Goal: Communication & Community: Answer question/provide support

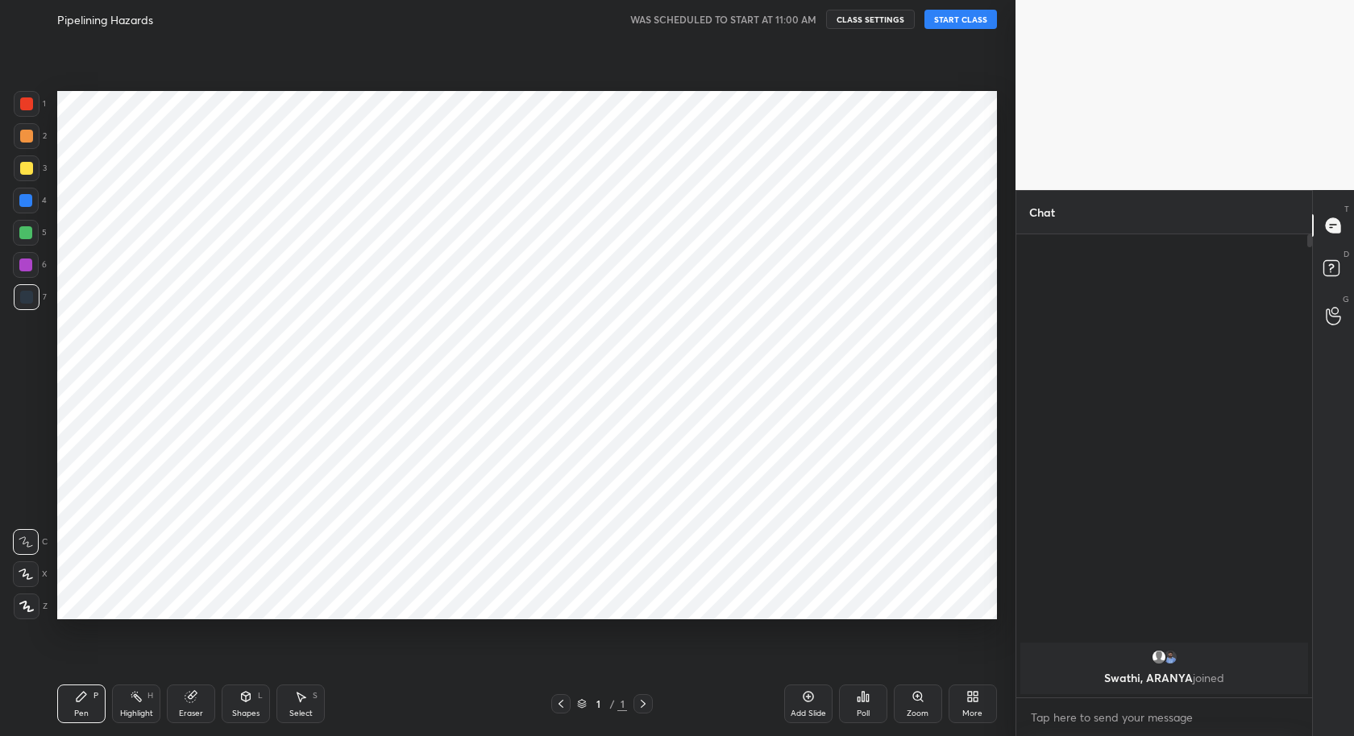
scroll to position [633, 951]
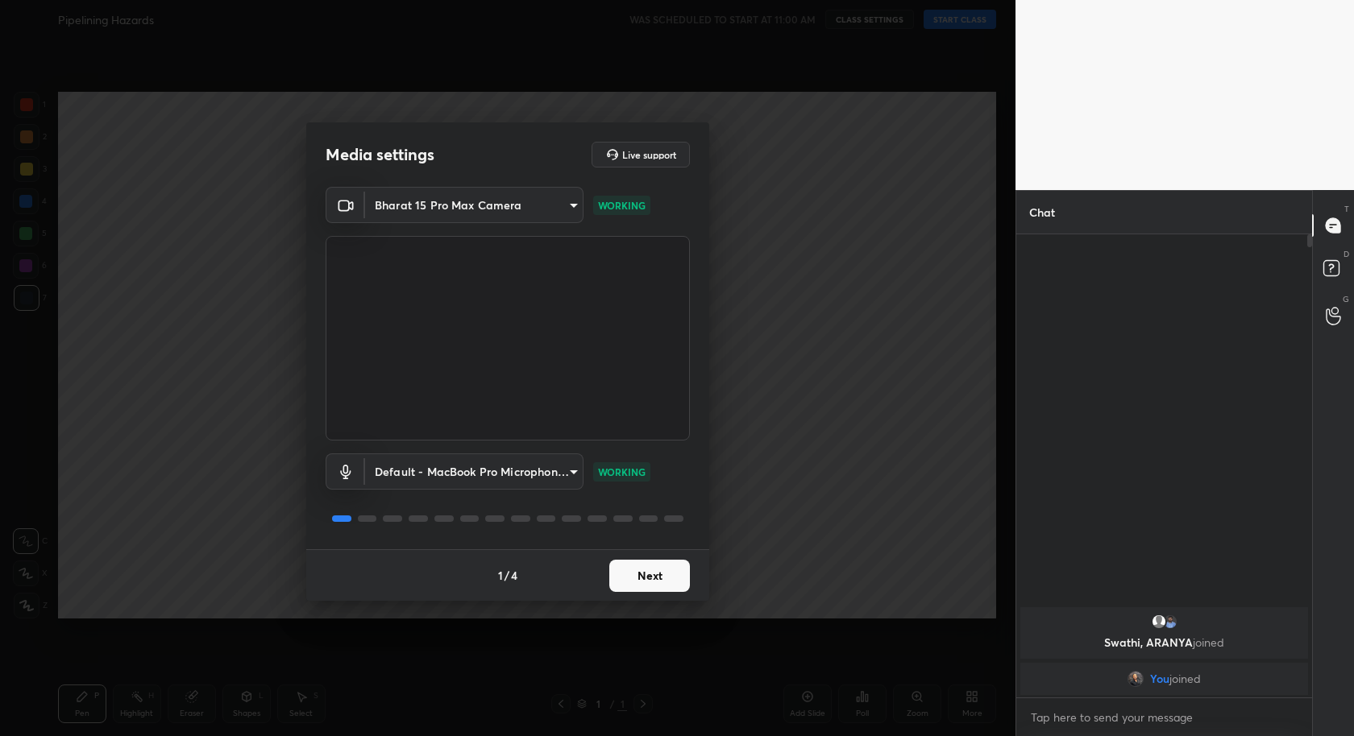
click at [645, 574] on button "Next" at bounding box center [649, 576] width 81 height 32
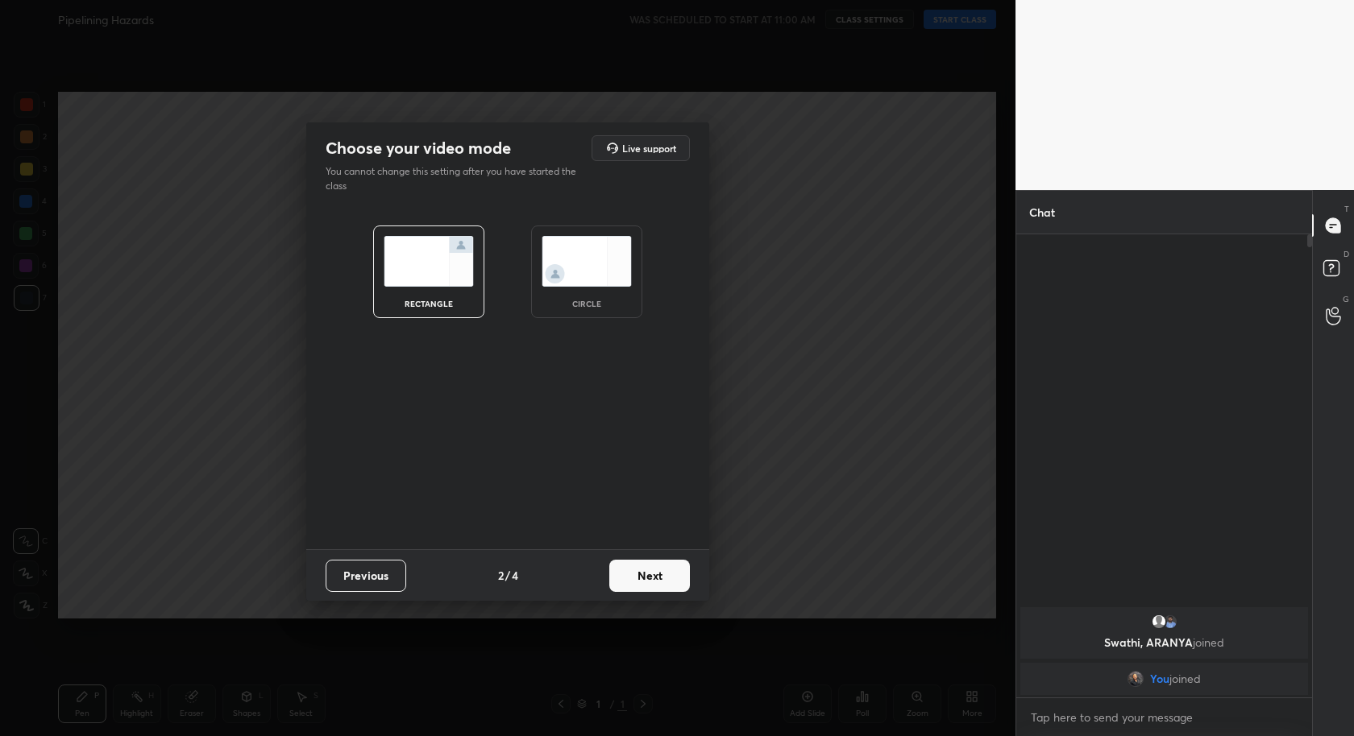
click at [645, 574] on button "Next" at bounding box center [649, 576] width 81 height 32
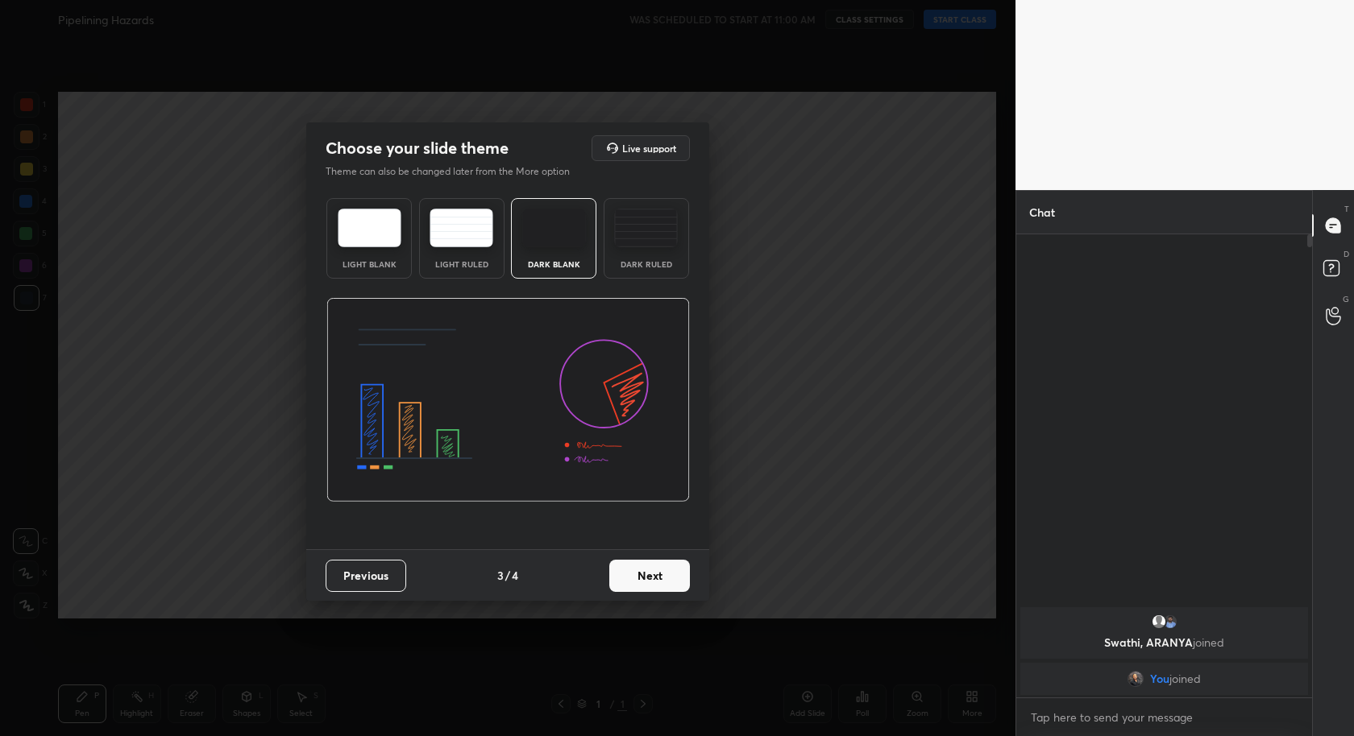
click at [645, 574] on button "Next" at bounding box center [649, 576] width 81 height 32
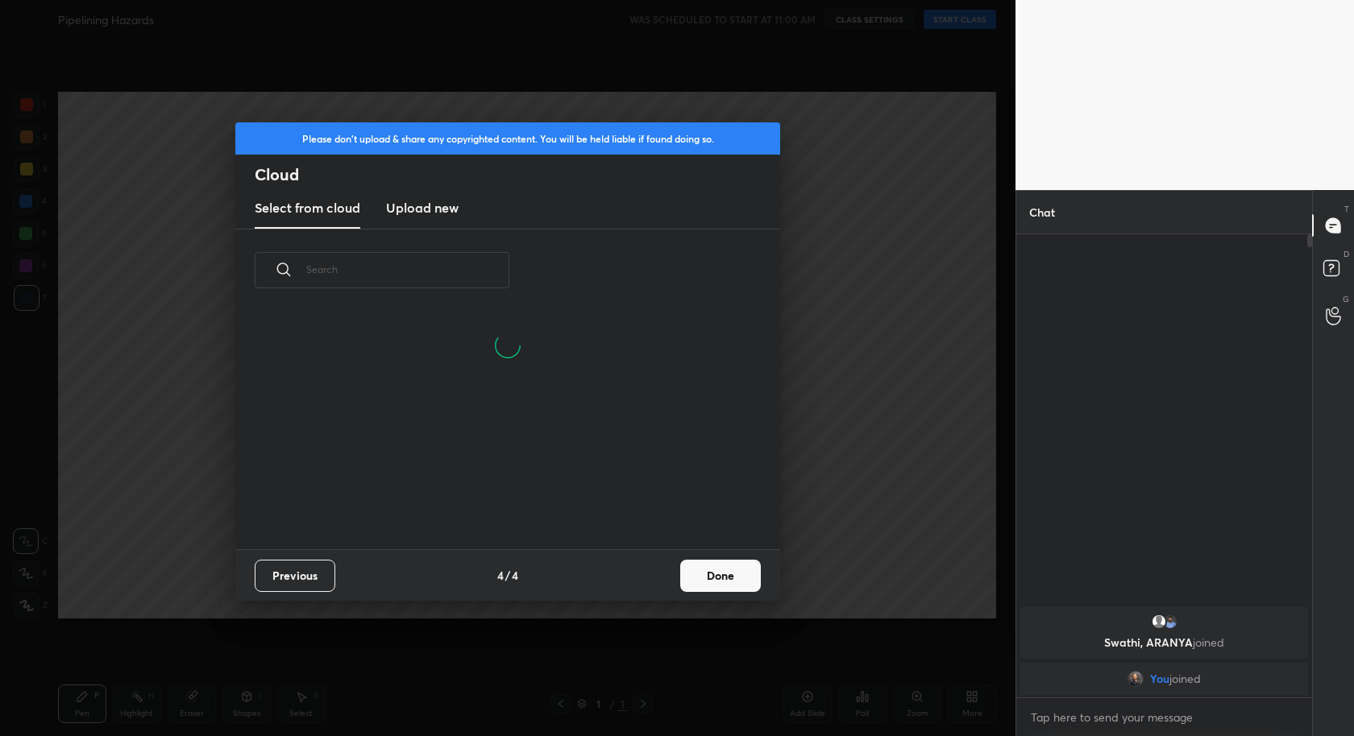
click at [749, 571] on button "Done" at bounding box center [720, 576] width 81 height 32
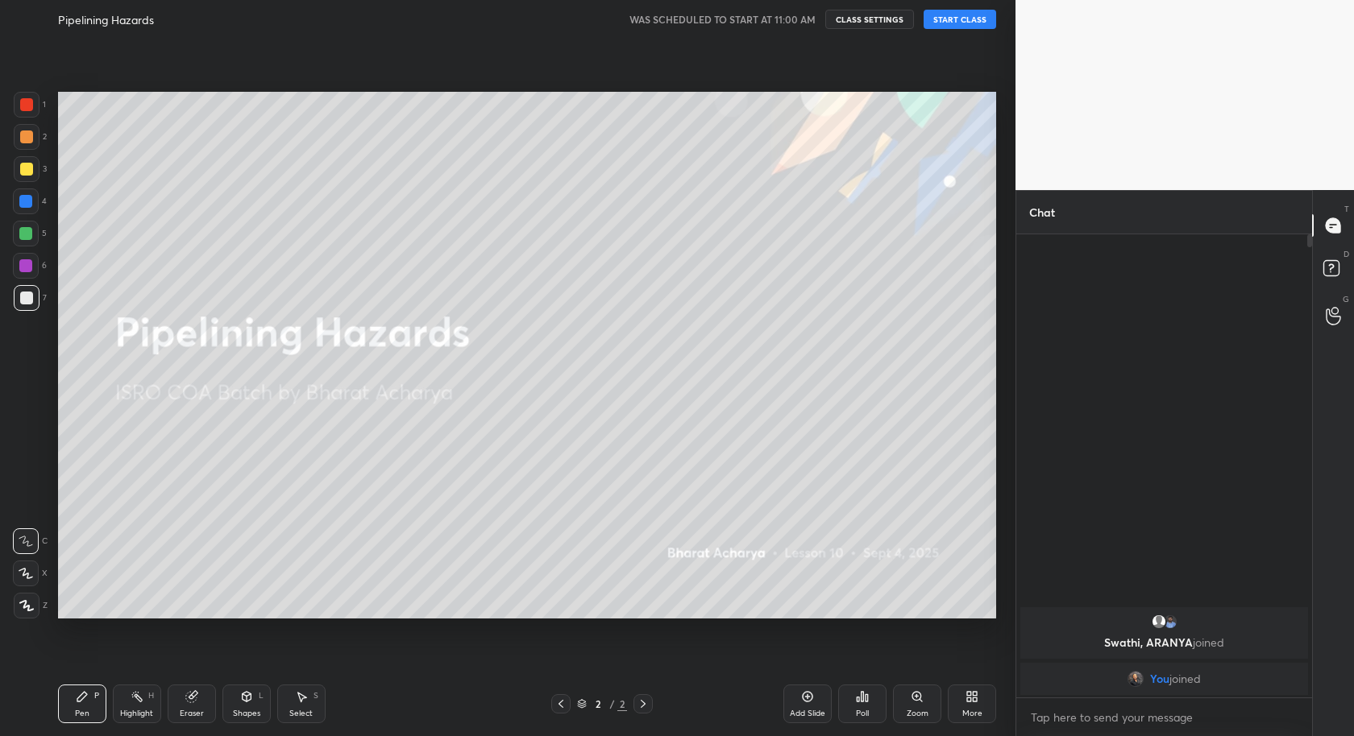
click at [957, 20] on button "START CLASS" at bounding box center [959, 19] width 73 height 19
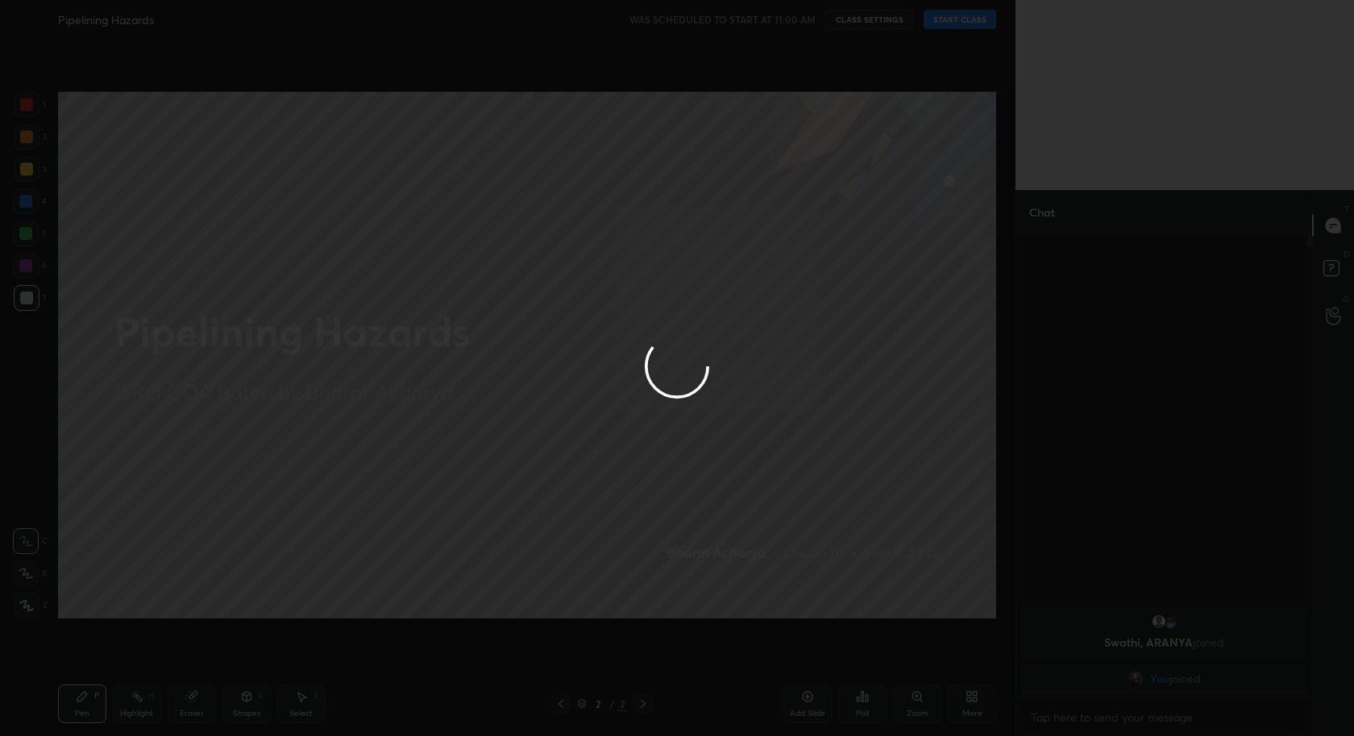
type textarea "x"
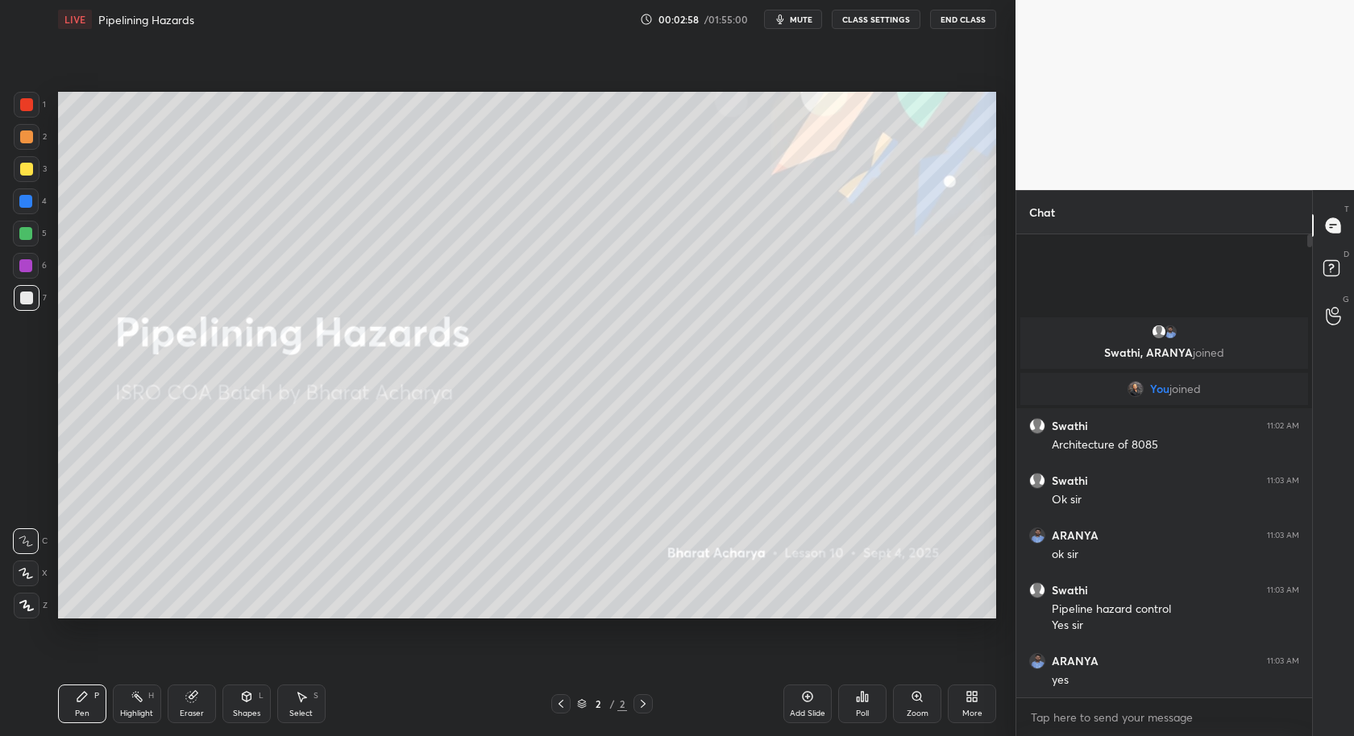
click at [968, 697] on icon at bounding box center [971, 697] width 13 height 13
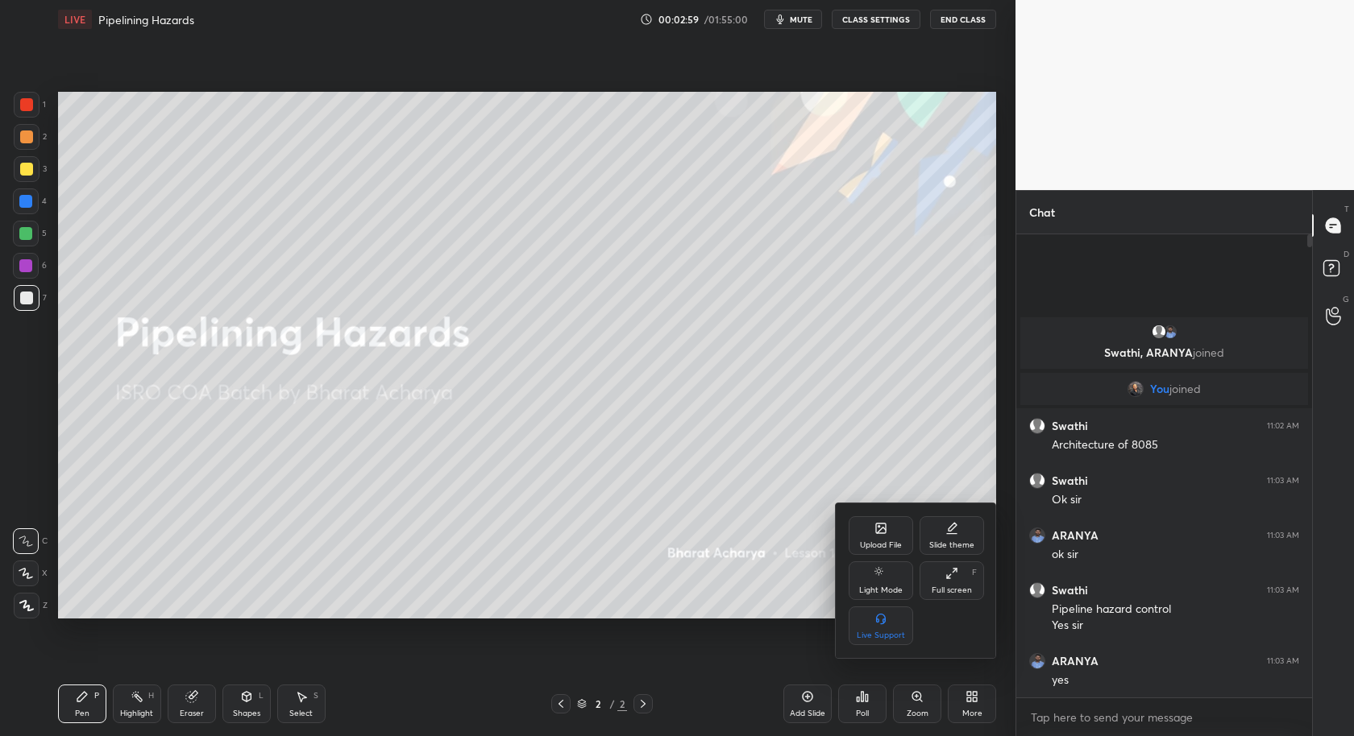
click at [877, 540] on div "Upload File" at bounding box center [880, 535] width 64 height 39
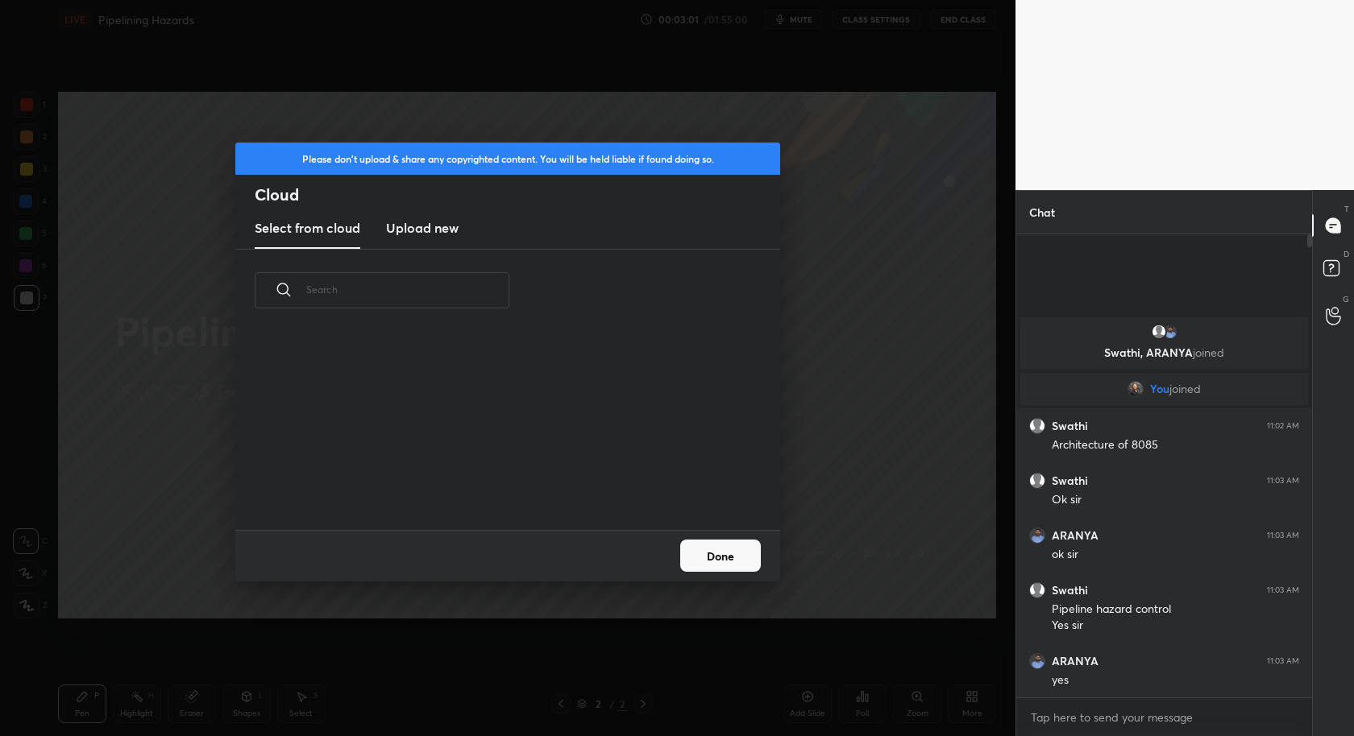
scroll to position [199, 516]
click at [433, 224] on h3 "Upload new" at bounding box center [422, 227] width 73 height 19
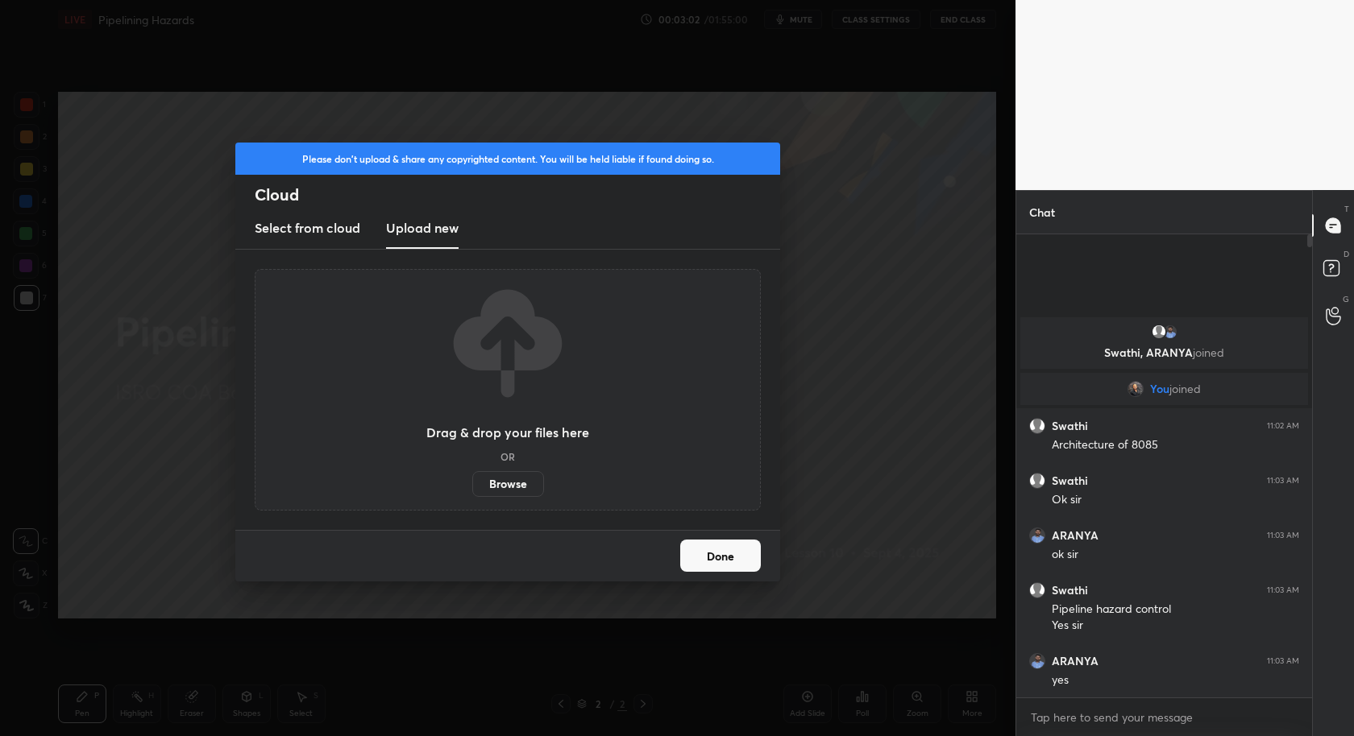
click at [504, 487] on label "Browse" at bounding box center [508, 484] width 72 height 26
click at [472, 487] on input "Browse" at bounding box center [472, 484] width 0 height 26
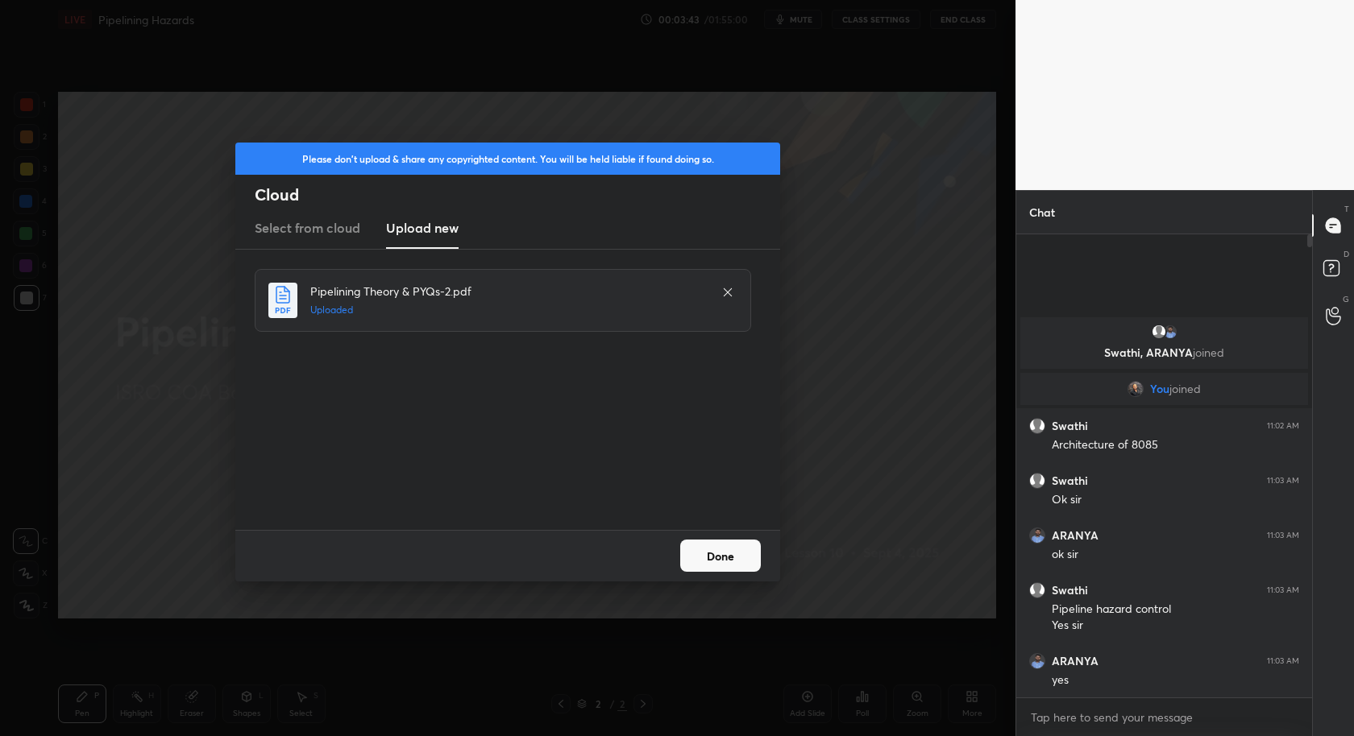
click at [724, 561] on button "Done" at bounding box center [720, 556] width 81 height 32
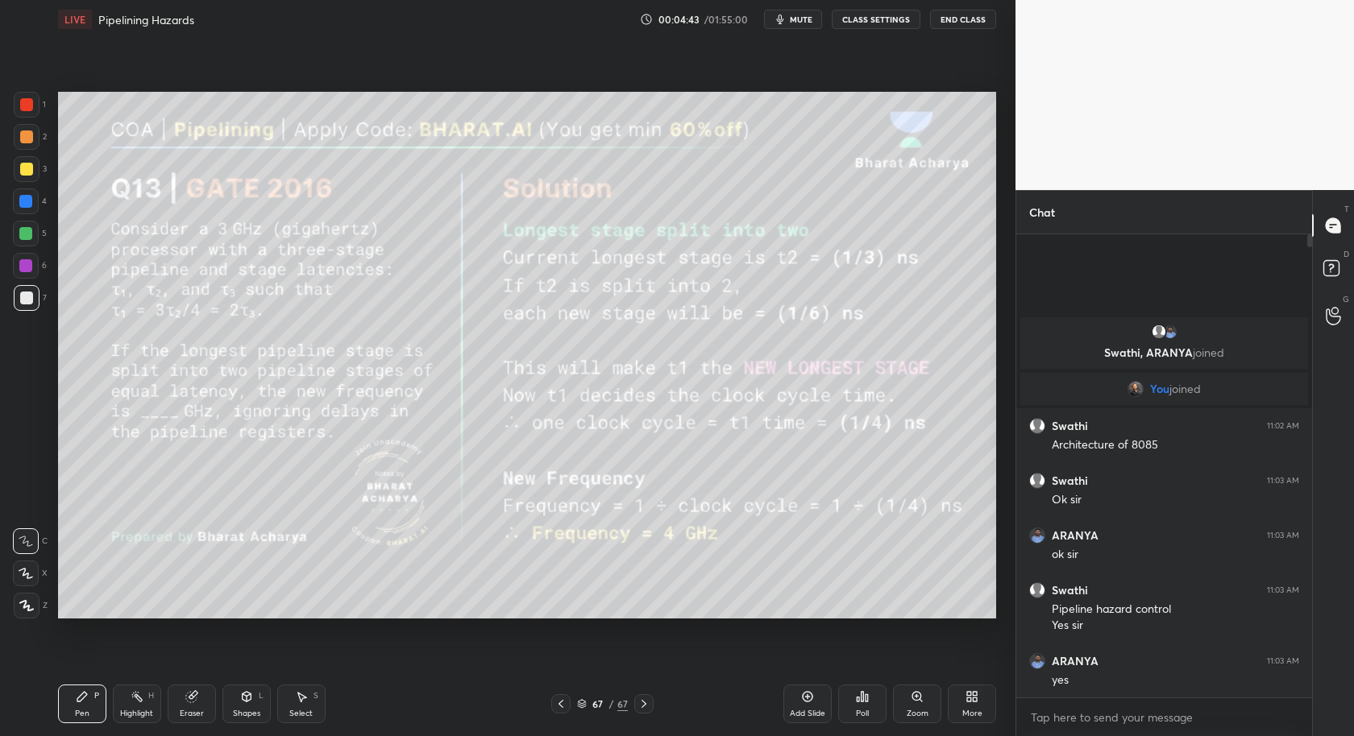
click at [610, 704] on div "/" at bounding box center [611, 704] width 5 height 10
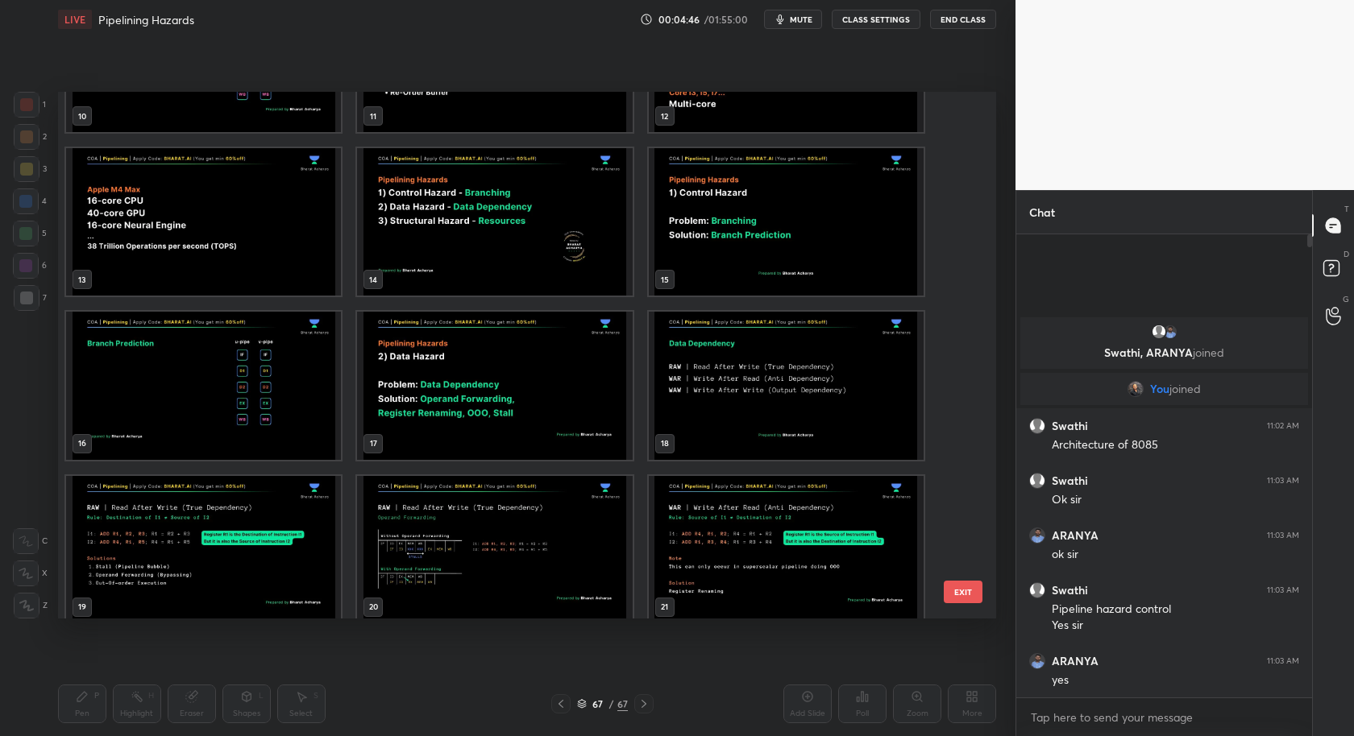
scroll to position [640, 0]
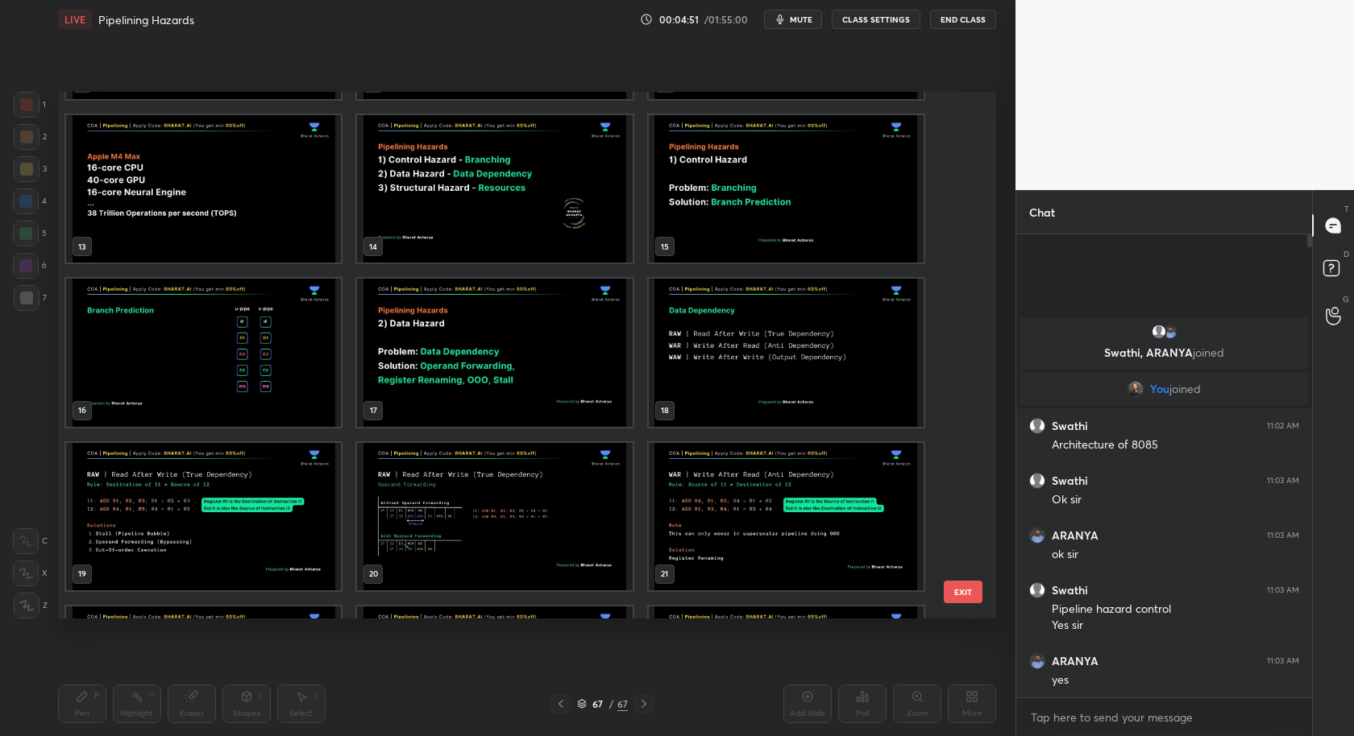
click at [472, 355] on img "grid" at bounding box center [494, 352] width 275 height 147
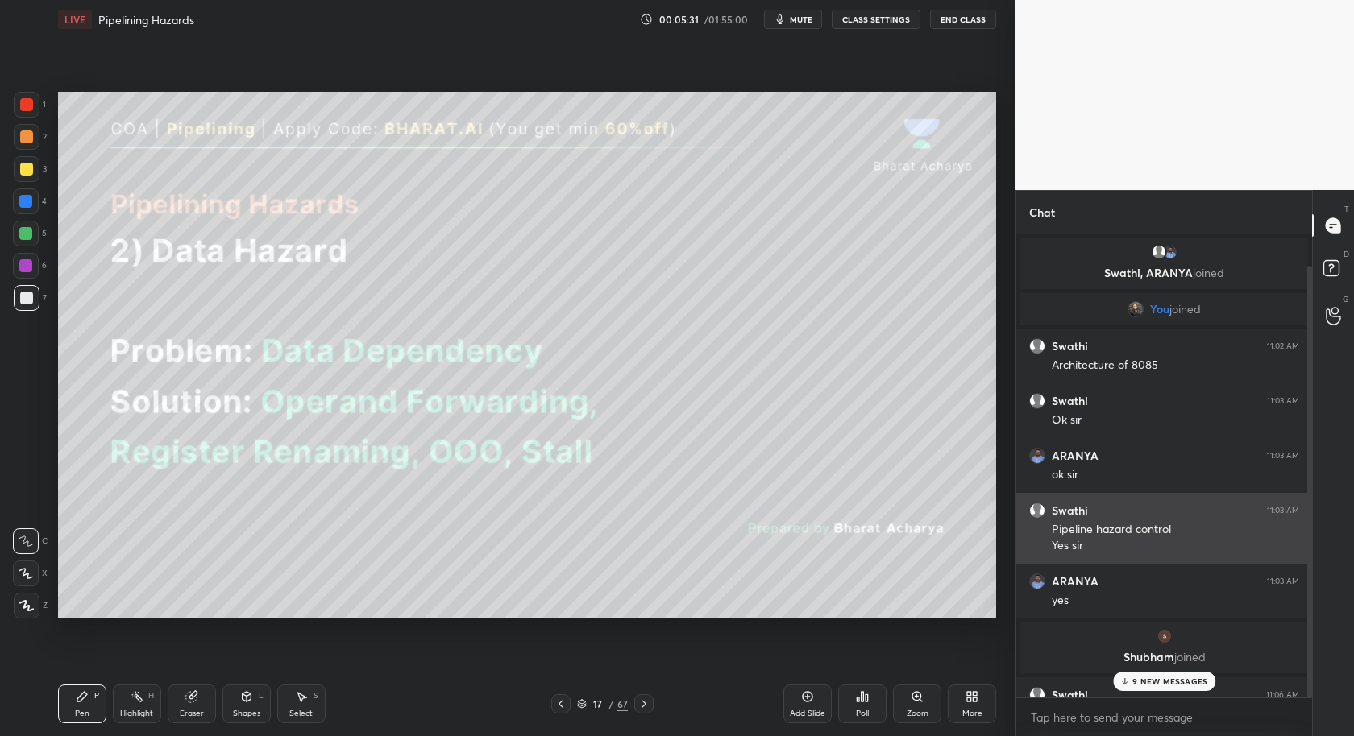
scroll to position [33, 0]
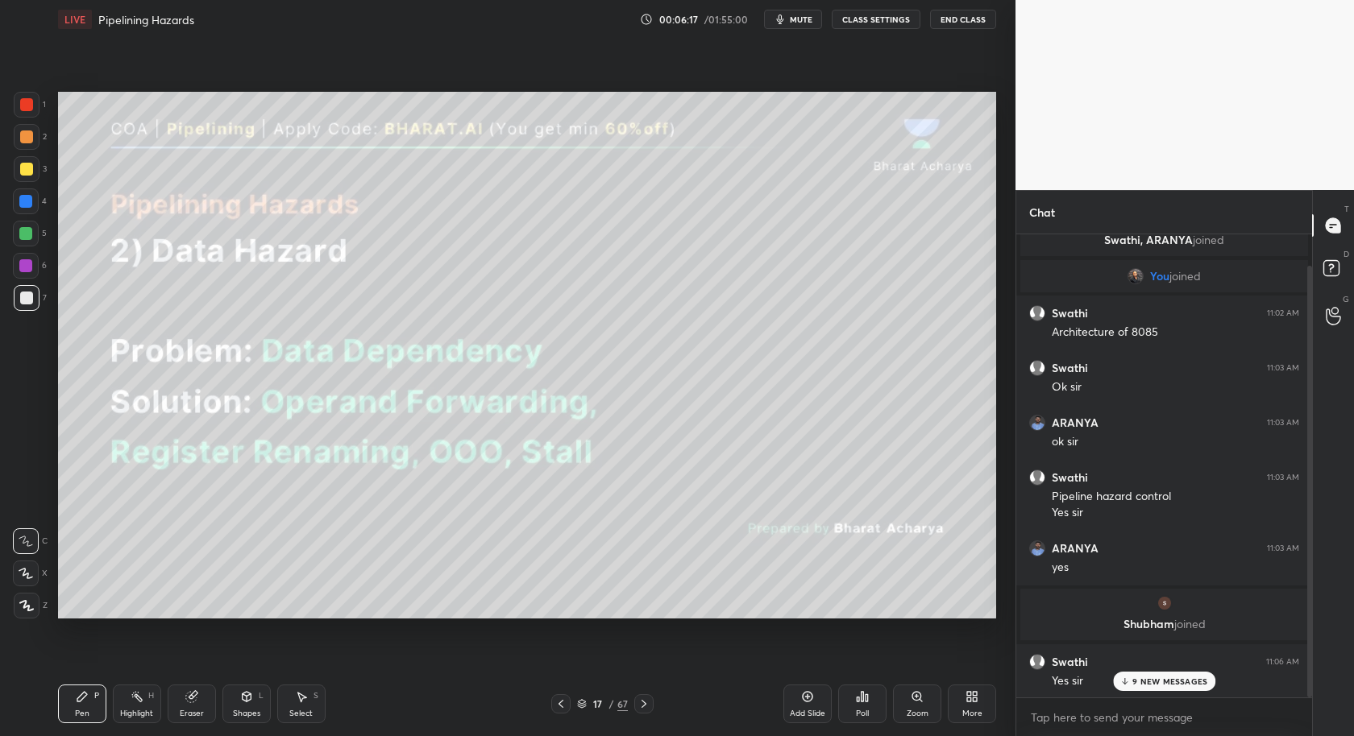
click at [1182, 678] on p "9 NEW MESSAGES" at bounding box center [1169, 682] width 75 height 10
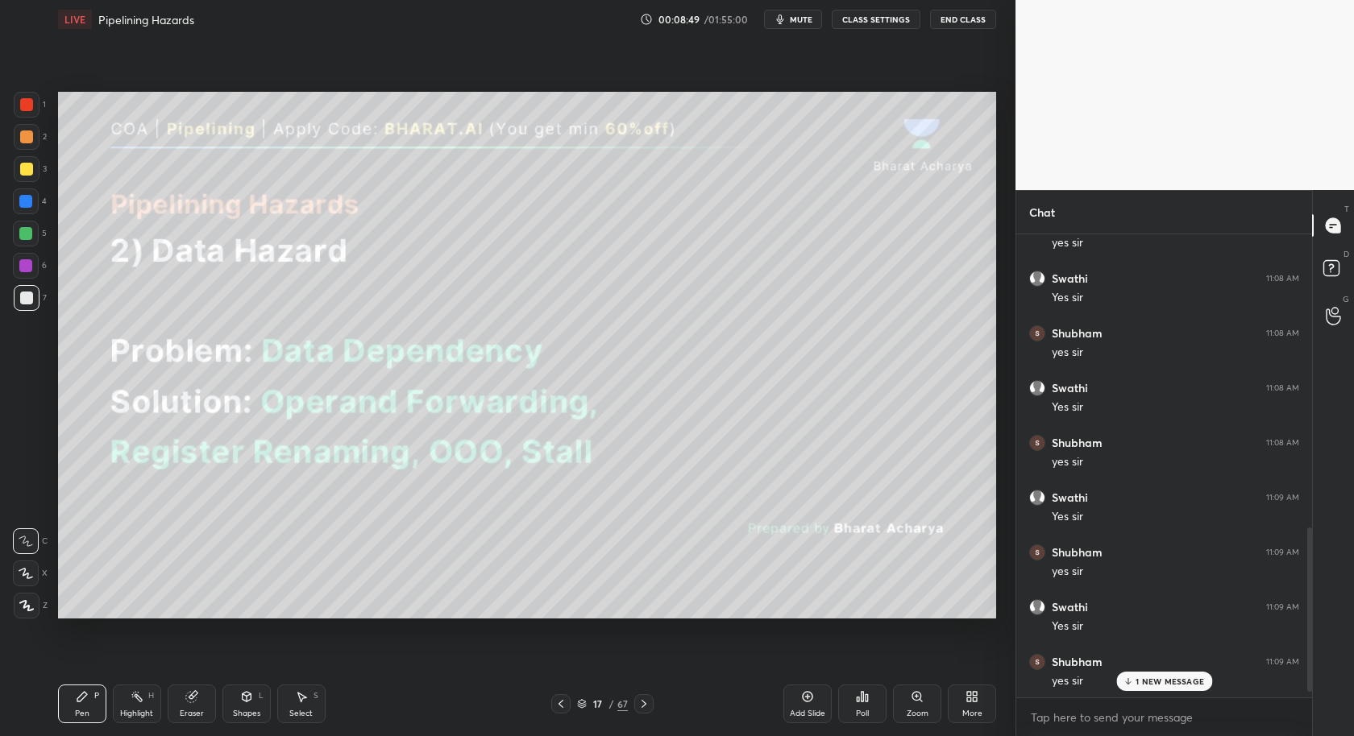
scroll to position [855, 0]
click at [1182, 678] on p "JUMP TO LATEST" at bounding box center [1169, 682] width 69 height 10
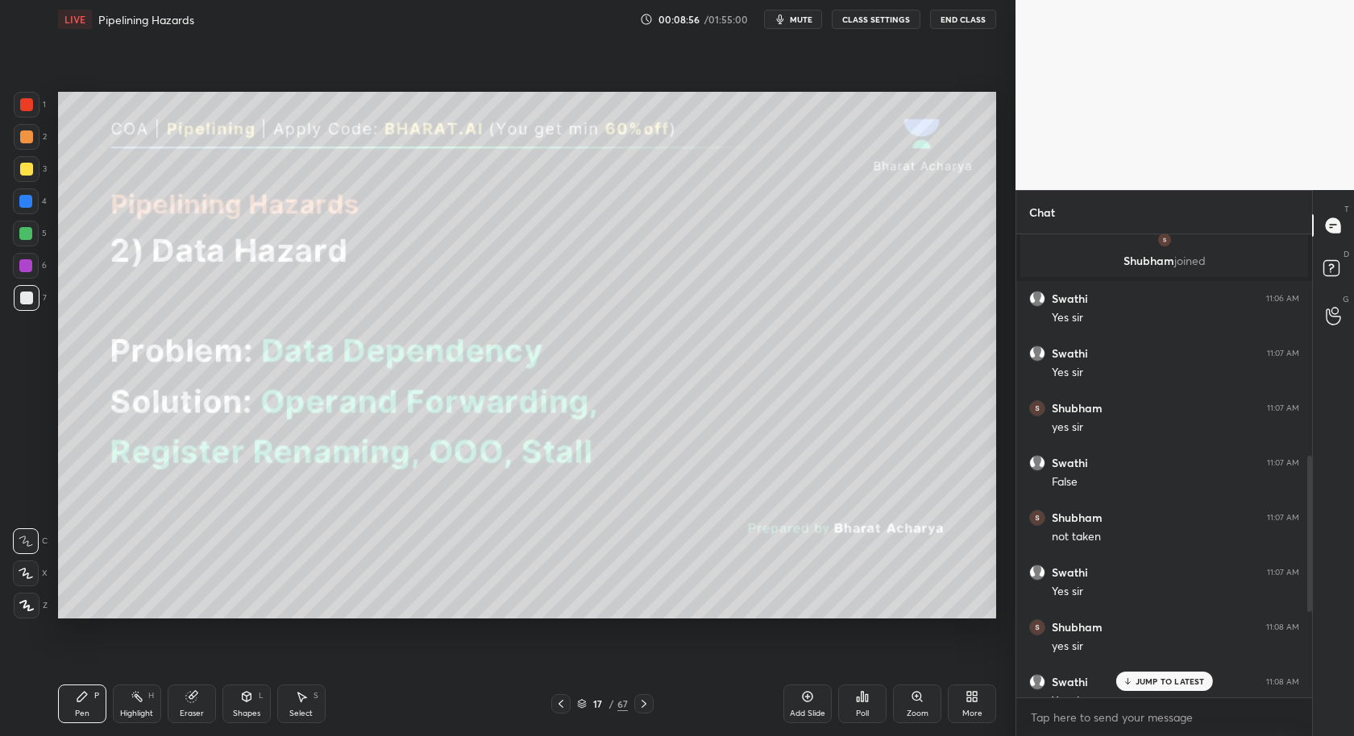
scroll to position [44, 0]
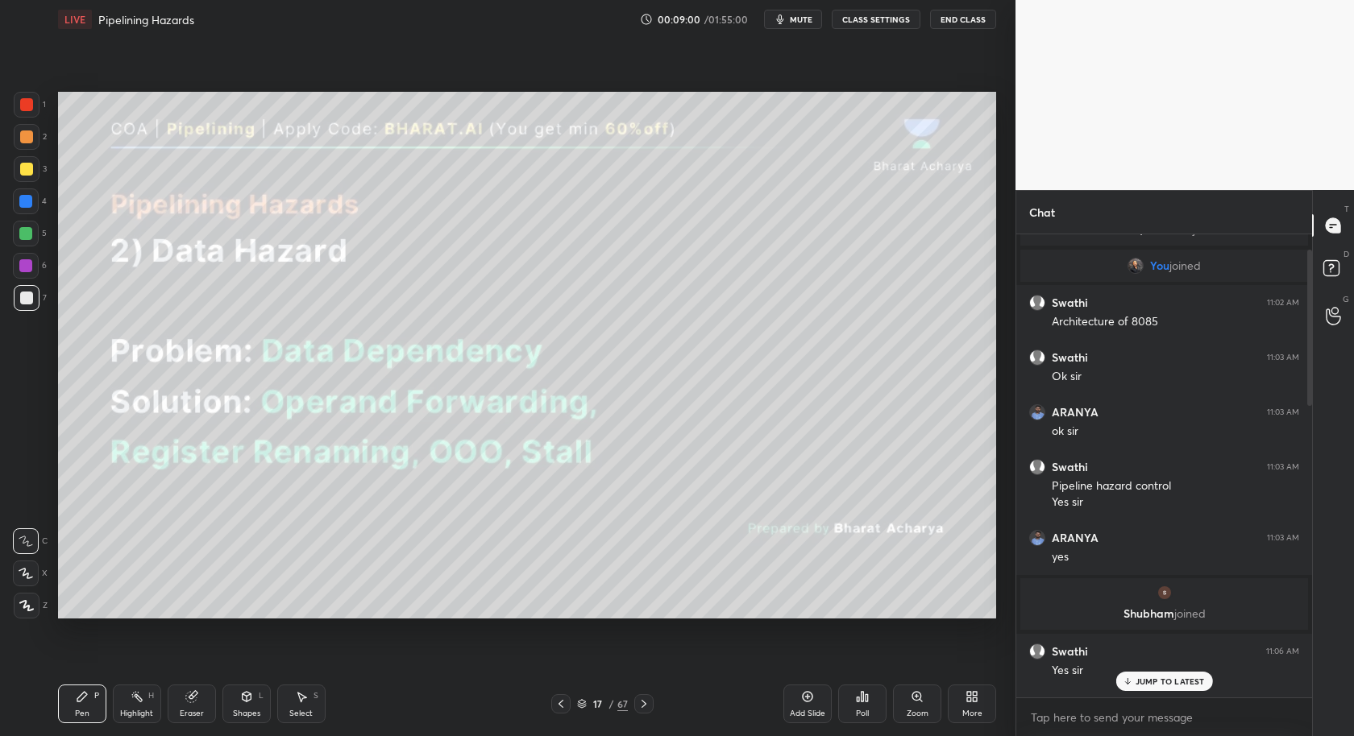
click at [1170, 686] on p "JUMP TO LATEST" at bounding box center [1169, 682] width 69 height 10
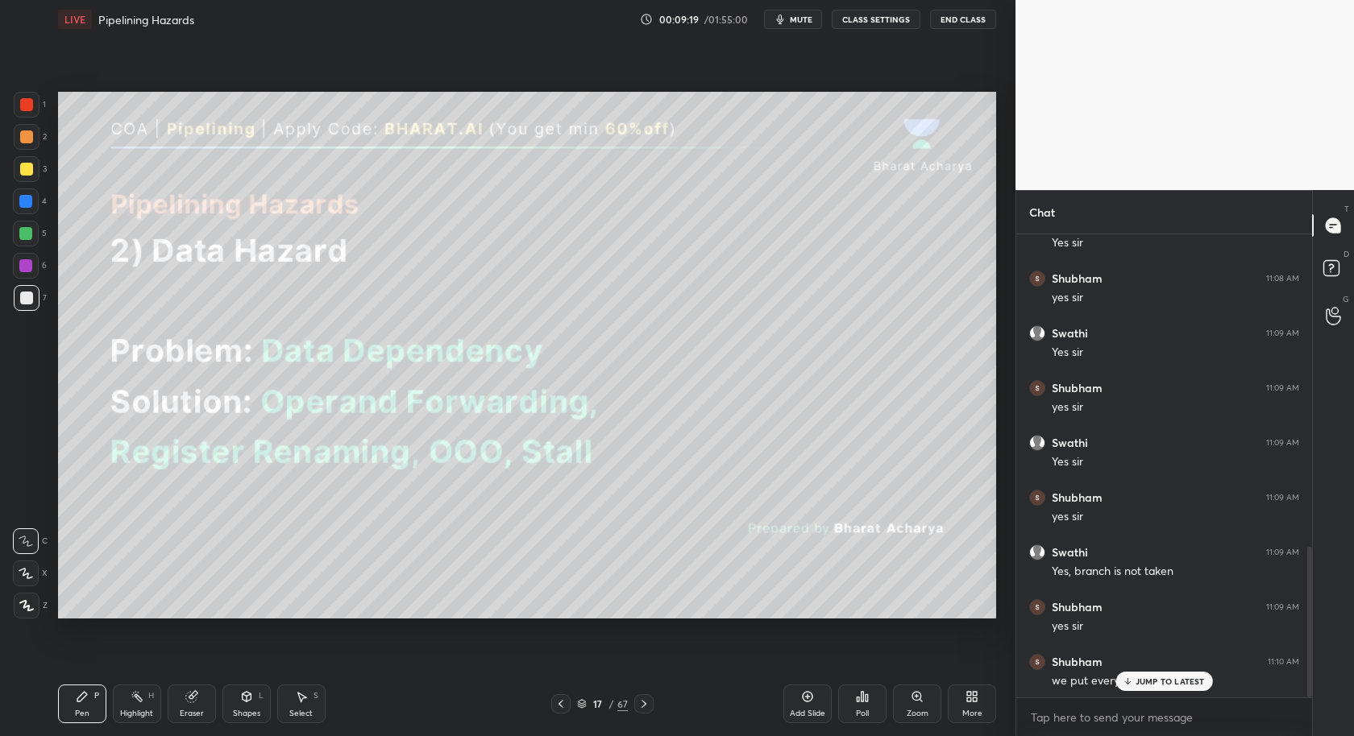
scroll to position [1020, 0]
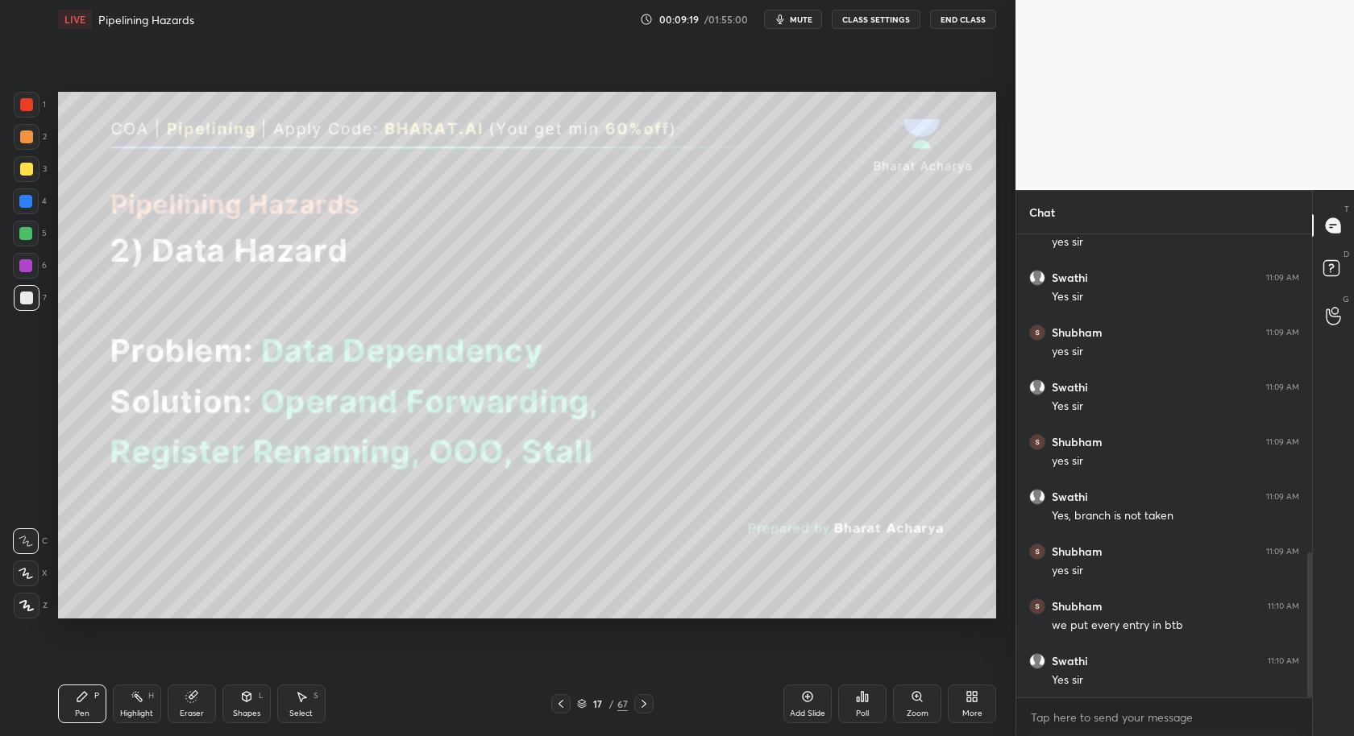
click at [1170, 686] on div "Yes sir" at bounding box center [1174, 681] width 247 height 16
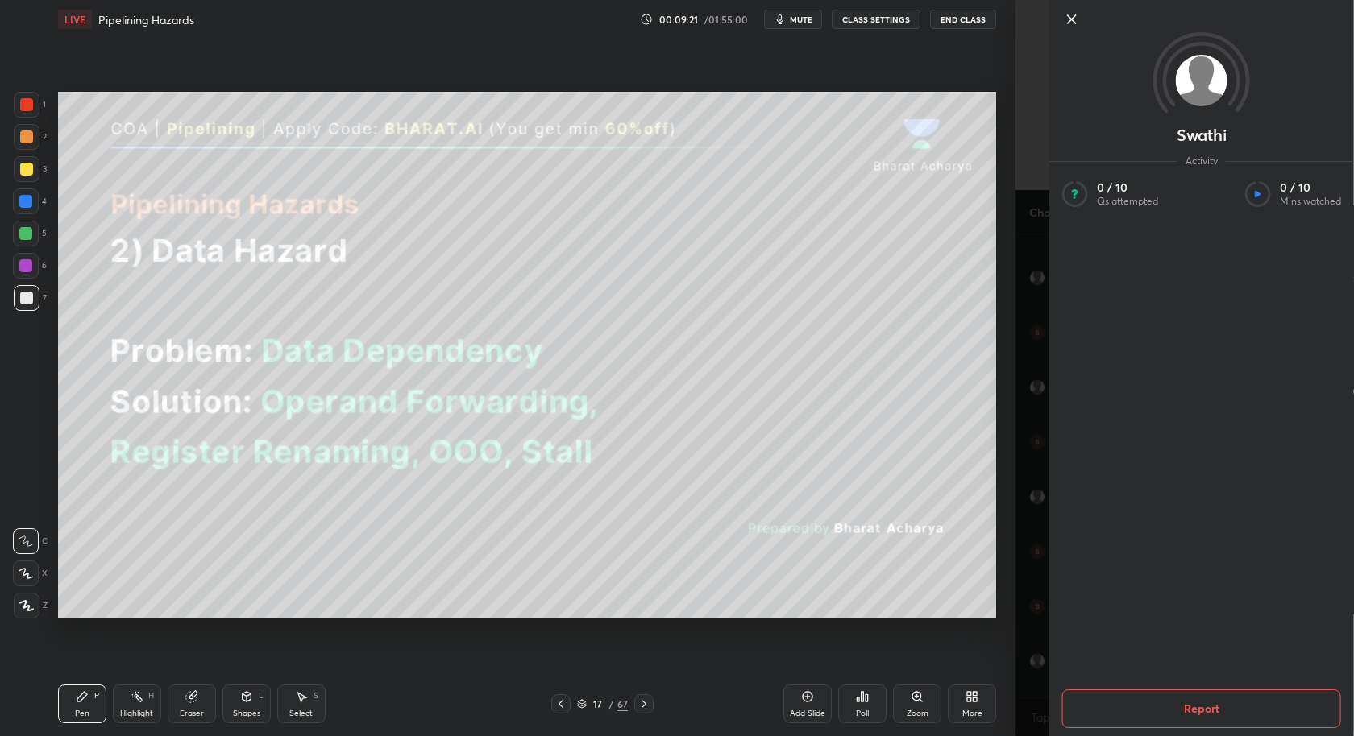
click at [1076, 23] on icon at bounding box center [1071, 19] width 19 height 19
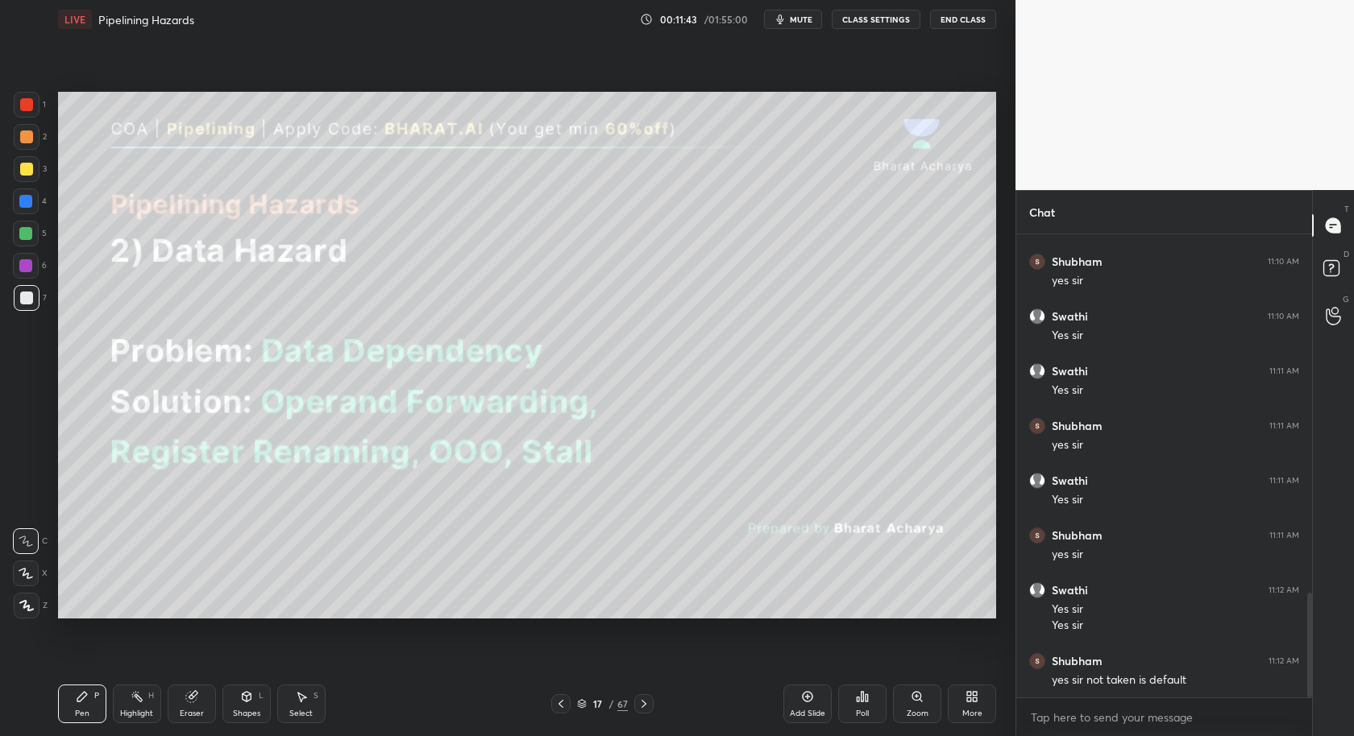
scroll to position [1638, 0]
drag, startPoint x: 304, startPoint y: 682, endPoint x: 329, endPoint y: 628, distance: 59.5
click at [305, 678] on div "Pen P Highlight H Eraser Shapes L Select S 17 / 67 Add Slide Poll Zoom More" at bounding box center [527, 704] width 938 height 64
click at [302, 699] on icon at bounding box center [301, 697] width 13 height 13
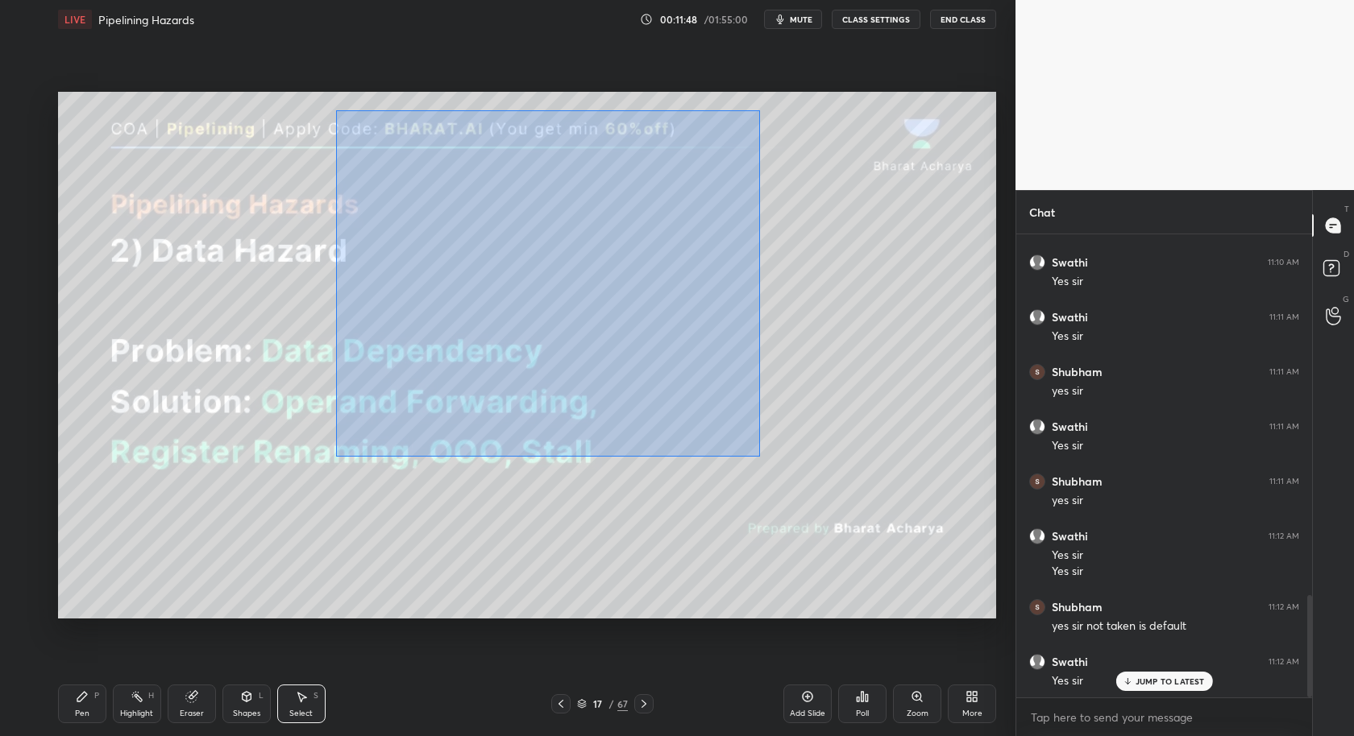
drag, startPoint x: 334, startPoint y: 109, endPoint x: 878, endPoint y: 470, distance: 653.4
click at [883, 475] on div "0 ° Undo Copy Duplicate Duplicate to new slide Delete" at bounding box center [527, 356] width 938 height 528
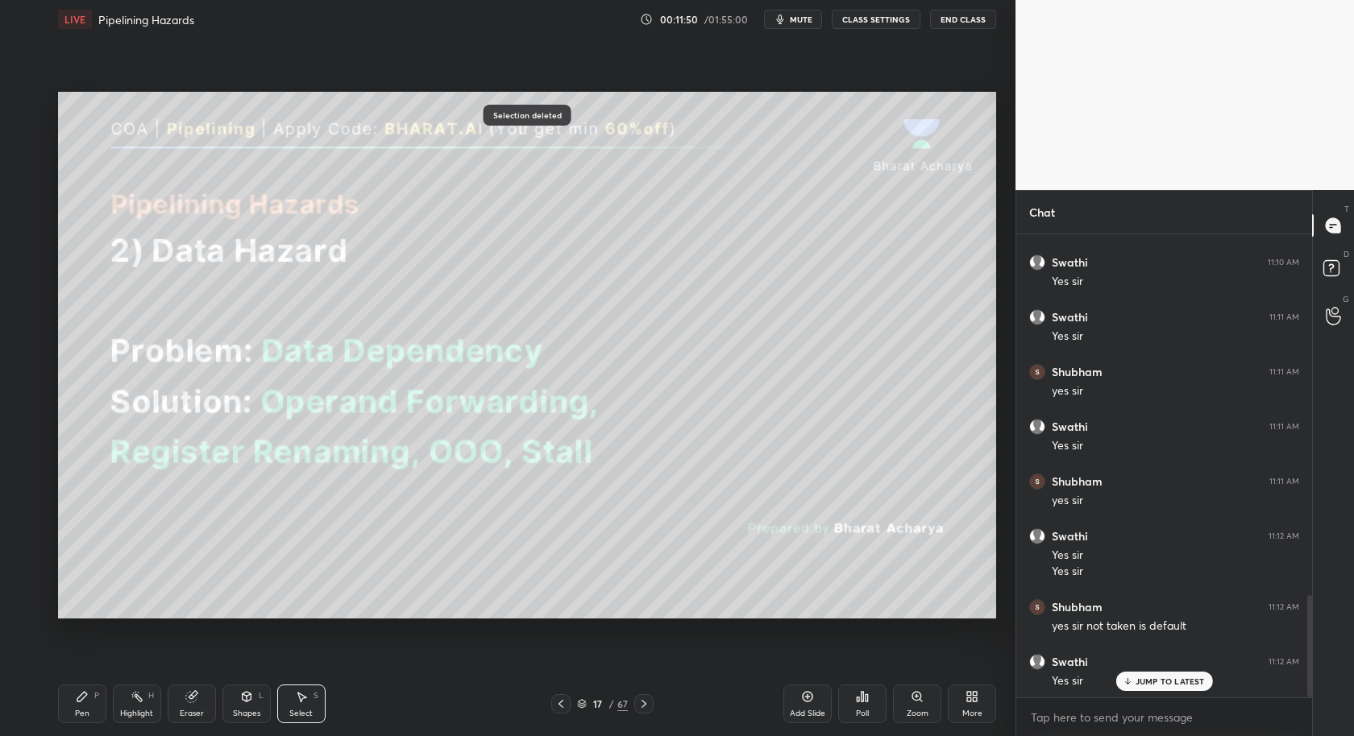
click at [82, 703] on icon at bounding box center [82, 697] width 13 height 13
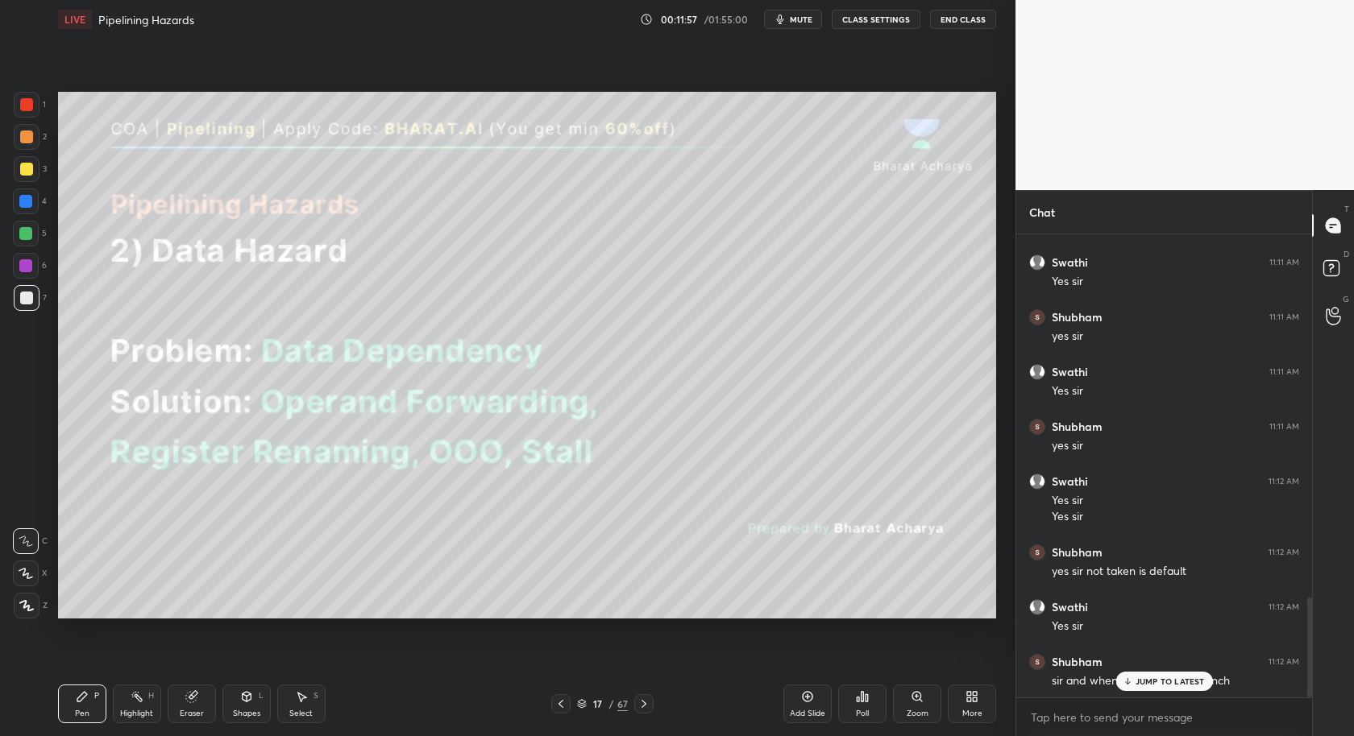
drag, startPoint x: 1152, startPoint y: 684, endPoint x: 1137, endPoint y: 698, distance: 20.5
click at [1153, 687] on div "JUMP TO LATEST" at bounding box center [1163, 681] width 97 height 19
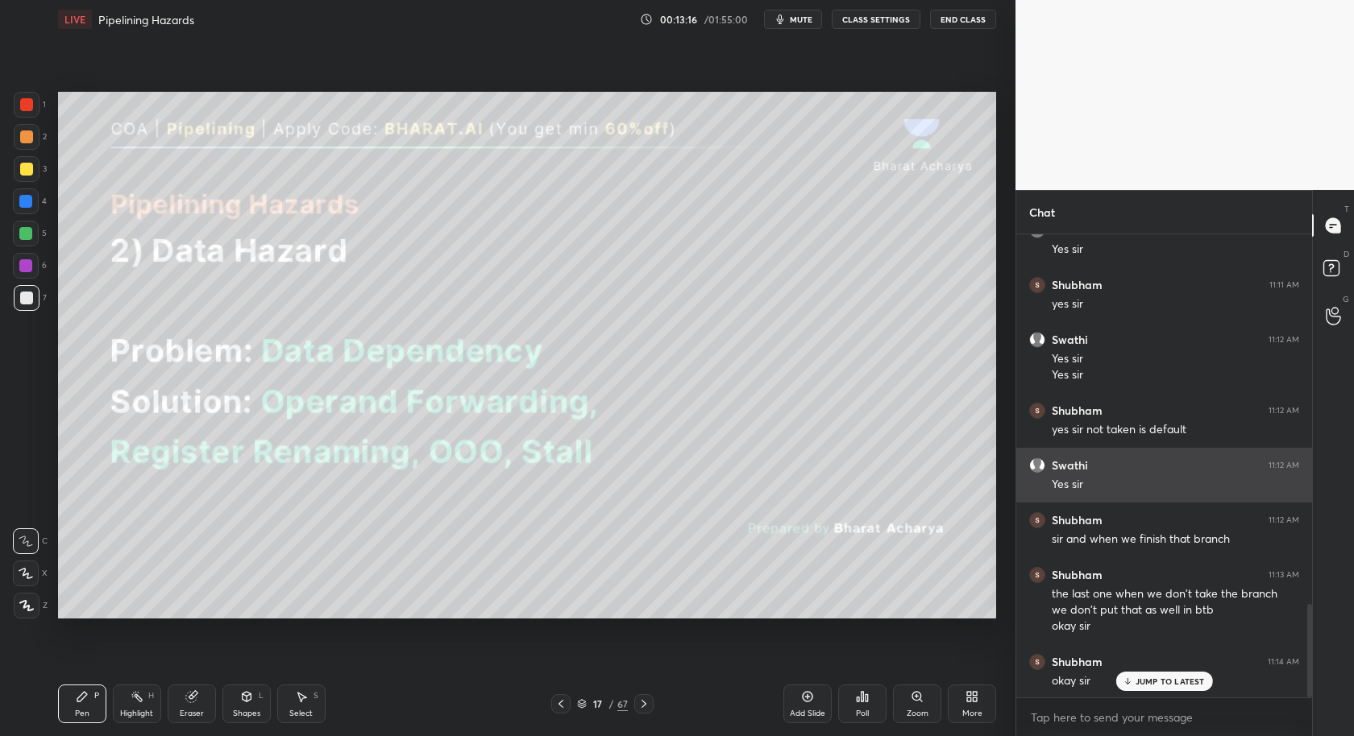
scroll to position [1851, 0]
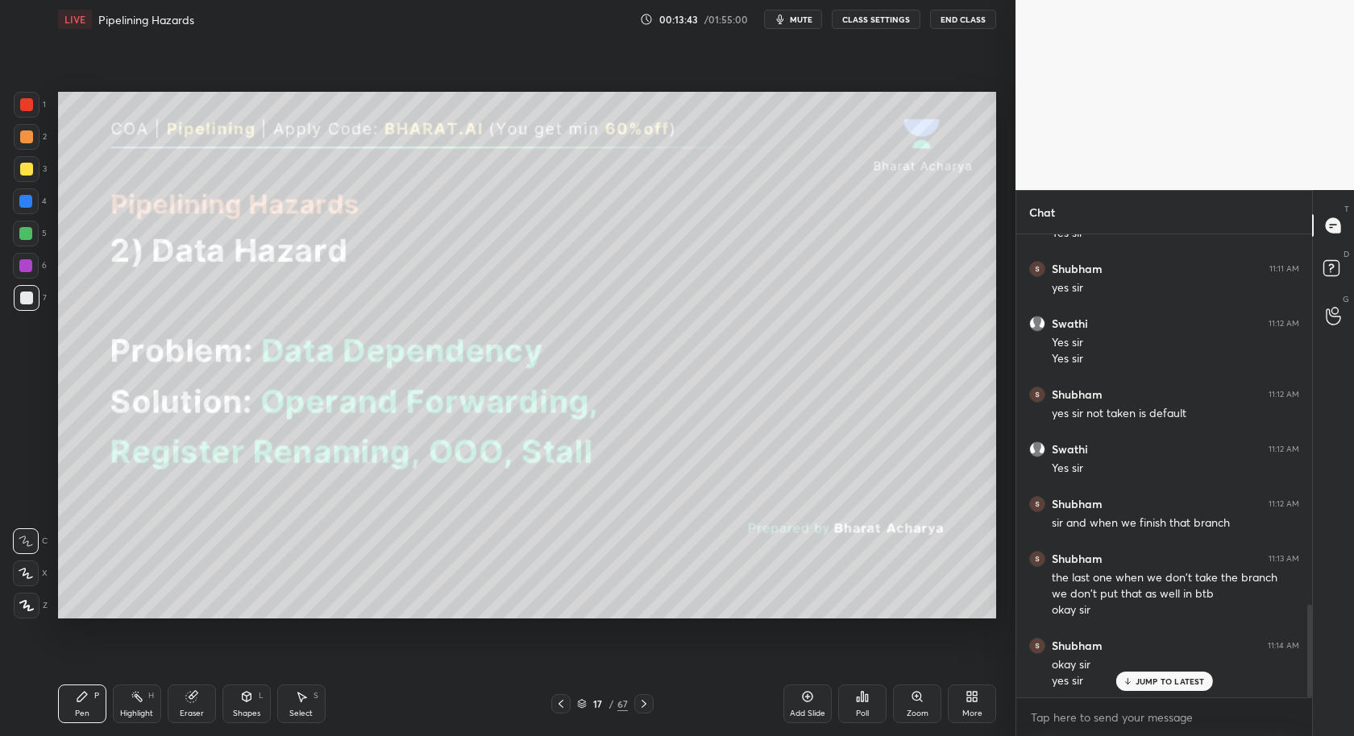
drag, startPoint x: 306, startPoint y: 703, endPoint x: 330, endPoint y: 636, distance: 71.6
click at [306, 703] on div "Select S" at bounding box center [301, 704] width 48 height 39
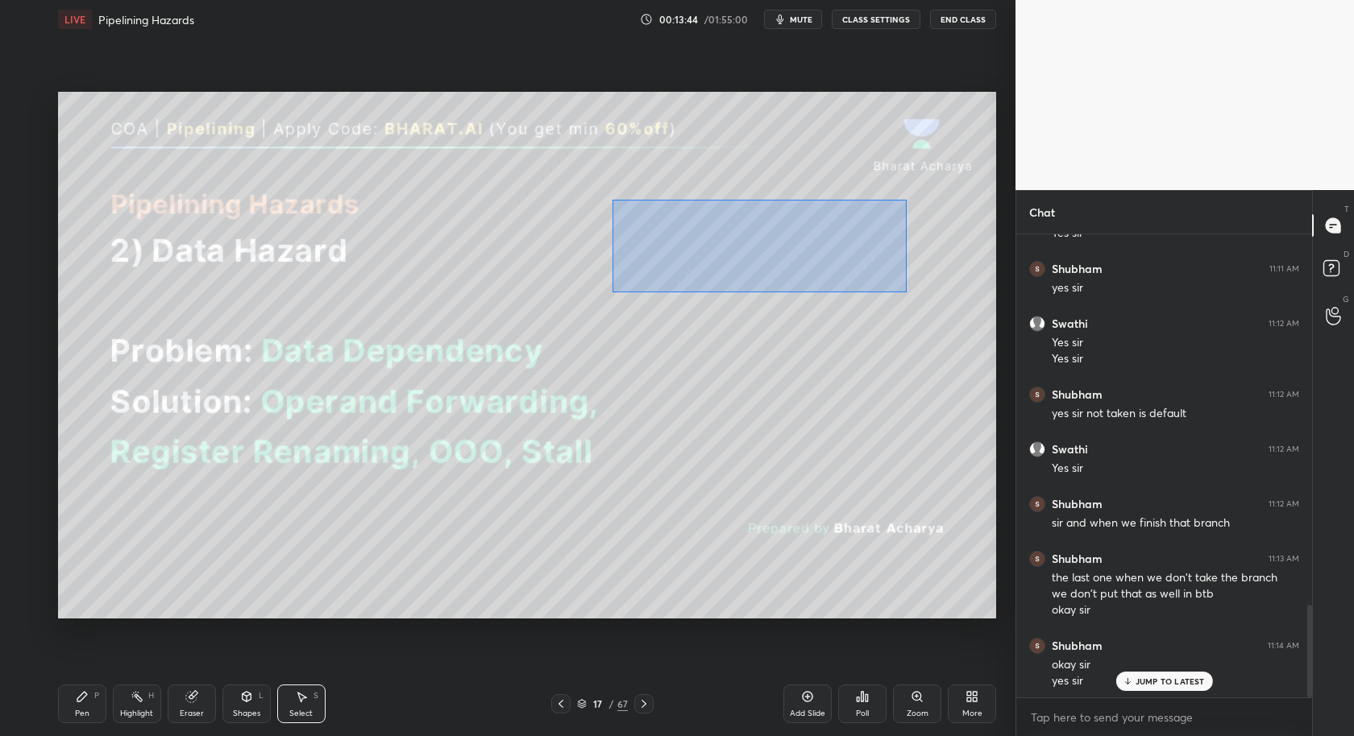
drag, startPoint x: 612, startPoint y: 205, endPoint x: 906, endPoint y: 292, distance: 307.2
click at [906, 292] on div "0 ° Undo Copy Duplicate Duplicate to new slide Delete" at bounding box center [527, 356] width 938 height 528
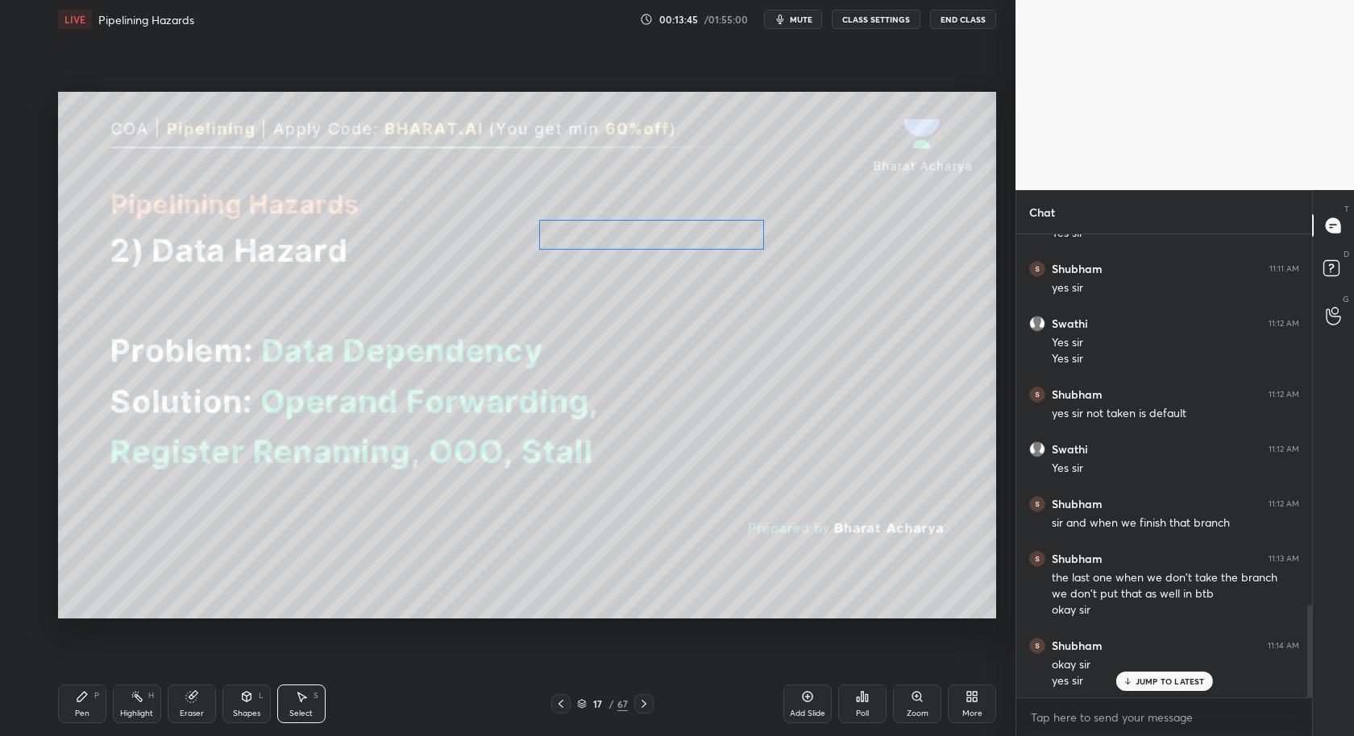
drag, startPoint x: 790, startPoint y: 241, endPoint x: 695, endPoint y: 242, distance: 95.1
click at [695, 242] on div "0 ° Undo Copy Duplicate Duplicate to new slide Delete" at bounding box center [527, 356] width 938 height 528
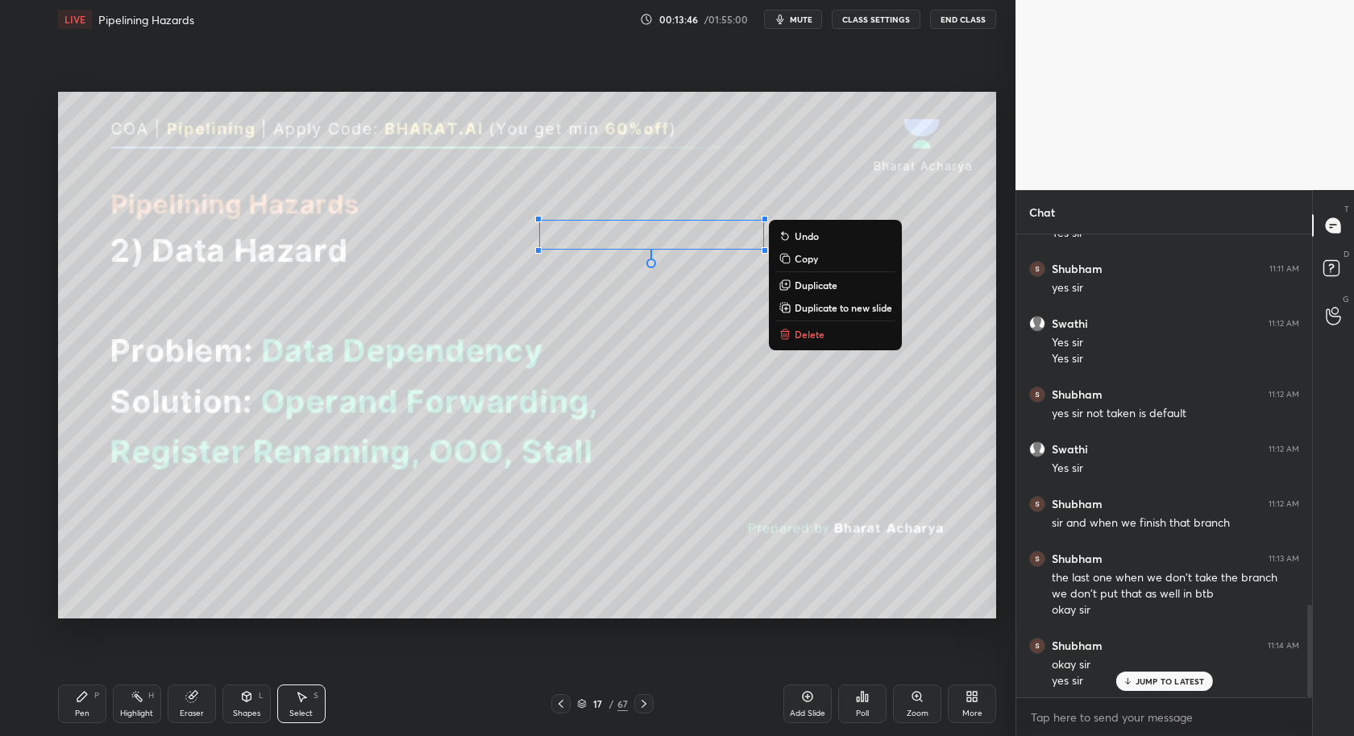
drag, startPoint x: 86, startPoint y: 707, endPoint x: 101, endPoint y: 699, distance: 16.6
click at [90, 706] on div "Pen P" at bounding box center [82, 704] width 48 height 39
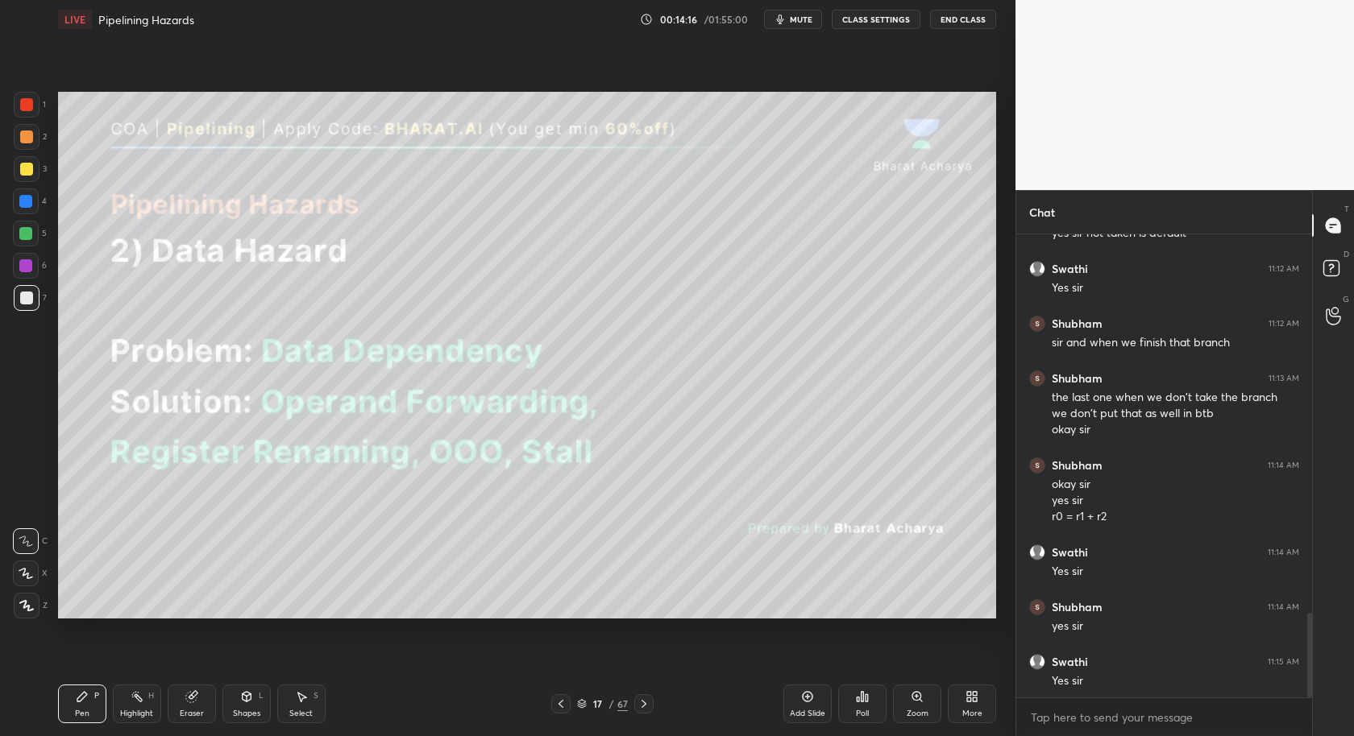
scroll to position [2087, 0]
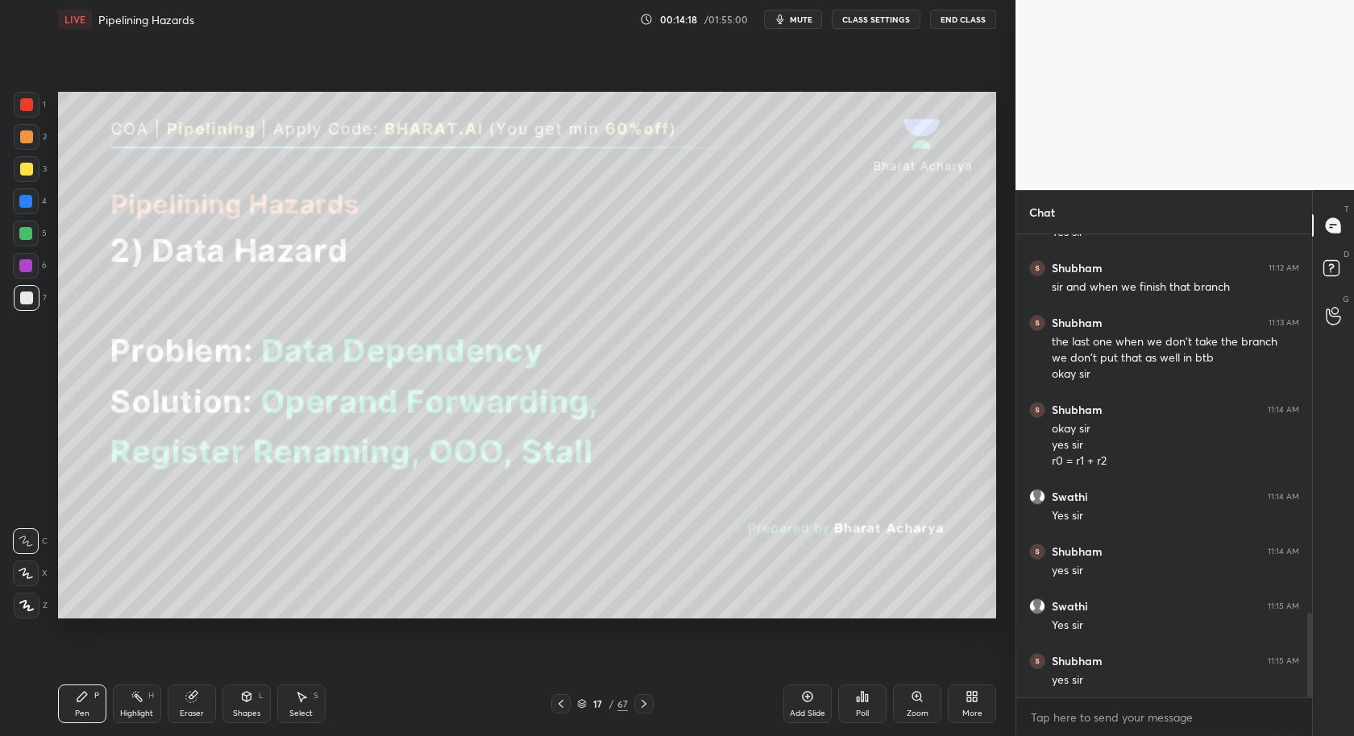
drag, startPoint x: 135, startPoint y: 707, endPoint x: 135, endPoint y: 686, distance: 20.1
click at [135, 708] on div "Highlight H" at bounding box center [137, 704] width 48 height 39
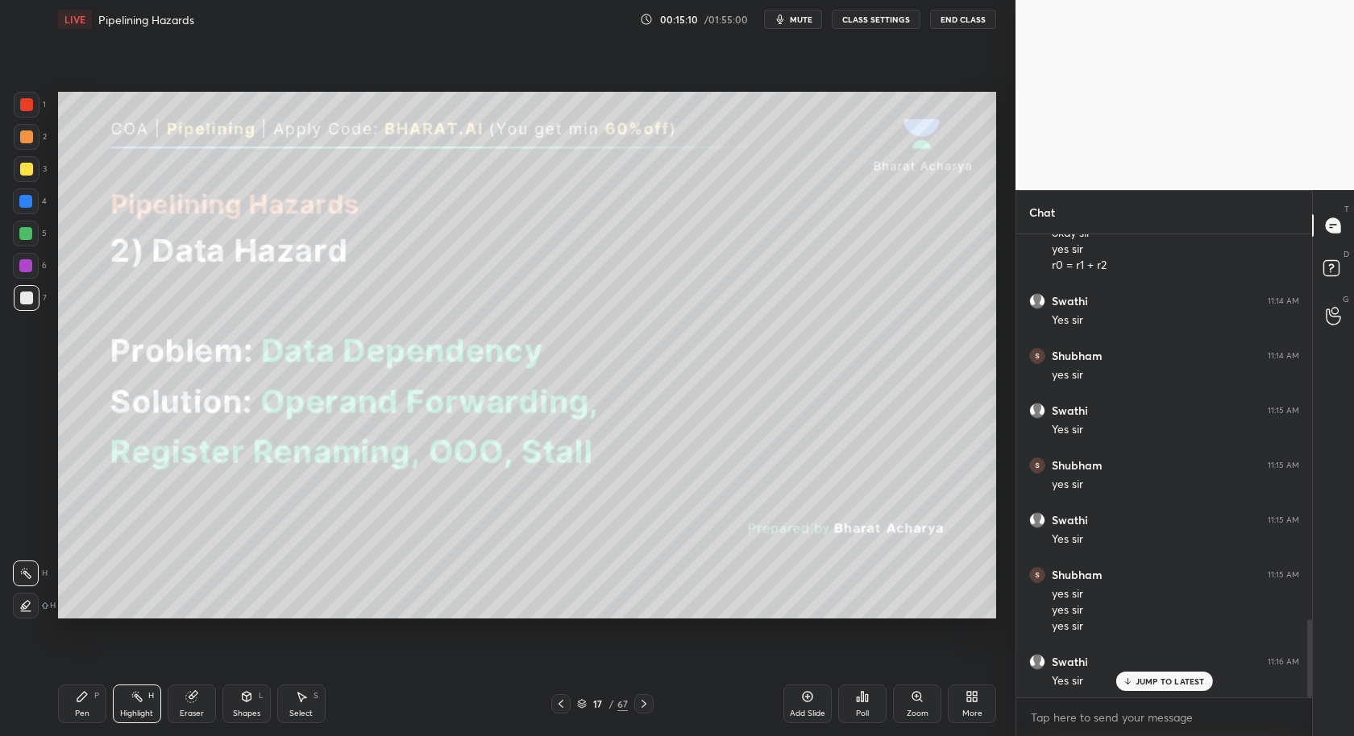
scroll to position [2337, 0]
drag, startPoint x: 77, startPoint y: 699, endPoint x: 78, endPoint y: 683, distance: 15.3
click at [77, 707] on div "Pen P" at bounding box center [82, 704] width 48 height 39
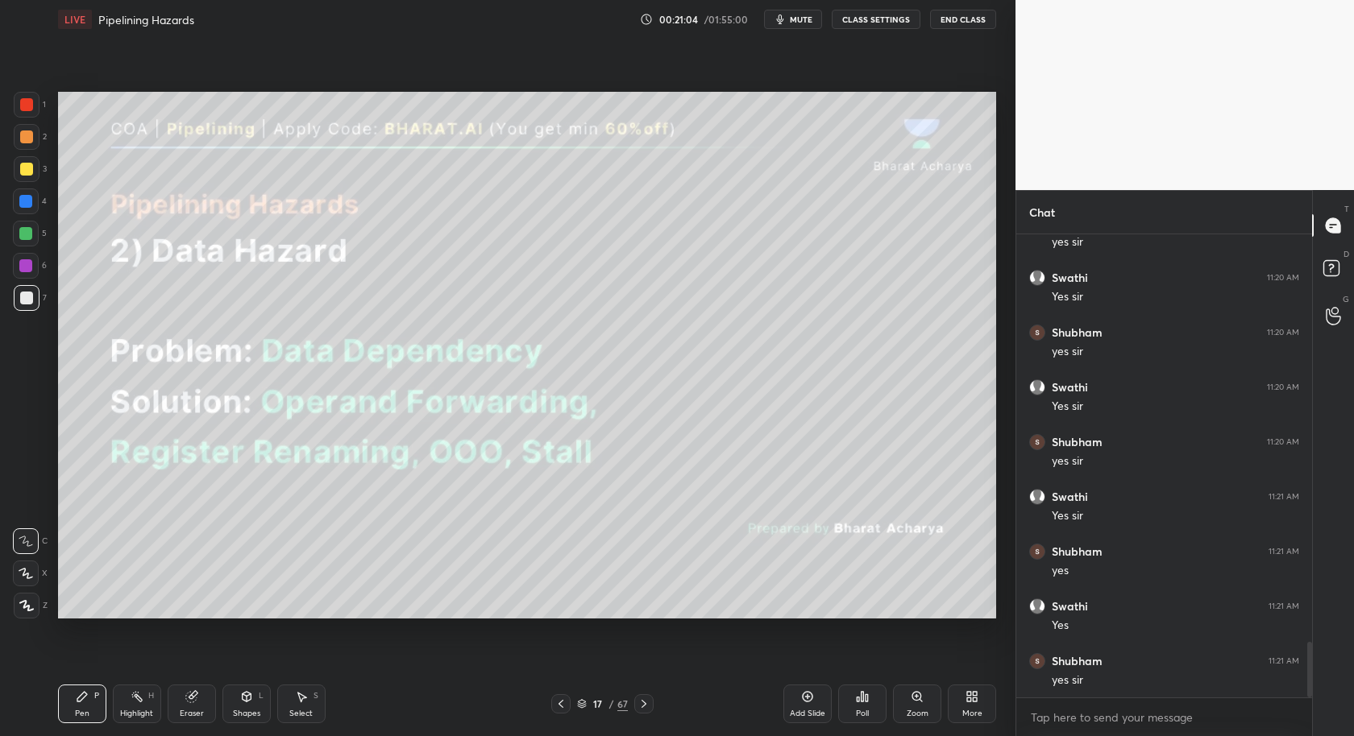
scroll to position [3479, 0]
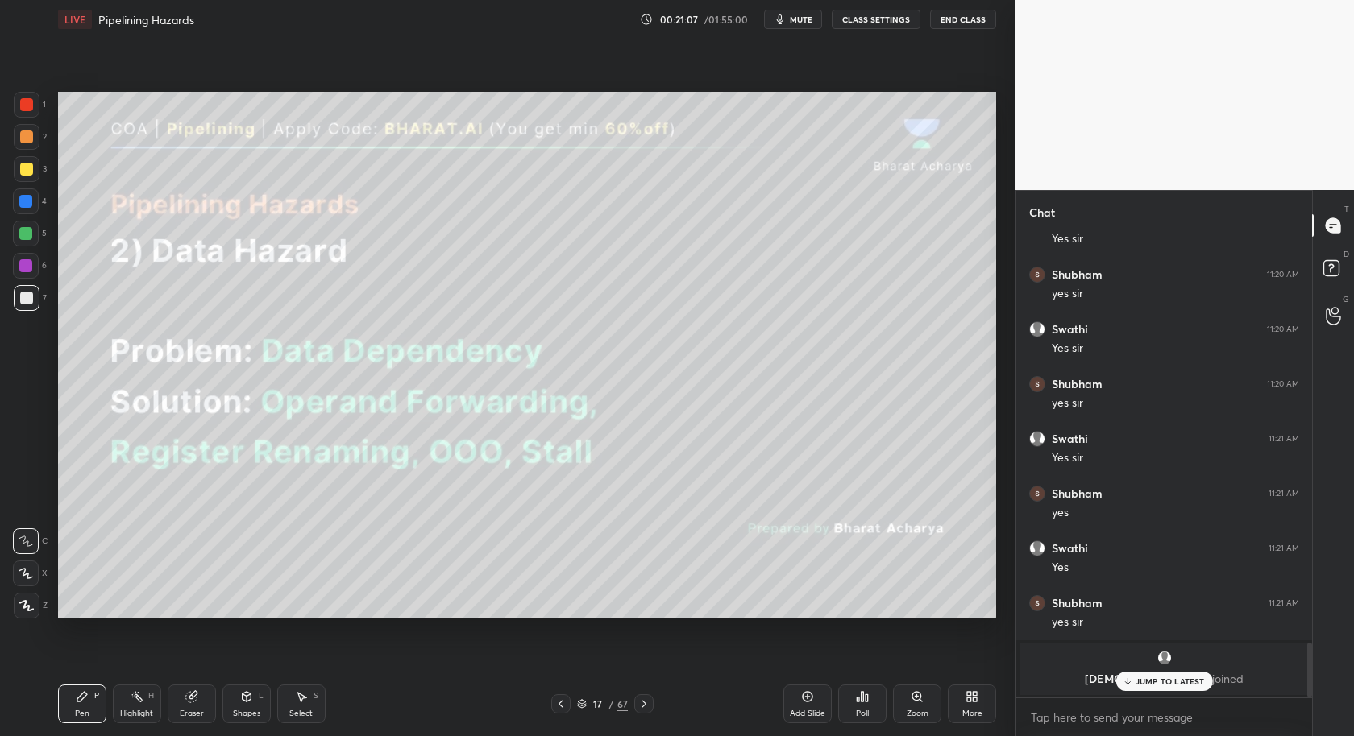
click at [1177, 670] on div "Vaishnavi joined" at bounding box center [1164, 670] width 288 height 52
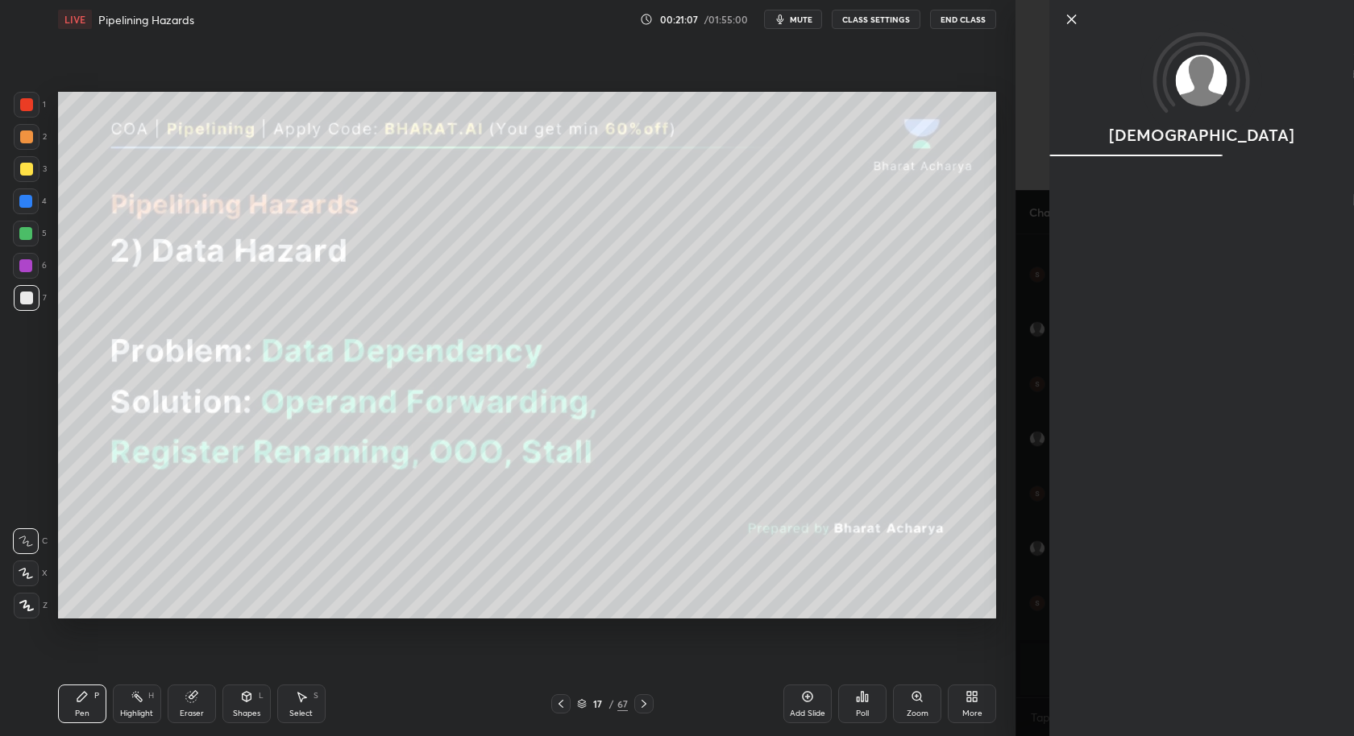
click at [1172, 671] on div "Vaishnavi" at bounding box center [1201, 368] width 305 height 736
click at [1065, 17] on icon at bounding box center [1071, 19] width 19 height 19
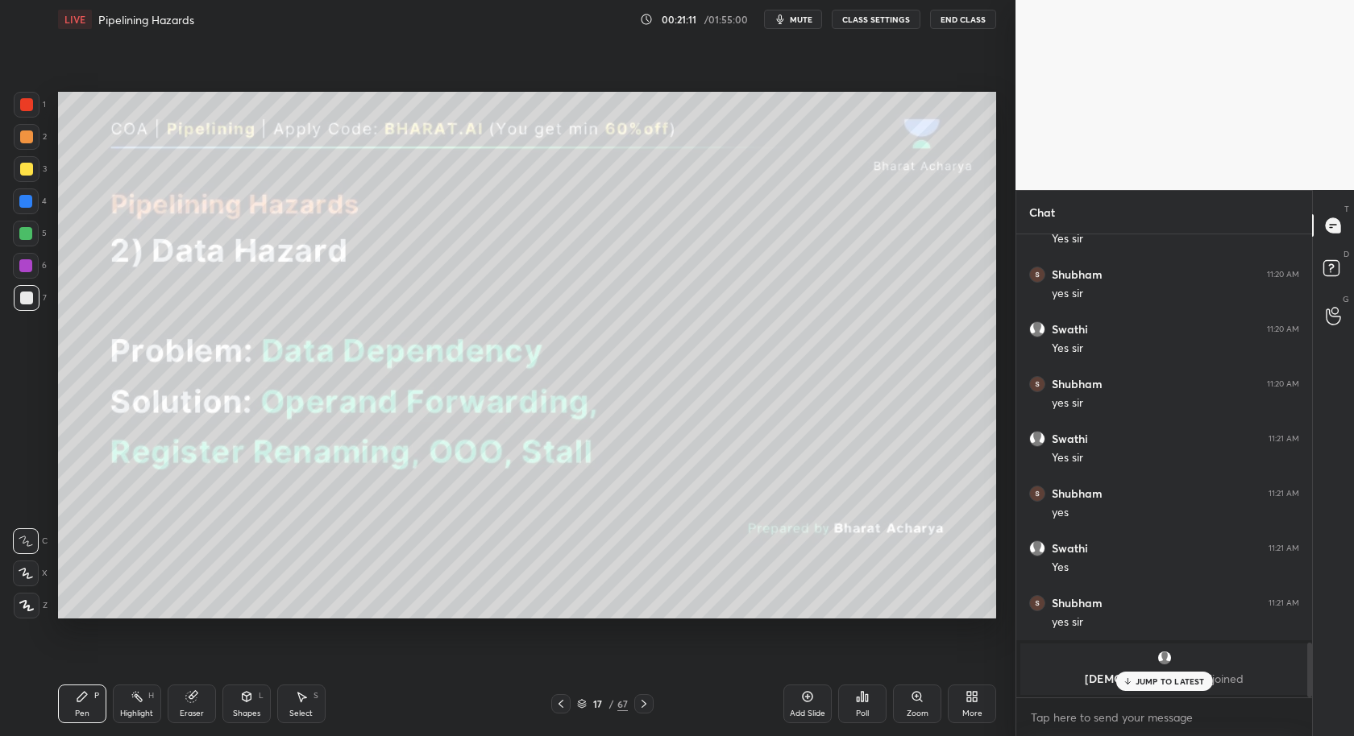
click at [1166, 691] on div "Vaishnavi joined" at bounding box center [1164, 670] width 288 height 52
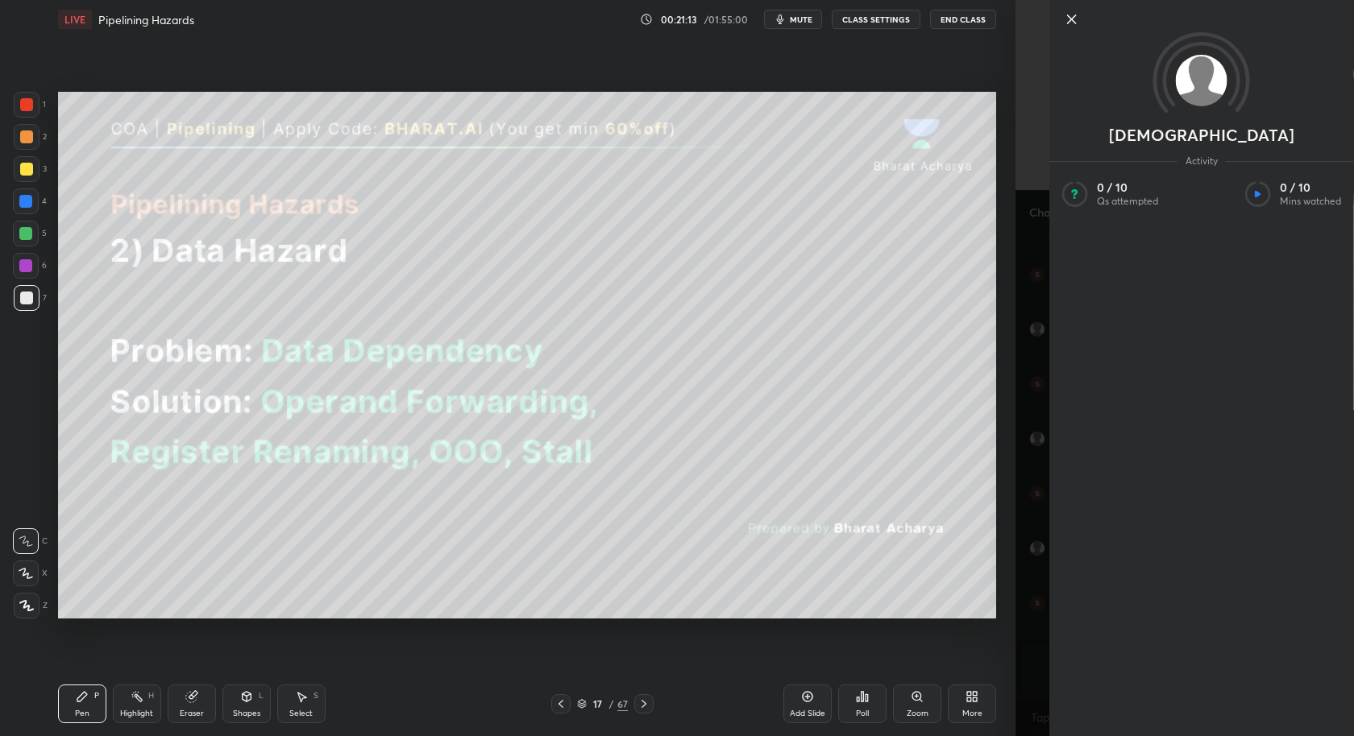
drag, startPoint x: 1067, startPoint y: 23, endPoint x: 1063, endPoint y: 31, distance: 9.0
click at [1069, 24] on icon at bounding box center [1071, 19] width 19 height 19
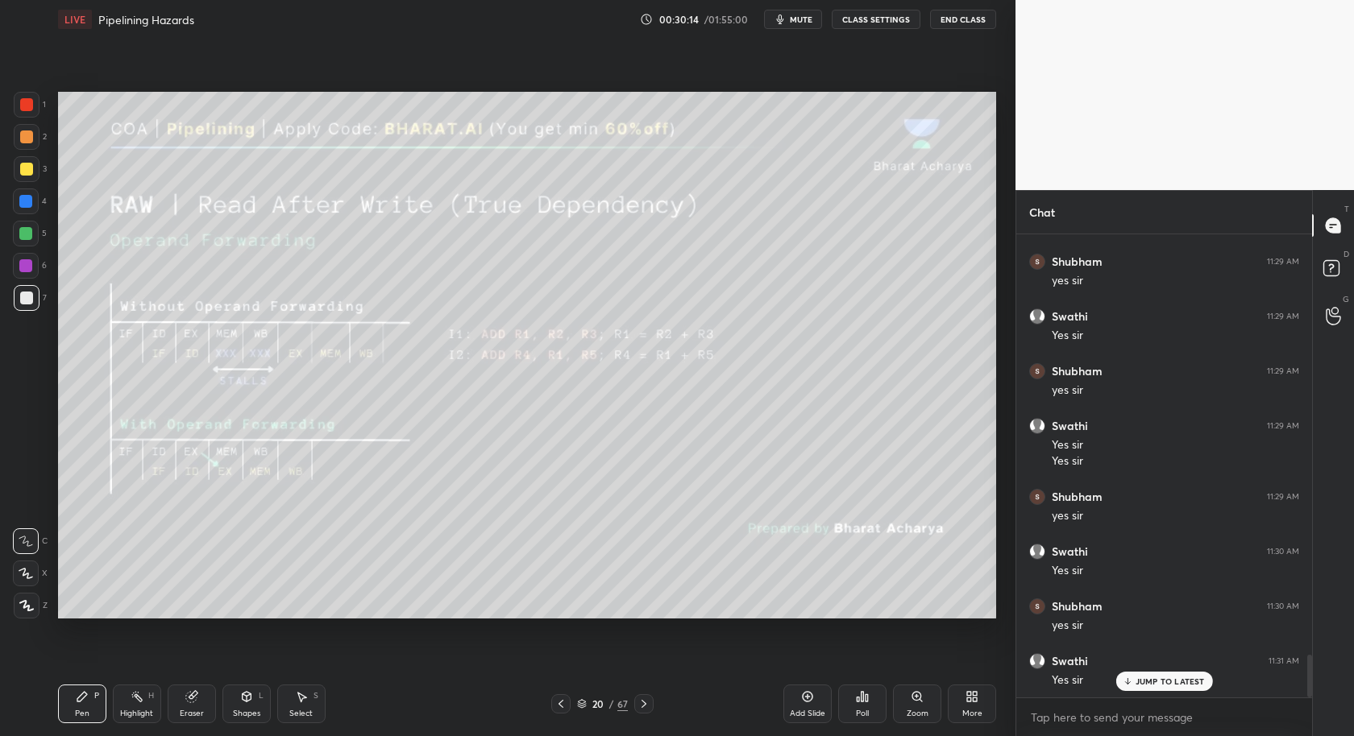
scroll to position [4610, 0]
click at [927, 704] on div "Zoom" at bounding box center [917, 704] width 48 height 39
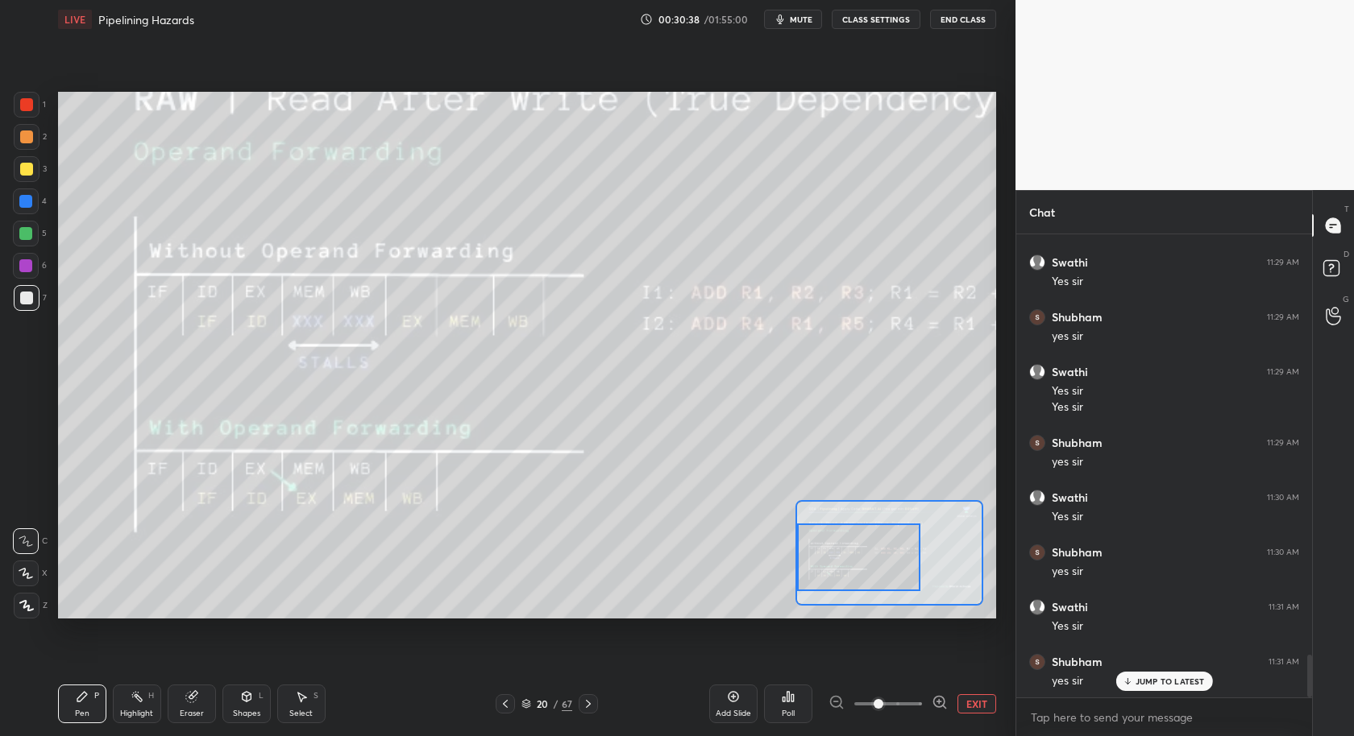
drag, startPoint x: 868, startPoint y: 570, endPoint x: 858, endPoint y: 568, distance: 9.8
click at [829, 574] on div at bounding box center [858, 558] width 123 height 68
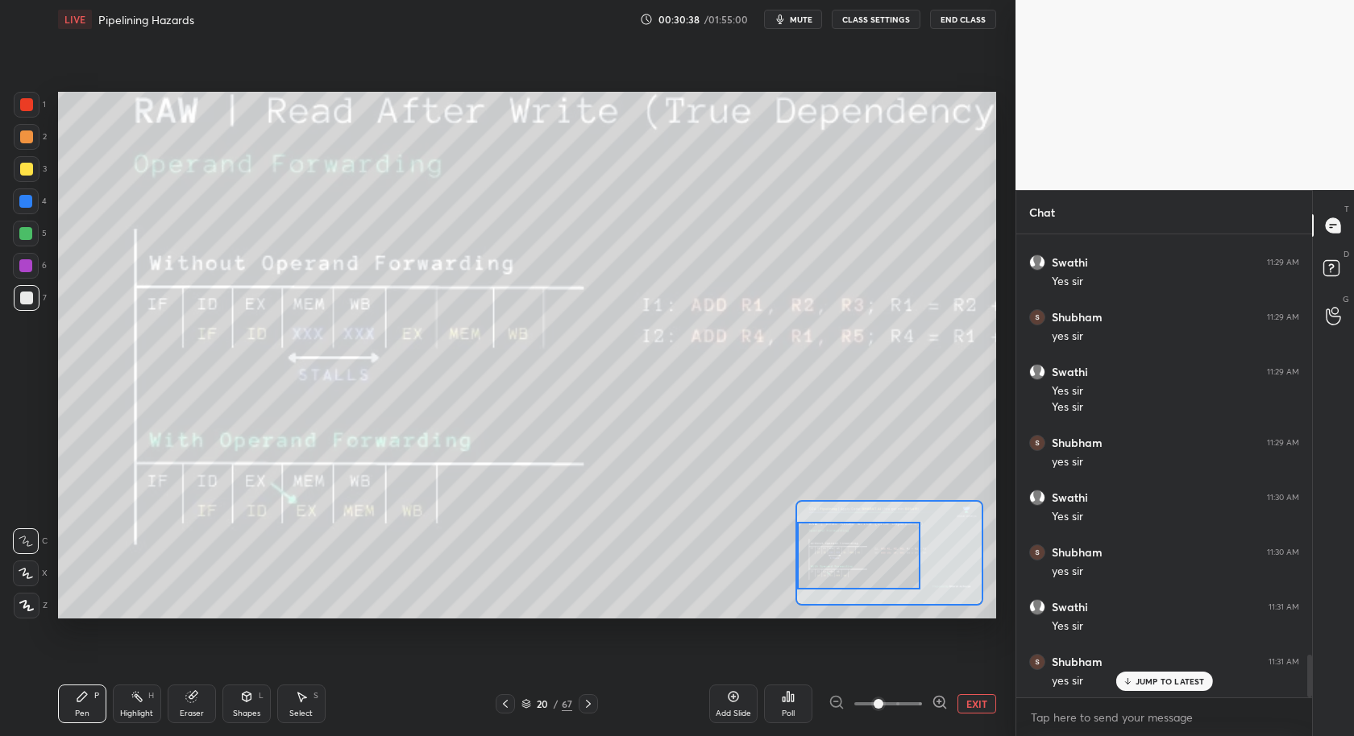
drag, startPoint x: 858, startPoint y: 568, endPoint x: 833, endPoint y: 565, distance: 25.2
click at [832, 567] on div at bounding box center [858, 556] width 123 height 68
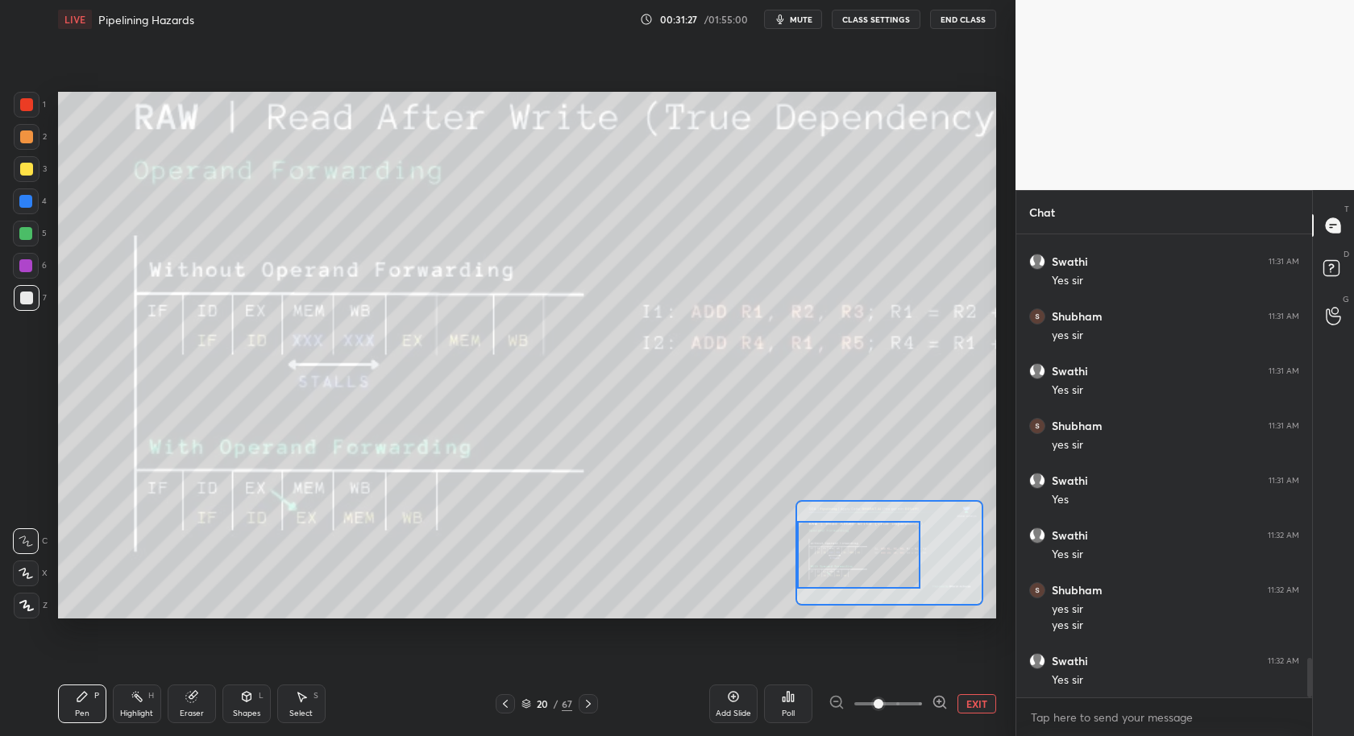
scroll to position [5010, 0]
drag, startPoint x: 290, startPoint y: 706, endPoint x: 291, endPoint y: 619, distance: 87.0
click at [292, 704] on div "Select S" at bounding box center [301, 704] width 48 height 39
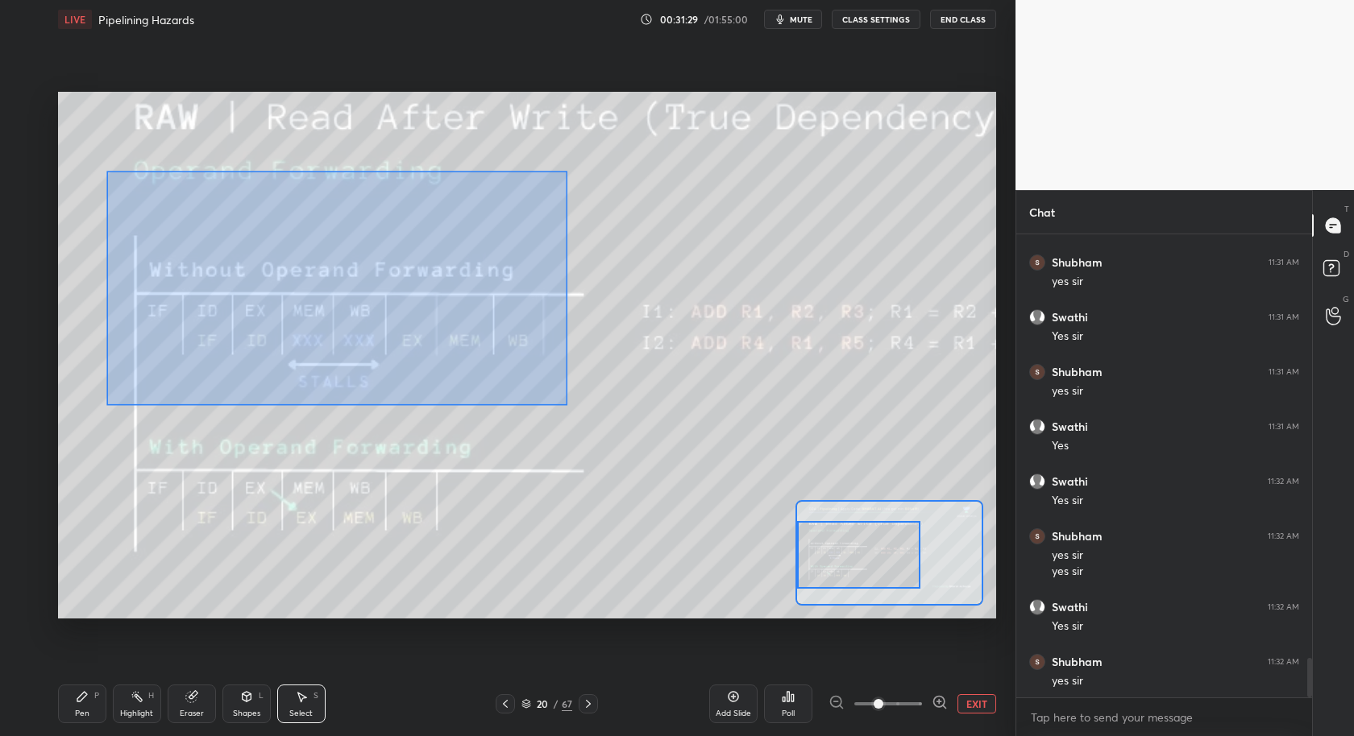
scroll to position [5065, 0]
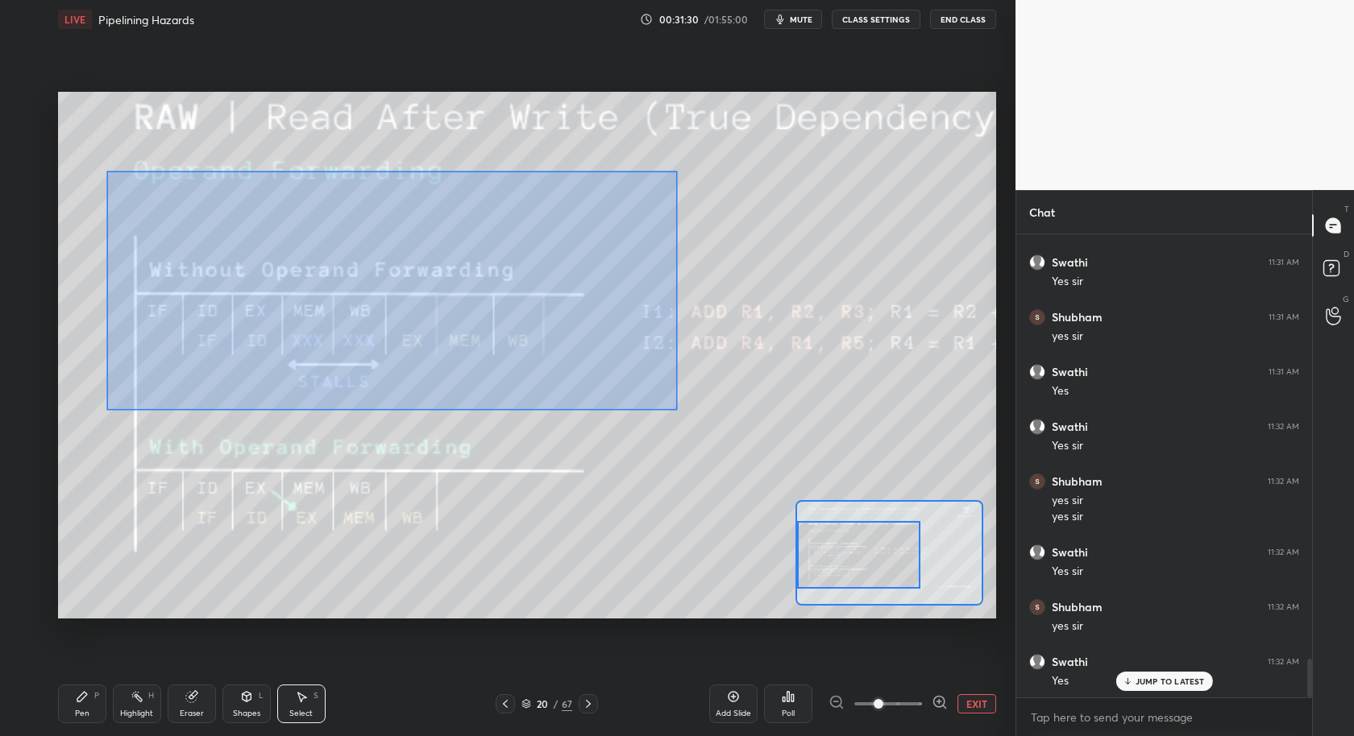
drag, startPoint x: 116, startPoint y: 224, endPoint x: 681, endPoint y: 409, distance: 594.4
click at [698, 415] on div "0 ° Undo Copy Duplicate Duplicate to new slide Delete" at bounding box center [759, 343] width 1407 height 792
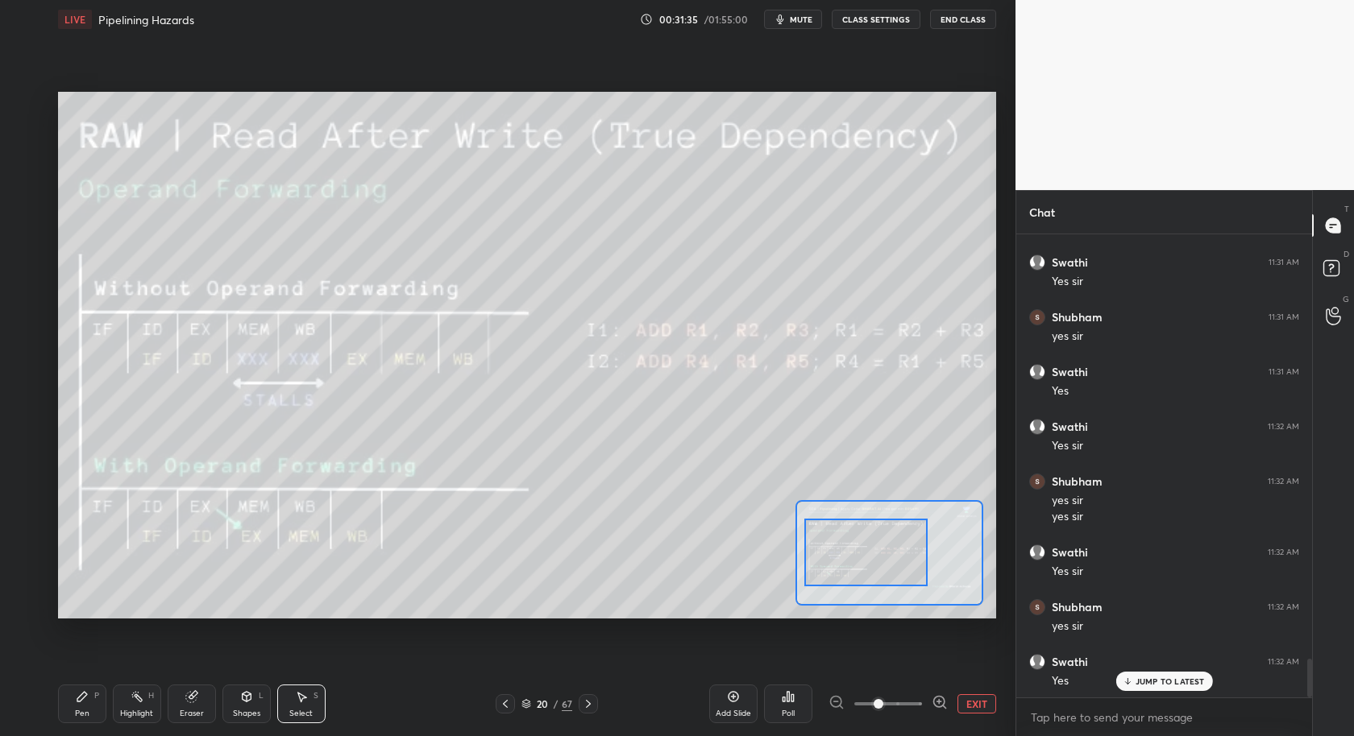
click at [869, 555] on div at bounding box center [865, 553] width 123 height 68
drag, startPoint x: 79, startPoint y: 719, endPoint x: 93, endPoint y: 709, distance: 16.8
click at [84, 717] on div "Pen" at bounding box center [82, 714] width 15 height 8
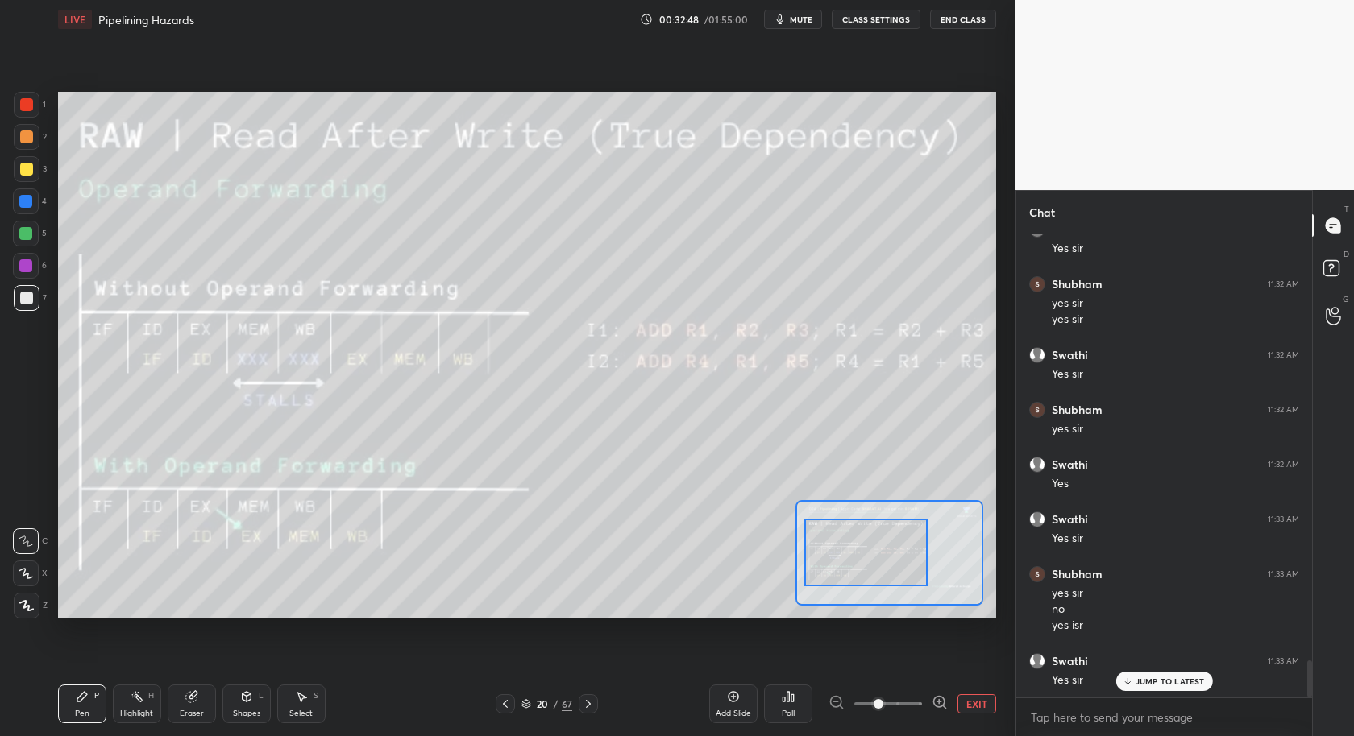
scroll to position [5316, 0]
click at [193, 694] on icon at bounding box center [193, 695] width 9 height 8
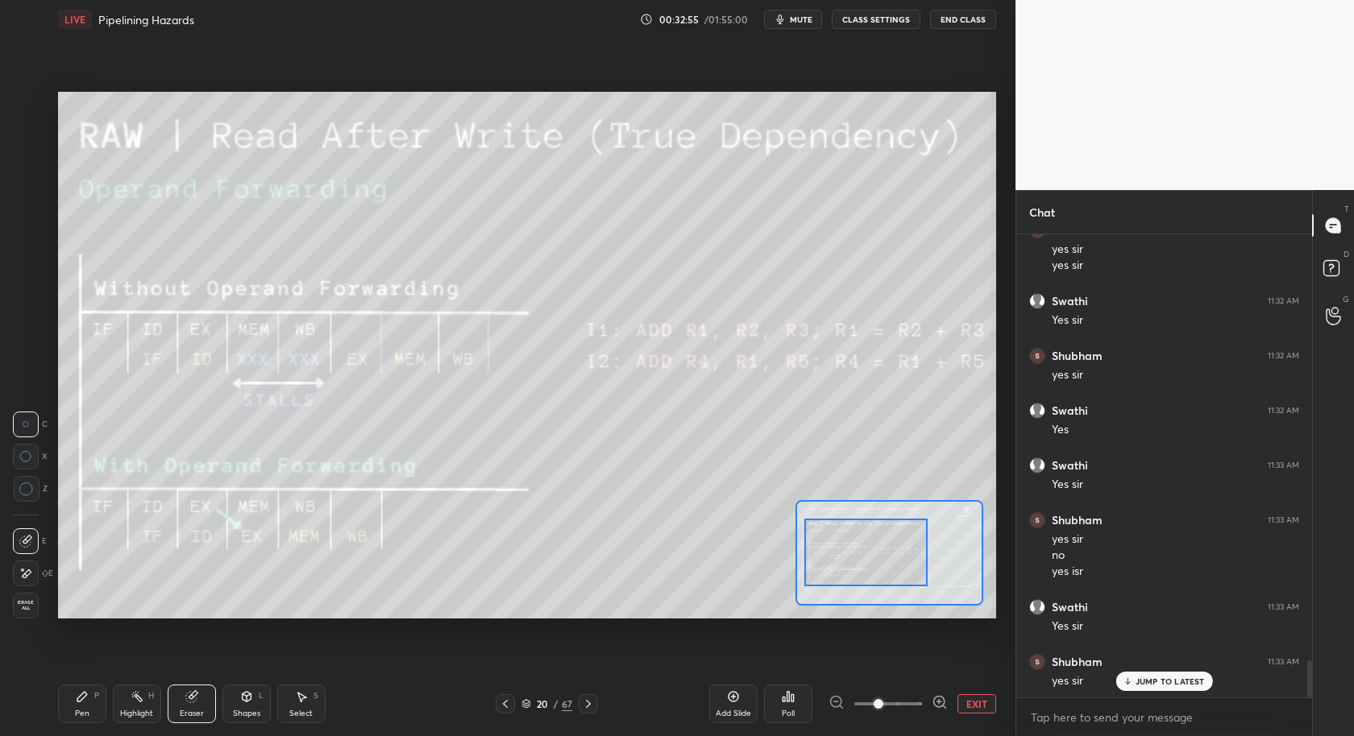
click at [92, 694] on div "Pen P" at bounding box center [82, 704] width 48 height 39
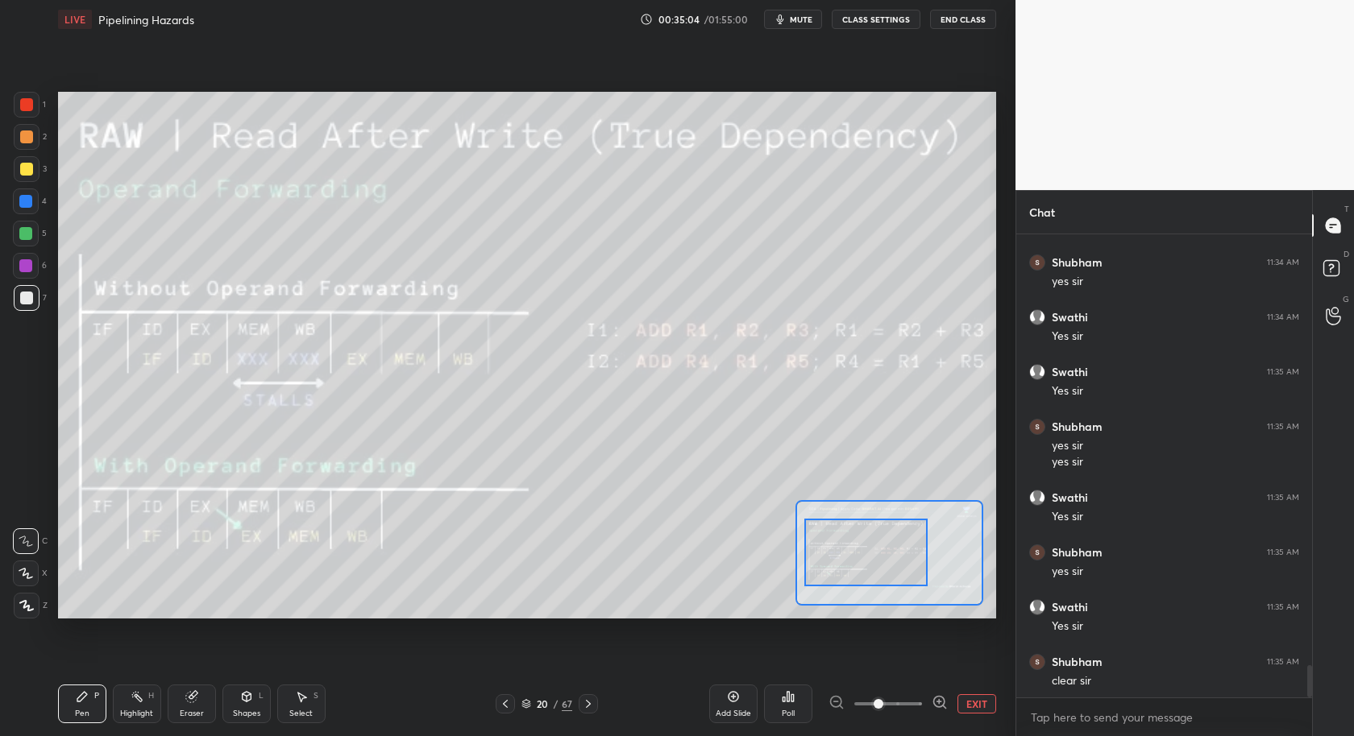
scroll to position [6, 5]
click at [299, 699] on icon at bounding box center [301, 697] width 13 height 13
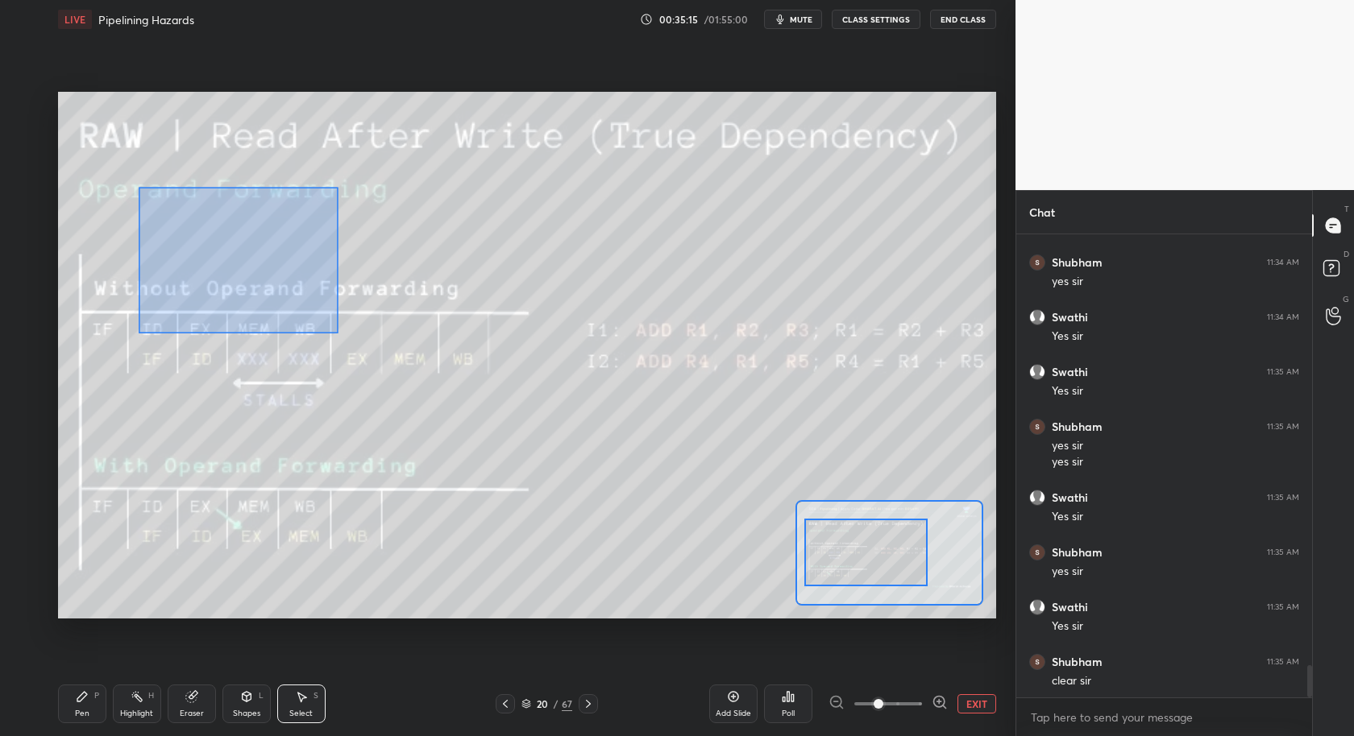
drag, startPoint x: 138, startPoint y: 188, endPoint x: 367, endPoint y: 334, distance: 271.8
click at [368, 336] on div "0 ° Undo Copy Duplicate Duplicate to new slide Delete" at bounding box center [704, 361] width 1407 height 792
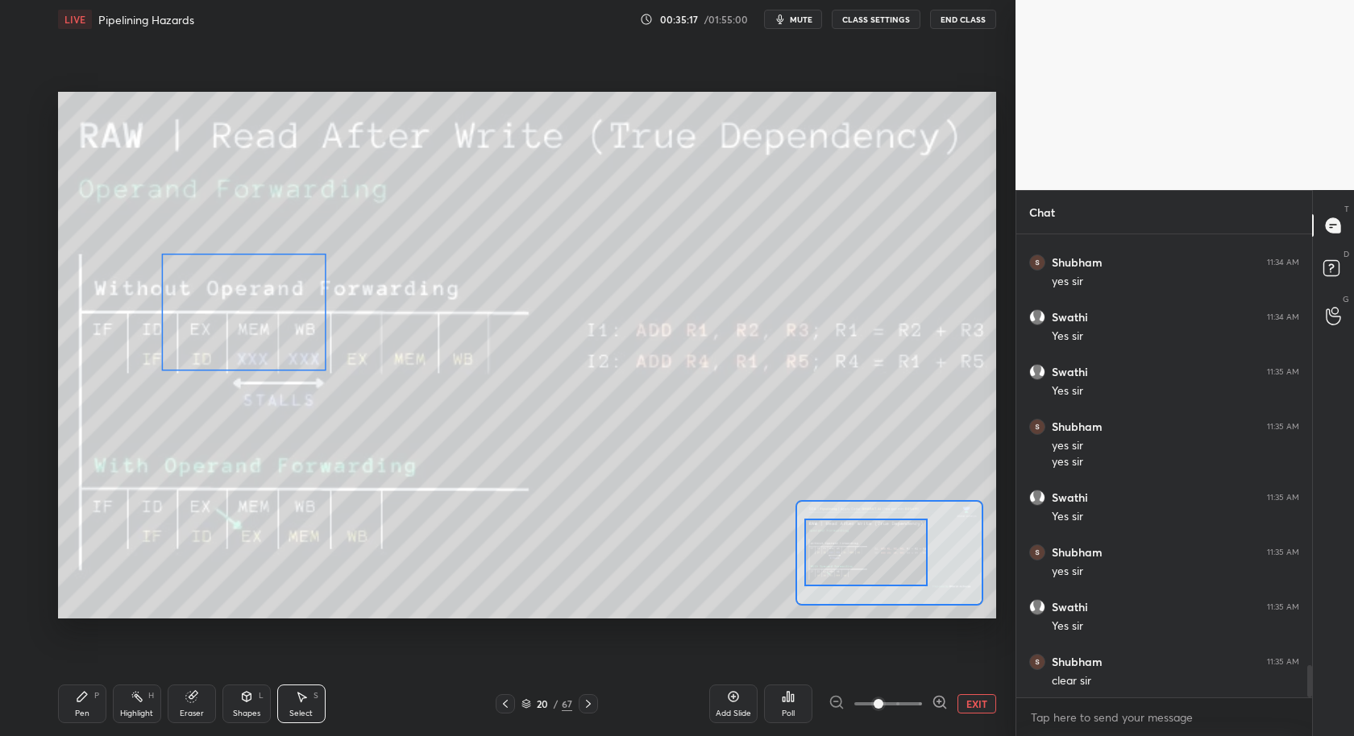
drag, startPoint x: 255, startPoint y: 255, endPoint x: 255, endPoint y: 298, distance: 43.5
click at [258, 307] on div "0 ° Undo Copy Duplicate Duplicate to new slide Delete" at bounding box center [704, 361] width 1407 height 792
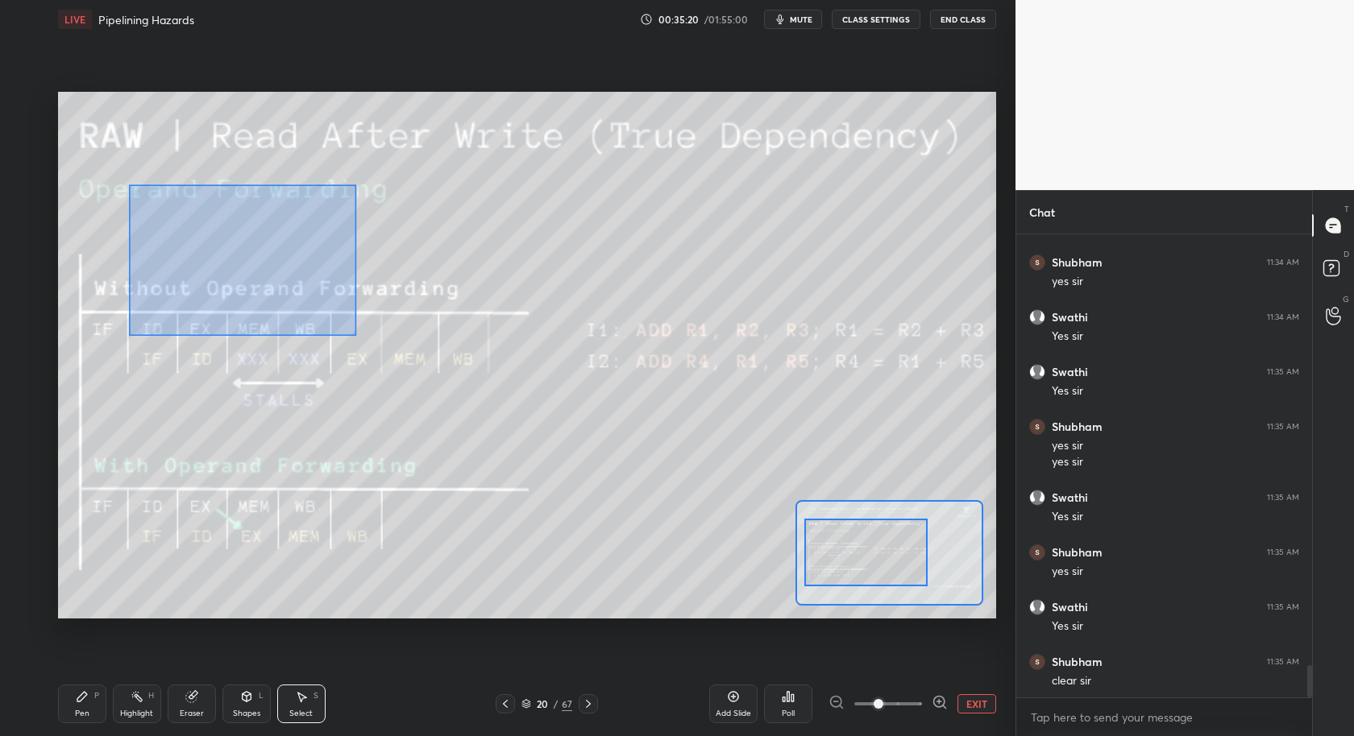
drag, startPoint x: 141, startPoint y: 241, endPoint x: 353, endPoint y: 334, distance: 231.3
click at [355, 335] on div "0 ° Undo Copy Duplicate Duplicate to new slide Delete" at bounding box center [704, 361] width 1407 height 792
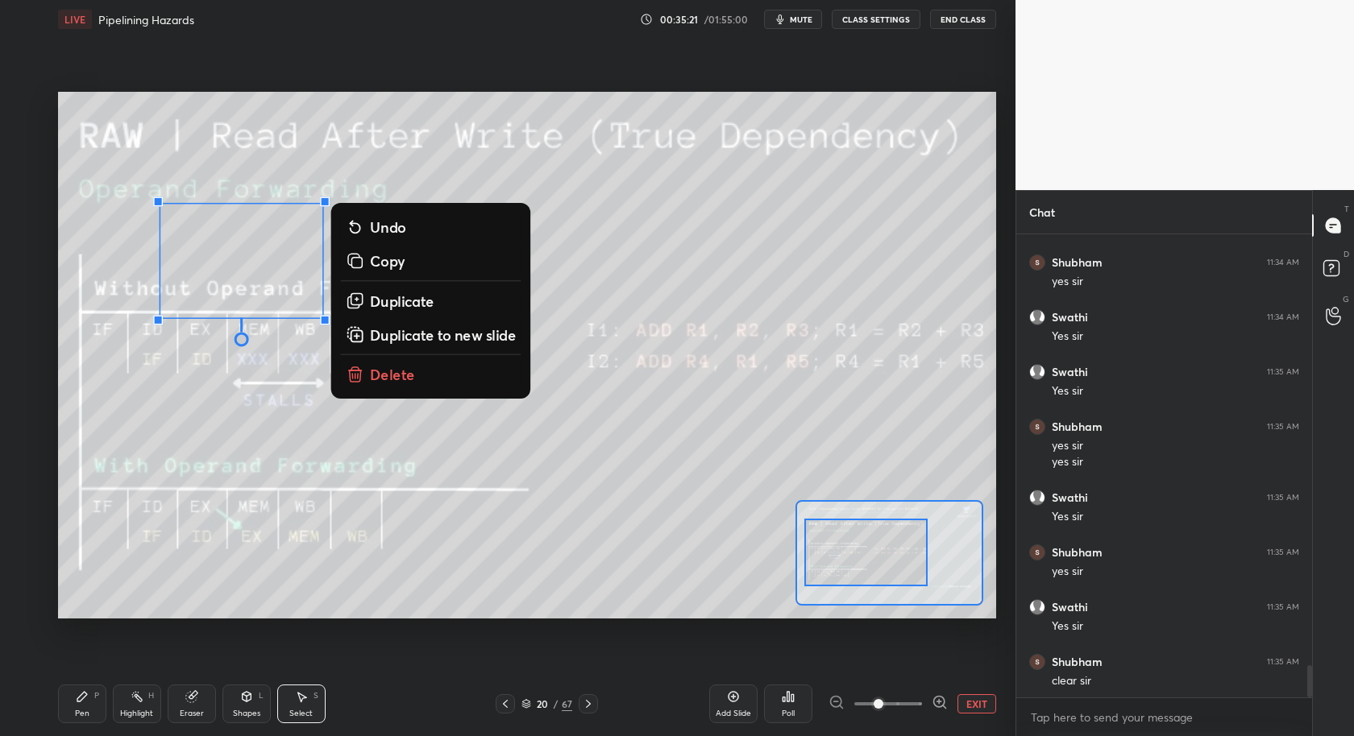
click at [429, 302] on p "Duplicate" at bounding box center [402, 299] width 64 height 19
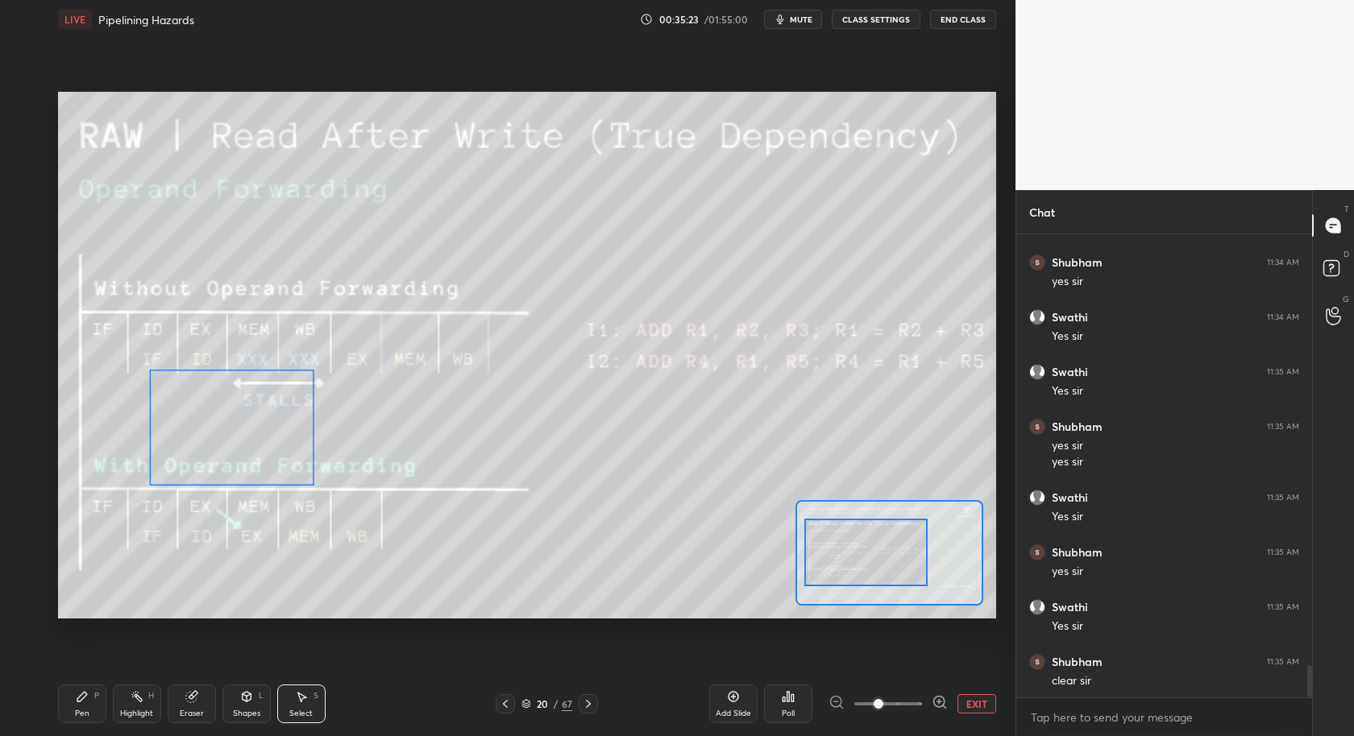
drag, startPoint x: 298, startPoint y: 280, endPoint x: 256, endPoint y: 417, distance: 142.5
click at [257, 417] on div "0 ° Undo Copy Duplicate Duplicate to new slide Delete" at bounding box center [704, 361] width 1407 height 792
drag, startPoint x: 145, startPoint y: 368, endPoint x: 146, endPoint y: 325, distance: 43.5
click at [146, 324] on div "0 ° Undo Copy Duplicate Duplicate to new slide Delete" at bounding box center [704, 361] width 1407 height 792
drag, startPoint x: 249, startPoint y: 516, endPoint x: 218, endPoint y: 451, distance: 71.4
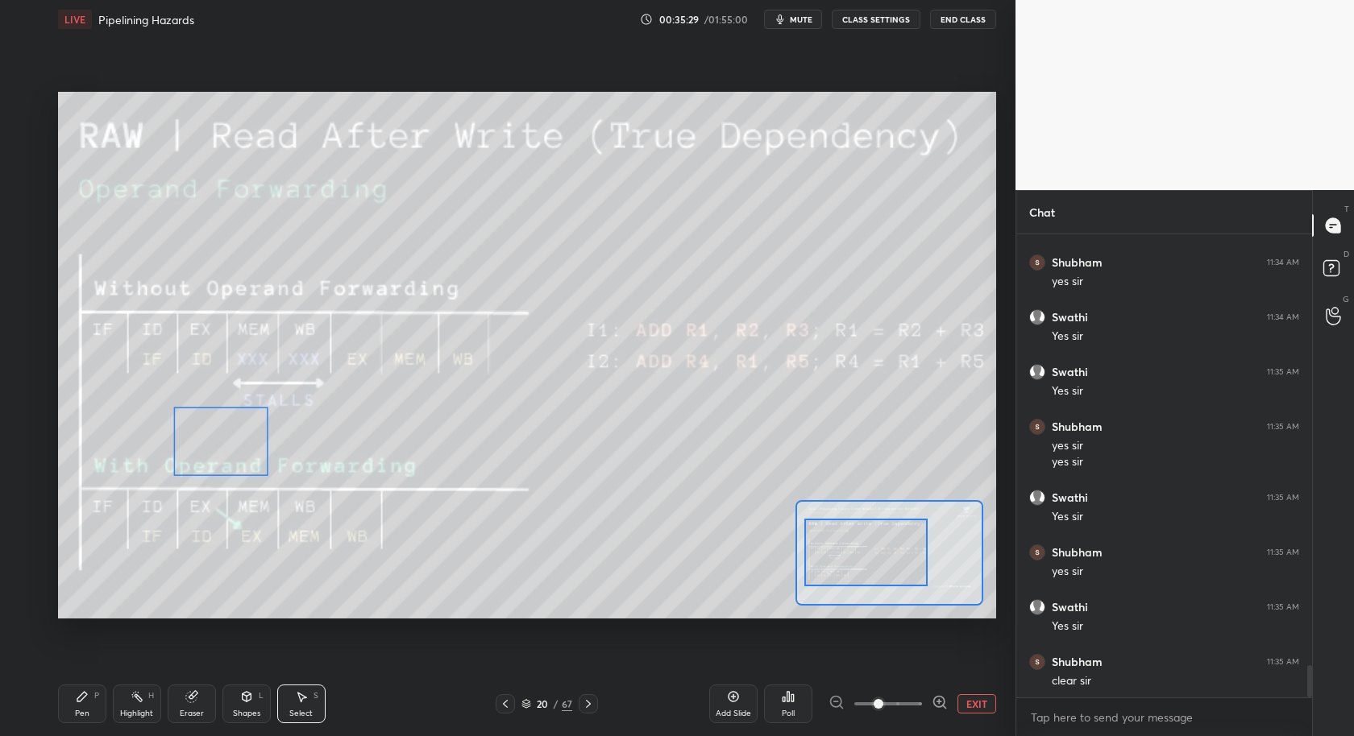
click at [218, 451] on div "0 ° Undo Copy Duplicate Duplicate to new slide Delete" at bounding box center [704, 361] width 1407 height 792
click at [526, 444] on div "0 ° Undo Copy Duplicate Duplicate to new slide Delete" at bounding box center [704, 361] width 1407 height 792
drag, startPoint x: 78, startPoint y: 717, endPoint x: 94, endPoint y: 674, distance: 45.6
click at [81, 718] on div "Pen" at bounding box center [82, 714] width 15 height 8
drag, startPoint x: 195, startPoint y: 705, endPoint x: 202, endPoint y: 624, distance: 81.7
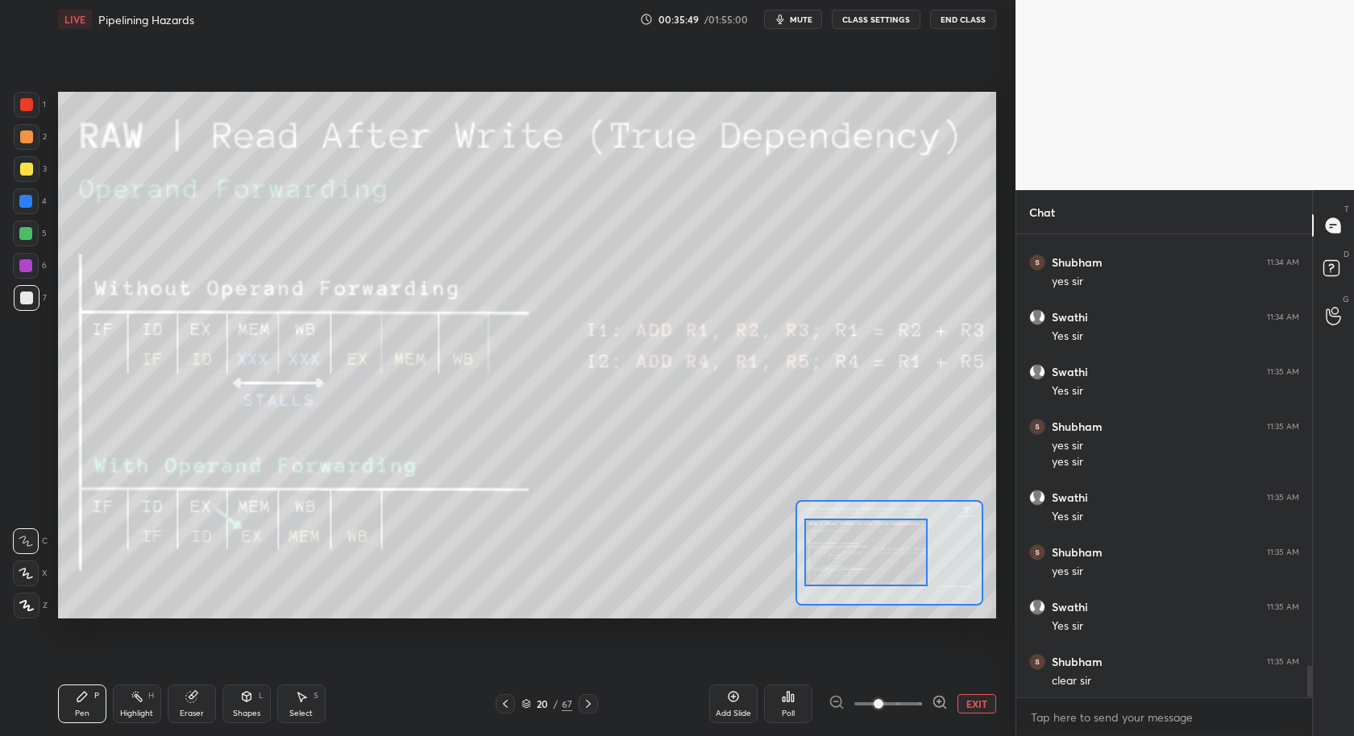
click at [196, 702] on icon at bounding box center [191, 697] width 13 height 13
click at [87, 707] on div "Pen P" at bounding box center [82, 704] width 48 height 39
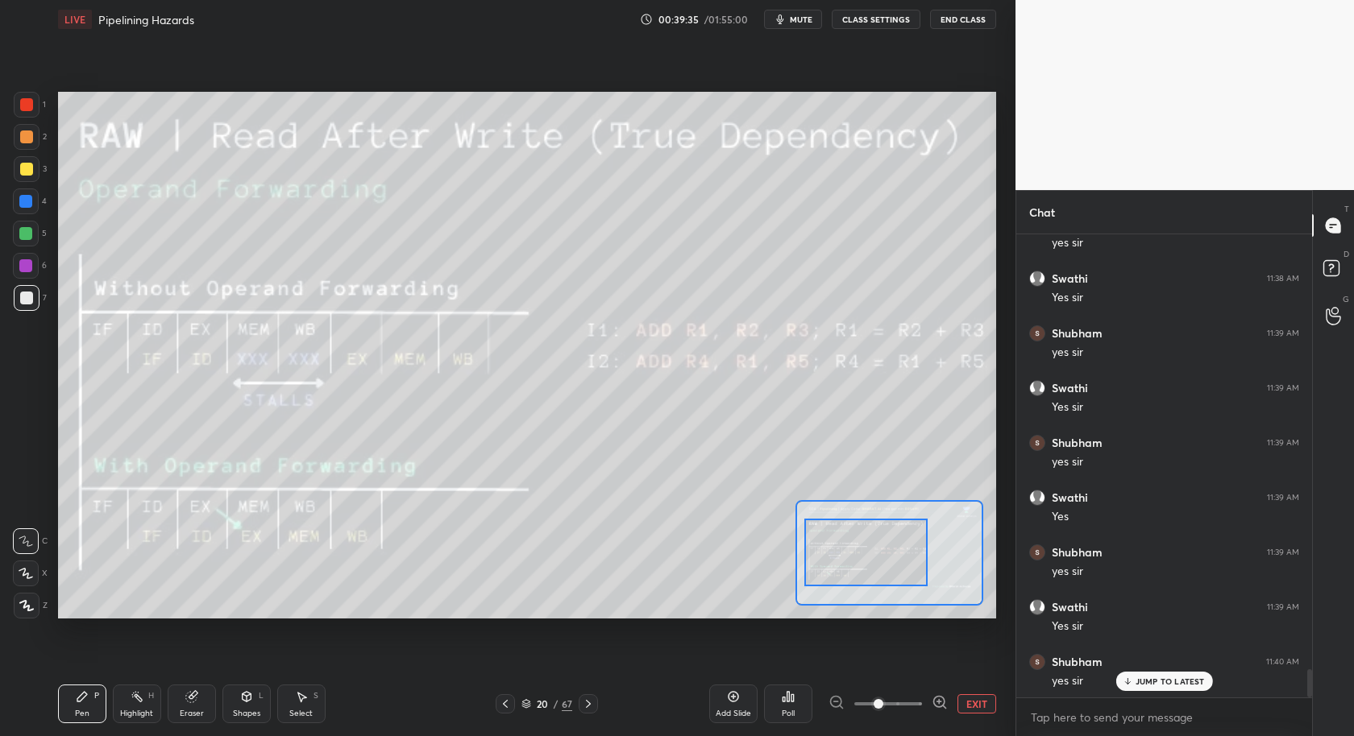
scroll to position [7119, 0]
drag, startPoint x: 309, startPoint y: 702, endPoint x: 276, endPoint y: 661, distance: 52.1
click at [305, 701] on div "Select S" at bounding box center [301, 704] width 48 height 39
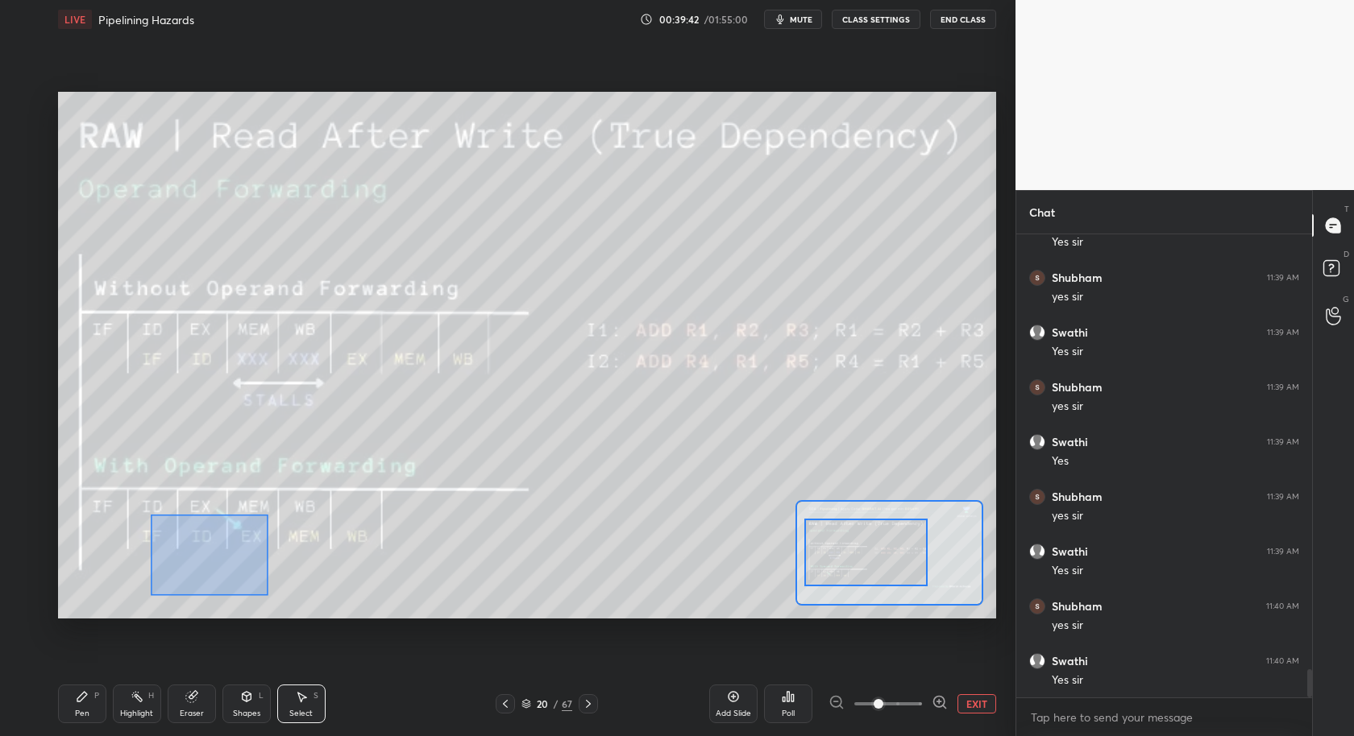
drag, startPoint x: 156, startPoint y: 512, endPoint x: 251, endPoint y: 570, distance: 111.4
click at [267, 599] on div "0 ° Undo Copy Duplicate Duplicate to new slide Delete" at bounding box center [704, 361] width 1407 height 792
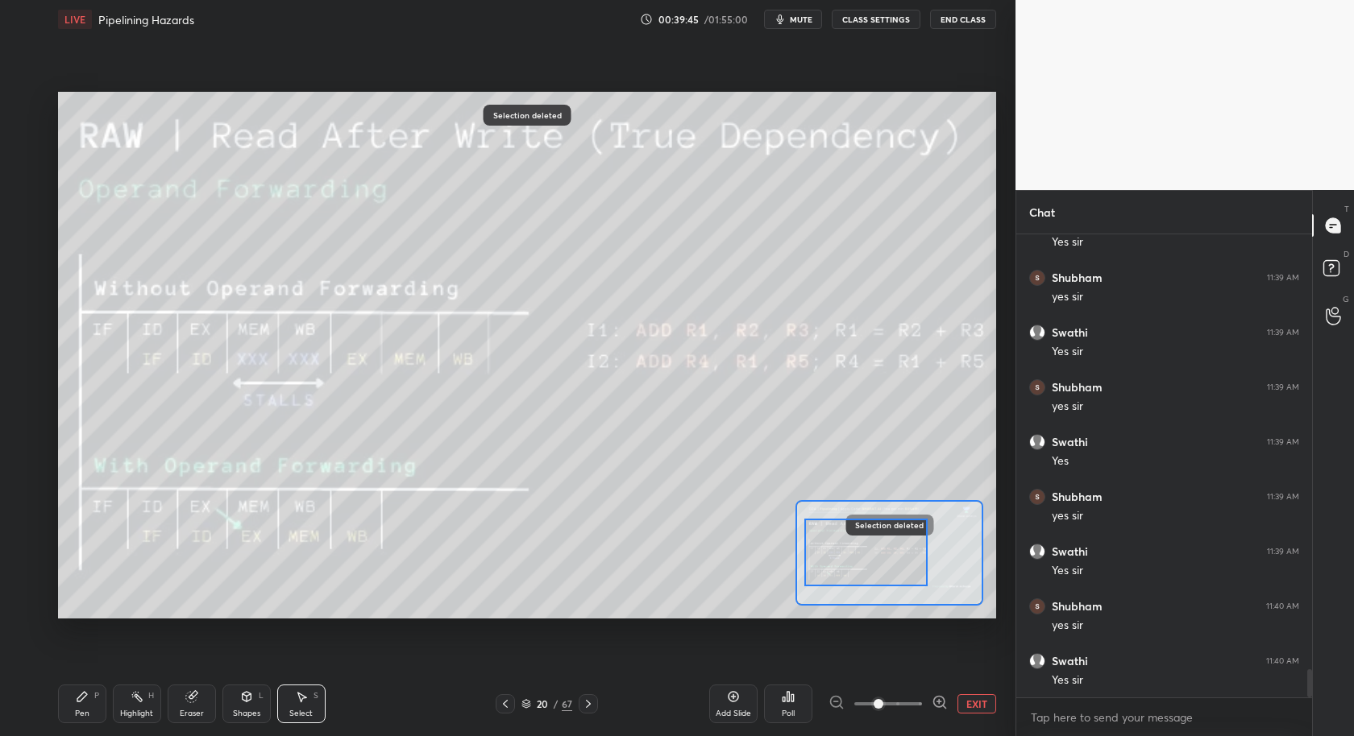
drag, startPoint x: 81, startPoint y: 703, endPoint x: 110, endPoint y: 631, distance: 78.4
click at [81, 703] on div "Pen P" at bounding box center [82, 704] width 48 height 39
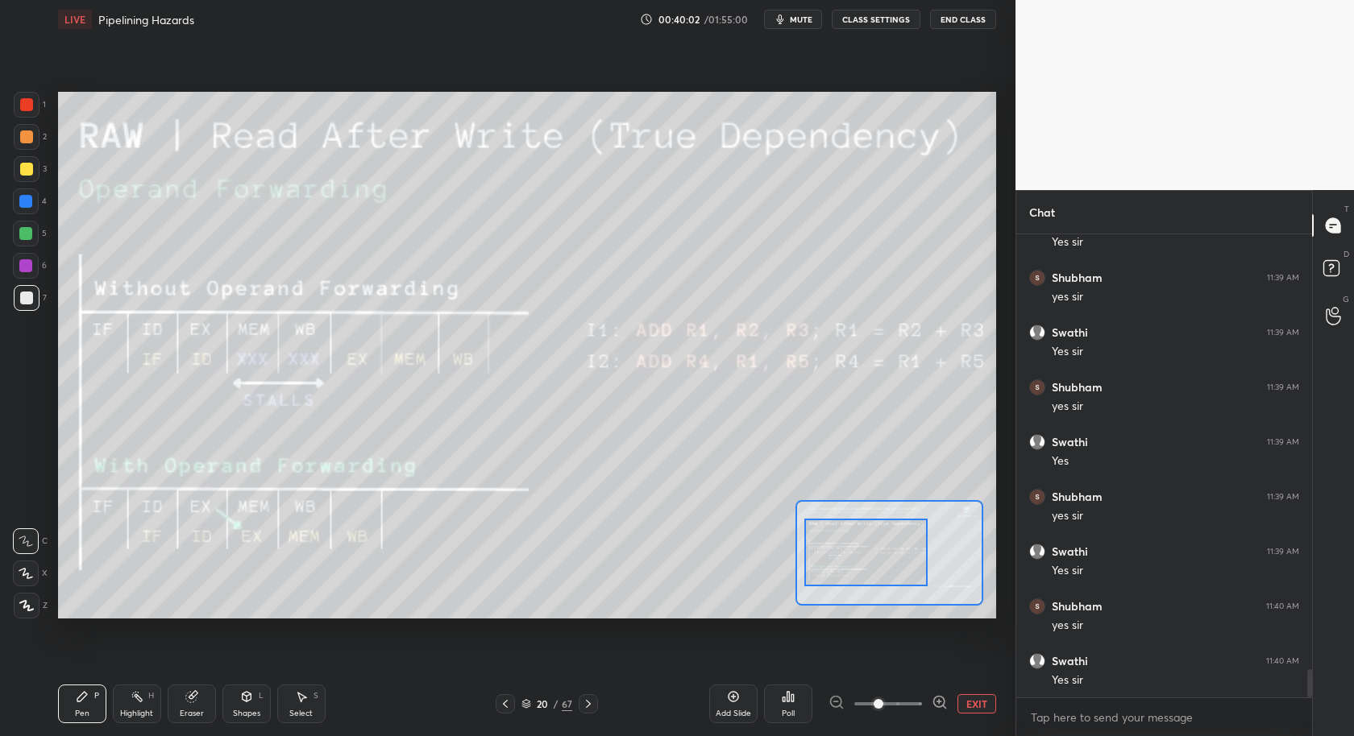
click at [942, 704] on icon at bounding box center [939, 703] width 16 height 16
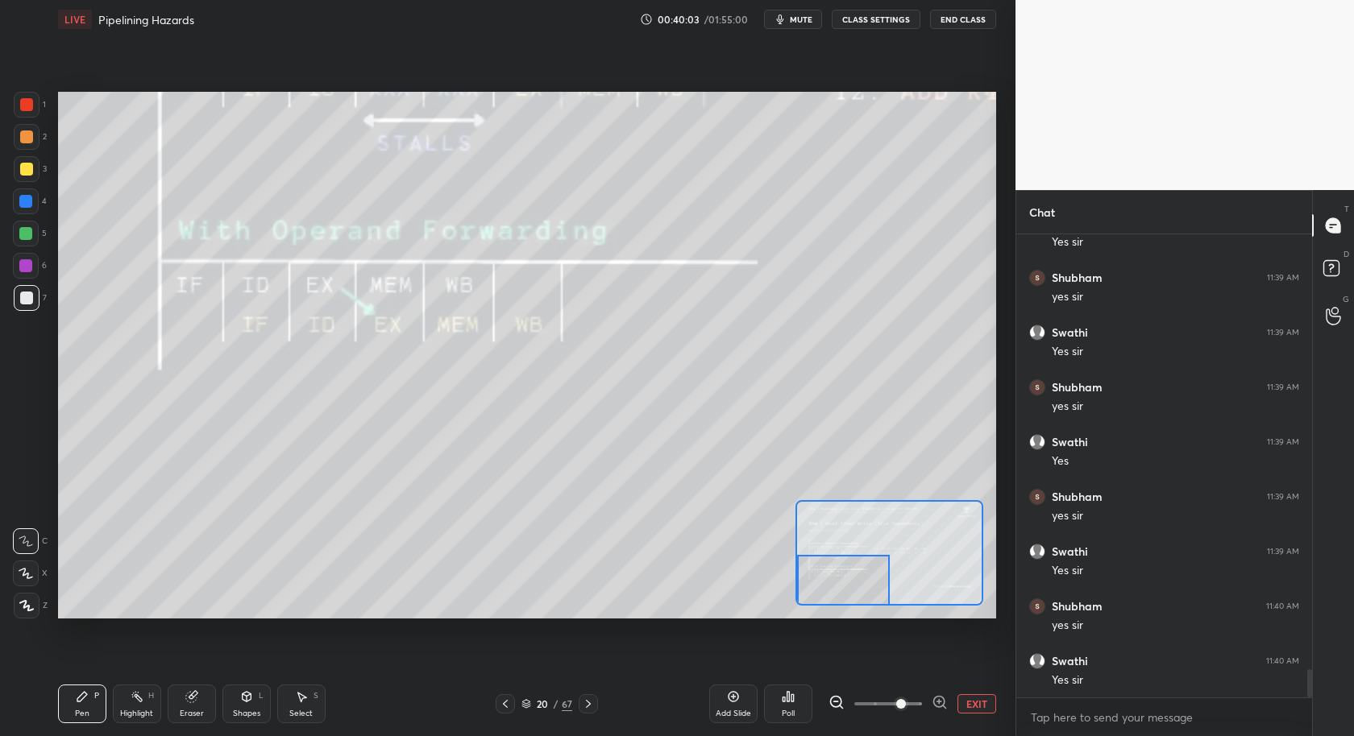
drag, startPoint x: 869, startPoint y: 556, endPoint x: 794, endPoint y: 566, distance: 75.6
click at [832, 596] on div at bounding box center [843, 580] width 92 height 51
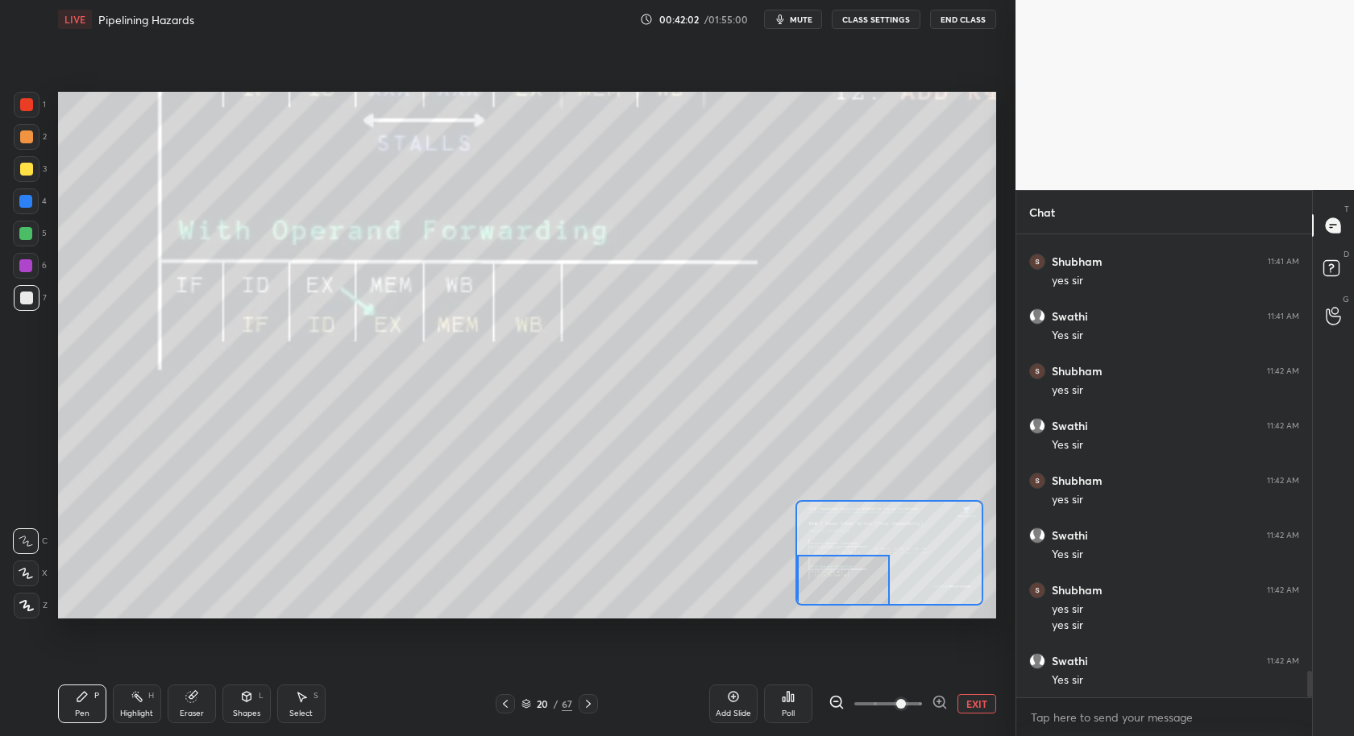
scroll to position [7737, 0]
click at [981, 701] on button "EXIT" at bounding box center [976, 704] width 39 height 19
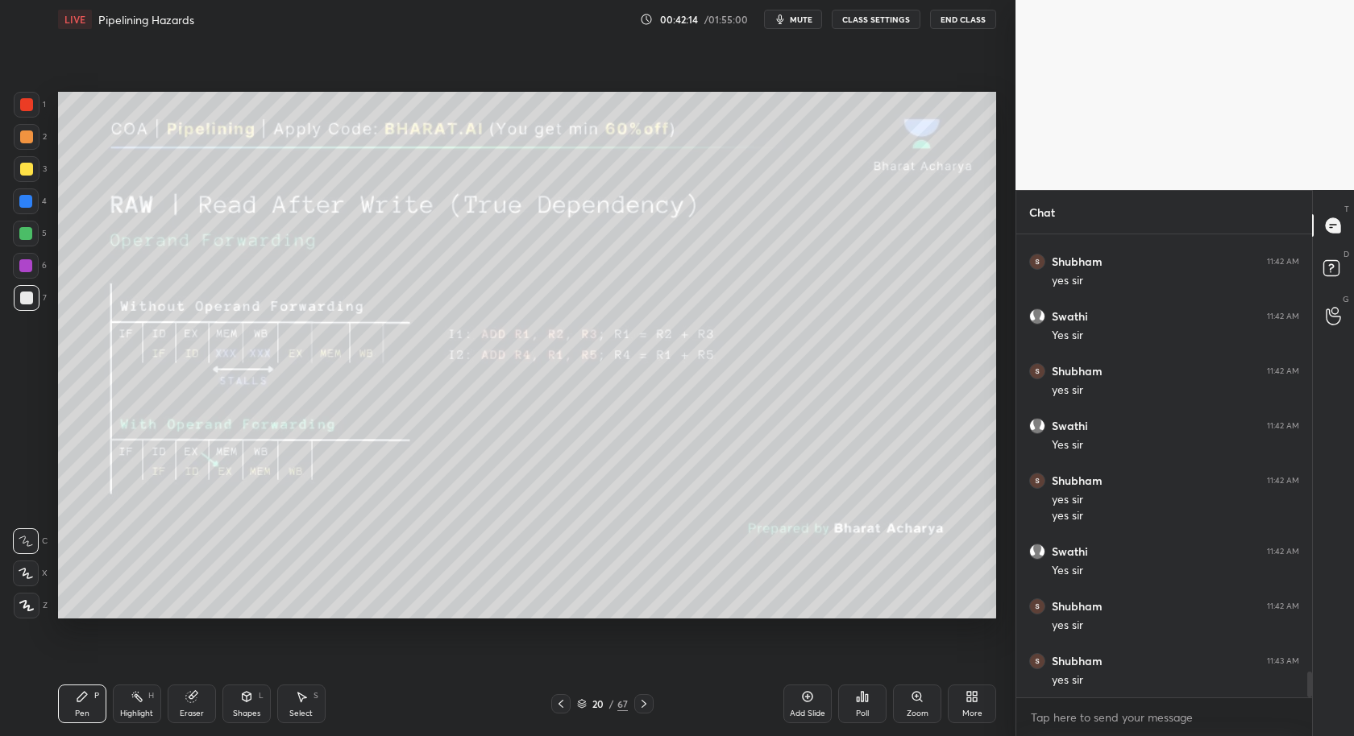
scroll to position [7846, 0]
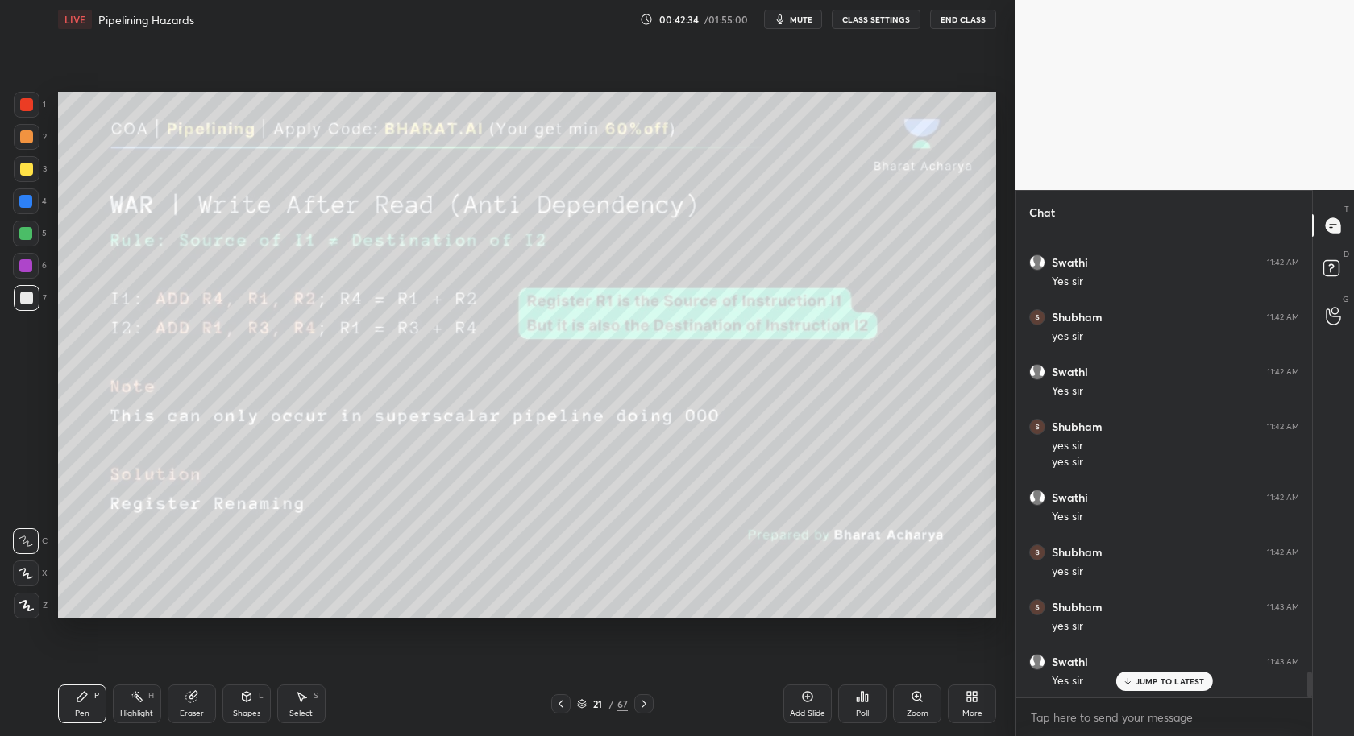
drag, startPoint x: 810, startPoint y: 702, endPoint x: 794, endPoint y: 664, distance: 41.2
click at [808, 702] on icon at bounding box center [807, 697] width 13 height 13
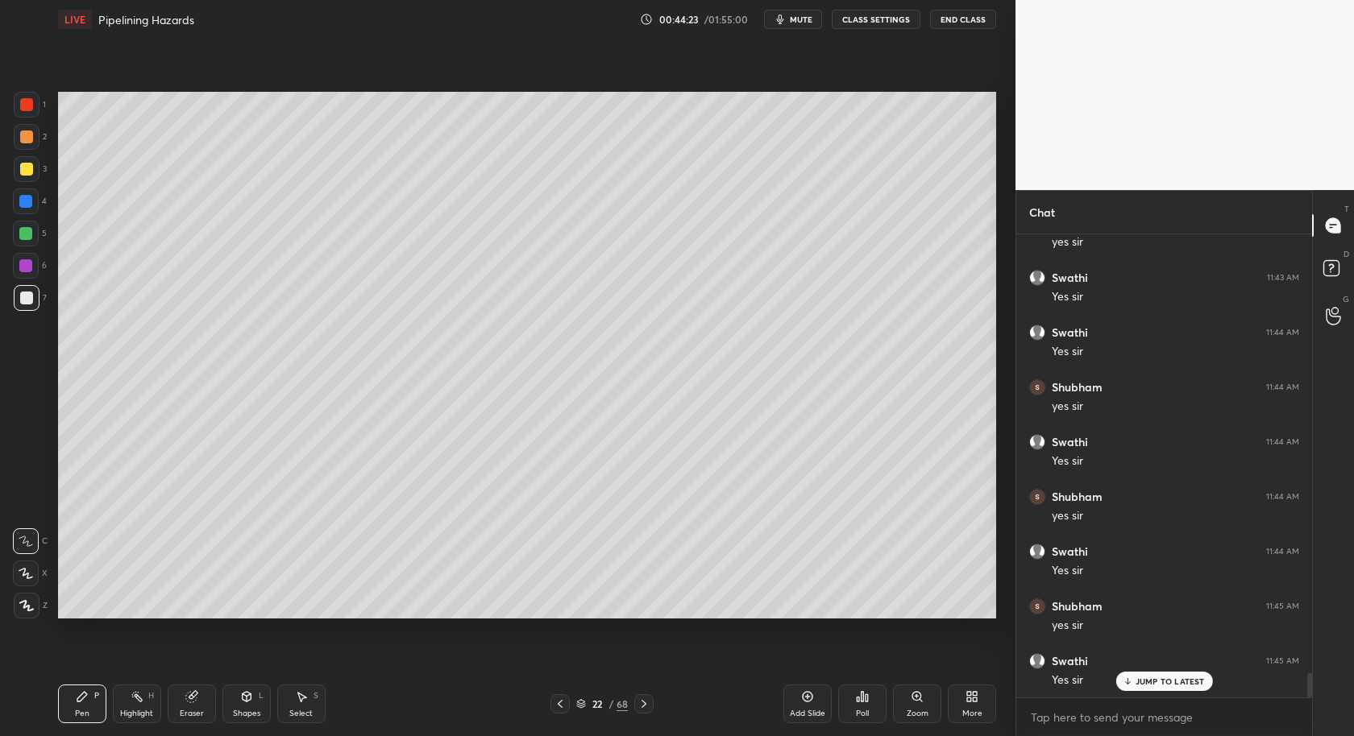
scroll to position [8284, 0]
drag, startPoint x: 135, startPoint y: 699, endPoint x: 158, endPoint y: 701, distance: 22.6
click at [136, 696] on icon at bounding box center [137, 697] width 13 height 13
click at [85, 715] on div "Pen P" at bounding box center [82, 704] width 48 height 39
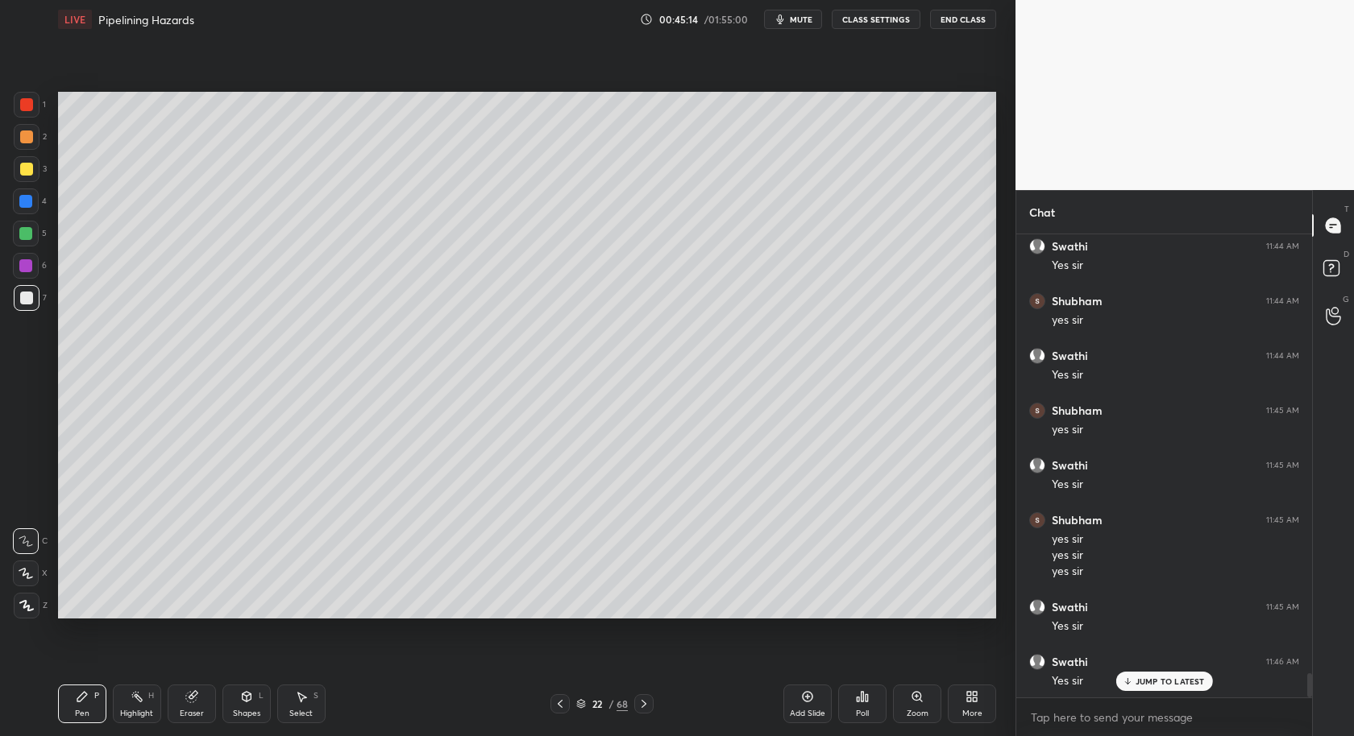
scroll to position [8481, 0]
drag, startPoint x: 304, startPoint y: 711, endPoint x: 291, endPoint y: 633, distance: 78.4
click at [304, 710] on div "Select" at bounding box center [300, 714] width 23 height 8
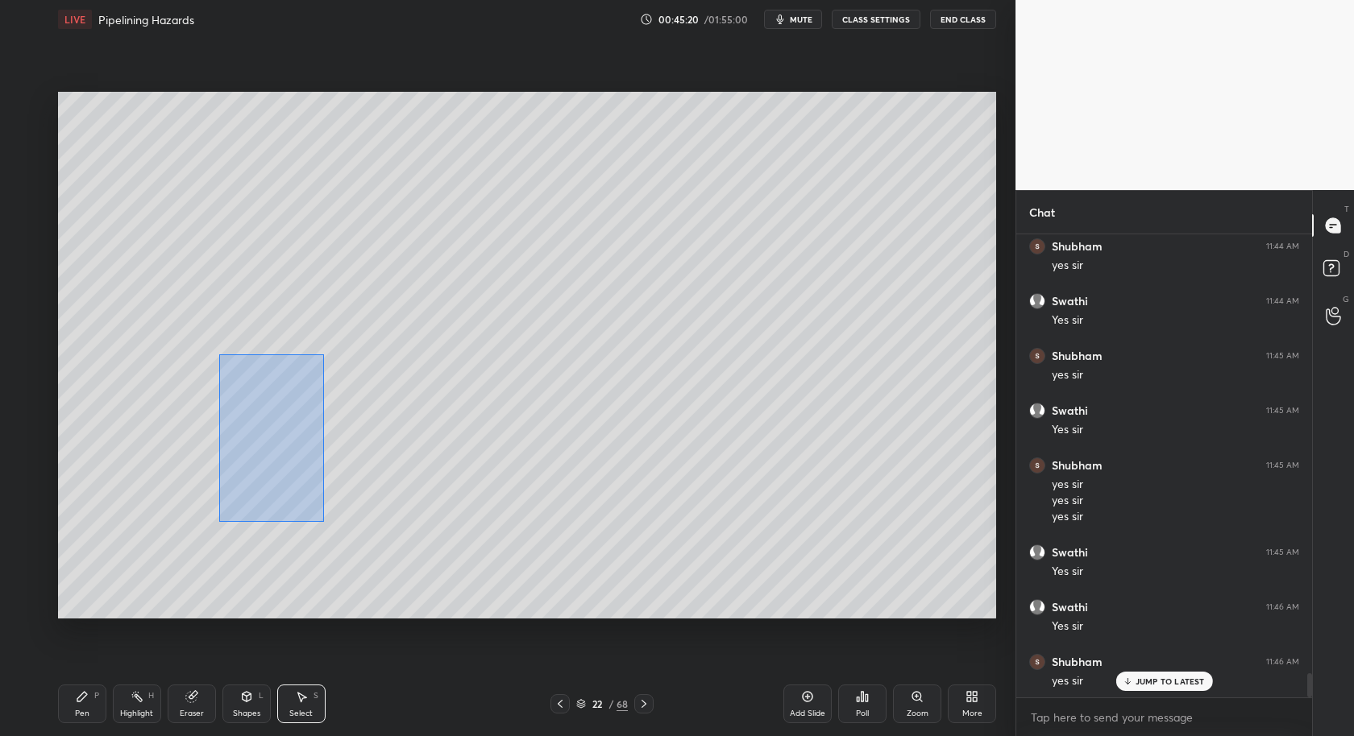
drag, startPoint x: 219, startPoint y: 355, endPoint x: 318, endPoint y: 504, distance: 179.0
click at [326, 521] on div "0 ° Undo Copy Duplicate Duplicate to new slide Delete" at bounding box center [527, 356] width 938 height 528
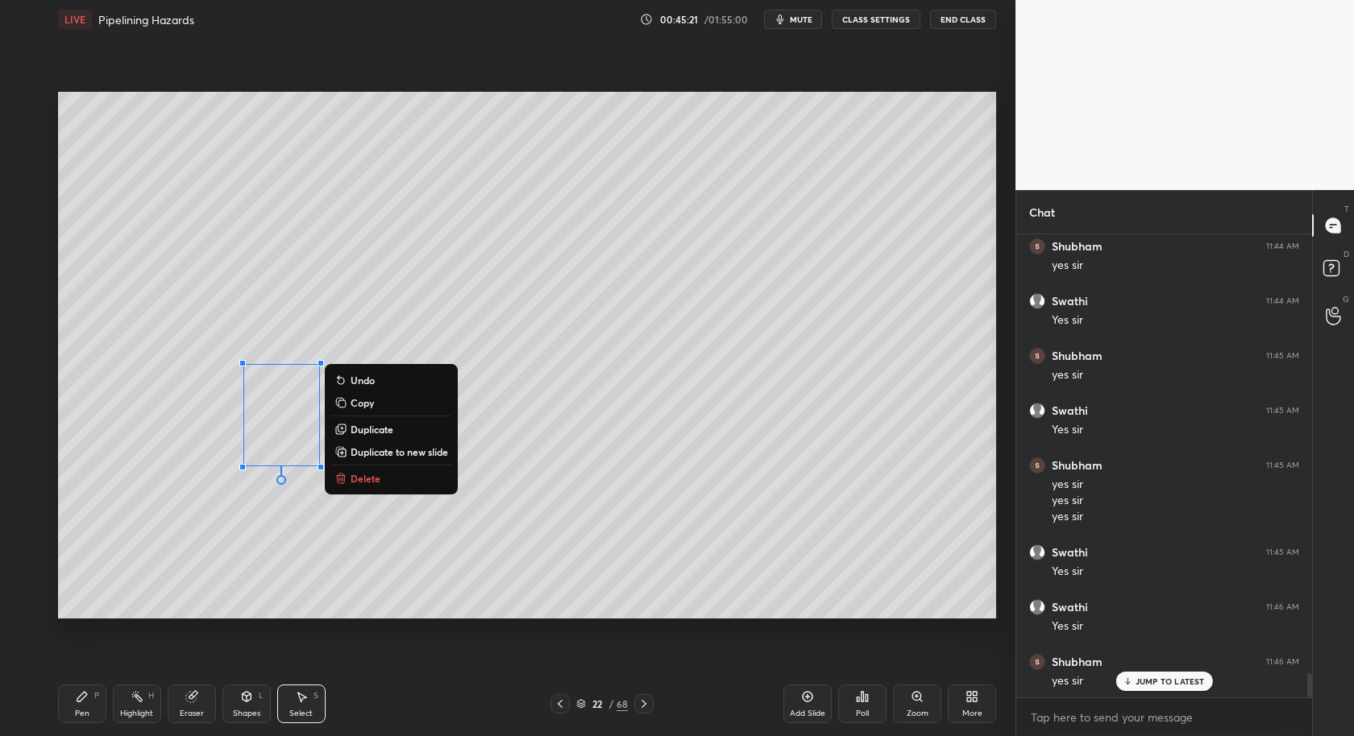
click at [373, 487] on div "0 ° Undo Copy Duplicate Duplicate to new slide Delete" at bounding box center [527, 356] width 938 height 528
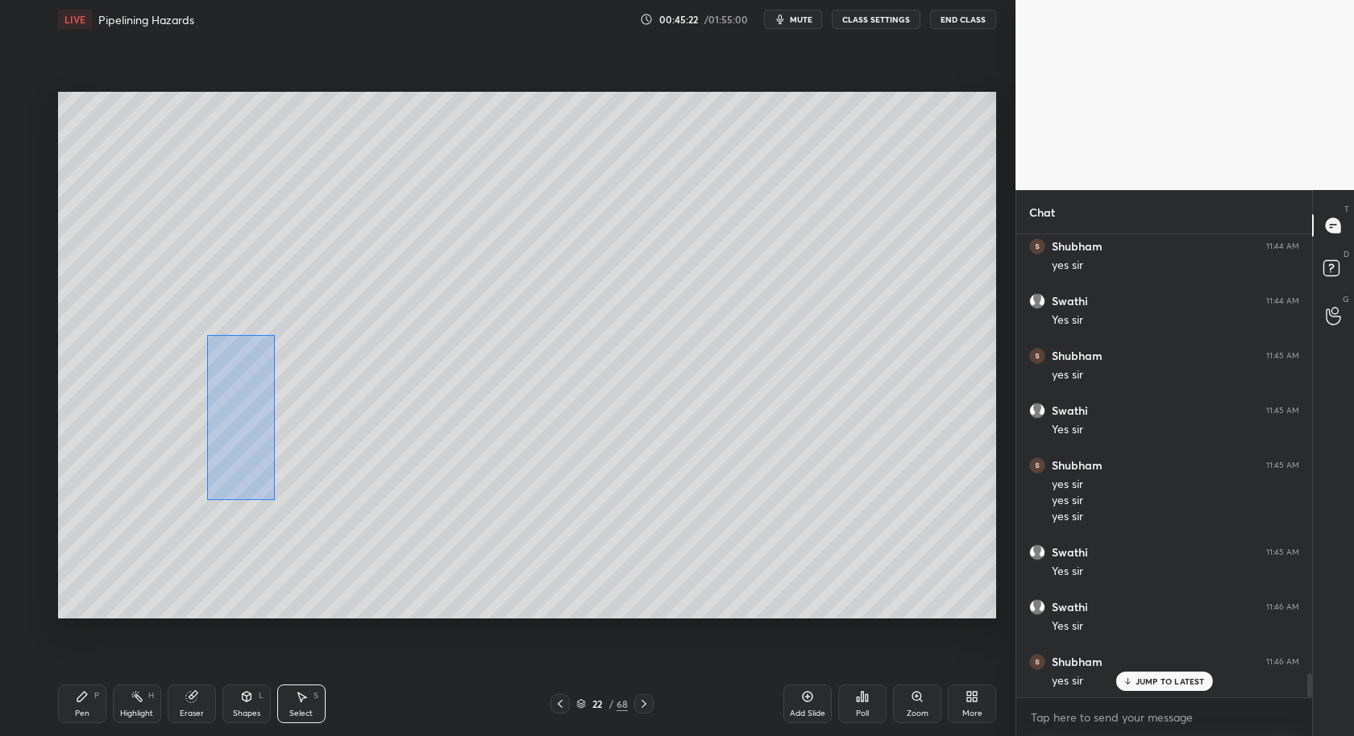
drag, startPoint x: 219, startPoint y: 416, endPoint x: 337, endPoint y: 504, distance: 147.3
click at [346, 513] on div "0 ° Undo Copy Duplicate Duplicate to new slide Delete" at bounding box center [527, 356] width 938 height 528
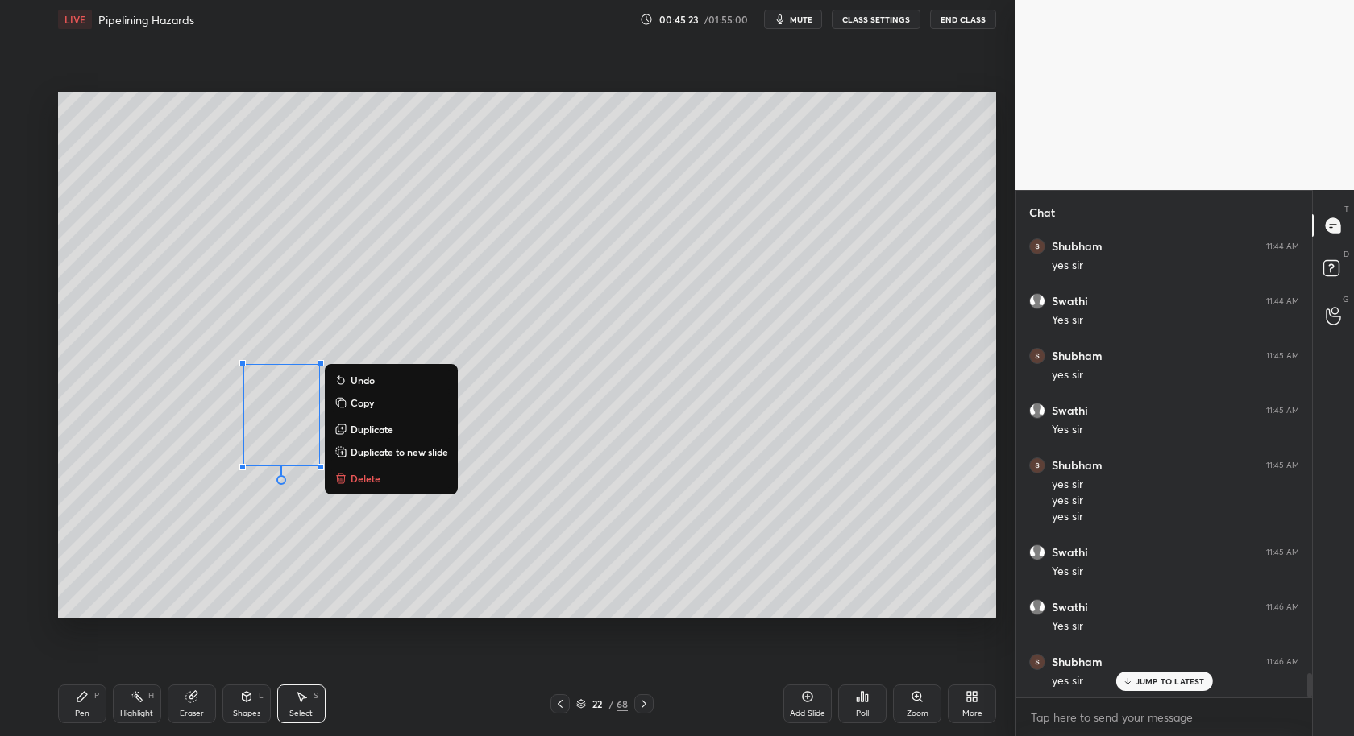
click at [369, 479] on p "Delete" at bounding box center [365, 478] width 30 height 13
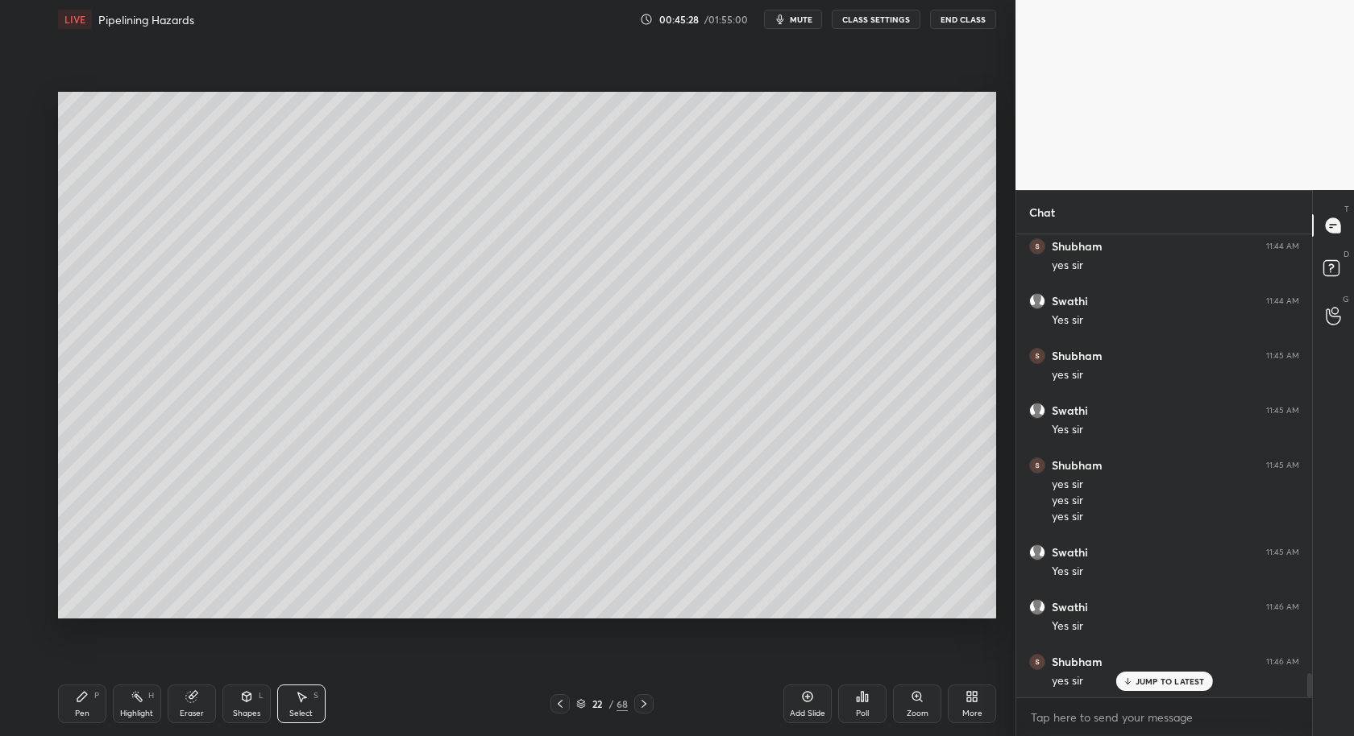
drag, startPoint x: 89, startPoint y: 690, endPoint x: 92, endPoint y: 678, distance: 12.5
click at [87, 695] on div "Pen P" at bounding box center [82, 704] width 48 height 39
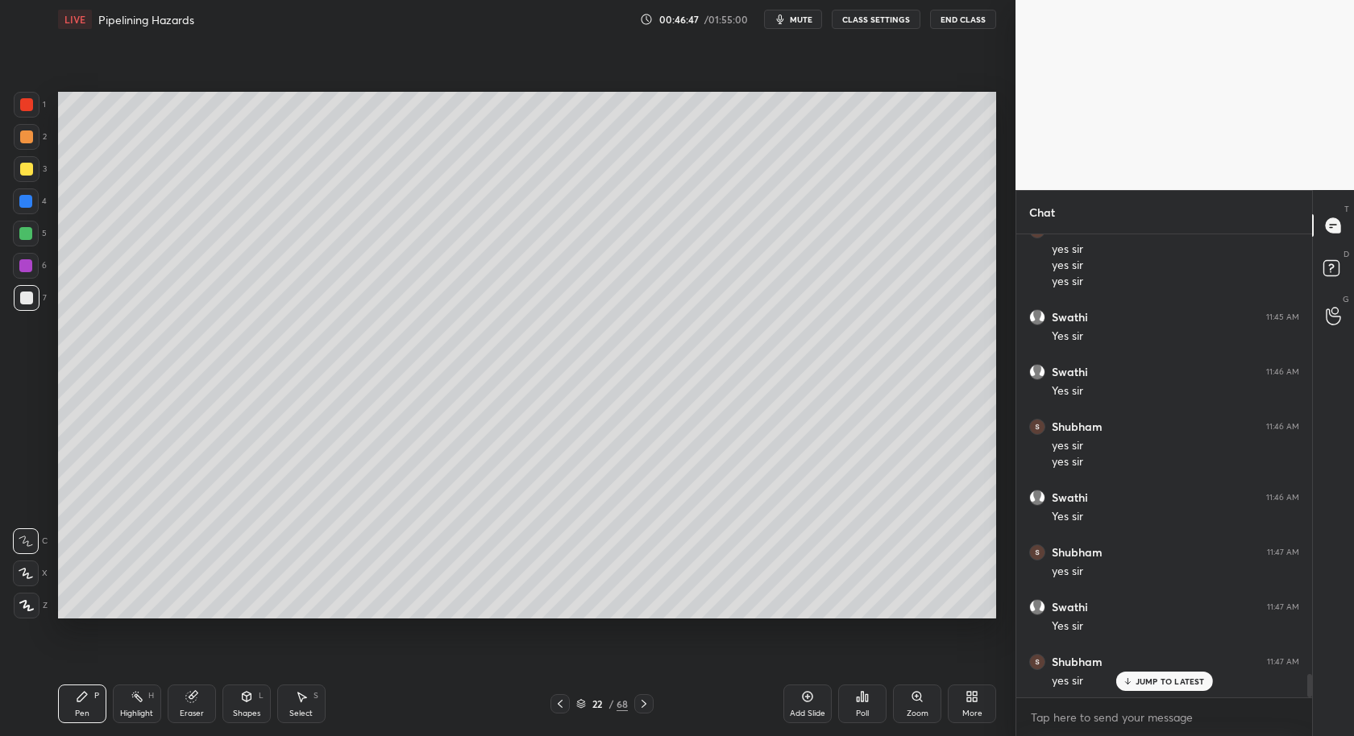
scroll to position [8771, 0]
click at [561, 707] on icon at bounding box center [560, 704] width 5 height 8
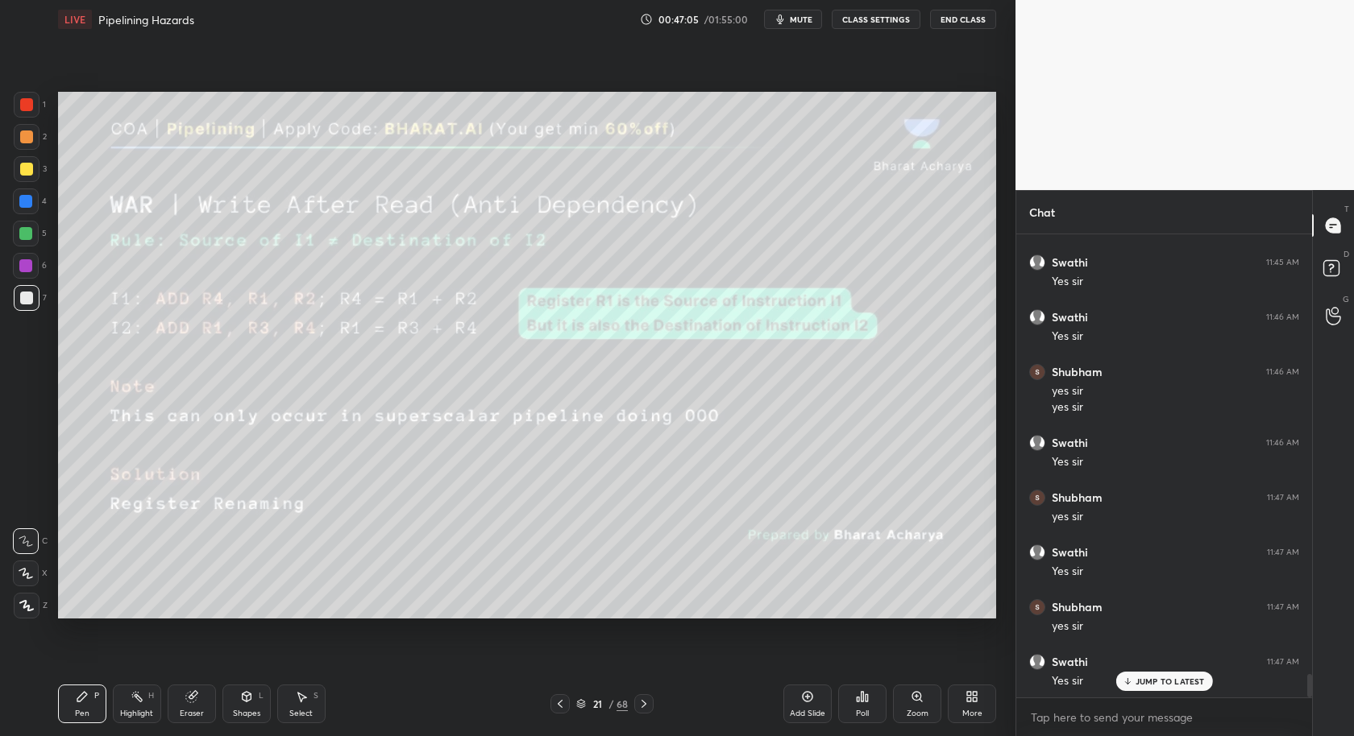
click at [554, 710] on div at bounding box center [559, 704] width 19 height 19
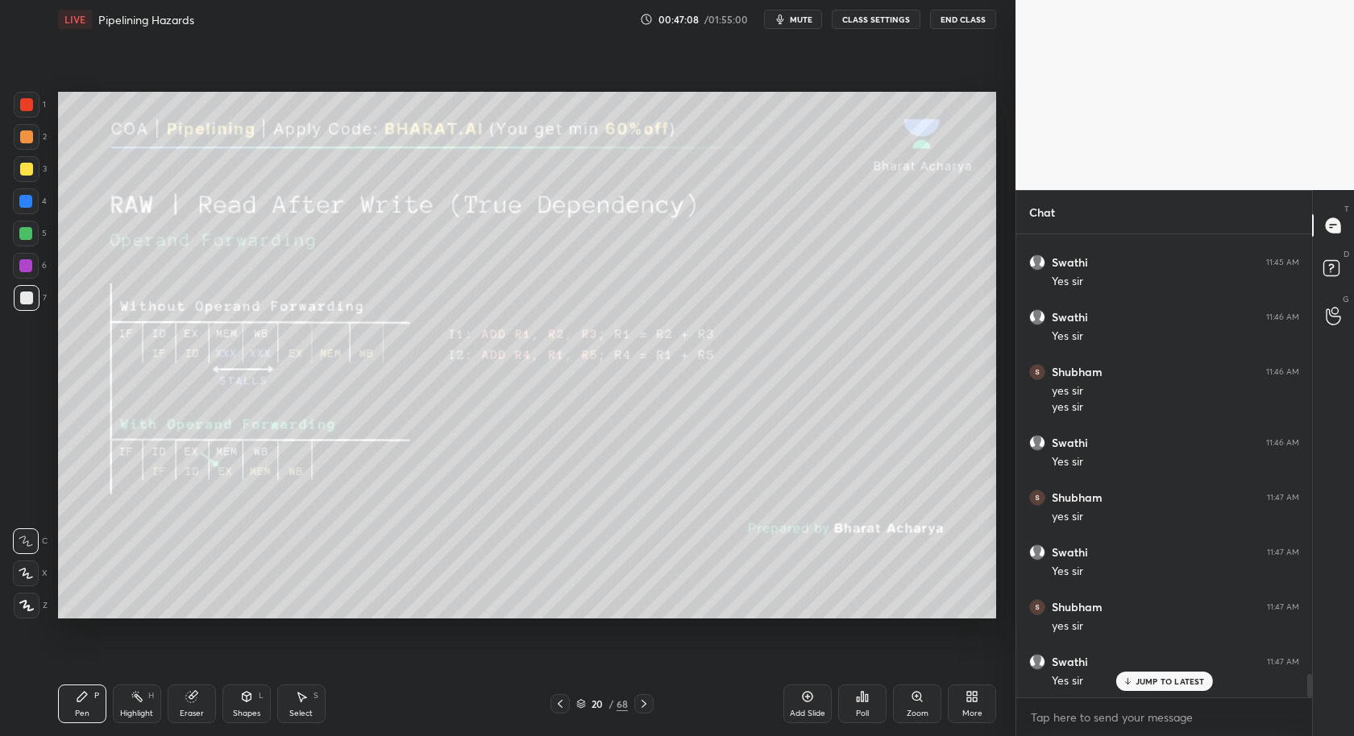
click at [649, 705] on div at bounding box center [643, 704] width 19 height 19
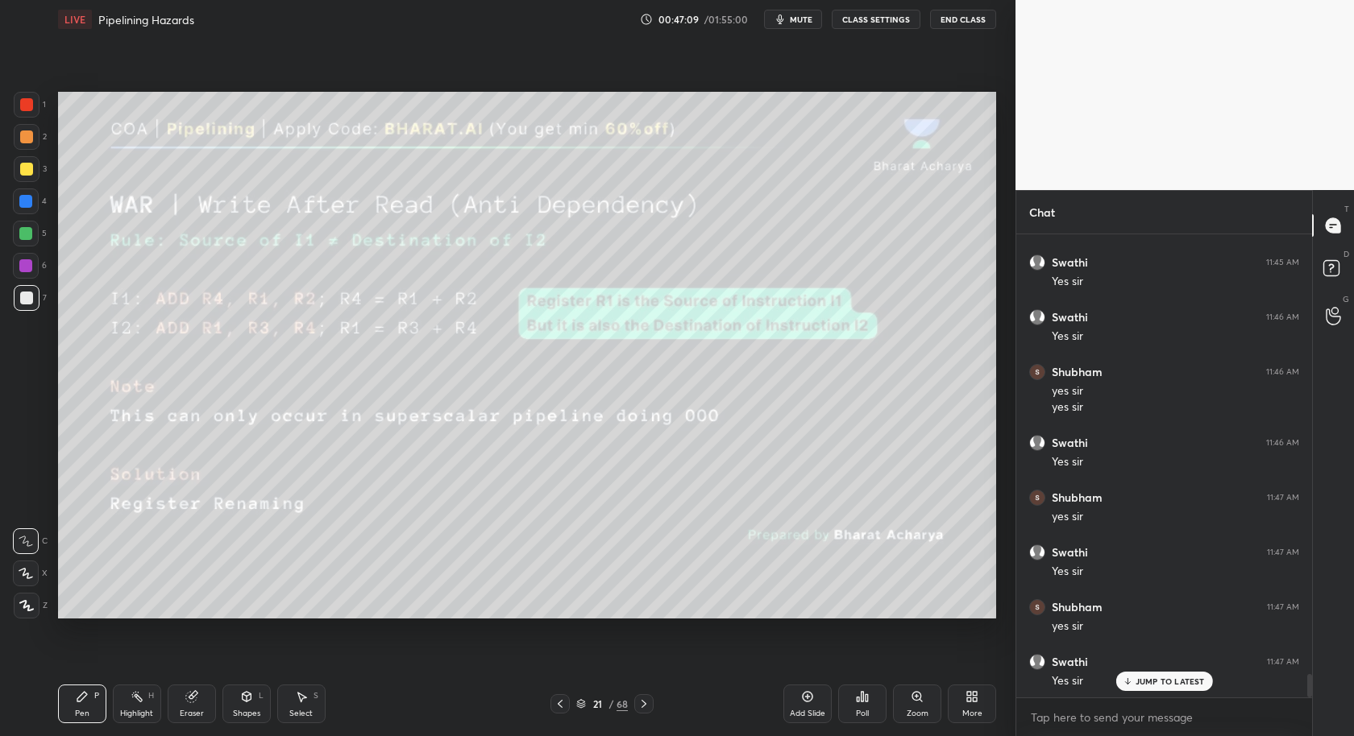
click at [648, 708] on icon at bounding box center [643, 704] width 13 height 13
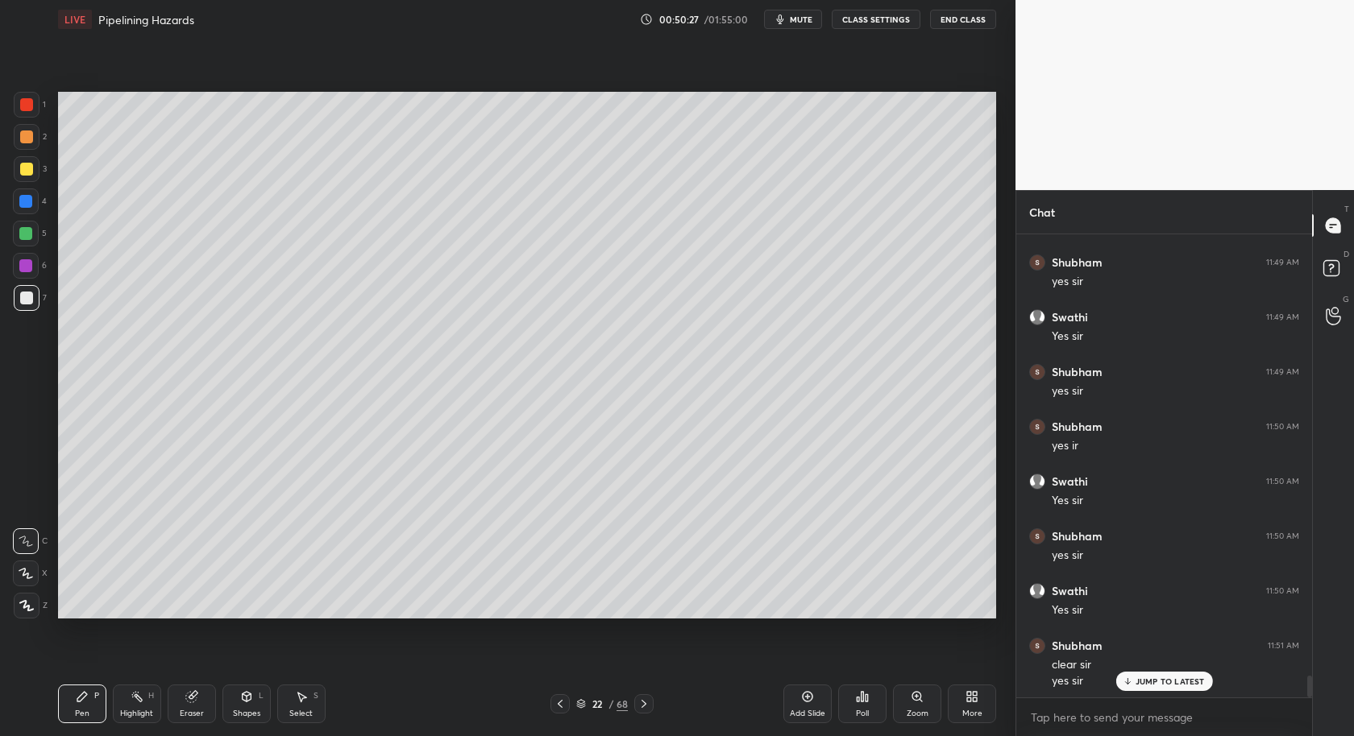
scroll to position [9625, 0]
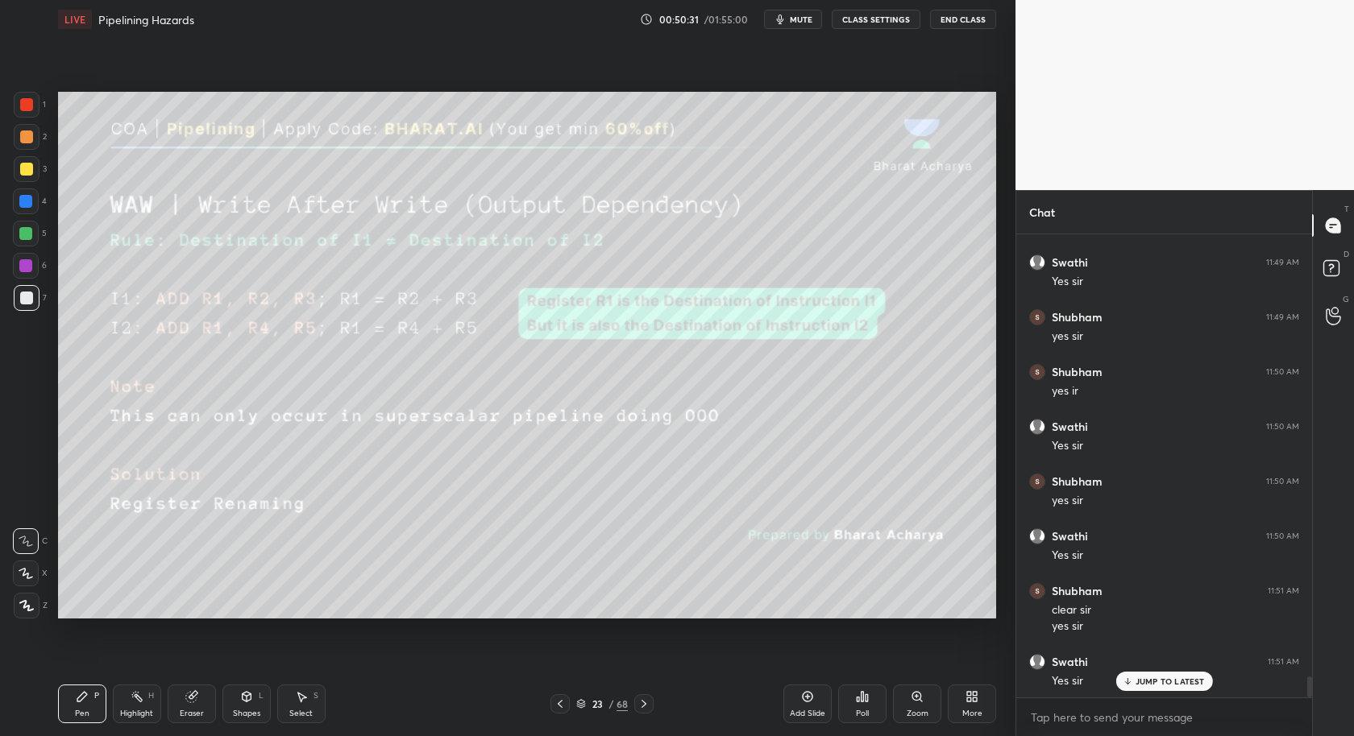
click at [805, 699] on icon at bounding box center [807, 697] width 13 height 13
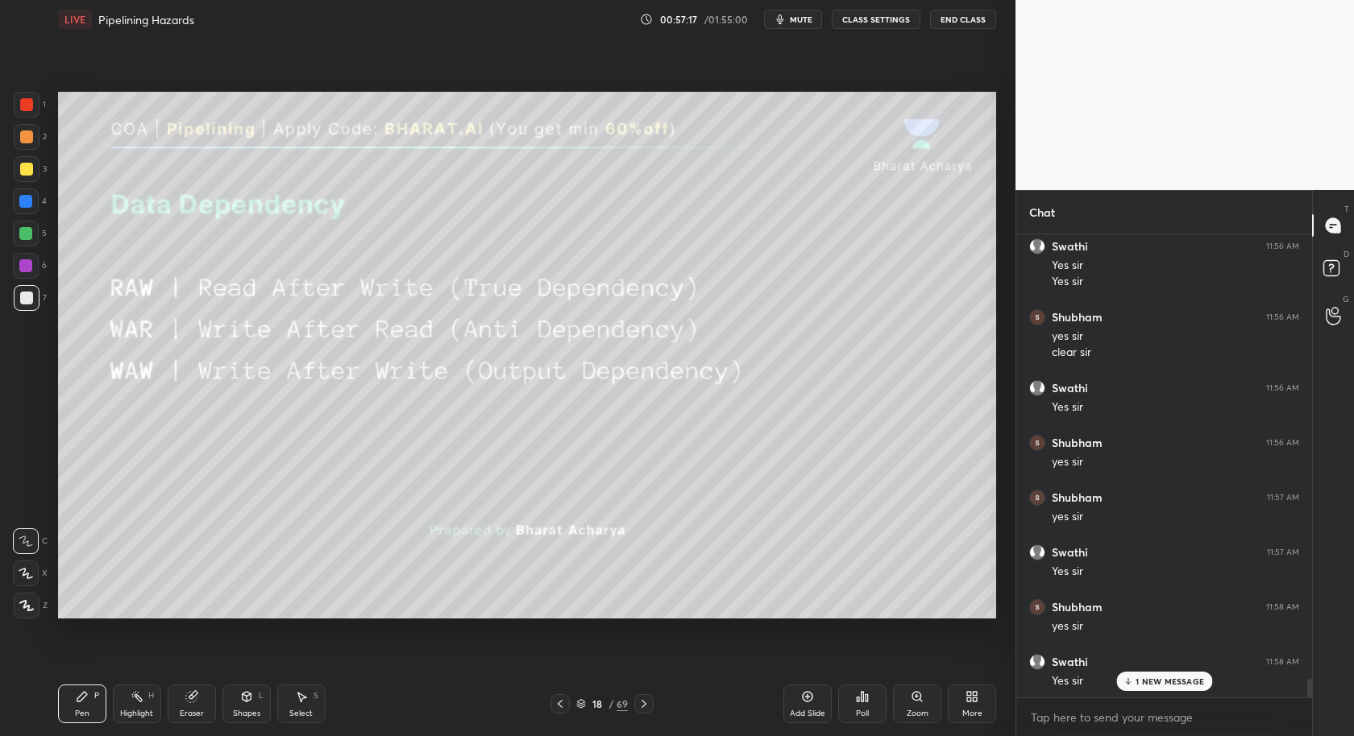
scroll to position [11257, 0]
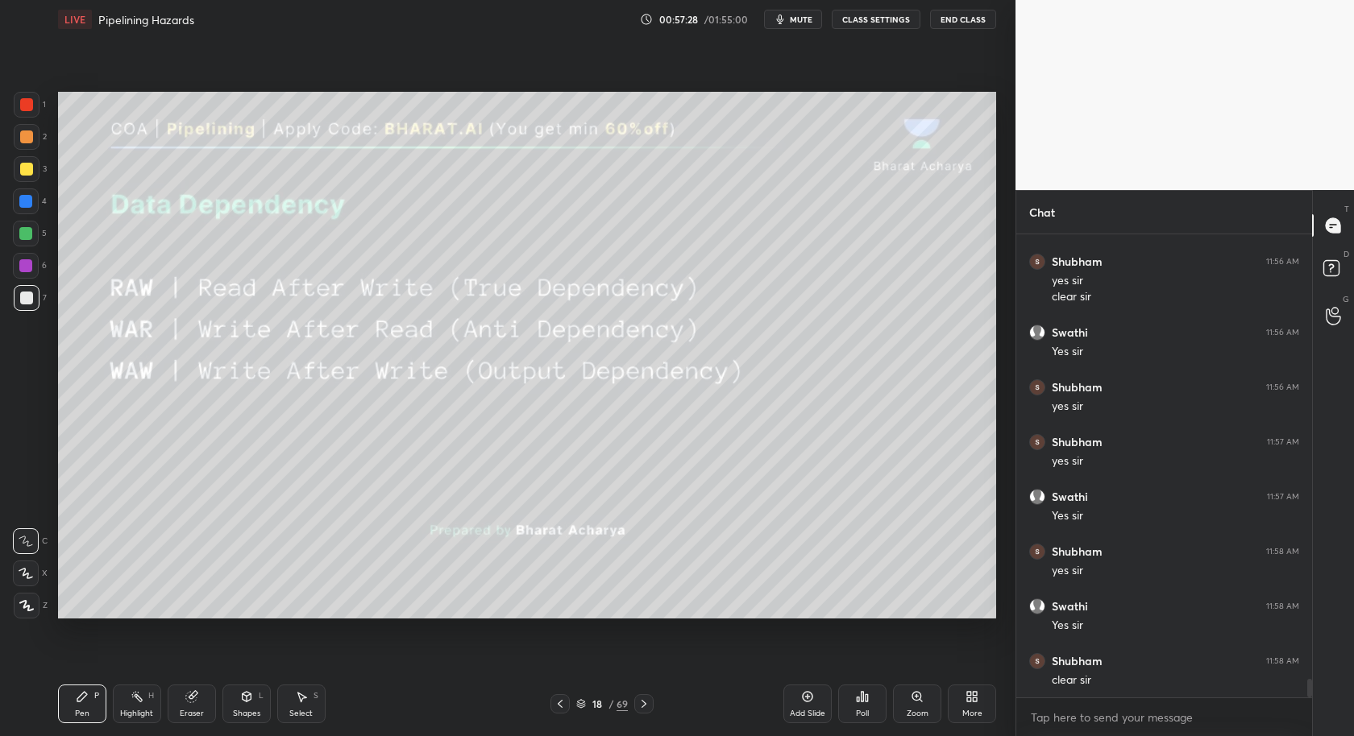
click at [304, 704] on div "Select S" at bounding box center [301, 704] width 48 height 39
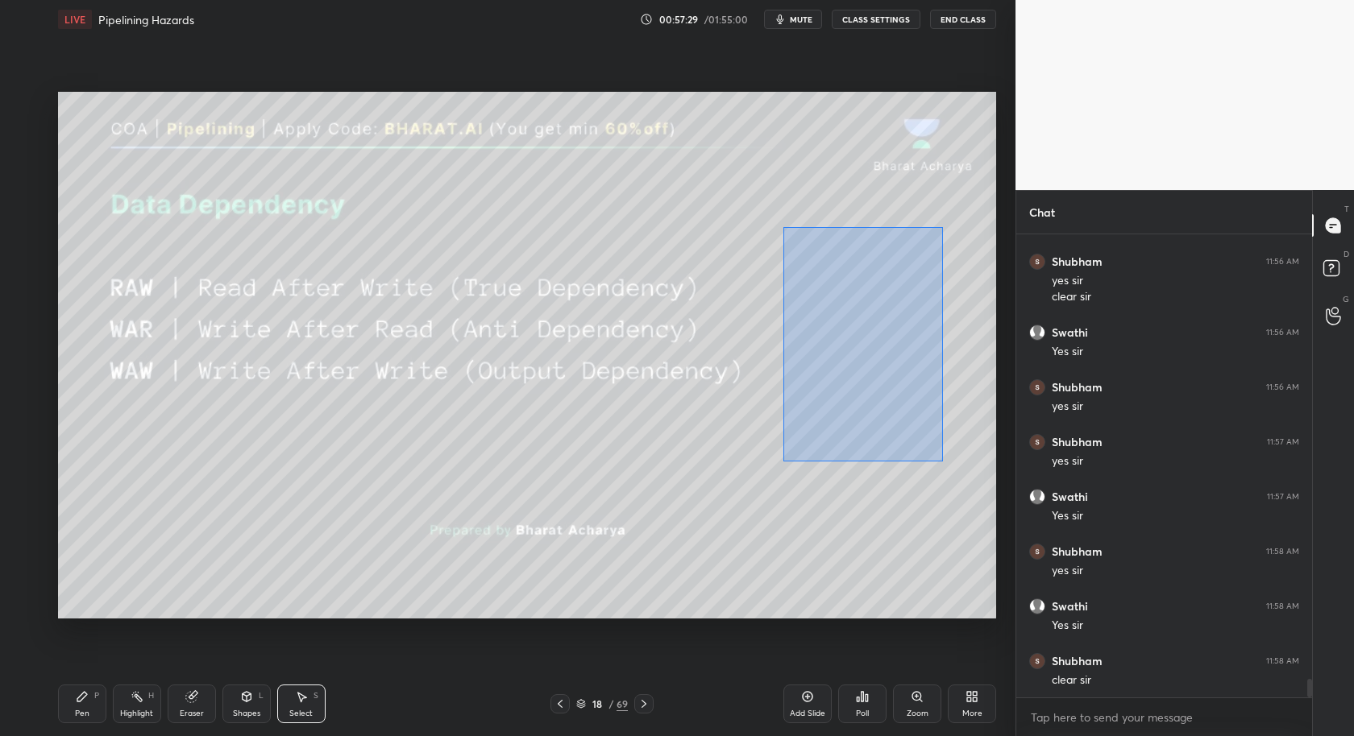
drag, startPoint x: 784, startPoint y: 227, endPoint x: 947, endPoint y: 446, distance: 273.0
click at [943, 462] on div "0 ° Undo Copy Duplicate Duplicate to new slide Delete" at bounding box center [527, 356] width 938 height 528
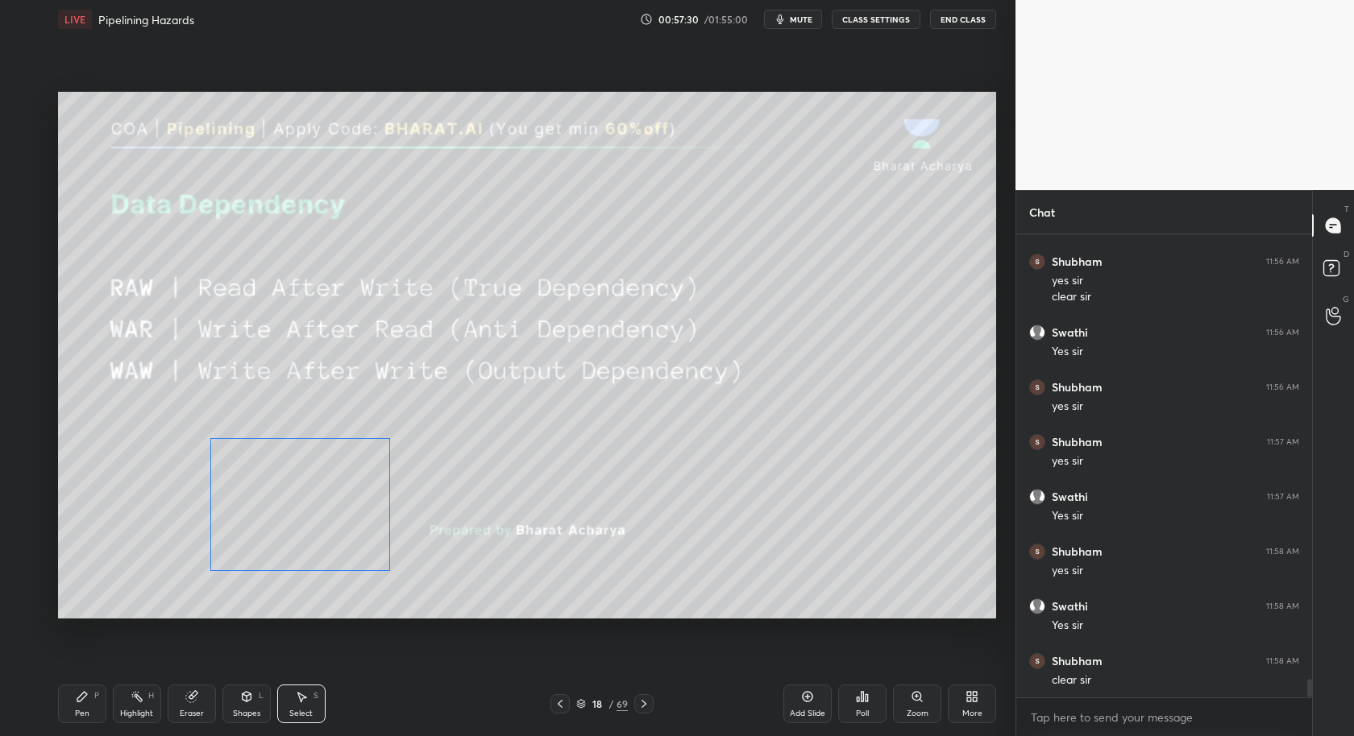
drag, startPoint x: 880, startPoint y: 364, endPoint x: 338, endPoint y: 520, distance: 564.1
click at [324, 529] on div "0 ° Undo Copy Duplicate Duplicate to new slide Delete" at bounding box center [527, 356] width 938 height 528
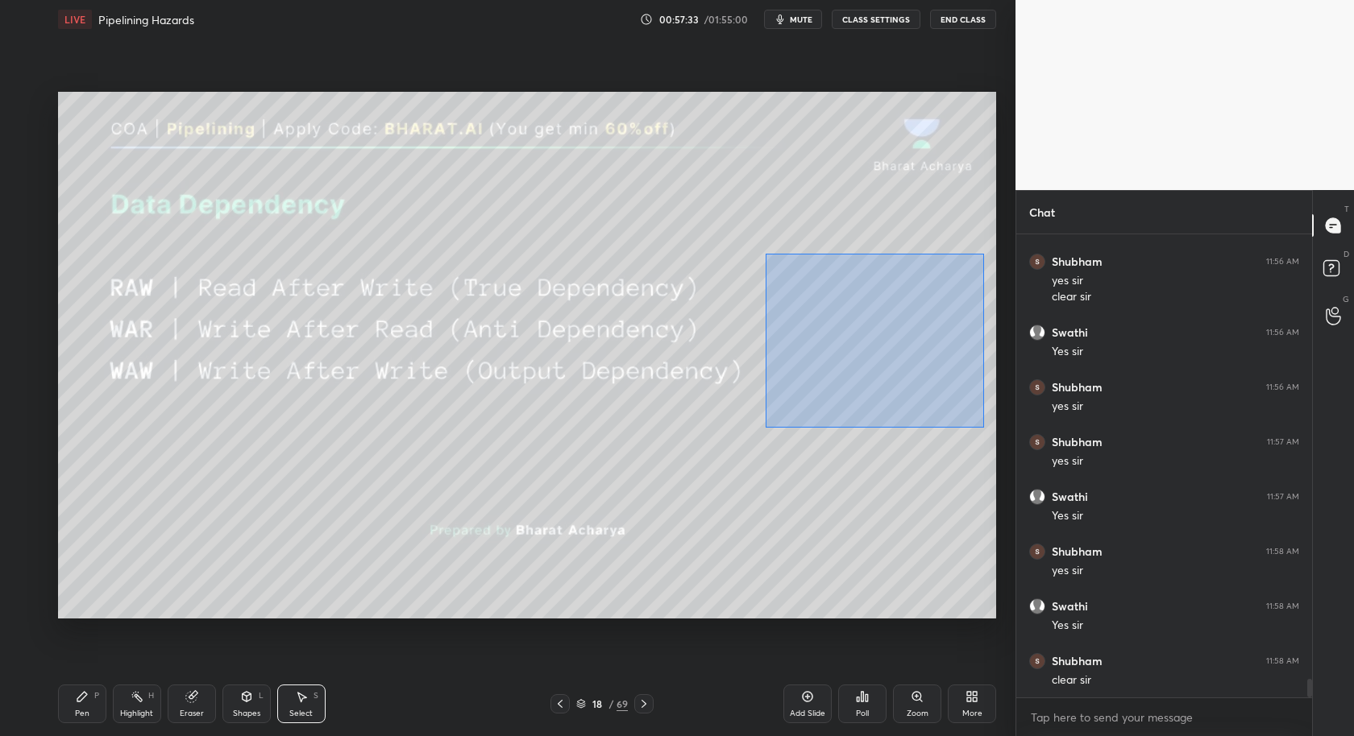
drag, startPoint x: 763, startPoint y: 260, endPoint x: 932, endPoint y: 405, distance: 222.9
click at [983, 427] on div "0 ° Undo Copy Duplicate Duplicate to new slide Delete" at bounding box center [527, 356] width 938 height 528
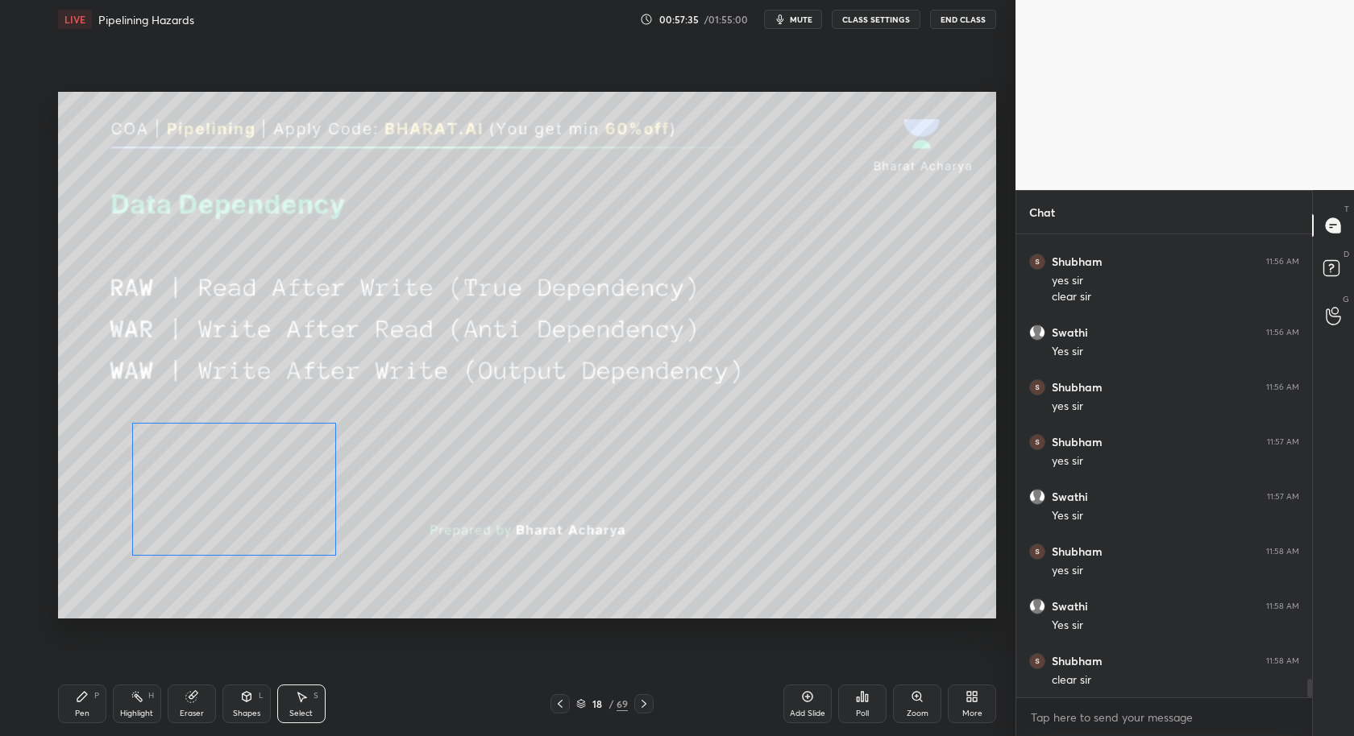
drag, startPoint x: 857, startPoint y: 403, endPoint x: 320, endPoint y: 508, distance: 547.7
click at [281, 523] on div "0 ° Undo Copy Duplicate Duplicate to new slide Delete" at bounding box center [527, 356] width 938 height 528
drag, startPoint x: 612, startPoint y: 459, endPoint x: 615, endPoint y: 471, distance: 12.3
click at [613, 460] on div "0 ° Undo Copy Duplicate Duplicate to new slide Delete" at bounding box center [527, 356] width 938 height 528
drag, startPoint x: 84, startPoint y: 710, endPoint x: 153, endPoint y: 631, distance: 105.1
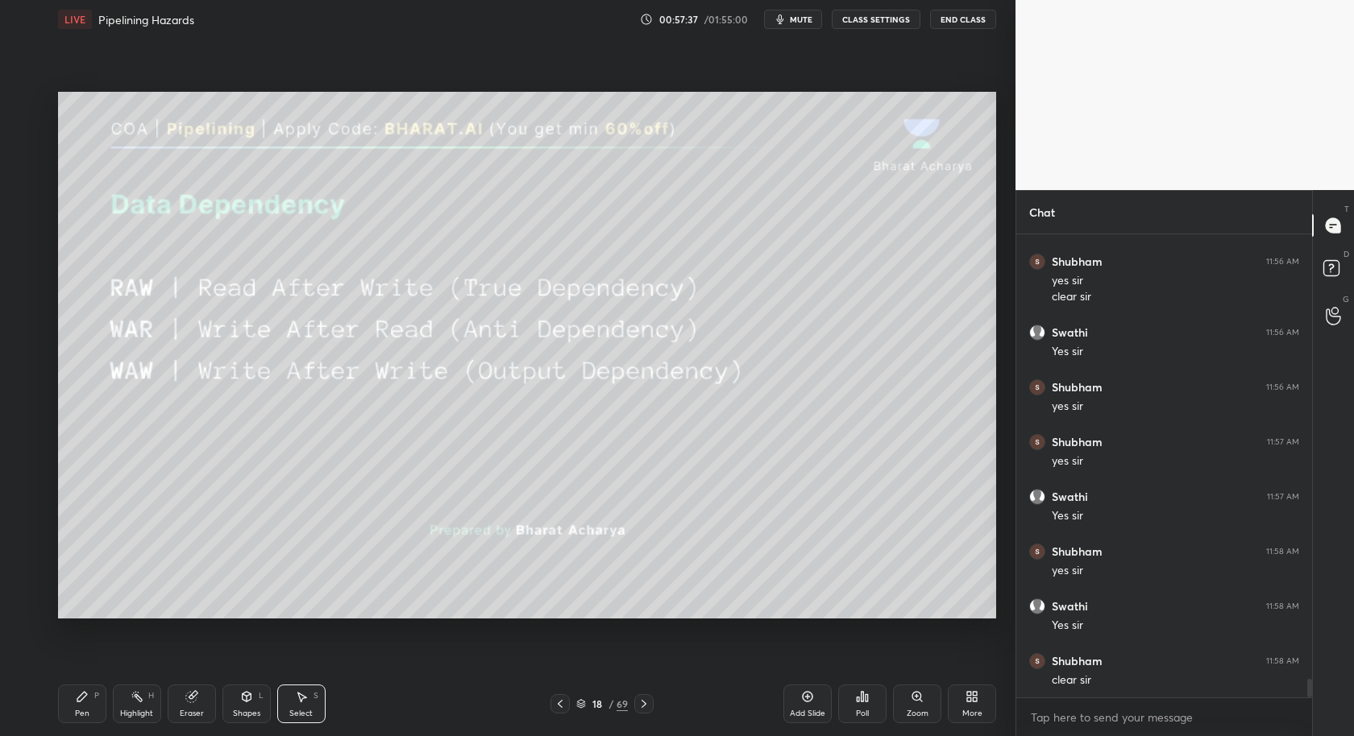
click at [83, 710] on div "Pen" at bounding box center [82, 714] width 15 height 8
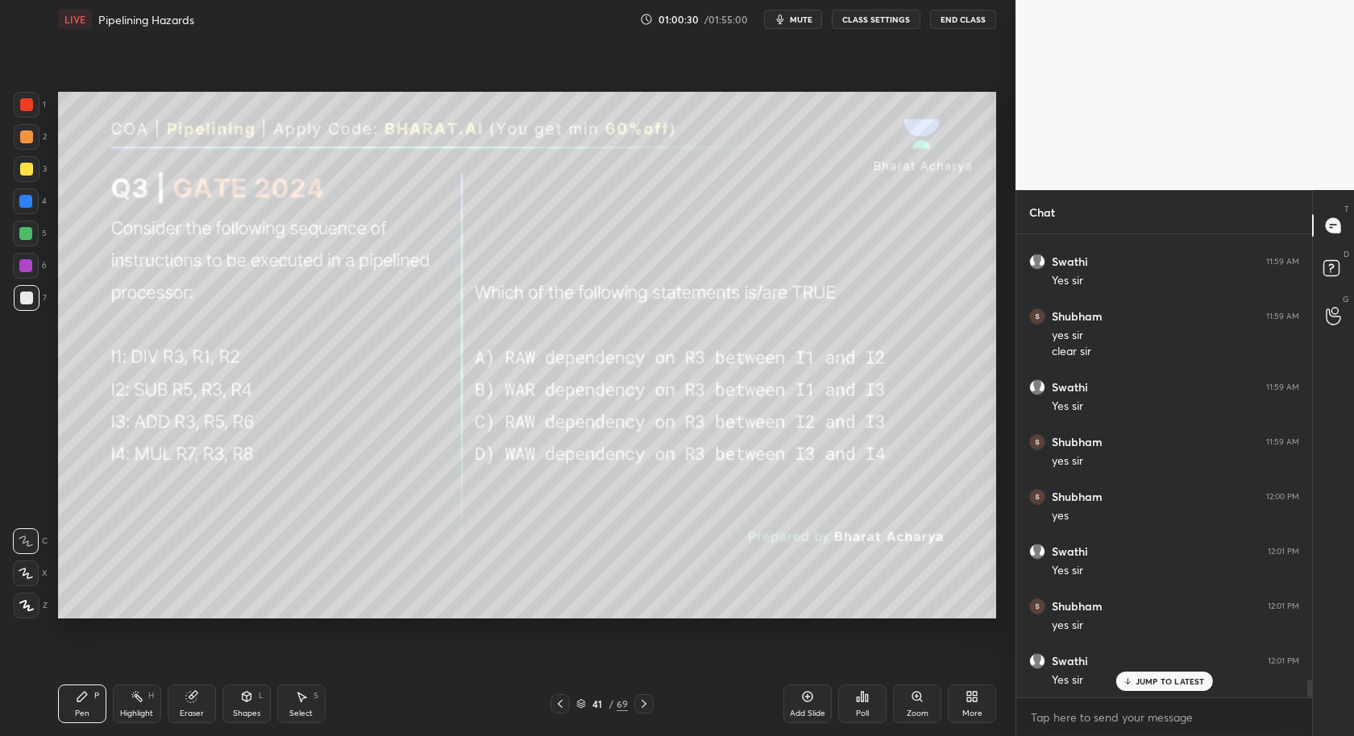
scroll to position [11765, 0]
click at [190, 699] on div "Eraser" at bounding box center [192, 704] width 48 height 39
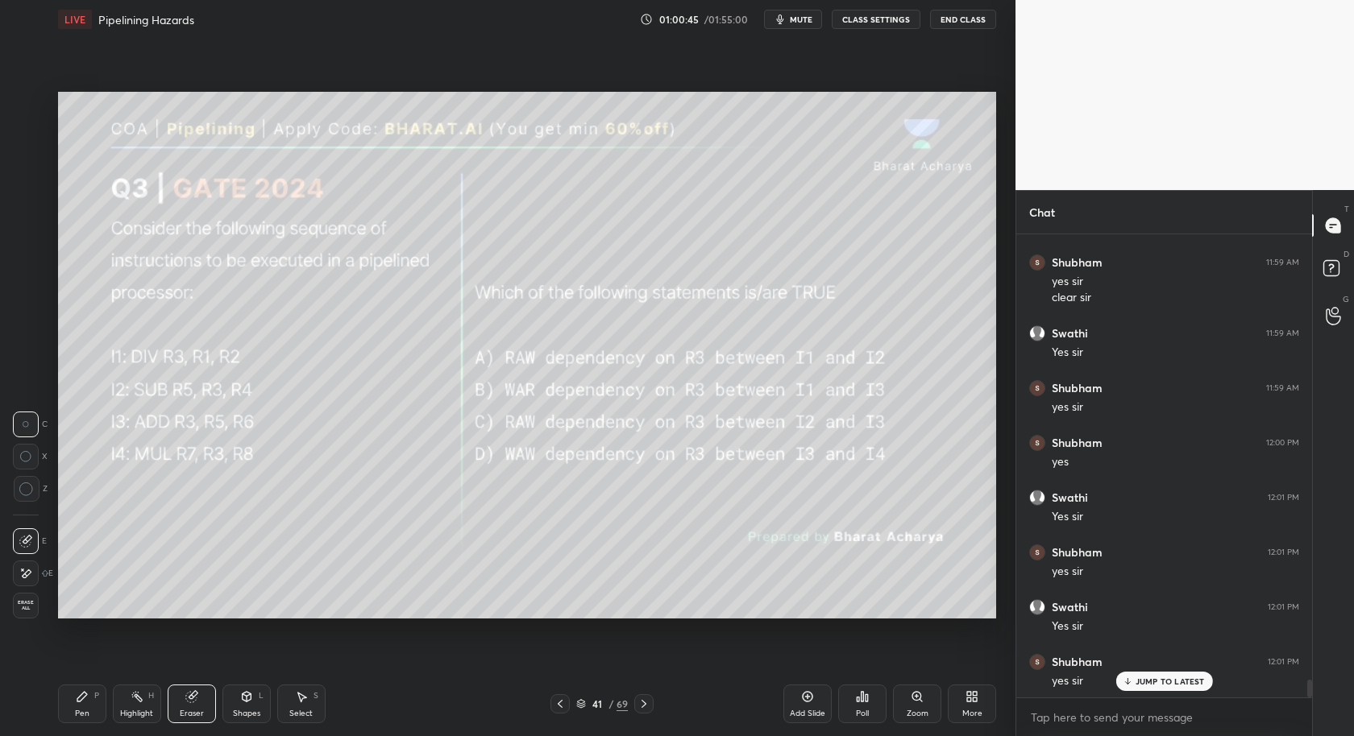
drag, startPoint x: 84, startPoint y: 708, endPoint x: 80, endPoint y: 682, distance: 26.1
click at [83, 710] on div "Pen" at bounding box center [82, 714] width 15 height 8
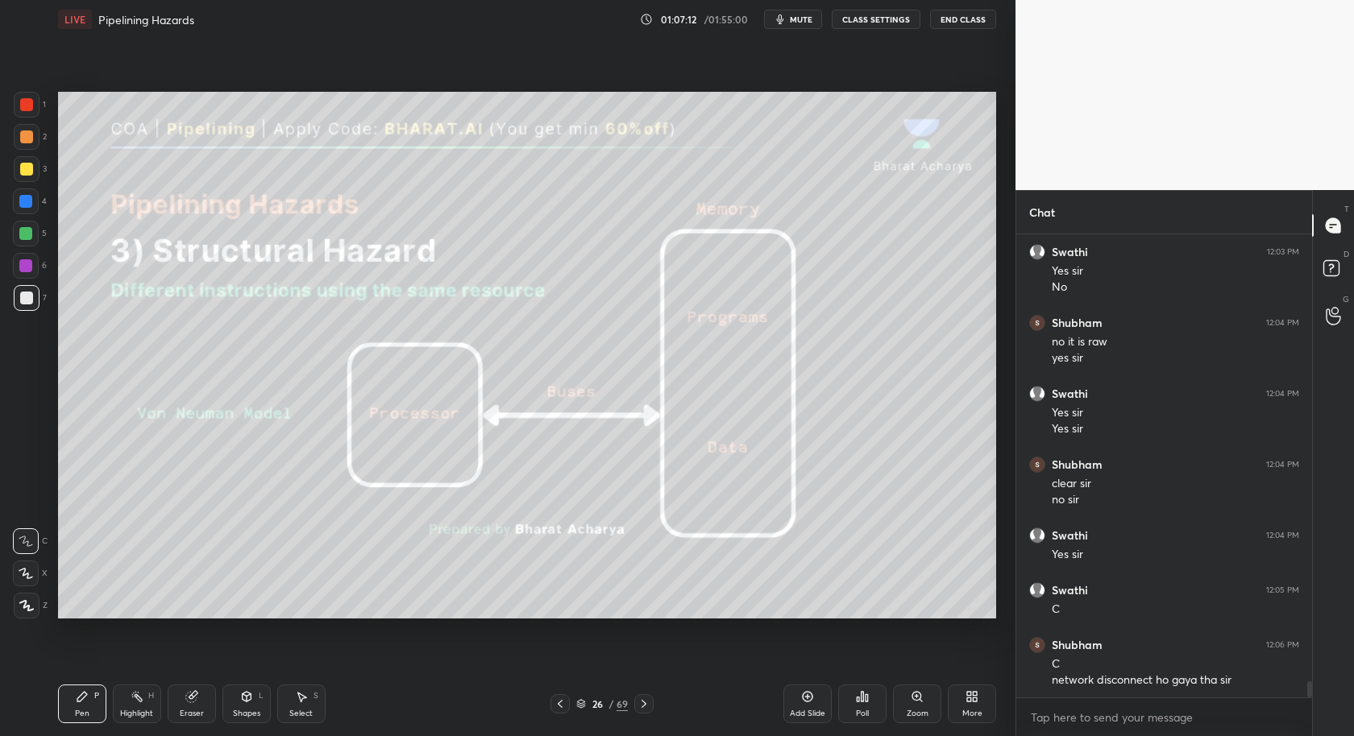
scroll to position [12716, 0]
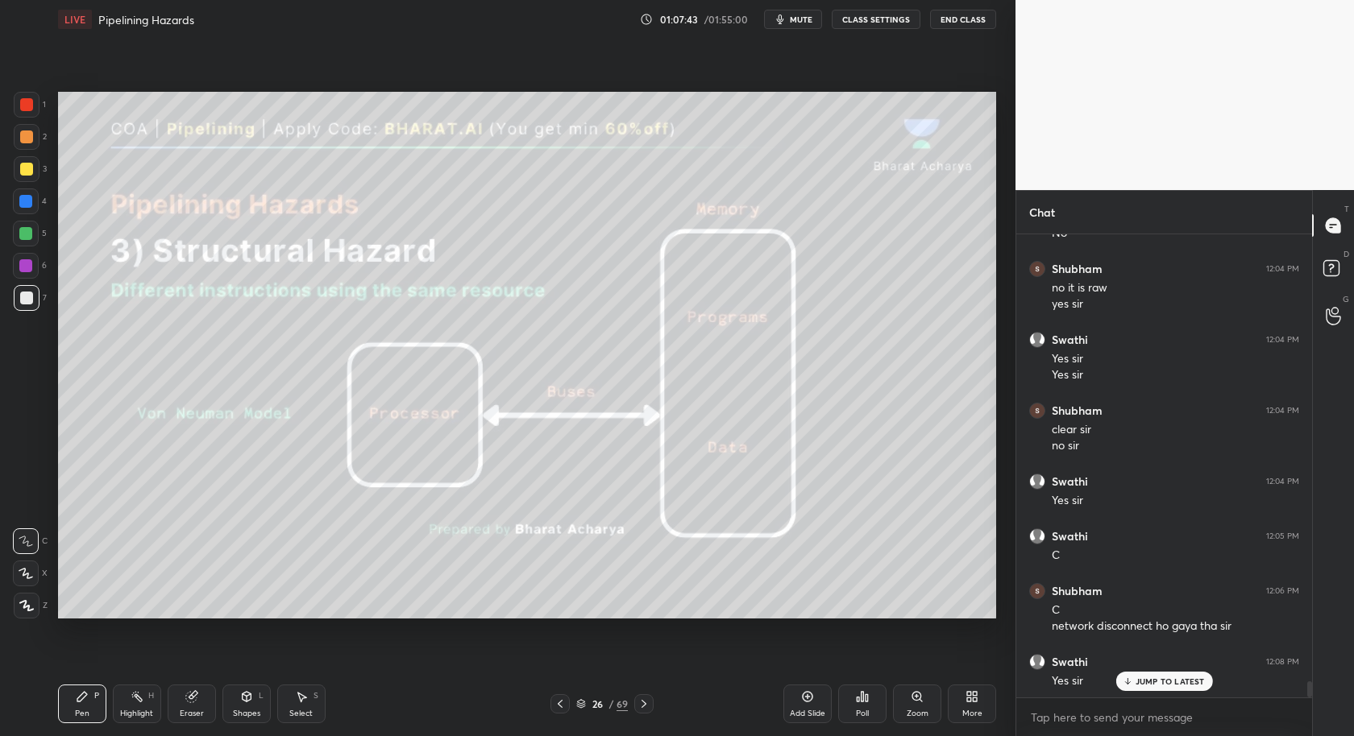
click at [116, 642] on div "Setting up your live class Poll for secs No correct answer Start poll" at bounding box center [527, 355] width 951 height 633
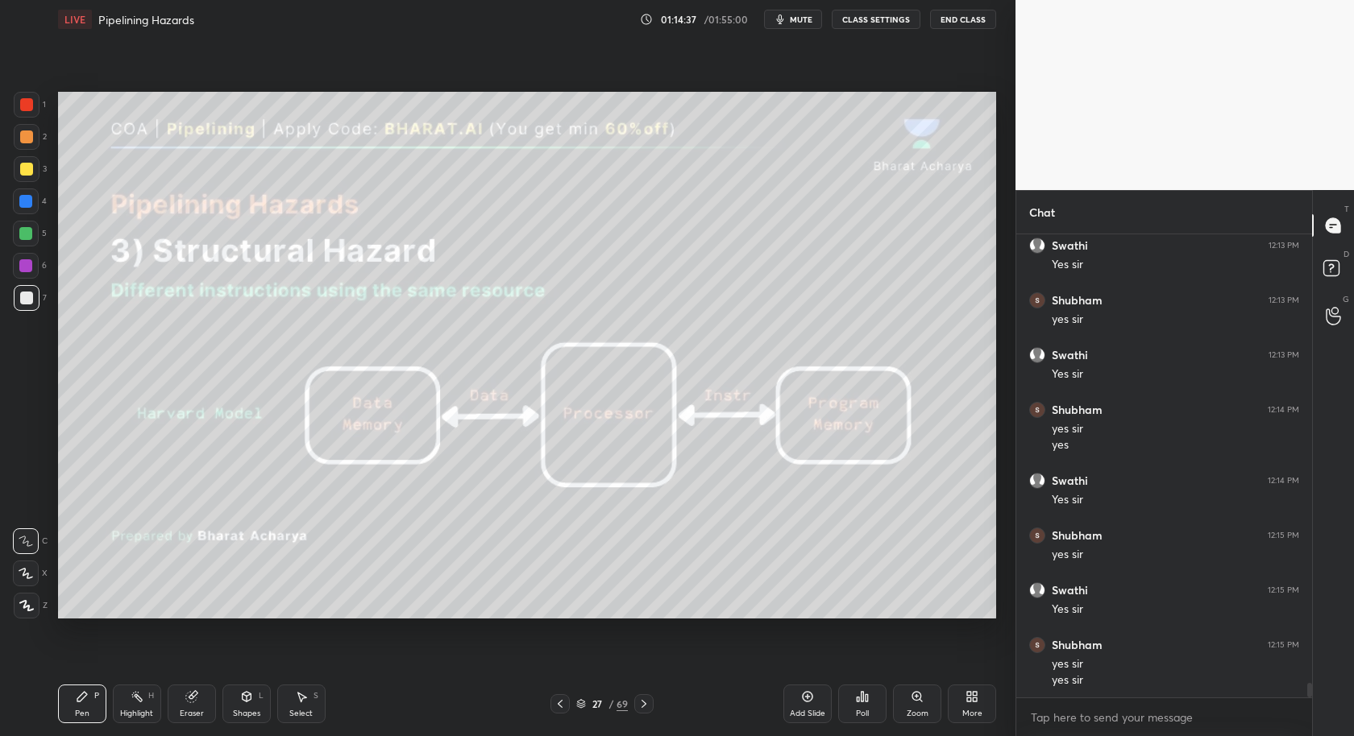
scroll to position [14424, 0]
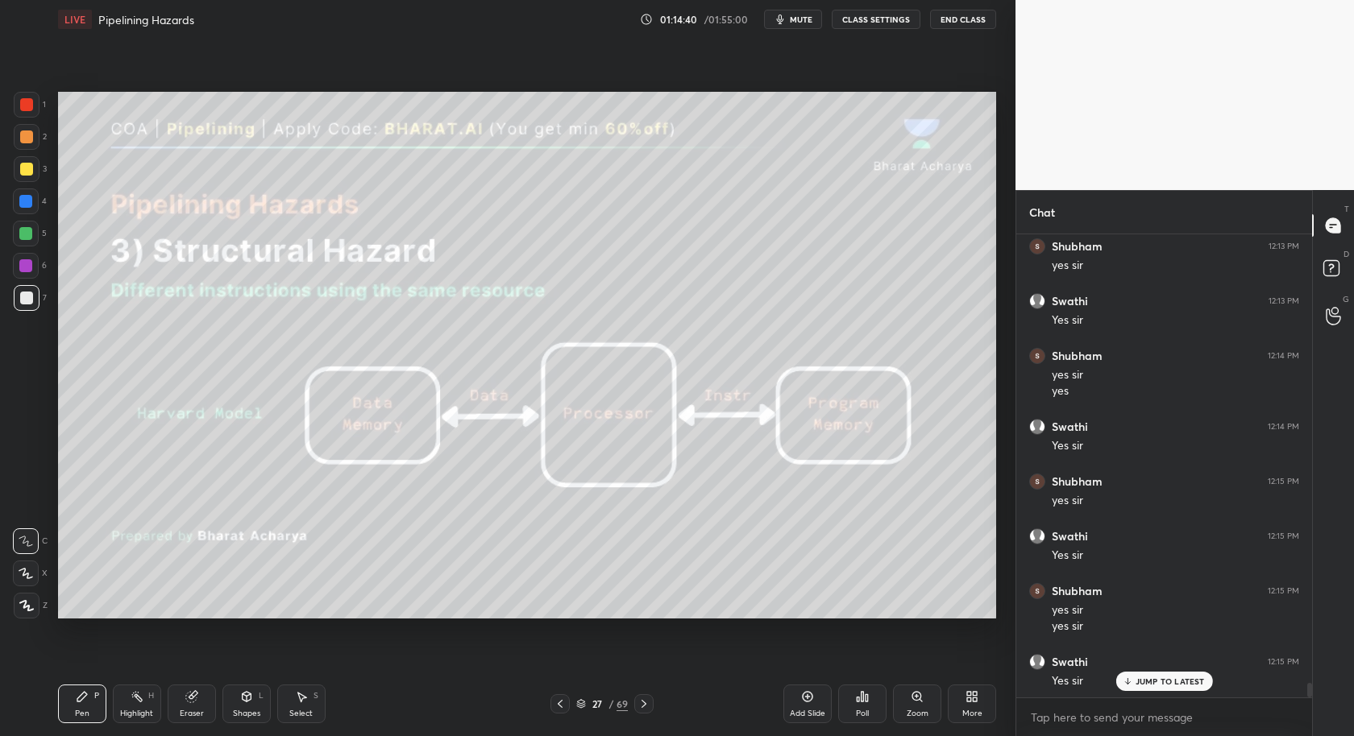
drag, startPoint x: 301, startPoint y: 708, endPoint x: 305, endPoint y: 700, distance: 8.7
click at [303, 704] on div "Select S" at bounding box center [301, 704] width 48 height 39
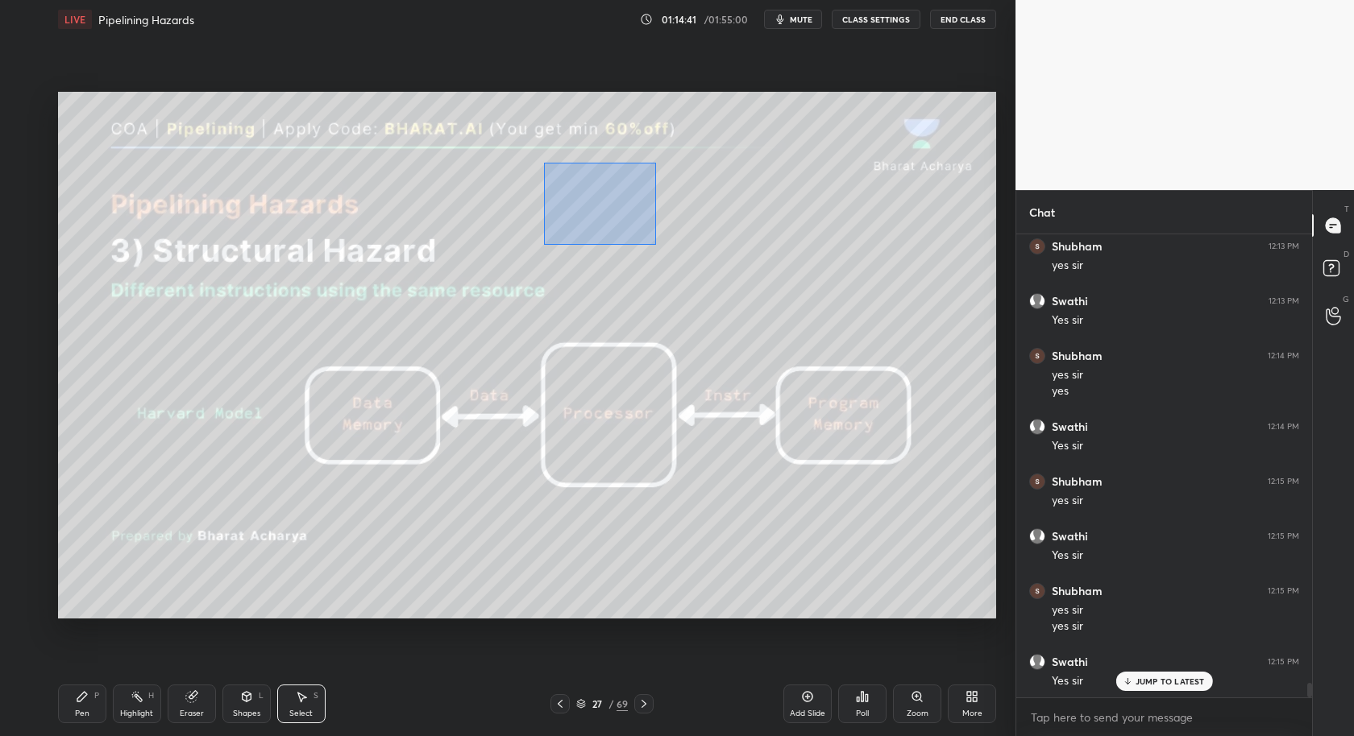
drag, startPoint x: 544, startPoint y: 162, endPoint x: 653, endPoint y: 243, distance: 135.4
click at [661, 245] on div "0 ° Undo Copy Duplicate Duplicate to new slide Delete" at bounding box center [527, 356] width 938 height 528
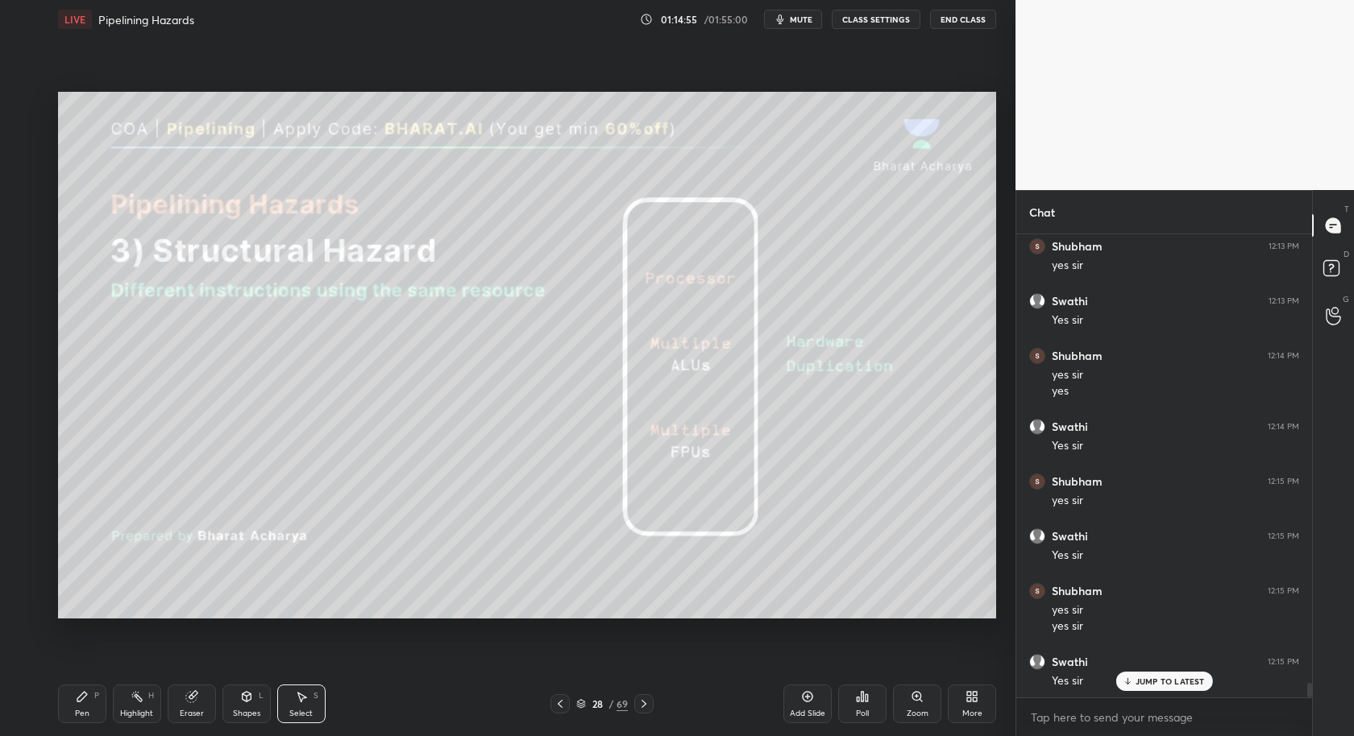
scroll to position [14480, 0]
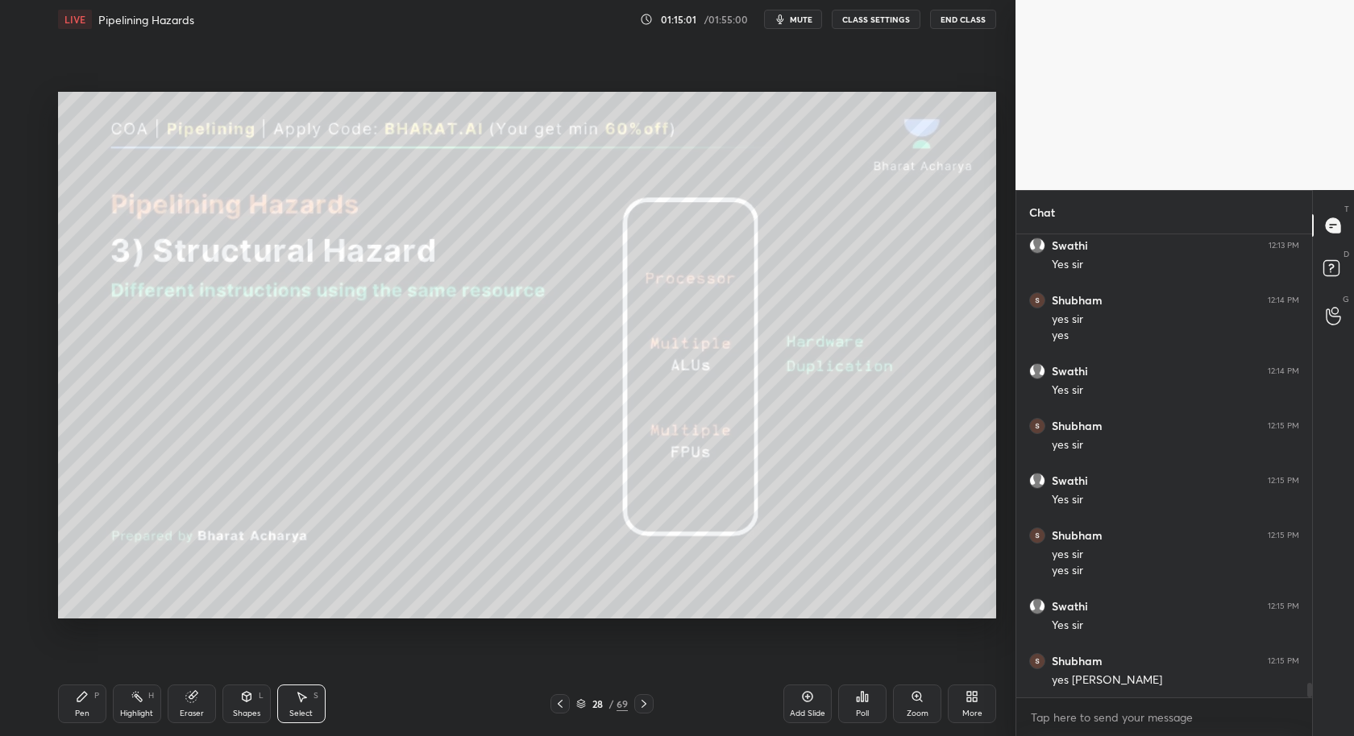
drag, startPoint x: 88, startPoint y: 702, endPoint x: 92, endPoint y: 688, distance: 14.3
click at [88, 702] on div "Pen P" at bounding box center [82, 704] width 48 height 39
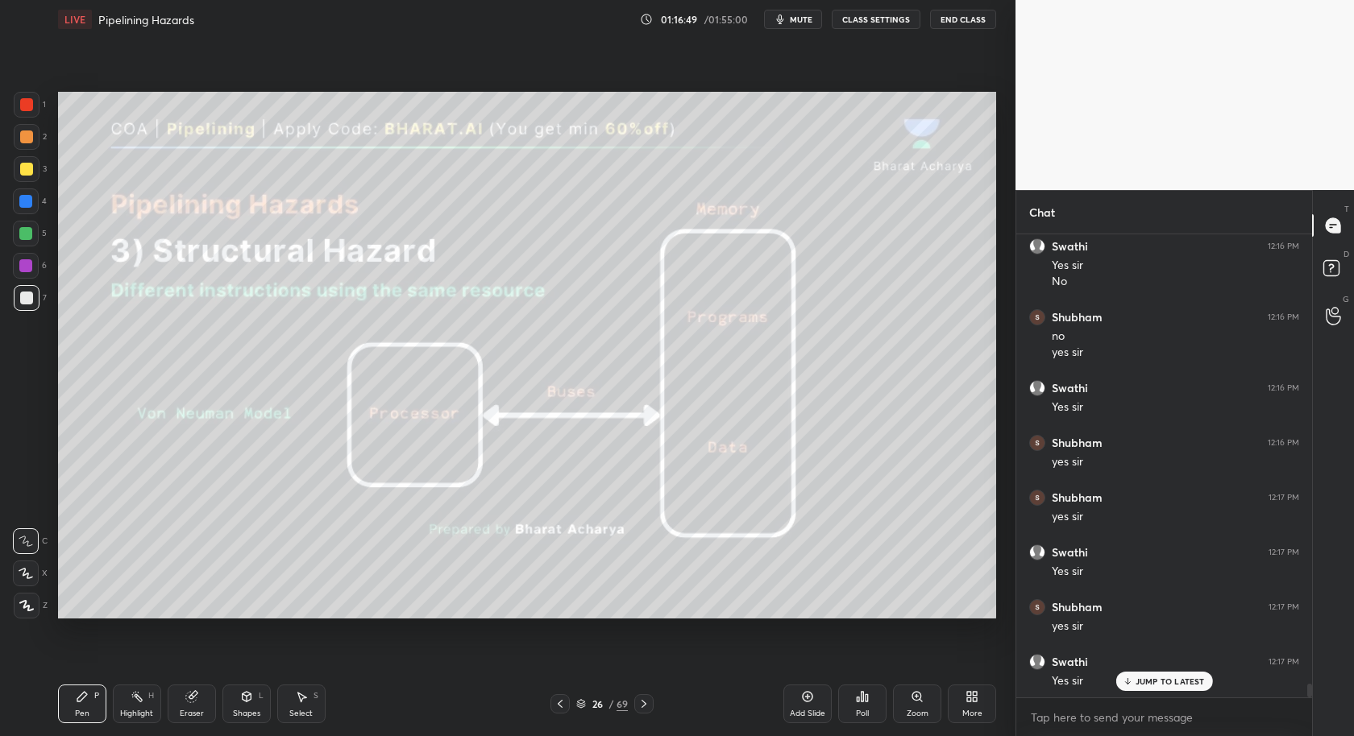
scroll to position [15060, 0]
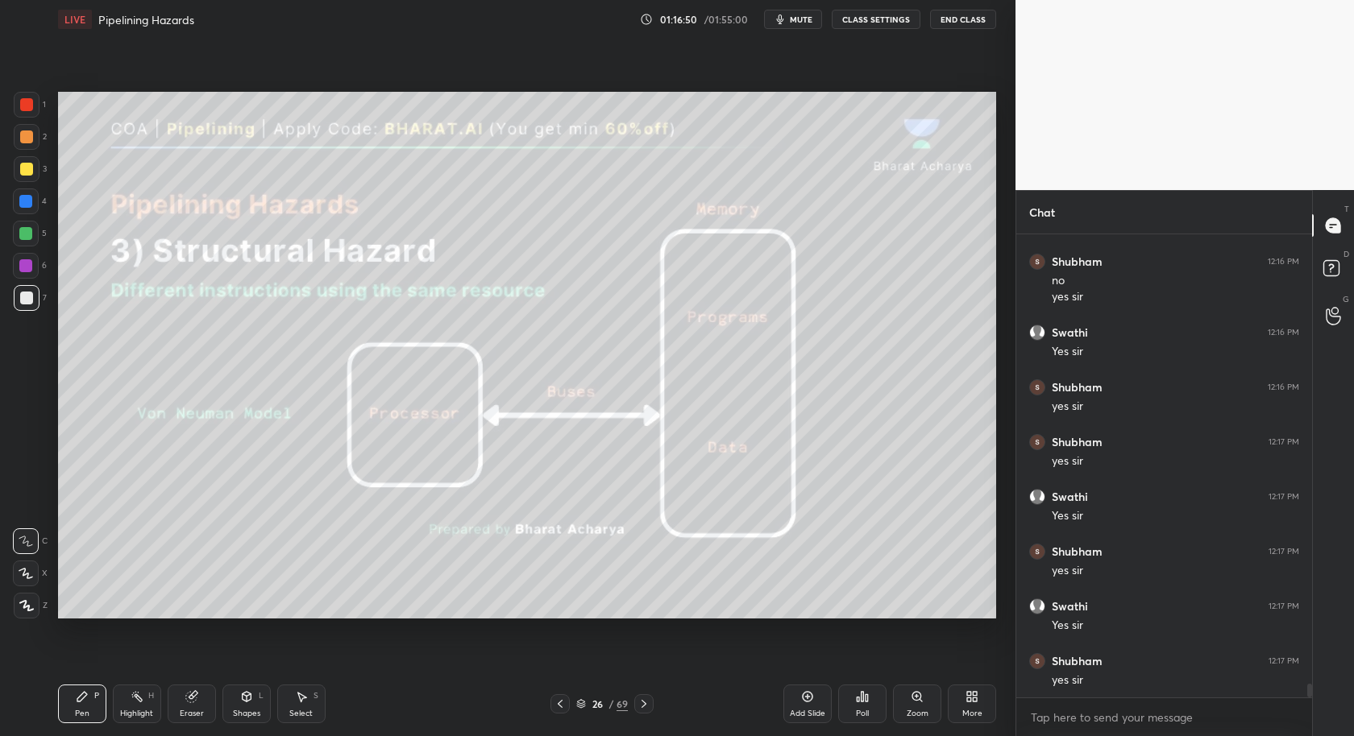
drag, startPoint x: 805, startPoint y: 695, endPoint x: 786, endPoint y: 678, distance: 25.7
click at [802, 701] on icon at bounding box center [807, 697] width 13 height 13
click at [302, 699] on icon at bounding box center [301, 697] width 13 height 13
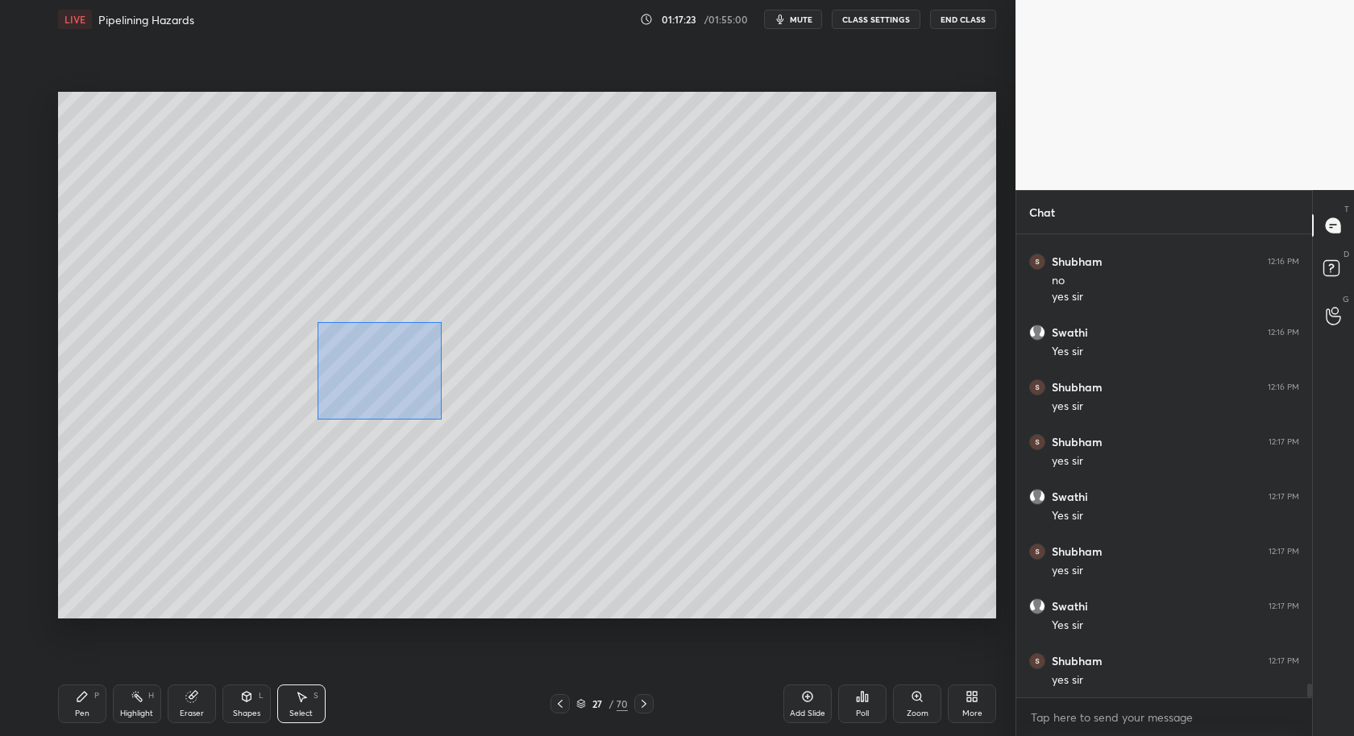
drag, startPoint x: 317, startPoint y: 321, endPoint x: 442, endPoint y: 420, distance: 159.6
click at [442, 420] on div "0 ° Undo Copy Duplicate Duplicate to new slide Delete" at bounding box center [527, 356] width 938 height 528
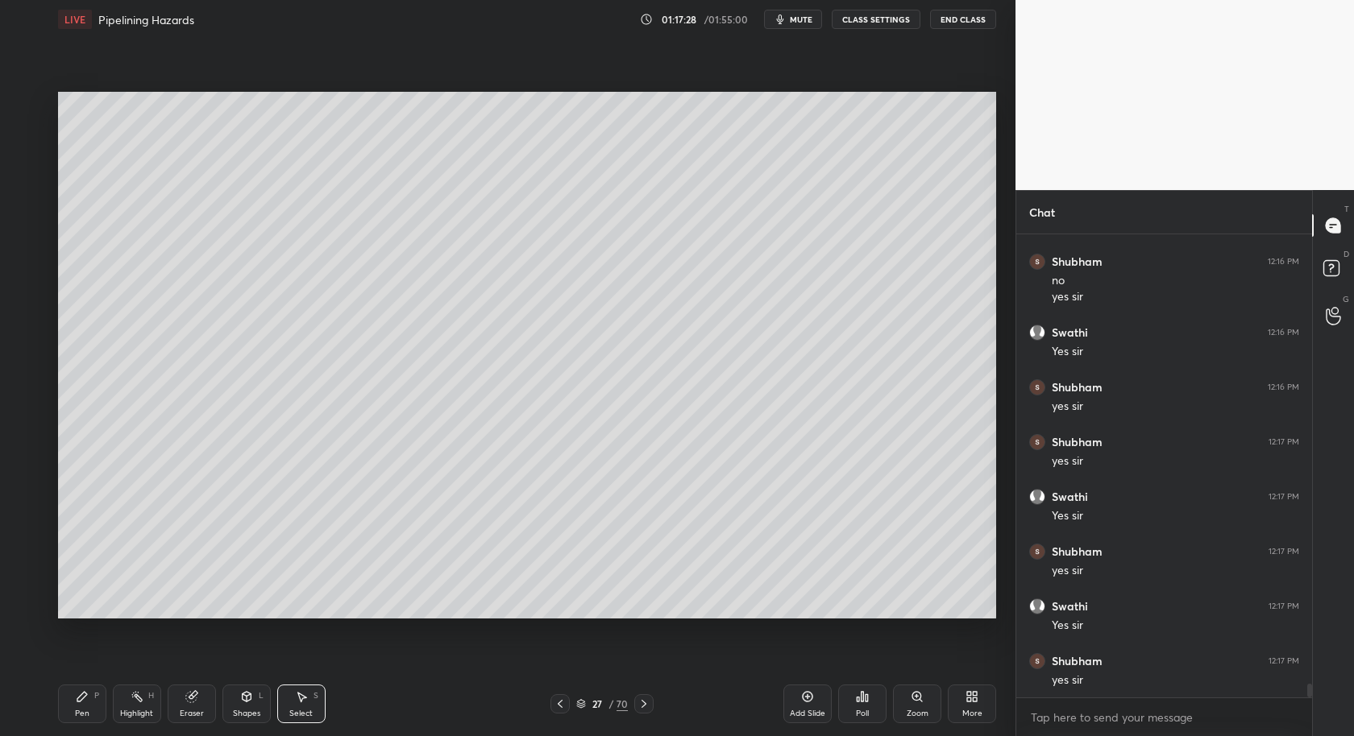
drag, startPoint x: 186, startPoint y: 708, endPoint x: 197, endPoint y: 636, distance: 73.4
click at [186, 707] on div "Eraser" at bounding box center [192, 704] width 48 height 39
drag, startPoint x: 82, startPoint y: 716, endPoint x: 85, endPoint y: 699, distance: 17.1
click at [78, 717] on div "Pen" at bounding box center [82, 714] width 15 height 8
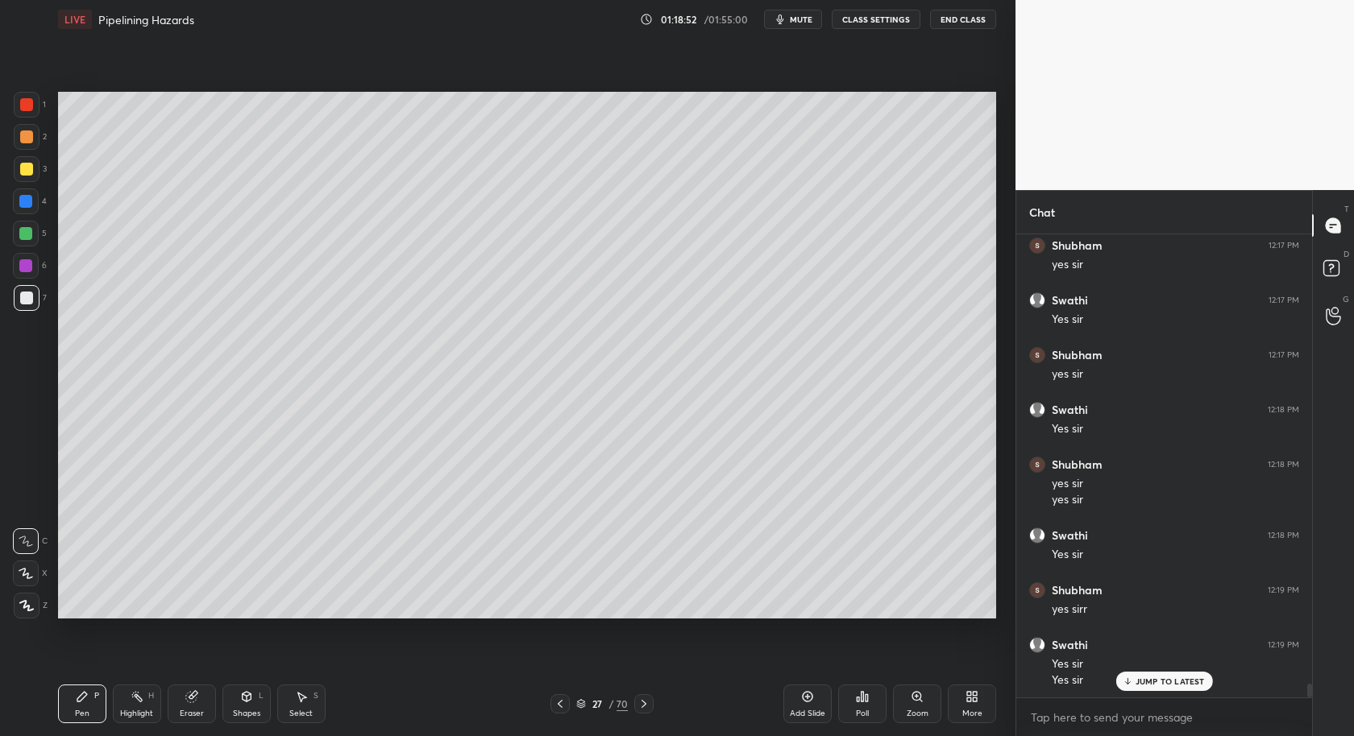
scroll to position [15420, 0]
click at [27, 612] on div at bounding box center [27, 606] width 26 height 26
drag, startPoint x: 23, startPoint y: 171, endPoint x: 16, endPoint y: 176, distance: 8.6
click at [18, 176] on div at bounding box center [27, 169] width 26 height 26
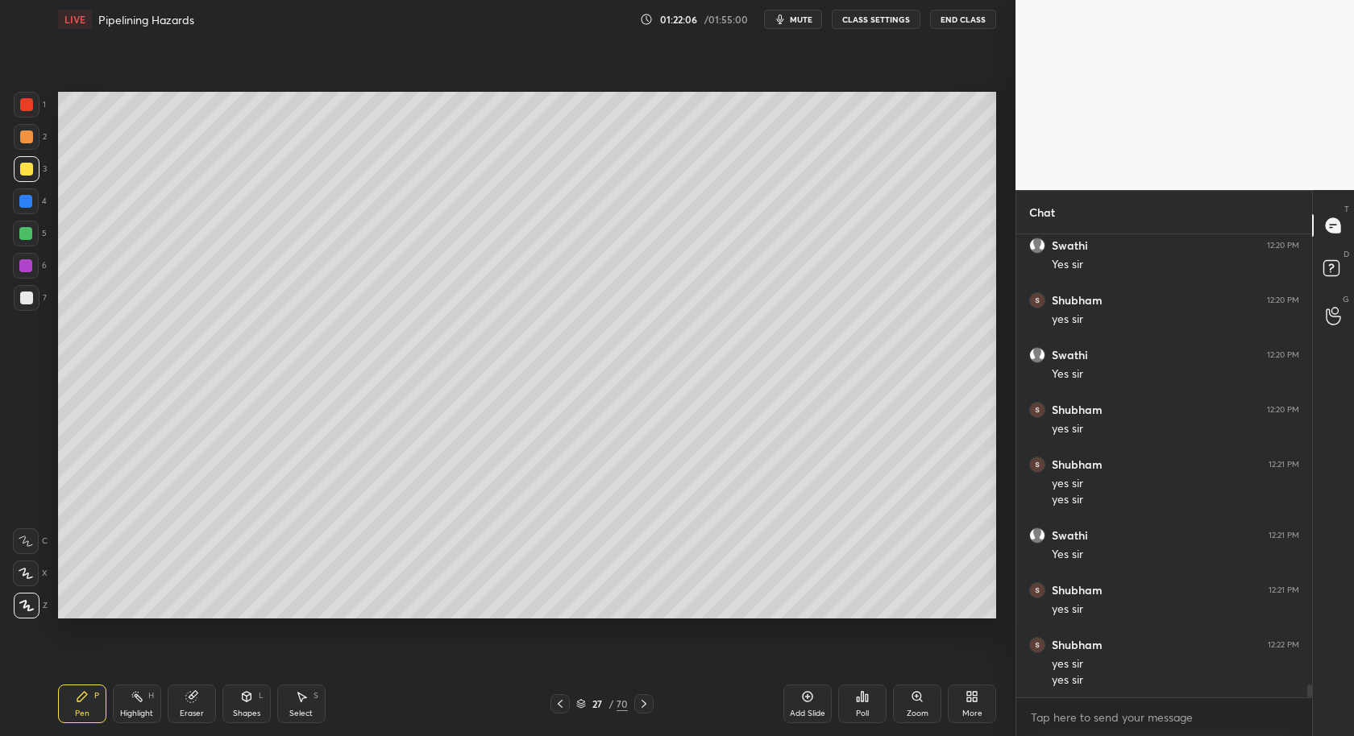
click at [297, 704] on div "Select S" at bounding box center [301, 704] width 48 height 39
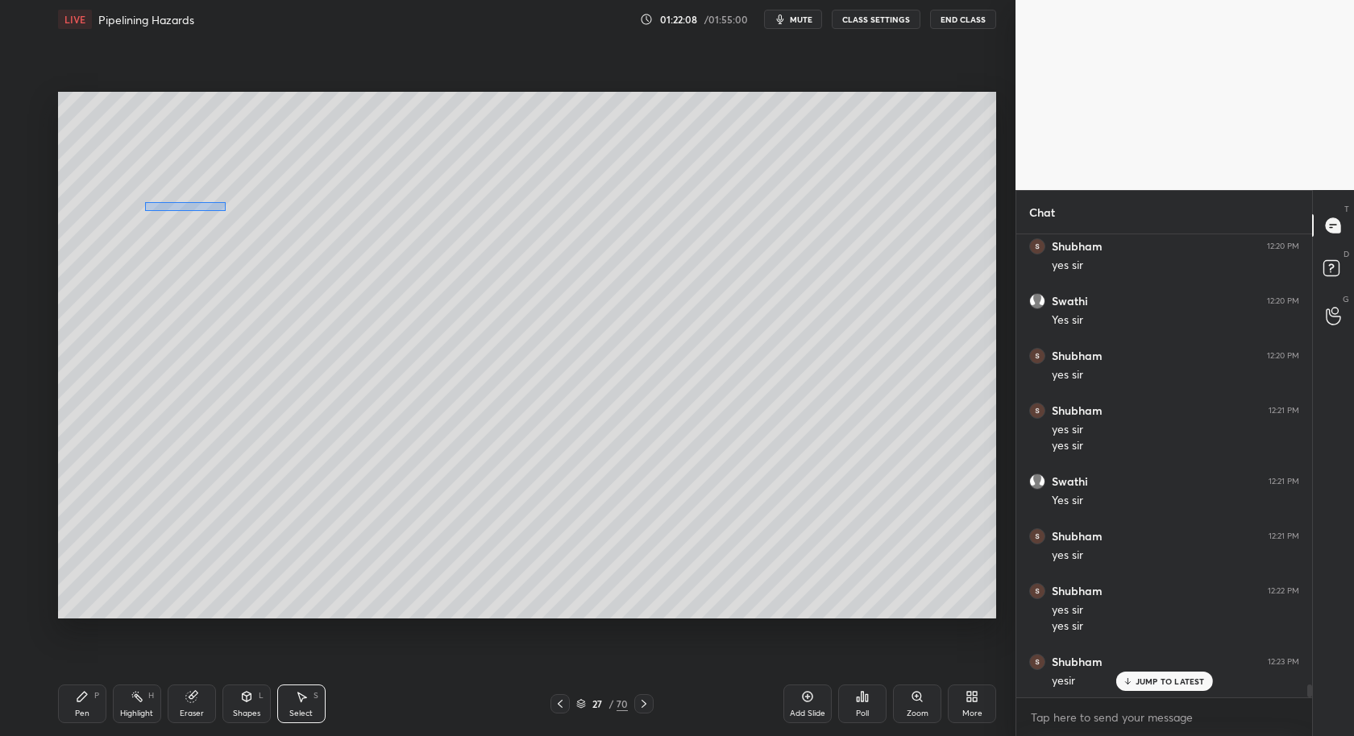
drag, startPoint x: 143, startPoint y: 211, endPoint x: 234, endPoint y: 281, distance: 114.9
click at [240, 280] on div "0 ° Undo Copy Duplicate Duplicate to new slide Delete" at bounding box center [527, 356] width 938 height 528
click at [87, 721] on div "Pen P" at bounding box center [82, 704] width 48 height 39
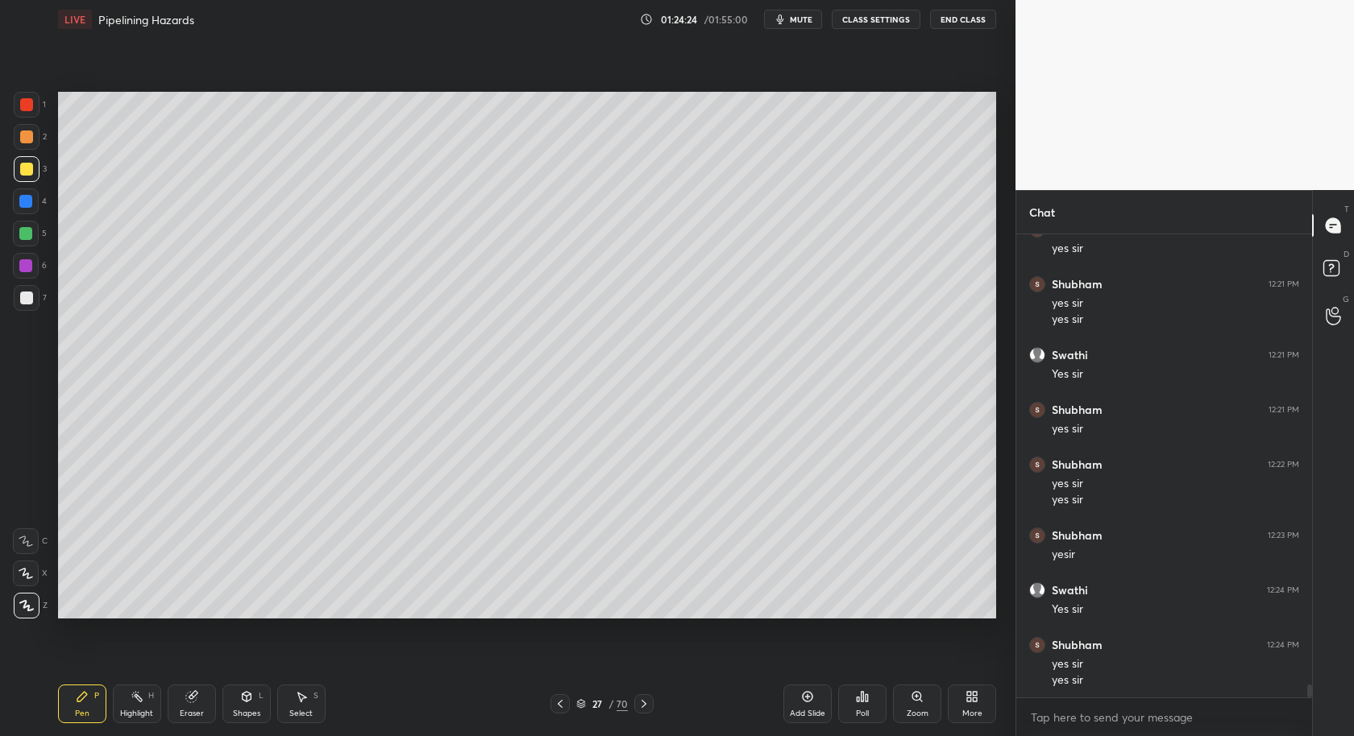
scroll to position [16180, 0]
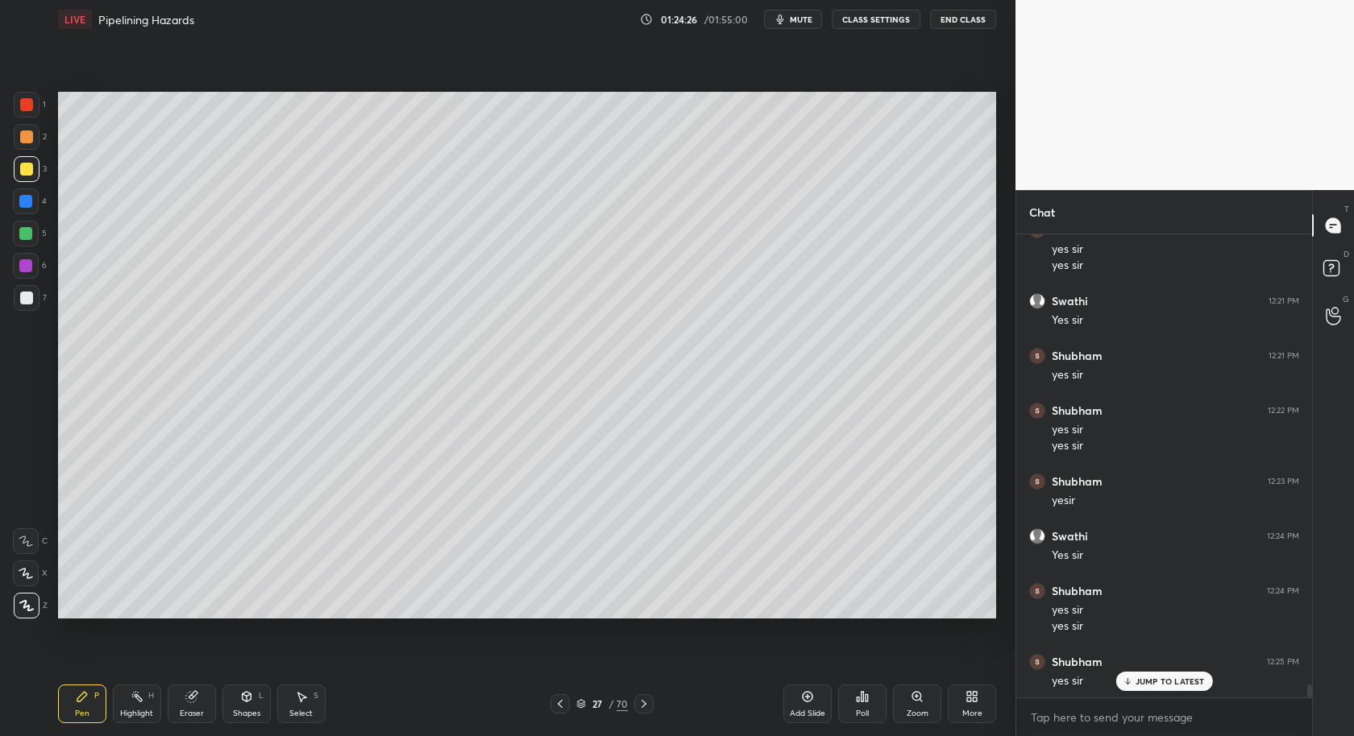
click at [869, 642] on div "Setting up your live class Poll for secs No correct answer Start poll" at bounding box center [527, 355] width 951 height 633
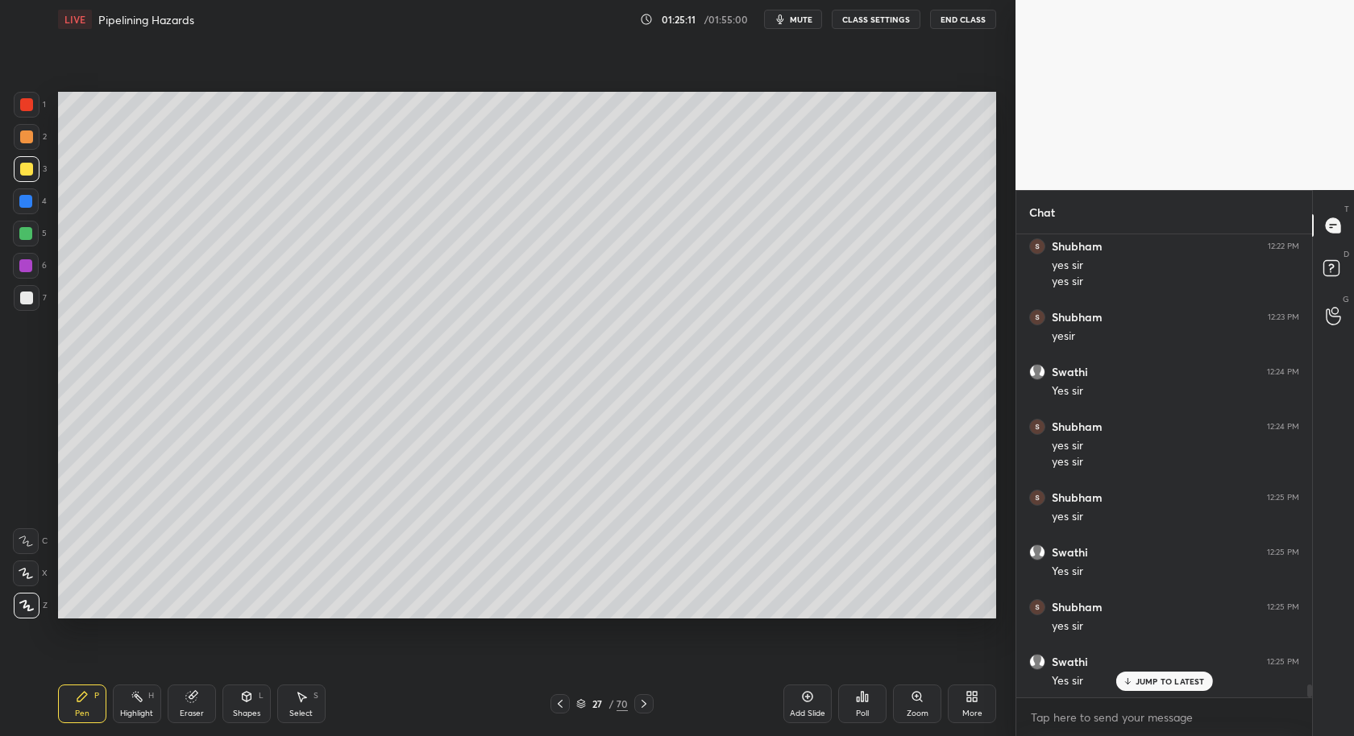
drag, startPoint x: 309, startPoint y: 699, endPoint x: 307, endPoint y: 688, distance: 11.4
click at [307, 702] on icon at bounding box center [301, 697] width 13 height 13
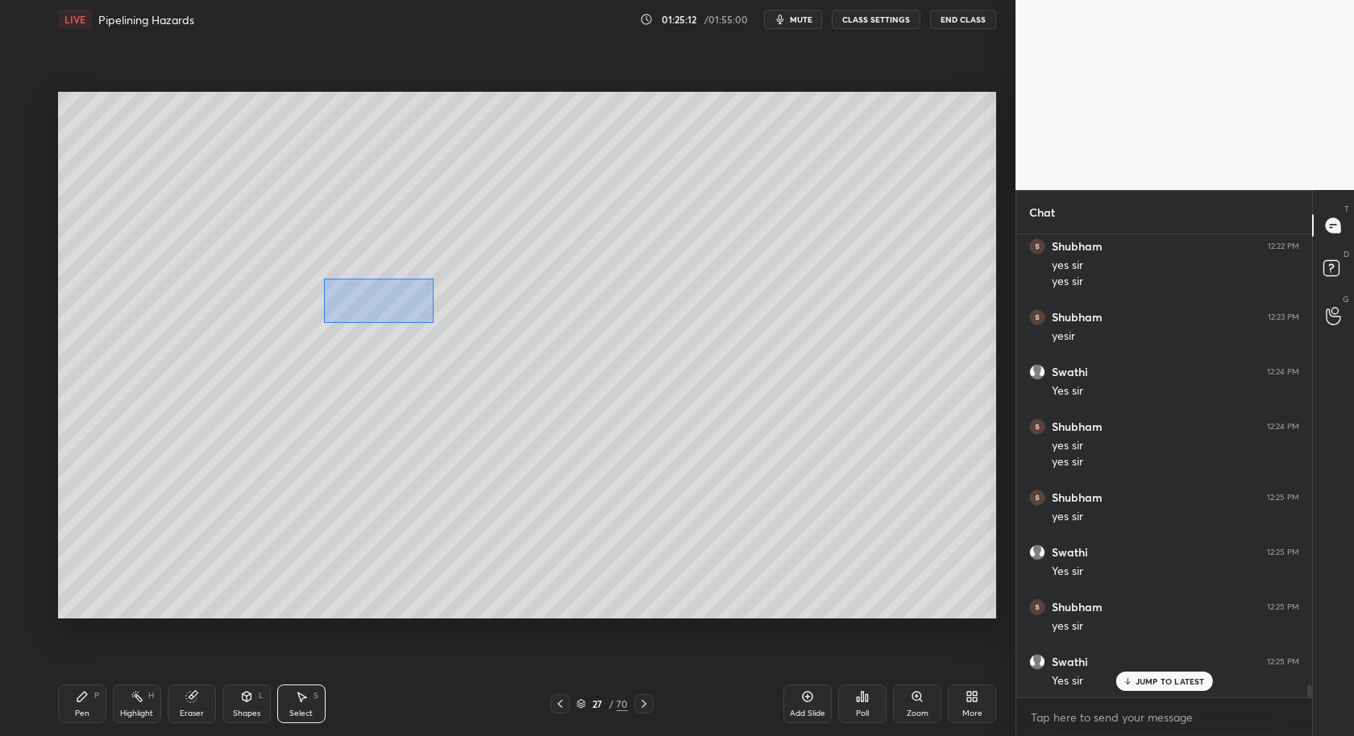
drag, startPoint x: 325, startPoint y: 281, endPoint x: 436, endPoint y: 324, distance: 119.1
click at [449, 325] on div "0 ° Undo Copy Duplicate Duplicate to new slide Delete" at bounding box center [527, 356] width 938 height 528
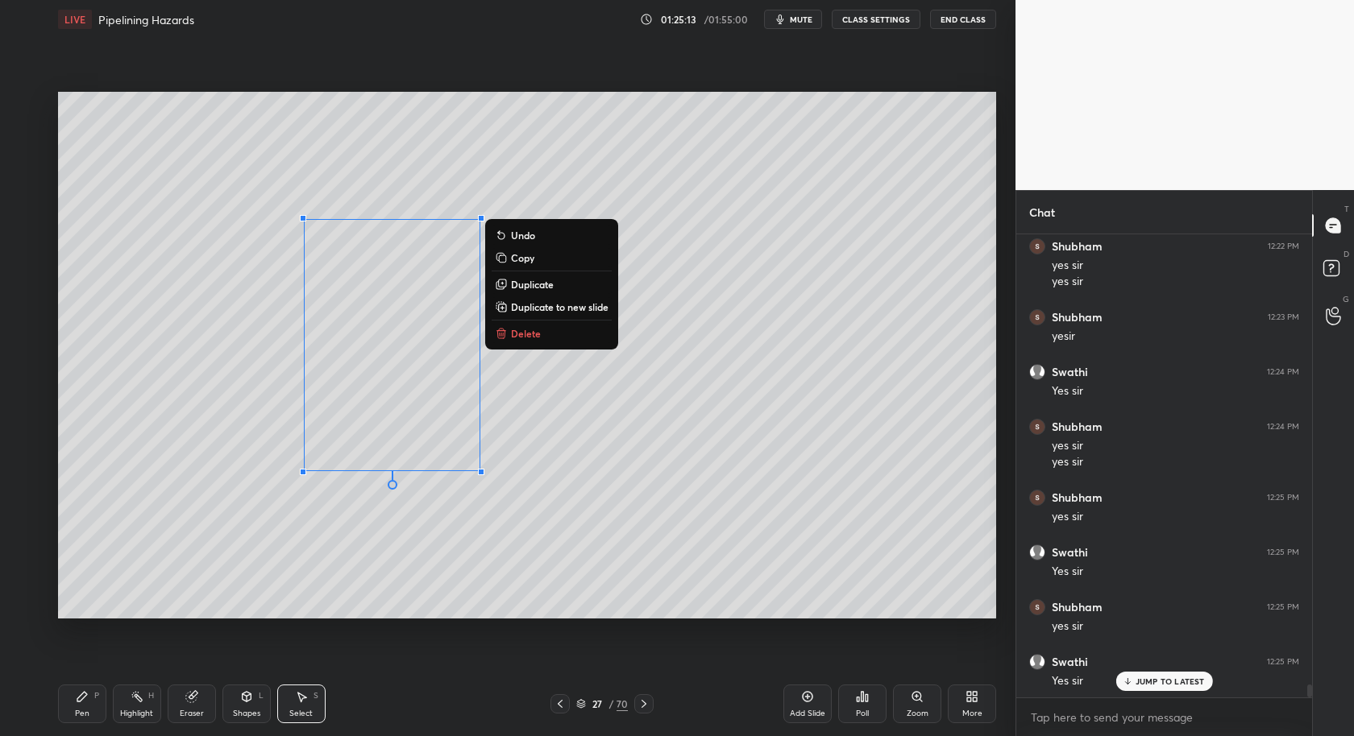
click at [533, 286] on p "Duplicate" at bounding box center [532, 284] width 43 height 13
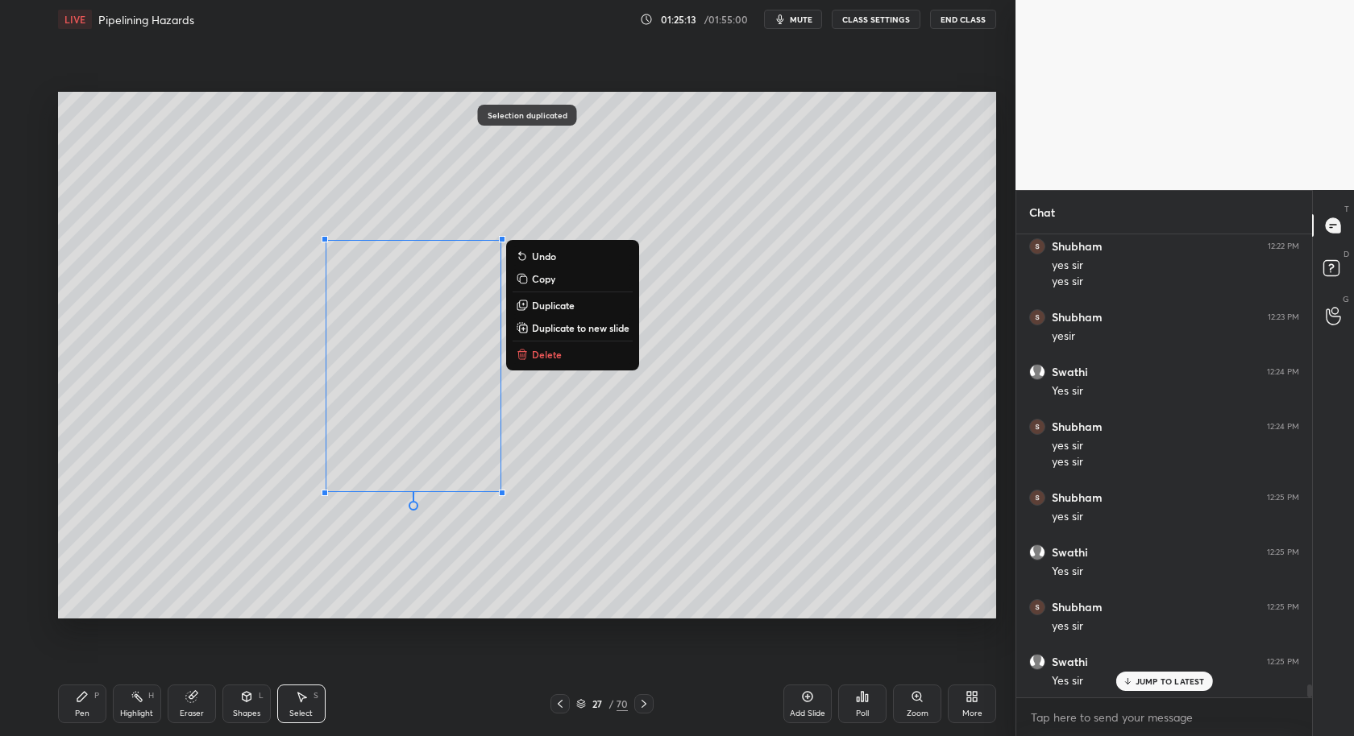
drag, startPoint x: 533, startPoint y: 284, endPoint x: 501, endPoint y: 302, distance: 36.5
click at [532, 284] on p "Copy" at bounding box center [543, 278] width 23 height 13
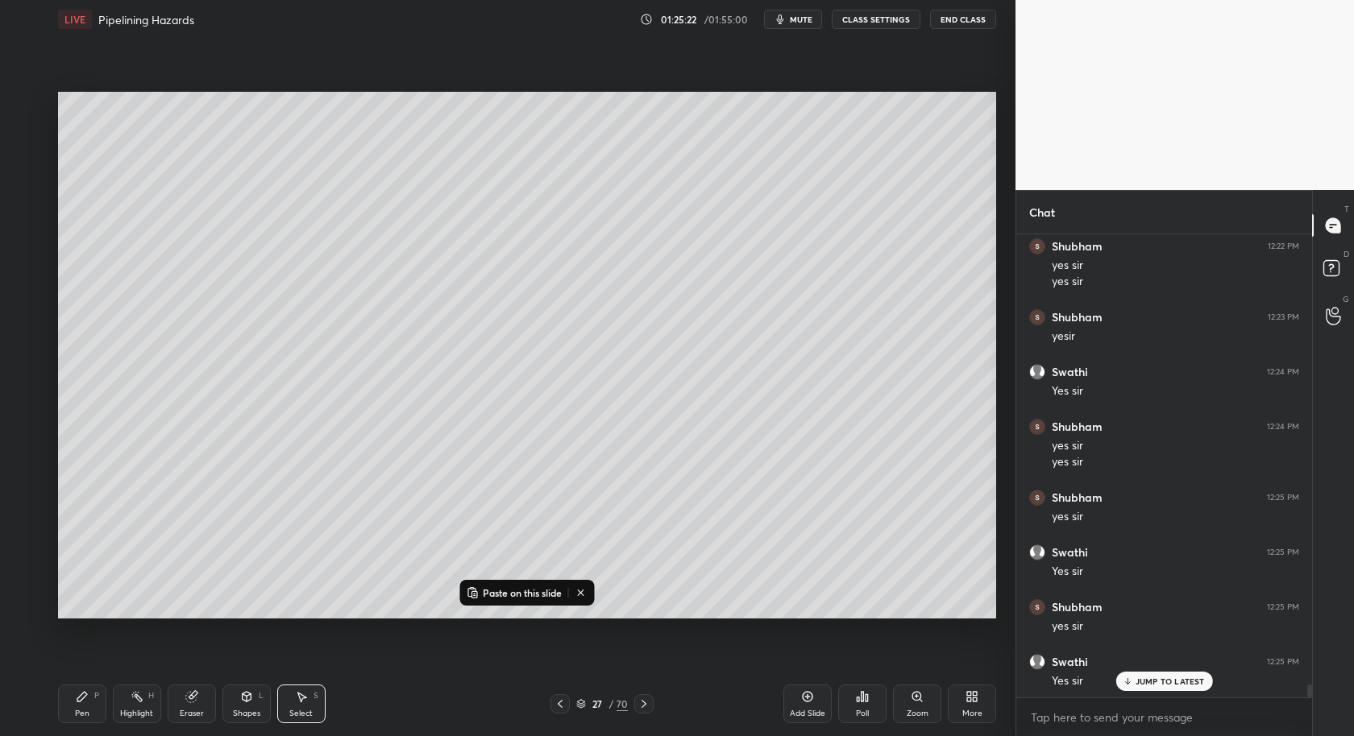
click at [296, 142] on div "0 ° Undo Copy Paste here Duplicate Duplicate to new slide Delete" at bounding box center [527, 356] width 938 height 528
drag, startPoint x: 78, startPoint y: 709, endPoint x: 70, endPoint y: 692, distance: 18.7
click at [79, 711] on div "Pen P" at bounding box center [82, 704] width 48 height 39
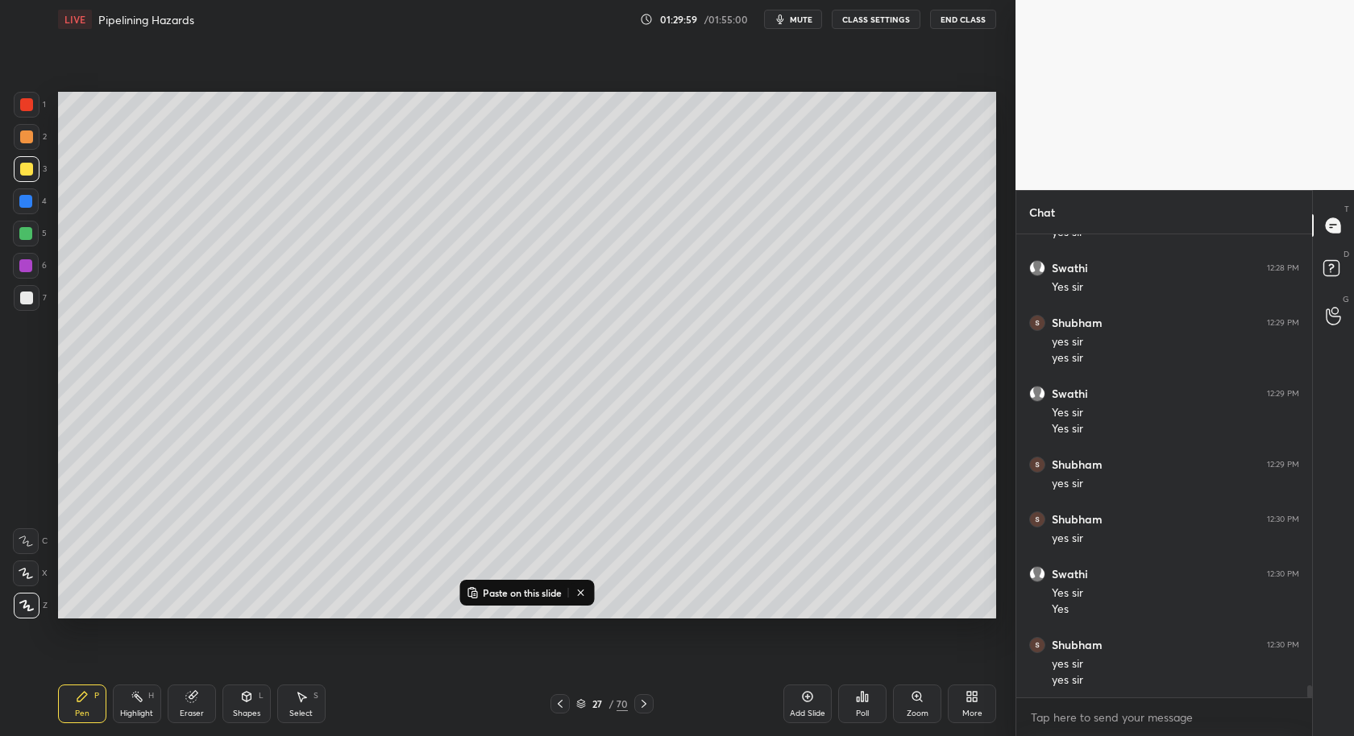
scroll to position [17445, 0]
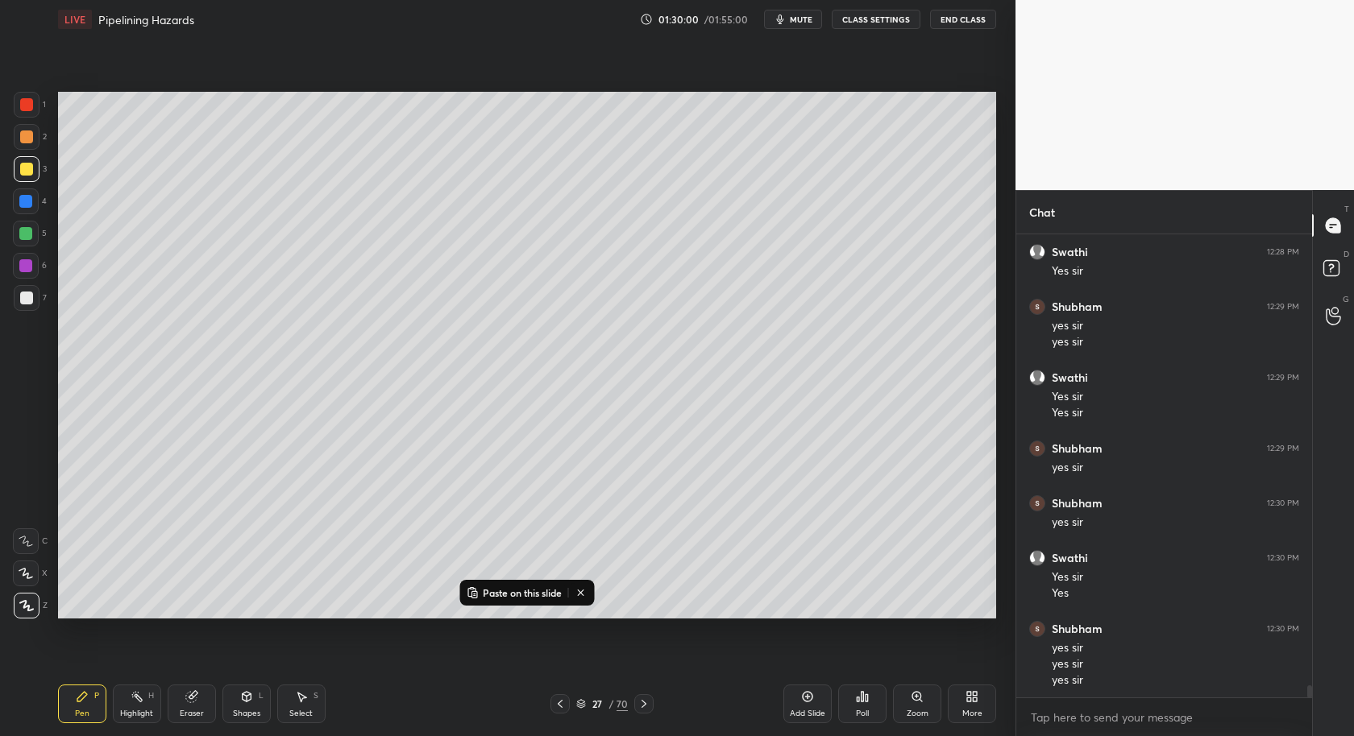
click at [23, 299] on div at bounding box center [26, 298] width 13 height 13
click at [27, 545] on icon at bounding box center [26, 541] width 15 height 11
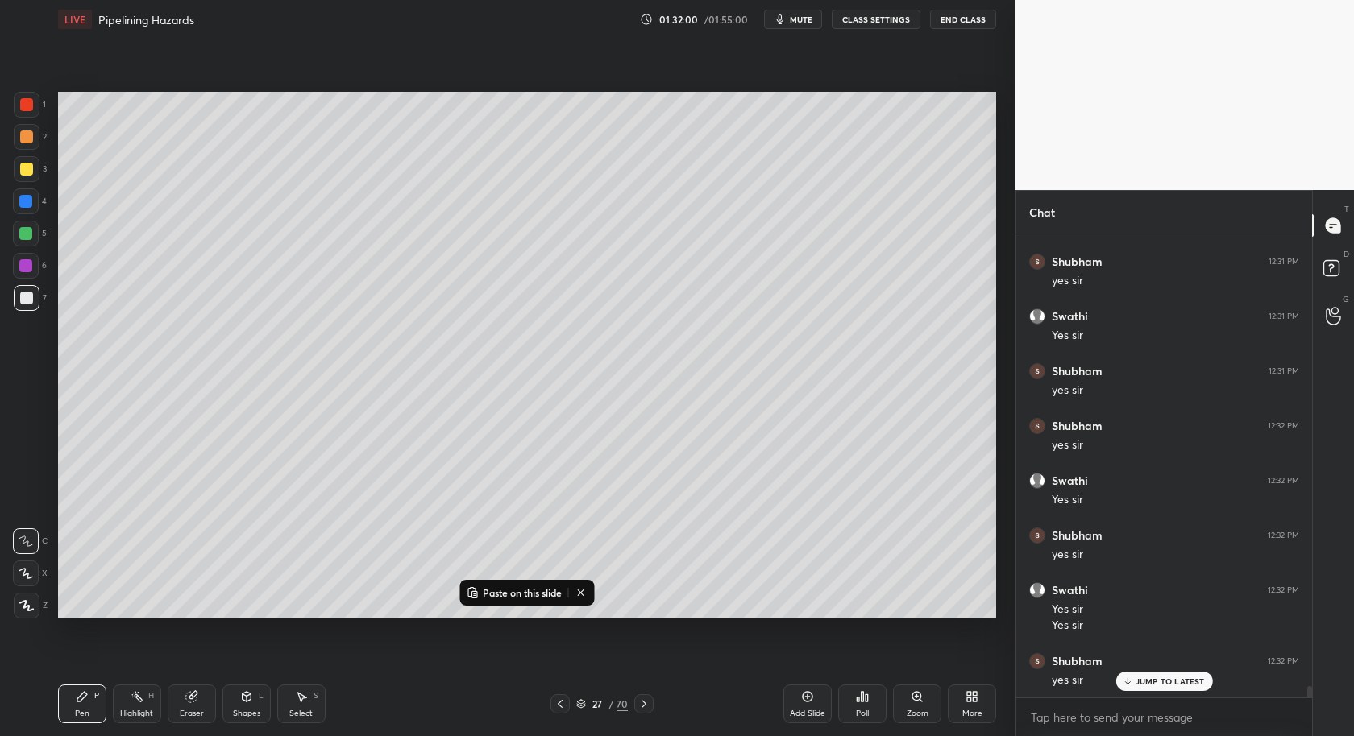
scroll to position [17953, 0]
drag, startPoint x: 297, startPoint y: 703, endPoint x: 259, endPoint y: 628, distance: 84.7
click at [295, 699] on icon at bounding box center [301, 697] width 13 height 13
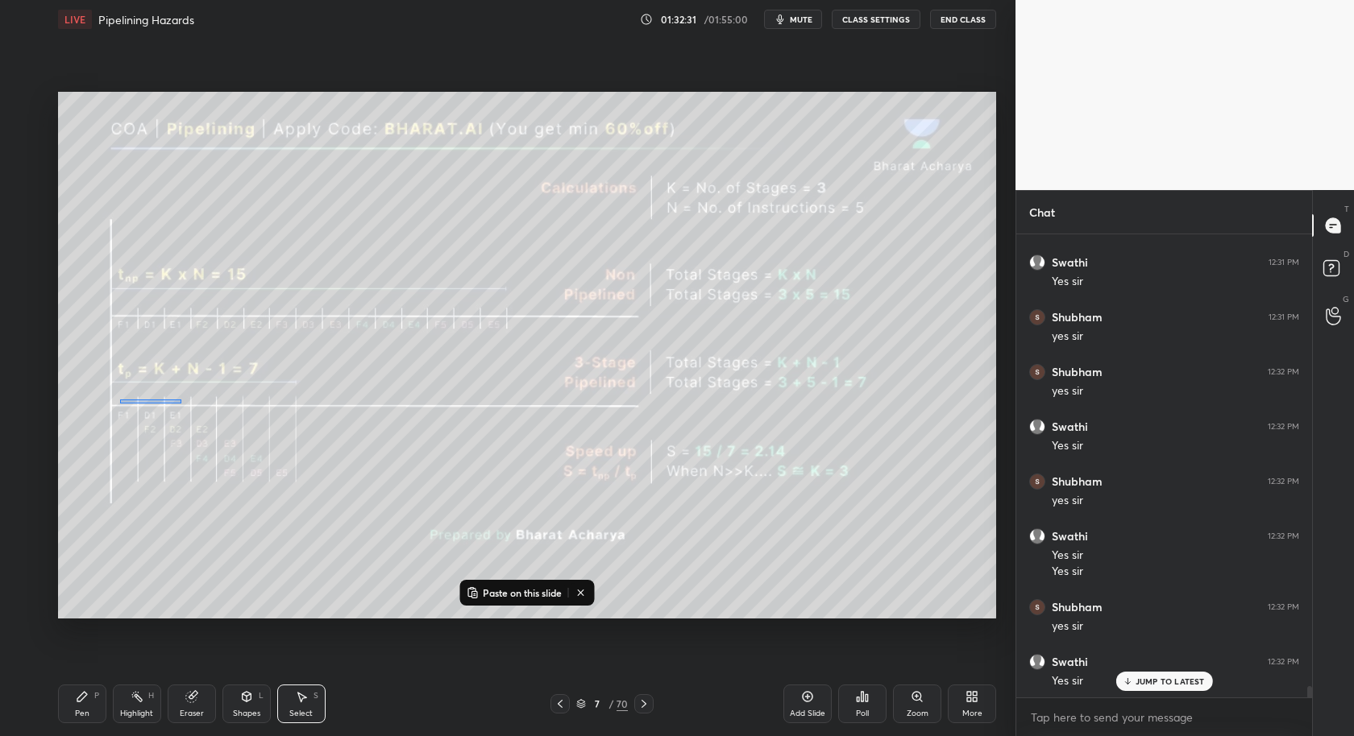
drag, startPoint x: 180, startPoint y: 404, endPoint x: 294, endPoint y: 576, distance: 206.5
click at [294, 576] on div "0 ° Undo Copy Paste here Duplicate Duplicate to new slide Delete" at bounding box center [527, 356] width 938 height 528
click at [912, 700] on icon at bounding box center [916, 697] width 13 height 13
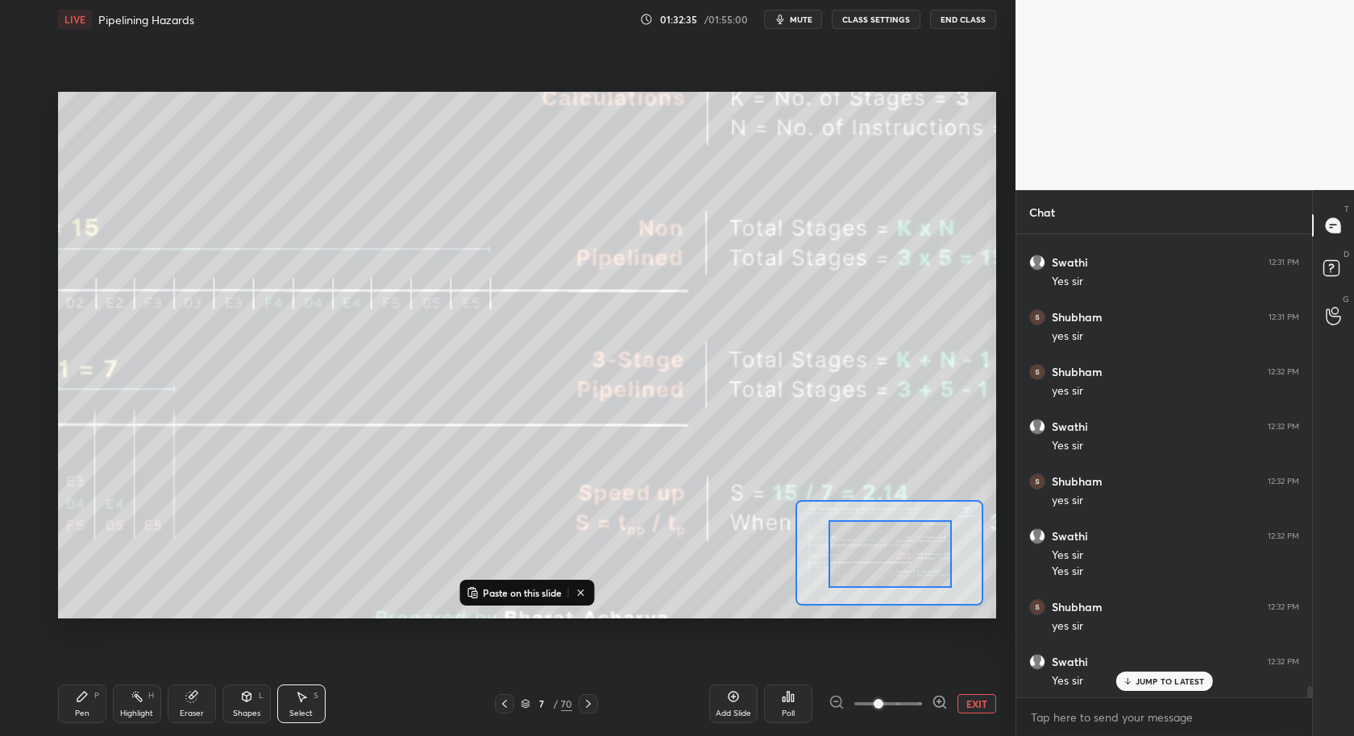
scroll to position [18009, 0]
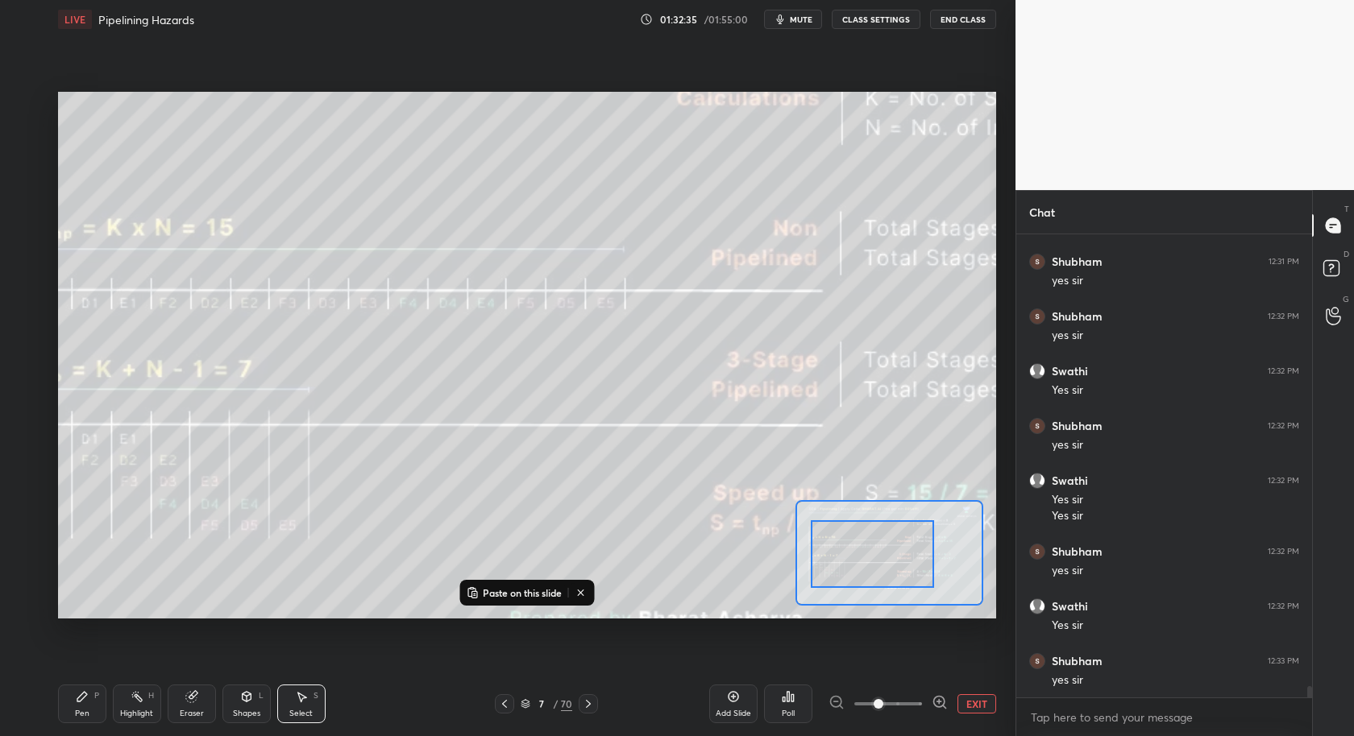
drag, startPoint x: 876, startPoint y: 577, endPoint x: 863, endPoint y: 565, distance: 17.7
click at [838, 579] on div at bounding box center [872, 554] width 123 height 68
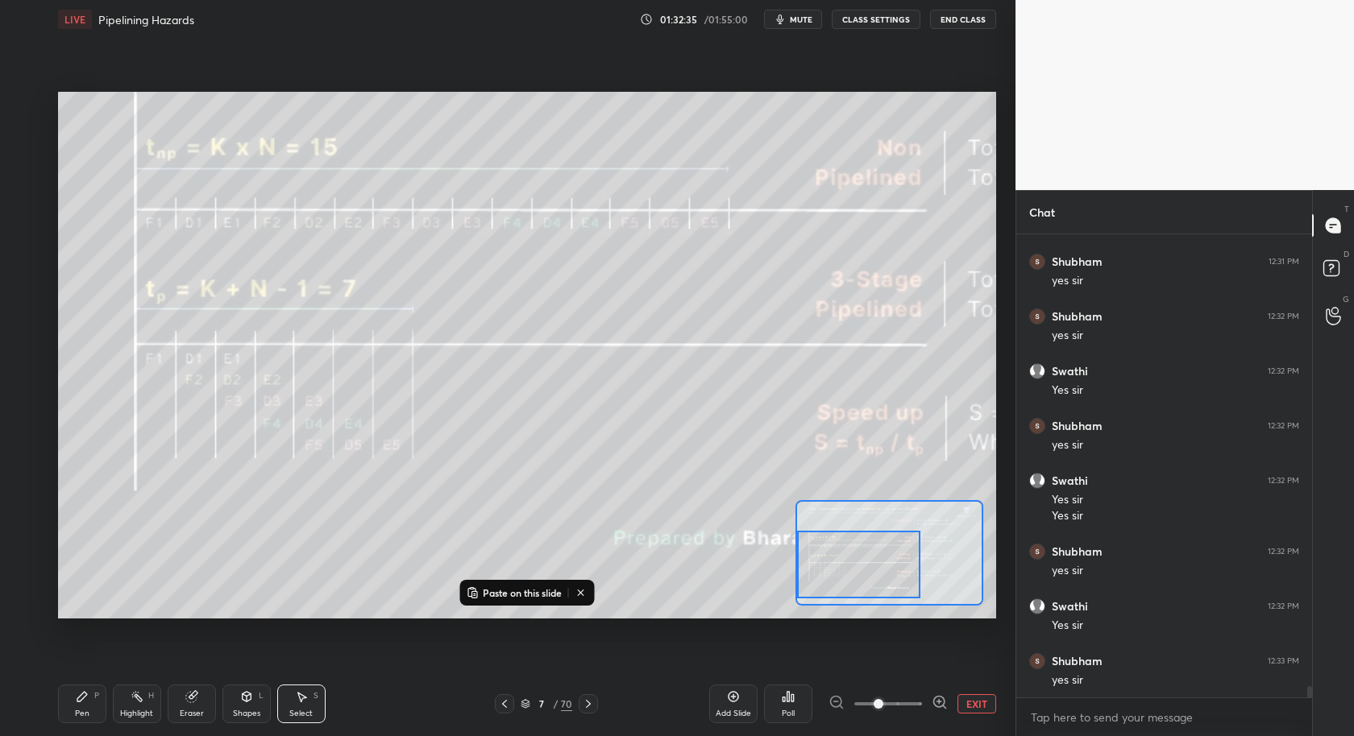
drag, startPoint x: 852, startPoint y: 570, endPoint x: 862, endPoint y: 572, distance: 10.0
click at [832, 579] on div at bounding box center [858, 565] width 123 height 68
drag, startPoint x: 862, startPoint y: 572, endPoint x: 847, endPoint y: 577, distance: 16.1
click at [848, 577] on div at bounding box center [858, 565] width 123 height 68
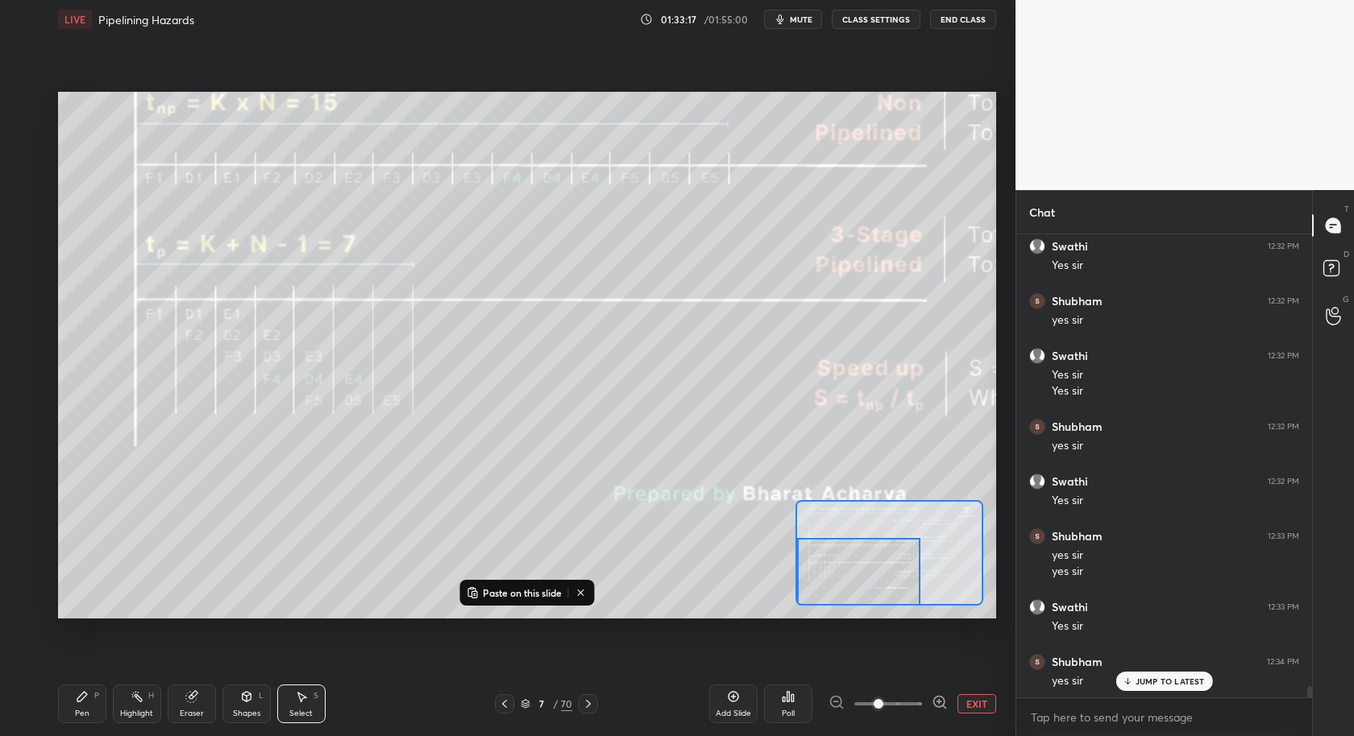
scroll to position [18189, 0]
drag, startPoint x: 87, startPoint y: 716, endPoint x: 102, endPoint y: 666, distance: 52.0
click at [86, 717] on div "Pen P" at bounding box center [82, 704] width 48 height 39
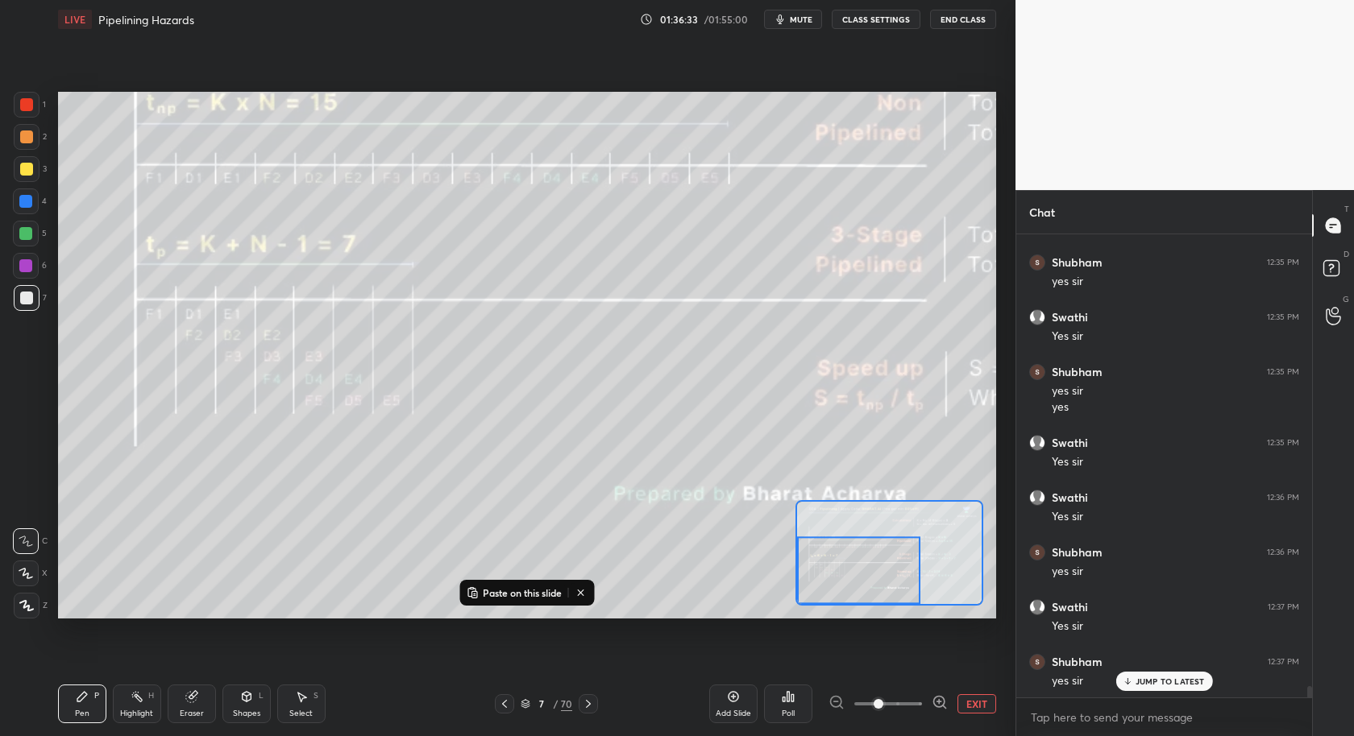
scroll to position [18965, 0]
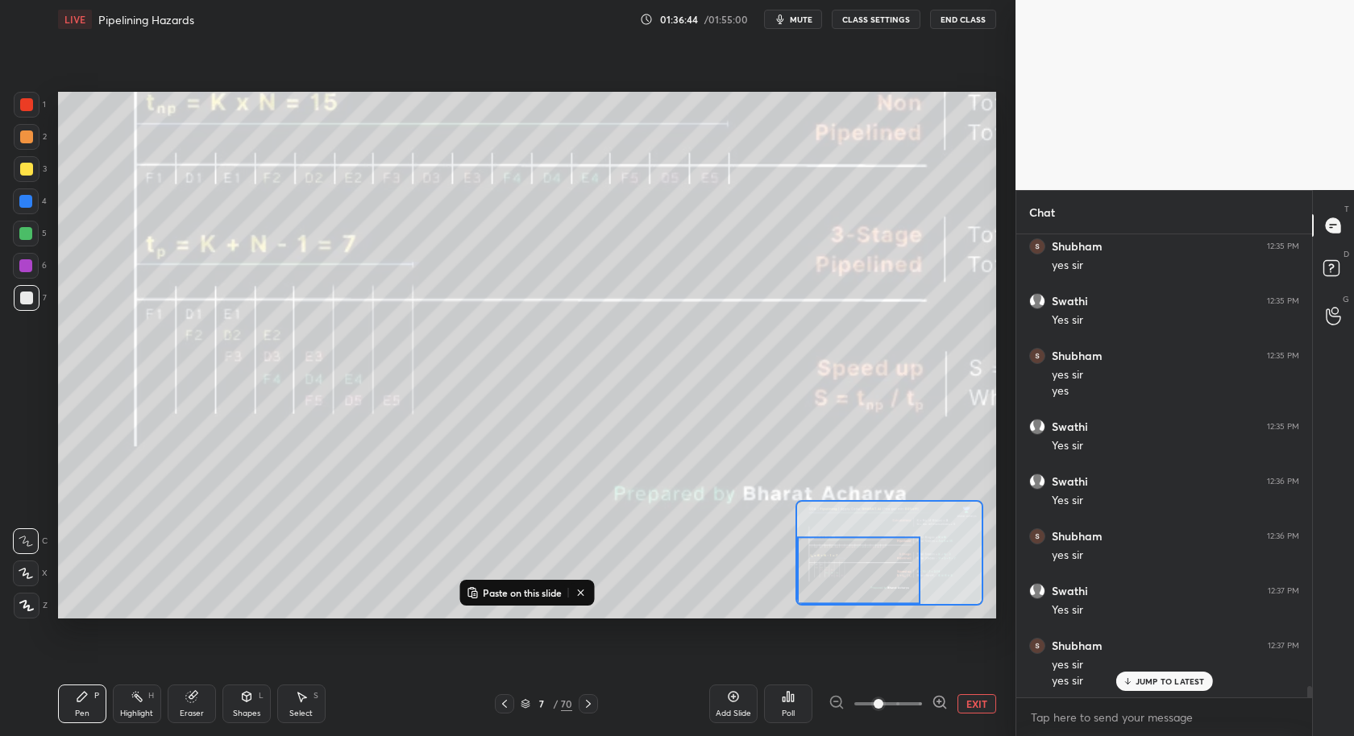
click at [296, 704] on div "Select S" at bounding box center [301, 704] width 48 height 39
drag, startPoint x: 131, startPoint y: 318, endPoint x: 384, endPoint y: 540, distance: 336.9
click at [371, 555] on div "0 ° Undo Copy Paste here Duplicate Duplicate to new slide Delete" at bounding box center [759, 224] width 1407 height 792
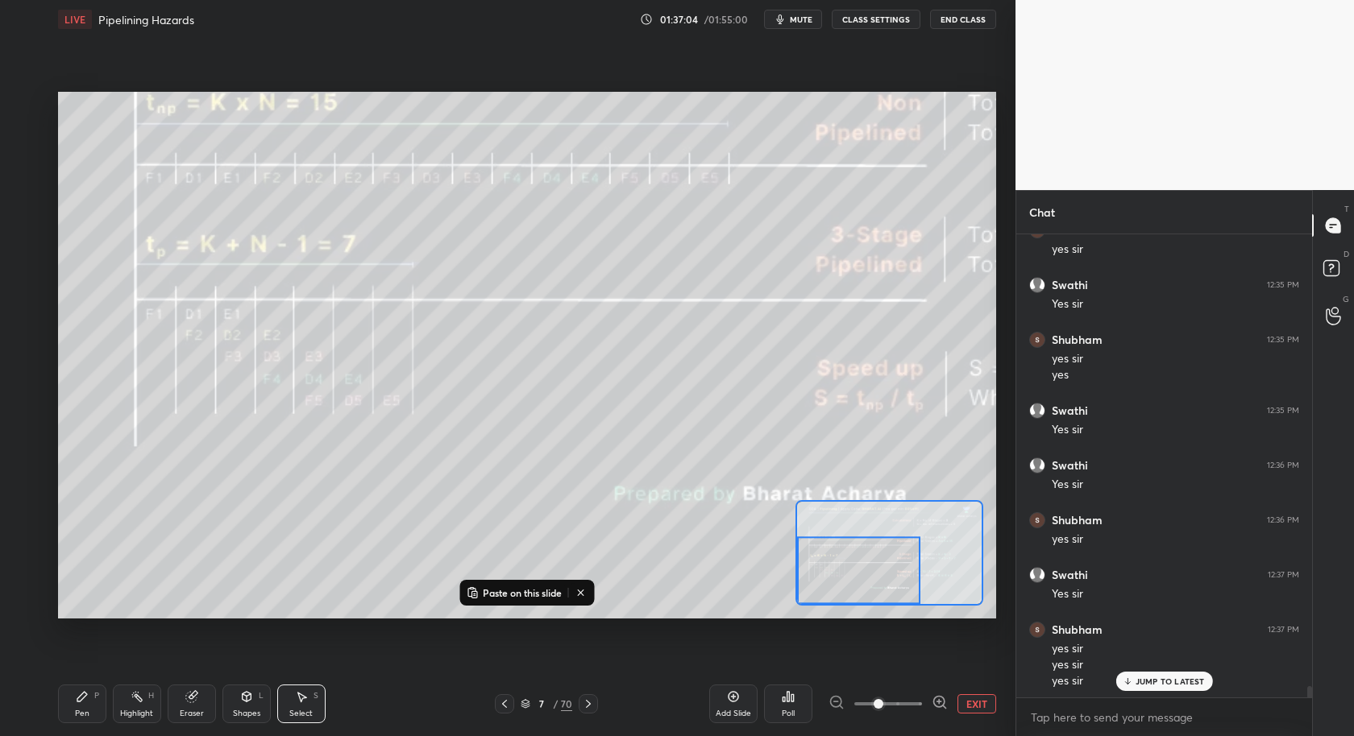
scroll to position [19036, 0]
click at [978, 702] on button "EXIT" at bounding box center [976, 704] width 39 height 19
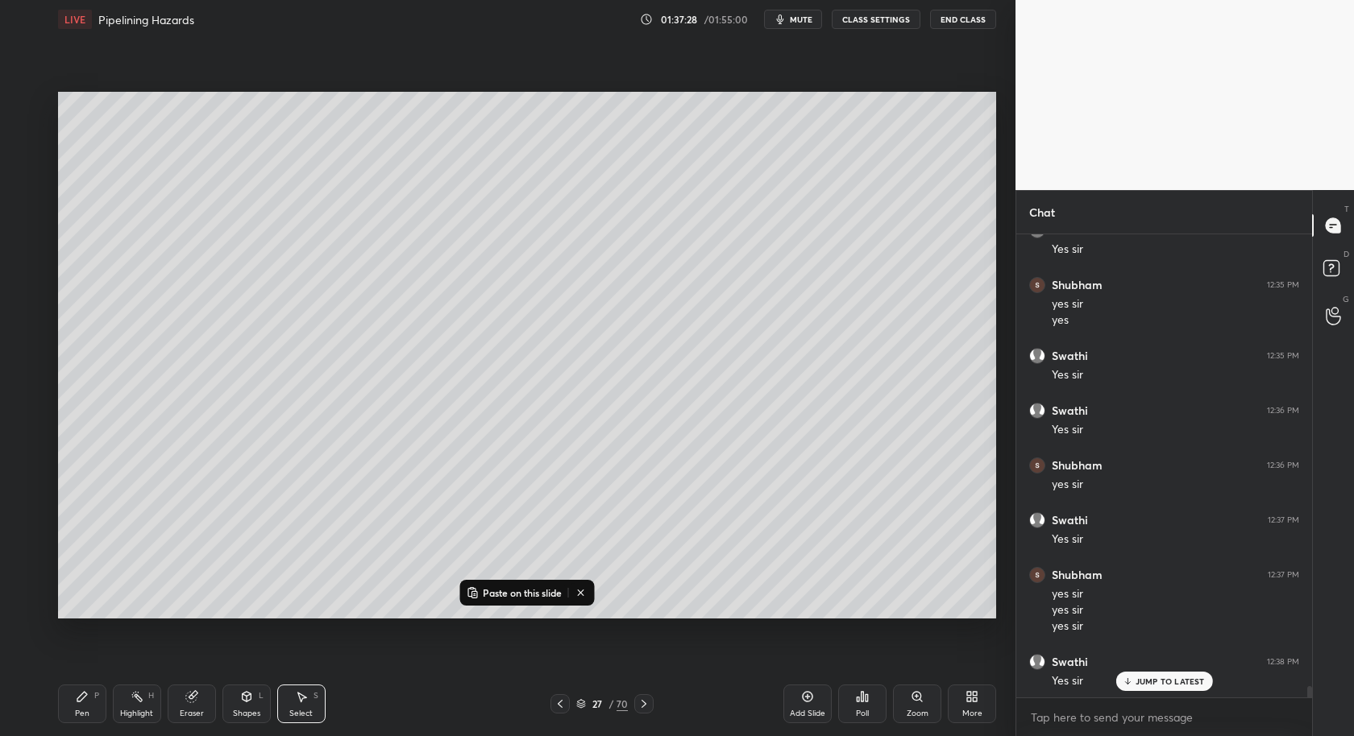
drag, startPoint x: 73, startPoint y: 707, endPoint x: 70, endPoint y: 684, distance: 22.8
click at [73, 703] on div "Pen P" at bounding box center [82, 704] width 48 height 39
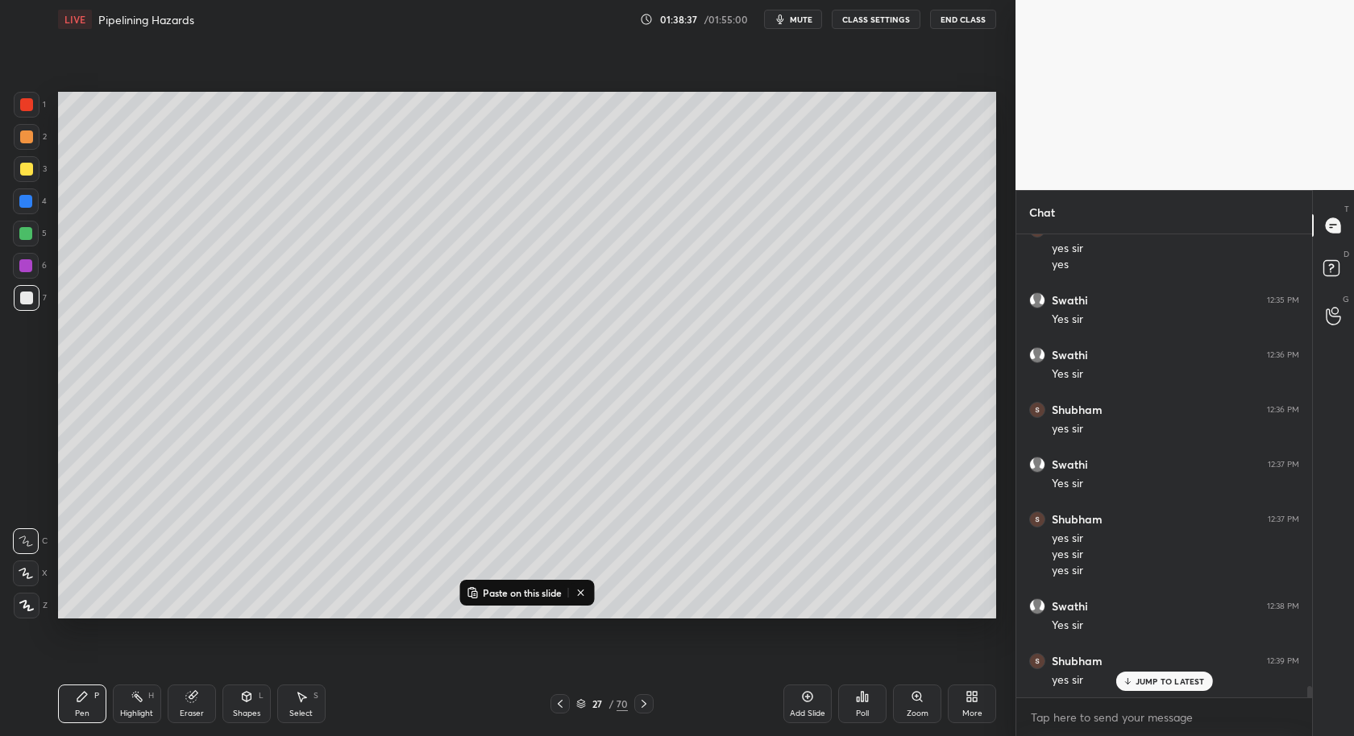
scroll to position [19145, 0]
drag, startPoint x: 799, startPoint y: 691, endPoint x: 806, endPoint y: 683, distance: 10.3
click at [798, 691] on div "Add Slide" at bounding box center [807, 704] width 48 height 39
click at [583, 594] on icon at bounding box center [580, 593] width 13 height 13
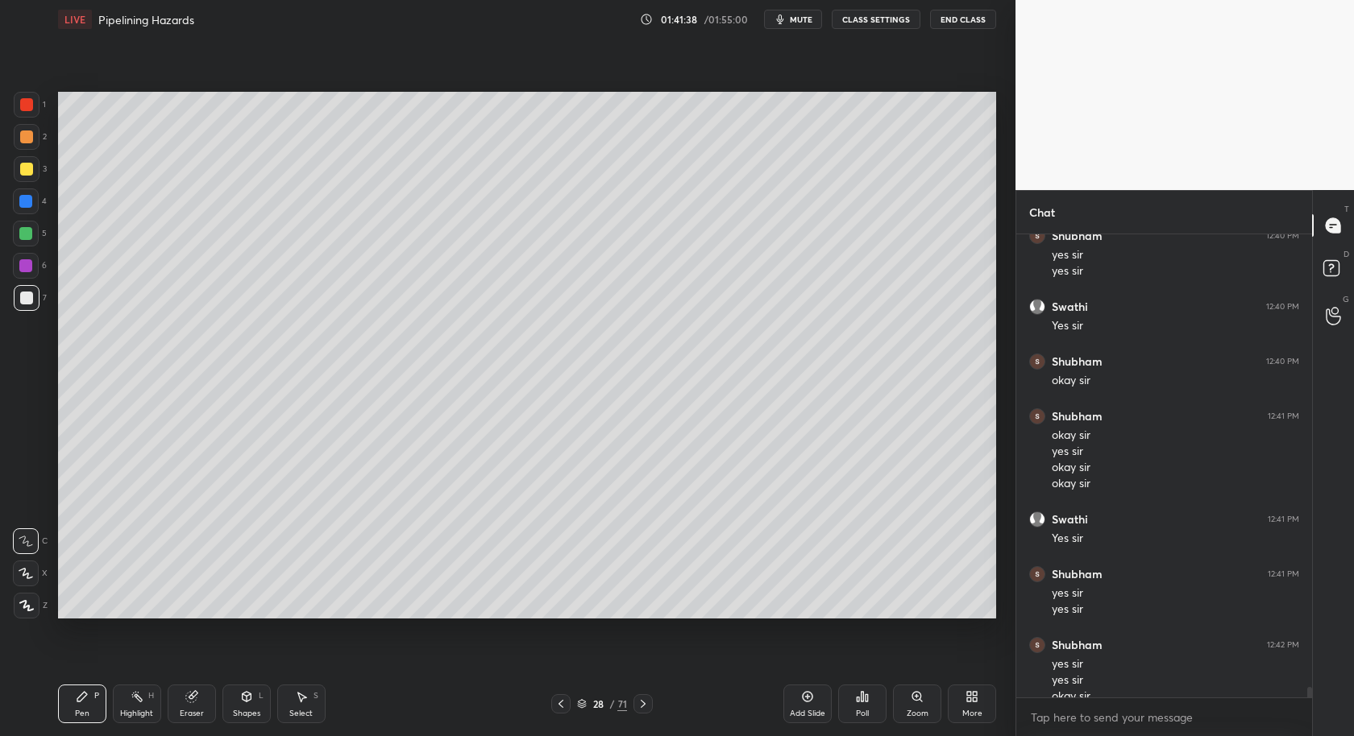
scroll to position [19752, 0]
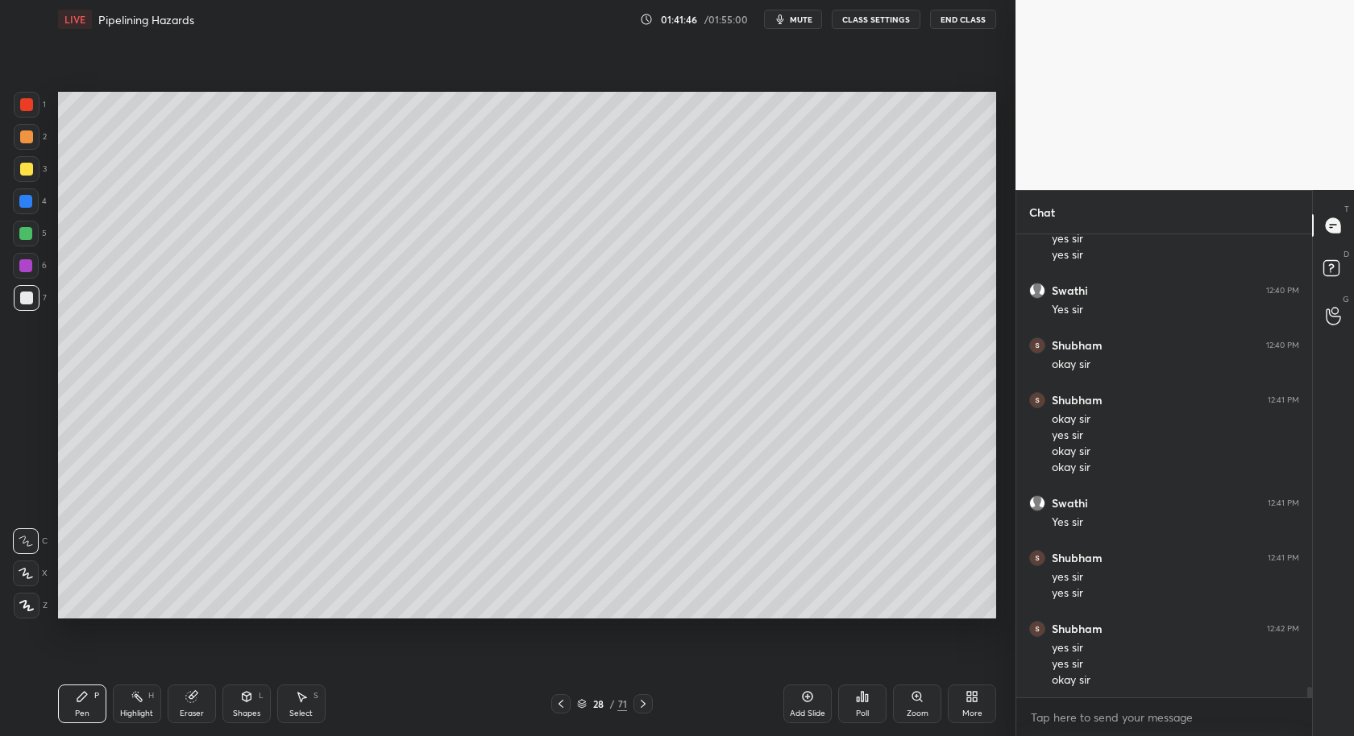
click at [305, 708] on div "Select S" at bounding box center [301, 704] width 48 height 39
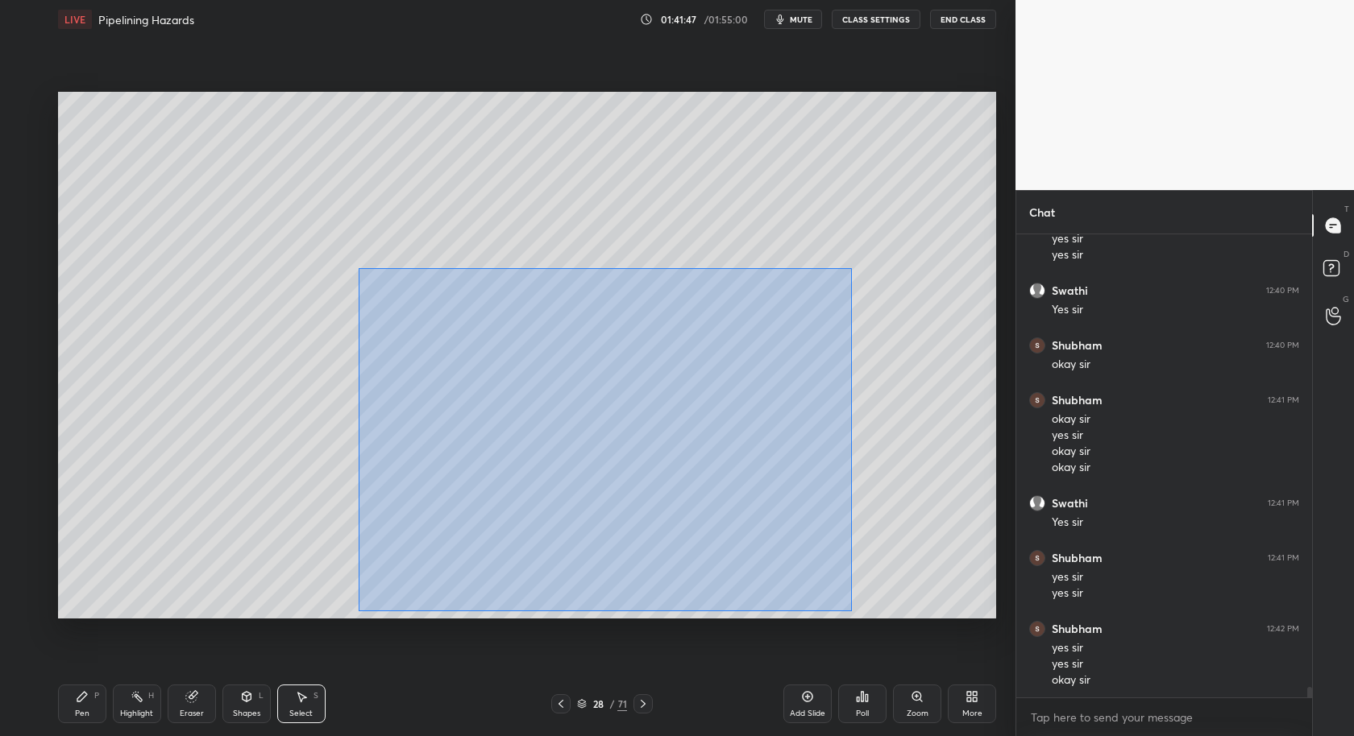
drag, startPoint x: 356, startPoint y: 280, endPoint x: 910, endPoint y: 618, distance: 649.5
click at [910, 632] on div "0 ° Undo Copy Paste here Duplicate Duplicate to new slide Delete Setting up you…" at bounding box center [527, 355] width 951 height 633
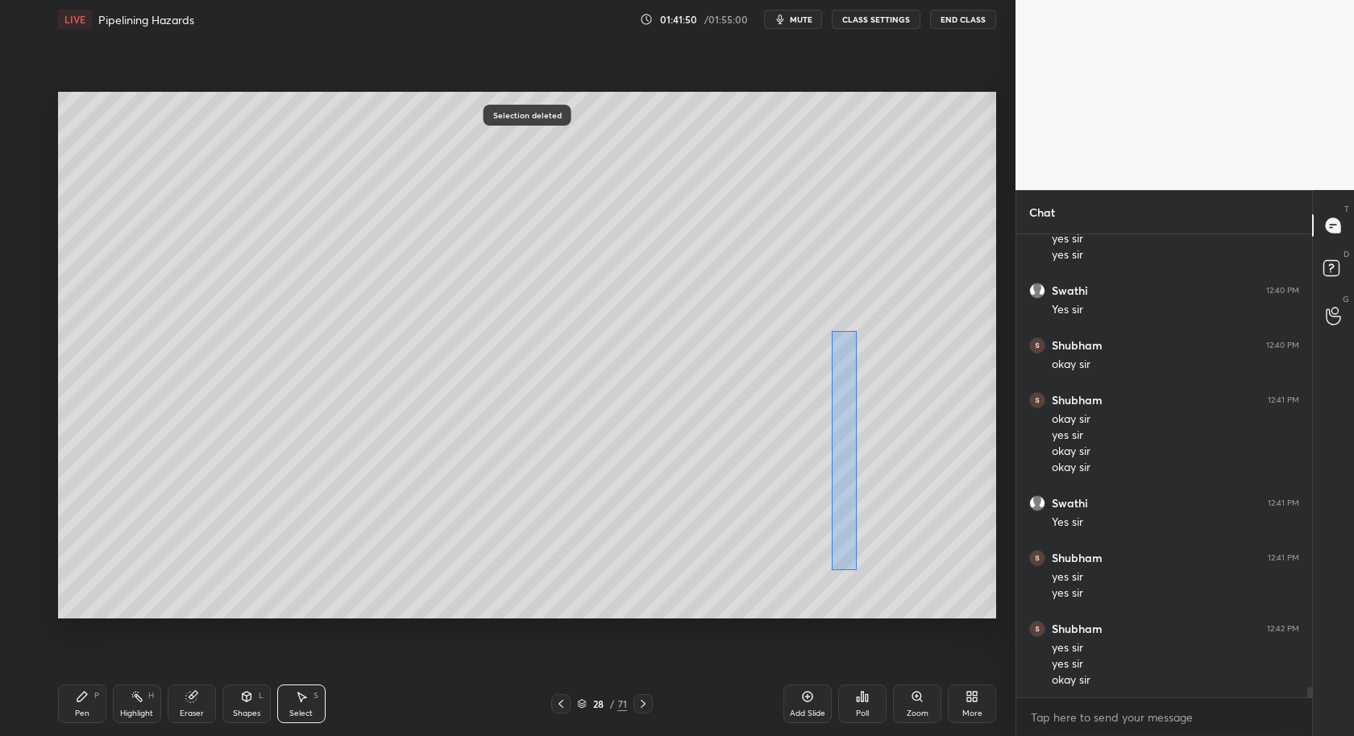
drag, startPoint x: 832, startPoint y: 385, endPoint x: 956, endPoint y: 622, distance: 267.4
click at [956, 622] on div "0 ° Undo Copy Paste here Duplicate Duplicate to new slide Delete Selection dele…" at bounding box center [527, 355] width 951 height 633
drag, startPoint x: 86, startPoint y: 700, endPoint x: 89, endPoint y: 678, distance: 22.8
click at [88, 703] on div "Pen P" at bounding box center [82, 704] width 48 height 39
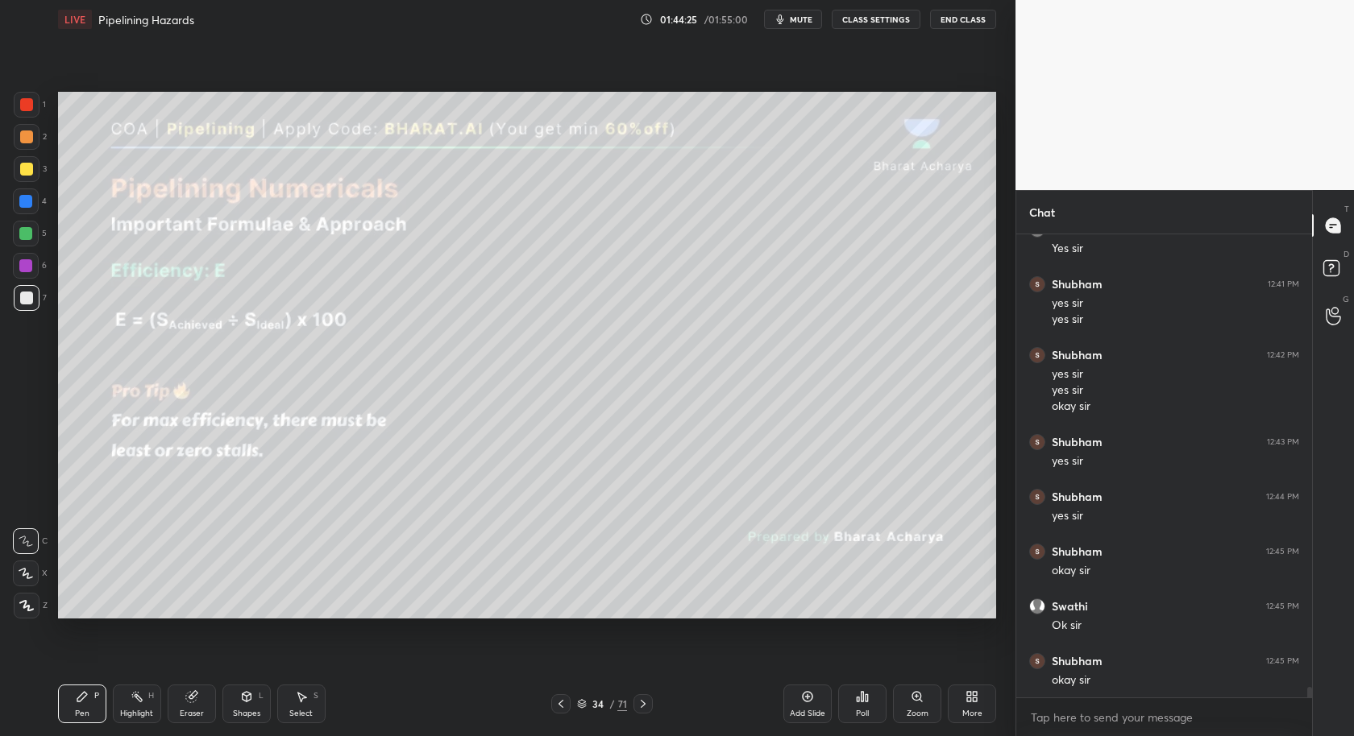
scroll to position [20080, 0]
click at [956, 21] on button "End Class" at bounding box center [963, 19] width 66 height 19
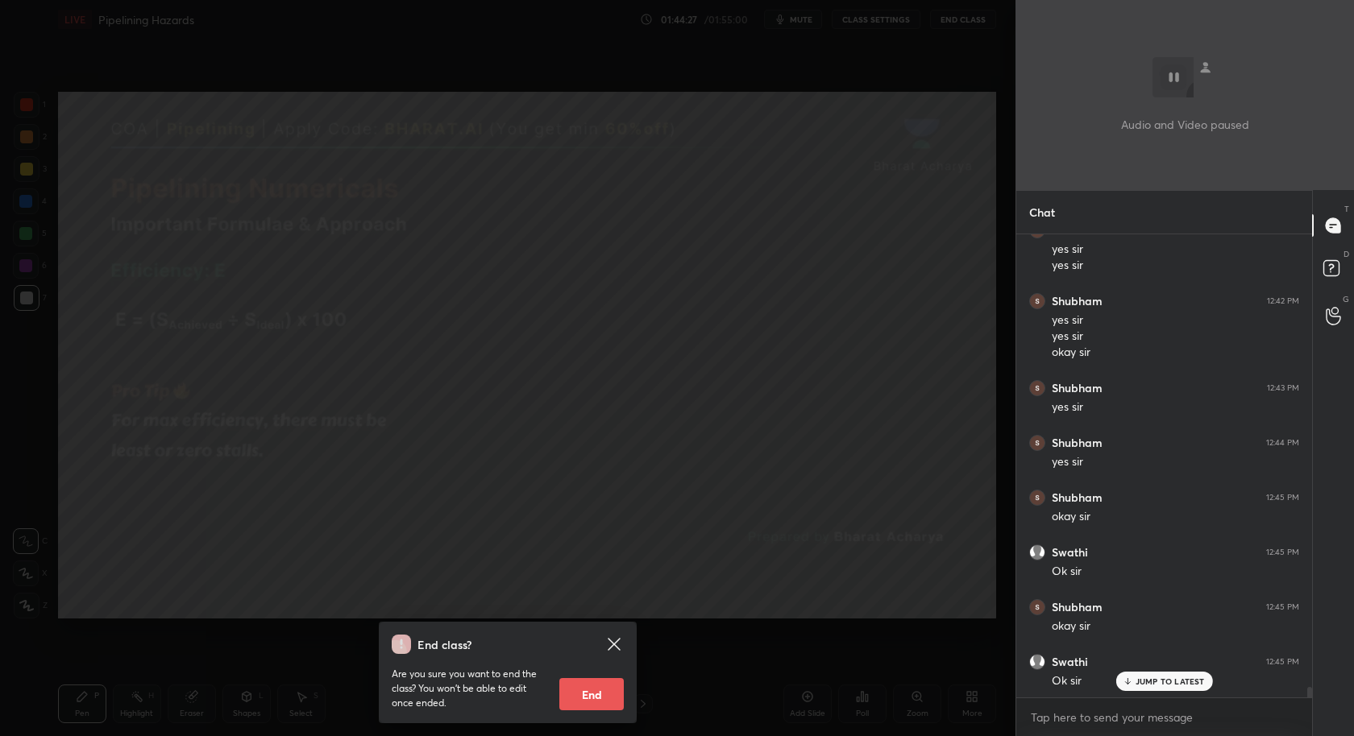
click at [575, 710] on button "End" at bounding box center [591, 694] width 64 height 32
type textarea "x"
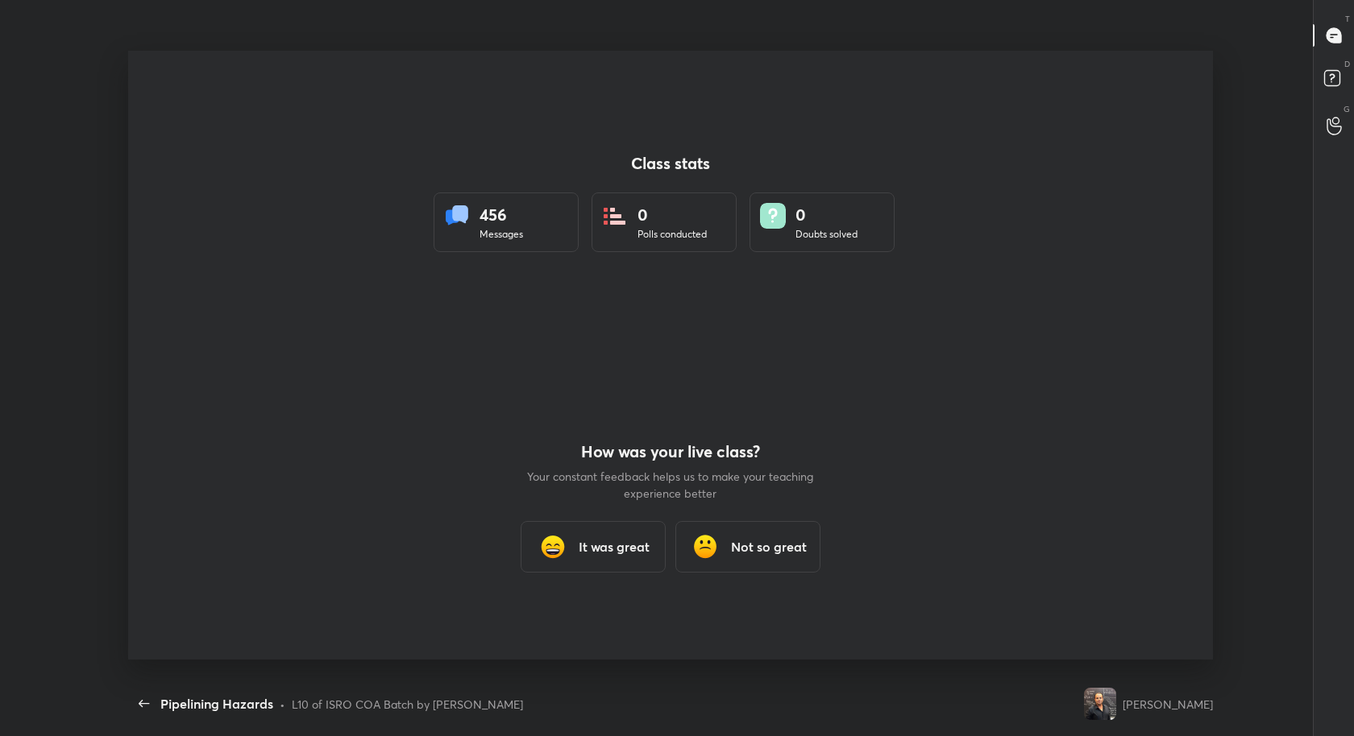
scroll to position [79938, 79242]
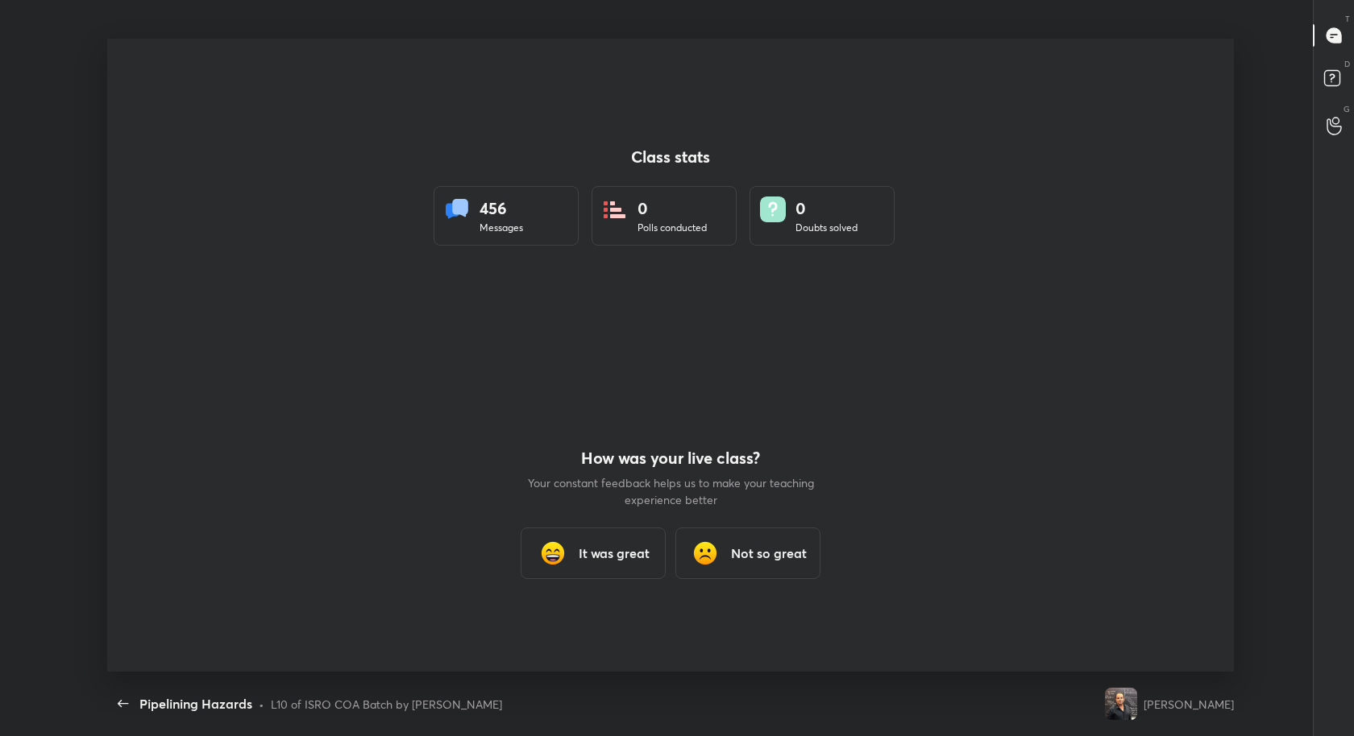
click at [599, 547] on h3 "It was great" at bounding box center [614, 553] width 71 height 19
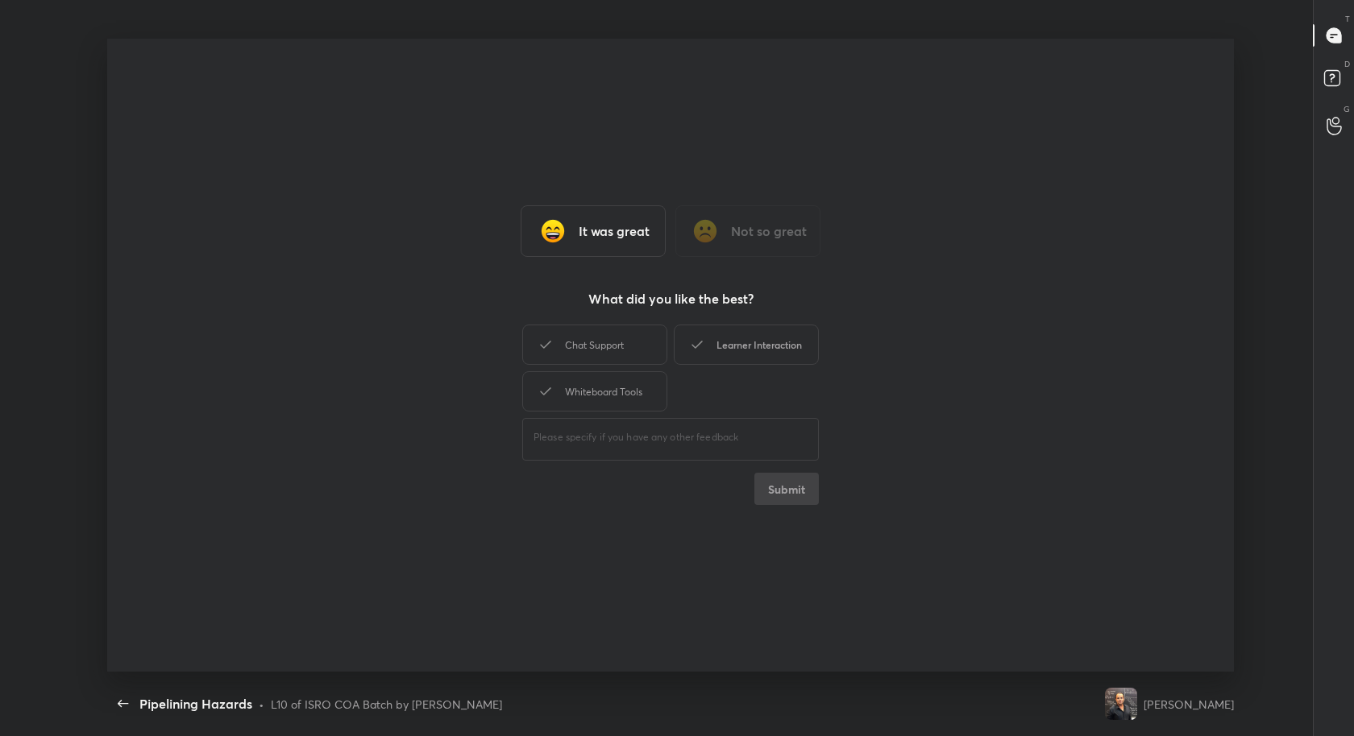
click at [732, 355] on div "Learner Interaction" at bounding box center [746, 345] width 145 height 40
click at [794, 492] on button "Submit" at bounding box center [786, 489] width 64 height 32
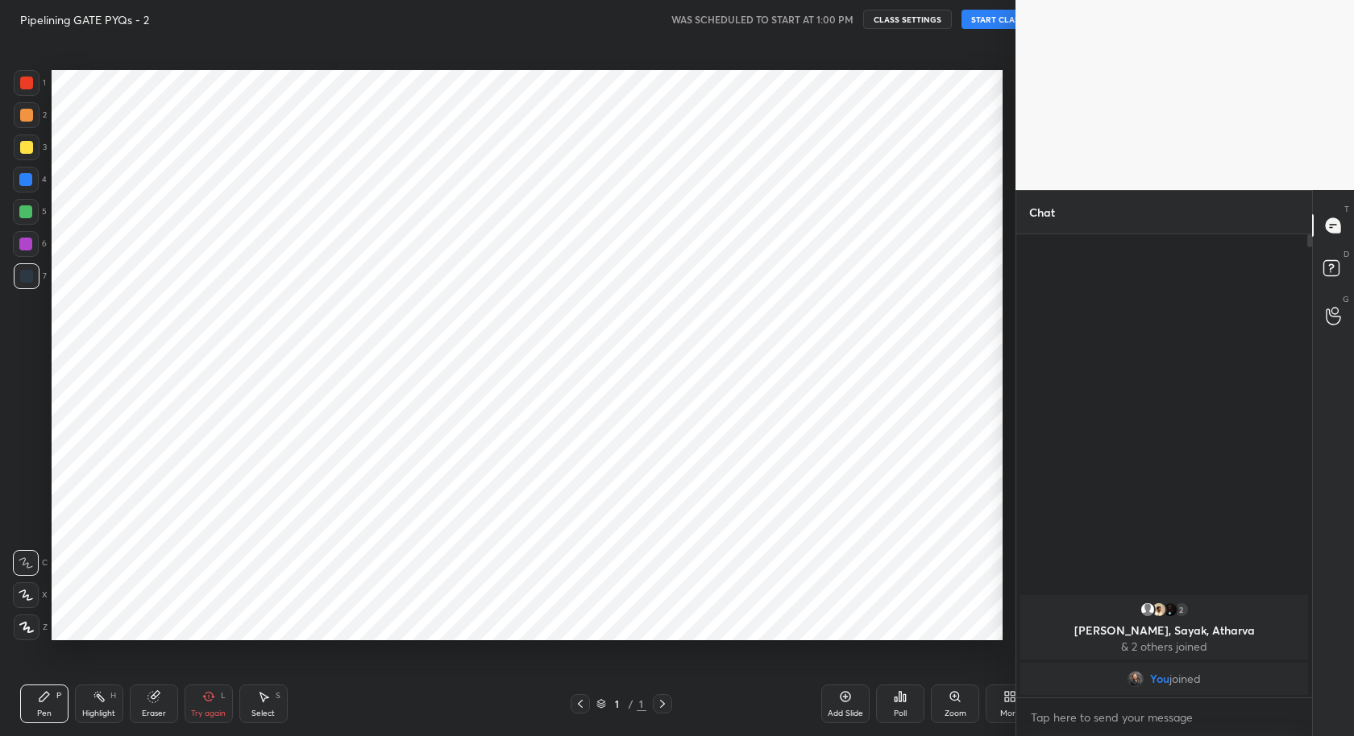
scroll to position [79938, 79621]
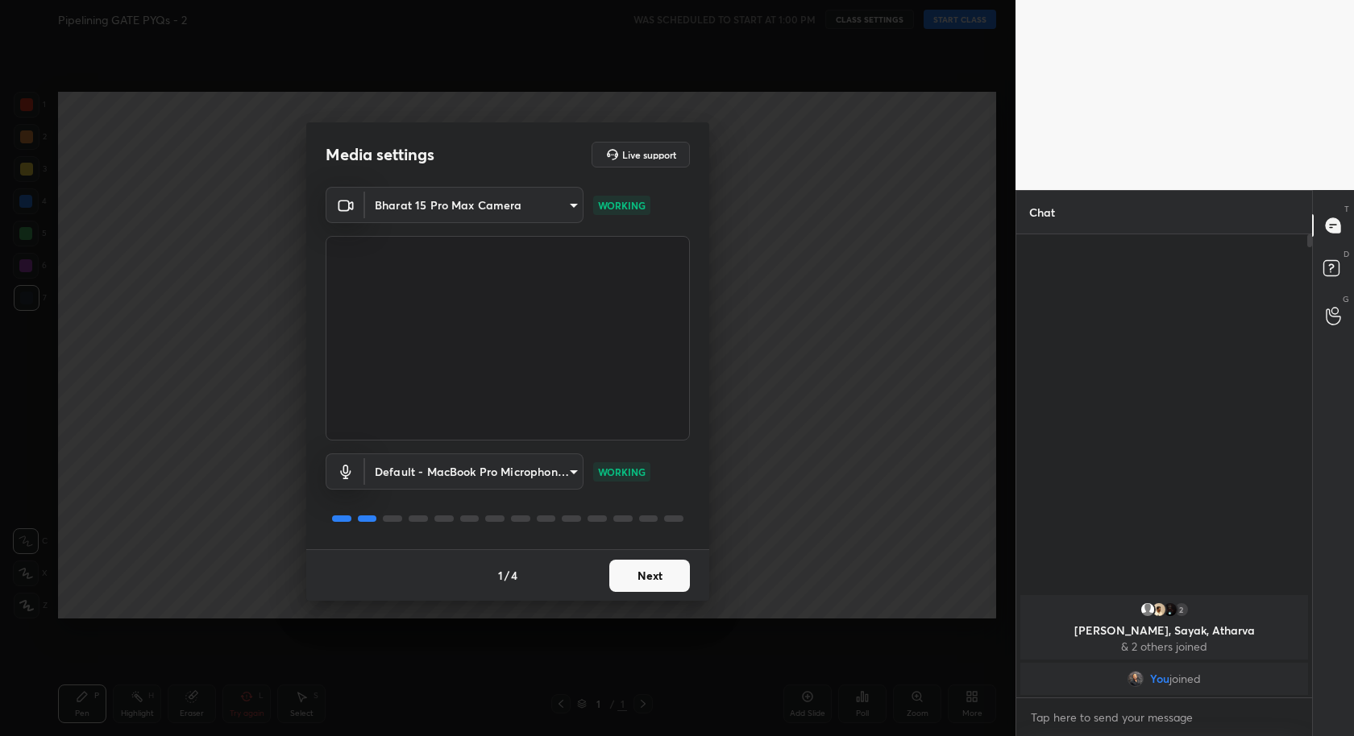
click at [666, 577] on button "Next" at bounding box center [649, 576] width 81 height 32
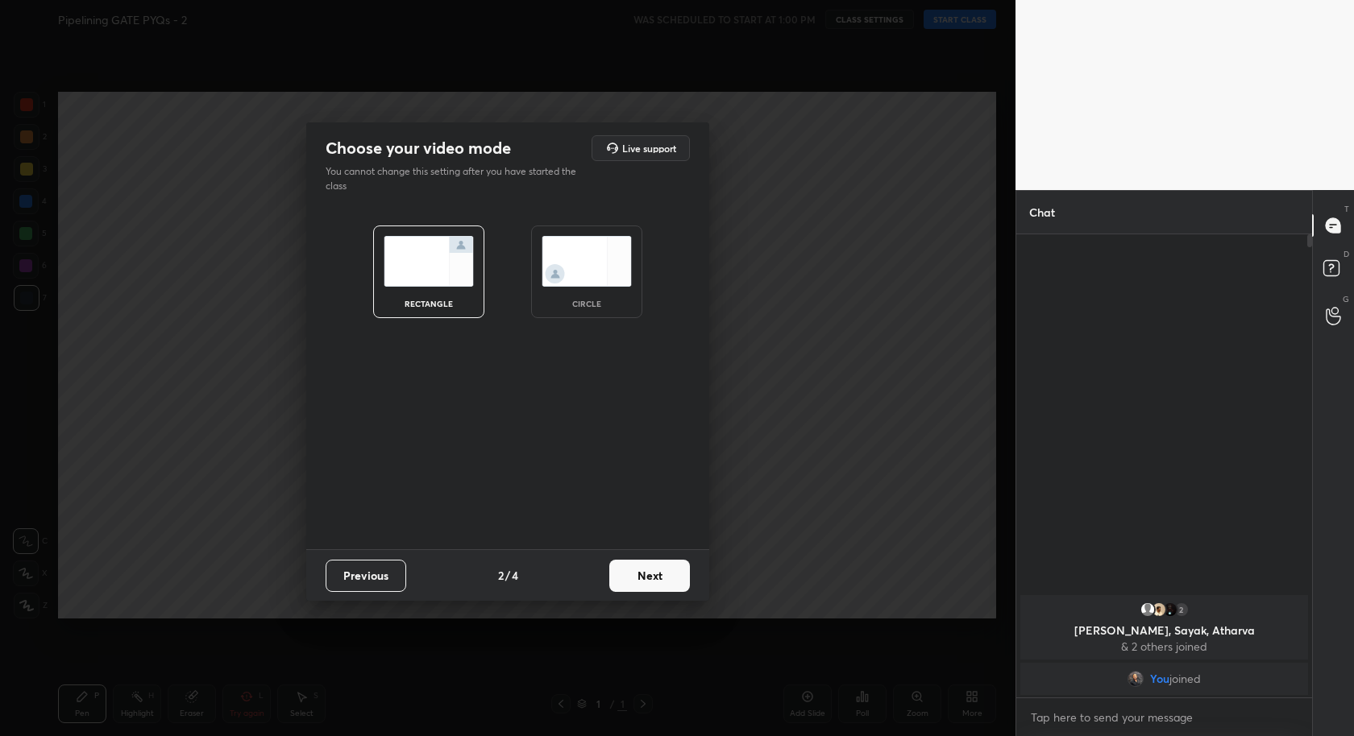
click at [666, 577] on button "Next" at bounding box center [649, 576] width 81 height 32
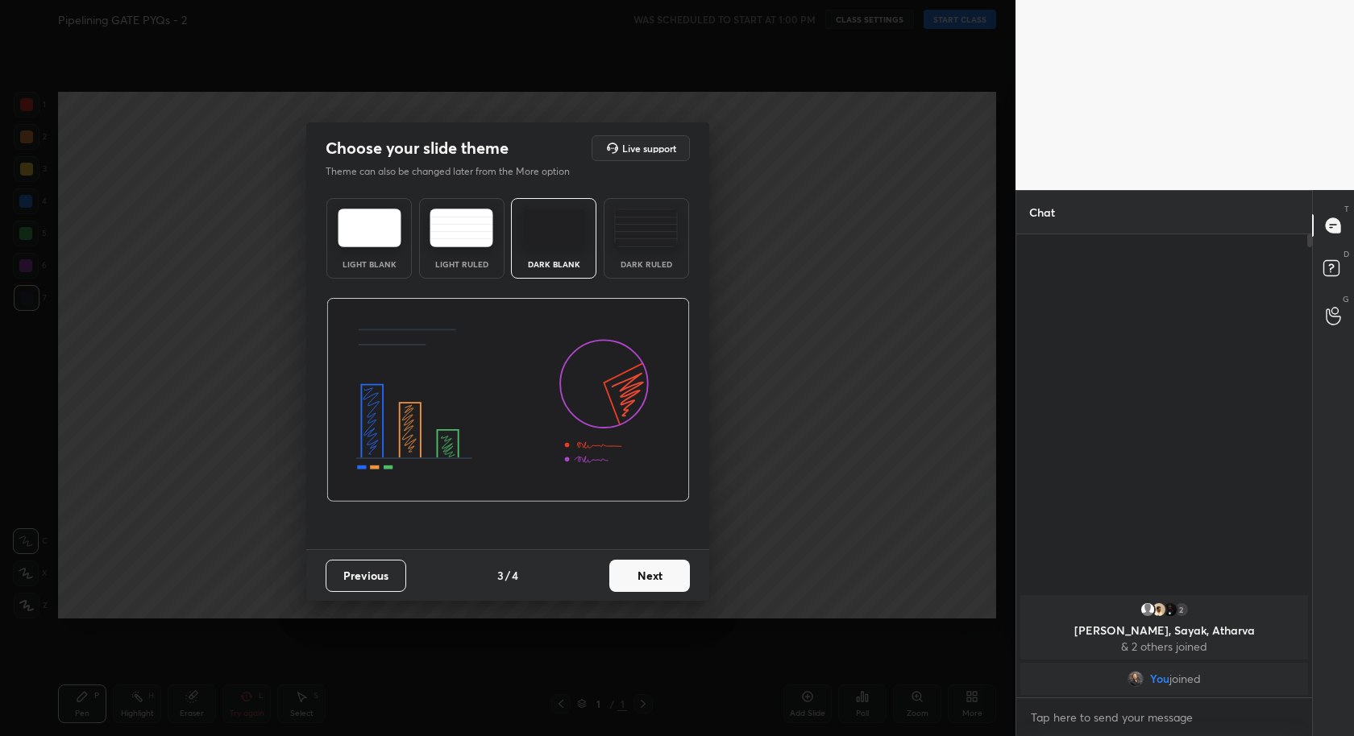
click at [666, 577] on button "Next" at bounding box center [649, 576] width 81 height 32
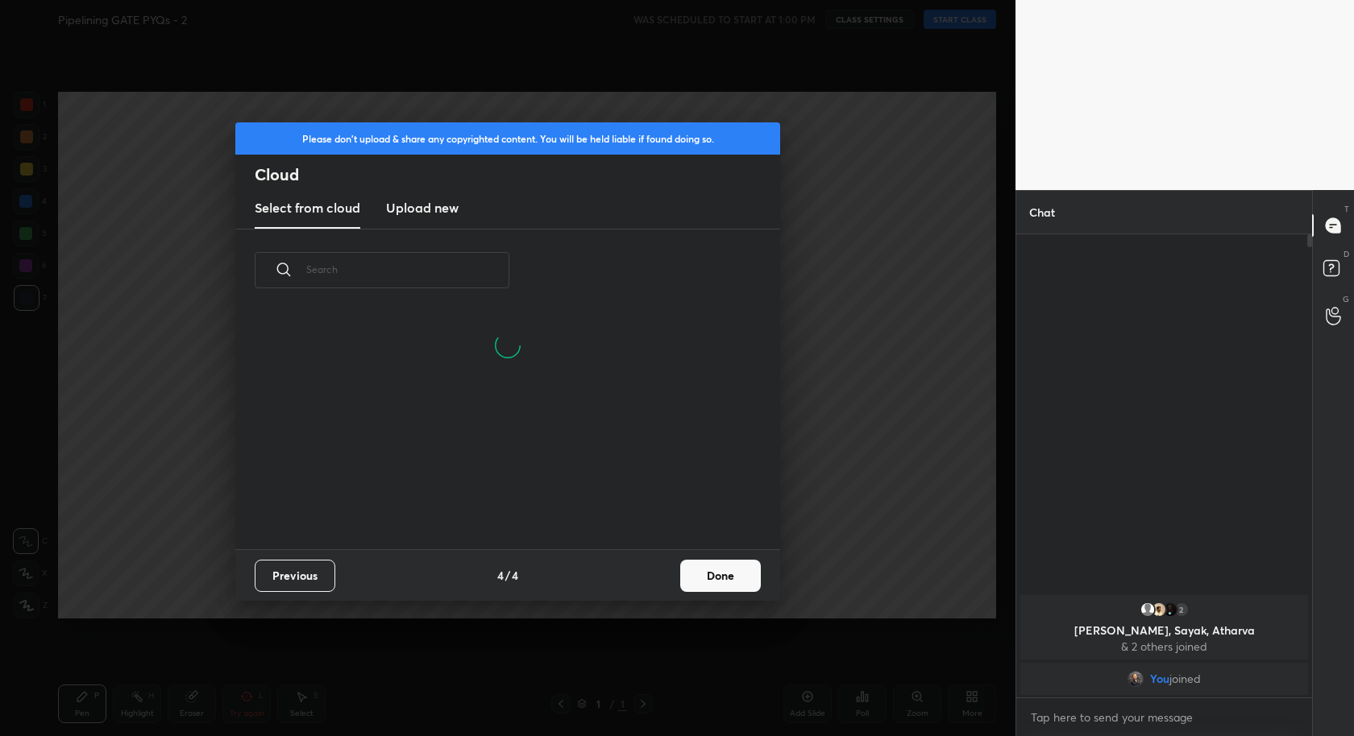
click at [737, 578] on button "Done" at bounding box center [720, 576] width 81 height 32
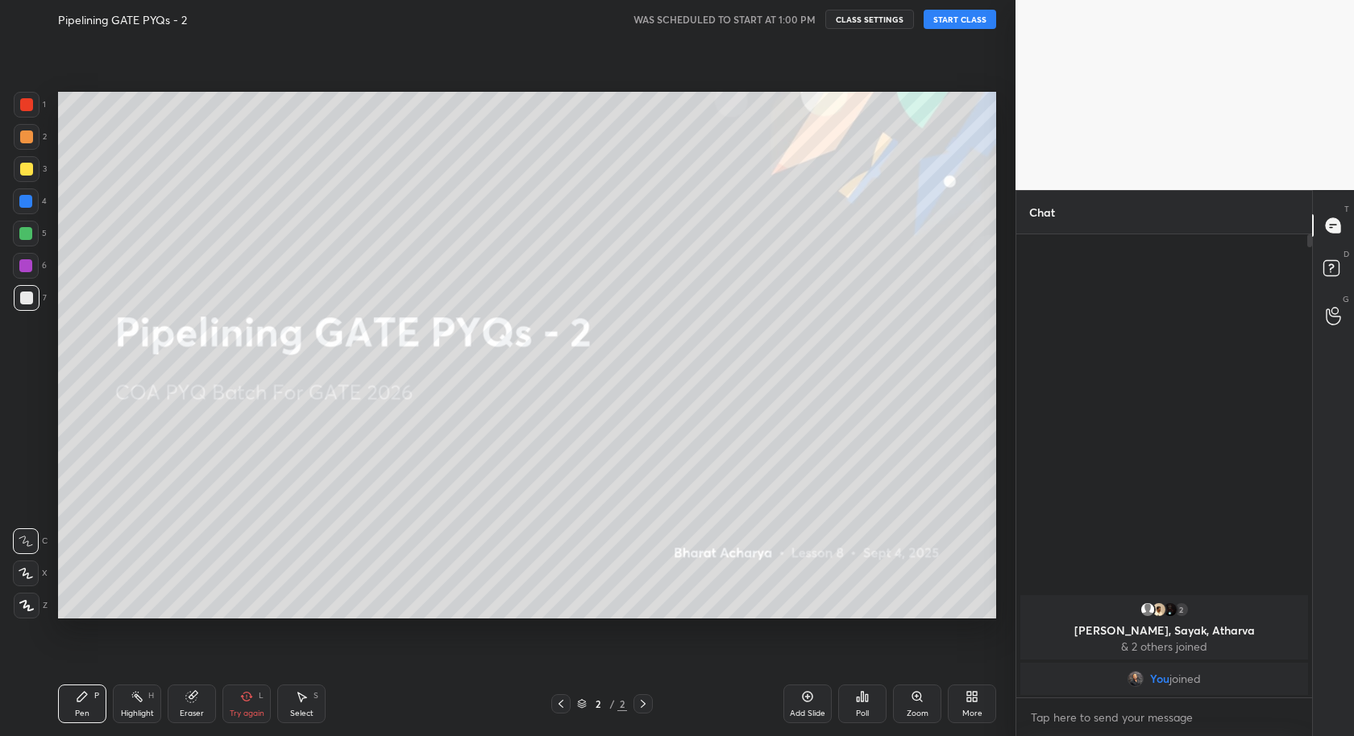
click at [957, 23] on button "START CLASS" at bounding box center [959, 19] width 73 height 19
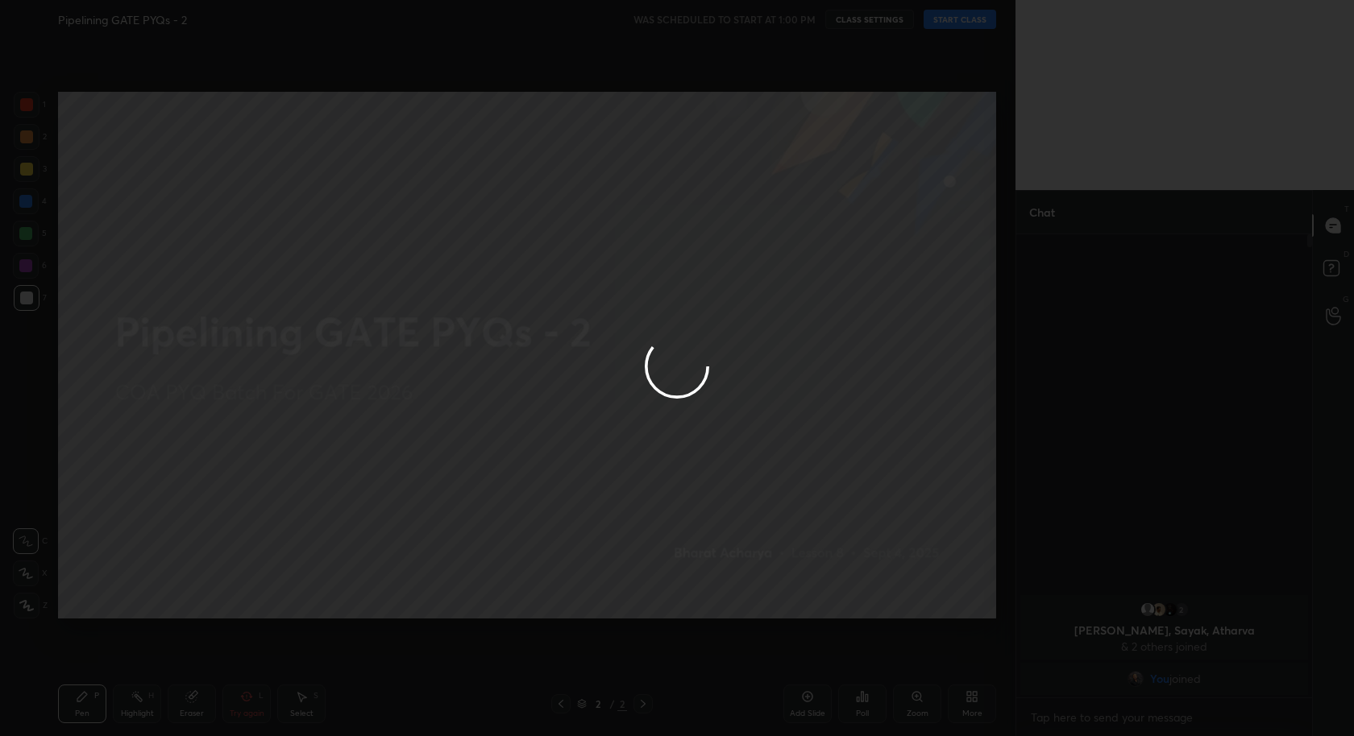
type textarea "x"
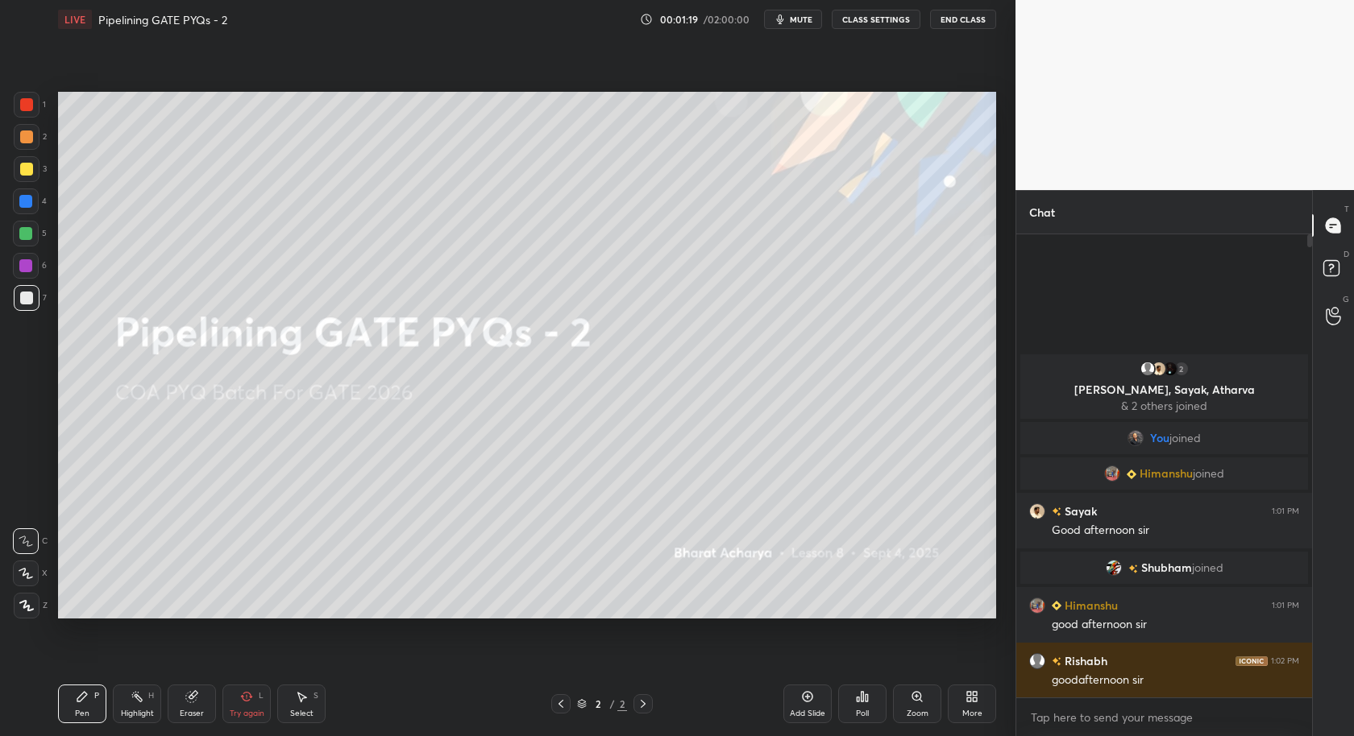
click at [259, 706] on div "Try again L" at bounding box center [246, 704] width 48 height 39
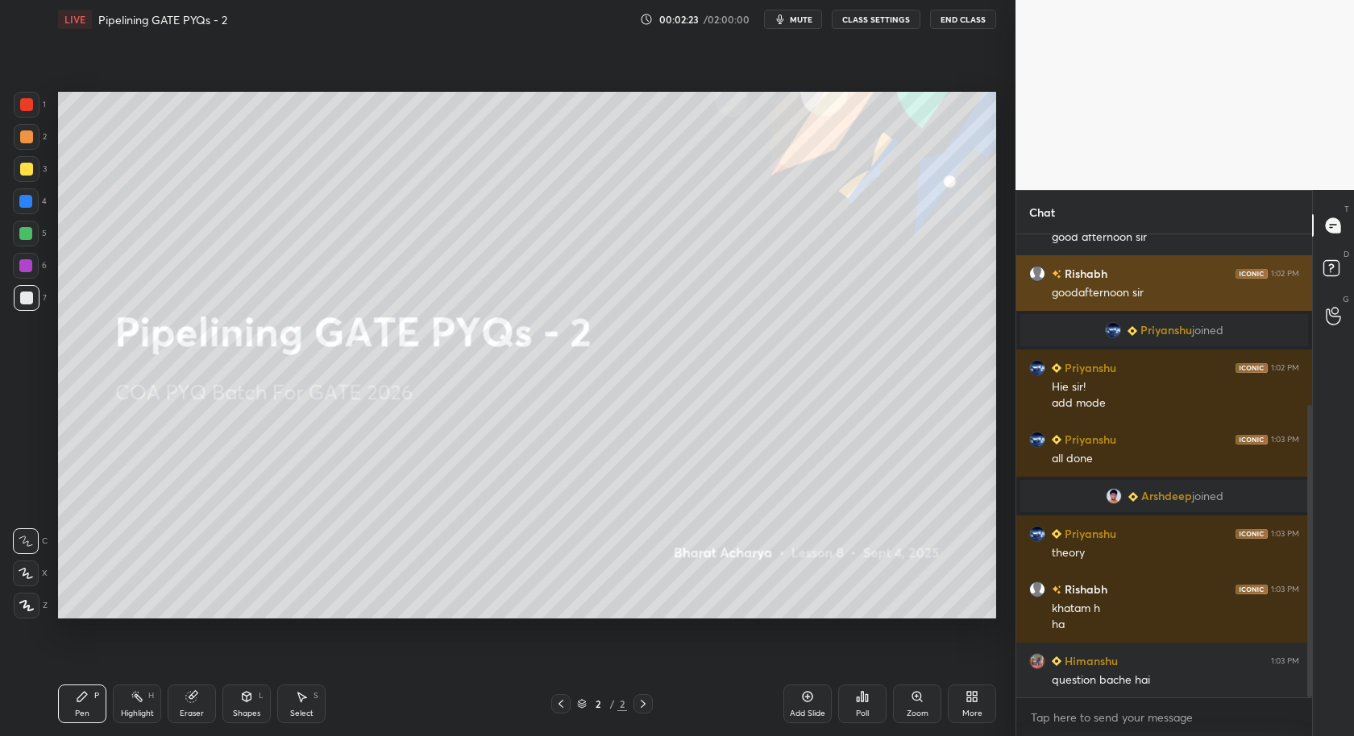
scroll to position [287, 0]
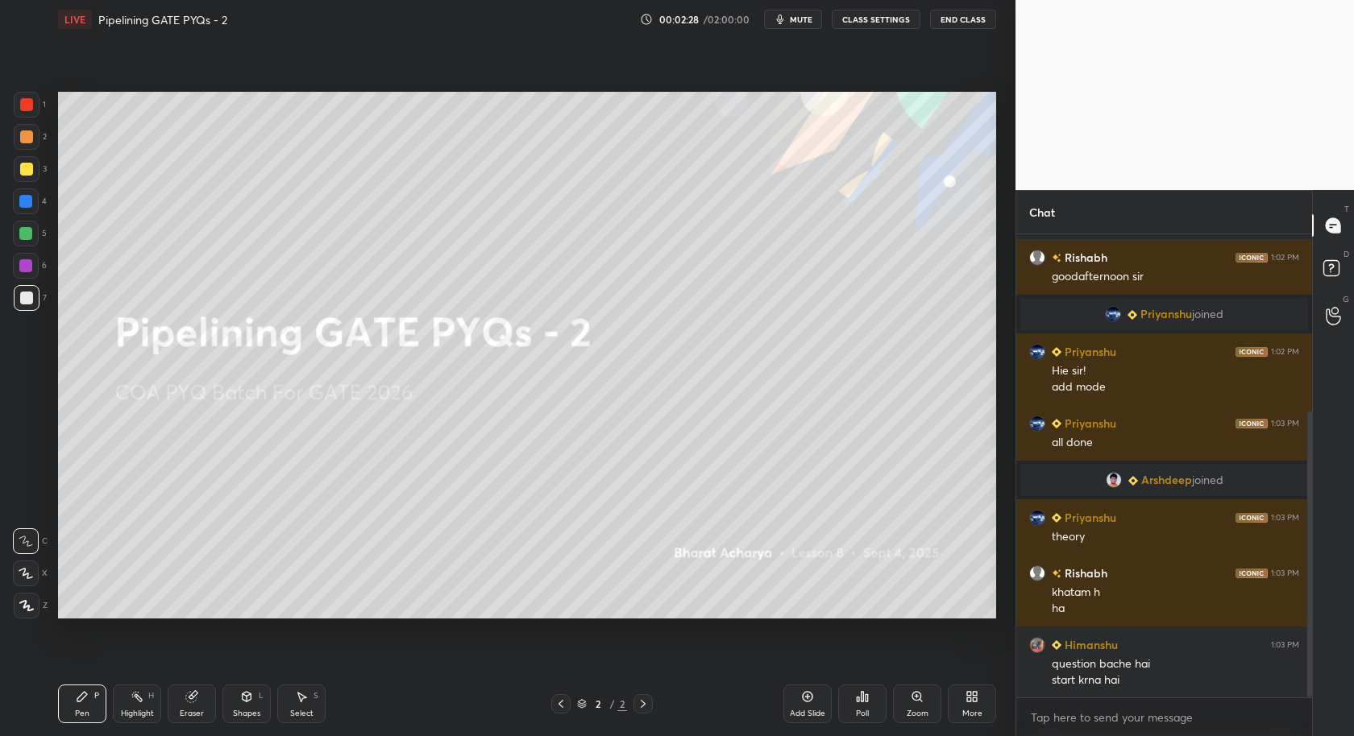
click at [971, 712] on div "More" at bounding box center [972, 714] width 20 height 8
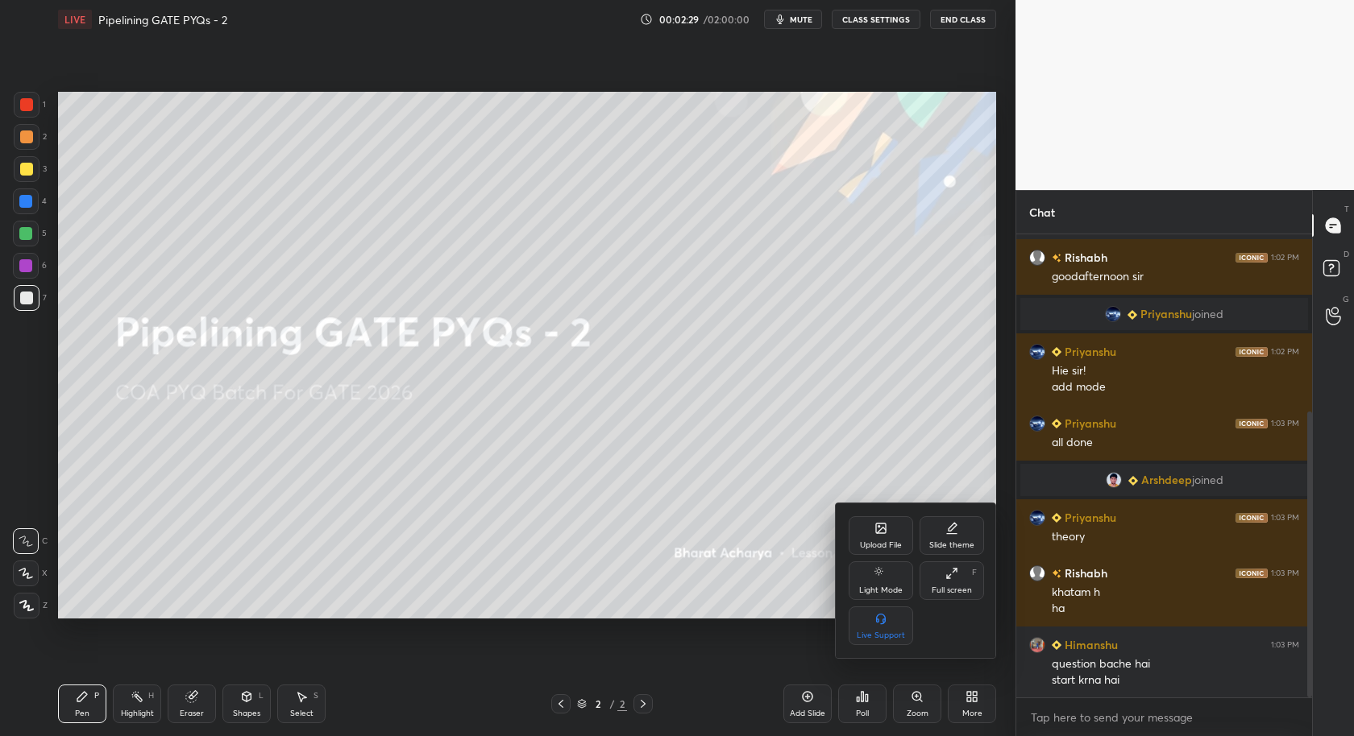
scroll to position [342, 0]
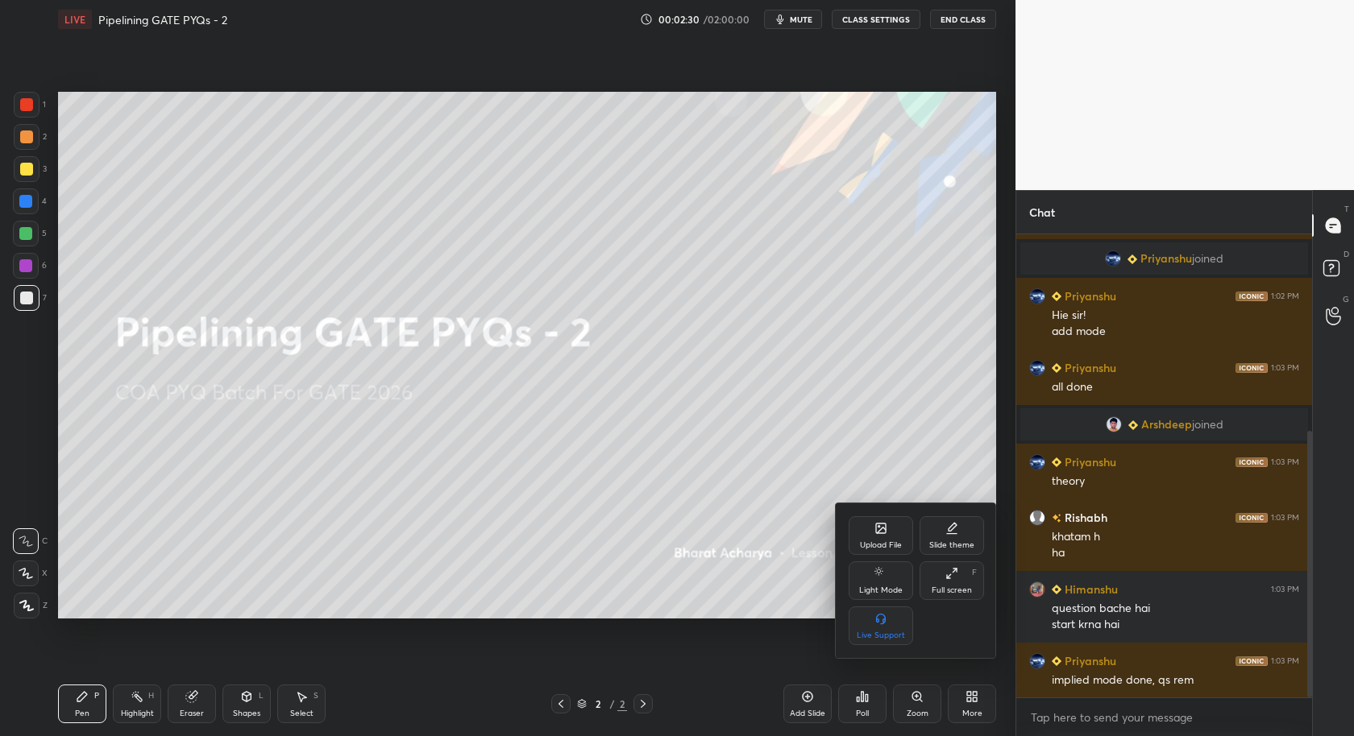
click at [898, 549] on div "Upload File" at bounding box center [881, 545] width 42 height 8
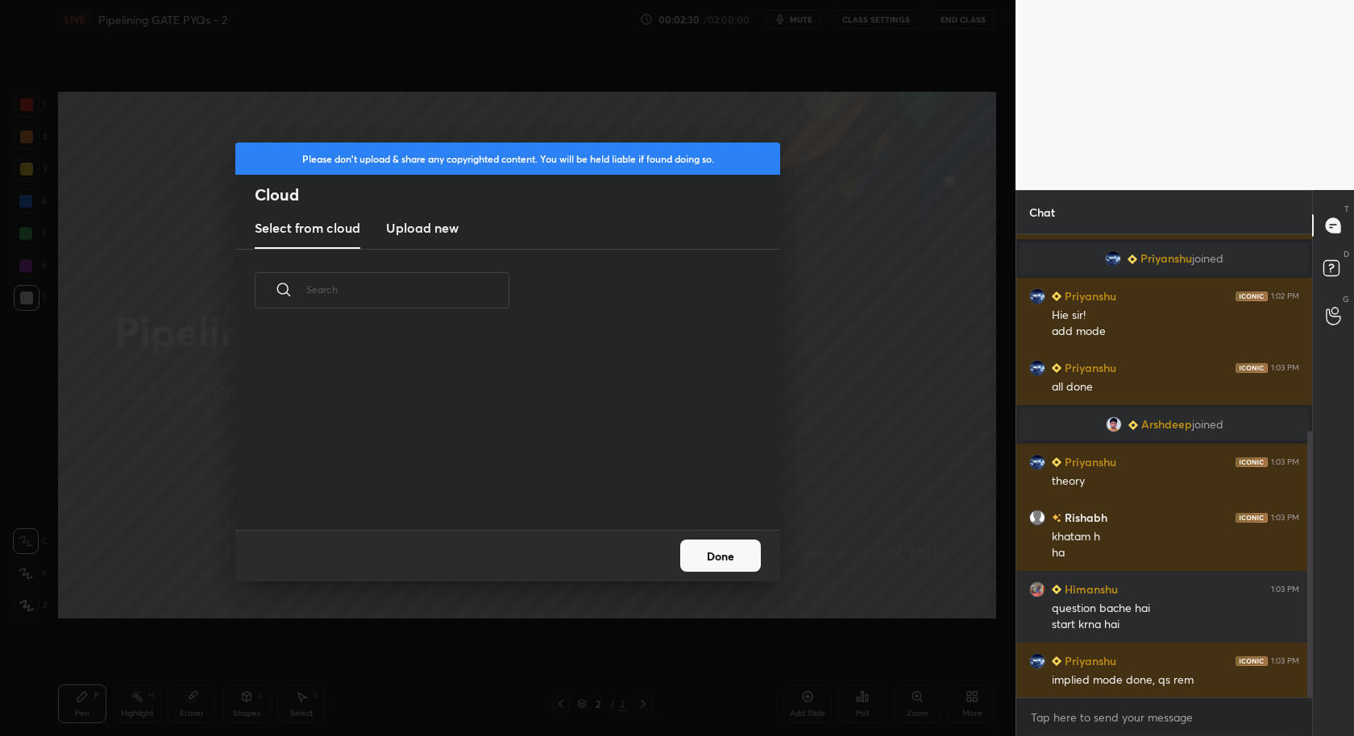
scroll to position [199, 516]
click at [429, 234] on h3 "Upload new" at bounding box center [422, 227] width 73 height 19
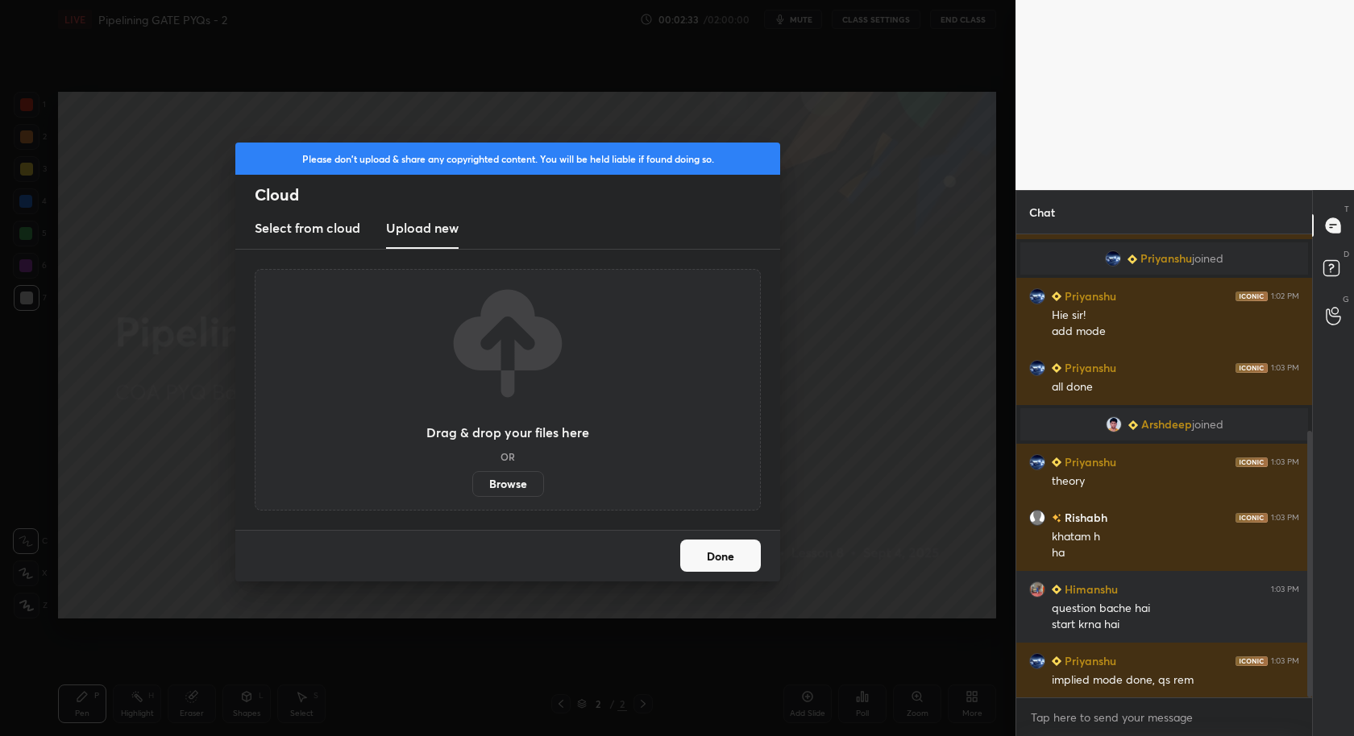
click at [511, 475] on label "Browse" at bounding box center [508, 484] width 72 height 26
click at [472, 475] on input "Browse" at bounding box center [472, 484] width 0 height 26
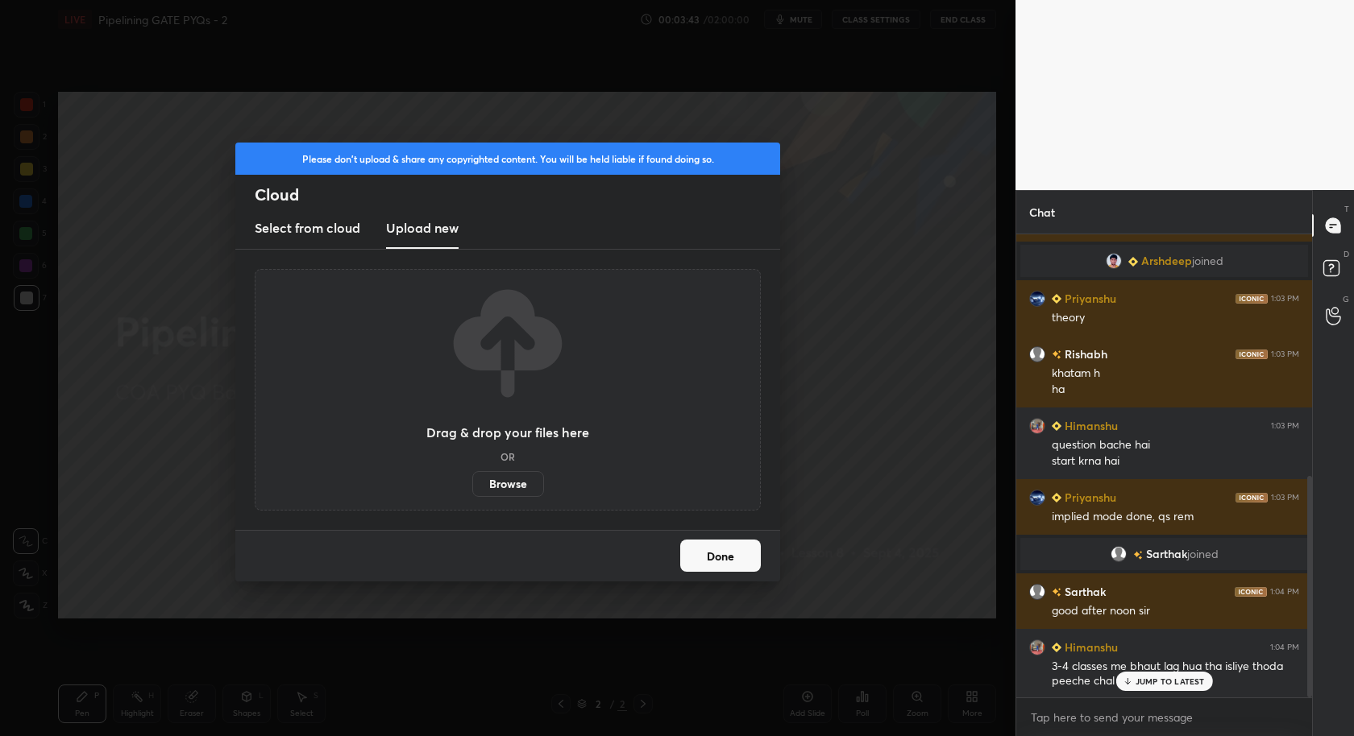
scroll to position [562, 0]
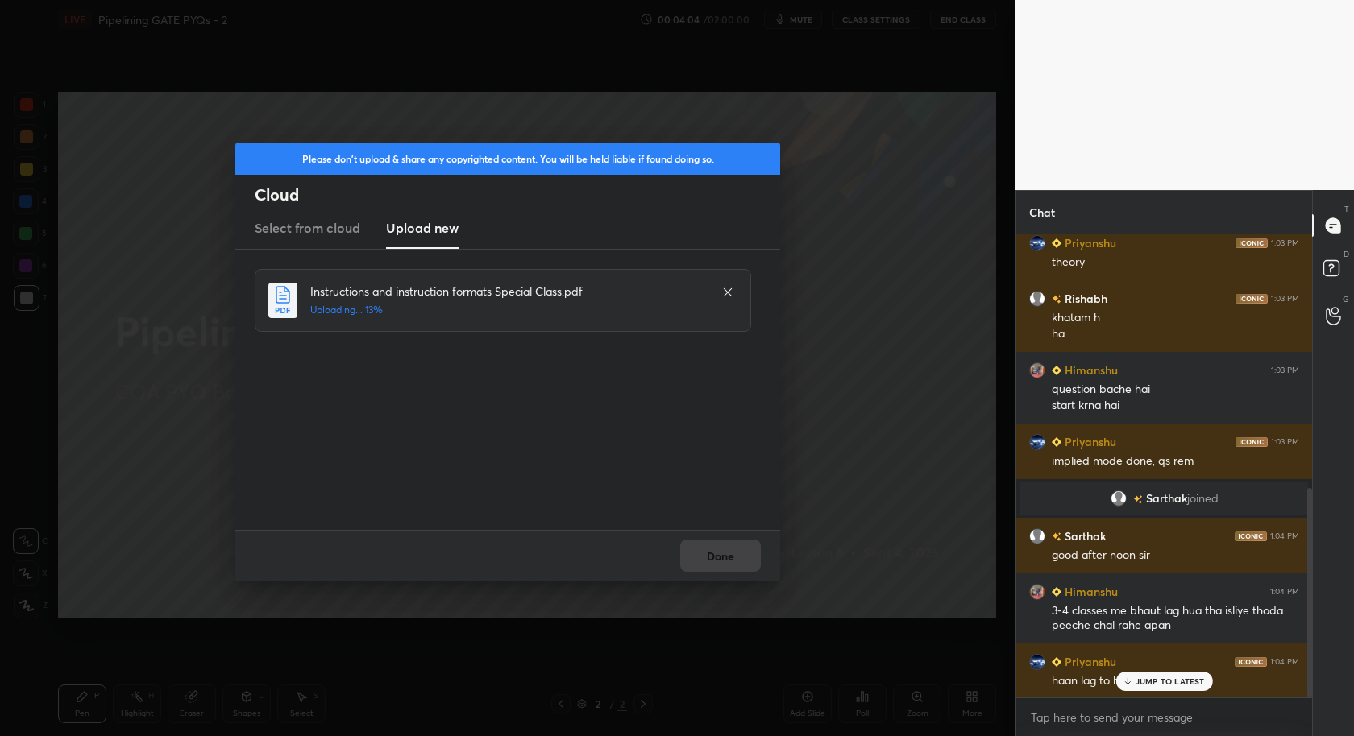
click at [1168, 682] on p "JUMP TO LATEST" at bounding box center [1169, 682] width 69 height 10
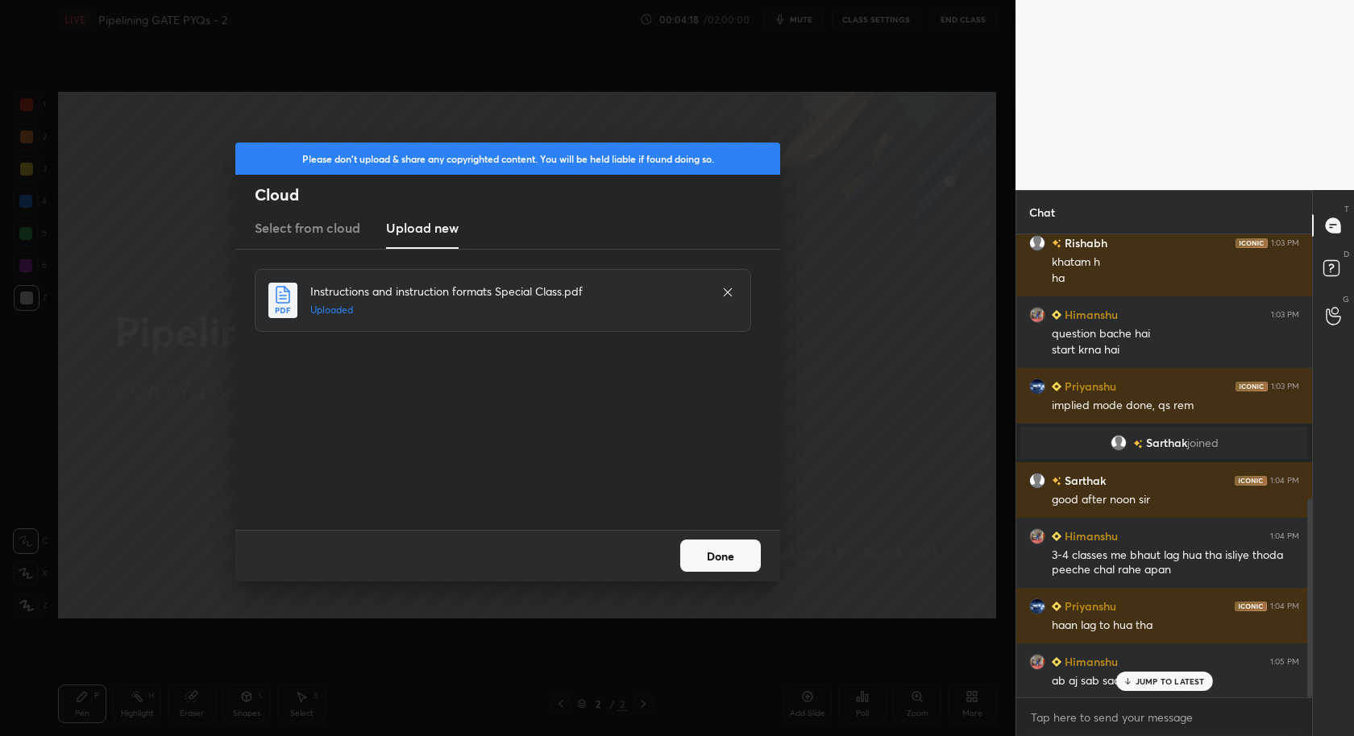
click at [1168, 682] on p "JUMP TO LATEST" at bounding box center [1169, 682] width 69 height 10
click at [733, 549] on button "Done" at bounding box center [720, 556] width 81 height 32
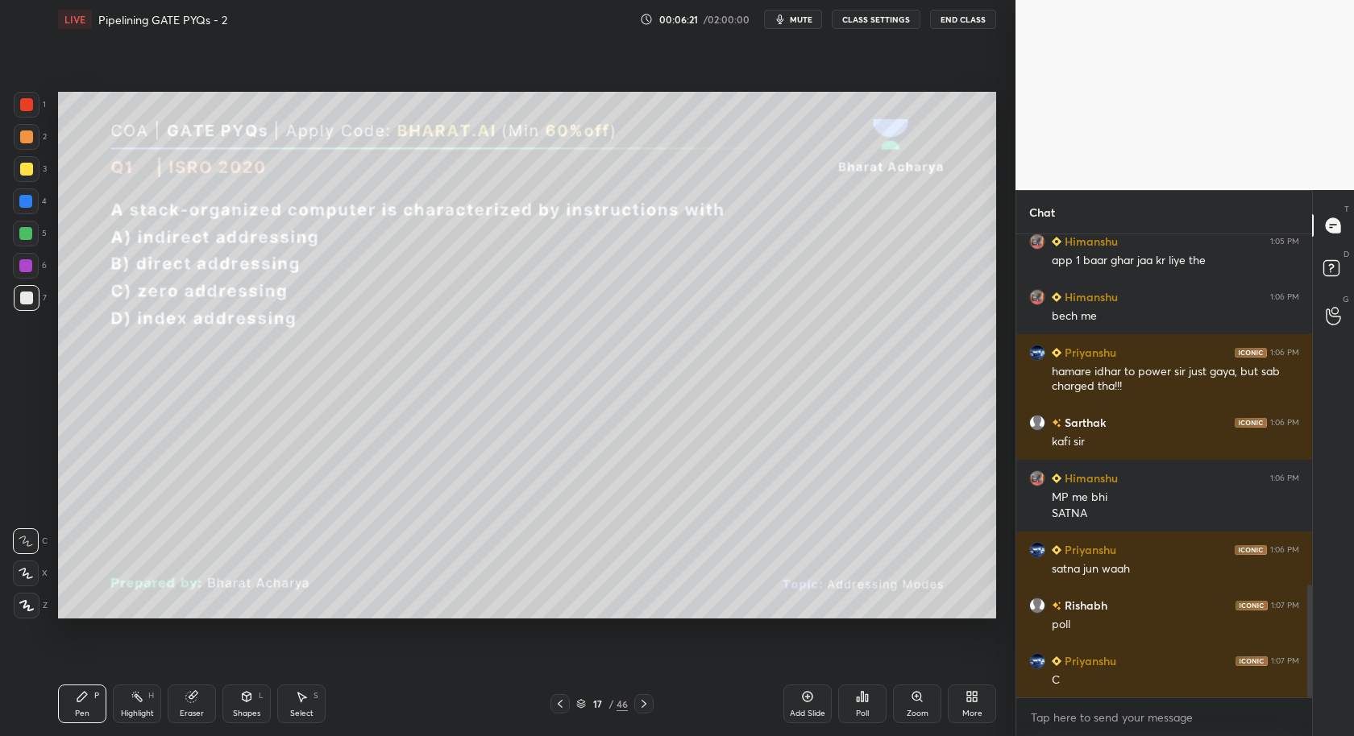
scroll to position [1499, 0]
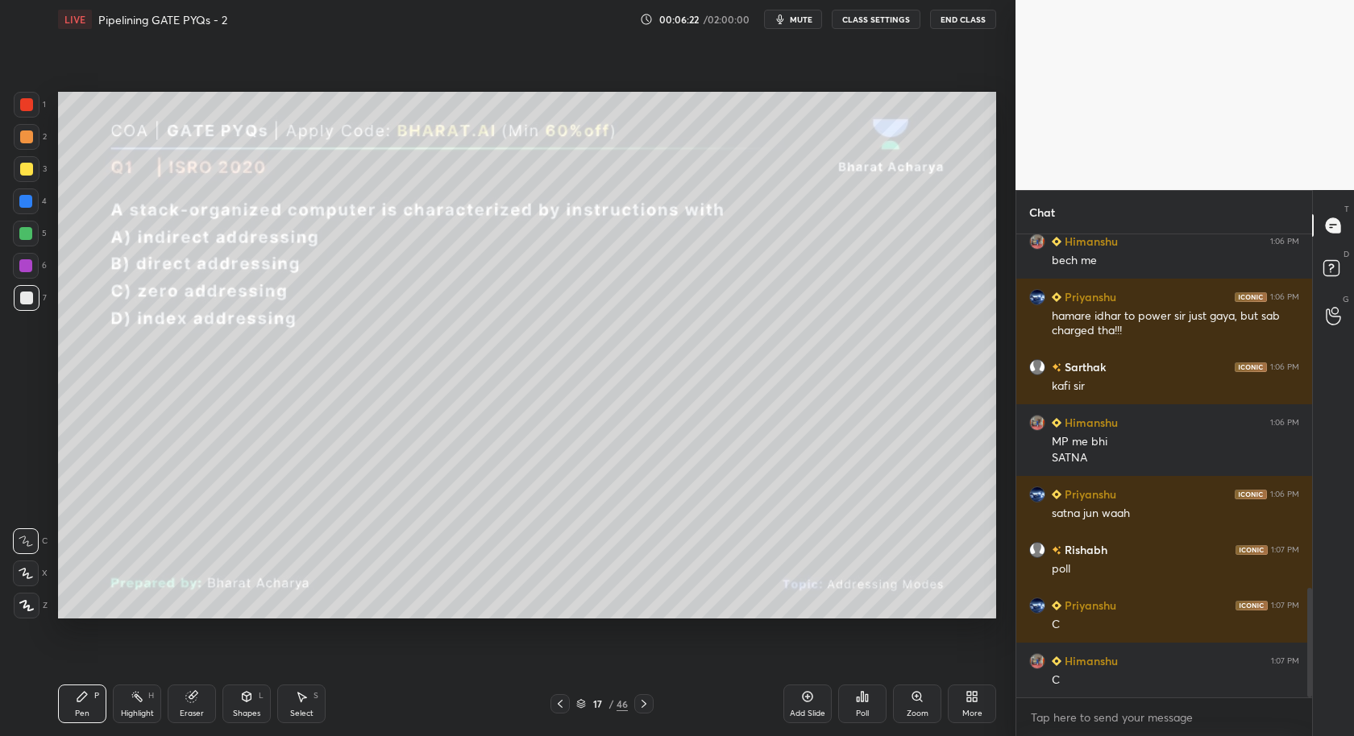
click at [871, 707] on div "Poll" at bounding box center [862, 704] width 48 height 39
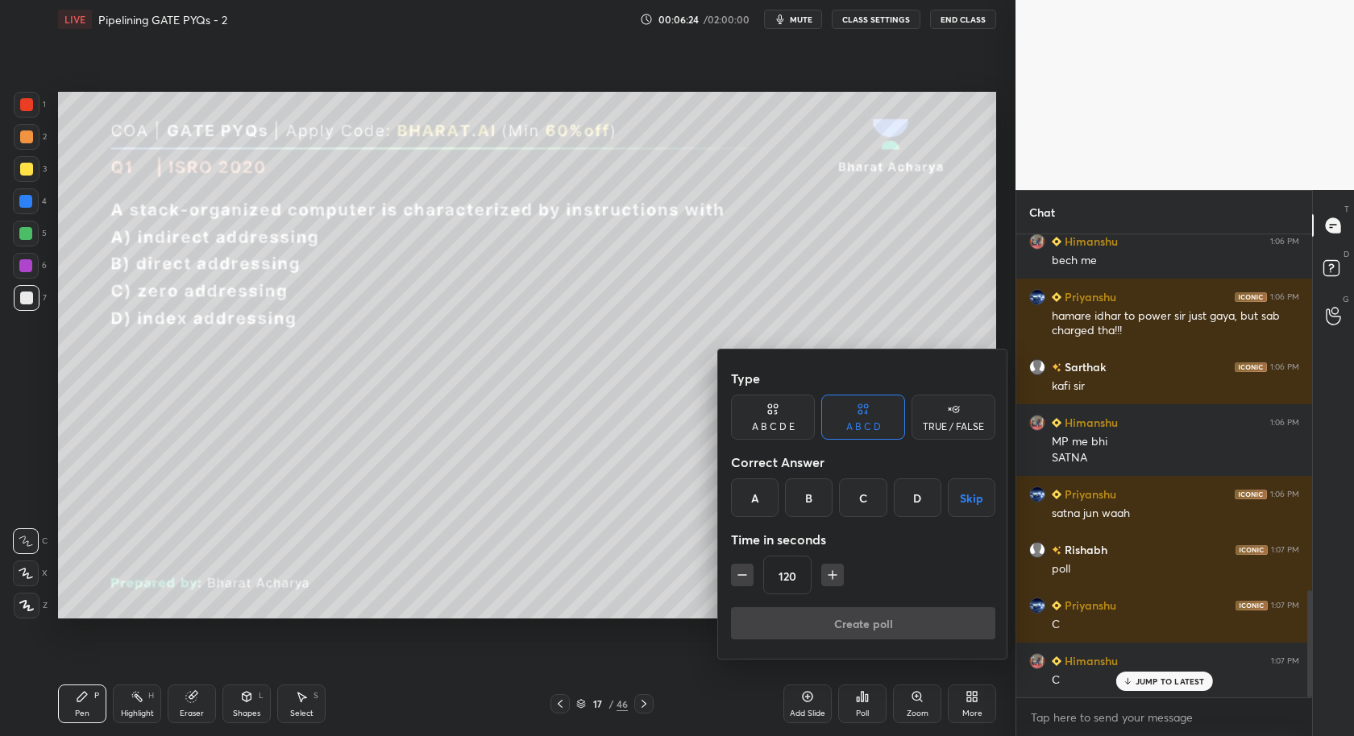
scroll to position [1537, 0]
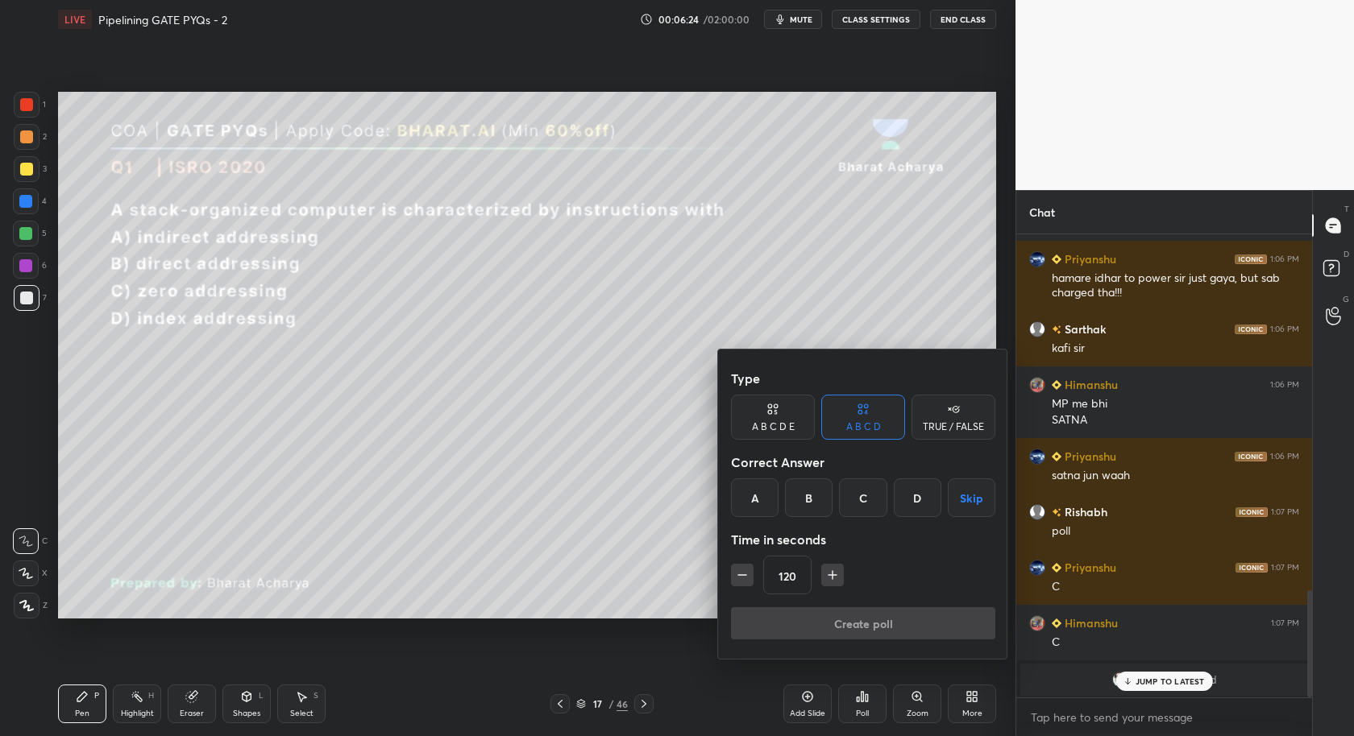
click at [869, 497] on div "C" at bounding box center [863, 498] width 48 height 39
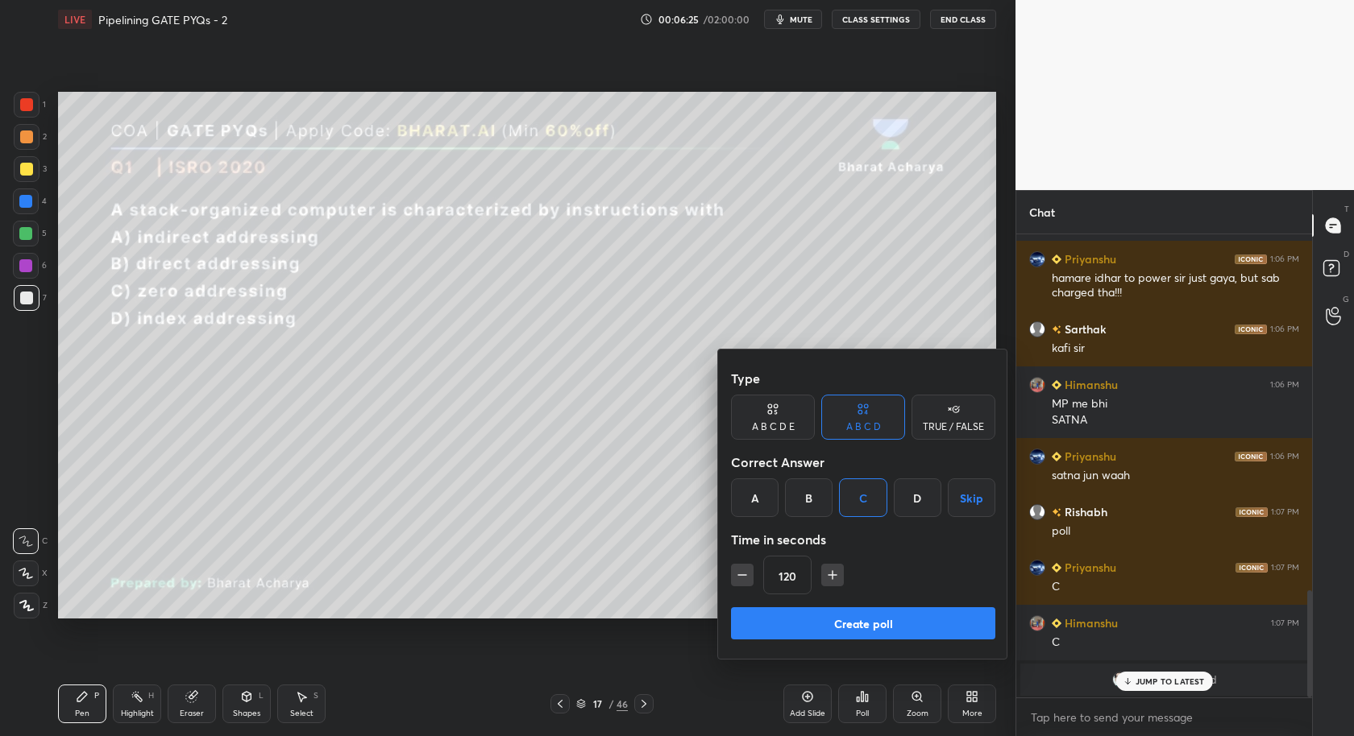
click at [741, 579] on icon "button" at bounding box center [742, 575] width 16 height 16
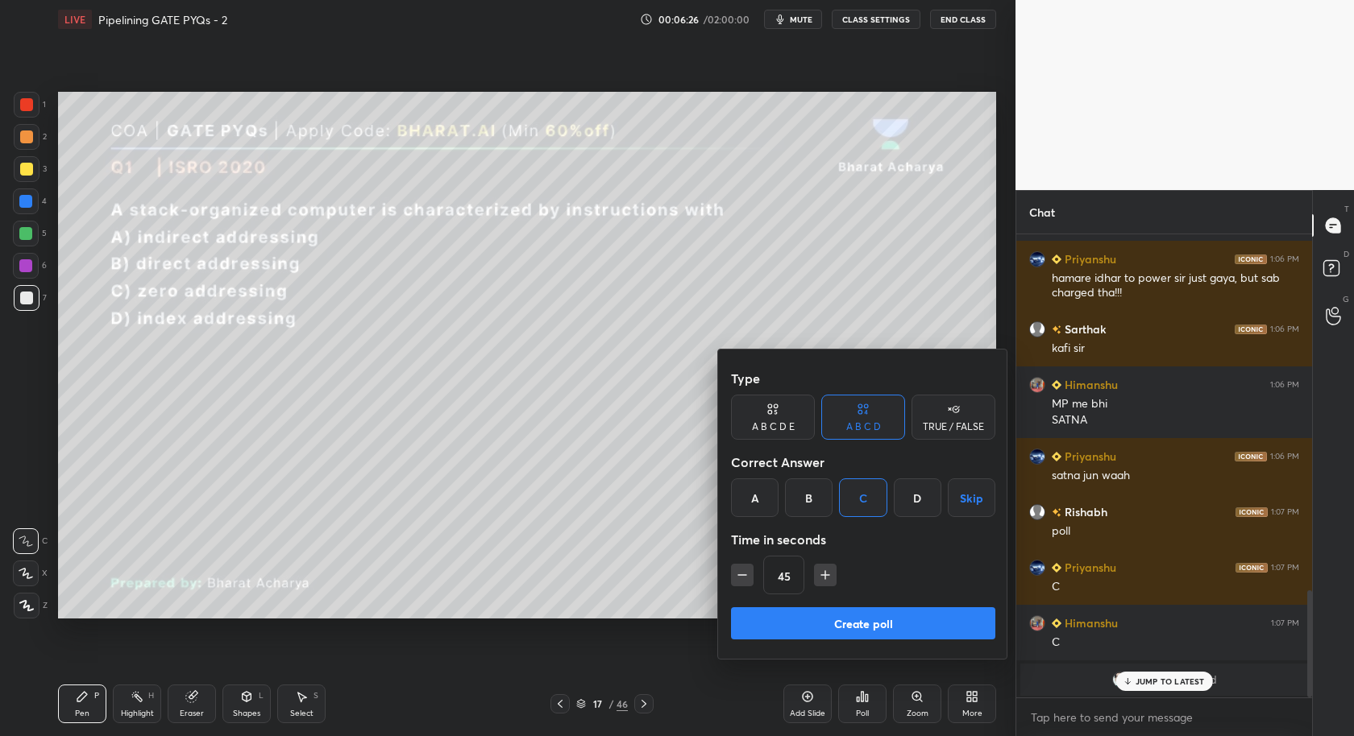
click at [741, 579] on icon "button" at bounding box center [742, 575] width 16 height 16
type input "30"
click at [780, 624] on button "Create poll" at bounding box center [863, 624] width 264 height 32
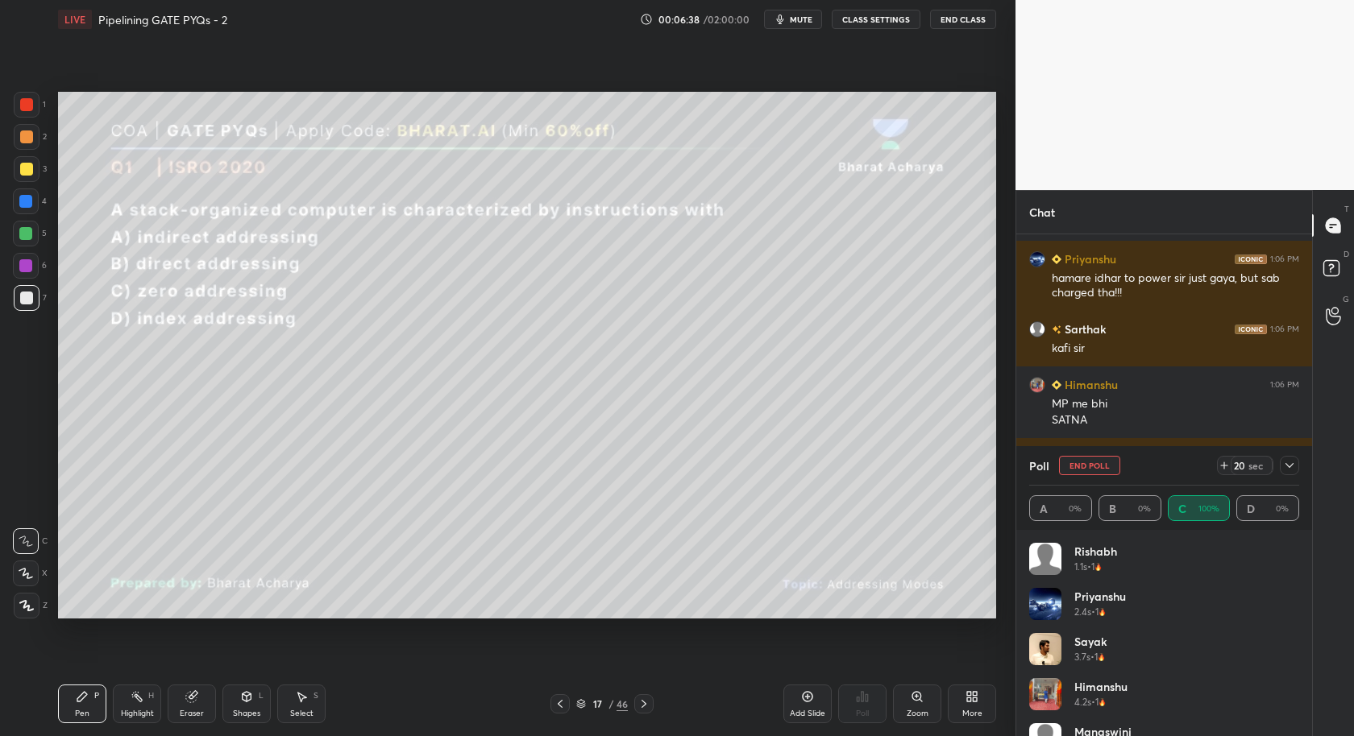
scroll to position [32, 0]
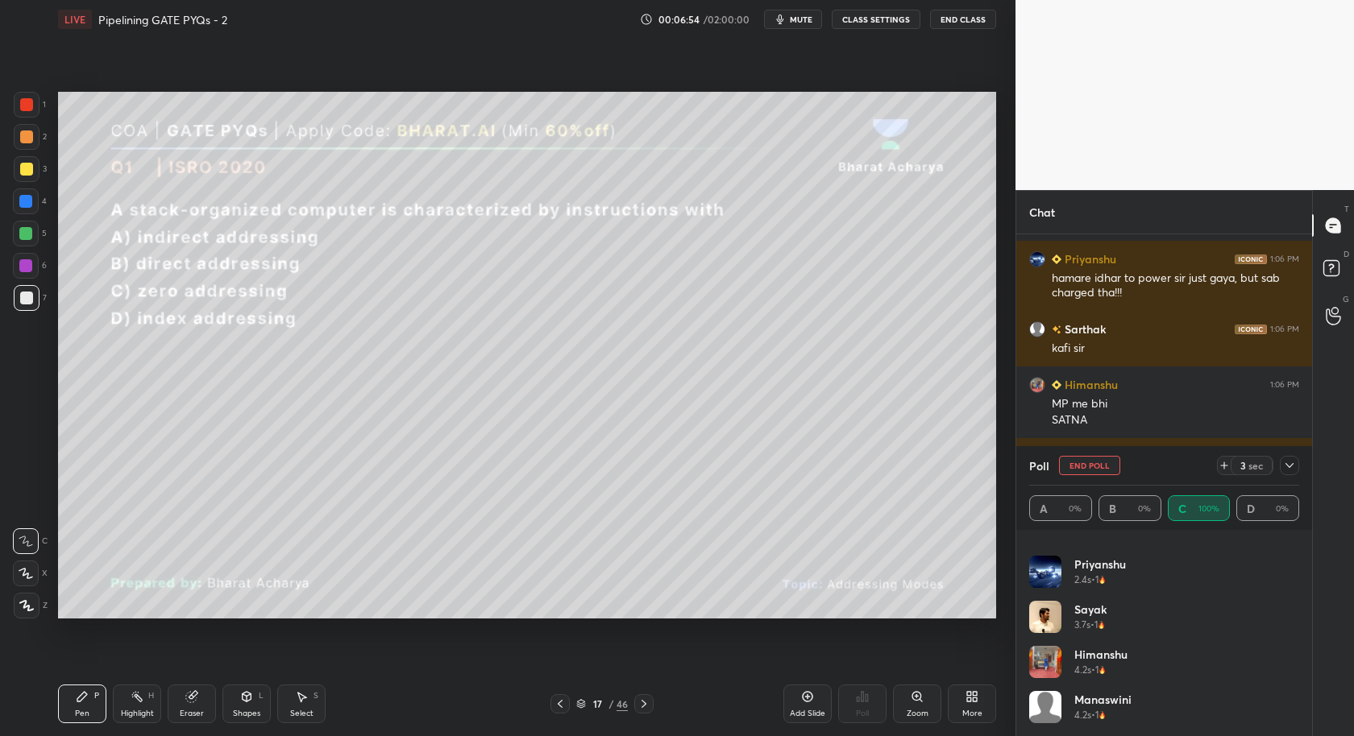
click at [1288, 470] on icon at bounding box center [1289, 465] width 13 height 13
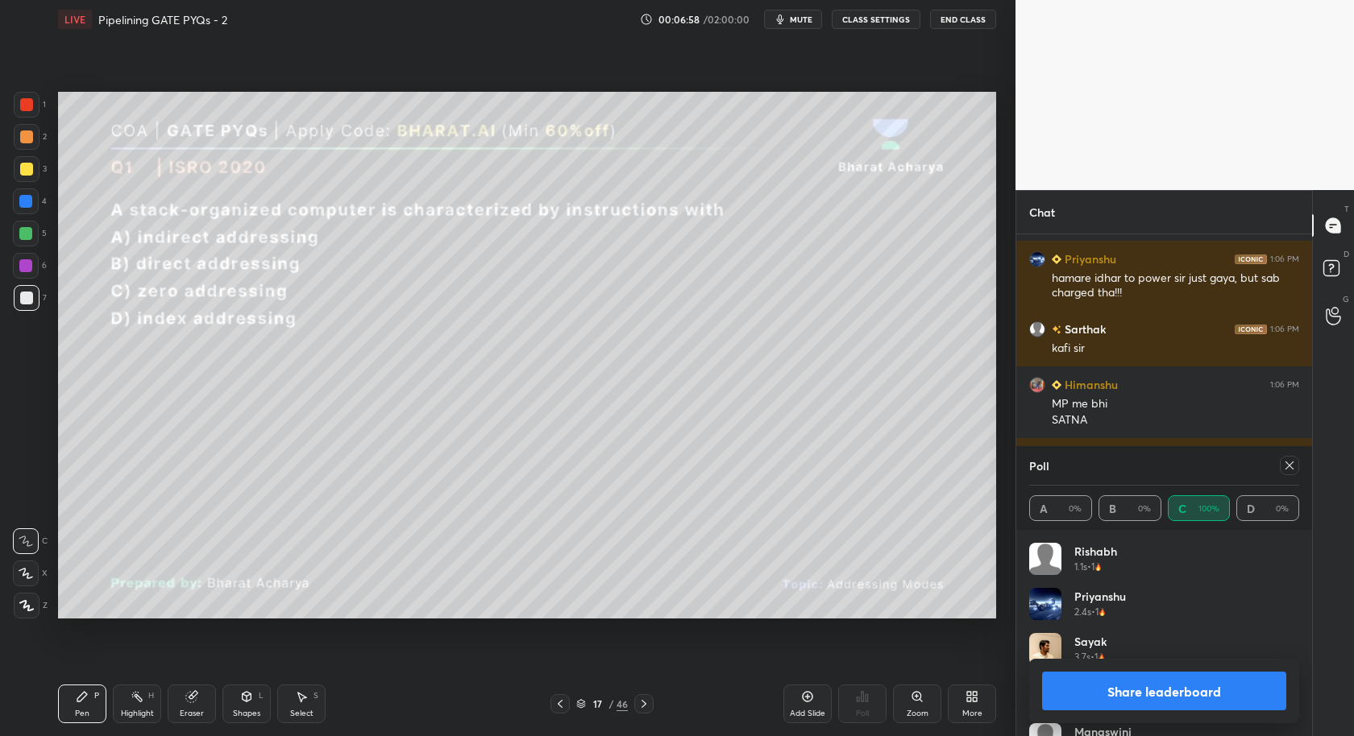
scroll to position [5, 5]
click at [1247, 683] on button "Share leaderboard" at bounding box center [1164, 691] width 244 height 39
type textarea "x"
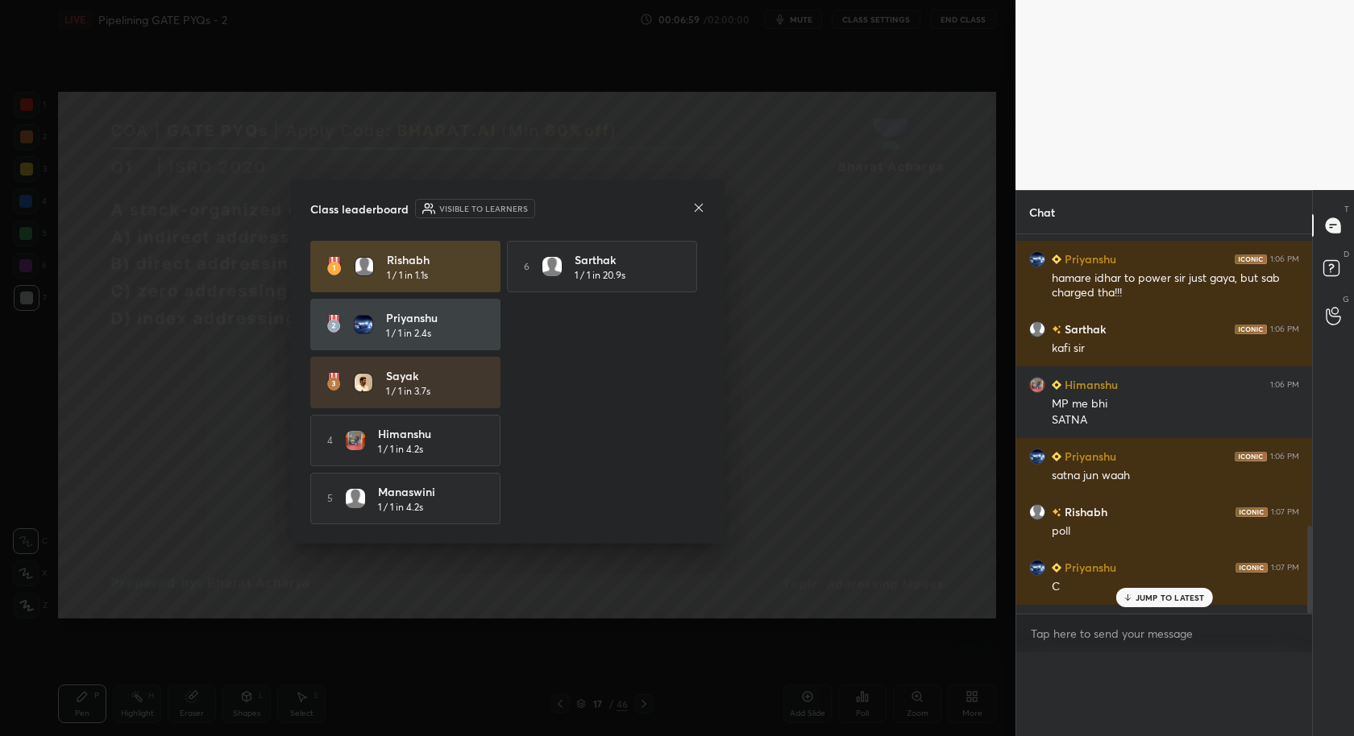
scroll to position [0, 0]
click at [697, 205] on icon at bounding box center [698, 207] width 13 height 13
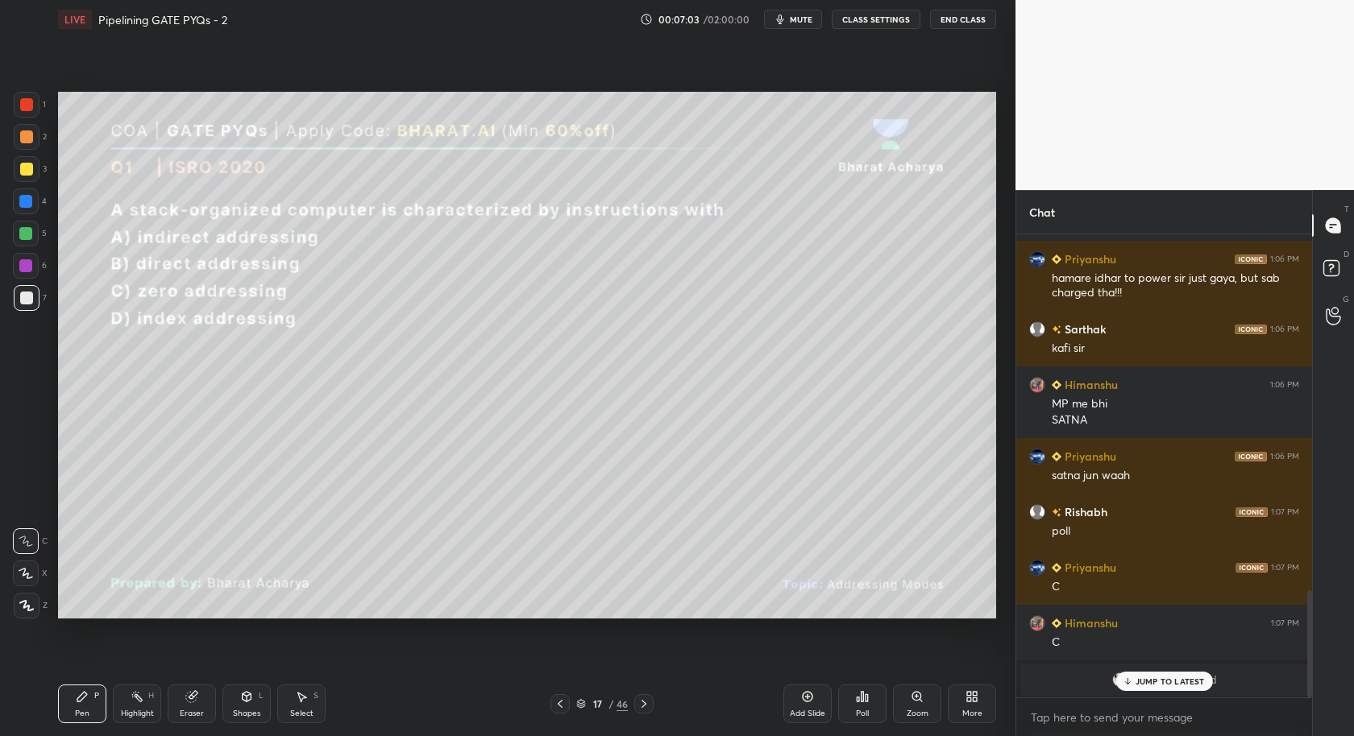
click at [1175, 686] on p "JUMP TO LATEST" at bounding box center [1169, 682] width 69 height 10
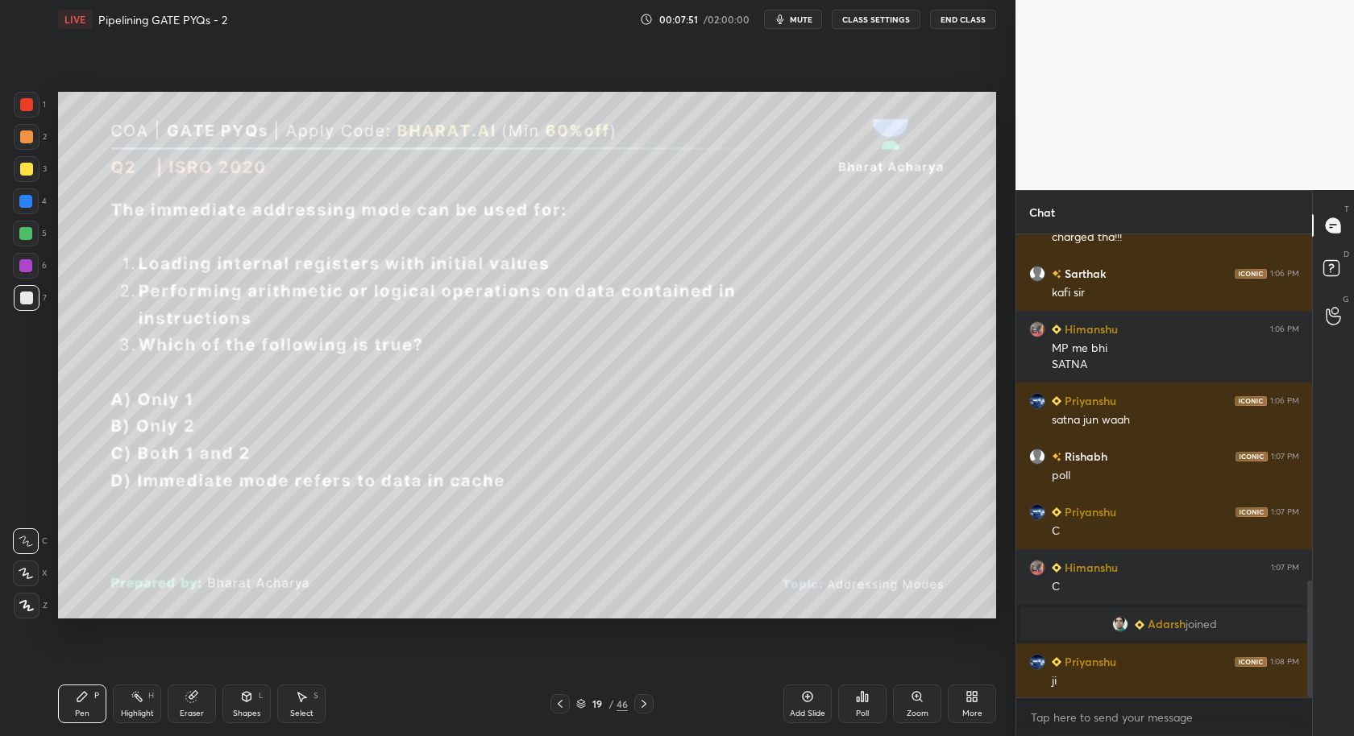
click at [858, 701] on icon at bounding box center [862, 697] width 13 height 13
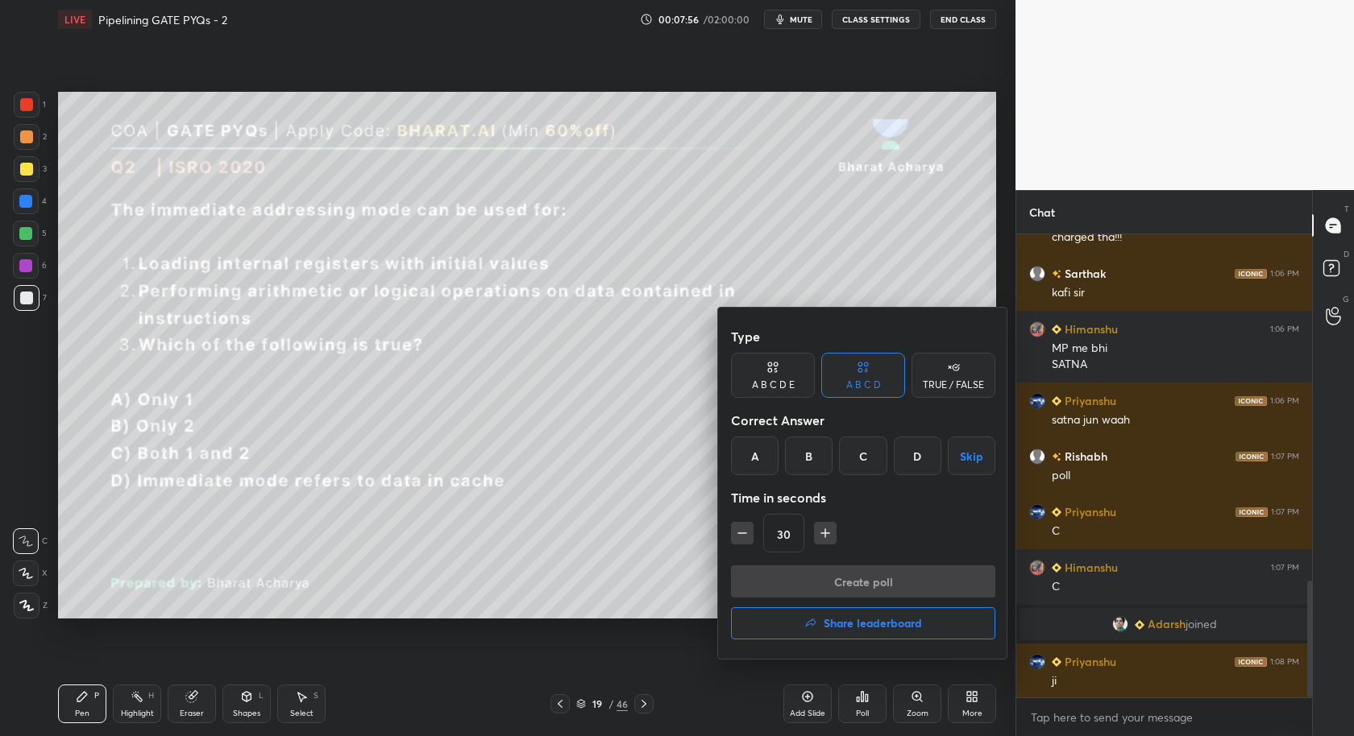
click at [867, 464] on div "C" at bounding box center [863, 456] width 48 height 39
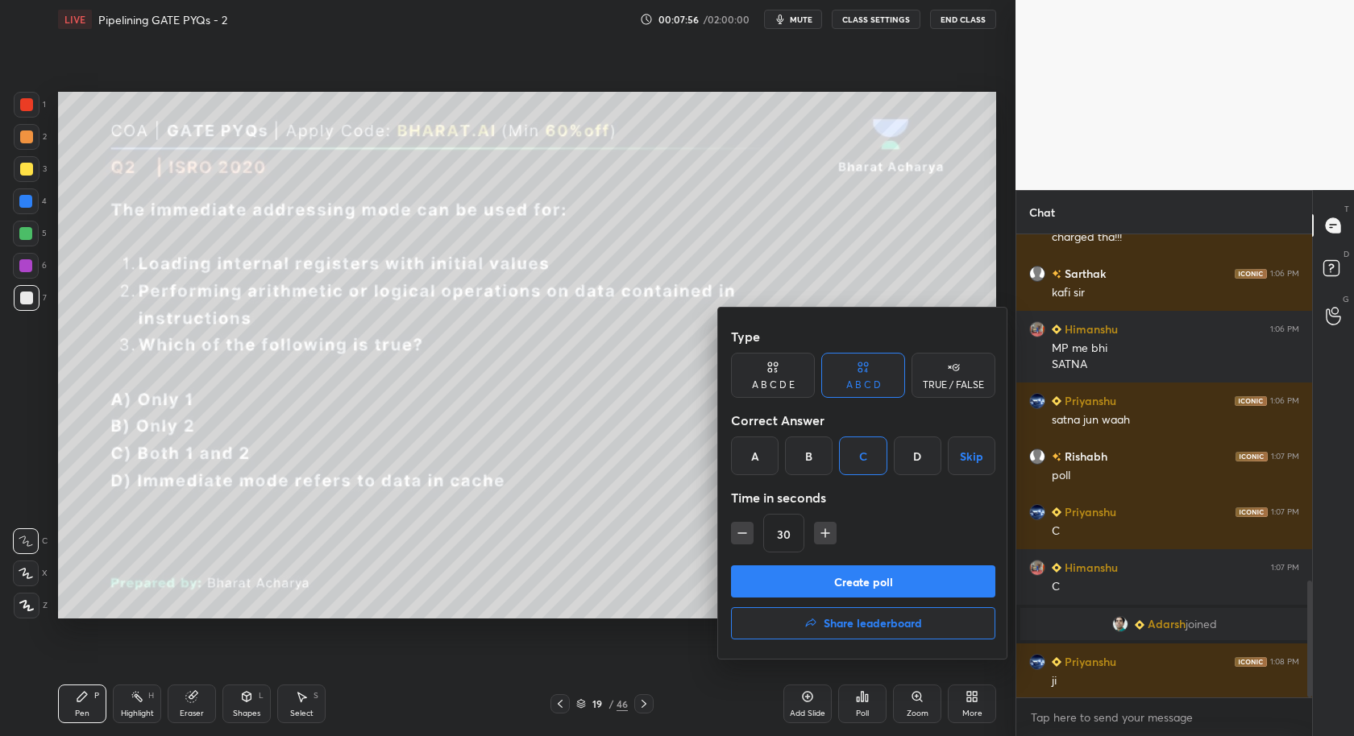
click at [825, 534] on icon "button" at bounding box center [825, 533] width 16 height 16
click at [825, 537] on icon "button" at bounding box center [825, 533] width 0 height 8
click at [822, 535] on icon "button" at bounding box center [825, 533] width 16 height 16
click at [822, 534] on icon "button" at bounding box center [825, 533] width 16 height 16
click at [827, 533] on icon "button" at bounding box center [825, 533] width 16 height 16
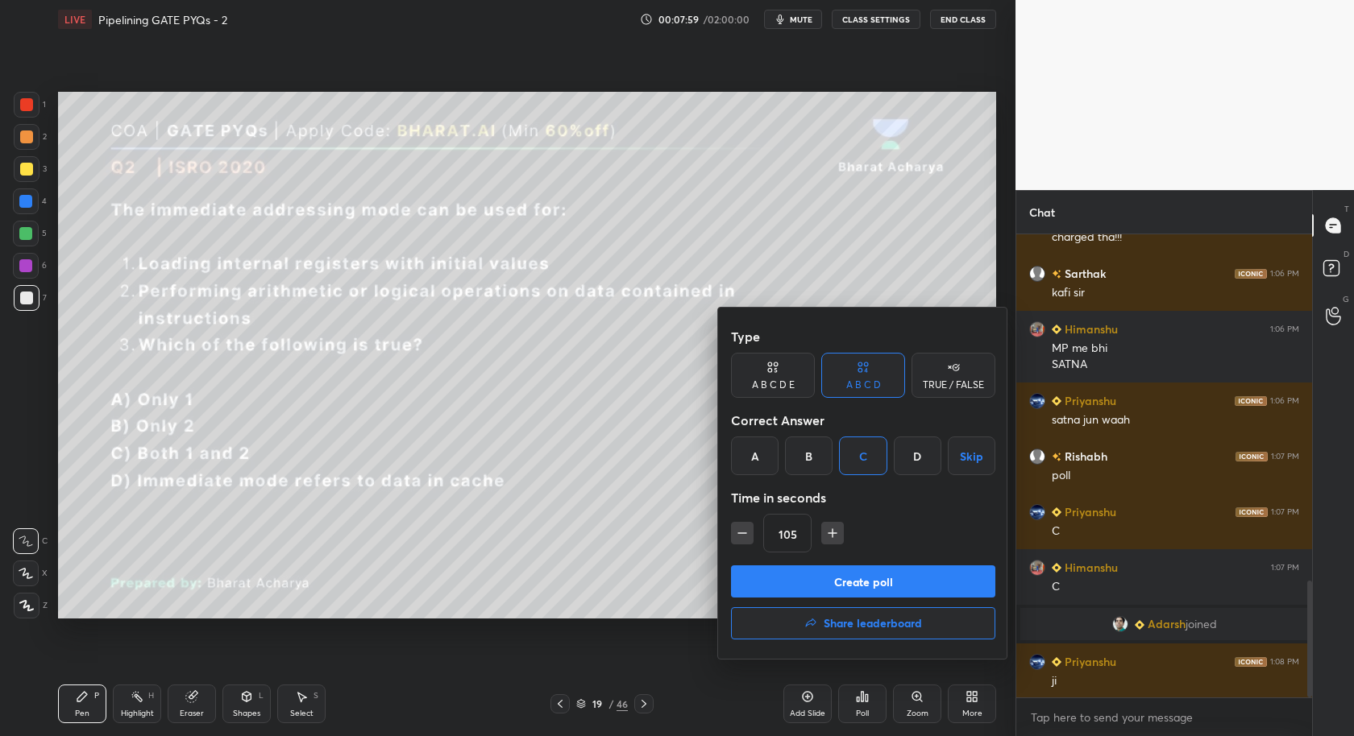
click at [835, 529] on button "button" at bounding box center [832, 533] width 23 height 23
type input "120"
drag, startPoint x: 861, startPoint y: 575, endPoint x: 847, endPoint y: 574, distance: 13.8
click at [861, 576] on button "Create poll" at bounding box center [863, 582] width 264 height 32
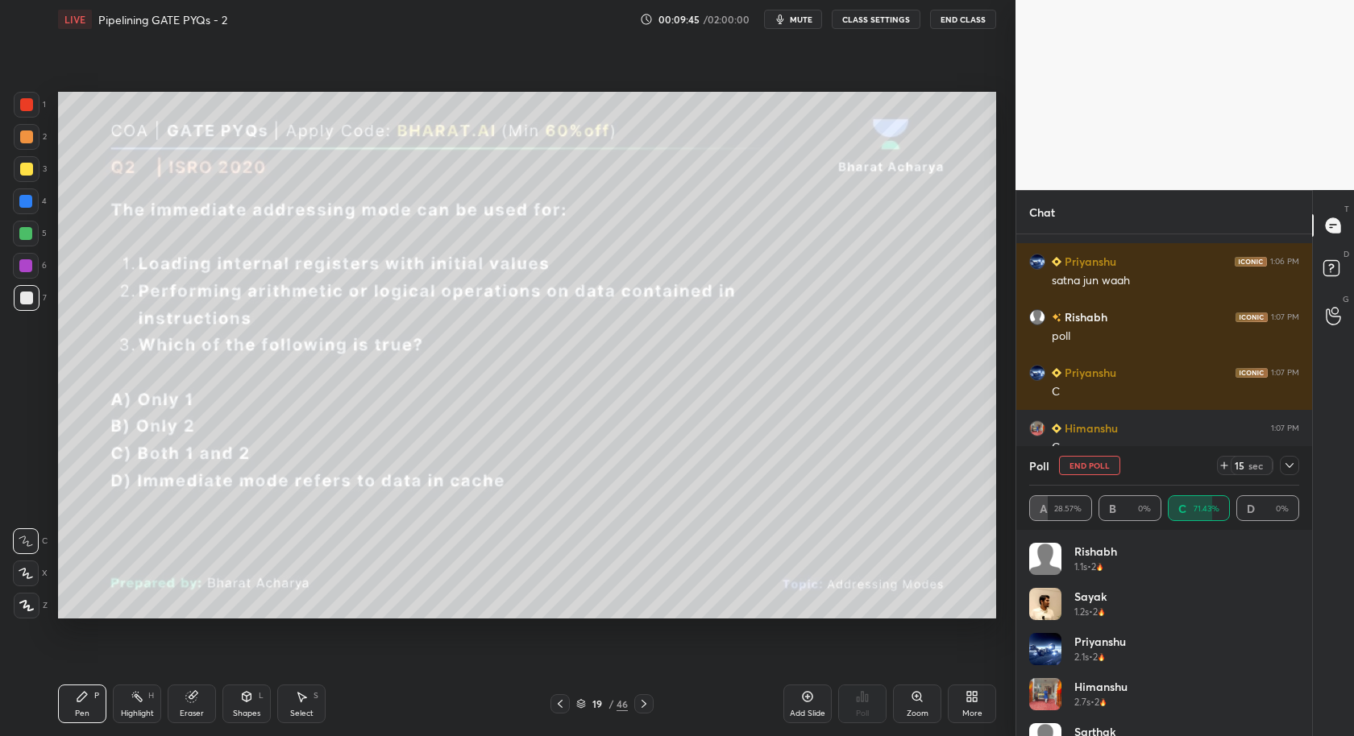
scroll to position [6, 5]
click at [856, 711] on div "Poll" at bounding box center [862, 704] width 48 height 90
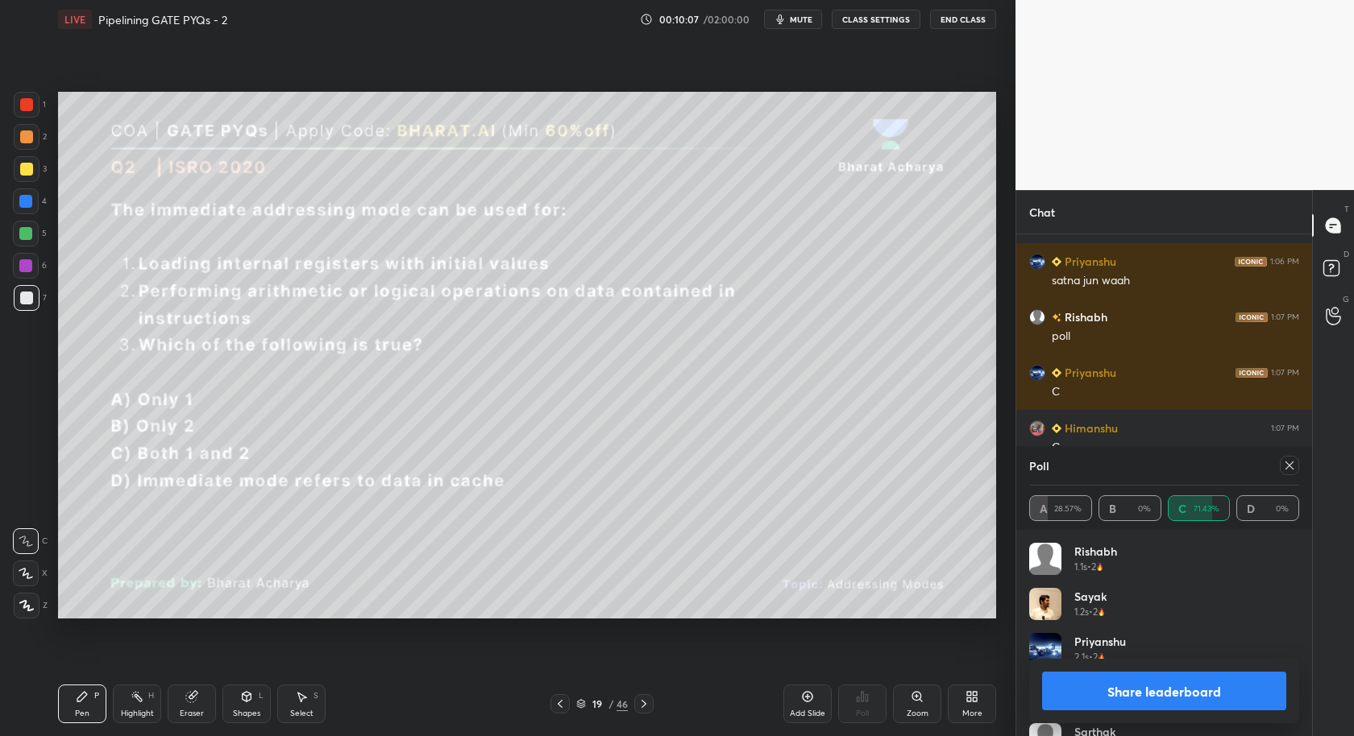
scroll to position [375, 292]
click at [1171, 690] on button "Share leaderboard" at bounding box center [1164, 691] width 244 height 39
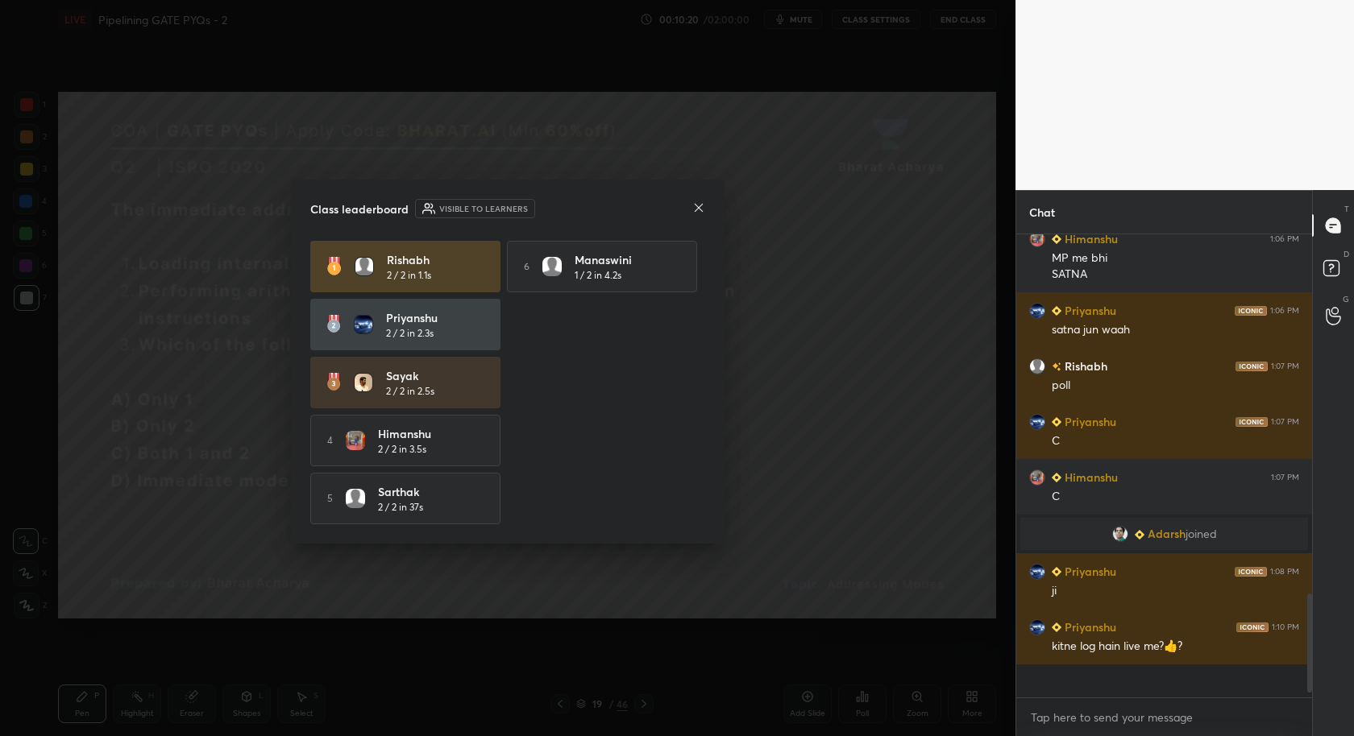
scroll to position [296, 292]
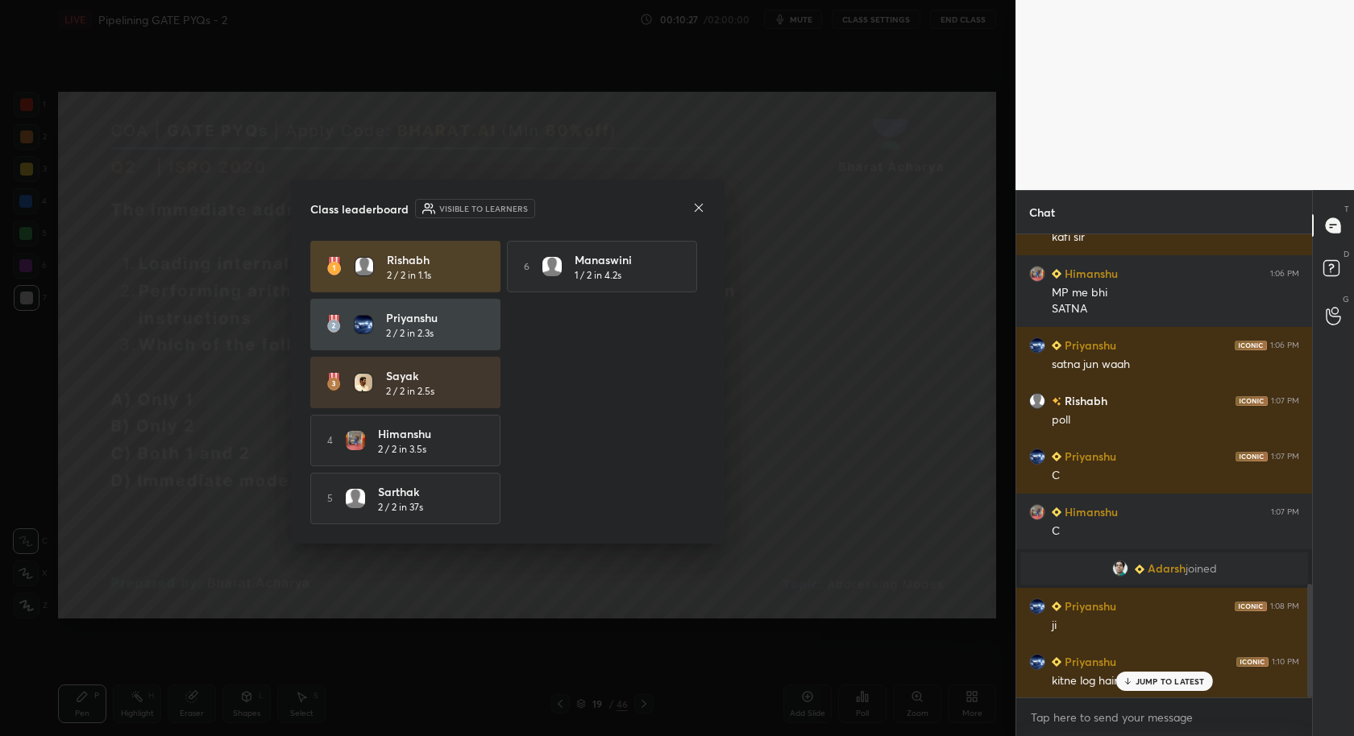
click at [699, 207] on icon at bounding box center [699, 207] width 8 height 8
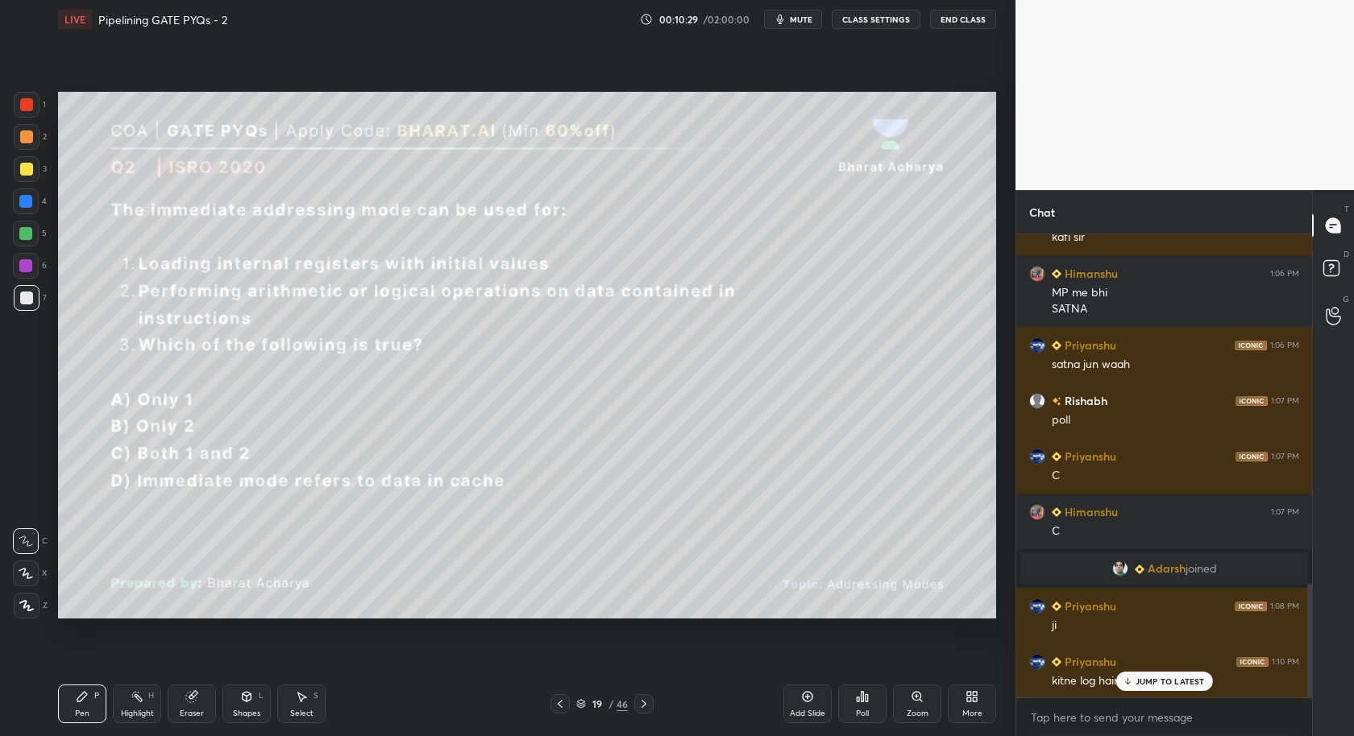
click at [1157, 686] on p "JUMP TO LATEST" at bounding box center [1169, 682] width 69 height 10
click at [1158, 711] on textarea at bounding box center [1164, 718] width 270 height 26
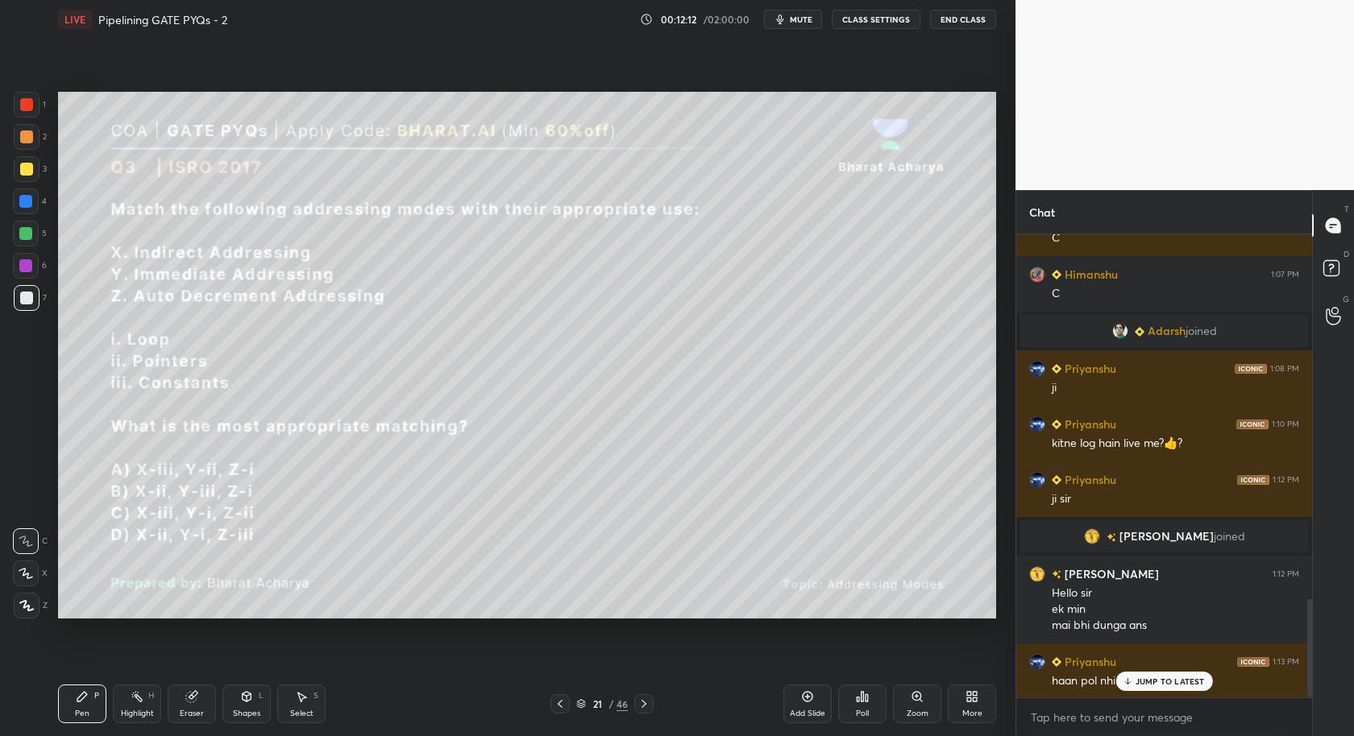
scroll to position [1725, 0]
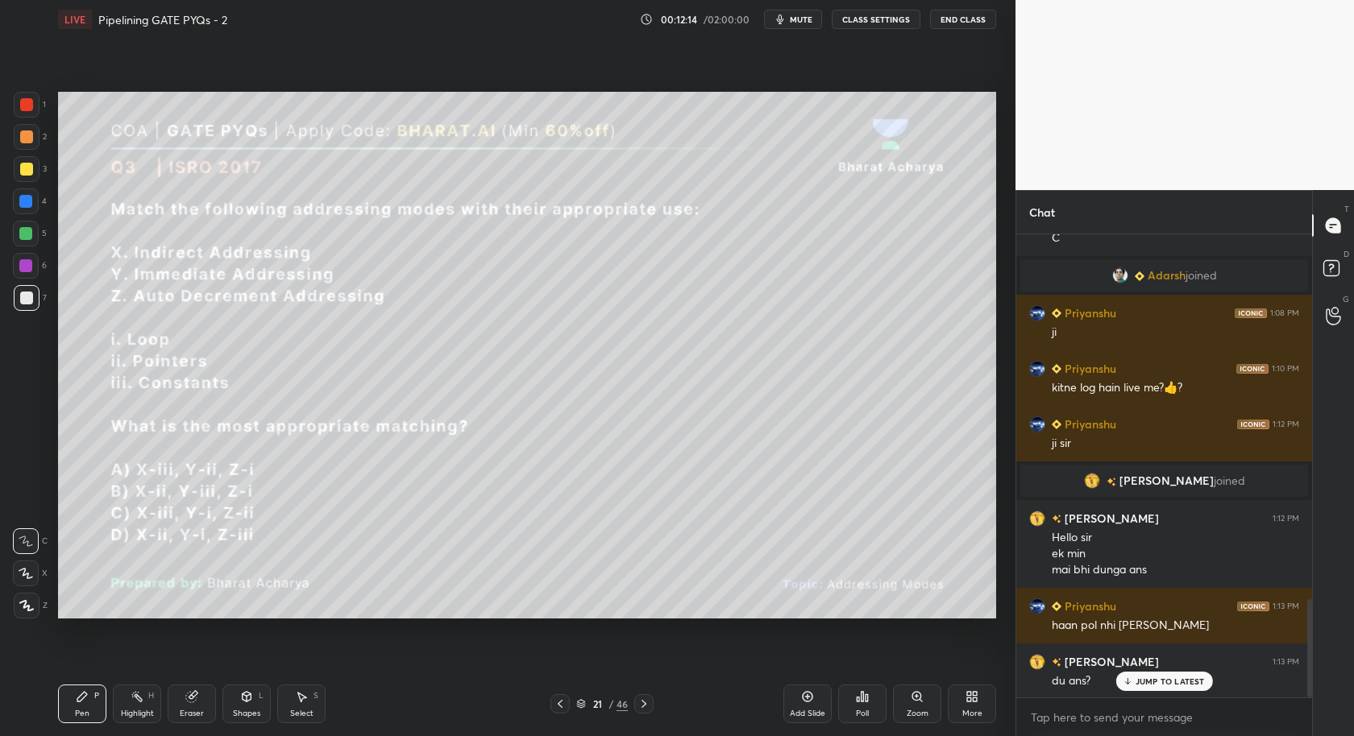
click at [868, 715] on div "Poll" at bounding box center [862, 714] width 13 height 8
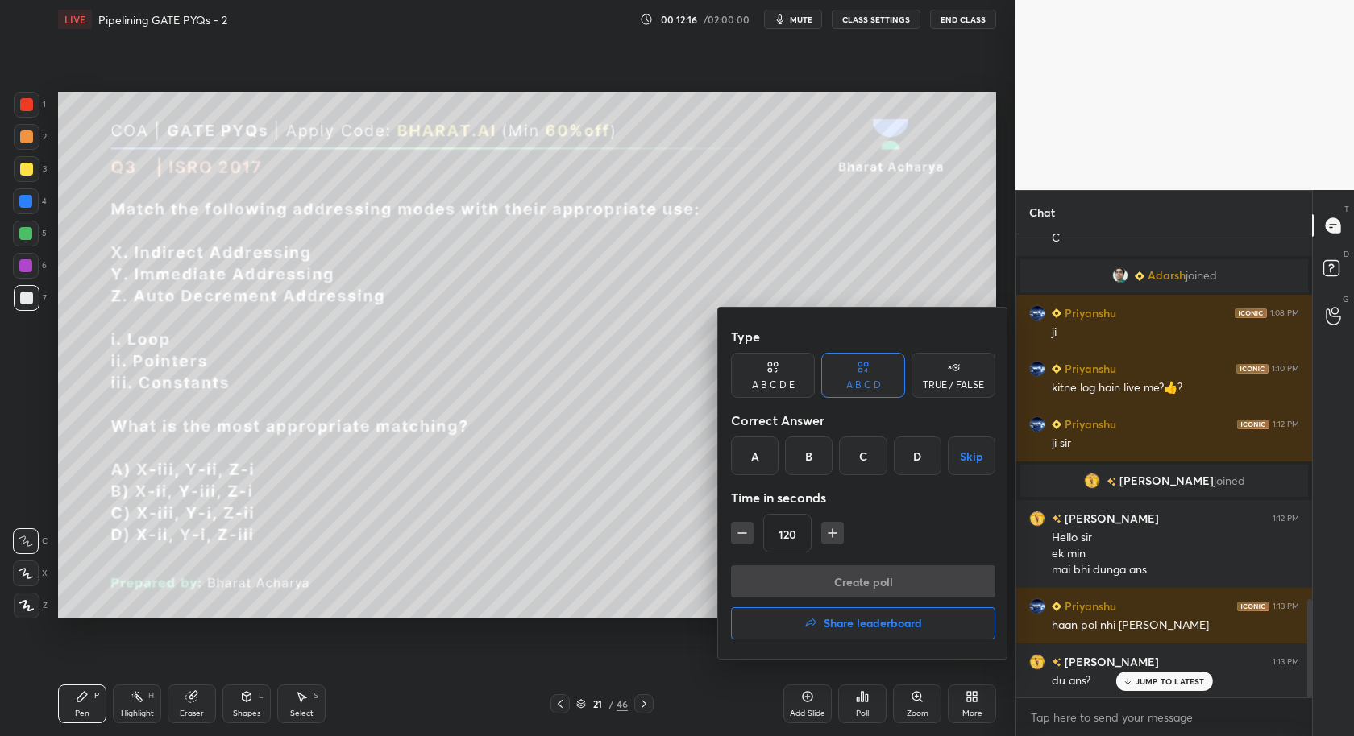
click at [823, 465] on div "B" at bounding box center [809, 456] width 48 height 39
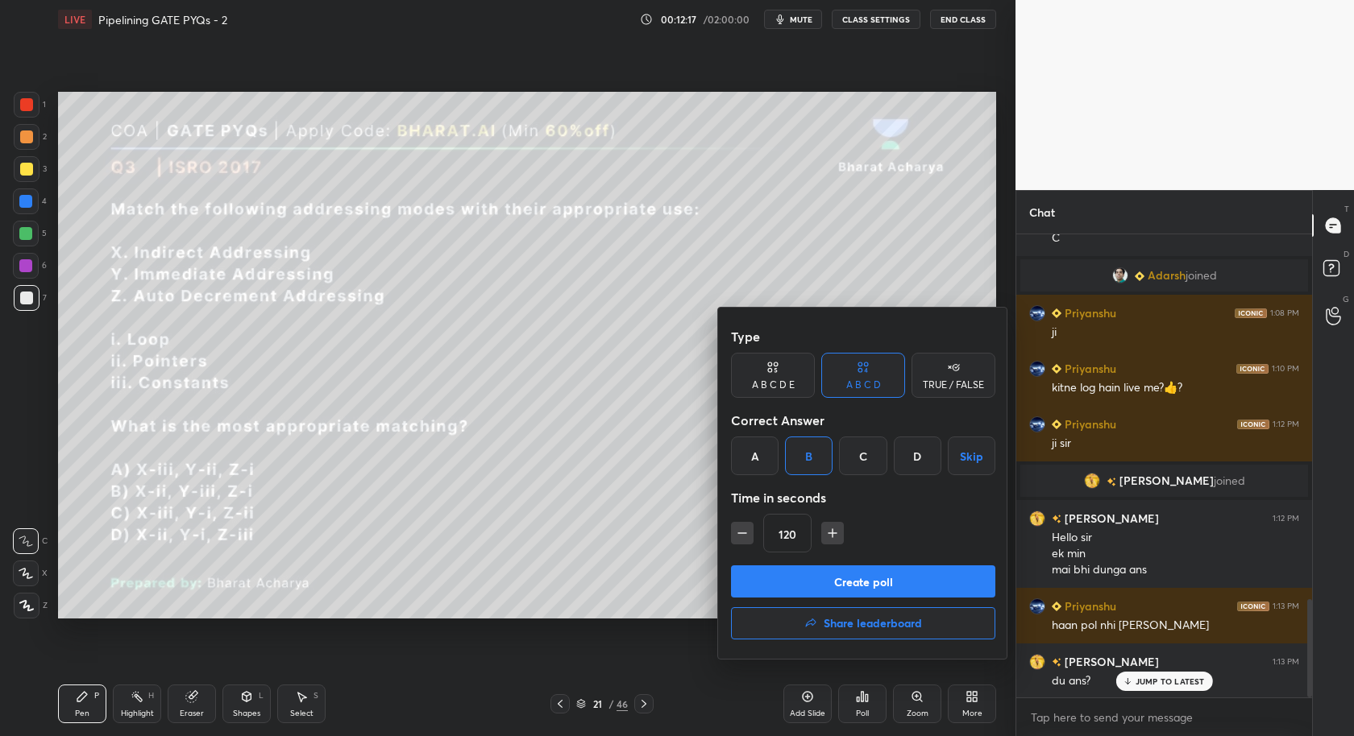
click at [891, 589] on button "Create poll" at bounding box center [863, 582] width 264 height 32
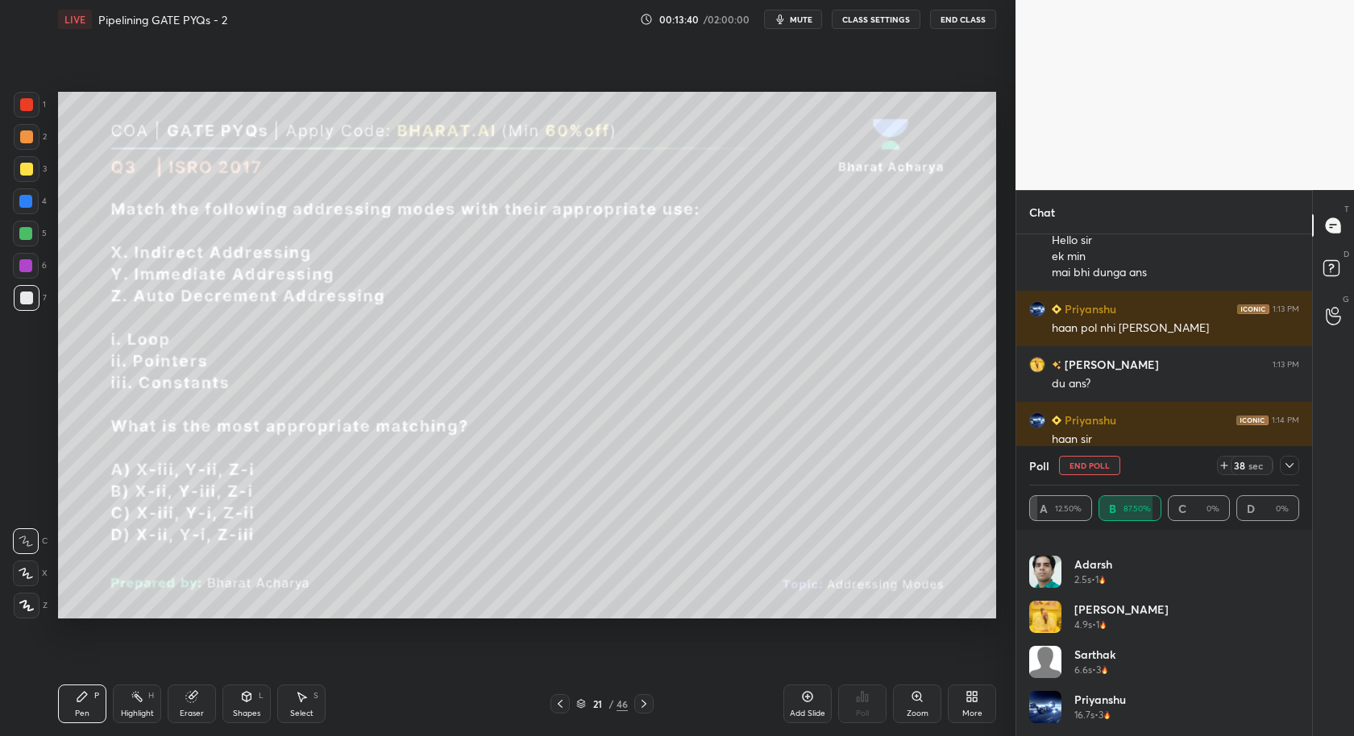
scroll to position [2038, 0]
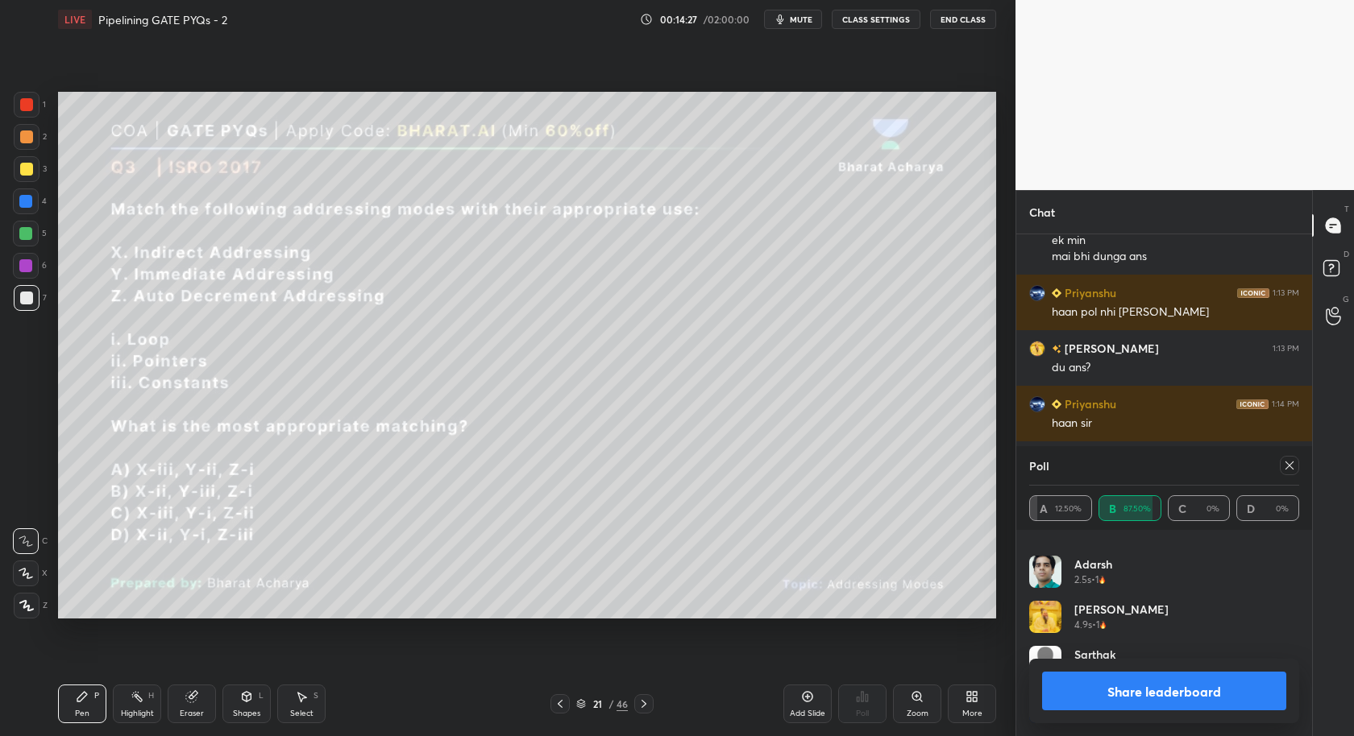
click at [1151, 699] on button "Share leaderboard" at bounding box center [1164, 691] width 244 height 39
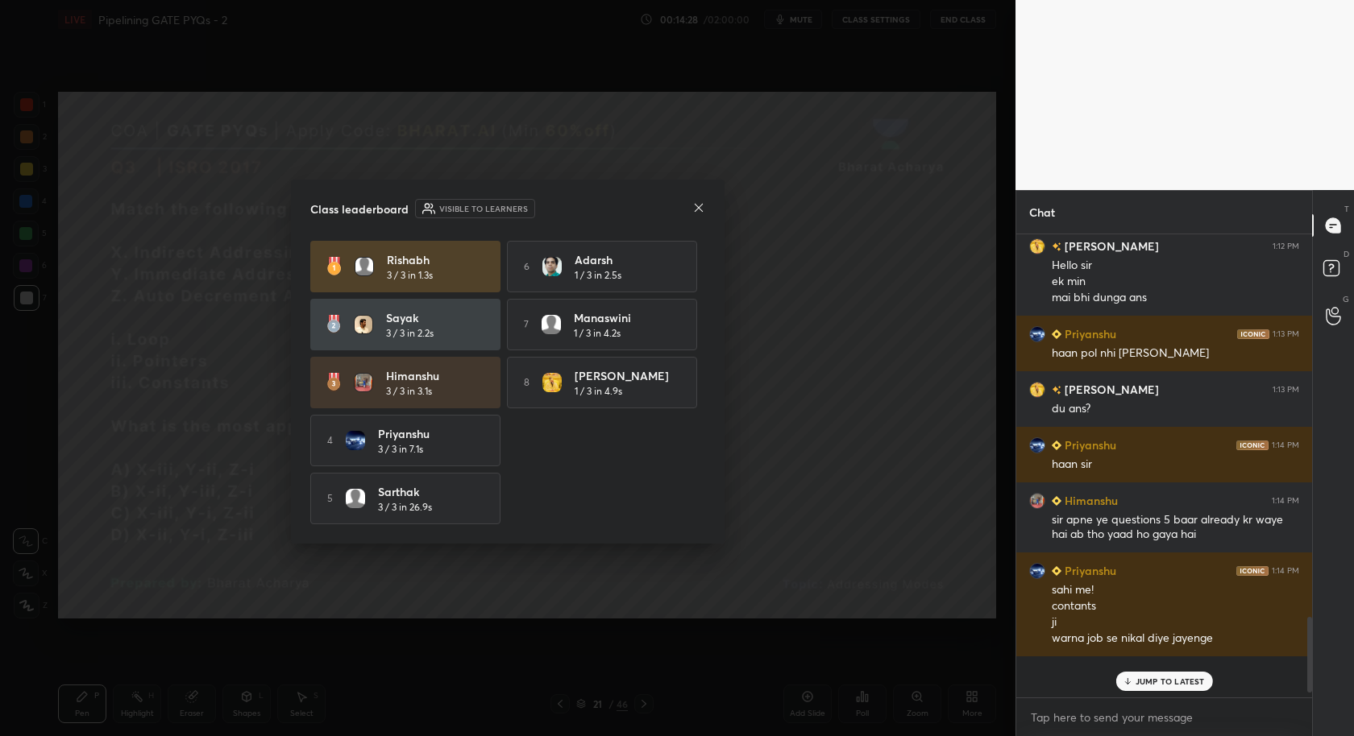
scroll to position [456, 292]
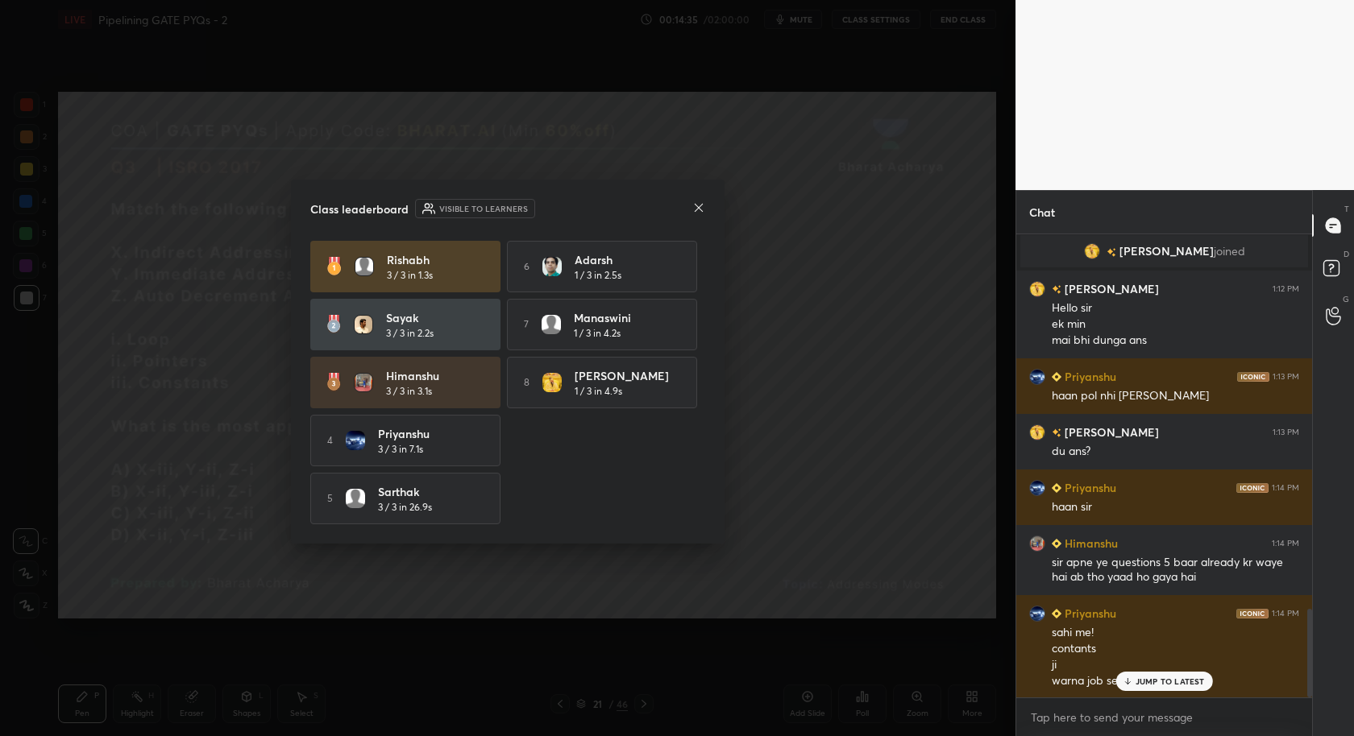
click at [699, 210] on icon at bounding box center [698, 207] width 13 height 13
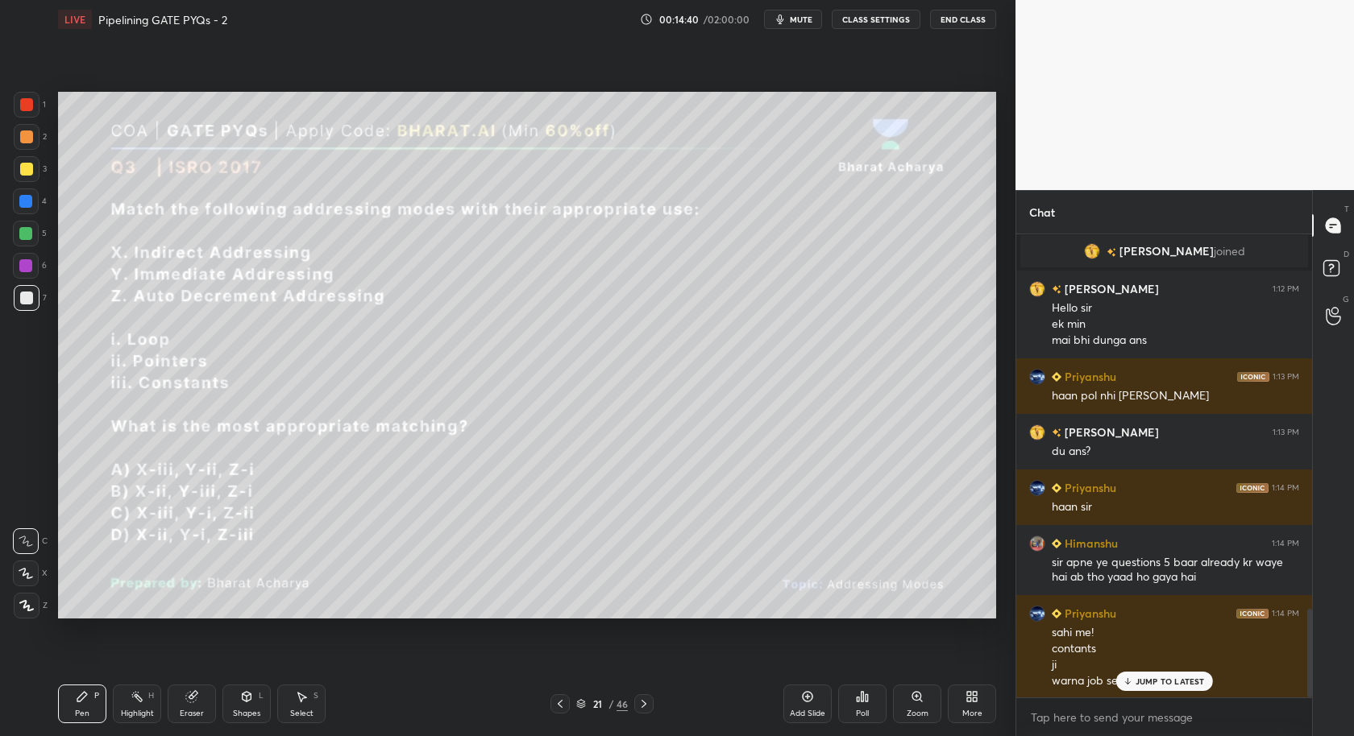
click at [1159, 680] on p "JUMP TO LATEST" at bounding box center [1169, 682] width 69 height 10
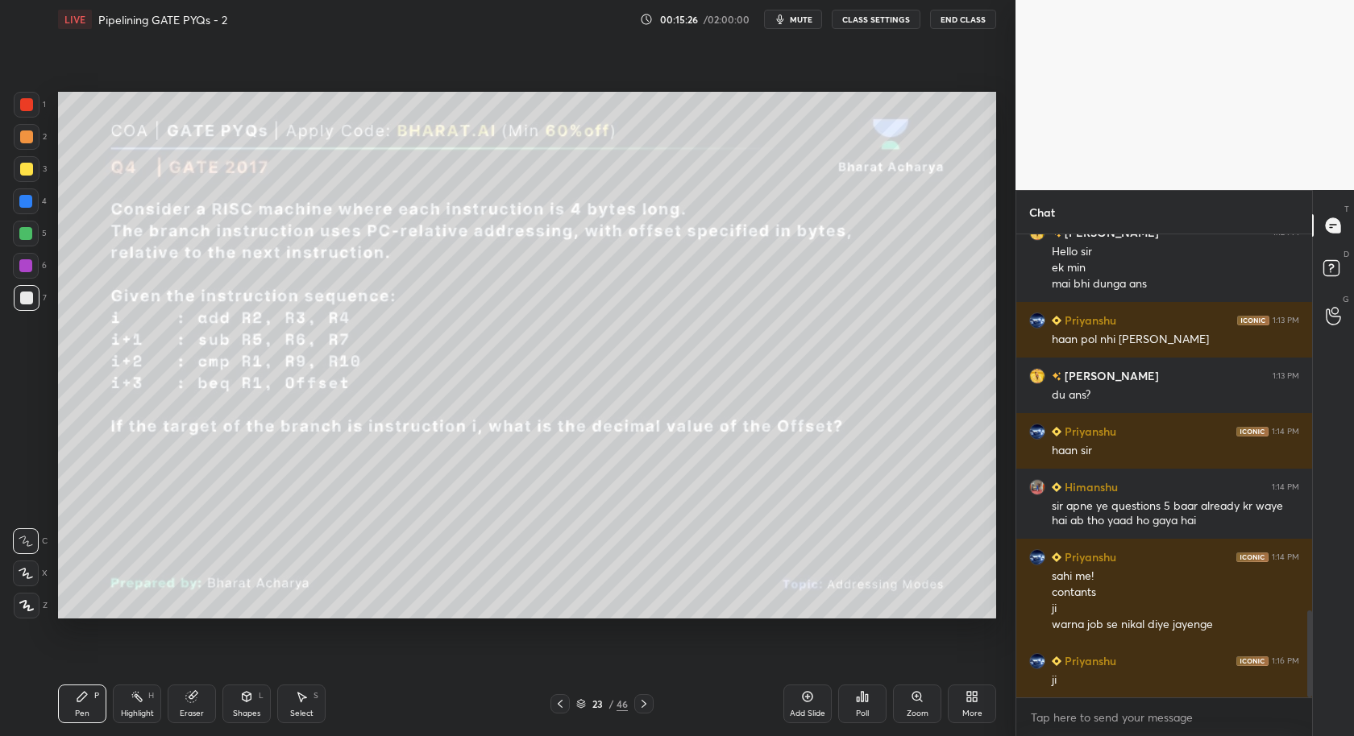
scroll to position [2067, 0]
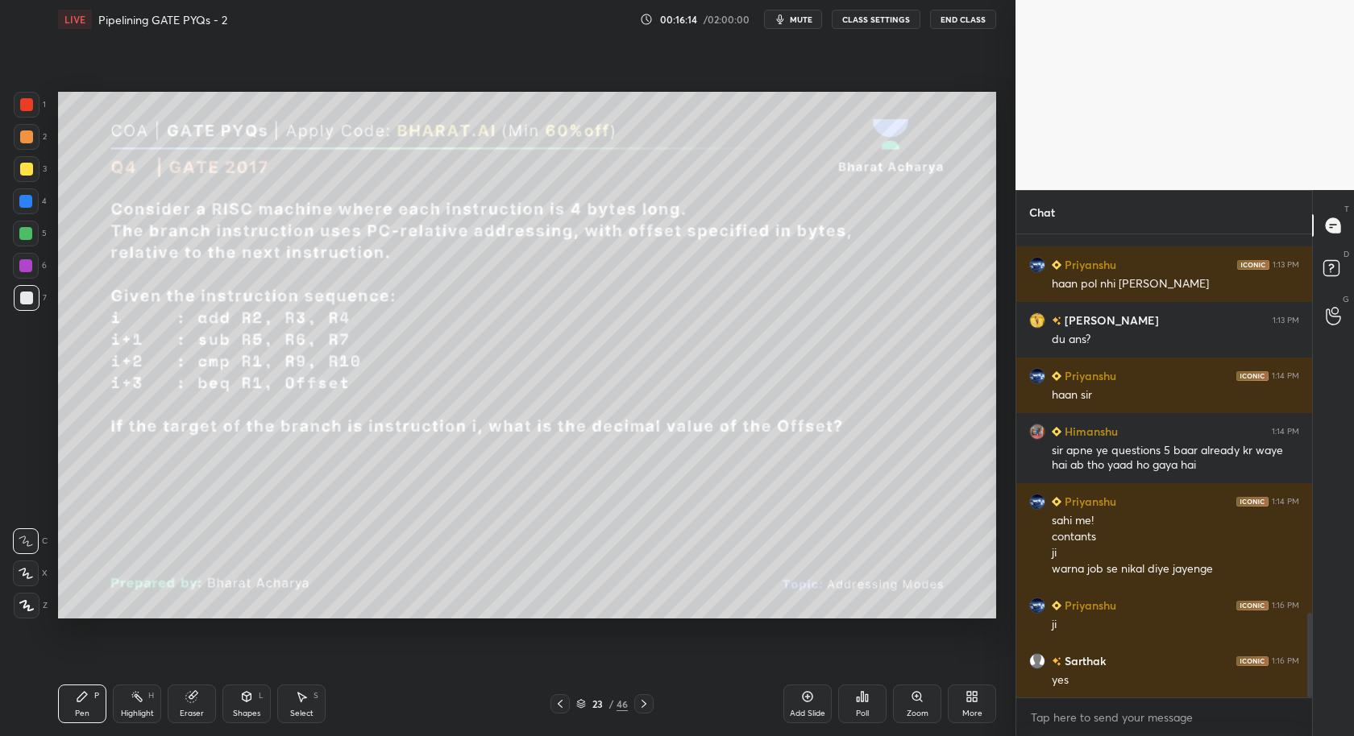
click at [914, 711] on div "Zoom" at bounding box center [917, 714] width 22 height 8
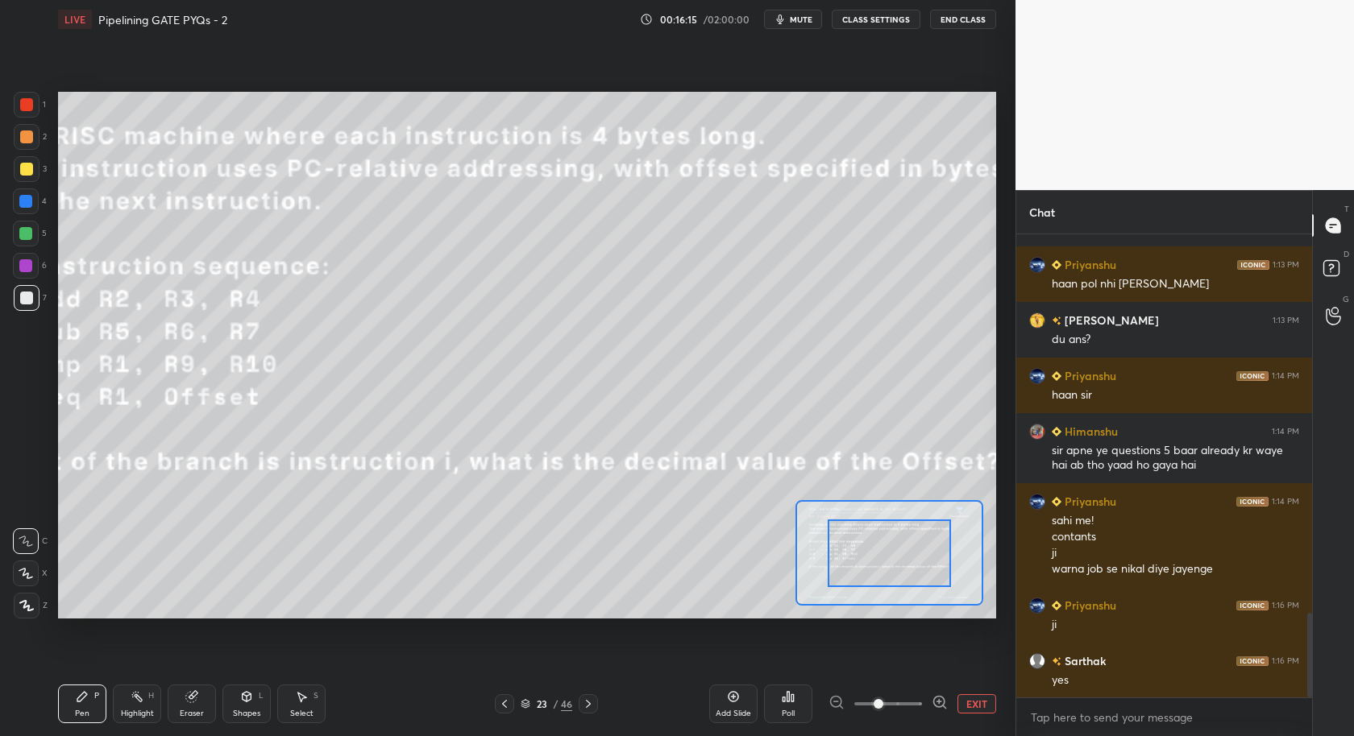
click at [962, 699] on button "EXIT" at bounding box center [976, 704] width 39 height 19
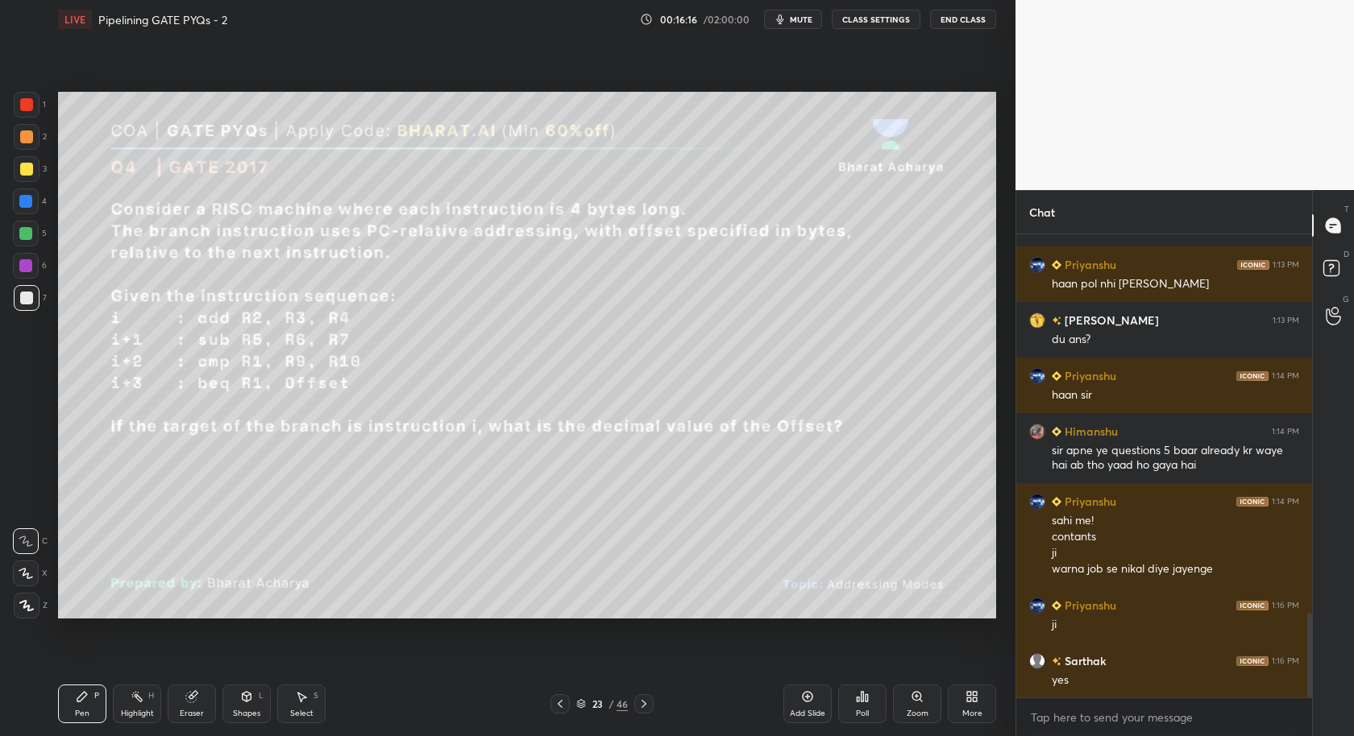
click at [863, 707] on div "Poll" at bounding box center [862, 704] width 48 height 39
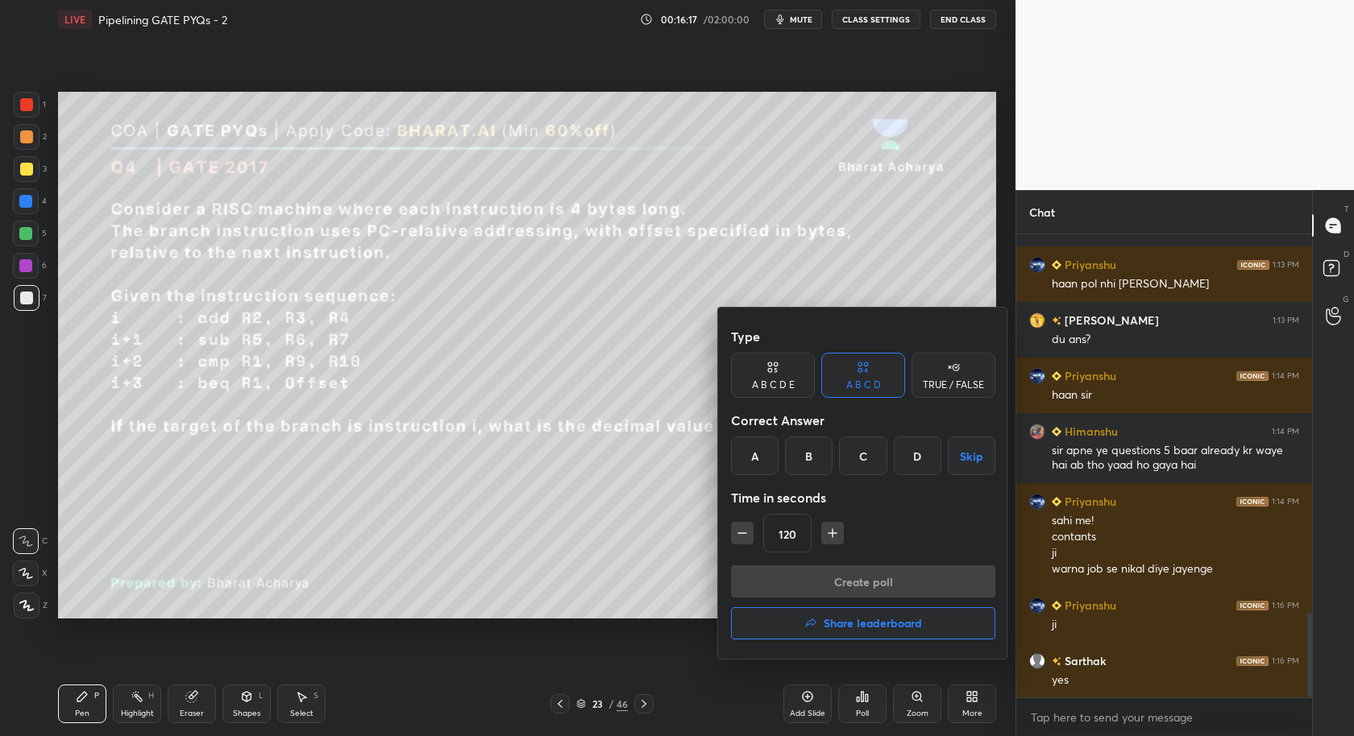
drag, startPoint x: 916, startPoint y: 458, endPoint x: 910, endPoint y: 493, distance: 35.9
click at [916, 465] on div "D" at bounding box center [918, 456] width 48 height 39
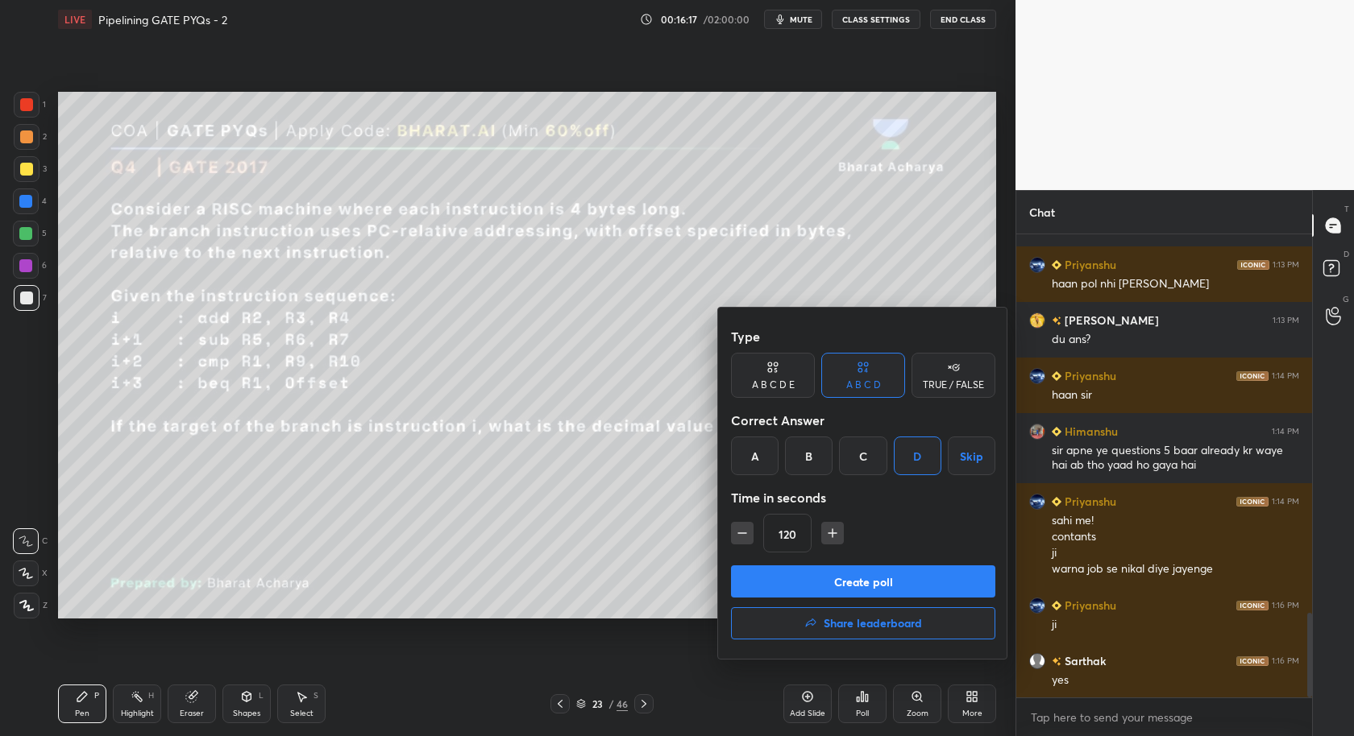
click at [895, 583] on button "Create poll" at bounding box center [863, 582] width 264 height 32
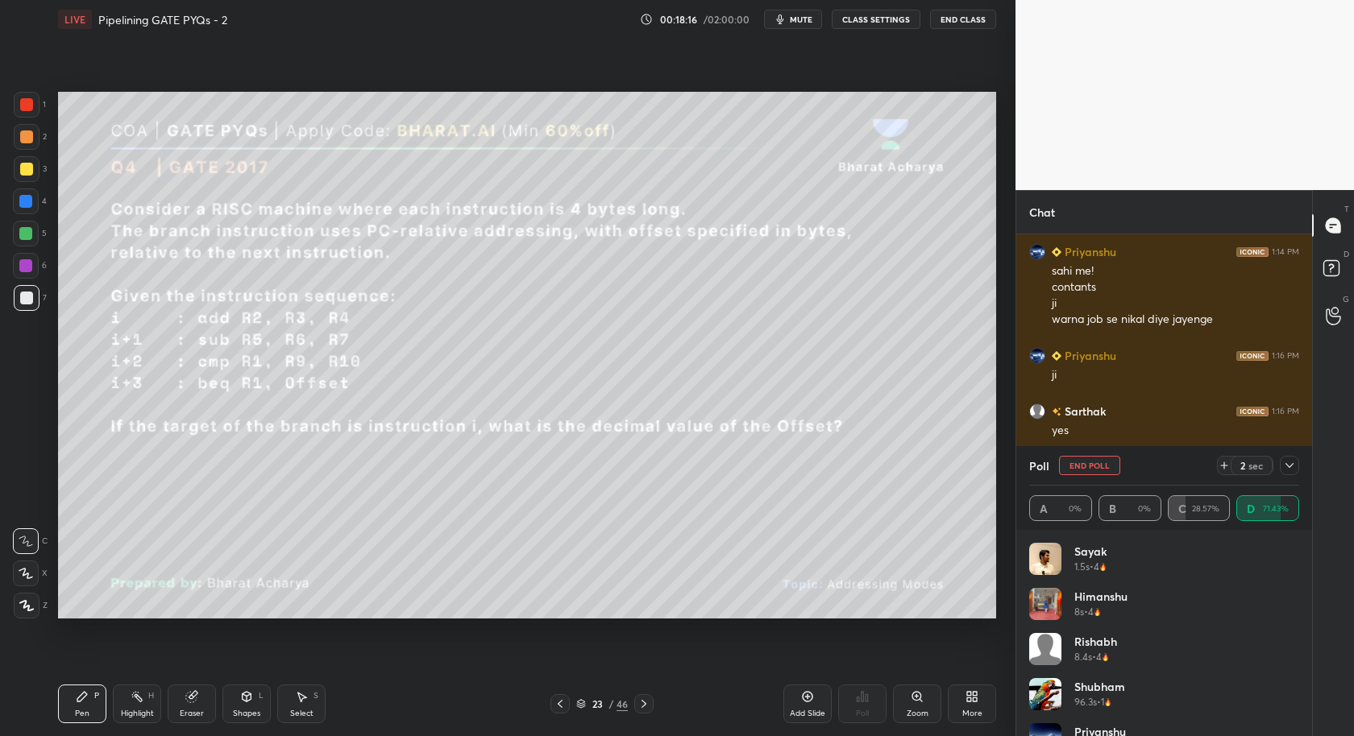
scroll to position [32, 0]
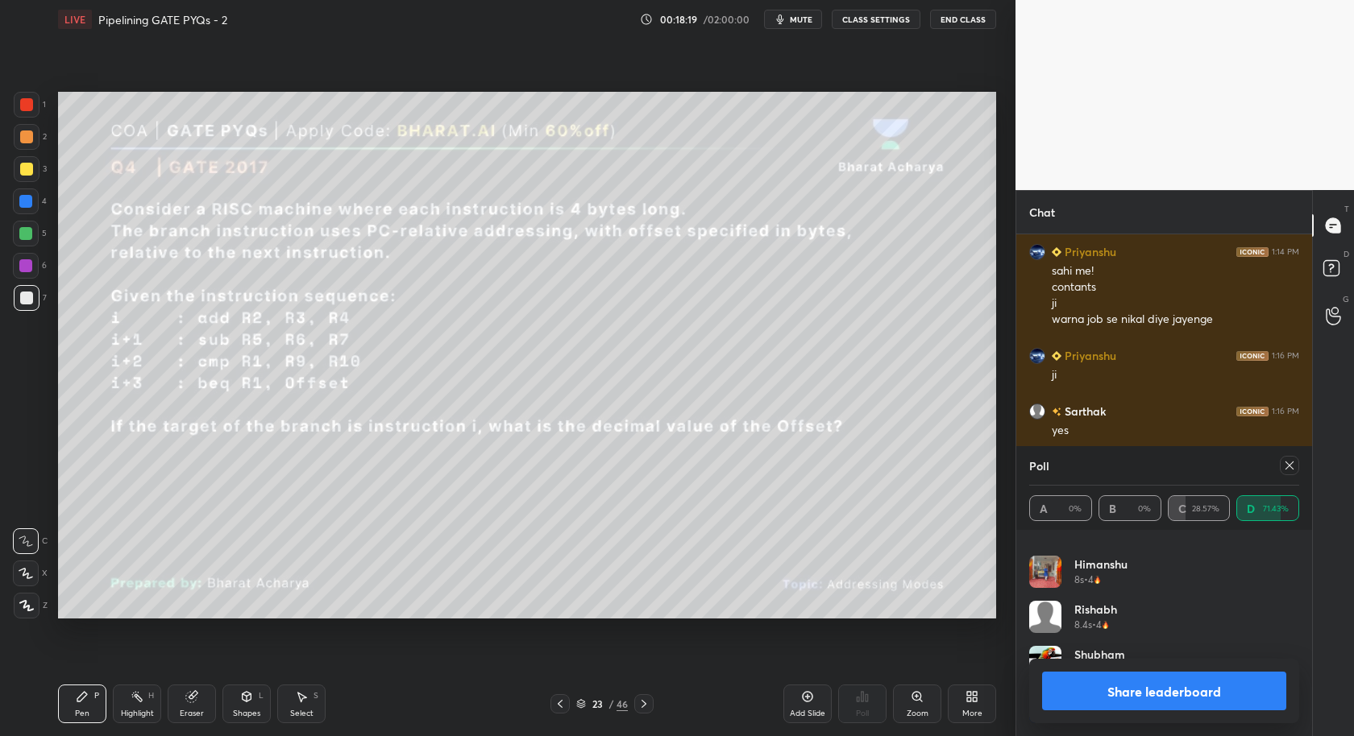
click at [1233, 691] on button "Share leaderboard" at bounding box center [1164, 691] width 244 height 39
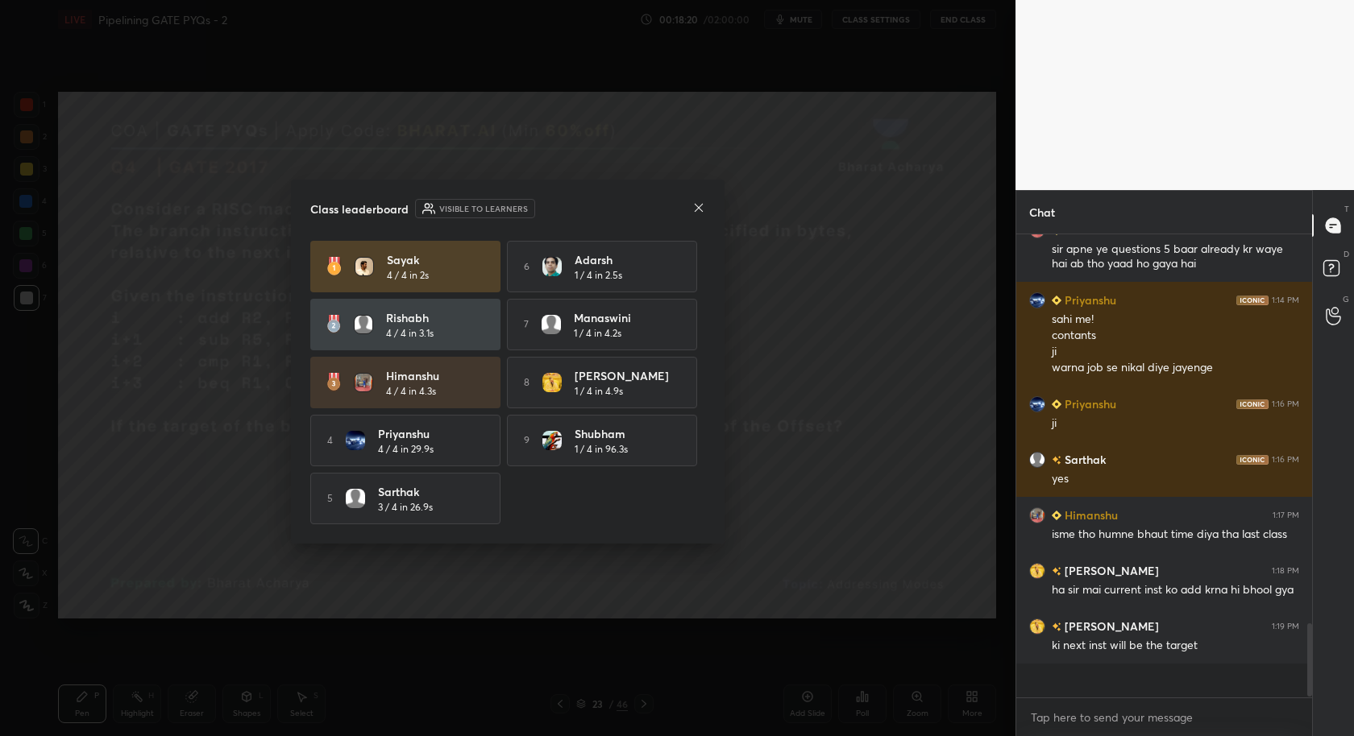
scroll to position [429, 292]
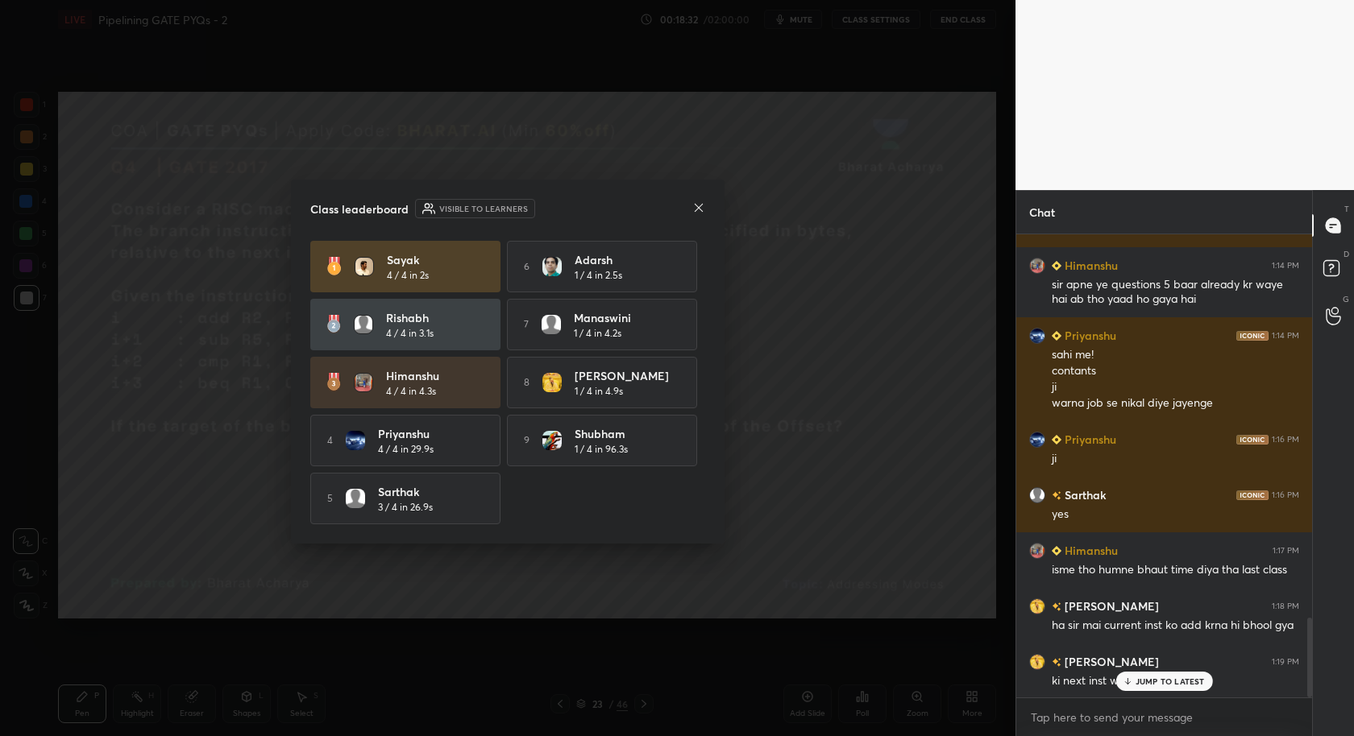
click at [700, 204] on icon at bounding box center [698, 207] width 13 height 13
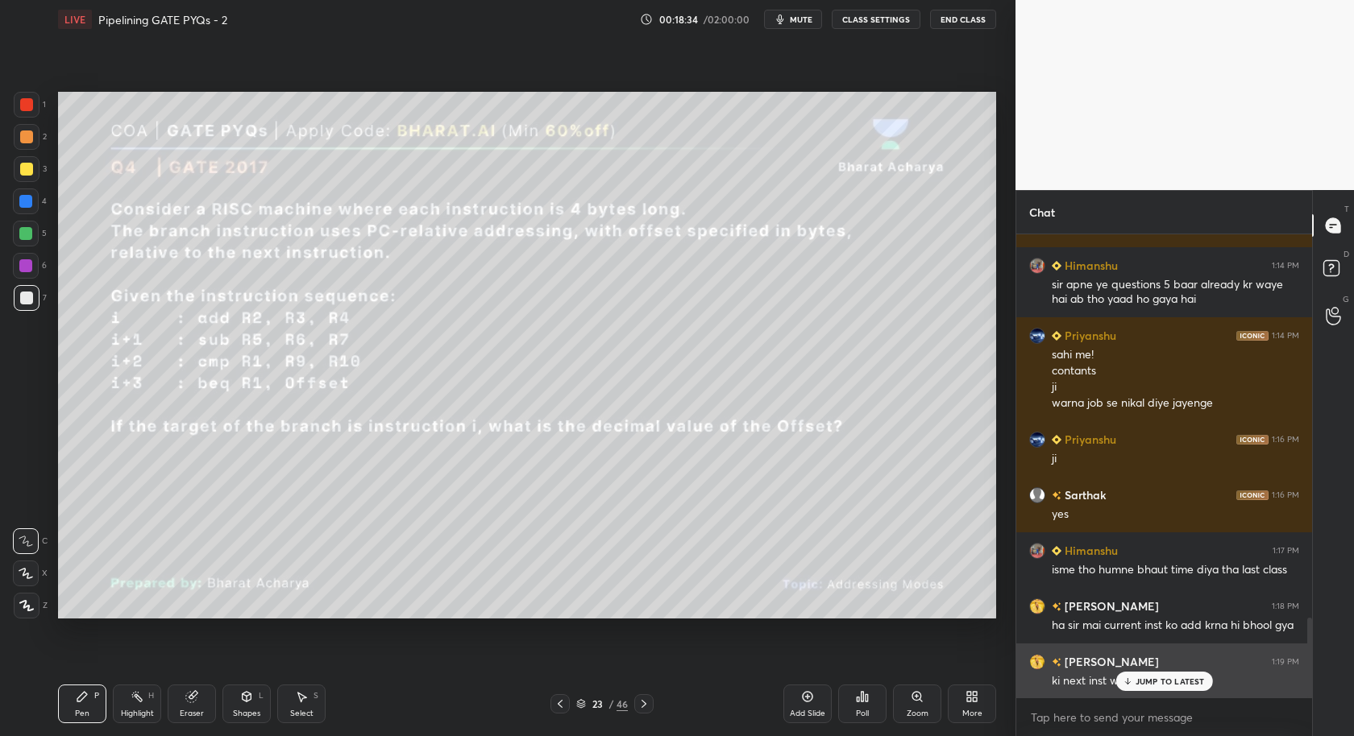
click at [1180, 693] on div "Baba 1:19 PM ki next inst will be the target" at bounding box center [1164, 672] width 296 height 56
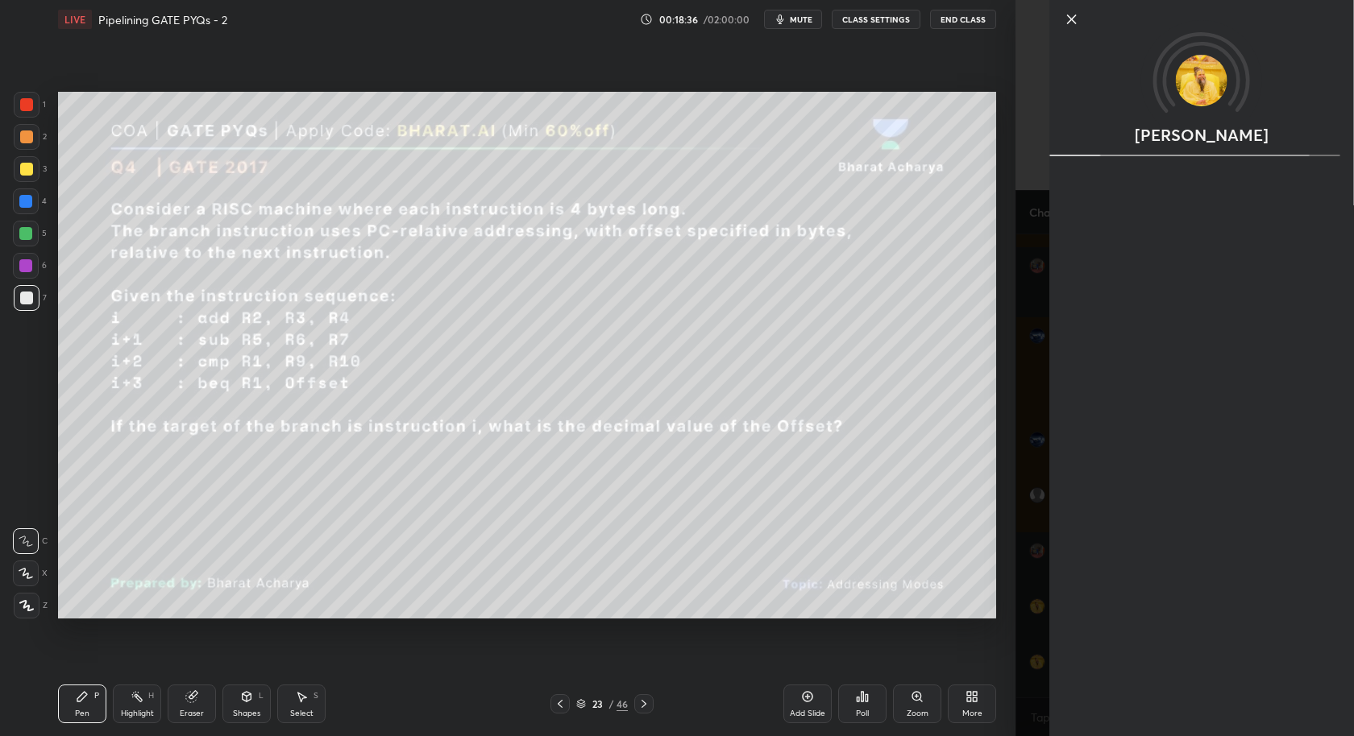
click at [1069, 14] on icon at bounding box center [1071, 19] width 19 height 19
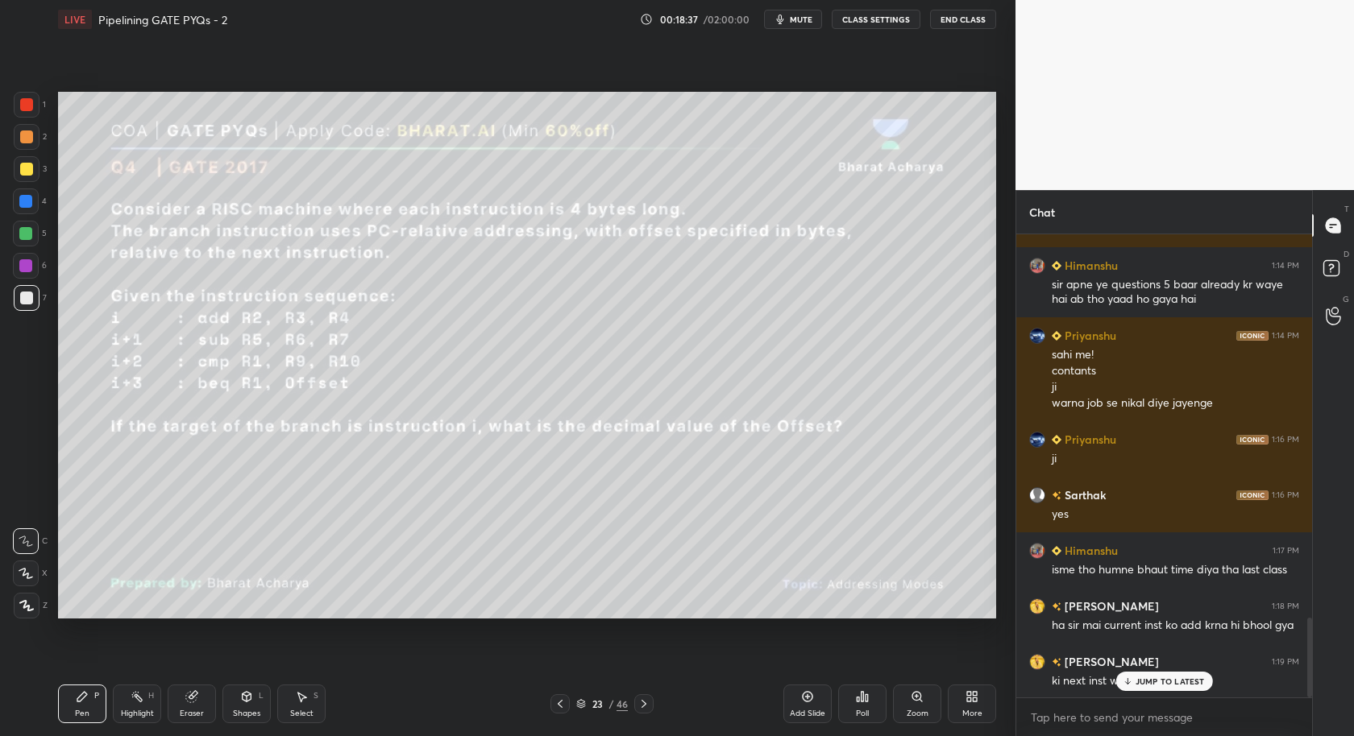
click at [1158, 680] on p "JUMP TO LATEST" at bounding box center [1169, 682] width 69 height 10
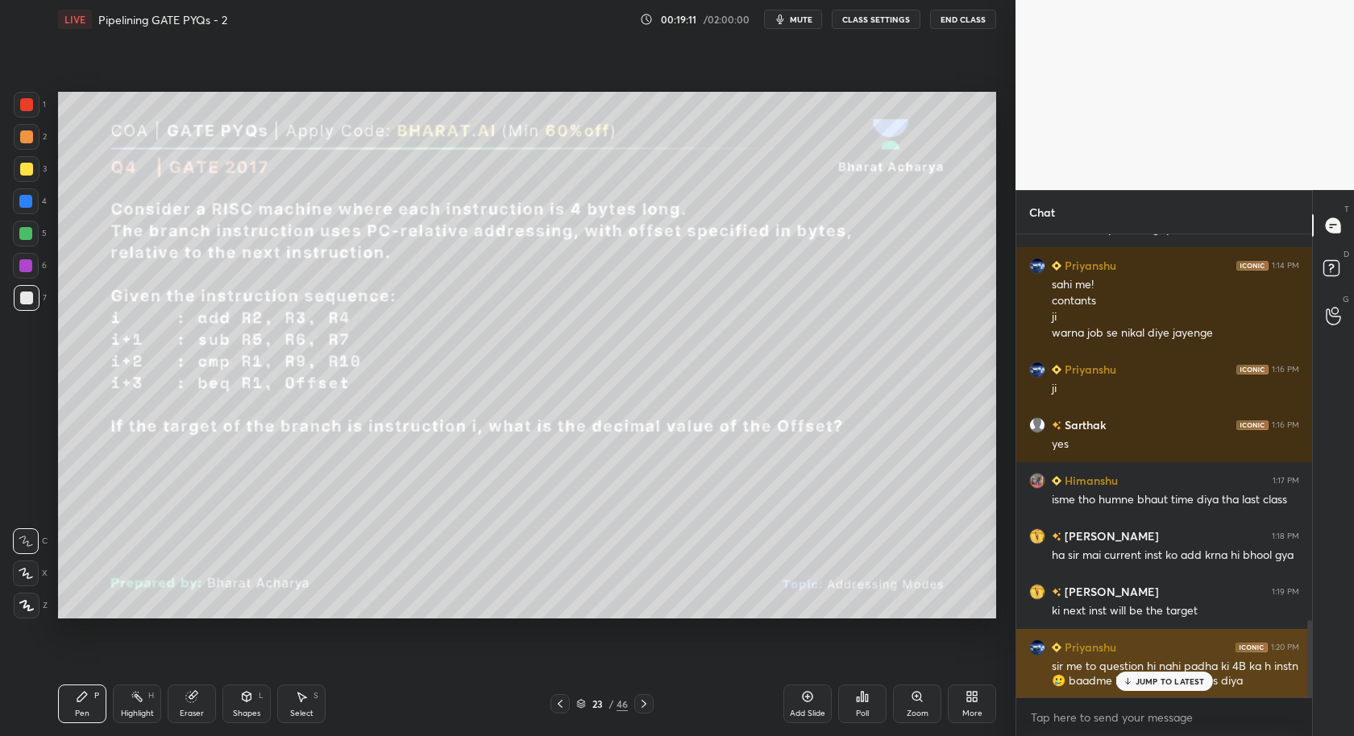
drag, startPoint x: 1158, startPoint y: 683, endPoint x: 1147, endPoint y: 674, distance: 13.7
click at [1158, 682] on p "JUMP TO LATEST" at bounding box center [1169, 682] width 69 height 10
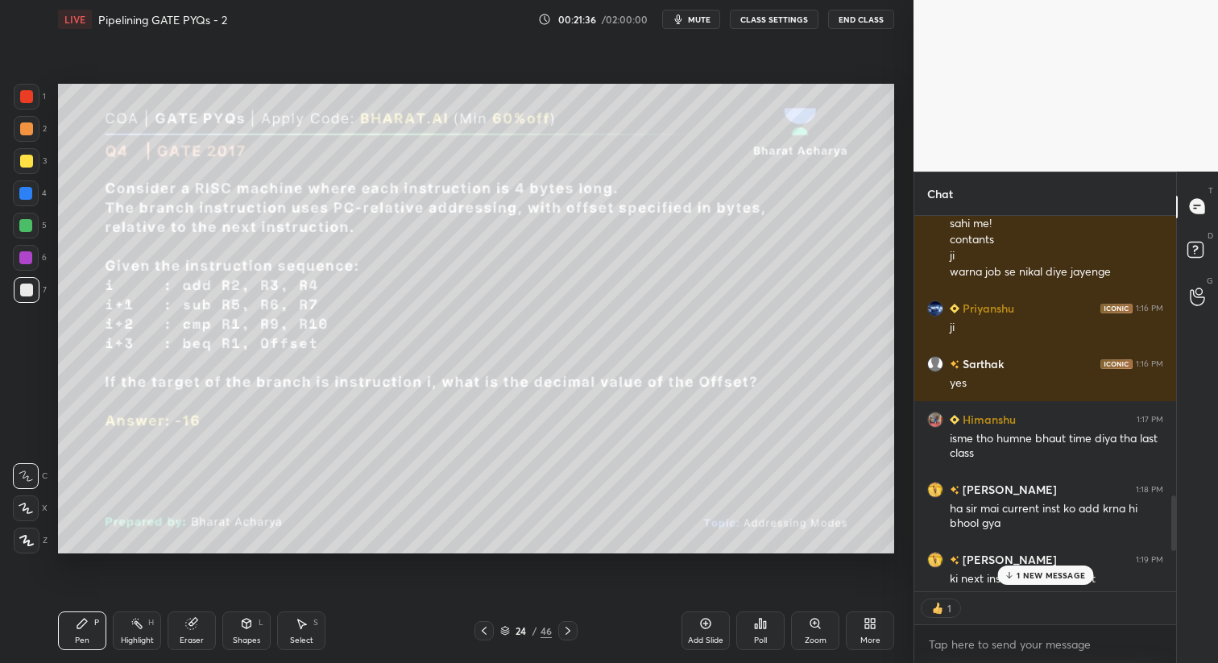
scroll to position [5, 6]
click at [1072, 574] on p "1 NEW MESSAGE" at bounding box center [1051, 575] width 68 height 10
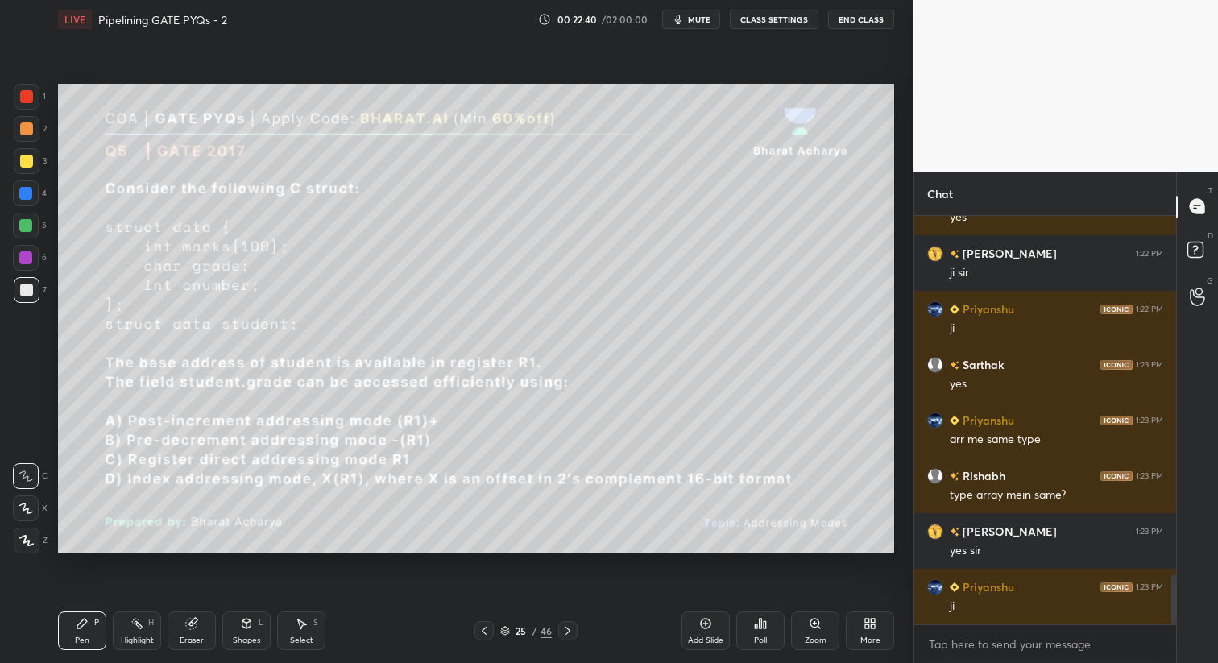
scroll to position [2971, 0]
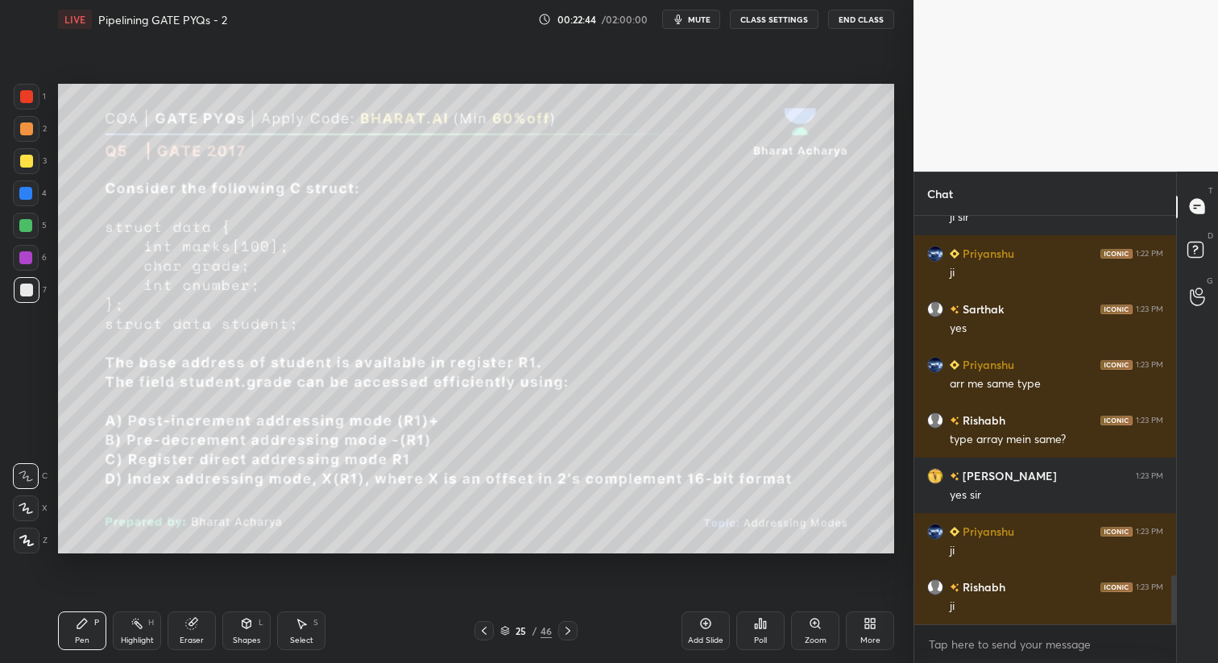
click at [775, 639] on div "Poll" at bounding box center [760, 631] width 48 height 39
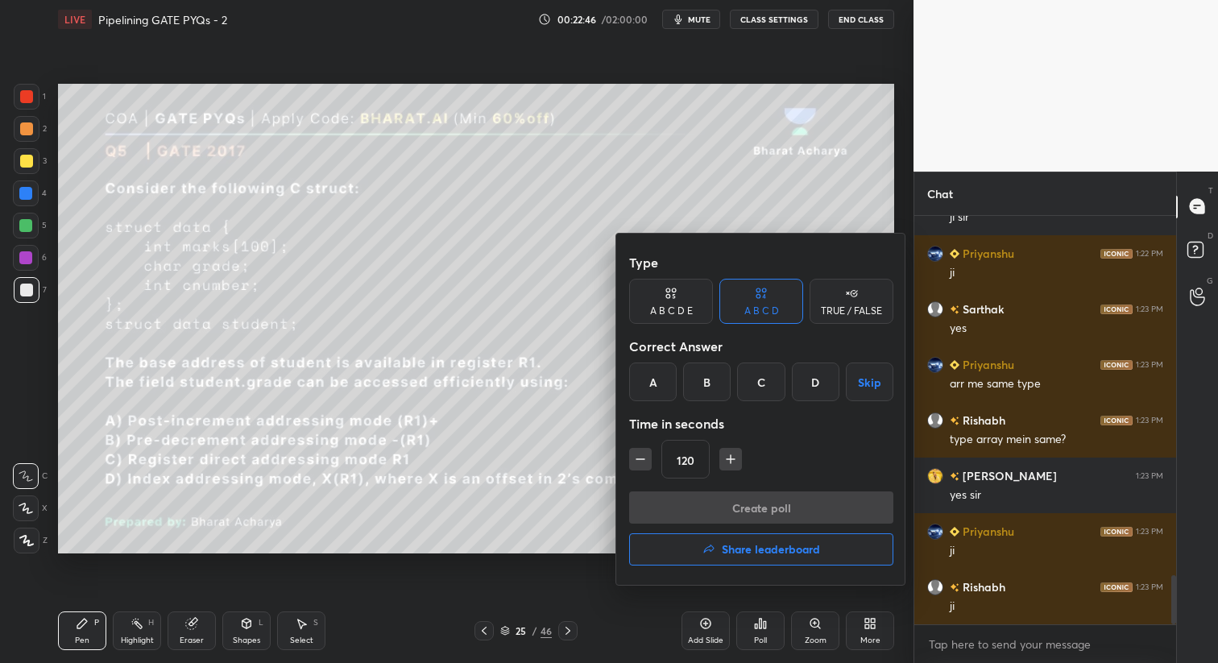
click at [789, 554] on h4 "Share leaderboard" at bounding box center [771, 549] width 98 height 11
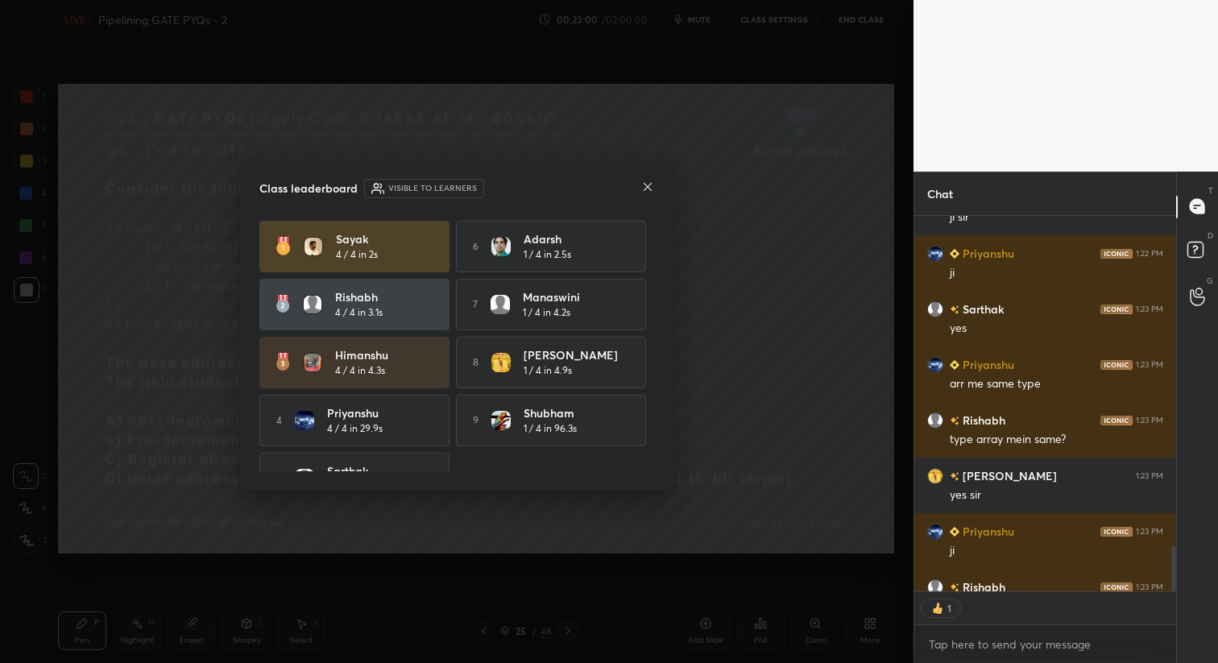
scroll to position [3060, 0]
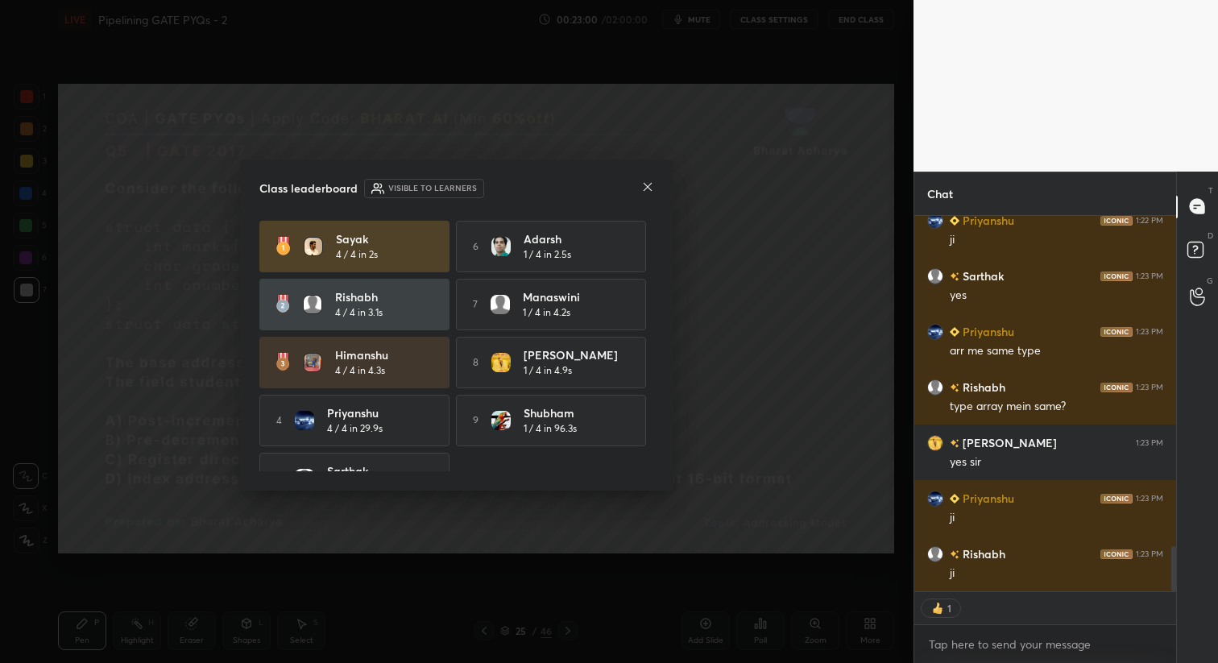
click at [647, 190] on icon at bounding box center [647, 186] width 13 height 13
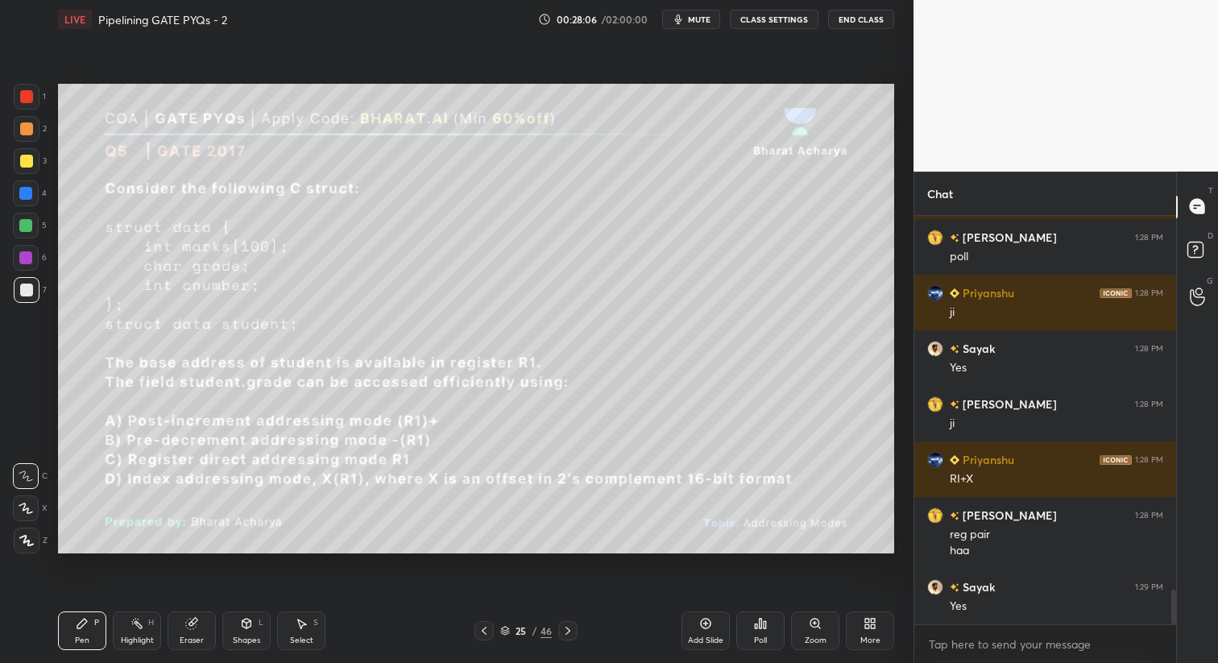
scroll to position [4464, 0]
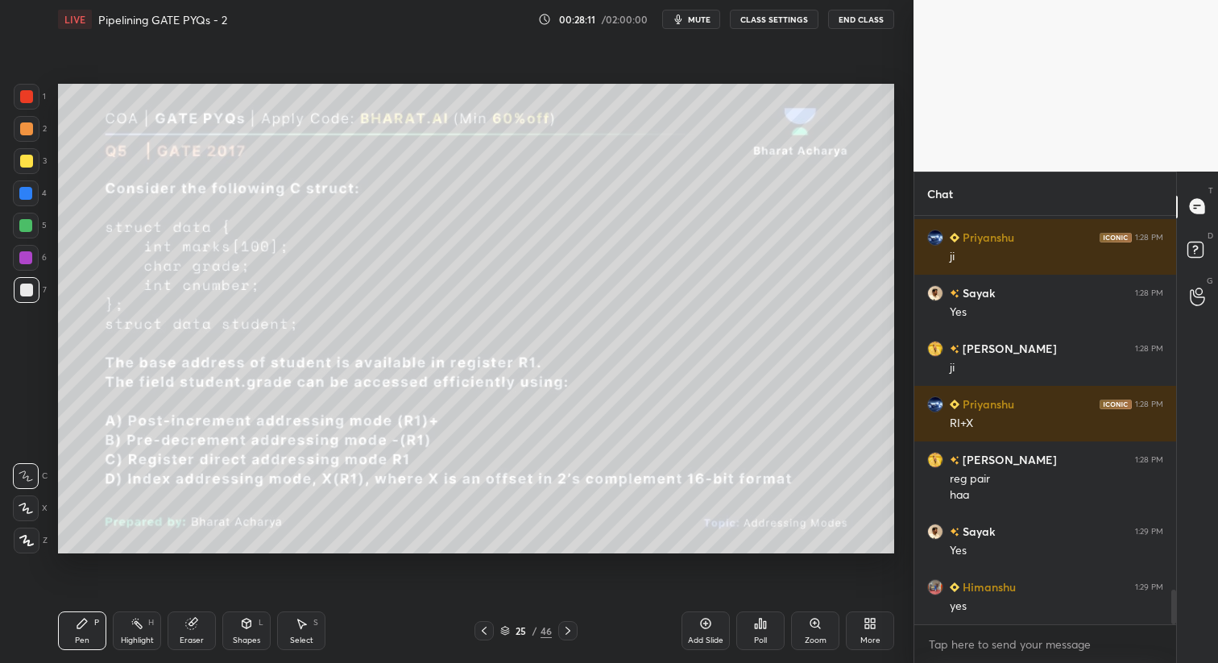
click at [757, 631] on div "Poll" at bounding box center [760, 631] width 48 height 39
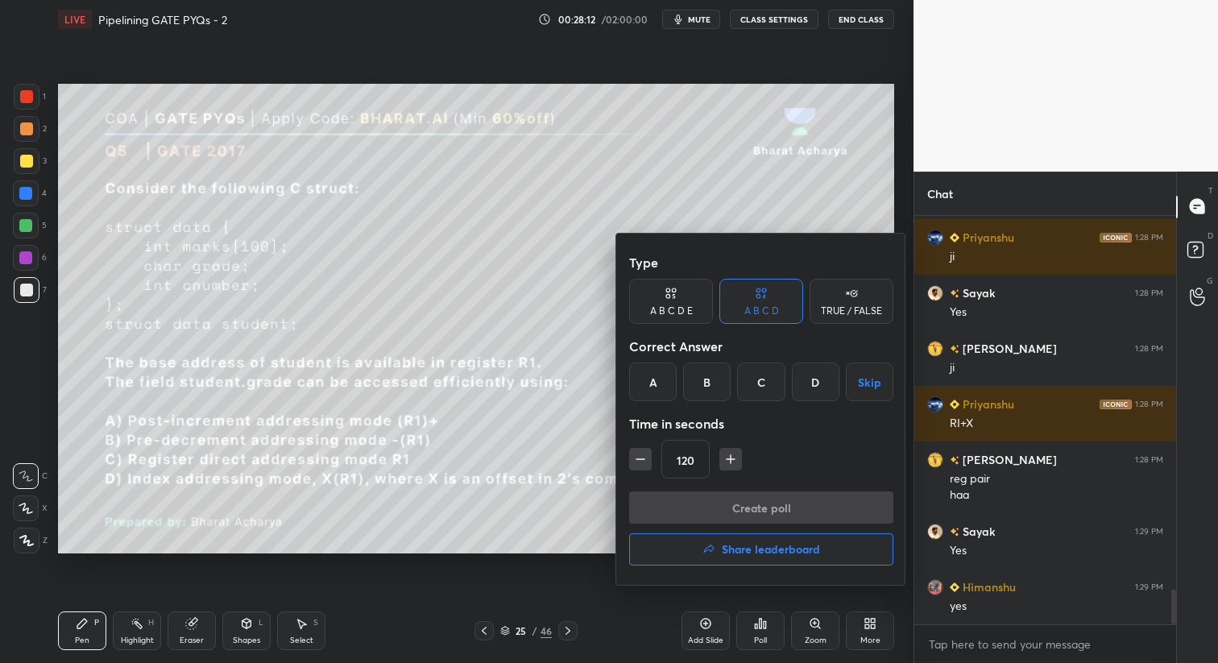
drag, startPoint x: 812, startPoint y: 388, endPoint x: 775, endPoint y: 460, distance: 80.7
click at [815, 390] on div "D" at bounding box center [816, 382] width 48 height 39
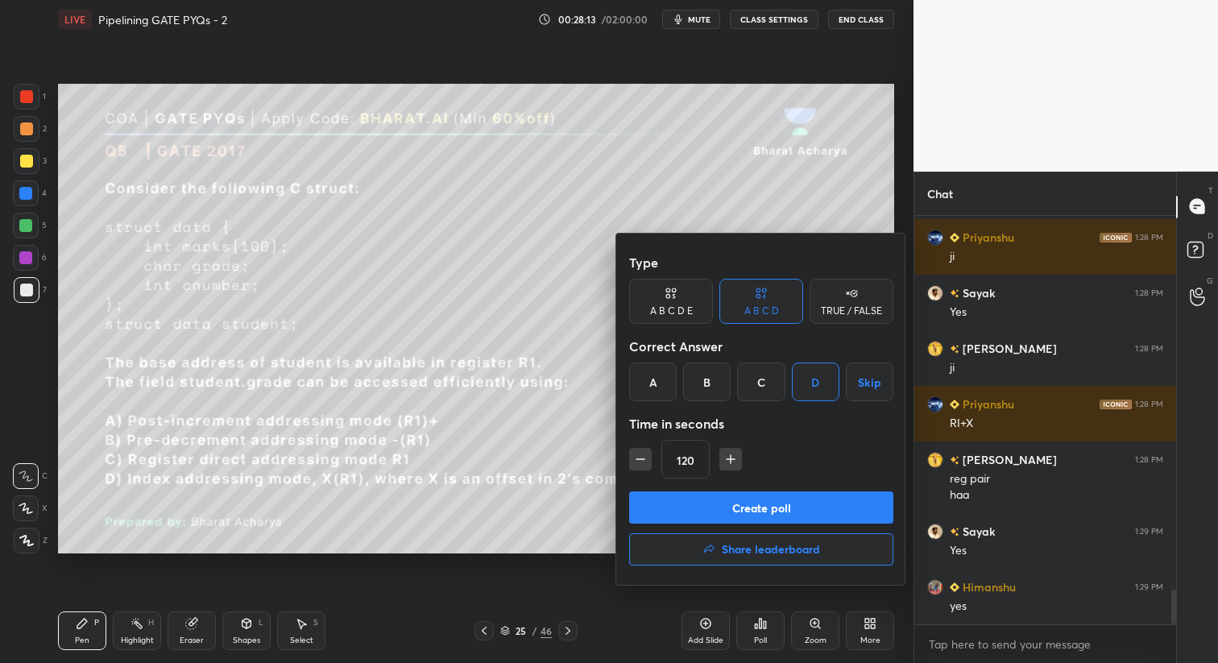
click at [774, 510] on button "Create poll" at bounding box center [761, 507] width 264 height 32
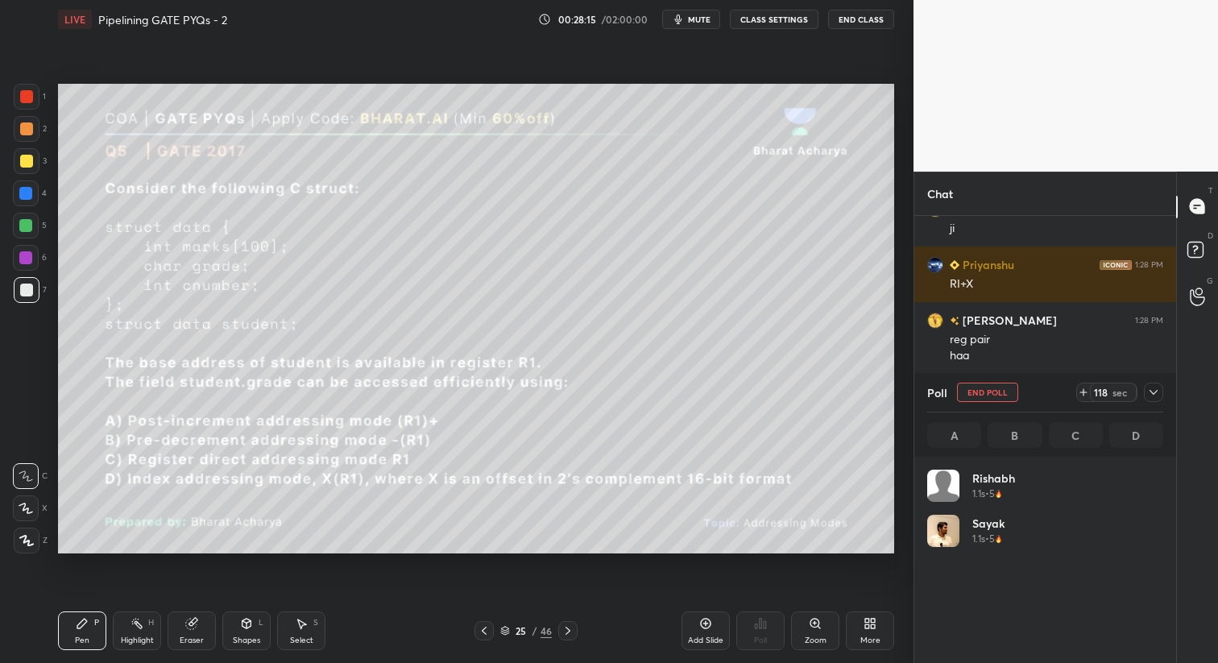
scroll to position [6, 6]
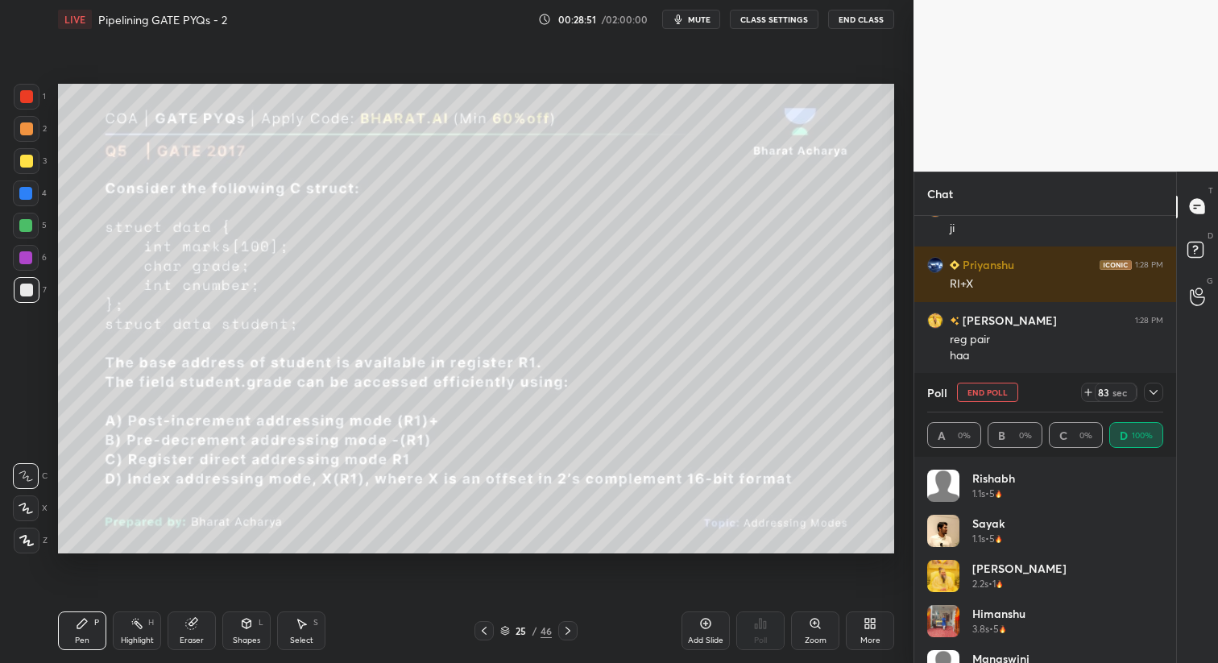
drag, startPoint x: 1163, startPoint y: 571, endPoint x: 1179, endPoint y: 661, distance: 91.5
click at [1179, 661] on div "Chat Sayak 1:28 PM Yes Baba 1:28 PM ji Priyanshu 1:28 PM RI+X Baba 1:28 PM reg …" at bounding box center [1066, 417] width 305 height 491
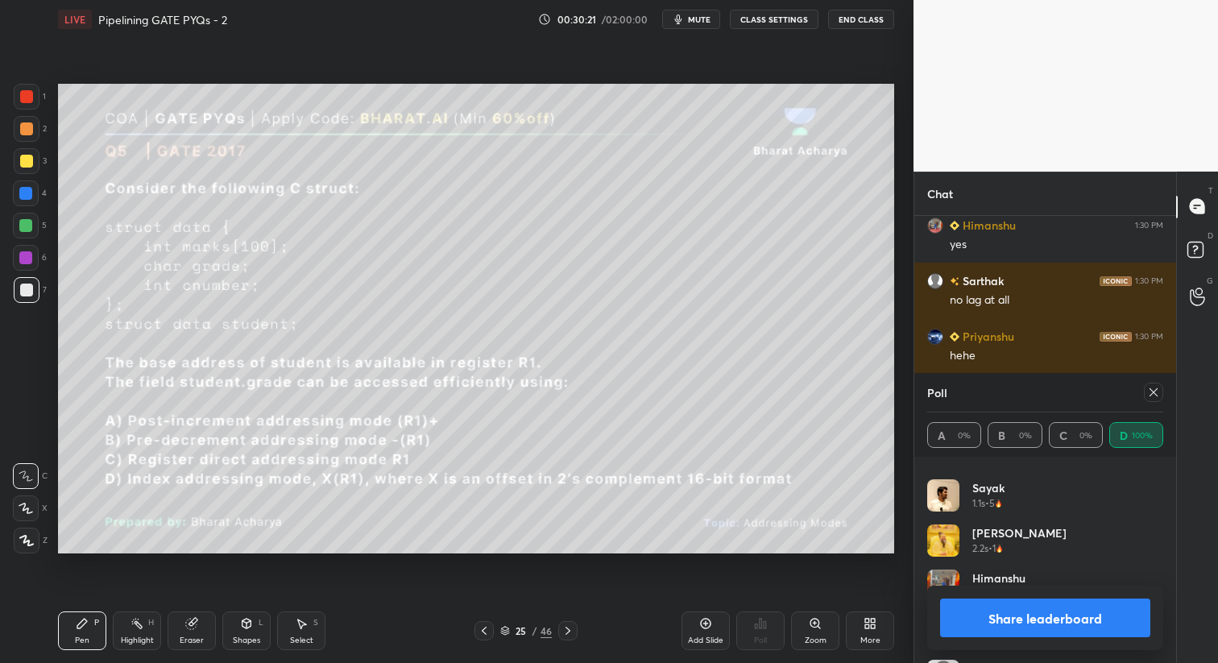
scroll to position [0, 0]
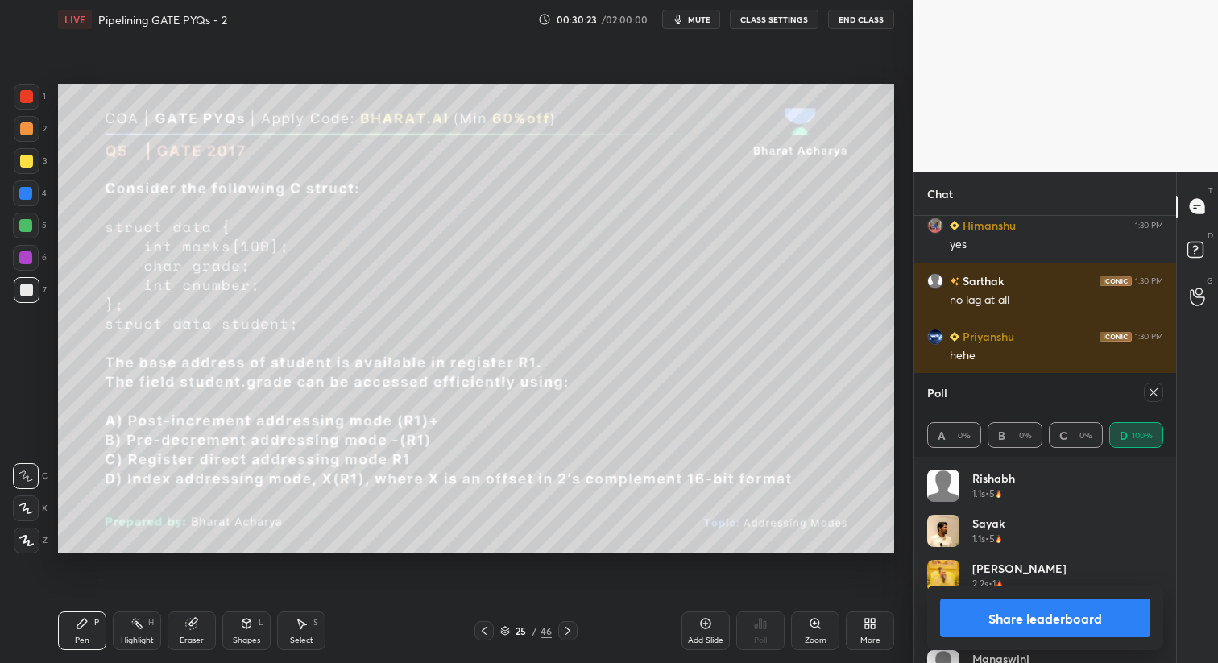
click at [1087, 632] on button "Share leaderboard" at bounding box center [1045, 618] width 210 height 39
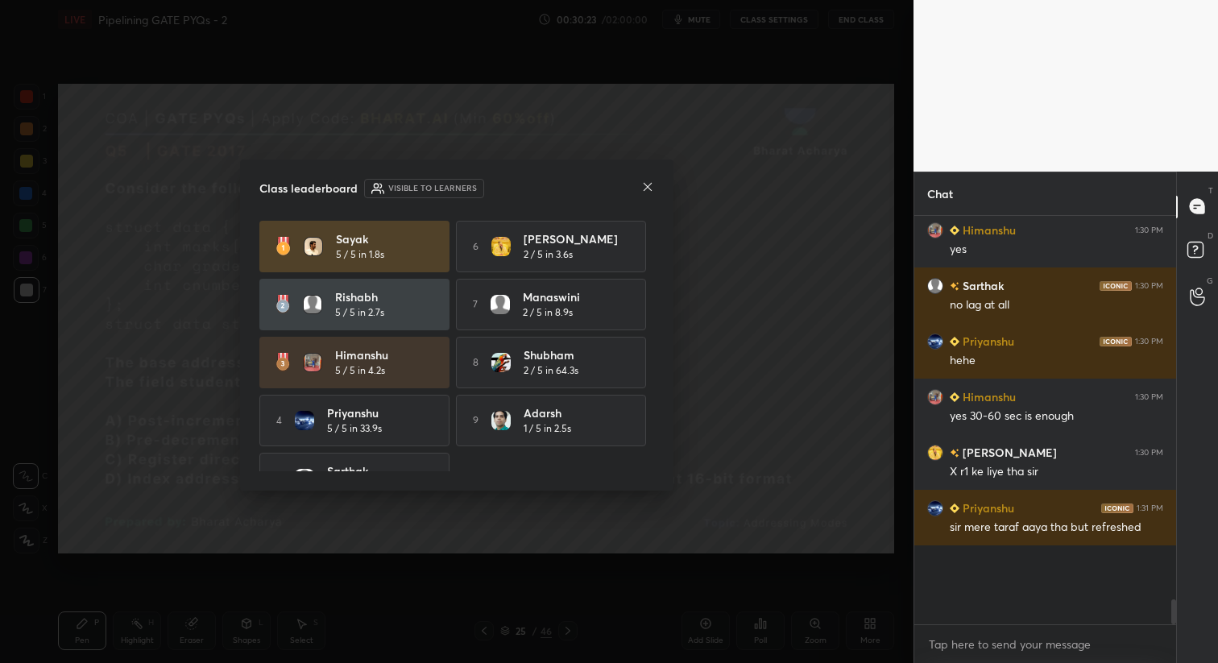
scroll to position [339, 257]
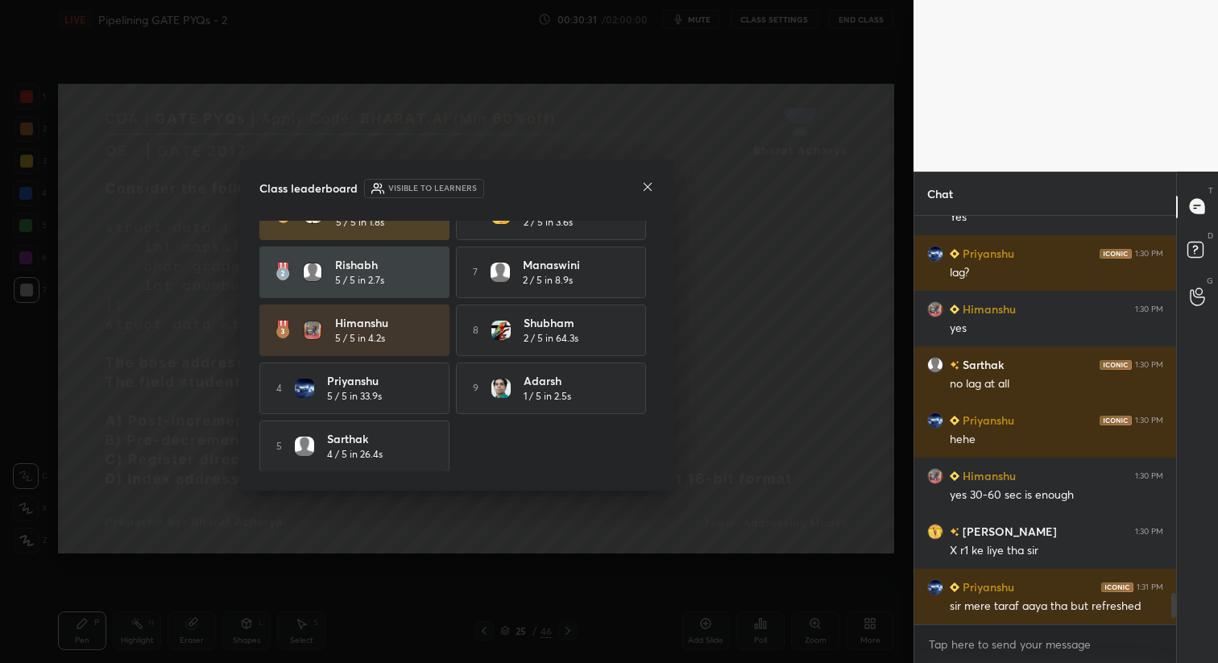
click at [647, 186] on icon at bounding box center [648, 187] width 8 height 8
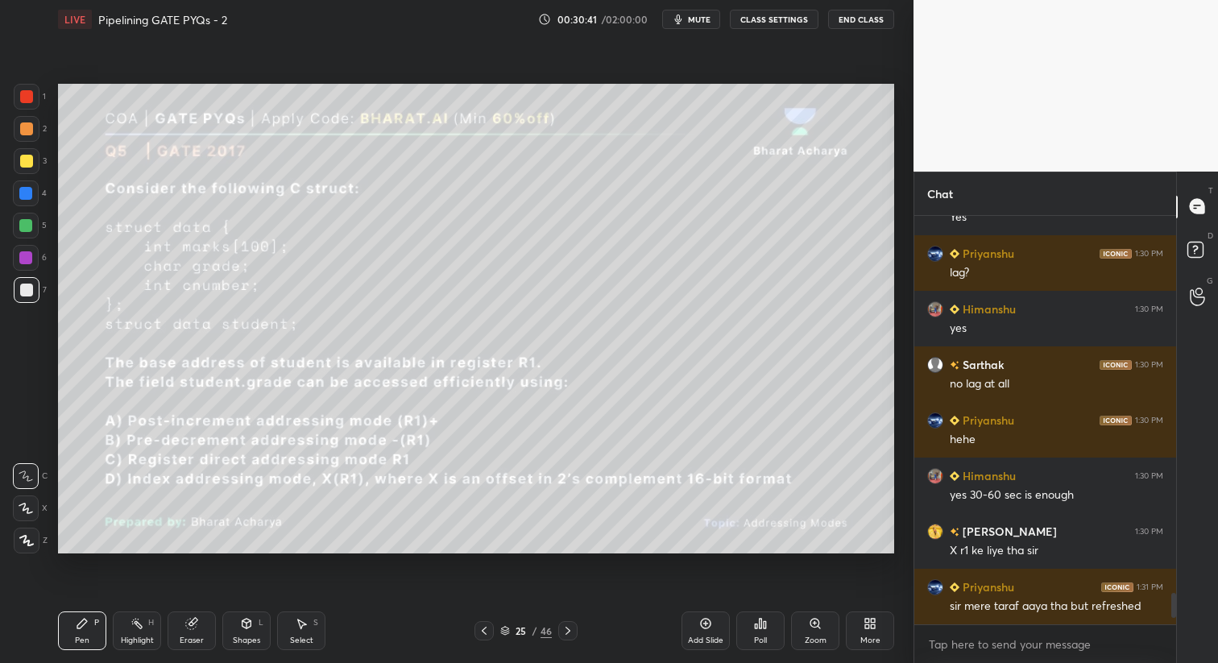
scroll to position [5020, 0]
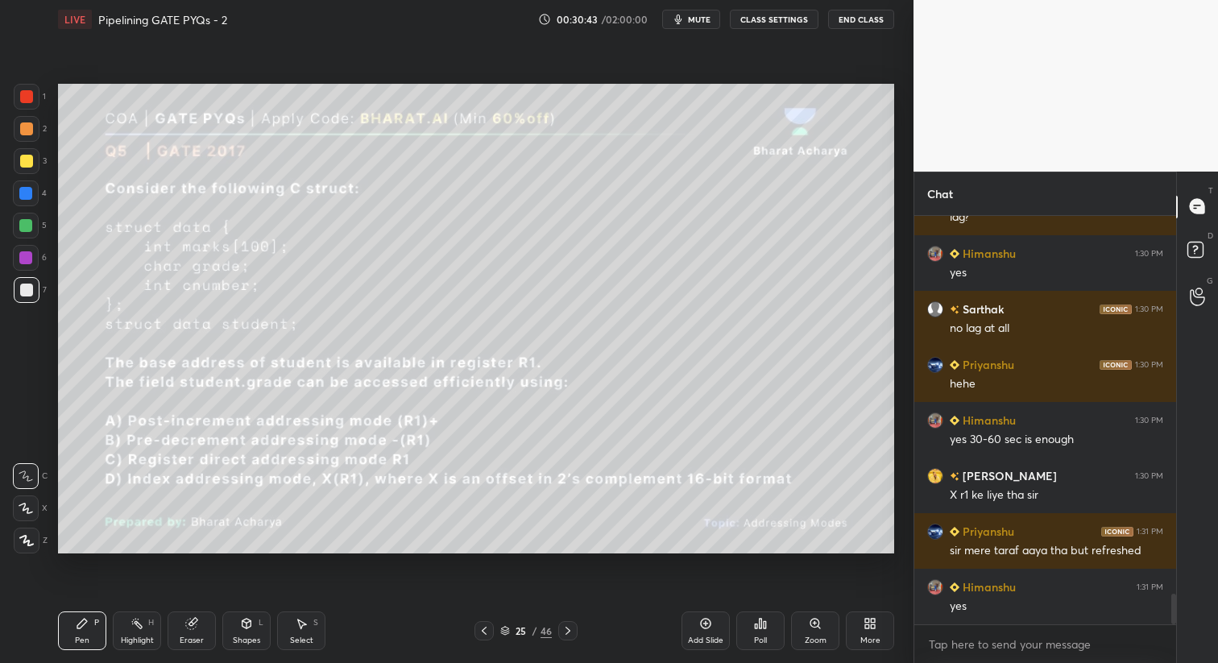
click at [573, 632] on icon at bounding box center [568, 630] width 13 height 13
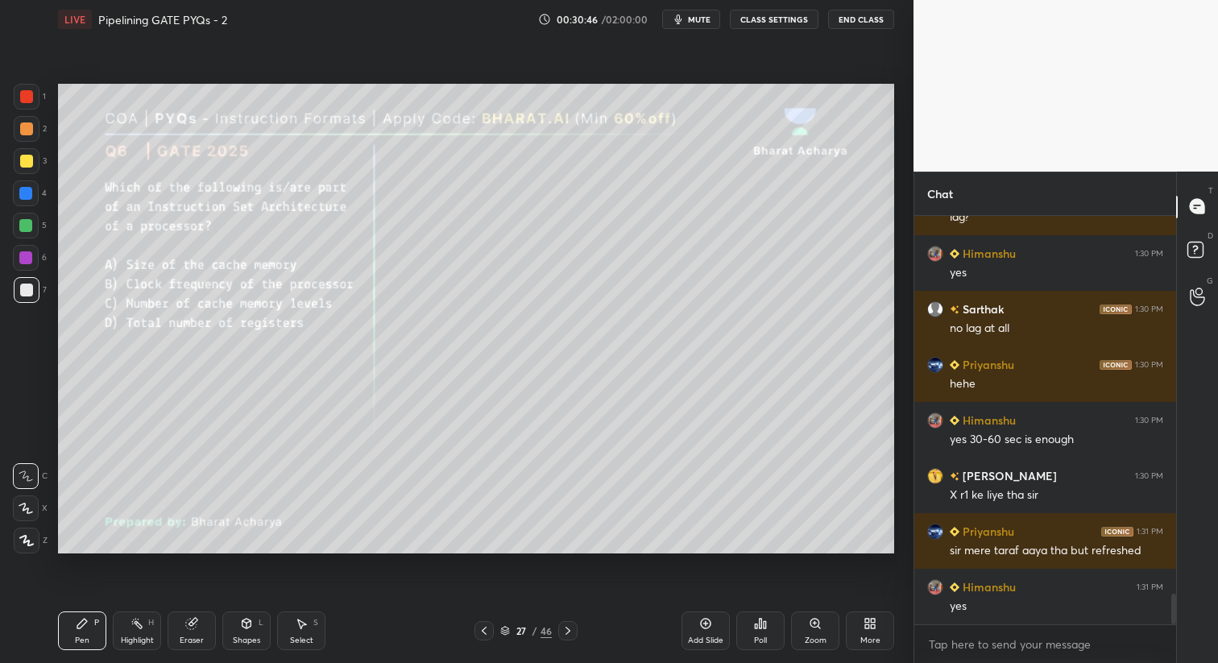
click at [573, 632] on icon at bounding box center [568, 630] width 13 height 13
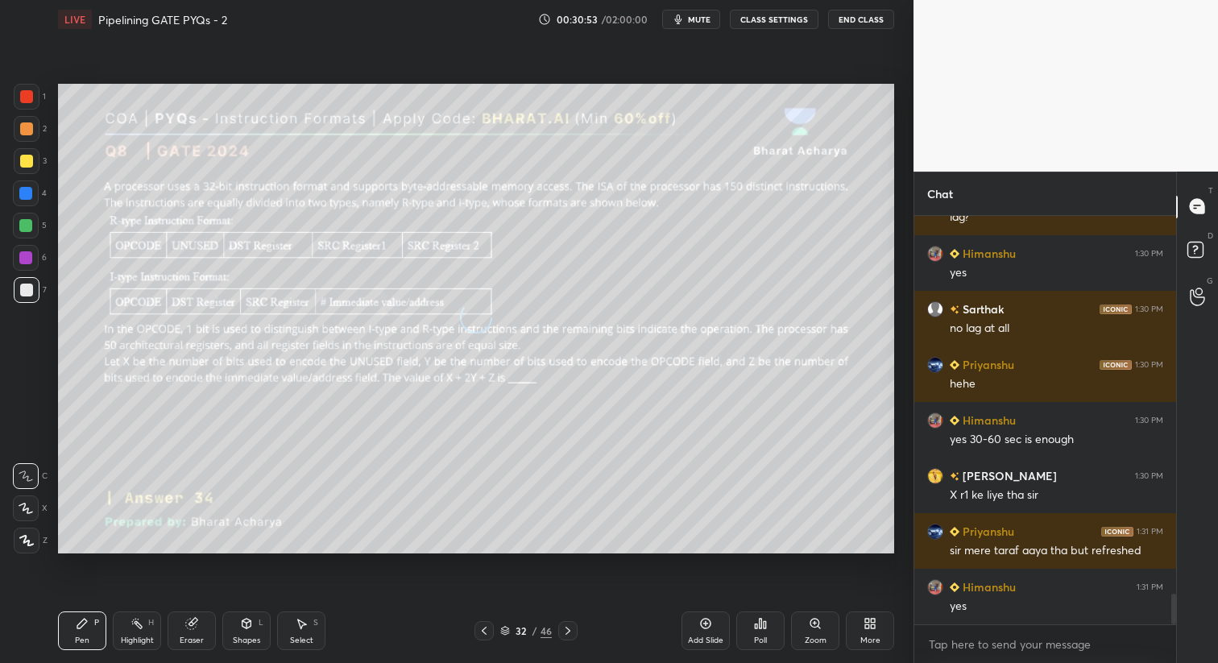
click at [573, 632] on icon at bounding box center [568, 630] width 13 height 13
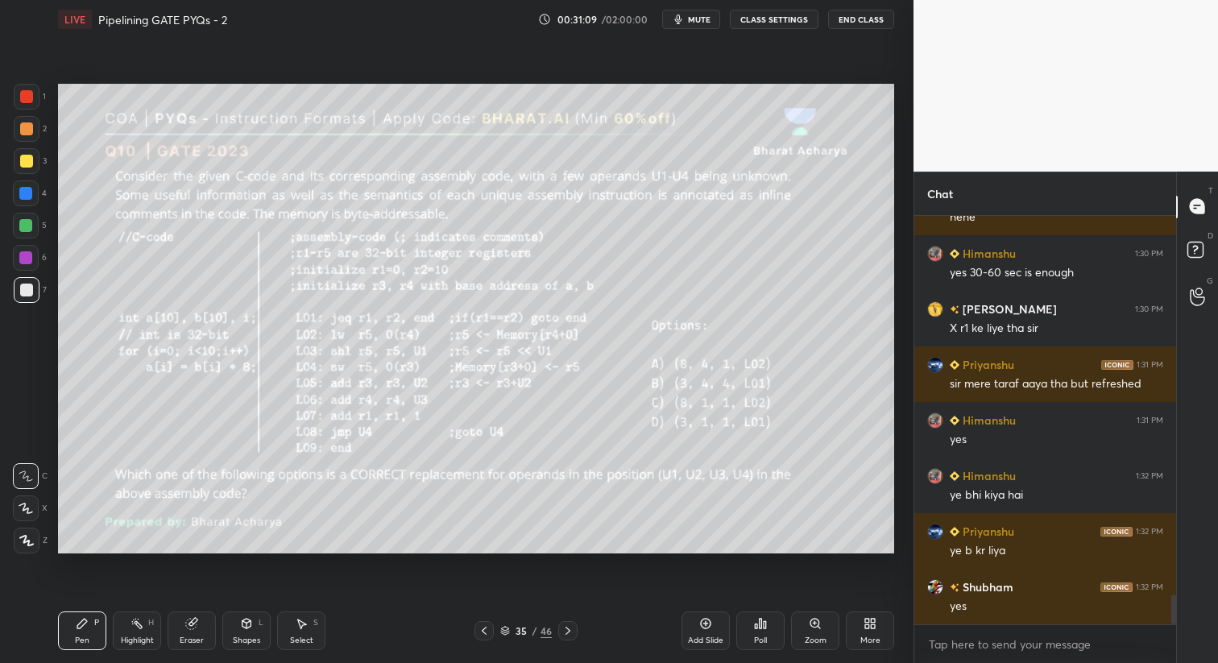
scroll to position [5242, 0]
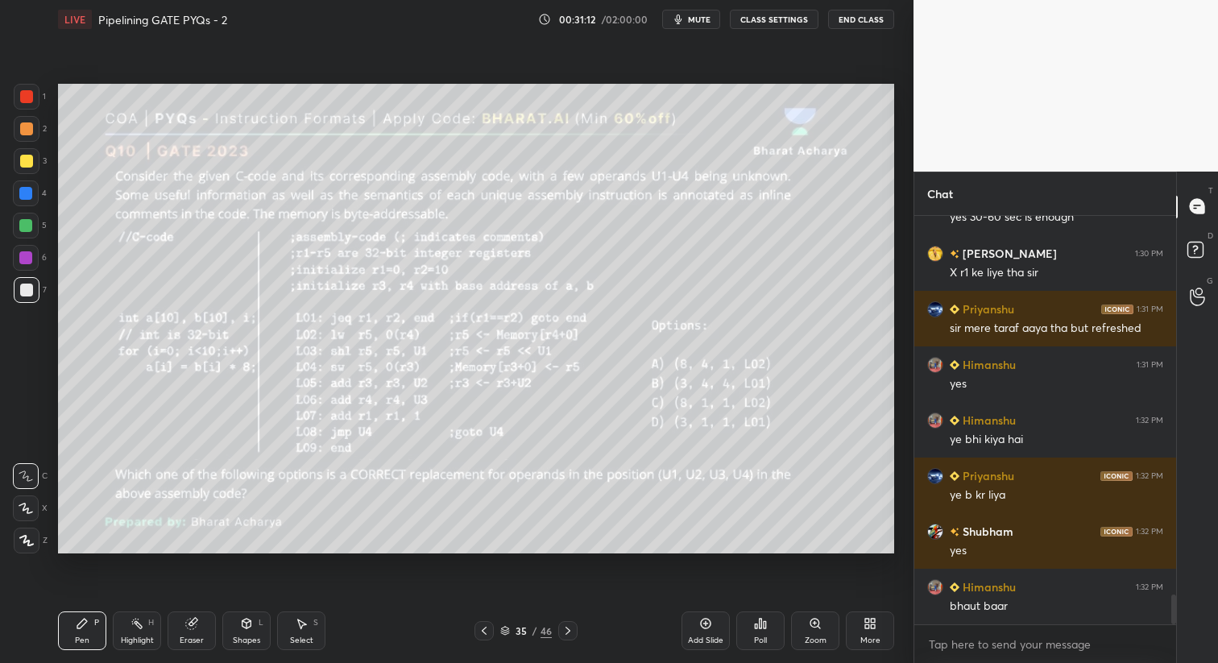
click at [561, 589] on div "Setting up your live class Poll for secs No correct answer Start poll" at bounding box center [476, 319] width 849 height 560
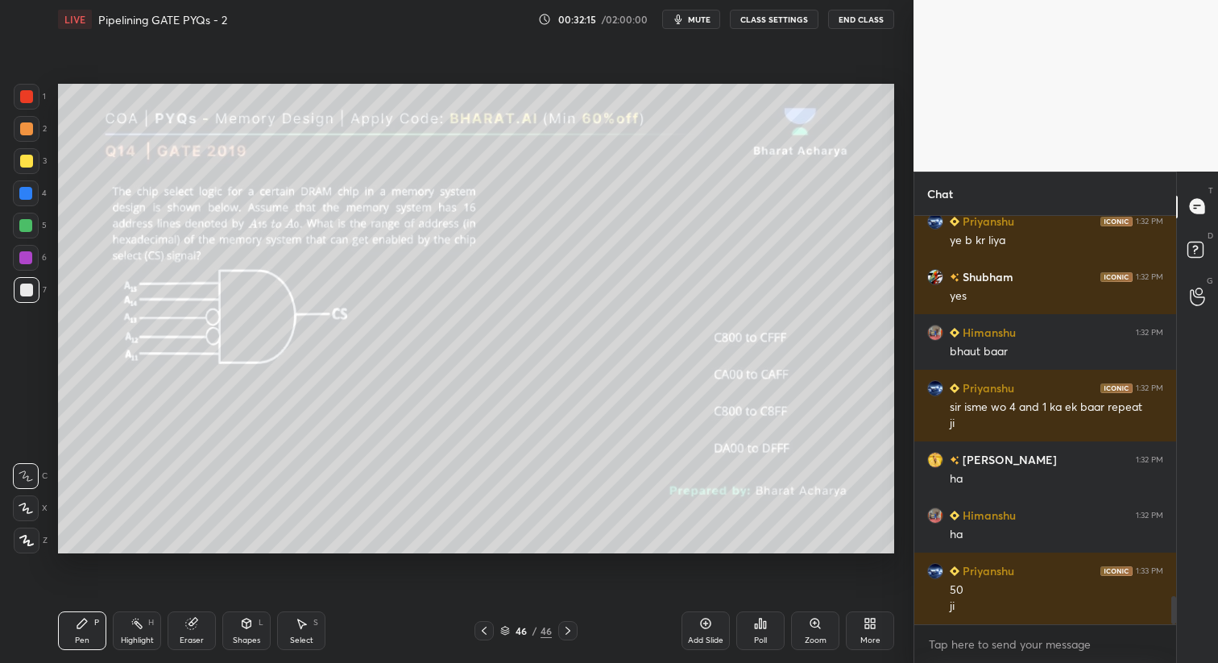
scroll to position [5552, 0]
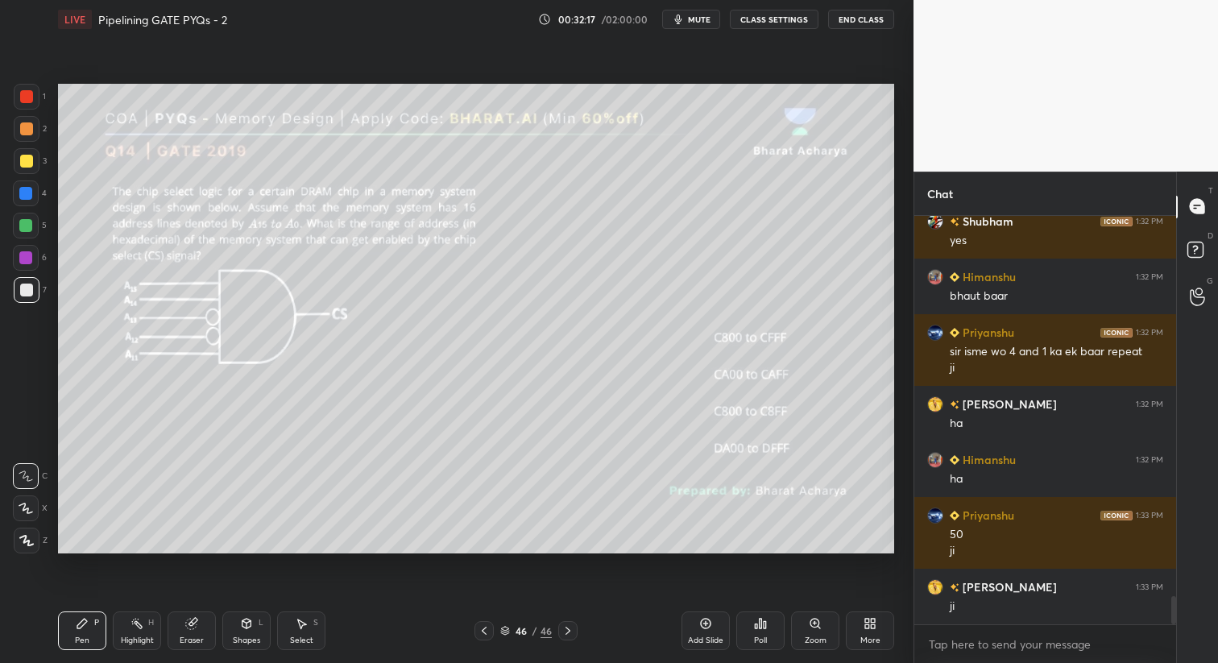
click at [692, 624] on div "Add Slide" at bounding box center [706, 631] width 48 height 39
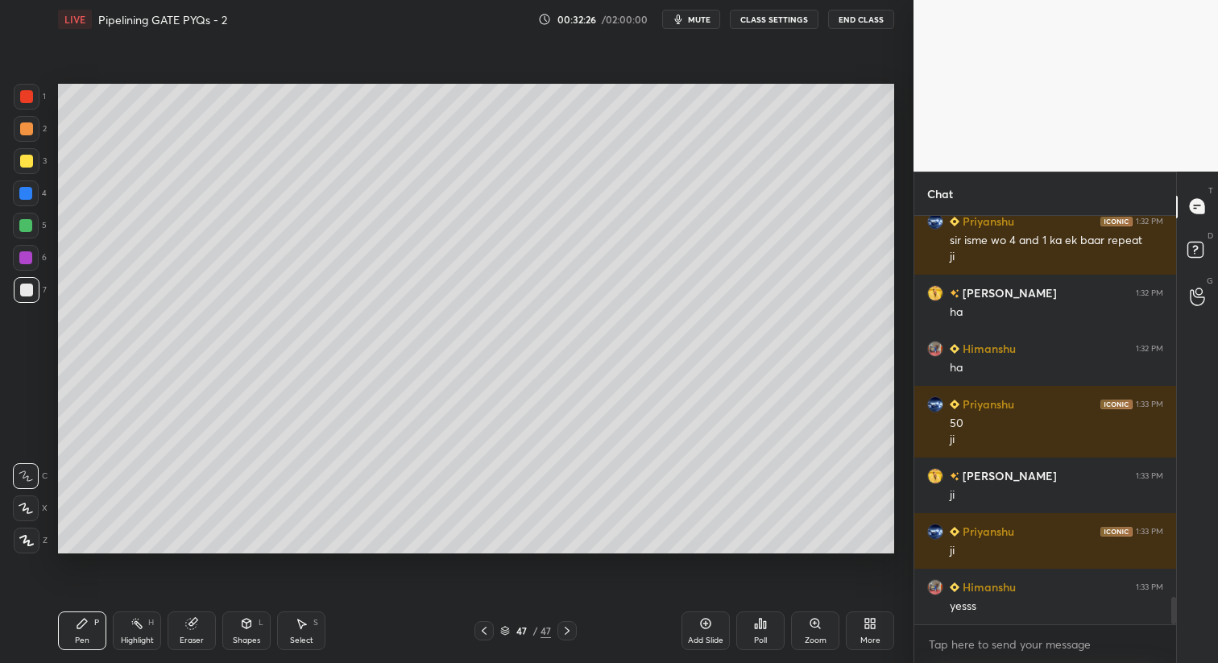
scroll to position [5719, 0]
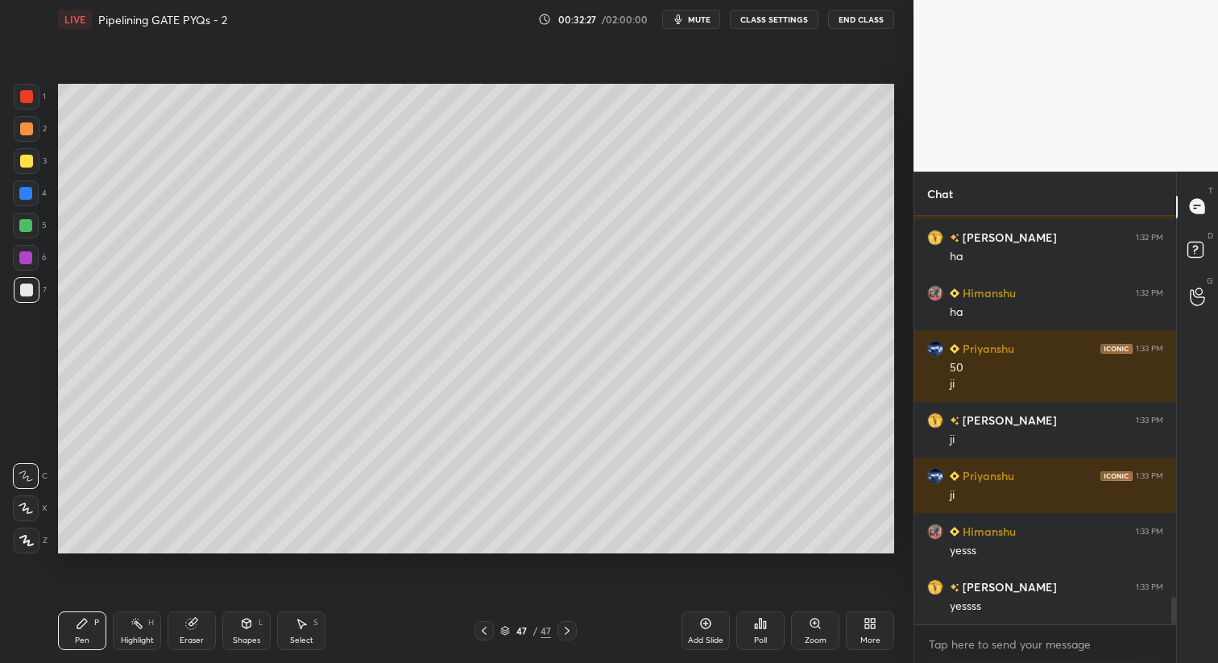
drag, startPoint x: 29, startPoint y: 542, endPoint x: 42, endPoint y: 487, distance: 56.3
click at [29, 543] on icon at bounding box center [26, 540] width 15 height 11
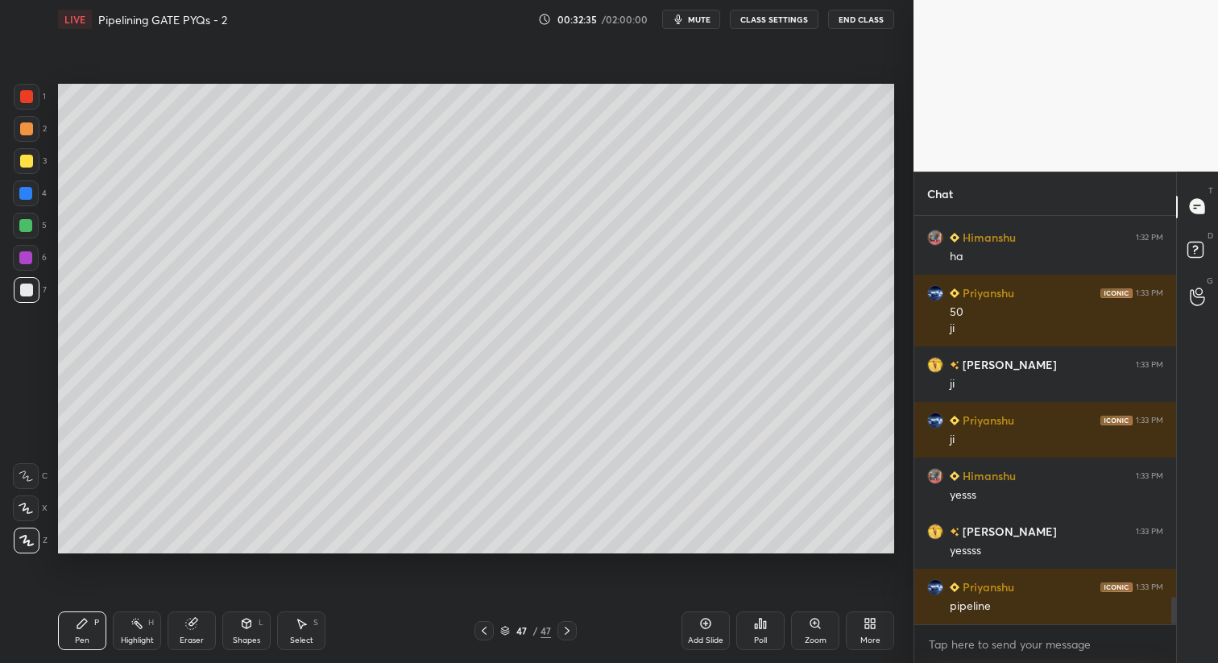
click at [872, 633] on div "More" at bounding box center [870, 631] width 48 height 39
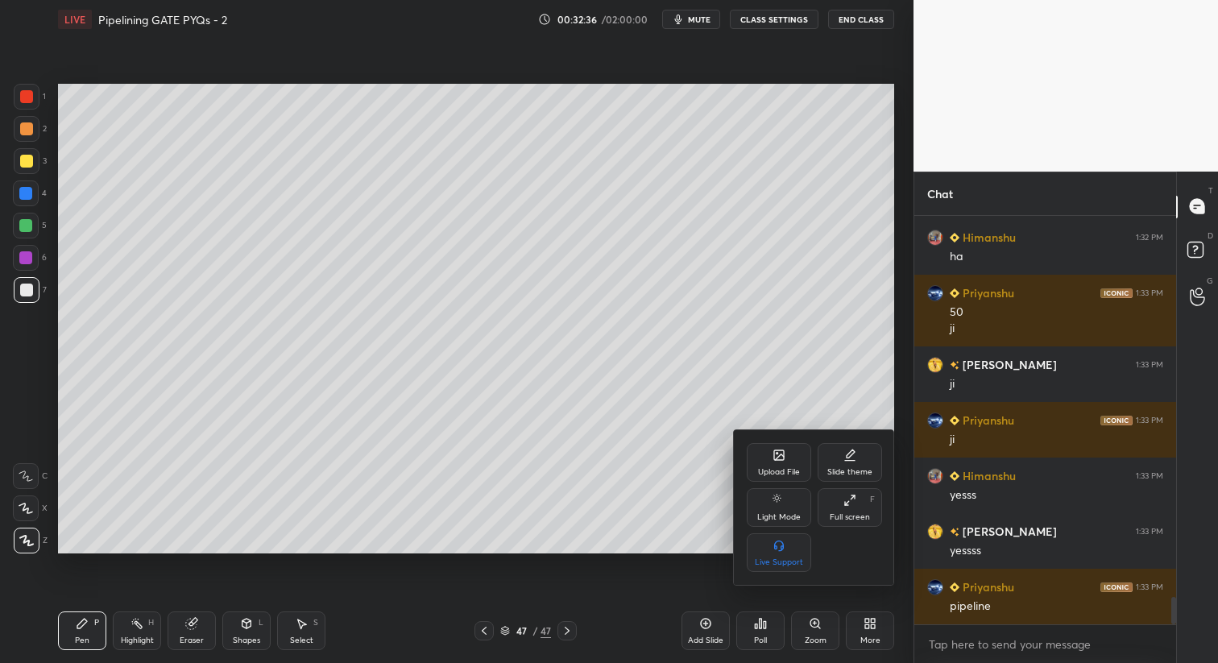
click at [787, 468] on div "Upload File" at bounding box center [779, 472] width 42 height 8
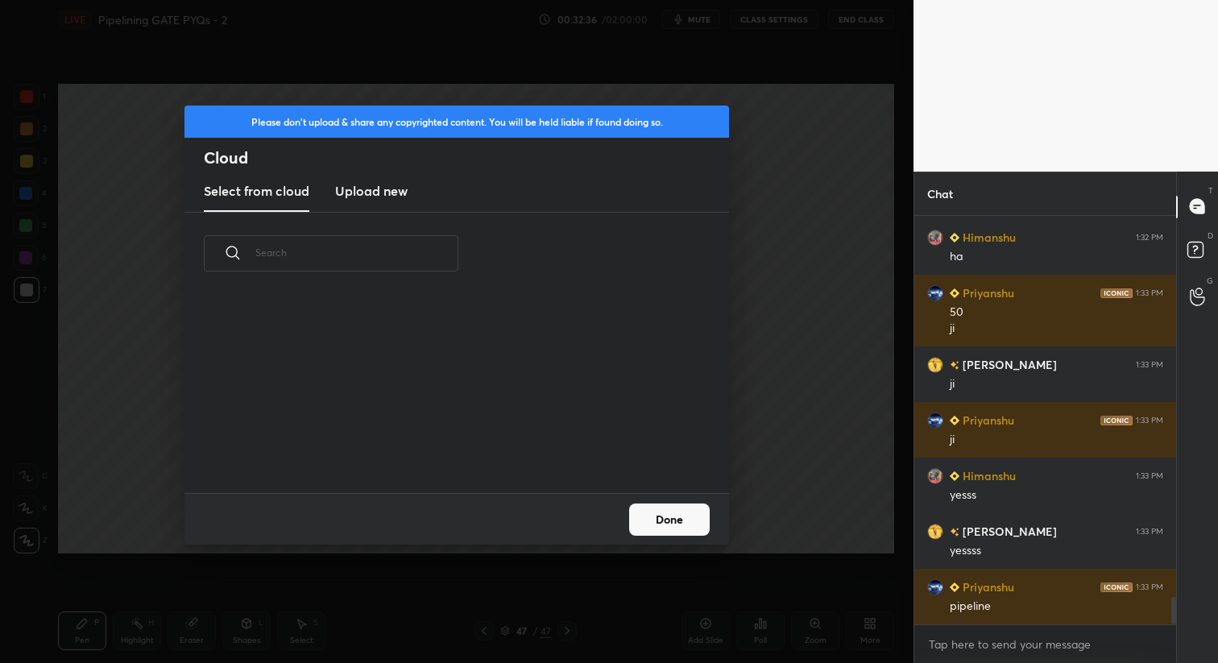
scroll to position [198, 517]
click at [365, 191] on h3 "Upload new" at bounding box center [371, 190] width 73 height 19
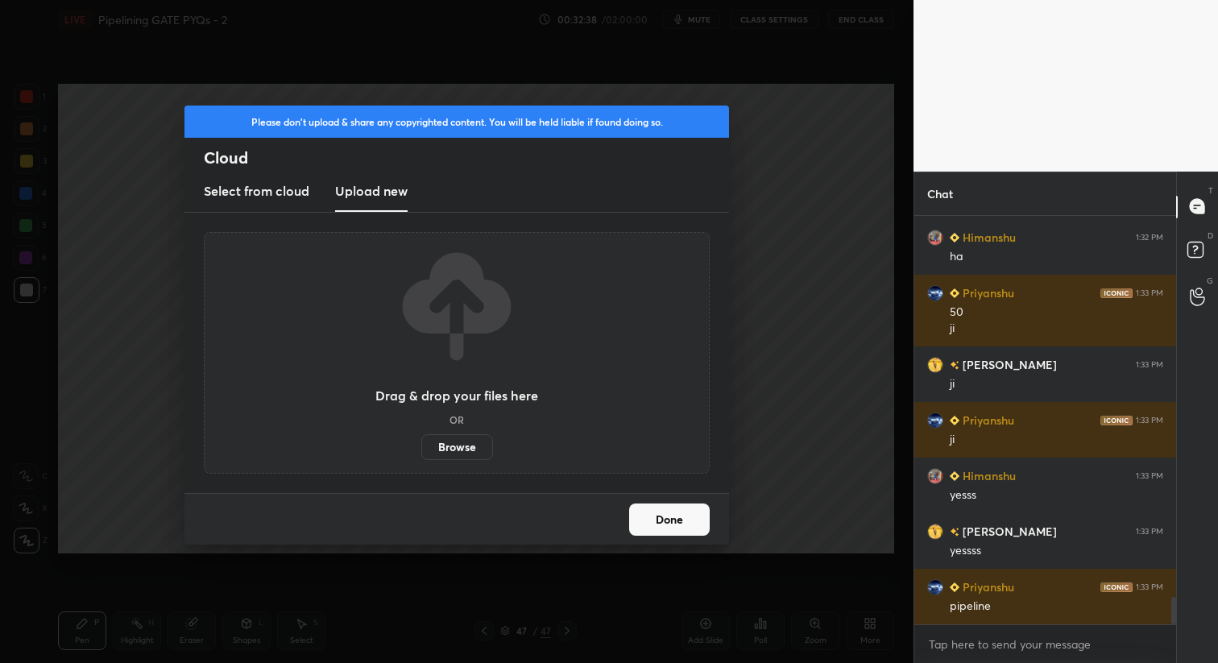
click at [460, 449] on label "Browse" at bounding box center [457, 447] width 72 height 26
click at [421, 449] on input "Browse" at bounding box center [421, 447] width 0 height 26
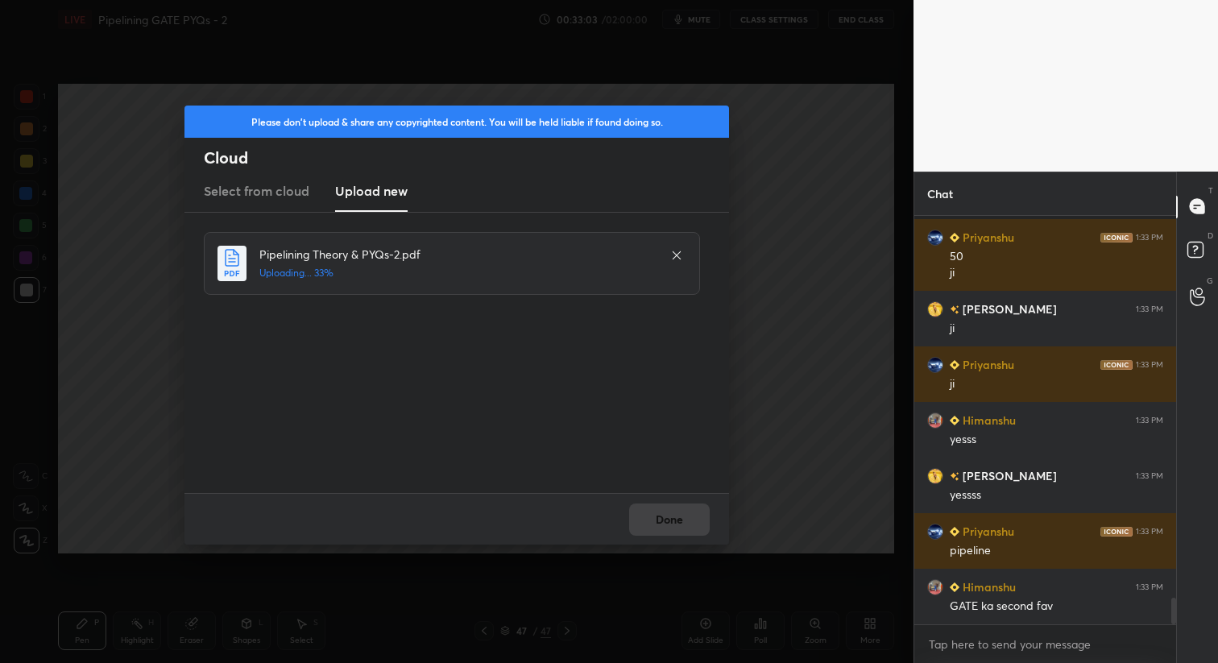
scroll to position [5915, 0]
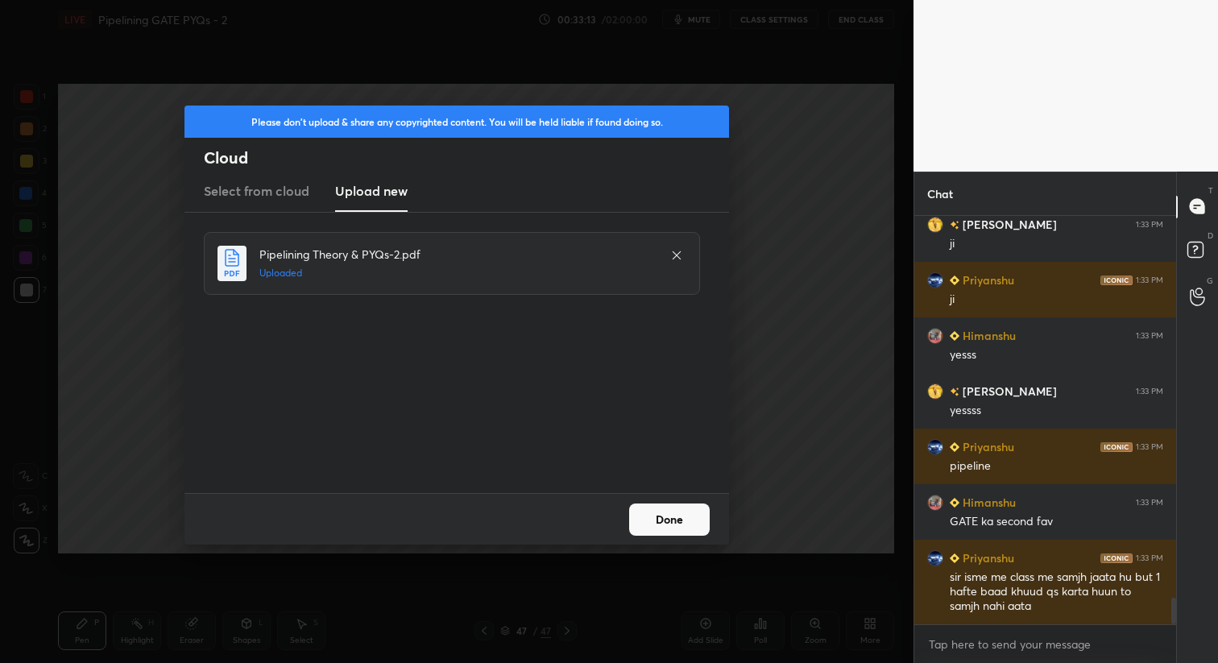
click at [678, 527] on button "Done" at bounding box center [669, 520] width 81 height 32
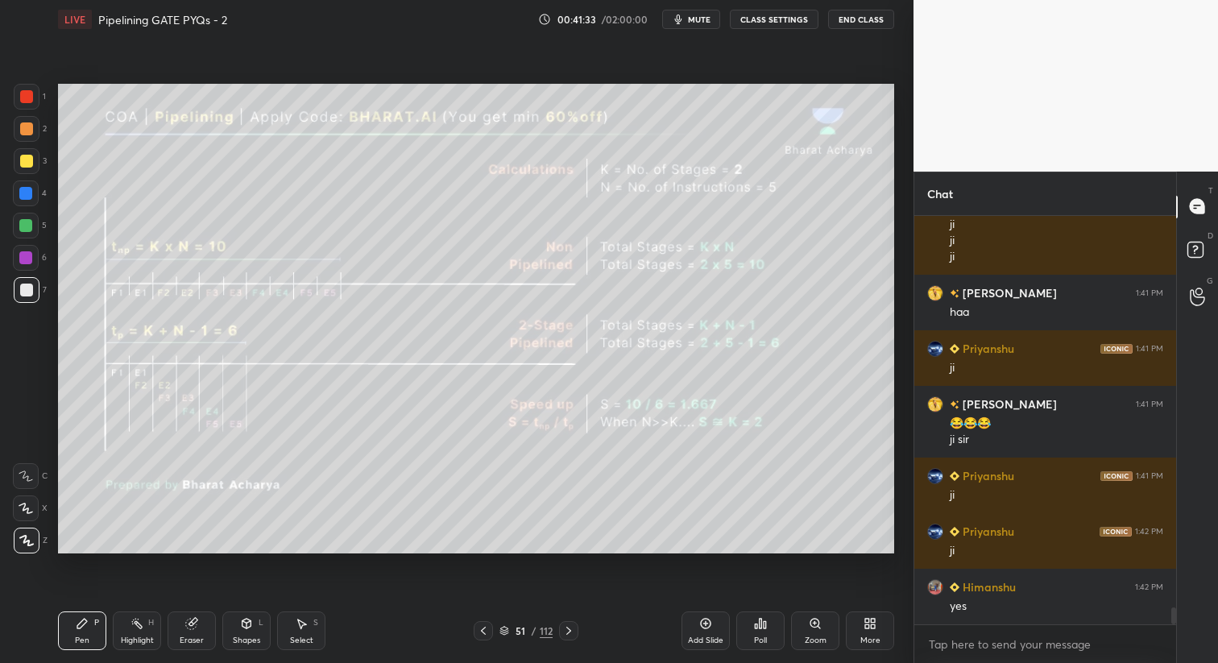
scroll to position [9552, 0]
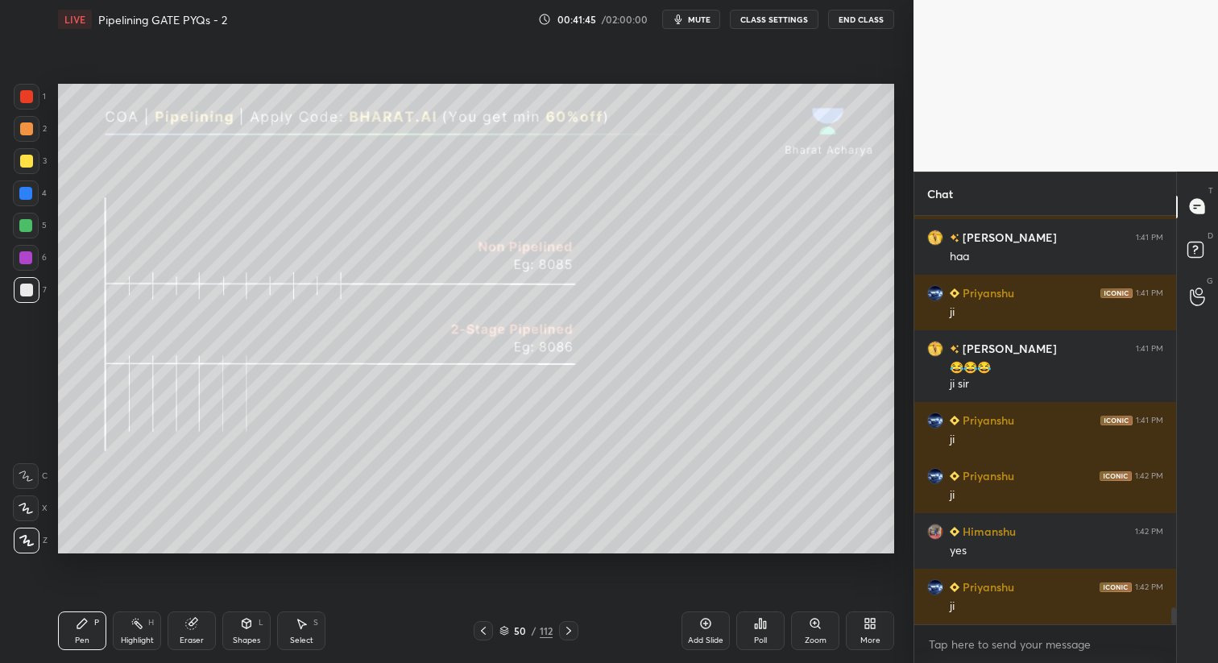
drag, startPoint x: 16, startPoint y: 160, endPoint x: 28, endPoint y: 189, distance: 30.7
click at [19, 160] on div at bounding box center [27, 161] width 26 height 26
drag, startPoint x: 24, startPoint y: 475, endPoint x: 28, endPoint y: 467, distance: 9.0
click at [24, 477] on icon at bounding box center [26, 476] width 15 height 11
click at [26, 287] on div at bounding box center [26, 290] width 13 height 13
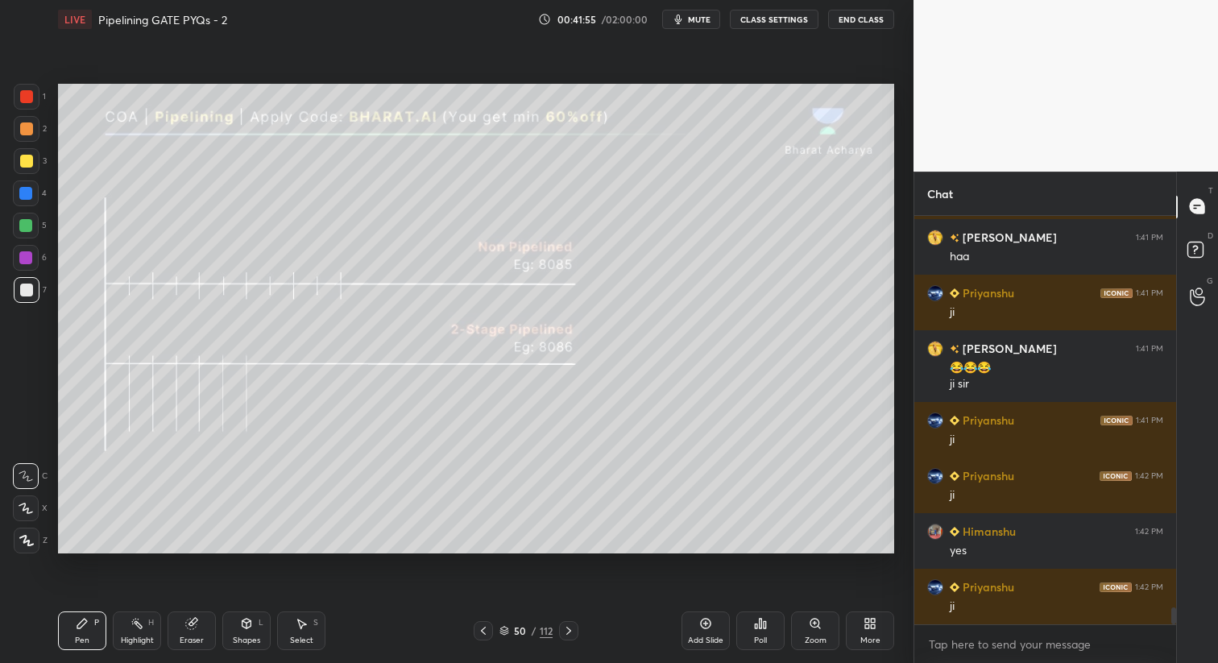
click at [715, 637] on div "Add Slide" at bounding box center [705, 641] width 35 height 8
drag, startPoint x: 485, startPoint y: 628, endPoint x: 503, endPoint y: 635, distance: 18.9
click at [484, 630] on icon at bounding box center [482, 630] width 13 height 13
click at [817, 631] on div "Zoom" at bounding box center [815, 631] width 48 height 39
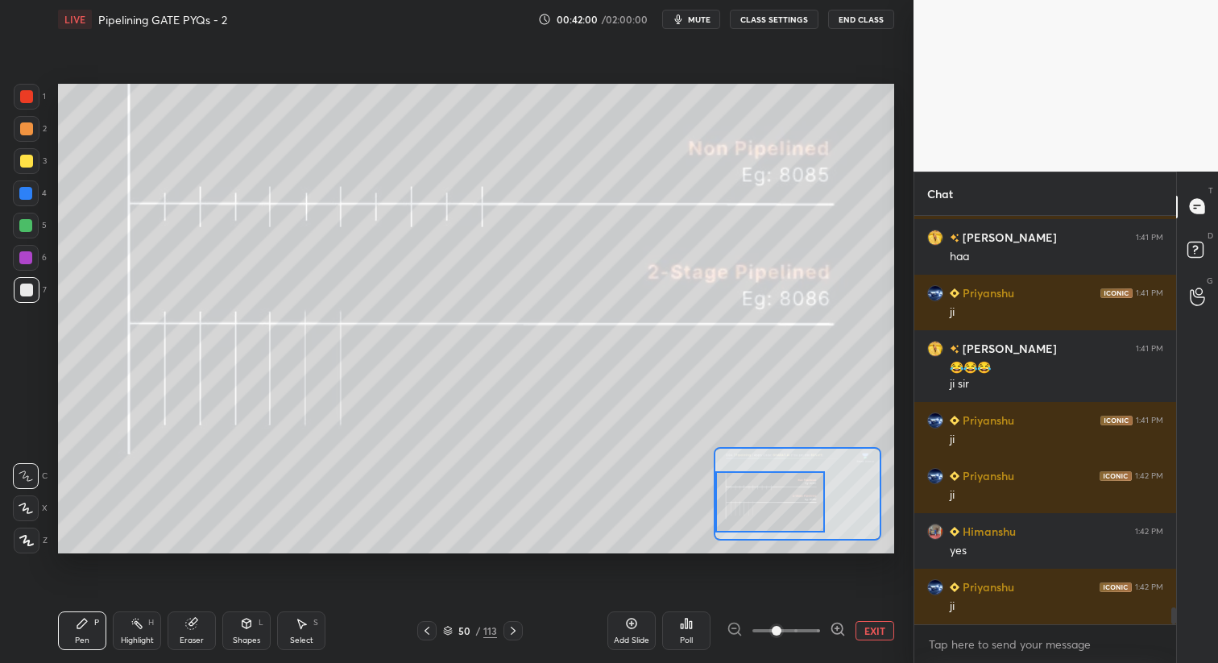
click at [699, 520] on div "Setting up your live class Poll for secs No correct answer Start poll" at bounding box center [476, 319] width 836 height 471
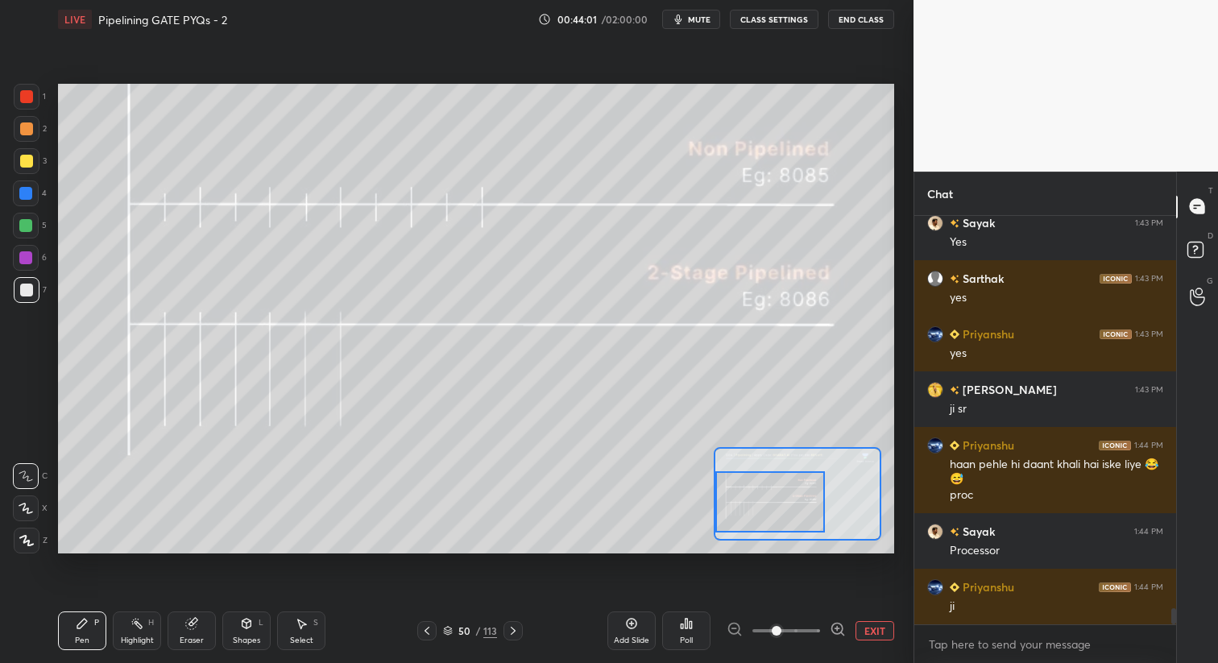
scroll to position [10083, 0]
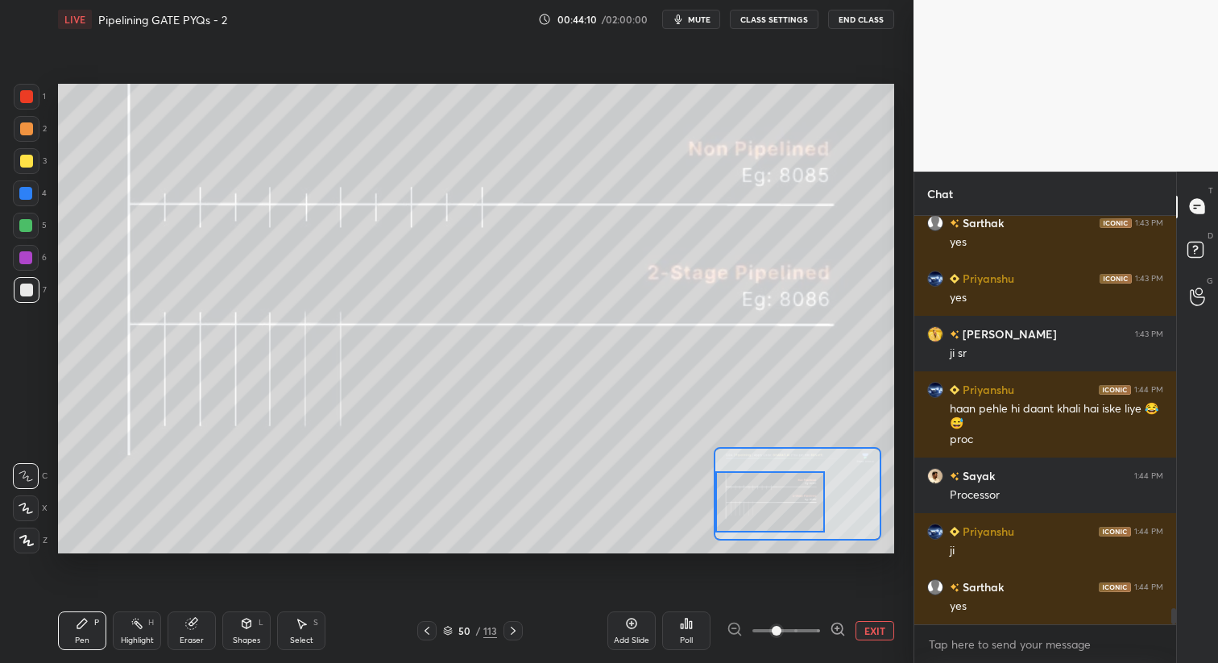
click at [29, 164] on div at bounding box center [26, 161] width 13 height 13
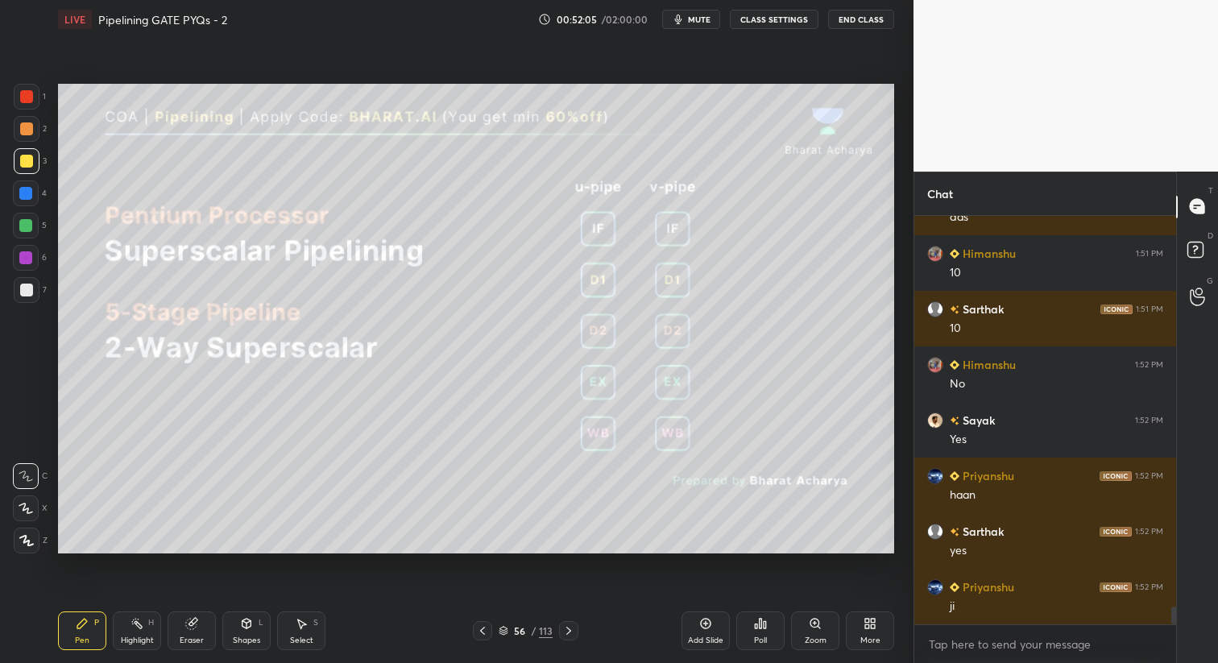
scroll to position [9183, 0]
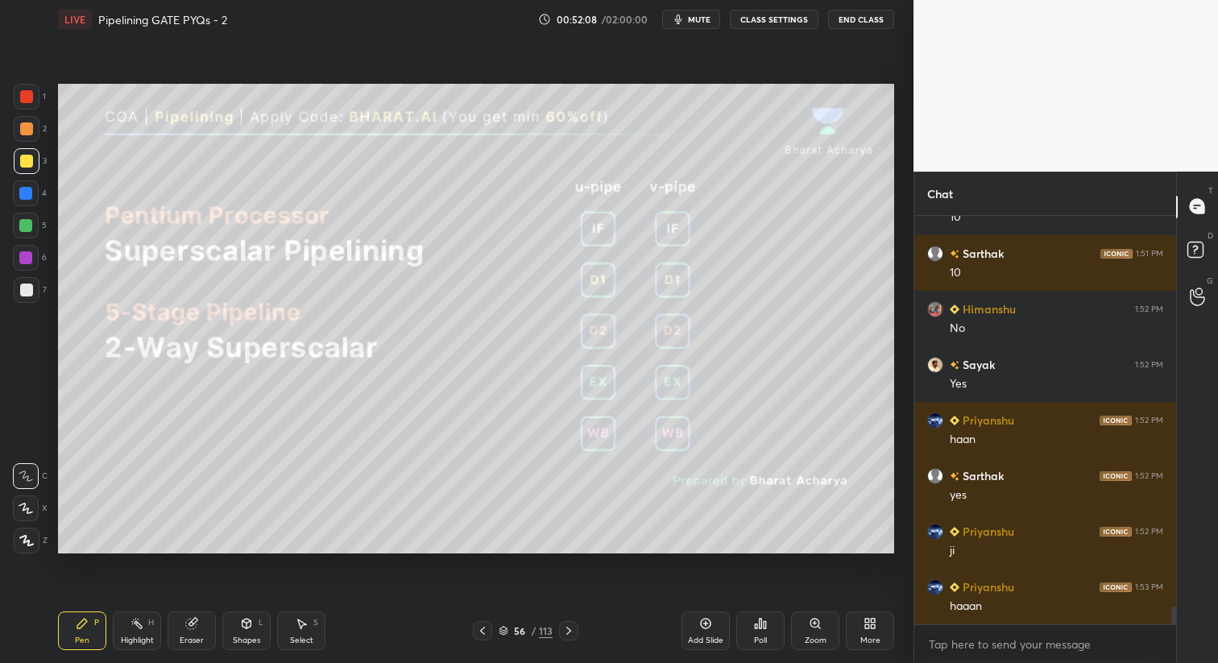
drag, startPoint x: 309, startPoint y: 633, endPoint x: 329, endPoint y: 575, distance: 61.4
click at [312, 632] on div "Select S" at bounding box center [301, 631] width 48 height 39
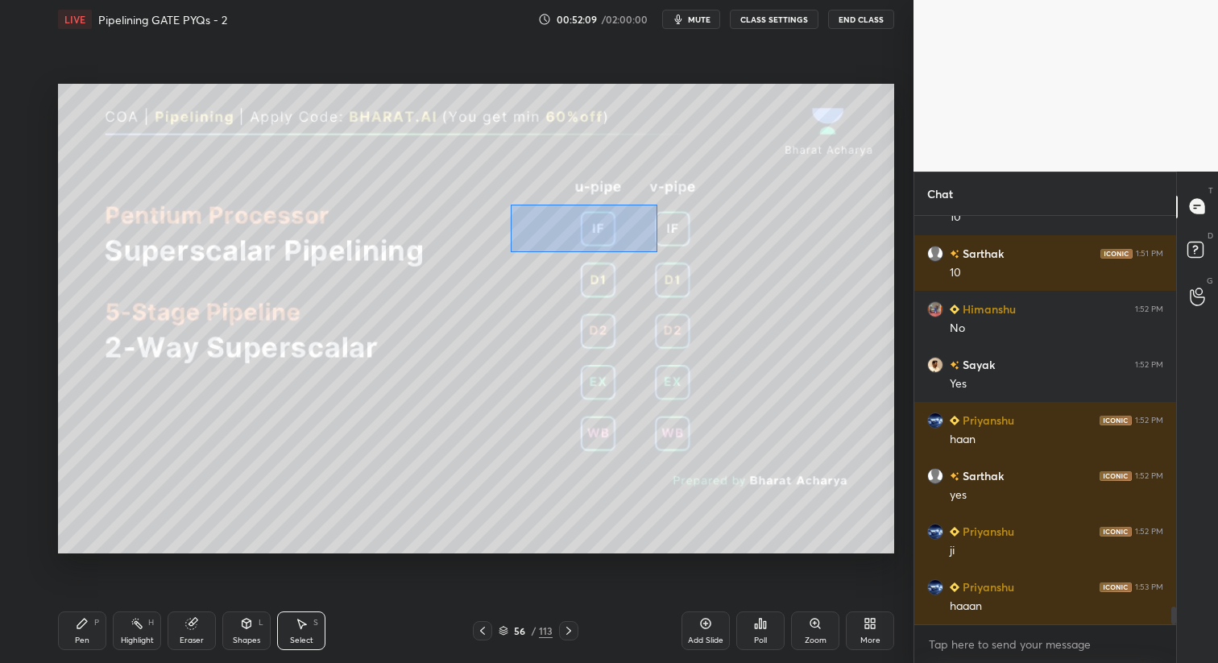
drag, startPoint x: 511, startPoint y: 205, endPoint x: 688, endPoint y: 253, distance: 183.7
click at [712, 252] on div "0 ° Undo Copy Duplicate Duplicate to new slide Delete" at bounding box center [476, 319] width 836 height 471
drag, startPoint x: 620, startPoint y: 235, endPoint x: 619, endPoint y: 284, distance: 48.4
click at [619, 285] on div "0 ° Undo Copy Duplicate Duplicate to new slide Delete" at bounding box center [476, 319] width 836 height 471
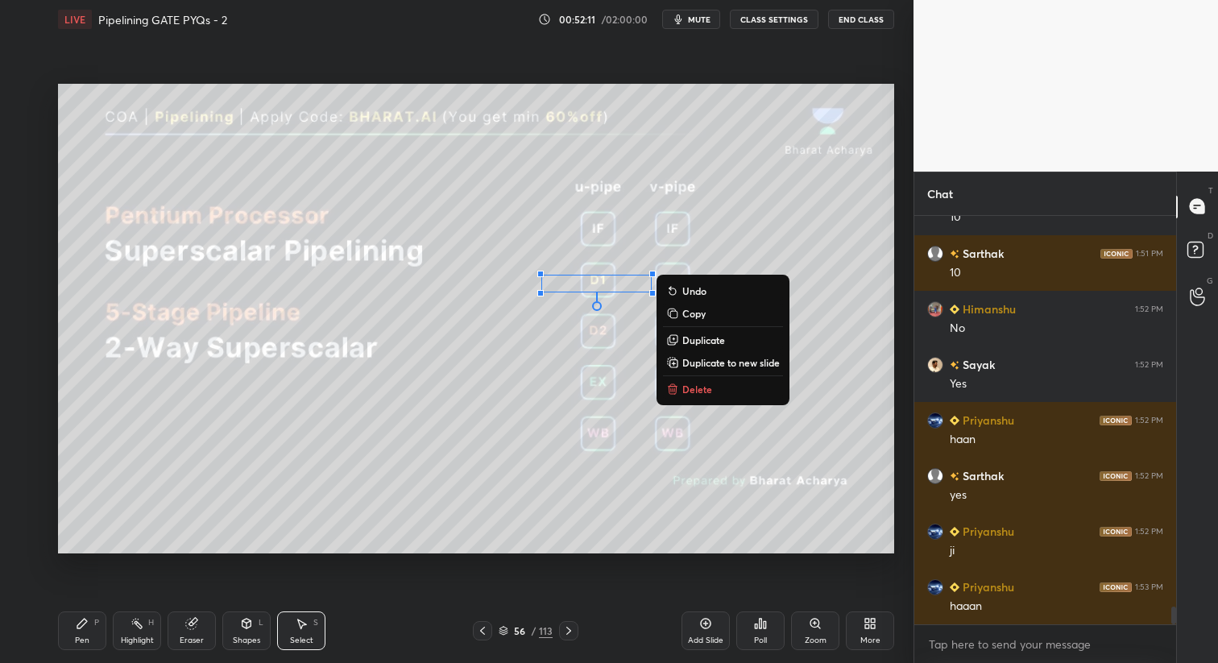
click at [446, 480] on div "0 ° Undo Copy Duplicate Duplicate to new slide Delete" at bounding box center [476, 319] width 836 height 471
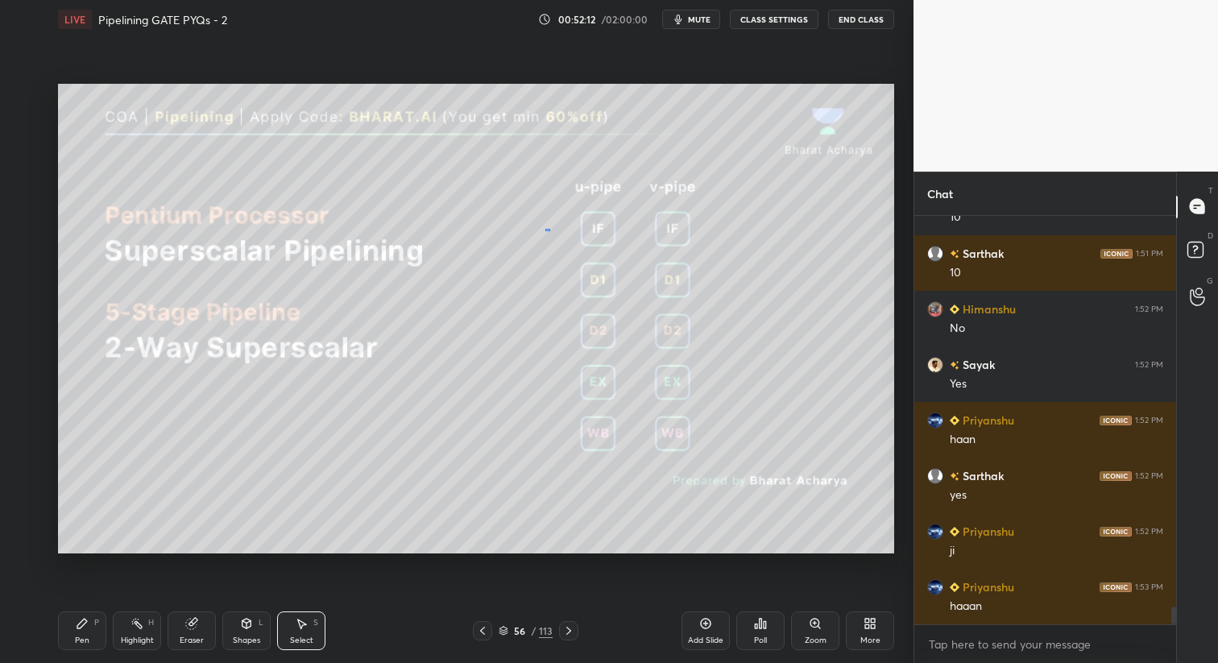
drag, startPoint x: 544, startPoint y: 229, endPoint x: 547, endPoint y: 240, distance: 11.7
click at [543, 242] on div "0 ° Undo Copy Duplicate Duplicate to new slide Delete" at bounding box center [476, 319] width 836 height 471
drag, startPoint x: 75, startPoint y: 632, endPoint x: 129, endPoint y: 568, distance: 83.5
click at [82, 628] on icon at bounding box center [82, 623] width 13 height 13
drag, startPoint x: 293, startPoint y: 635, endPoint x: 298, endPoint y: 628, distance: 8.7
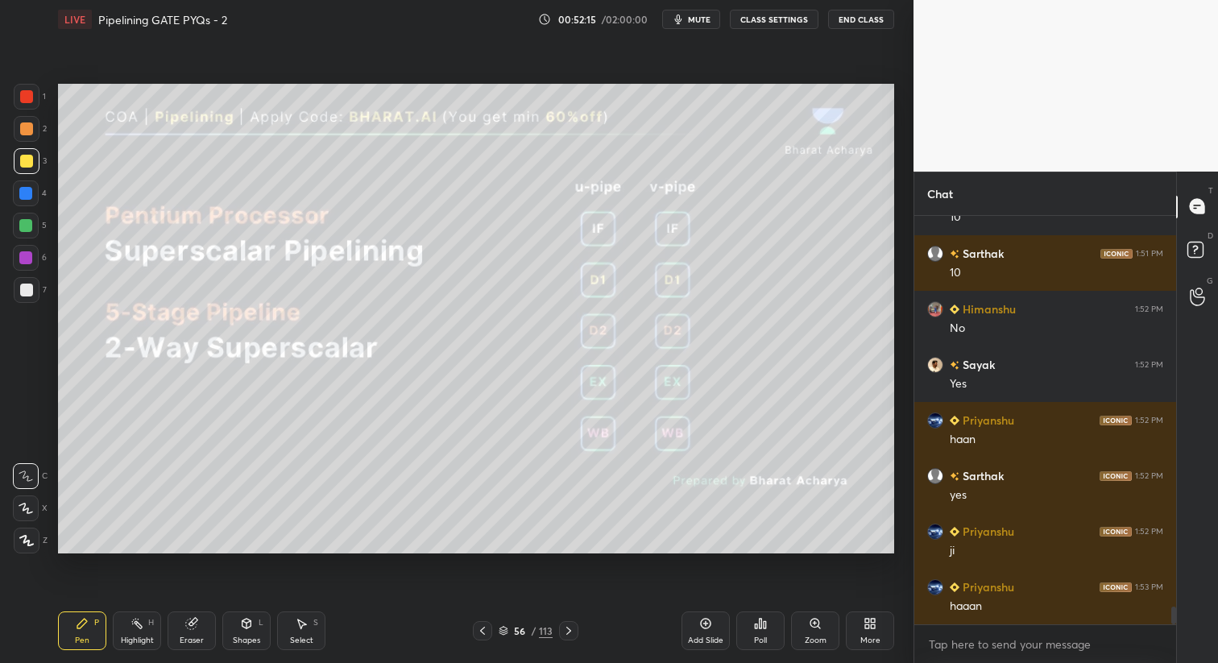
click at [297, 633] on div "Select S" at bounding box center [301, 631] width 48 height 39
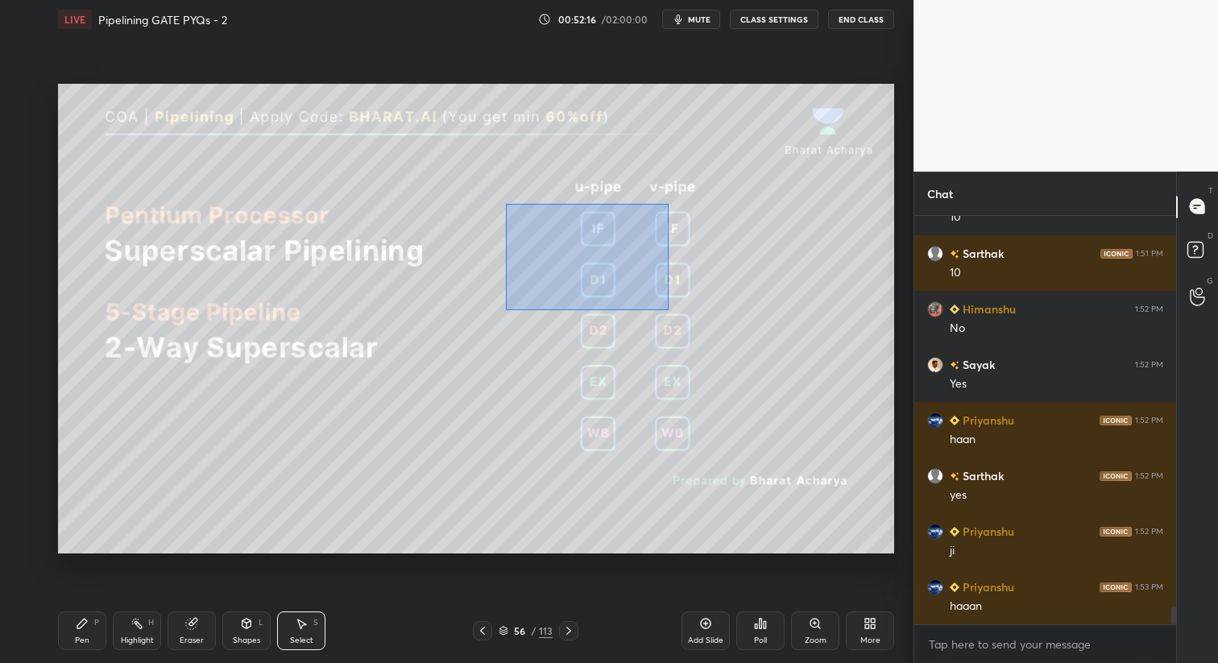
drag, startPoint x: 504, startPoint y: 202, endPoint x: 631, endPoint y: 292, distance: 155.6
click at [666, 307] on div "0 ° Undo Copy Duplicate Duplicate to new slide Delete" at bounding box center [476, 319] width 836 height 471
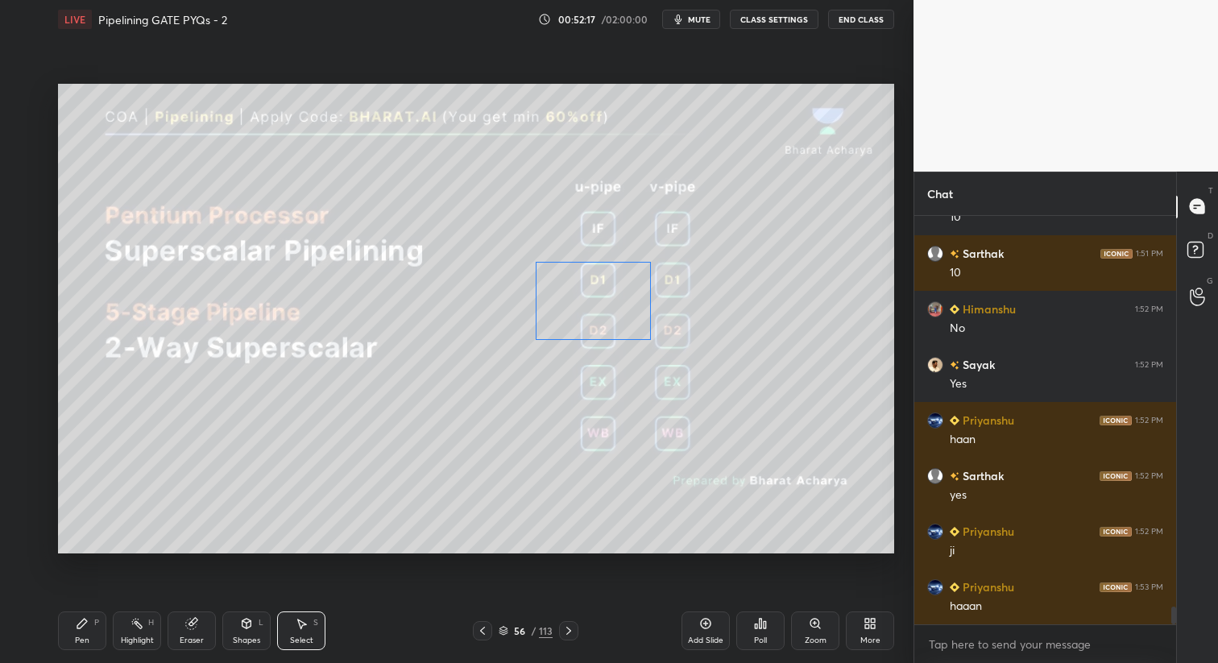
drag, startPoint x: 614, startPoint y: 261, endPoint x: 597, endPoint y: 321, distance: 62.8
click at [614, 304] on div "0 ° Undo Copy Duplicate Duplicate to new slide Delete" at bounding box center [476, 319] width 836 height 471
drag, startPoint x: 323, startPoint y: 532, endPoint x: 243, endPoint y: 568, distance: 88.4
click at [324, 536] on div "0 ° Undo Copy Duplicate Duplicate to new slide Delete" at bounding box center [476, 319] width 836 height 471
drag, startPoint x: 102, startPoint y: 626, endPoint x: 109, endPoint y: 608, distance: 18.9
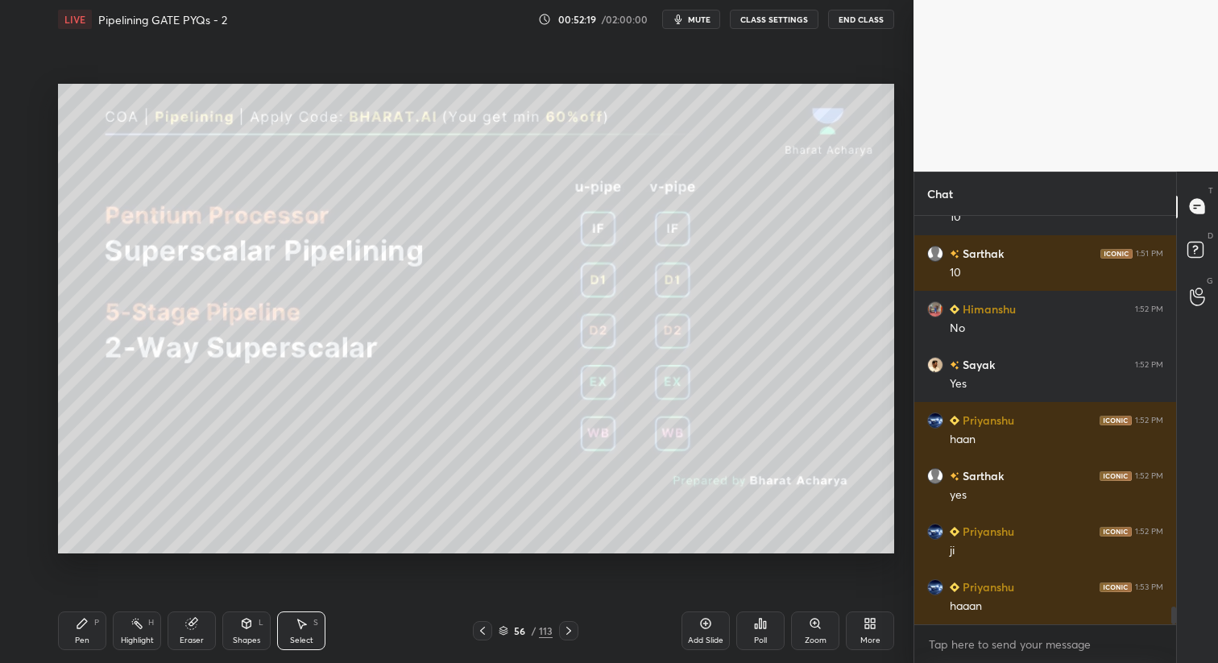
click at [101, 629] on div "Pen P Highlight H Eraser Shapes L Select S" at bounding box center [214, 631] width 312 height 39
drag, startPoint x: 537, startPoint y: 216, endPoint x: 536, endPoint y: 224, distance: 8.1
click at [533, 239] on div "0 ° Undo Copy Duplicate Duplicate to new slide Delete" at bounding box center [476, 319] width 836 height 471
drag, startPoint x: 536, startPoint y: 224, endPoint x: 600, endPoint y: 229, distance: 64.6
click at [566, 215] on div "0 ° Undo Copy Duplicate Duplicate to new slide Delete" at bounding box center [476, 319] width 836 height 471
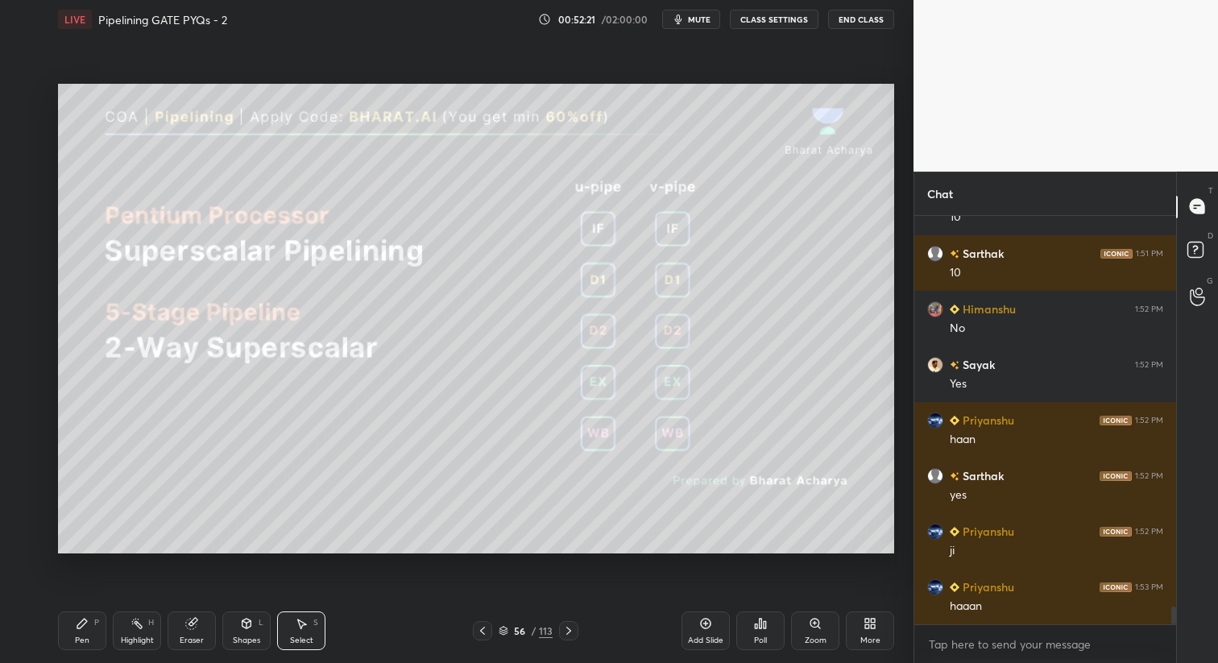
drag, startPoint x: 81, startPoint y: 629, endPoint x: 105, endPoint y: 585, distance: 50.1
click at [82, 636] on div "Pen P" at bounding box center [82, 631] width 48 height 39
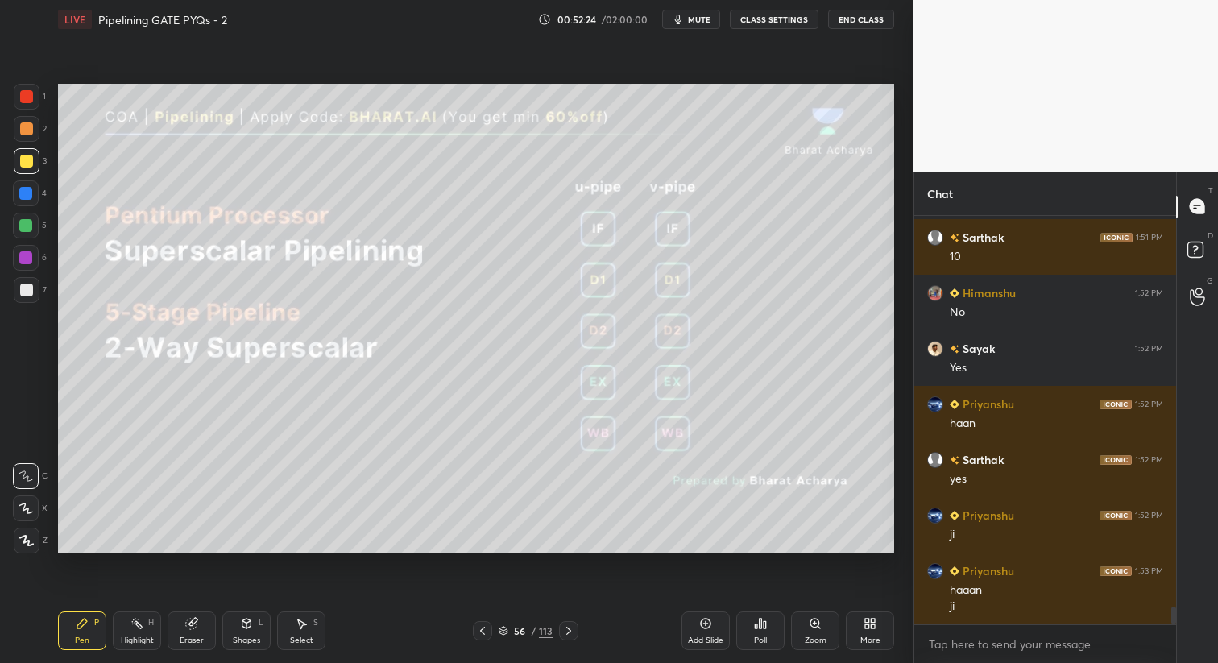
click at [295, 629] on div "Select S" at bounding box center [301, 631] width 48 height 39
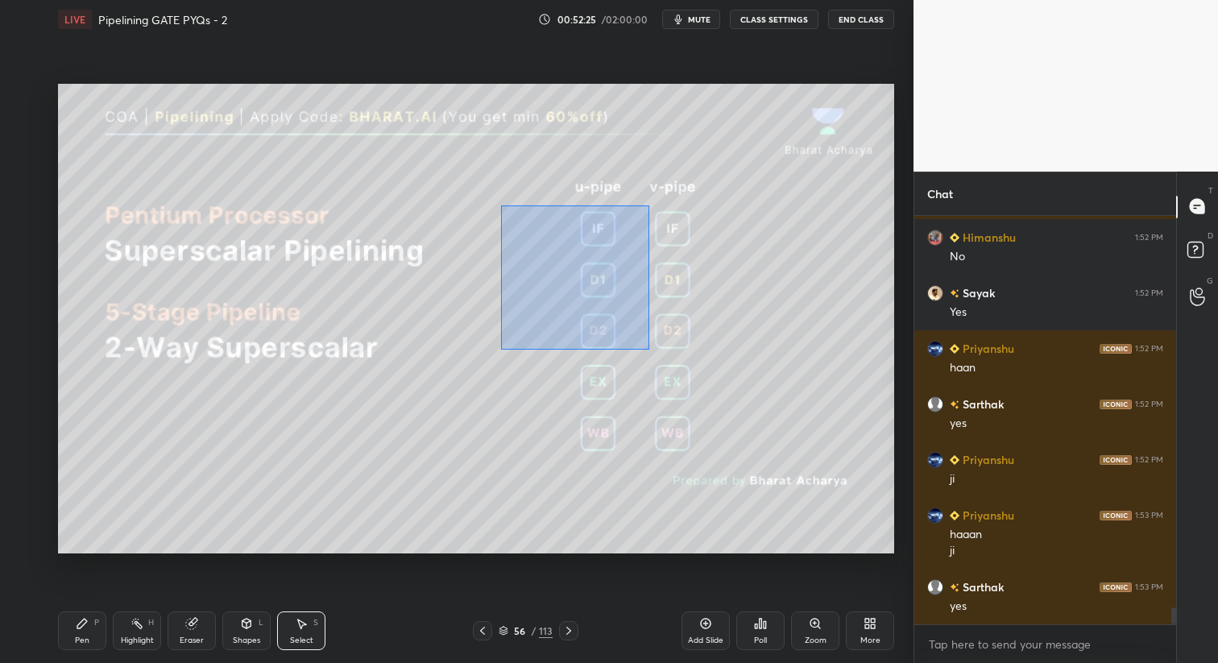
drag, startPoint x: 502, startPoint y: 206, endPoint x: 657, endPoint y: 342, distance: 205.6
click at [654, 347] on div "0 ° Undo Copy Duplicate Duplicate to new slide Delete" at bounding box center [476, 319] width 836 height 471
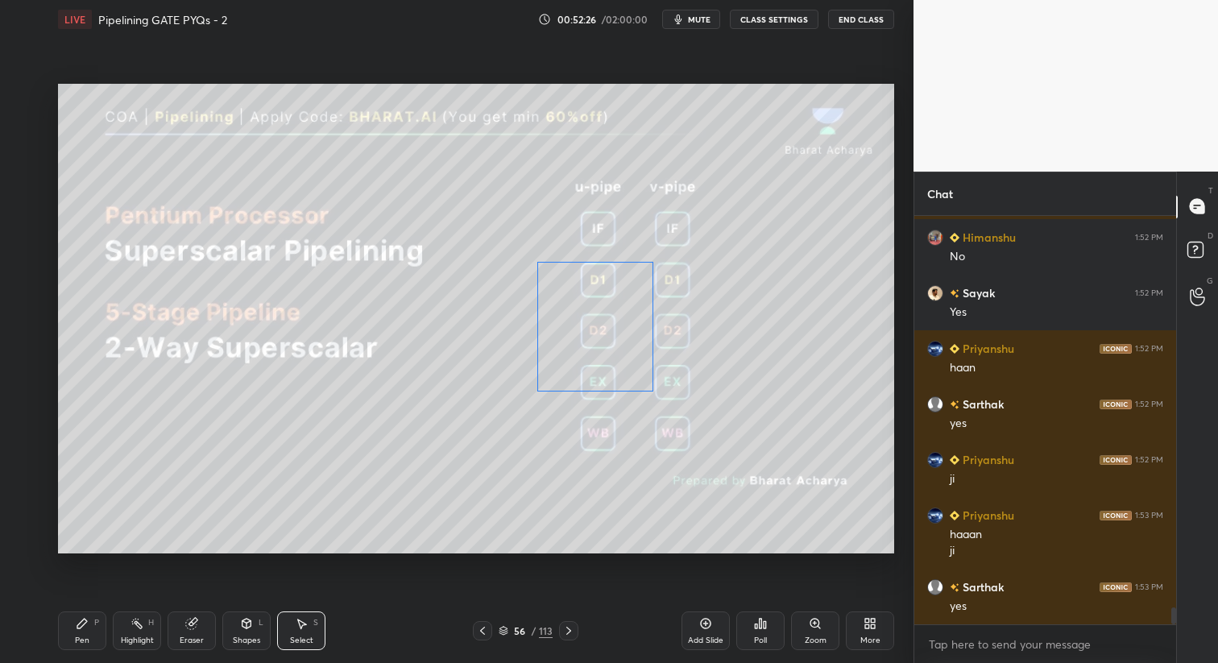
drag, startPoint x: 614, startPoint y: 272, endPoint x: 577, endPoint y: 365, distance: 100.5
click at [616, 323] on div "0 ° Undo Copy Duplicate Duplicate to new slide Delete" at bounding box center [476, 319] width 836 height 471
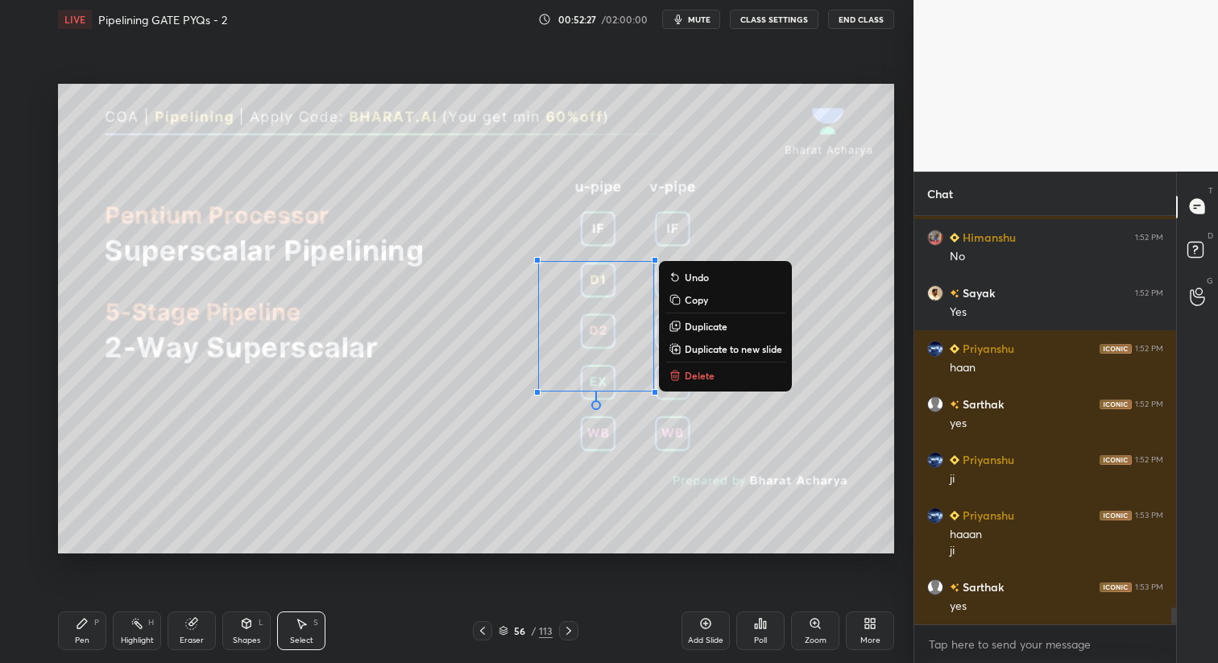
drag, startPoint x: 81, startPoint y: 626, endPoint x: 98, endPoint y: 585, distance: 44.4
click at [84, 624] on icon at bounding box center [82, 624] width 10 height 10
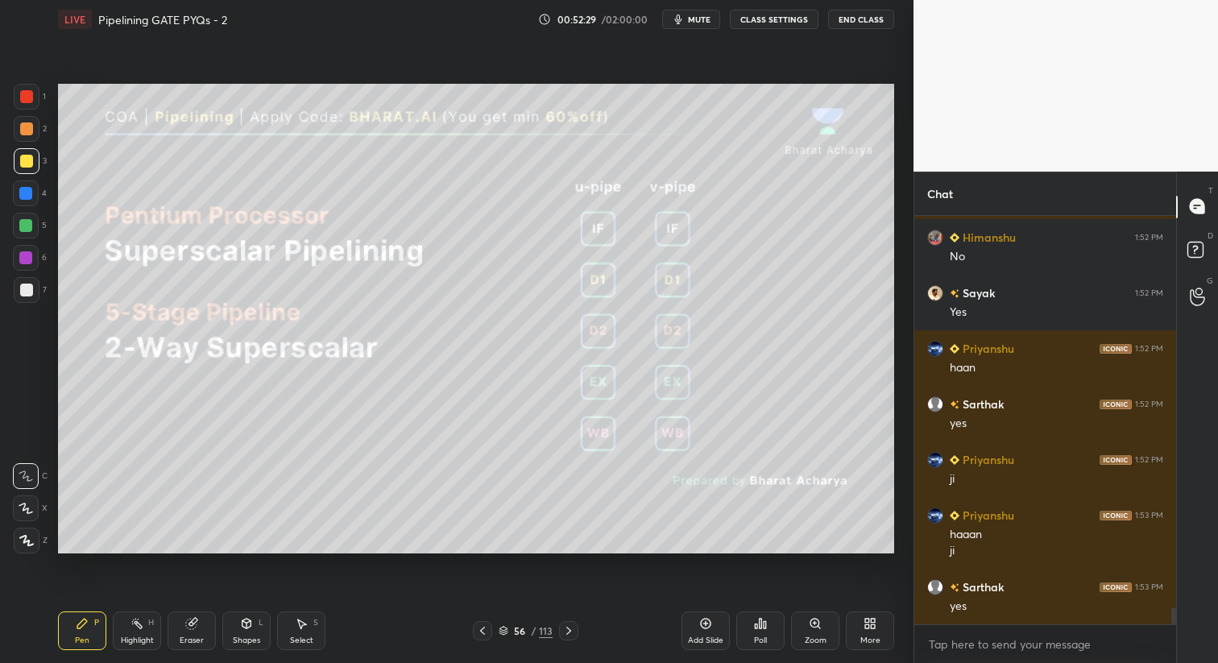
drag, startPoint x: 299, startPoint y: 641, endPoint x: 309, endPoint y: 566, distance: 75.7
click at [302, 639] on div "Select" at bounding box center [301, 641] width 23 height 8
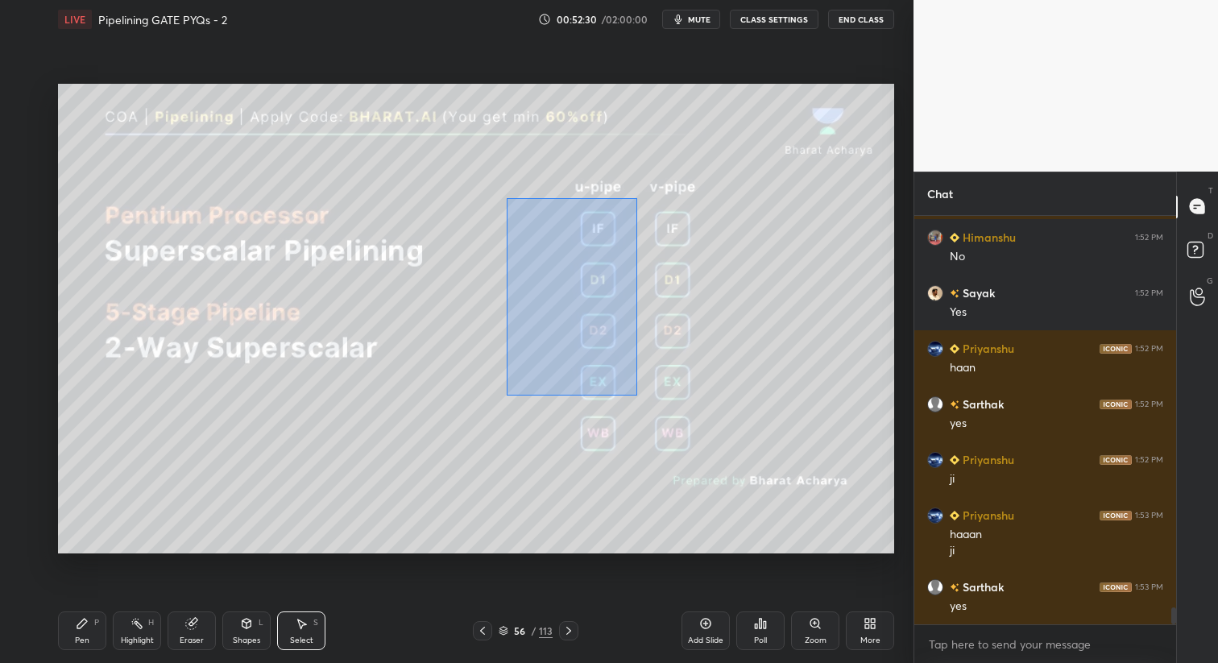
drag, startPoint x: 508, startPoint y: 199, endPoint x: 660, endPoint y: 400, distance: 251.9
click at [660, 400] on div "0 ° Undo Copy Duplicate Duplicate to new slide Delete" at bounding box center [476, 319] width 836 height 471
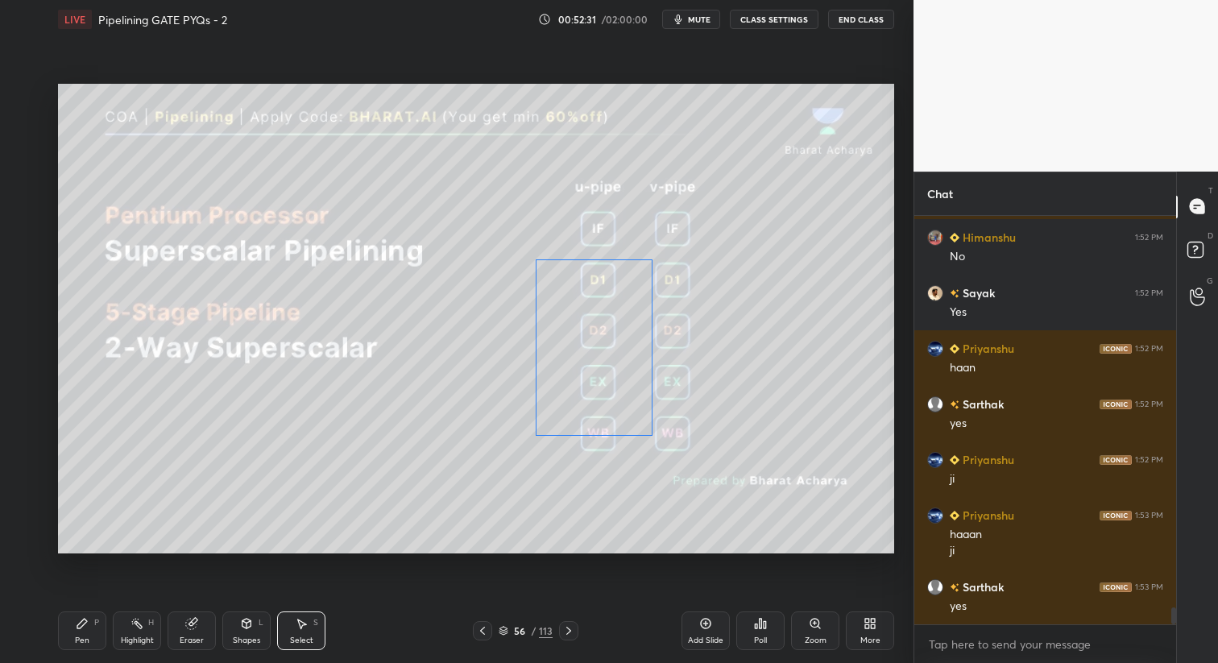
drag, startPoint x: 623, startPoint y: 314, endPoint x: 620, endPoint y: 356, distance: 42.0
click at [621, 358] on div "0 ° Undo Copy Duplicate Duplicate to new slide Delete" at bounding box center [476, 319] width 836 height 471
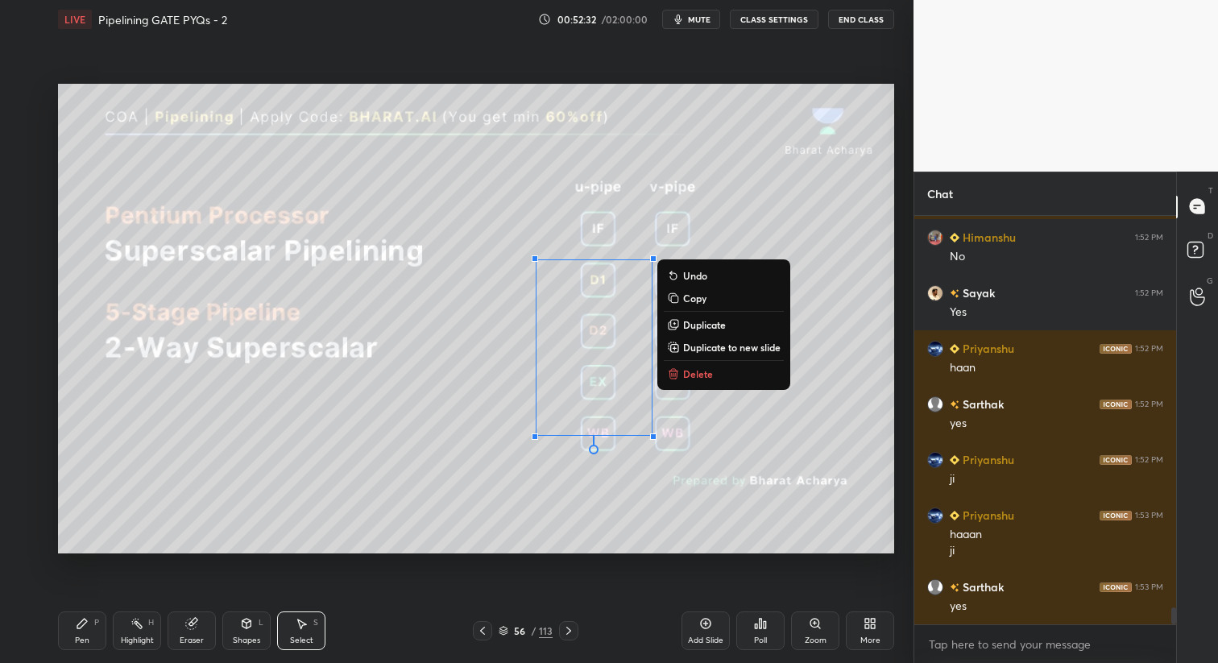
click at [82, 625] on icon at bounding box center [82, 623] width 13 height 13
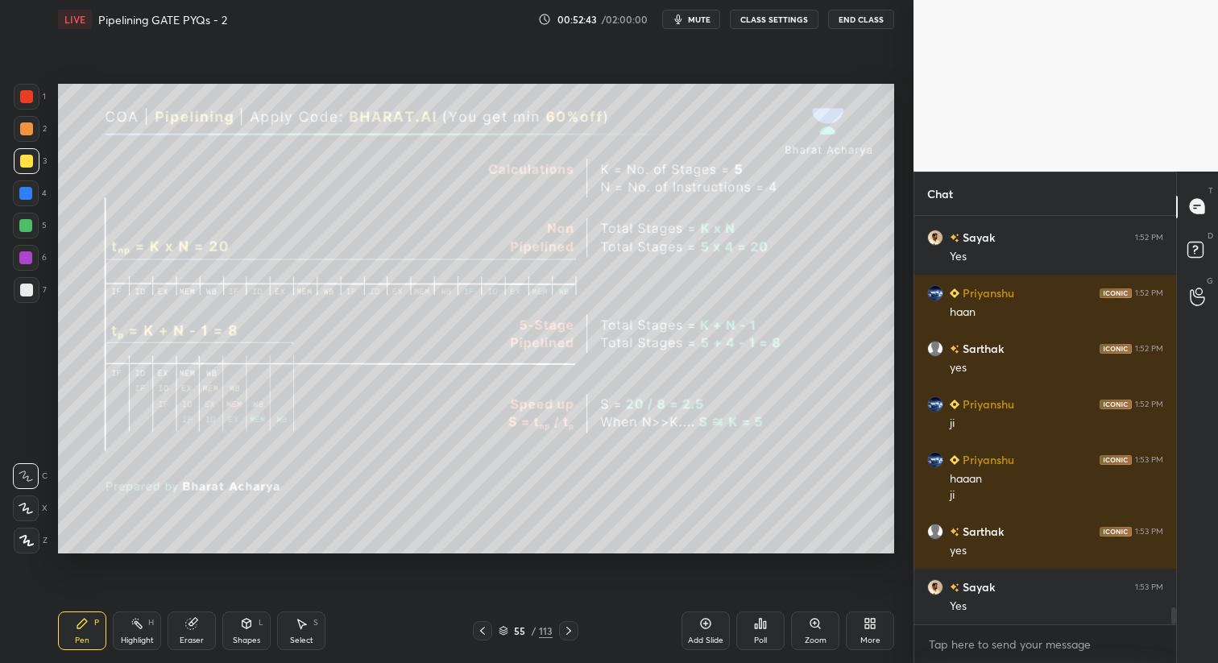
scroll to position [9366, 0]
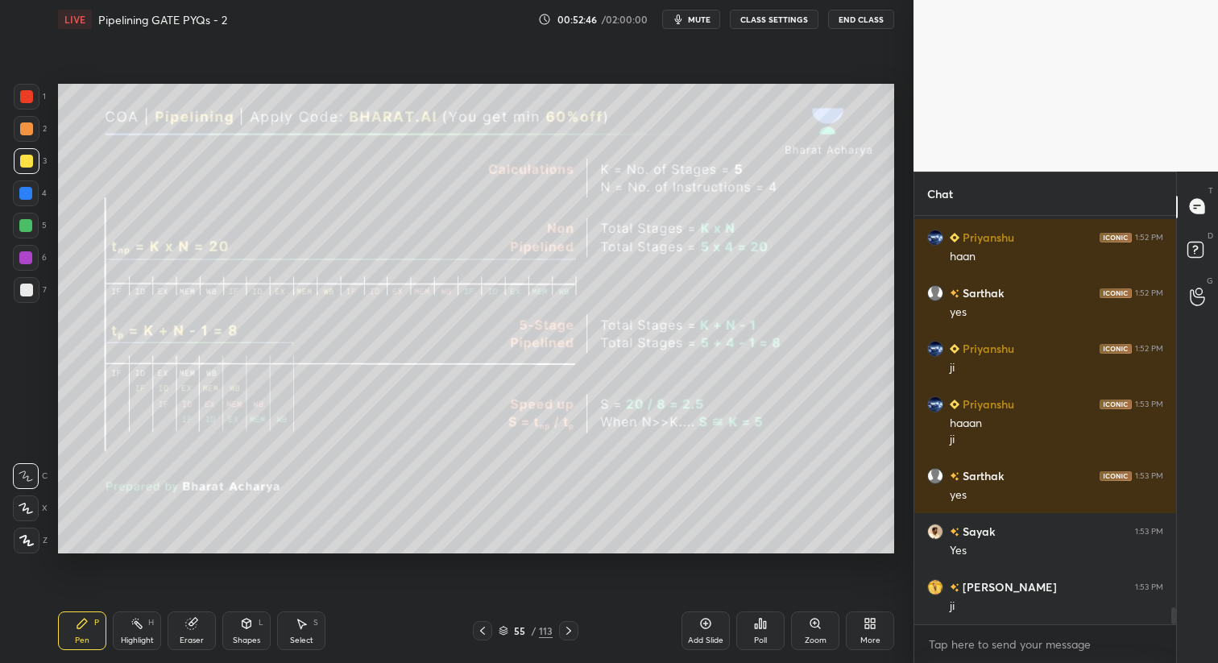
click at [823, 640] on div "Zoom" at bounding box center [816, 641] width 22 height 8
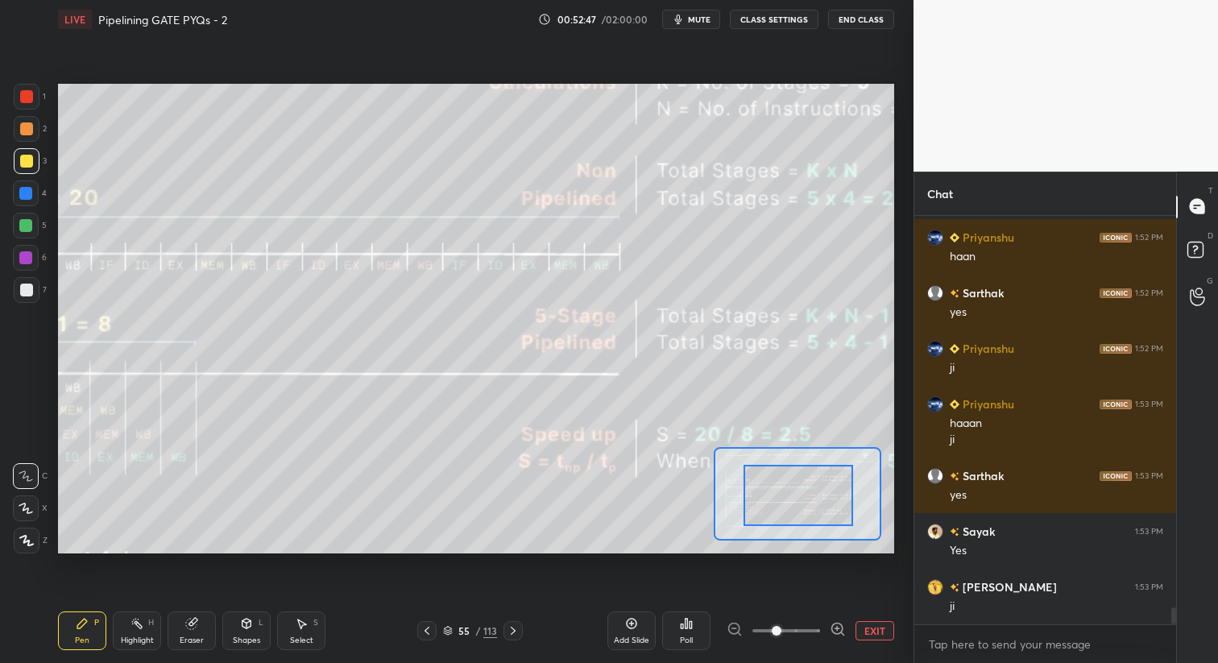
drag, startPoint x: 802, startPoint y: 492, endPoint x: 778, endPoint y: 504, distance: 26.7
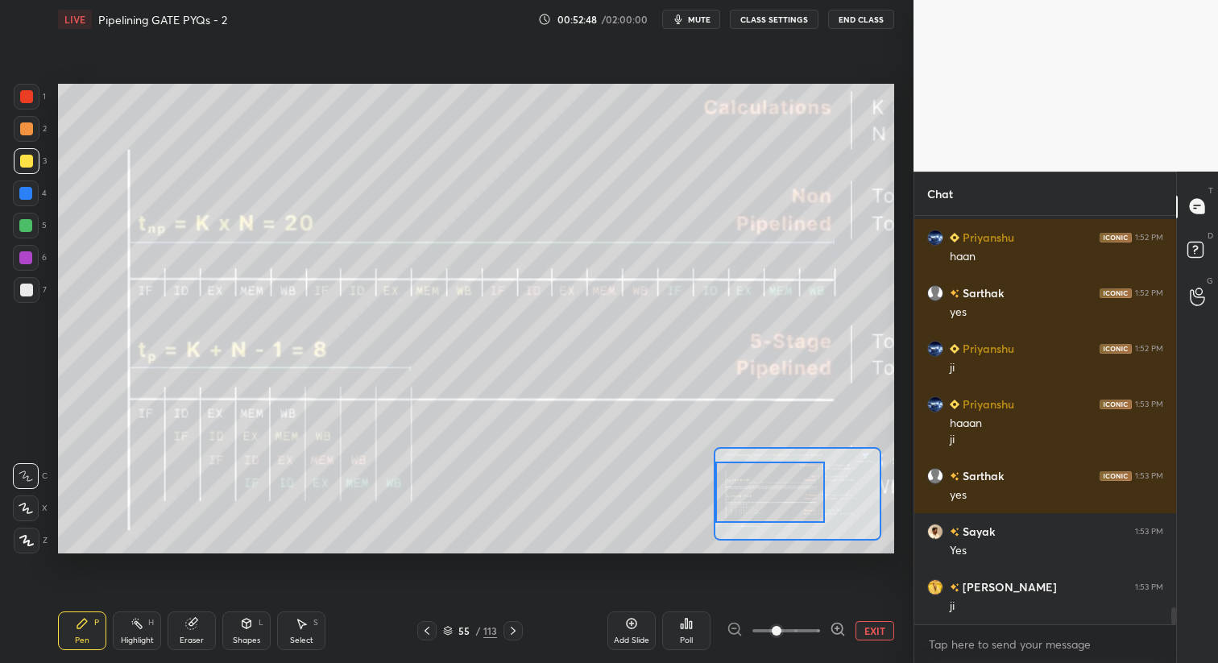
drag, startPoint x: 778, startPoint y: 504, endPoint x: 730, endPoint y: 502, distance: 47.6
click at [734, 505] on div at bounding box center [770, 492] width 110 height 60
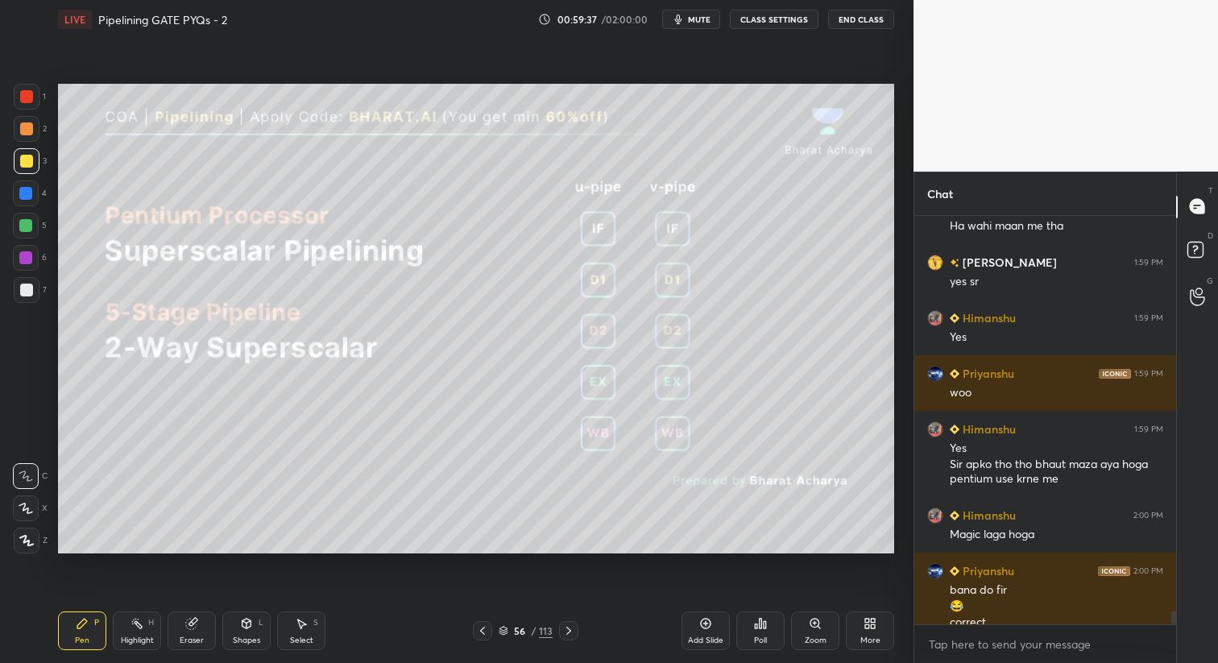
scroll to position [11601, 0]
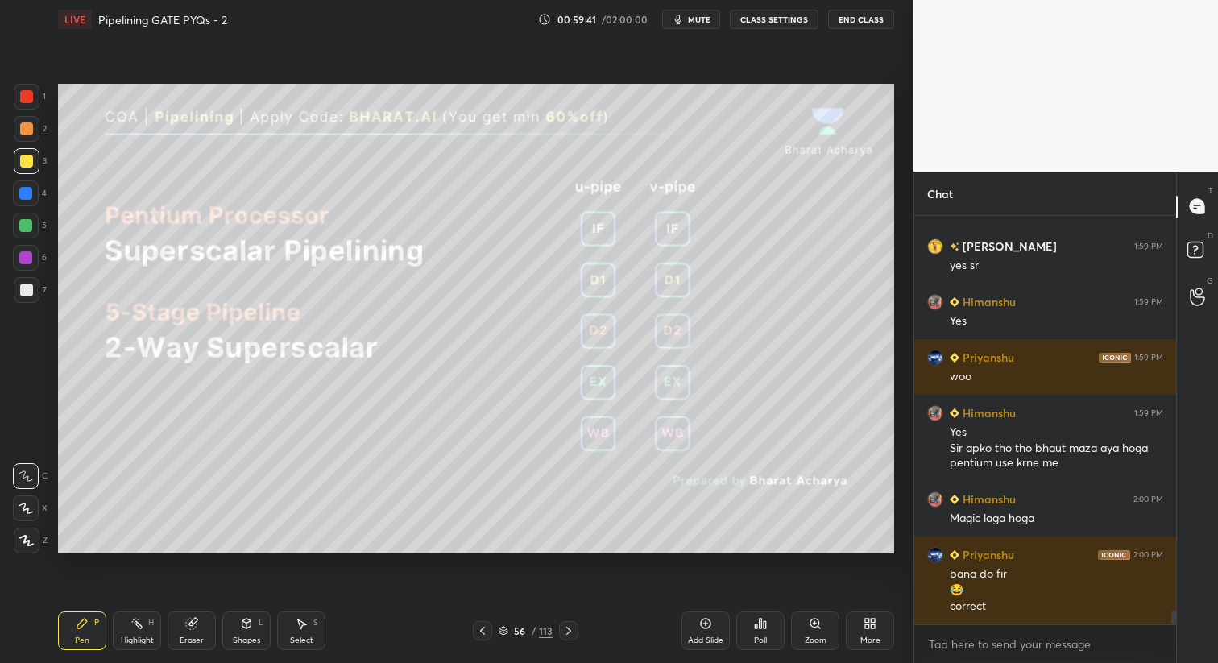
click at [191, 645] on div "Eraser" at bounding box center [192, 641] width 24 height 8
click at [27, 537] on span "Erase all" at bounding box center [26, 540] width 24 height 11
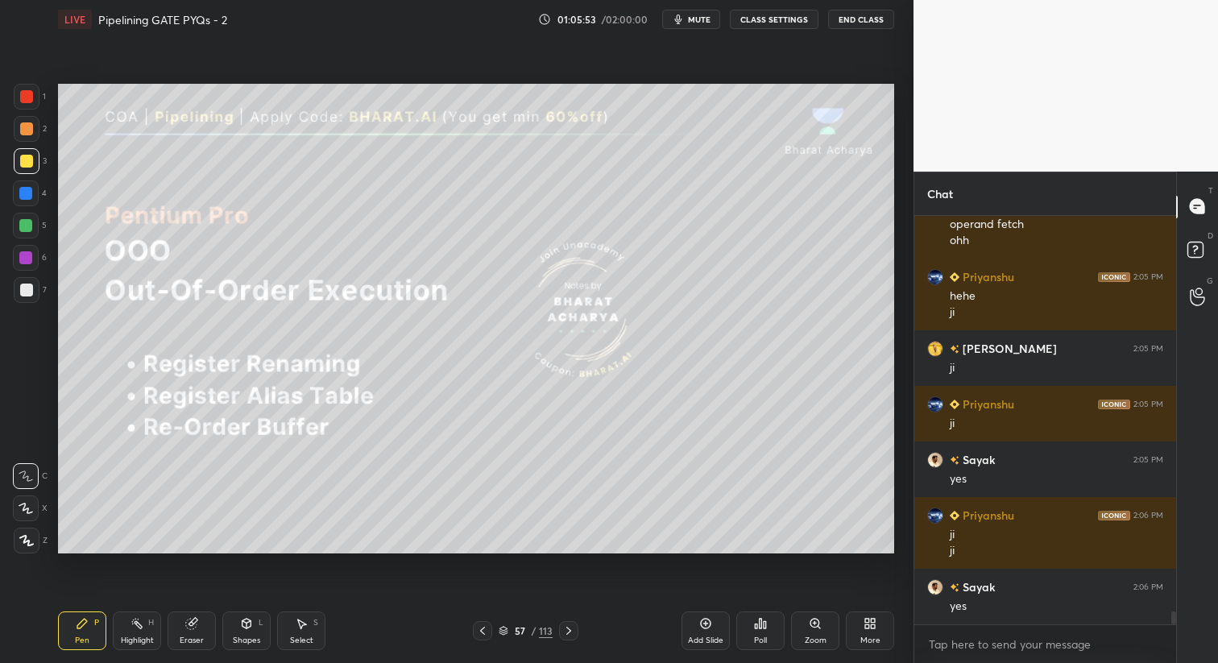
scroll to position [12759, 0]
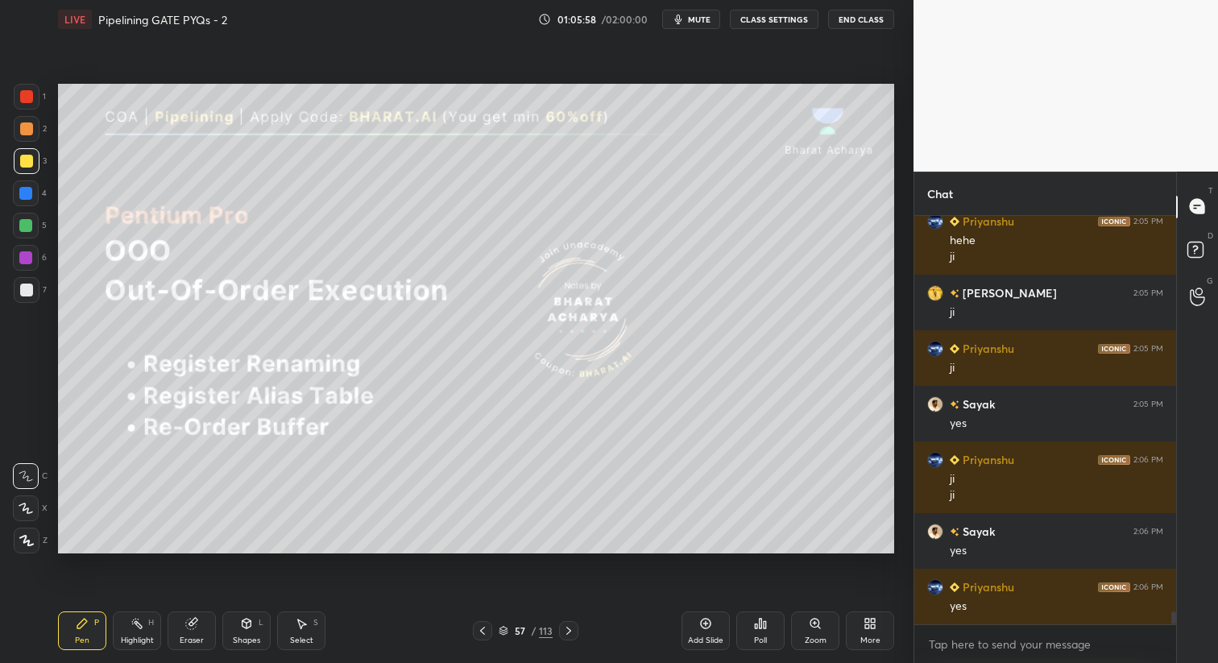
drag, startPoint x: 304, startPoint y: 632, endPoint x: 424, endPoint y: 557, distance: 141.9
click at [305, 634] on div "Select S" at bounding box center [301, 631] width 48 height 39
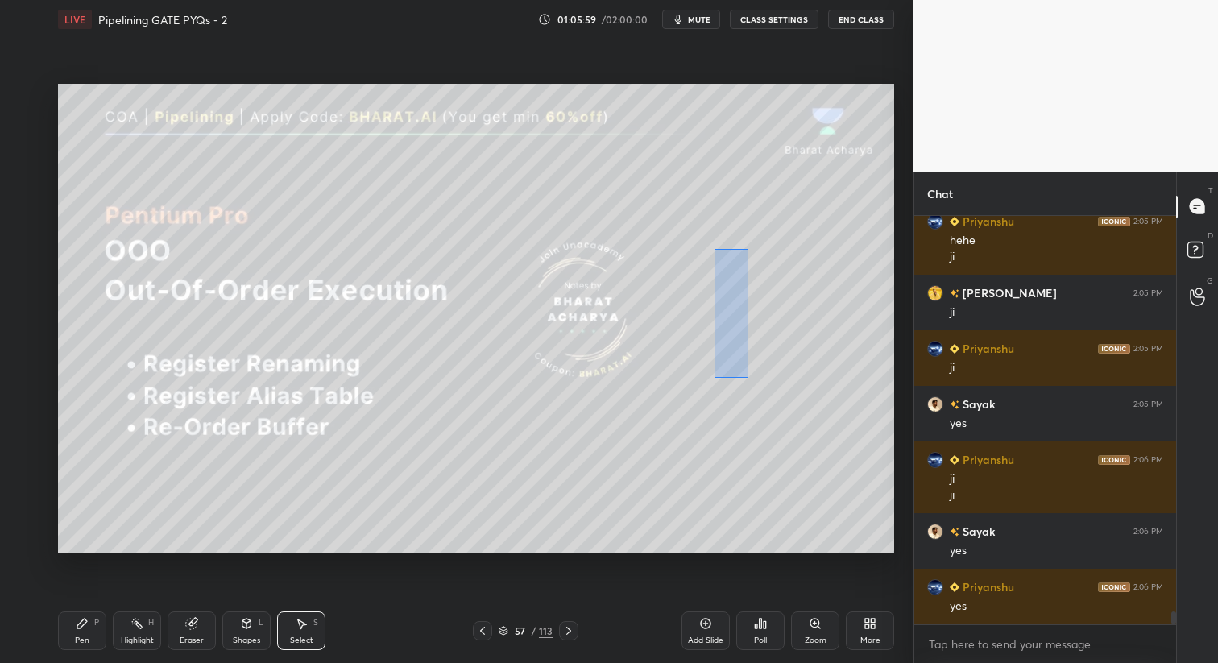
drag, startPoint x: 718, startPoint y: 251, endPoint x: 750, endPoint y: 389, distance: 141.5
click at [749, 379] on div "0 ° Undo Copy Duplicate Duplicate to new slide Delete" at bounding box center [476, 319] width 836 height 471
click at [79, 641] on div "Pen" at bounding box center [82, 641] width 15 height 8
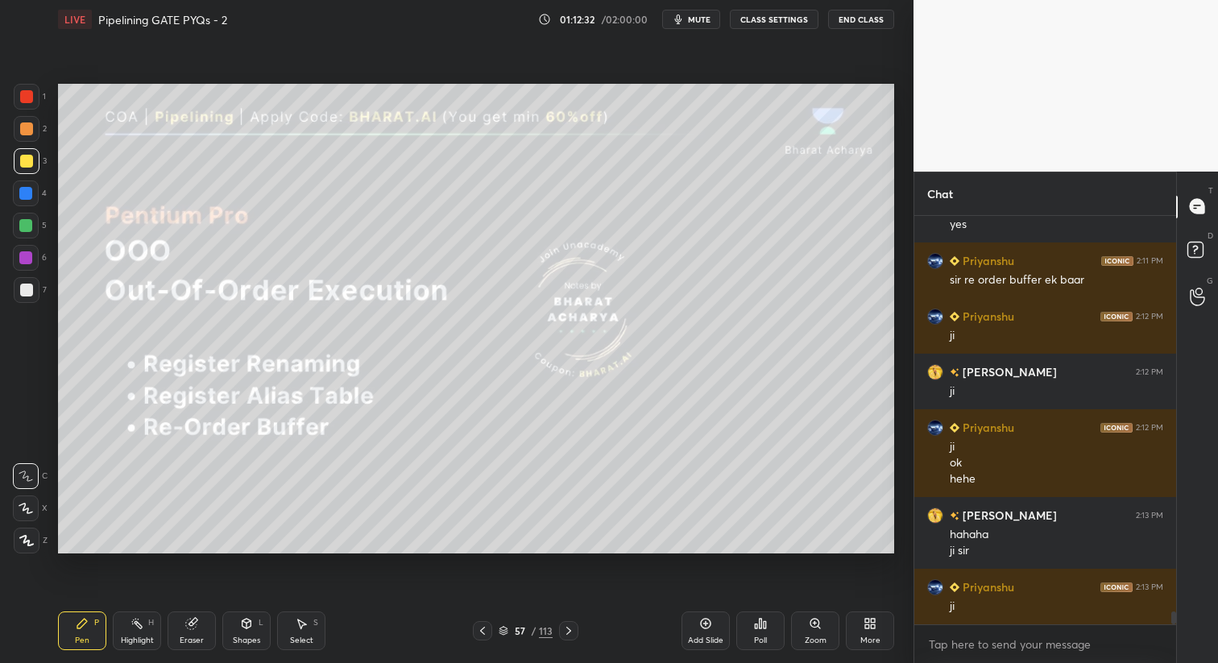
scroll to position [12564, 0]
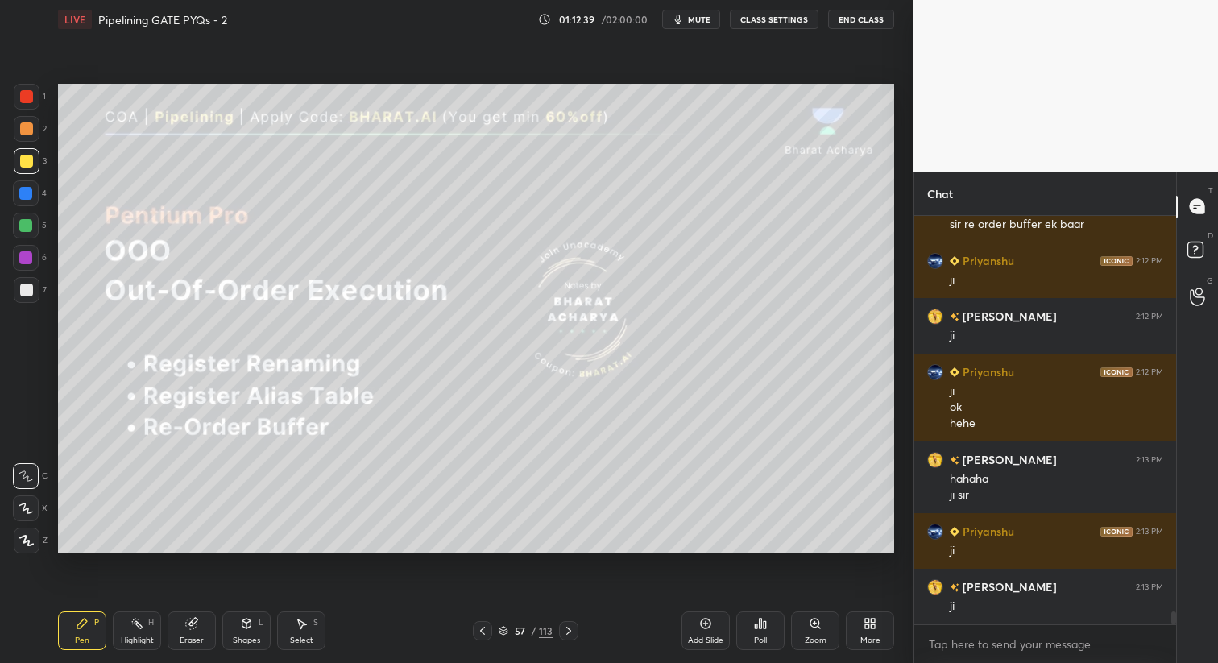
click at [480, 632] on icon at bounding box center [482, 630] width 13 height 13
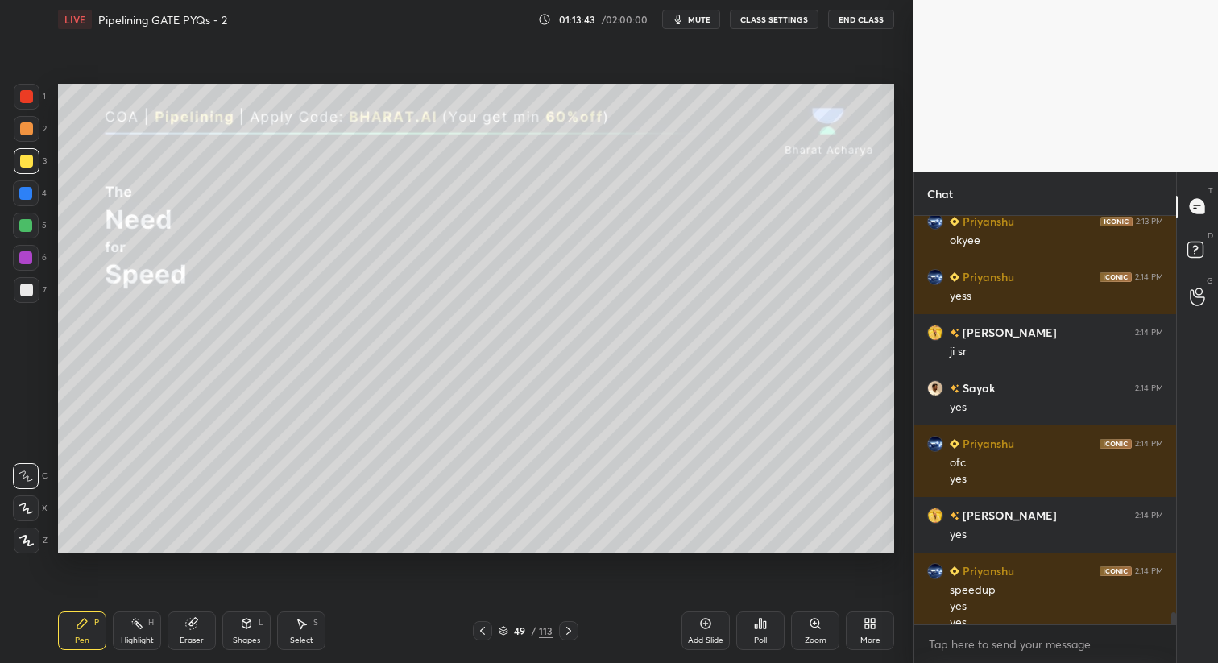
scroll to position [13002, 0]
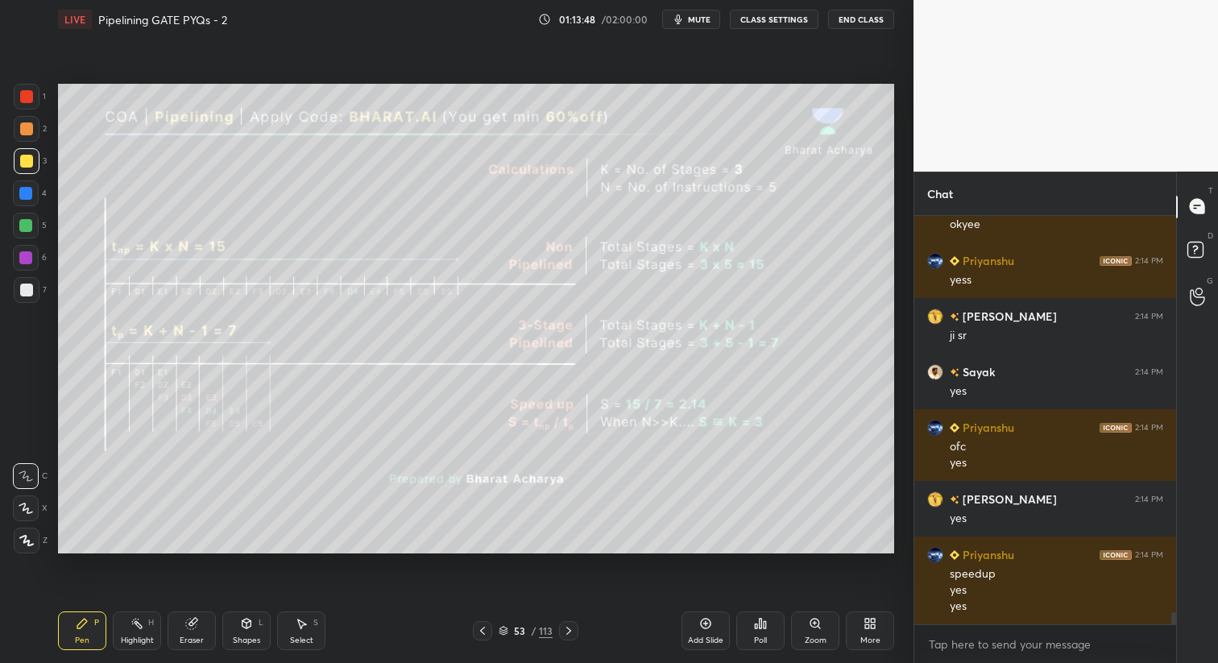
click at [186, 637] on div "Eraser" at bounding box center [192, 641] width 24 height 8
click at [23, 545] on span "Erase all" at bounding box center [26, 540] width 24 height 11
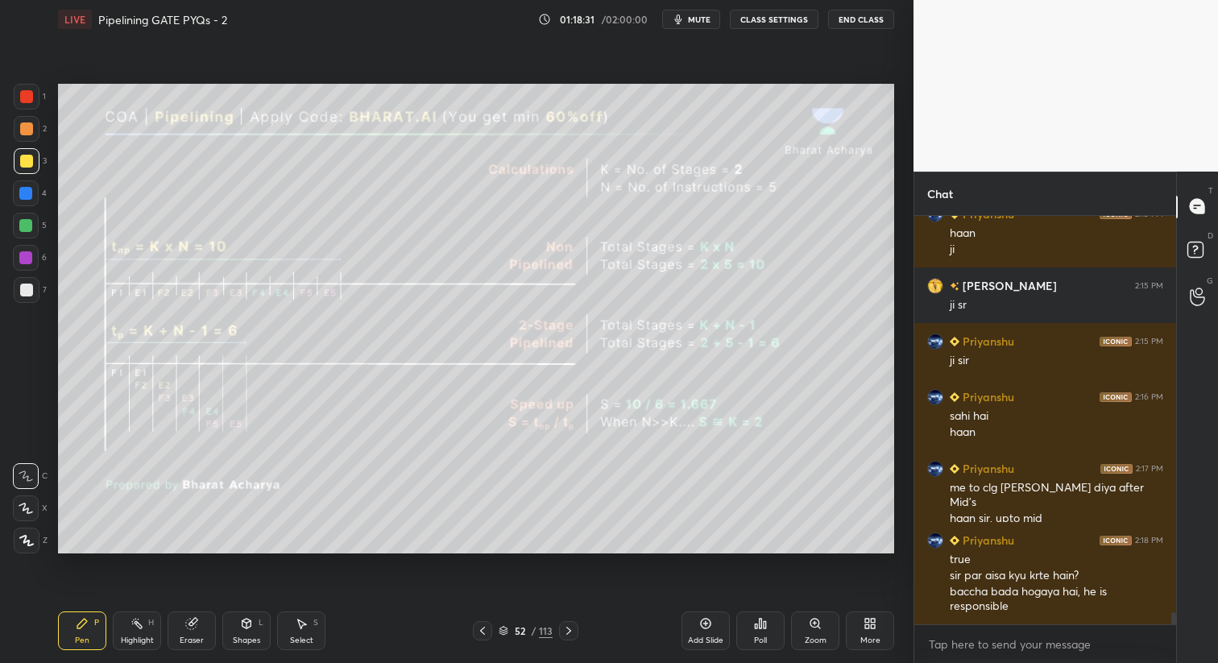
scroll to position [13518, 0]
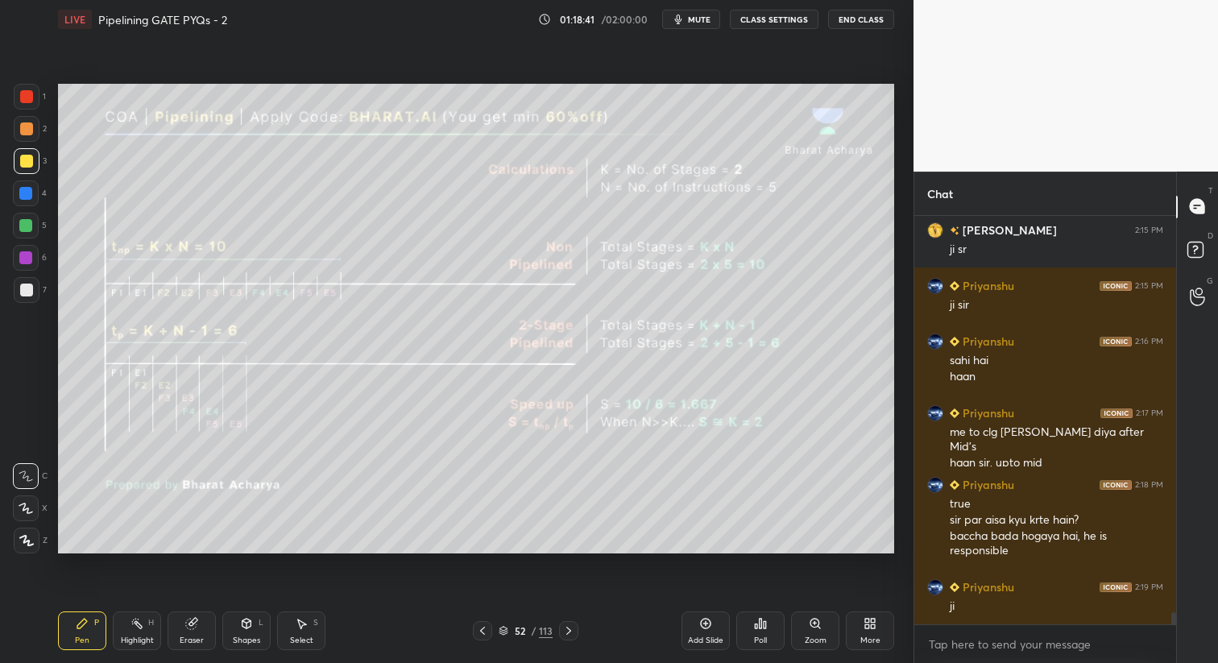
click at [811, 629] on div "Zoom" at bounding box center [815, 631] width 48 height 39
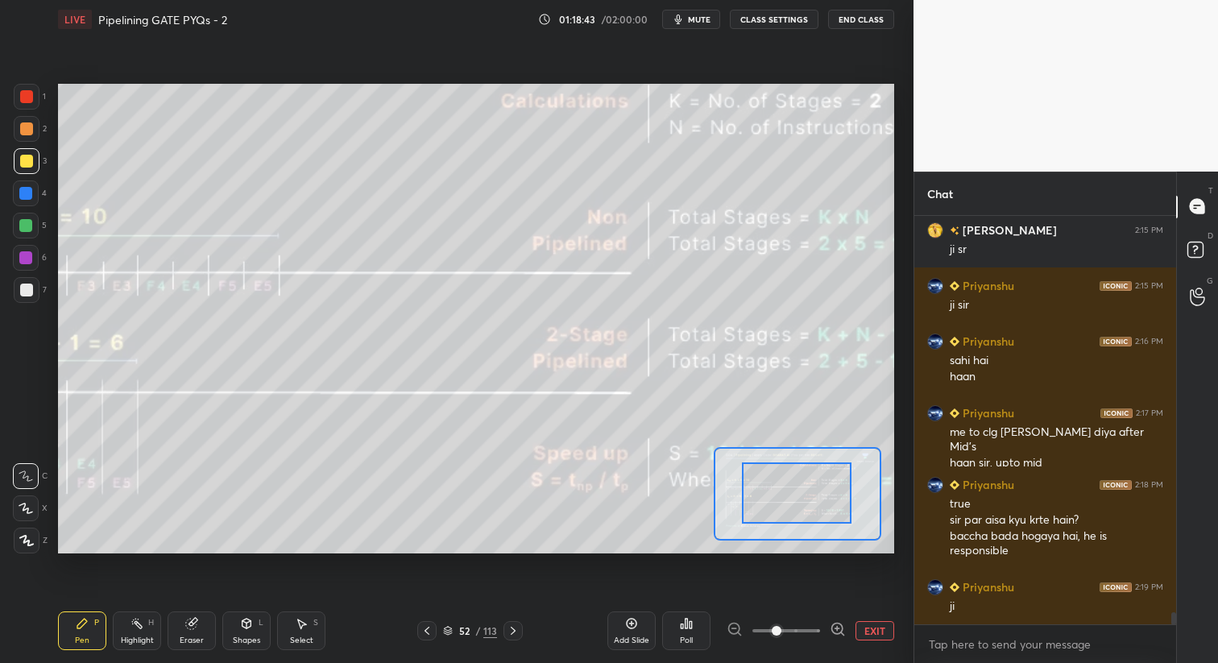
drag, startPoint x: 806, startPoint y: 498, endPoint x: 753, endPoint y: 510, distance: 54.5
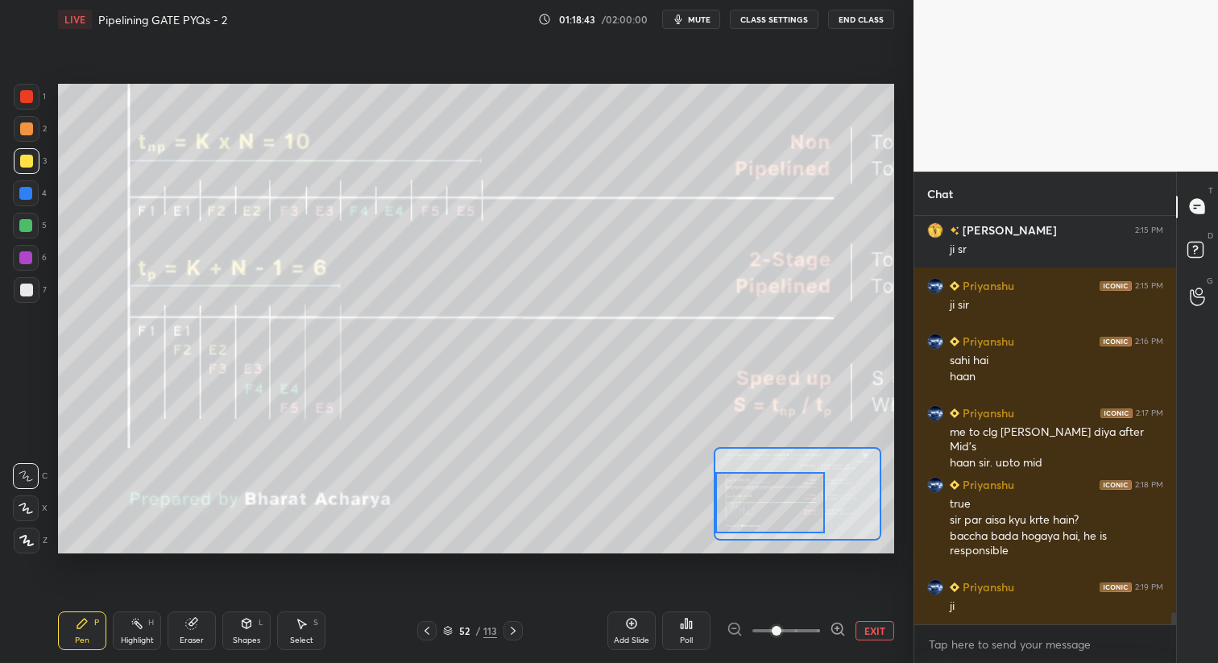
drag, startPoint x: 785, startPoint y: 508, endPoint x: 715, endPoint y: 501, distance: 70.4
click at [744, 519] on div at bounding box center [770, 502] width 110 height 60
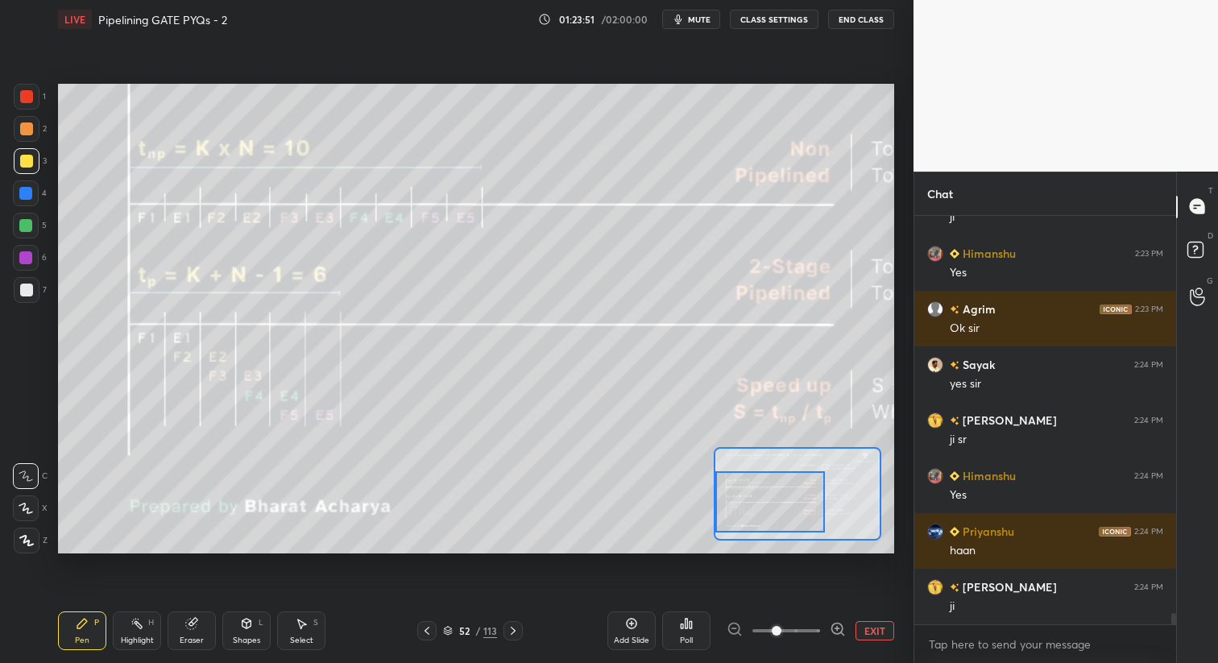
scroll to position [14098, 0]
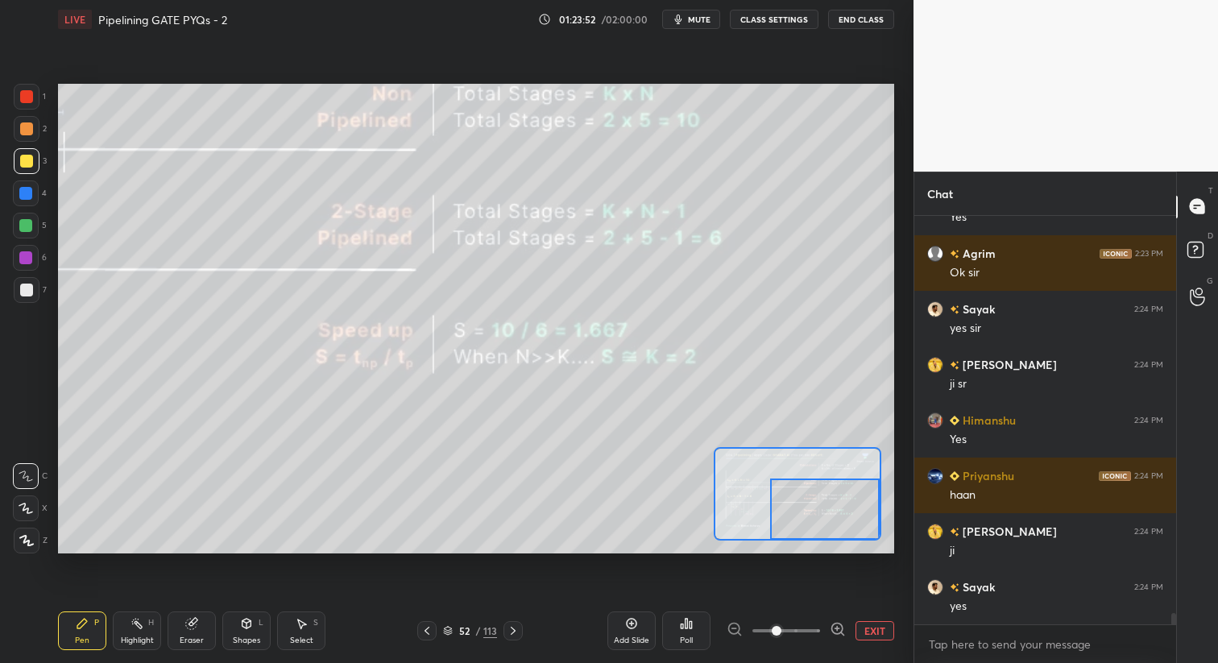
drag, startPoint x: 772, startPoint y: 503, endPoint x: 848, endPoint y: 499, distance: 75.8
click at [869, 515] on div at bounding box center [825, 509] width 110 height 60
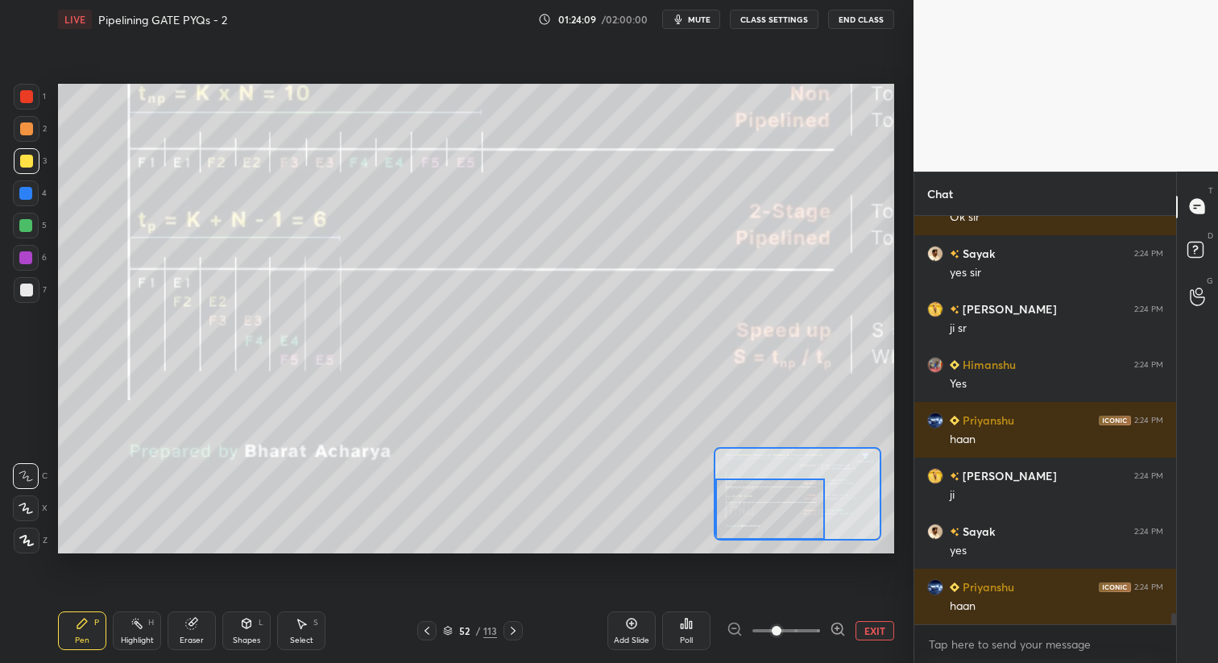
click at [711, 532] on div "Setting up your live class Poll for secs No correct answer Start poll" at bounding box center [476, 319] width 836 height 471
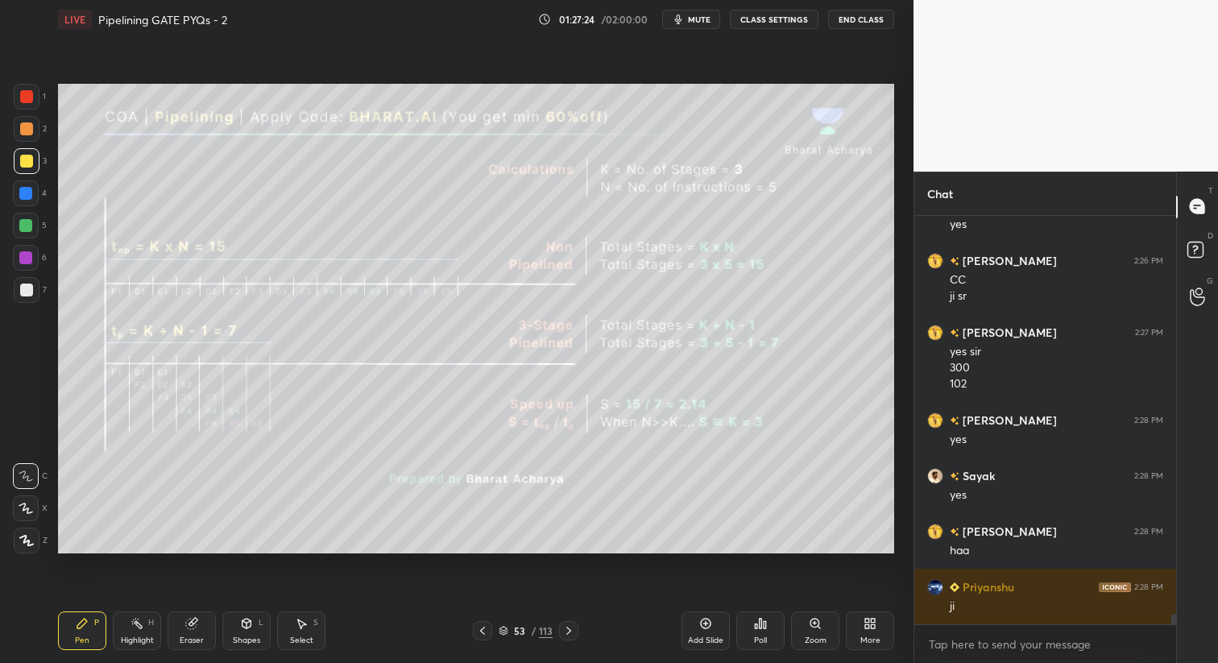
scroll to position [15013, 0]
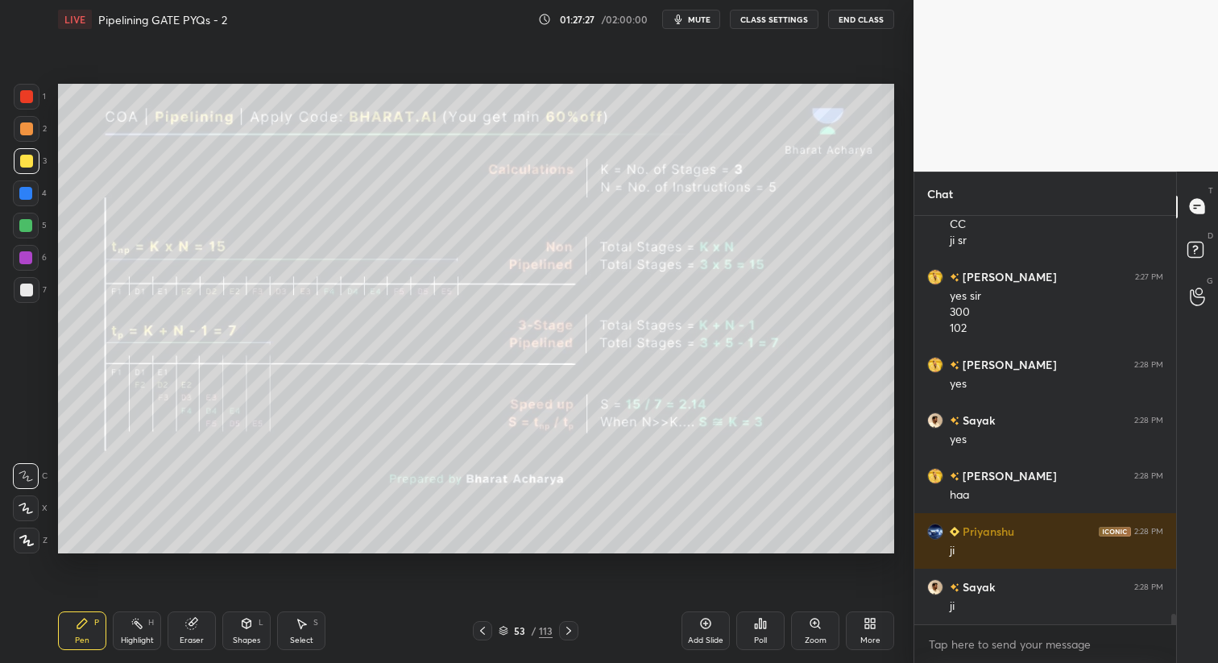
click at [570, 632] on icon at bounding box center [568, 630] width 13 height 13
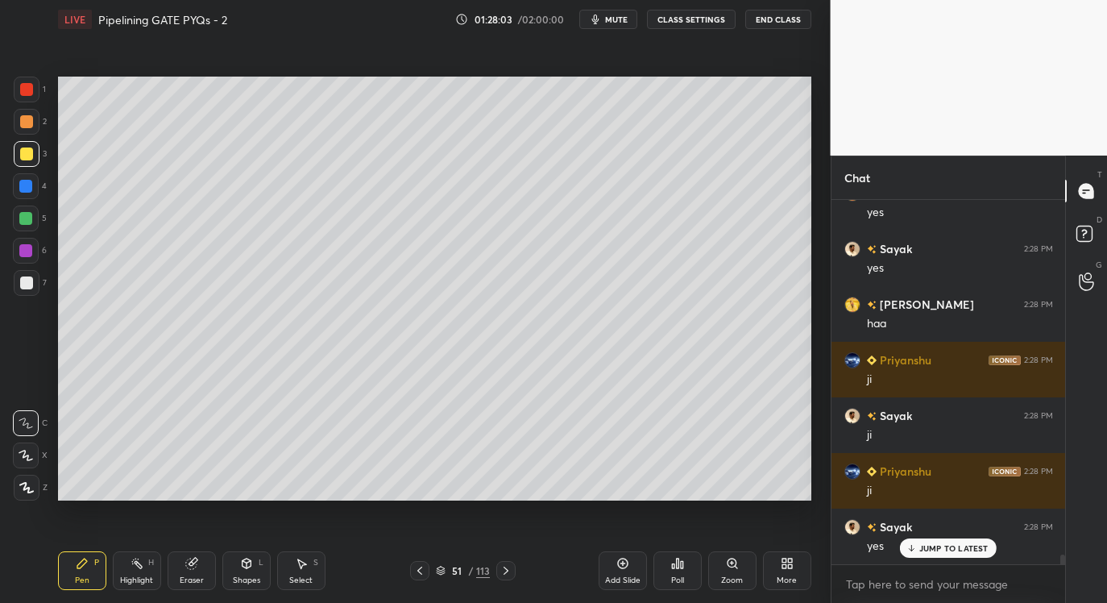
scroll to position [13978, 0]
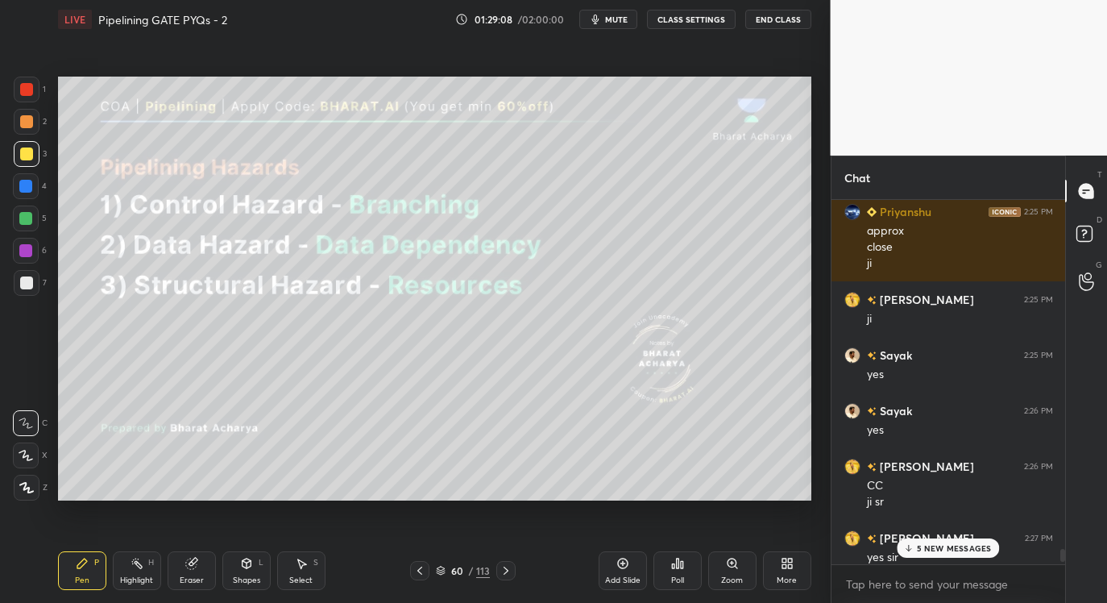
click at [964, 547] on p "5 NEW MESSAGES" at bounding box center [954, 548] width 75 height 10
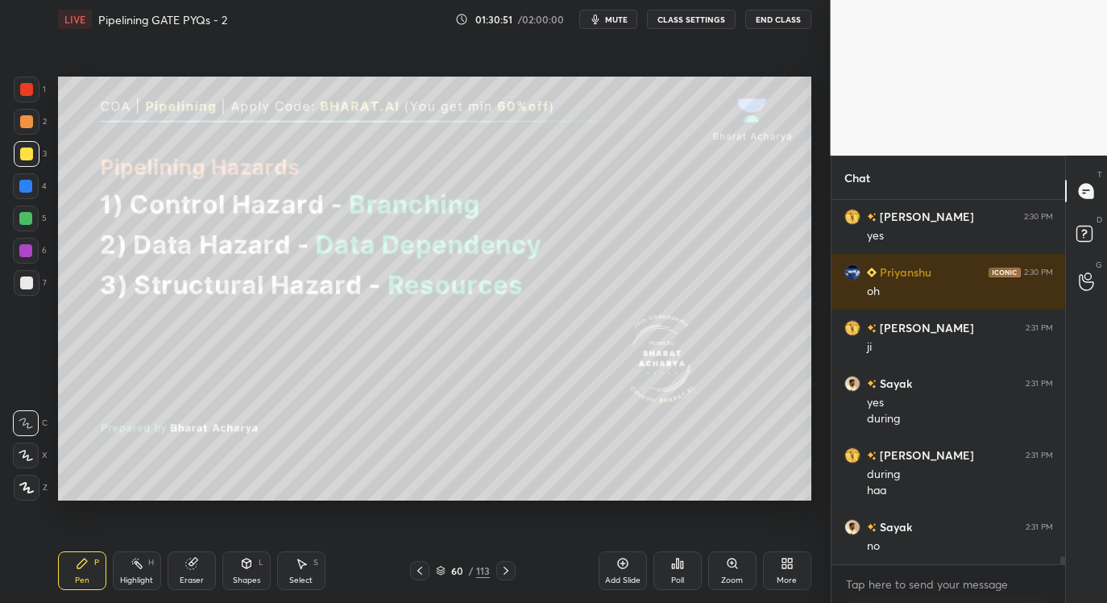
scroll to position [15380, 0]
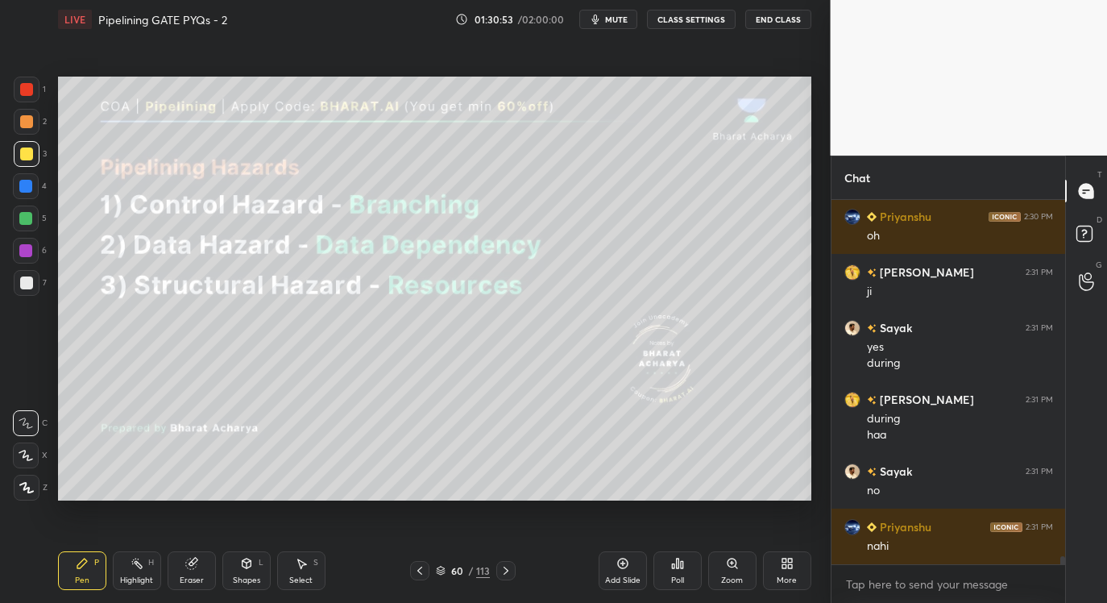
click at [354, 508] on div "Setting up your live class Poll for secs No correct answer Start poll" at bounding box center [435, 289] width 766 height 500
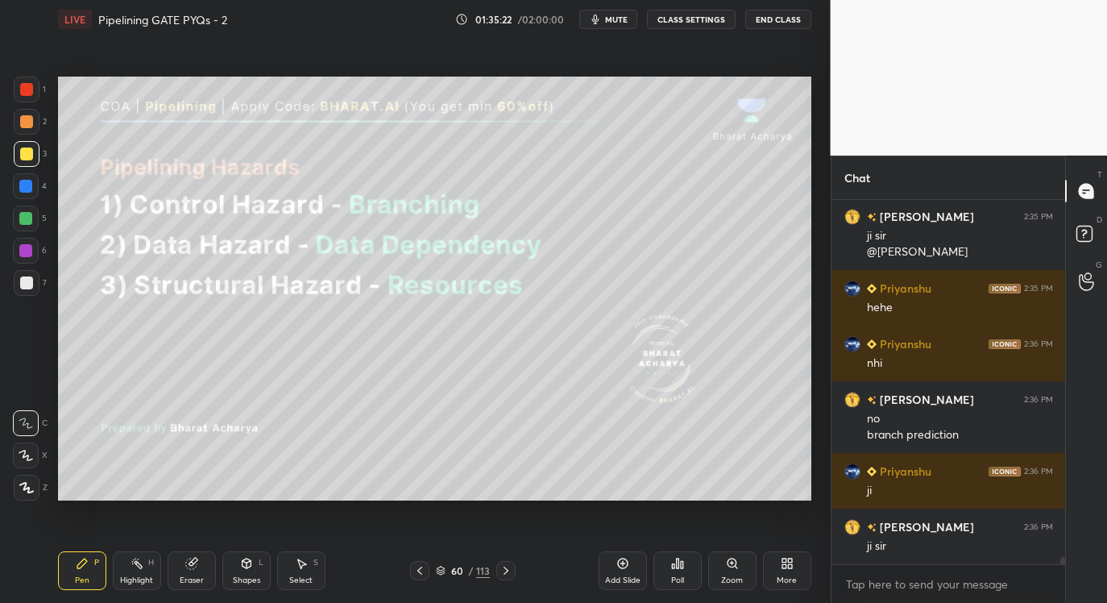
scroll to position [17026, 0]
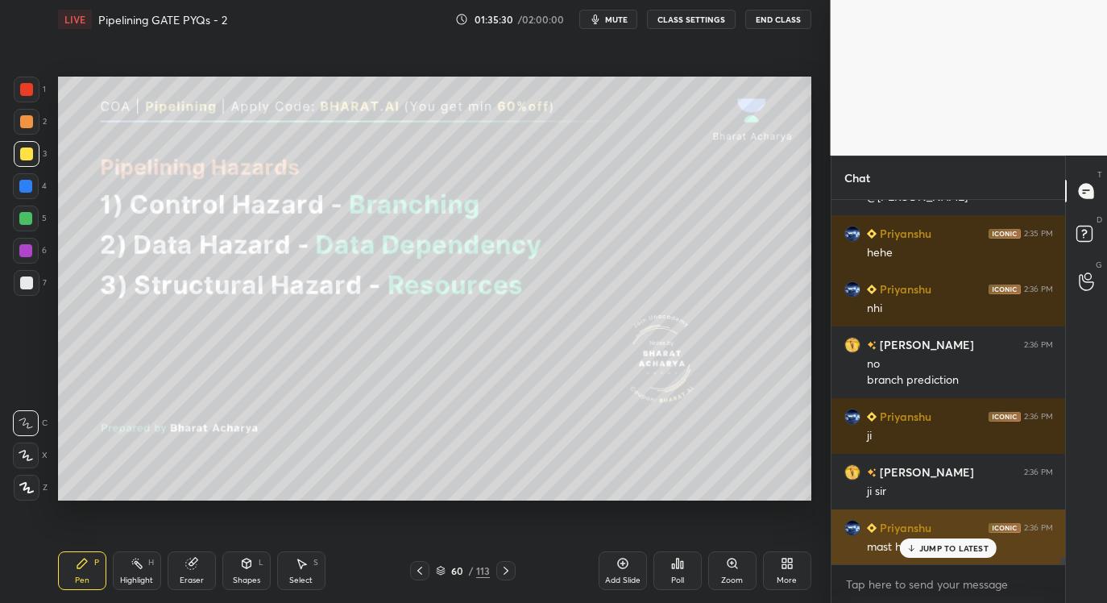
click at [960, 558] on div "Priyanshu 2:36 PM mast hai ye" at bounding box center [949, 537] width 234 height 56
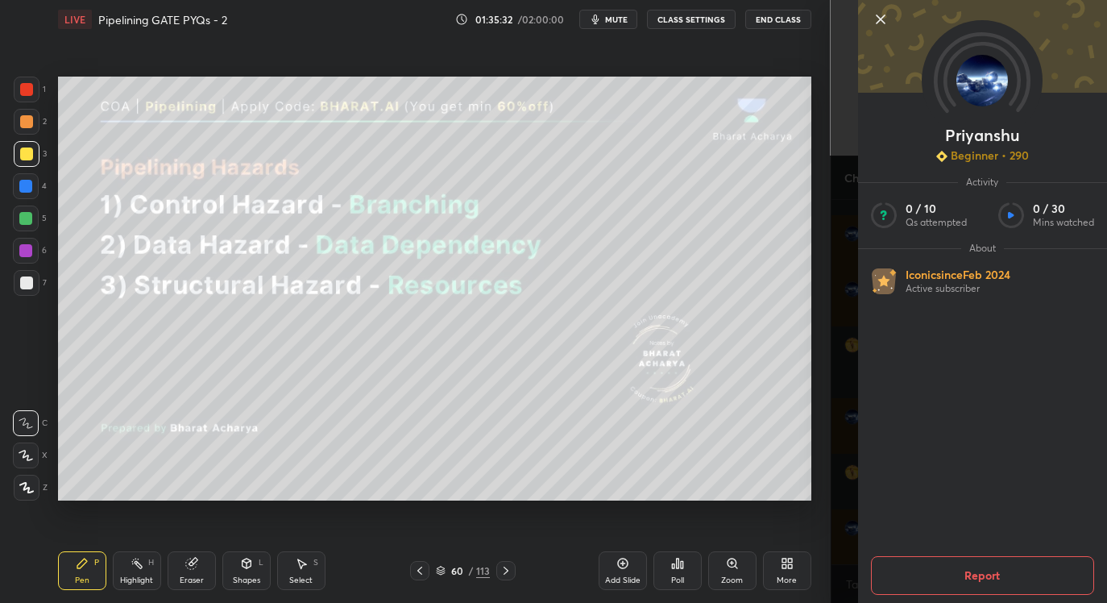
click at [881, 19] on icon at bounding box center [881, 19] width 8 height 8
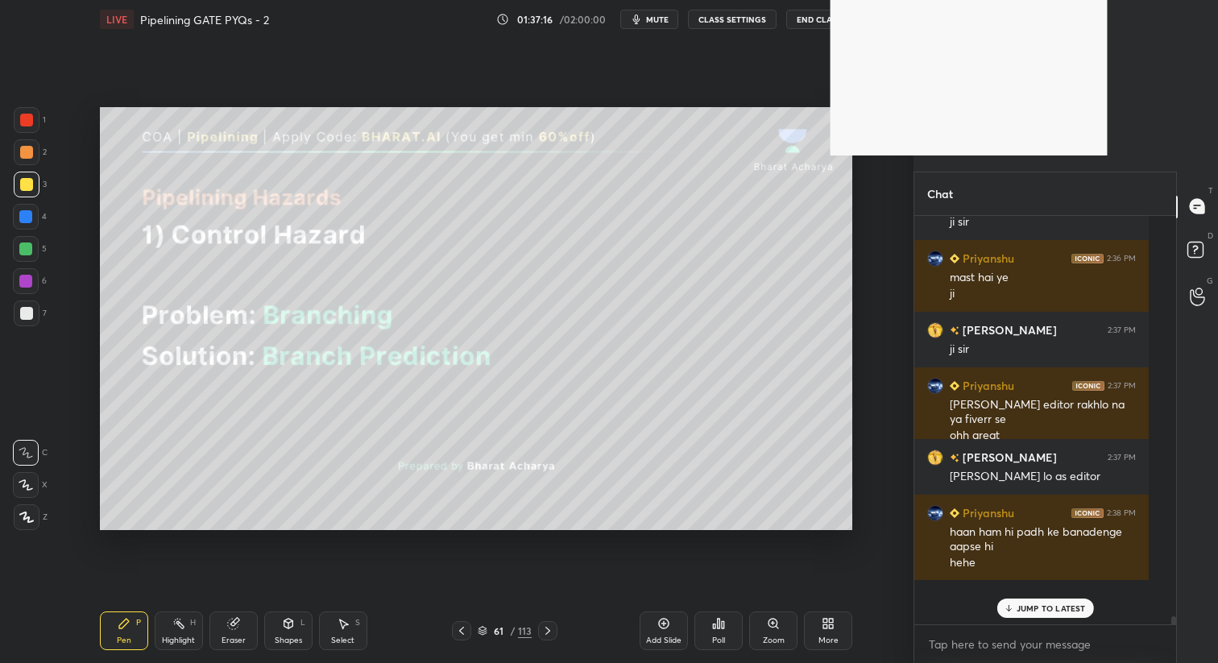
scroll to position [270, 257]
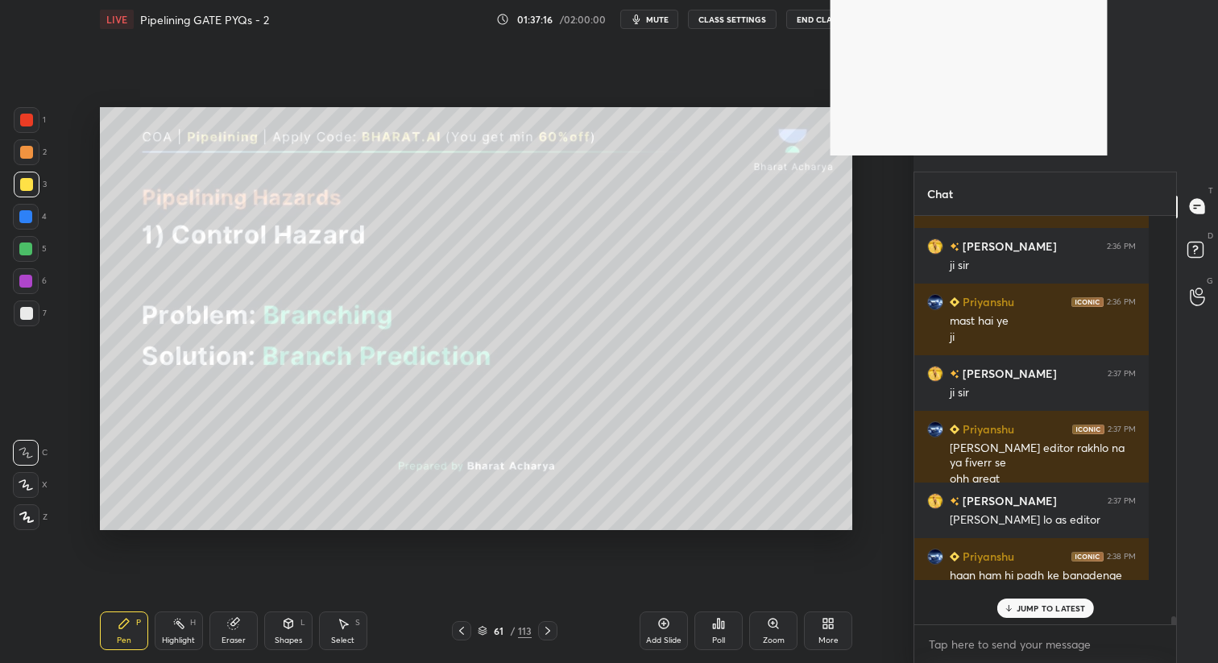
type textarea "x"
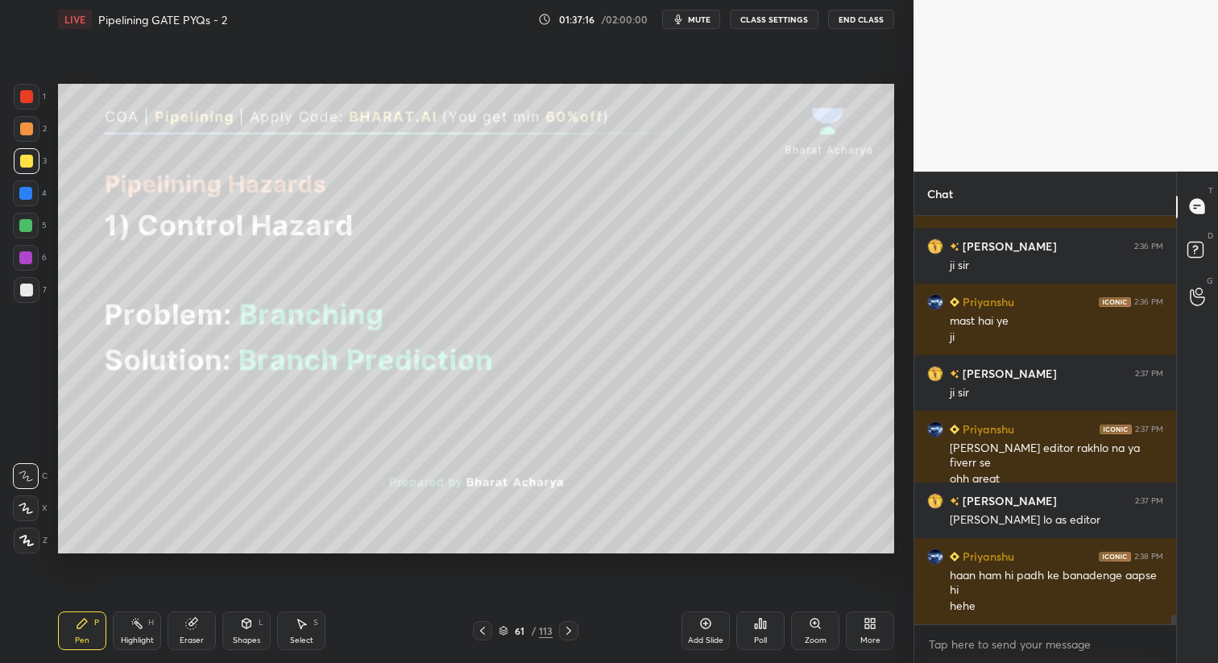
scroll to position [15827, 0]
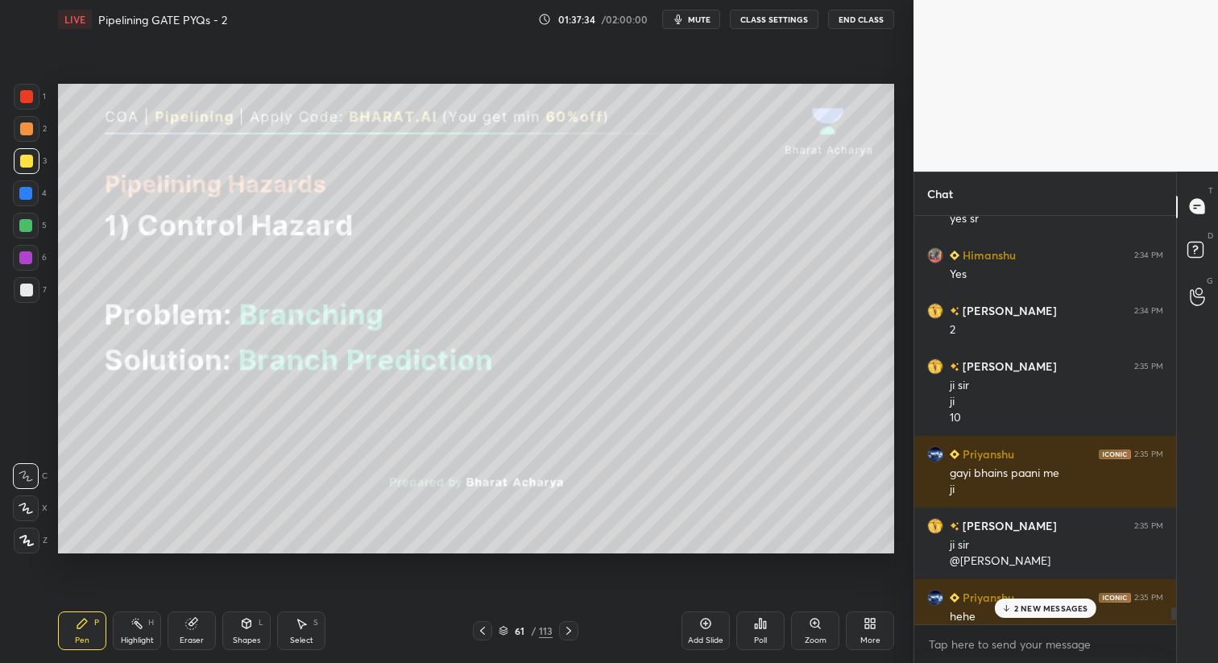
click at [1057, 607] on p "2 NEW MESSAGES" at bounding box center [1051, 608] width 74 height 10
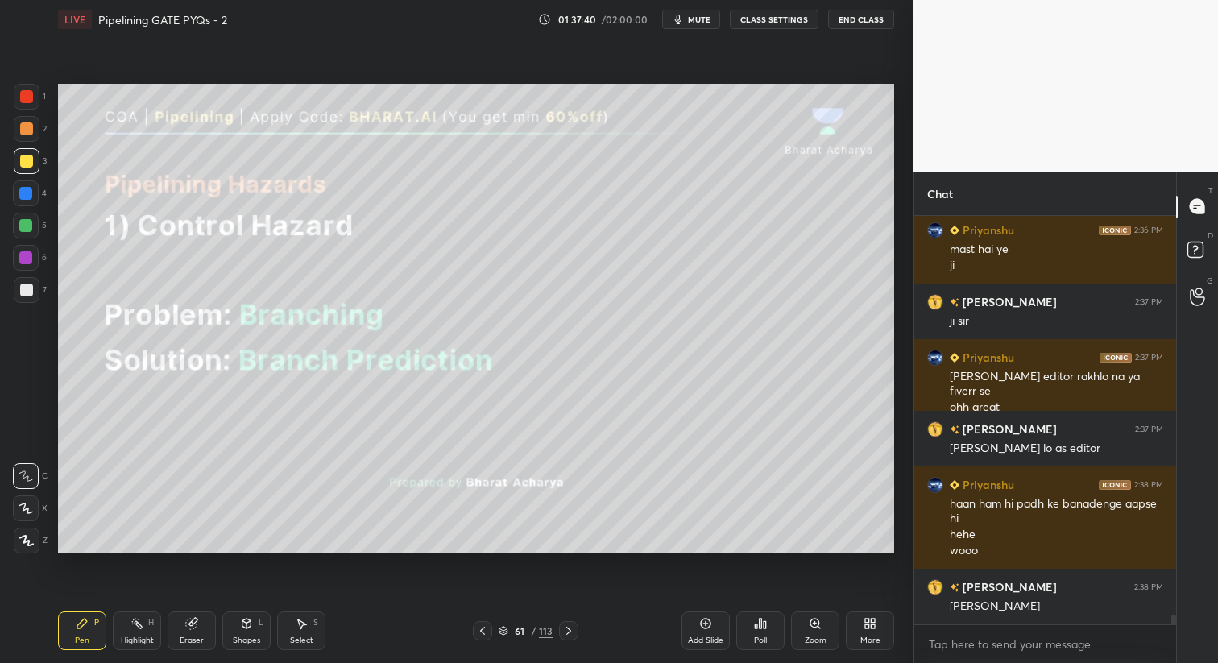
scroll to position [16544, 0]
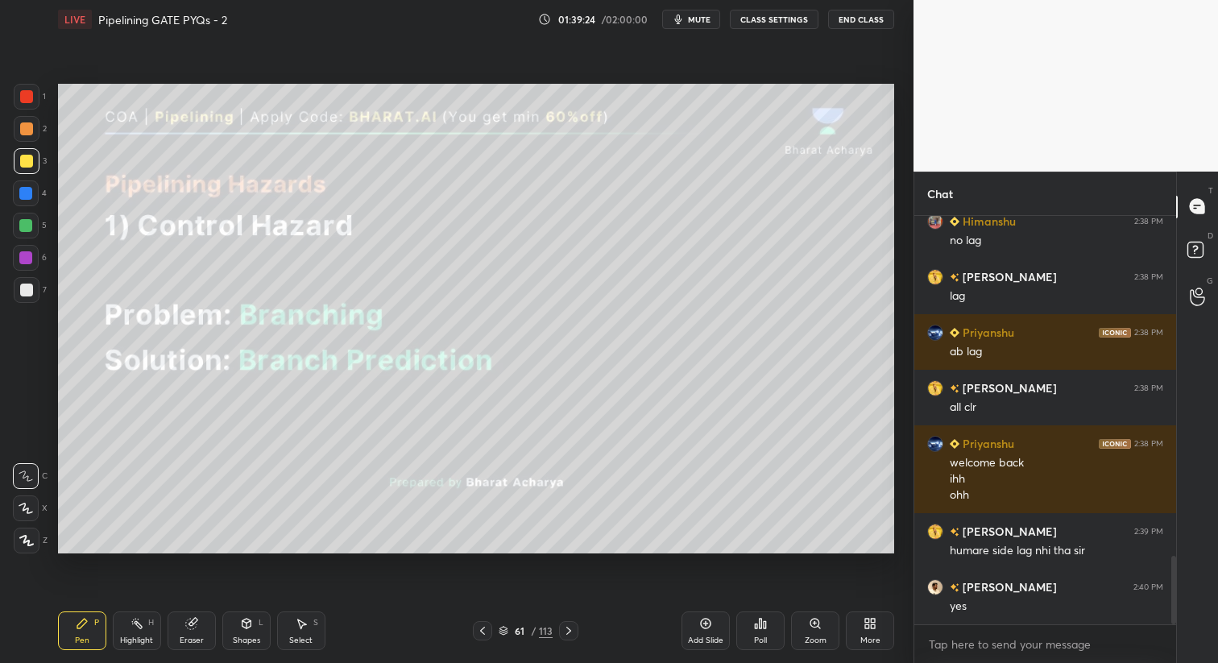
scroll to position [2089, 0]
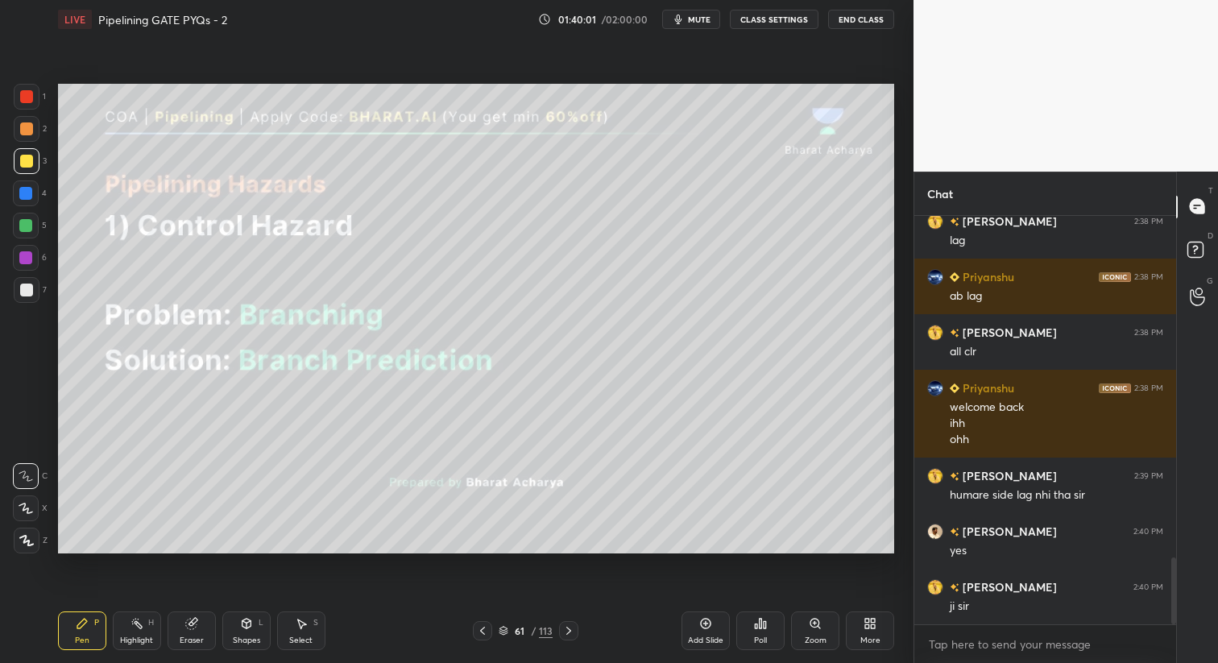
drag, startPoint x: 197, startPoint y: 636, endPoint x: 244, endPoint y: 566, distance: 84.2
click at [197, 637] on div "Eraser" at bounding box center [192, 641] width 24 height 8
drag, startPoint x: 82, startPoint y: 640, endPoint x: 129, endPoint y: 572, distance: 82.2
click at [83, 640] on div "Pen" at bounding box center [82, 641] width 15 height 8
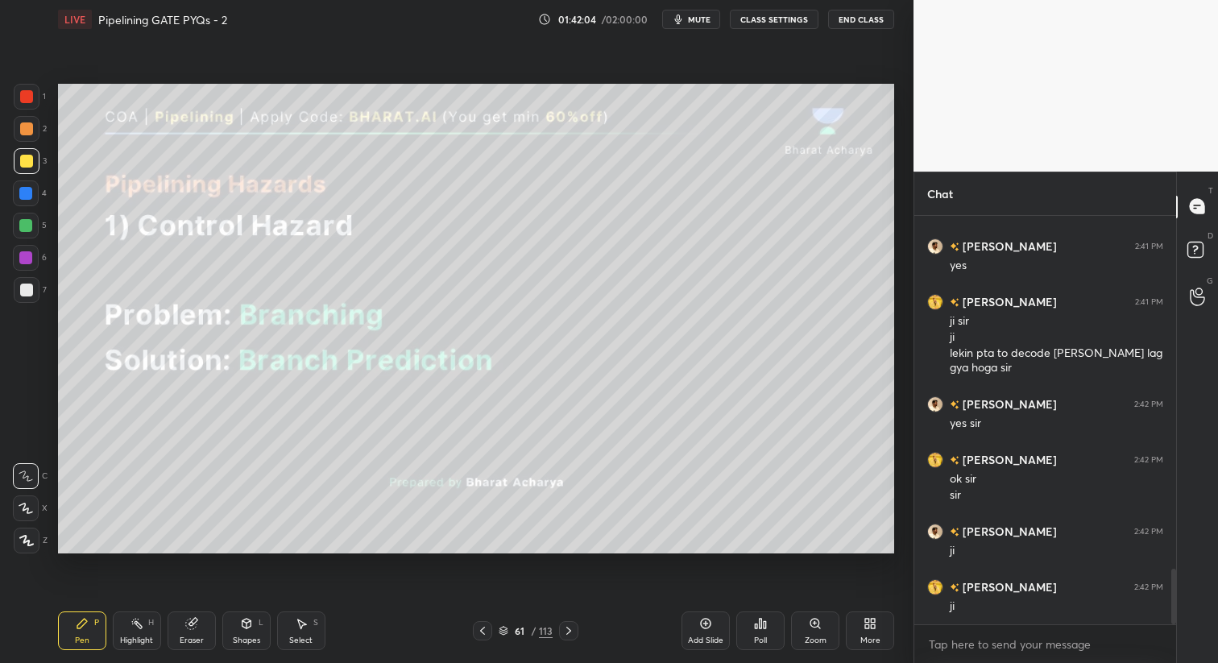
scroll to position [2652, 0]
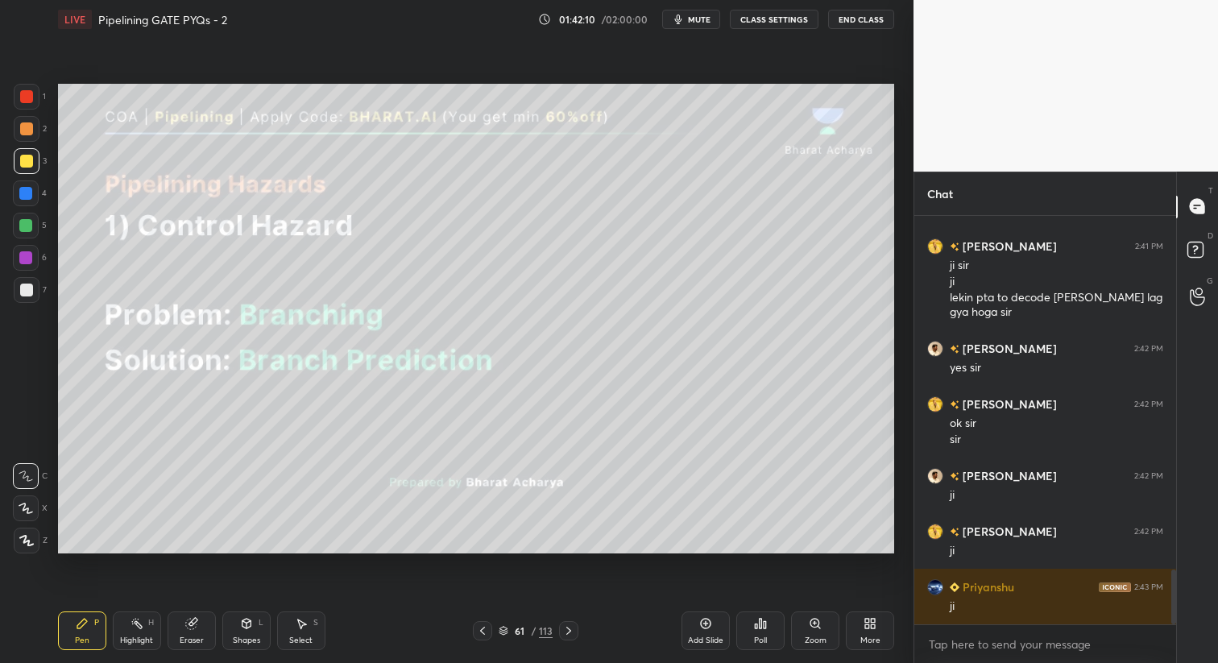
drag, startPoint x: 304, startPoint y: 621, endPoint x: 319, endPoint y: 616, distance: 16.3
click at [305, 621] on icon at bounding box center [301, 623] width 13 height 13
drag, startPoint x: 84, startPoint y: 620, endPoint x: 235, endPoint y: 554, distance: 164.9
click at [85, 620] on icon at bounding box center [82, 624] width 10 height 10
click at [142, 632] on div "Highlight H" at bounding box center [137, 631] width 48 height 39
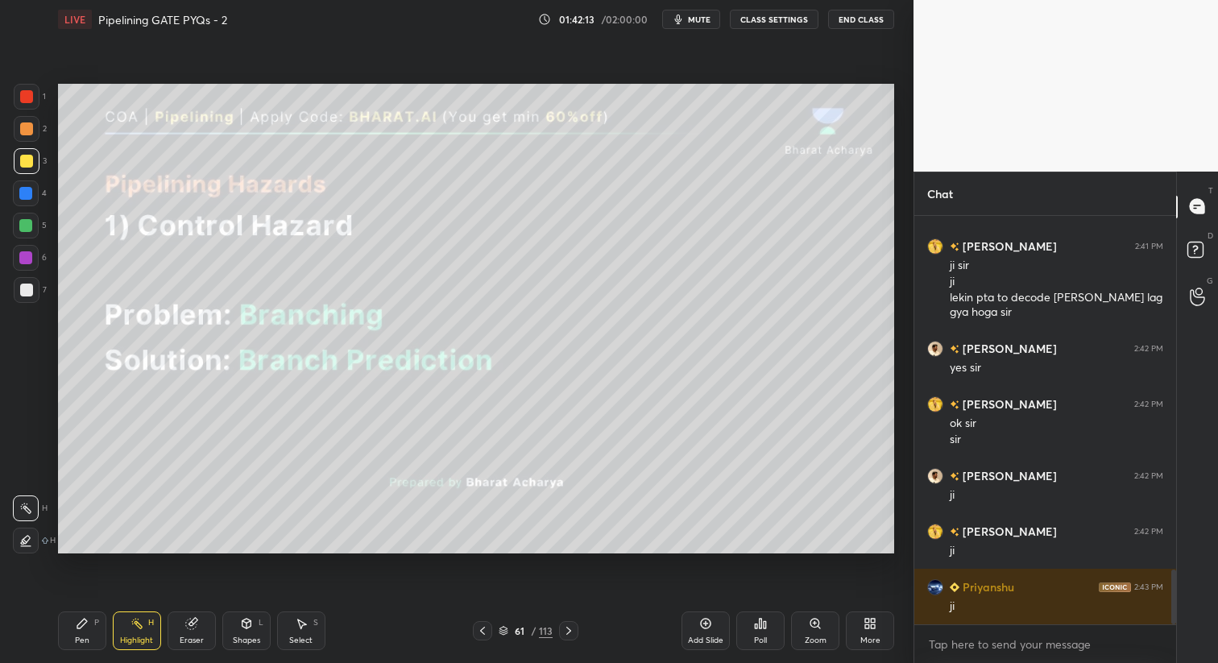
click at [225, 625] on div "Shapes L" at bounding box center [246, 631] width 48 height 39
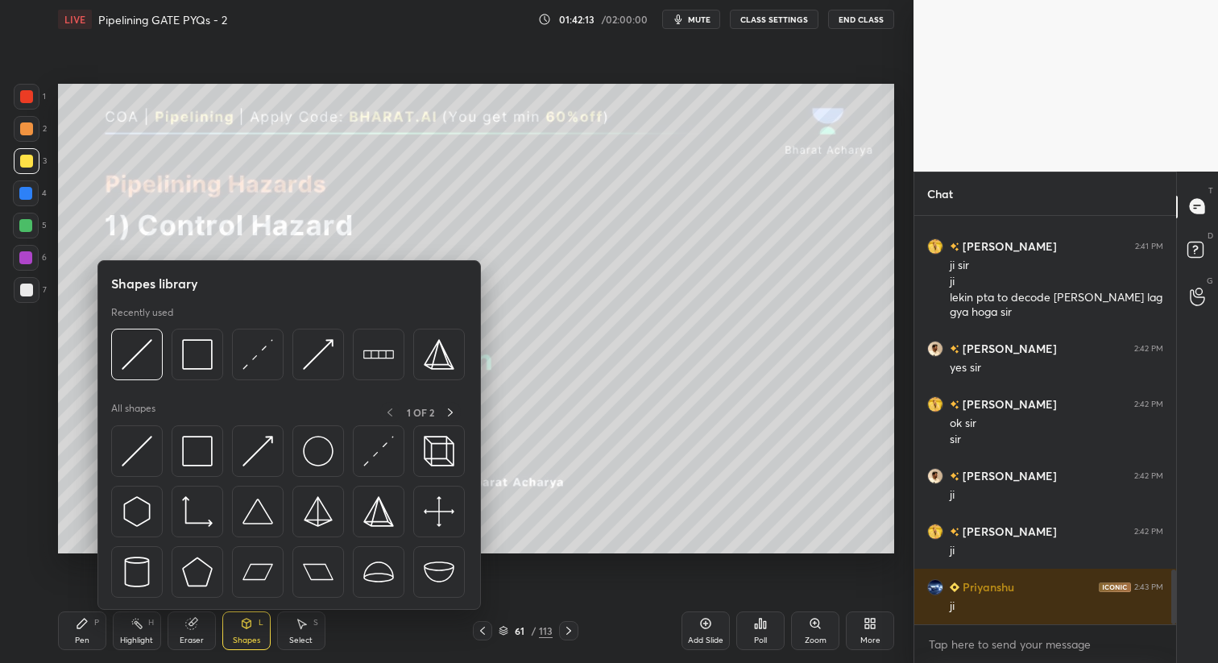
click at [197, 628] on div "Eraser" at bounding box center [192, 631] width 48 height 39
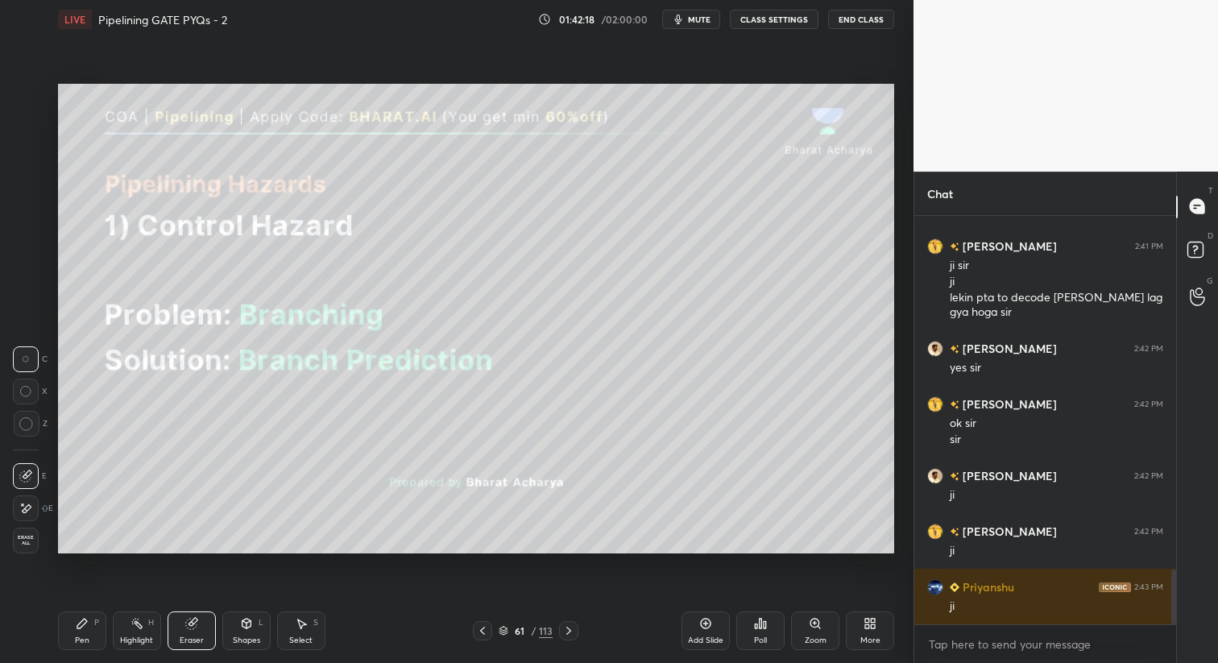
click at [96, 619] on div "P" at bounding box center [96, 623] width 5 height 8
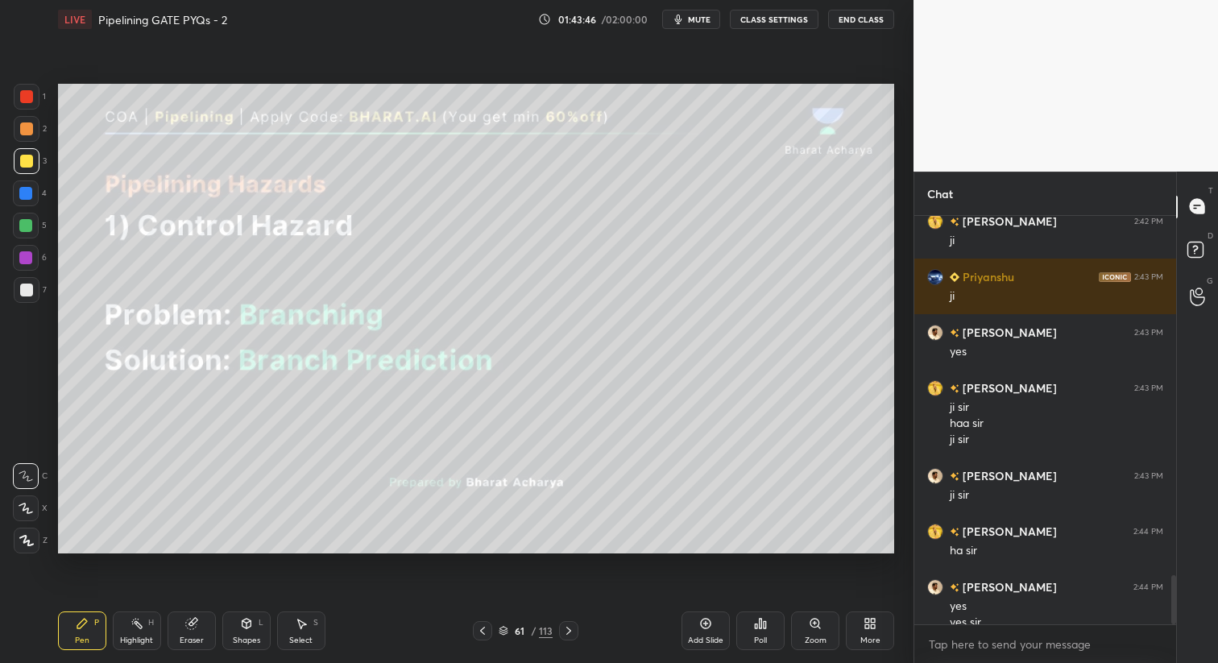
scroll to position [2979, 0]
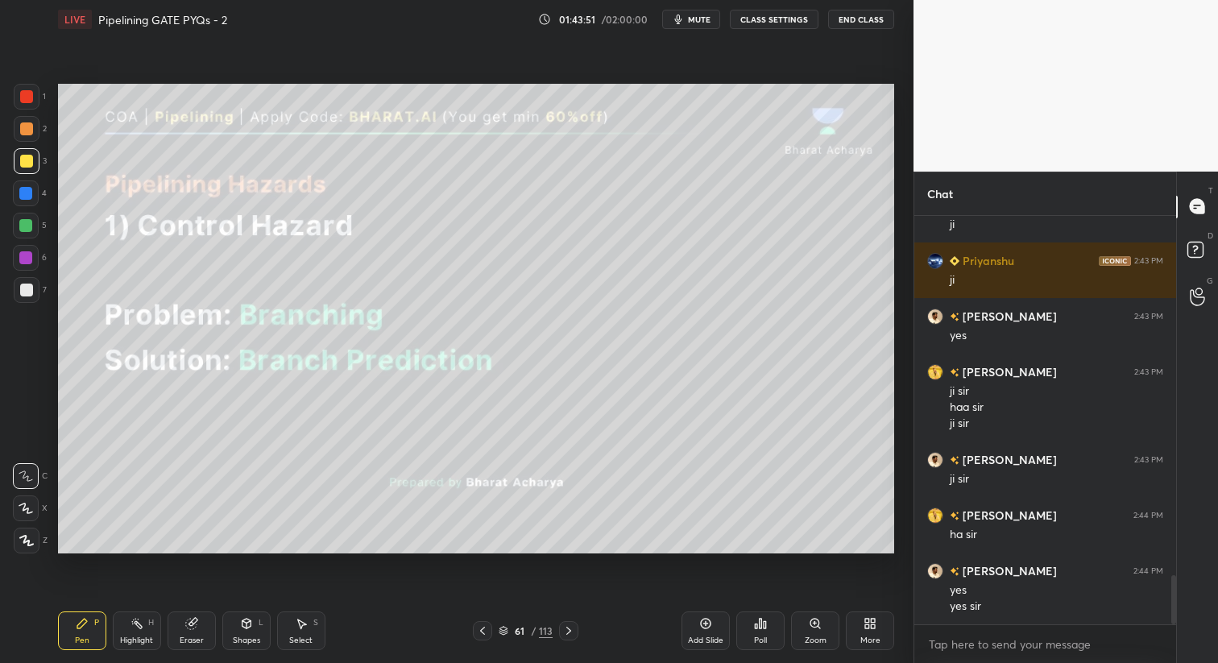
click at [303, 629] on icon at bounding box center [301, 623] width 13 height 13
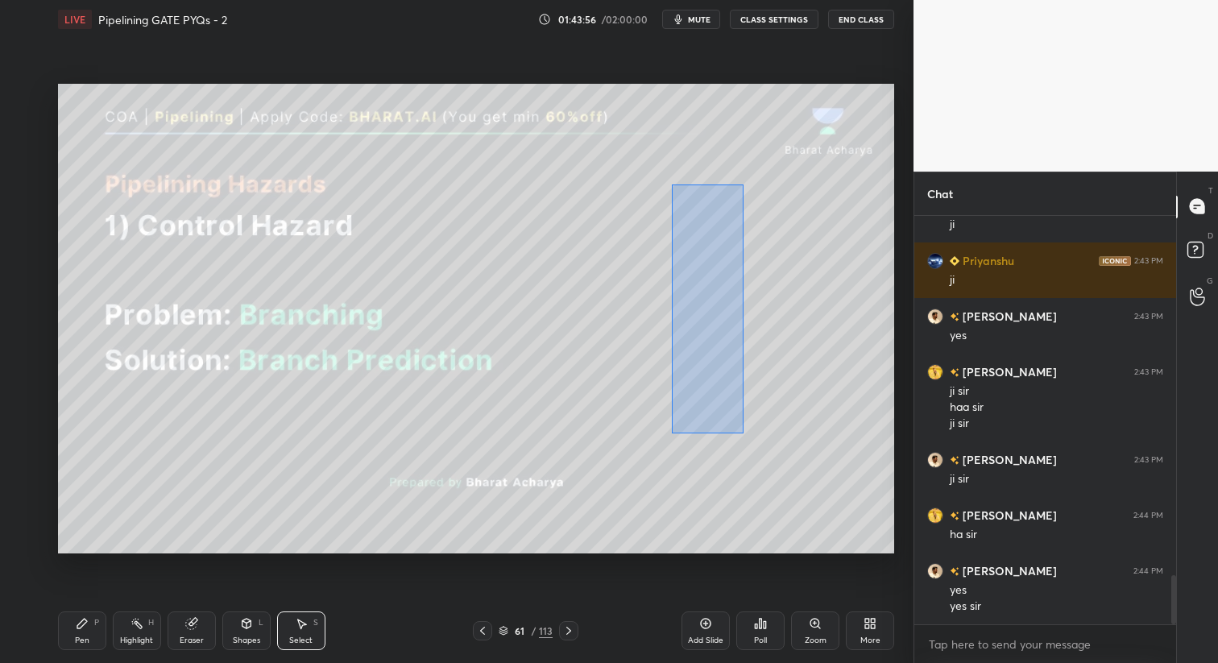
scroll to position [2995, 0]
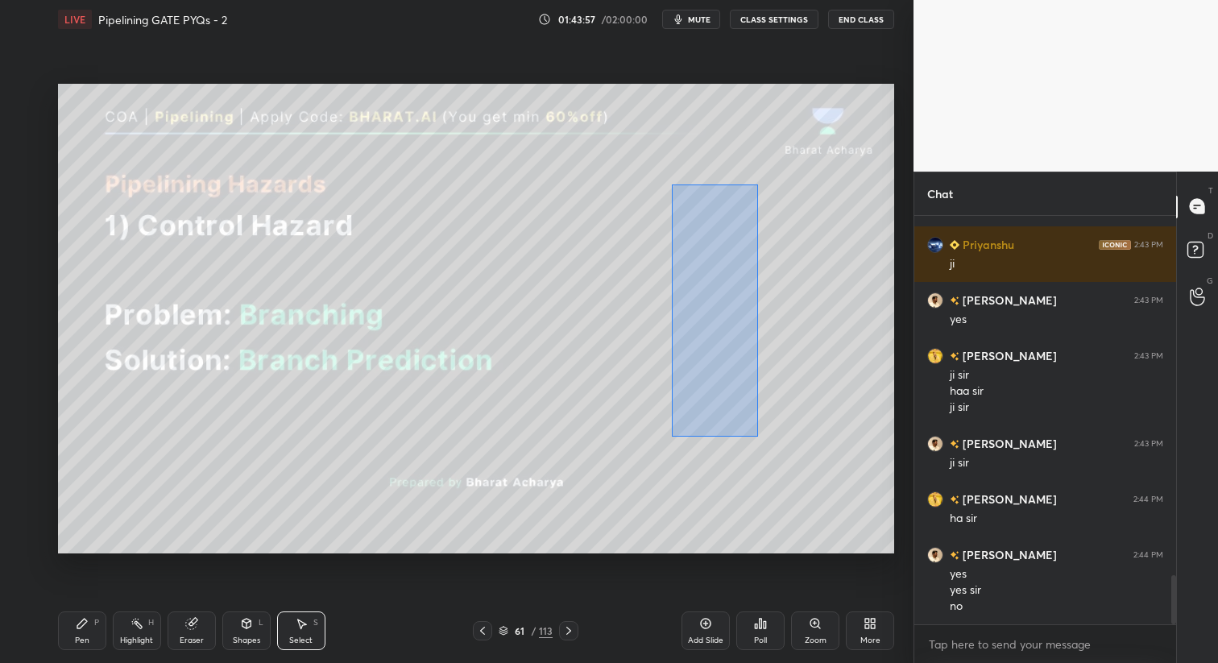
drag, startPoint x: 673, startPoint y: 185, endPoint x: 758, endPoint y: 437, distance: 266.3
click at [758, 437] on div "0 ° Undo Copy Duplicate Duplicate to new slide Delete" at bounding box center [476, 319] width 836 height 471
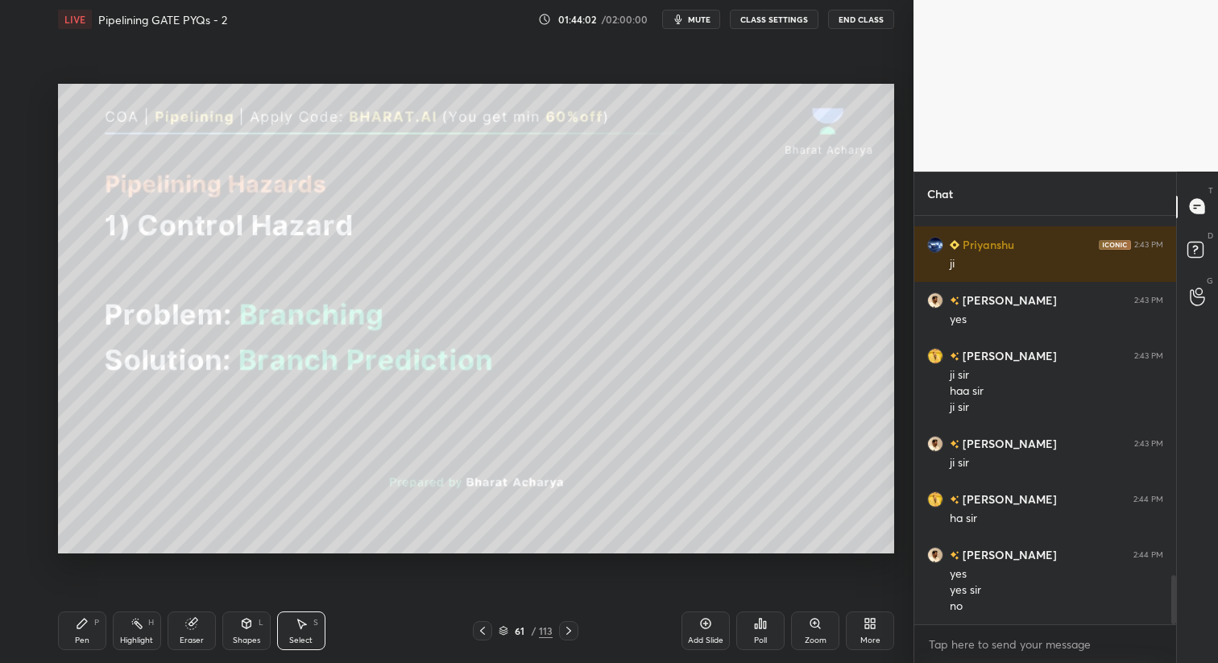
drag, startPoint x: 189, startPoint y: 624, endPoint x: 251, endPoint y: 587, distance: 71.6
click at [191, 625] on icon at bounding box center [191, 624] width 10 height 10
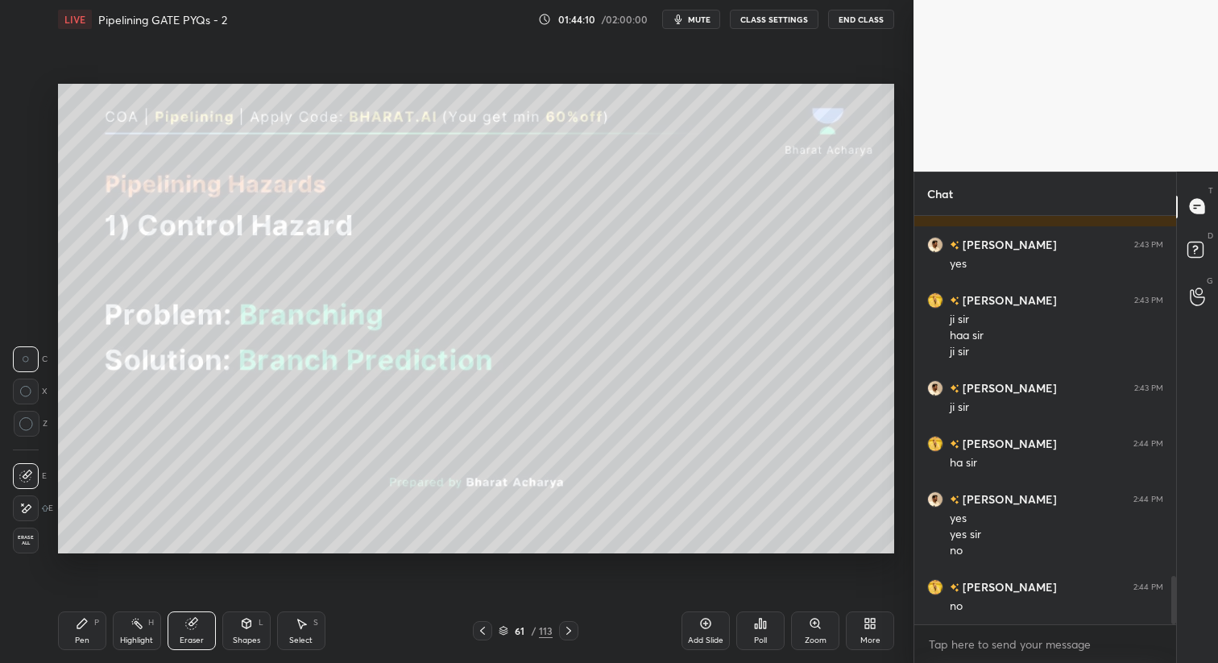
drag, startPoint x: 85, startPoint y: 632, endPoint x: 116, endPoint y: 591, distance: 50.6
click at [85, 637] on div "Pen P" at bounding box center [82, 631] width 48 height 39
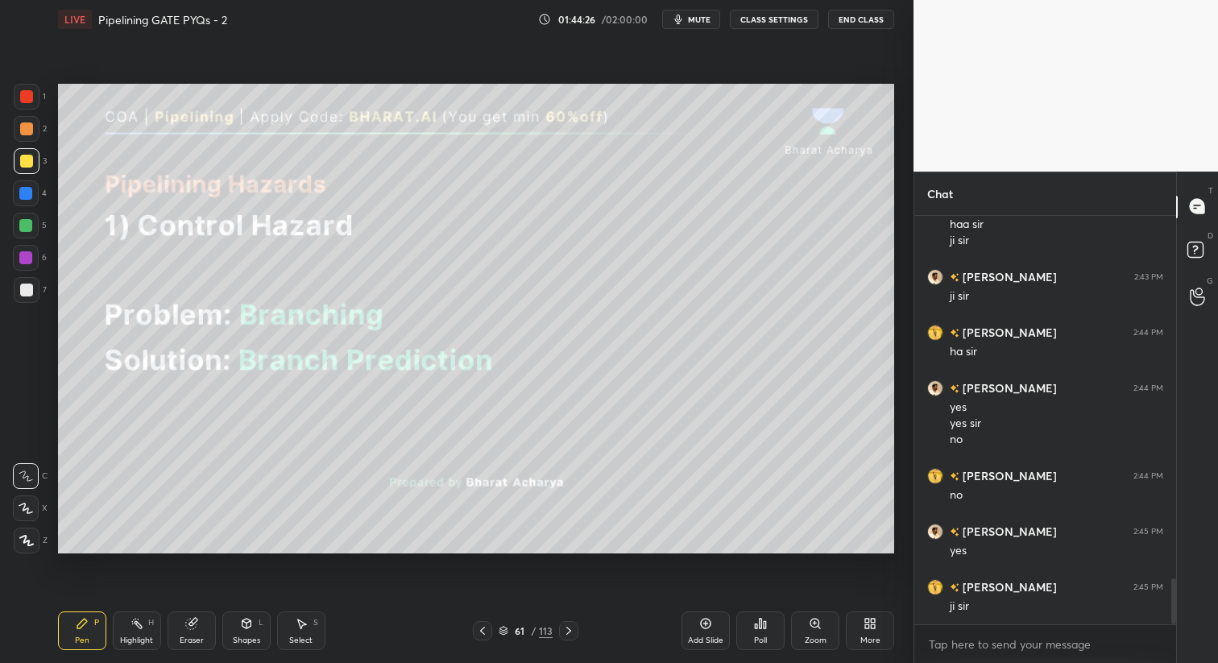
scroll to position [3217, 0]
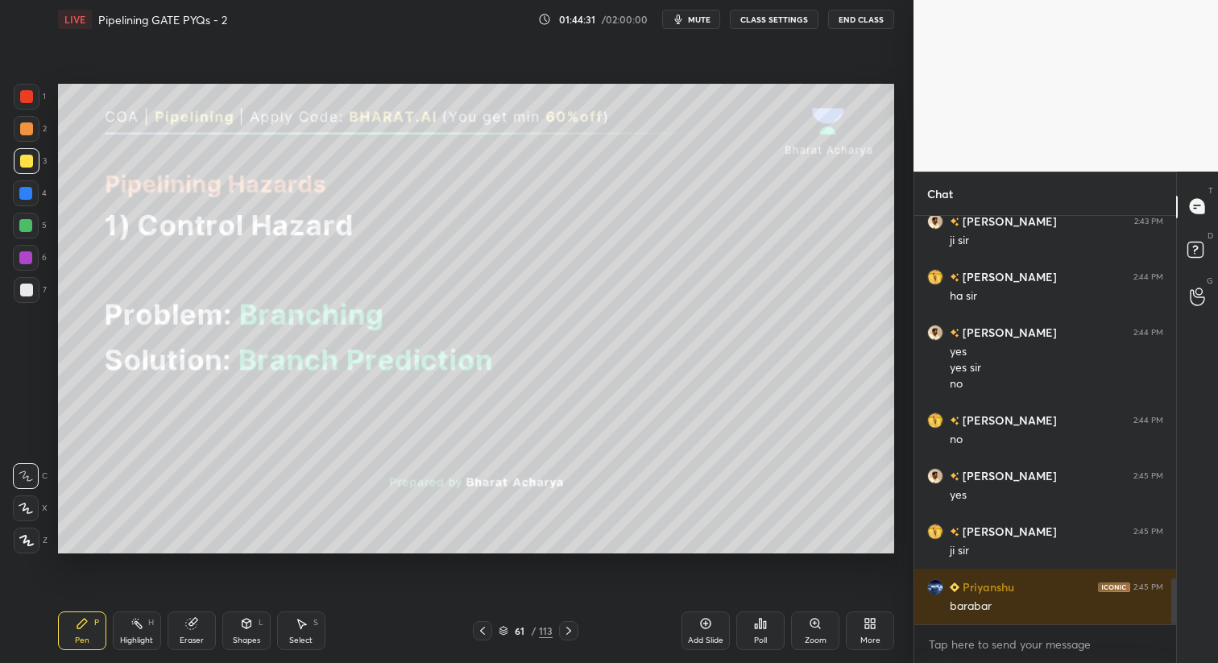
click at [300, 623] on icon at bounding box center [301, 623] width 13 height 13
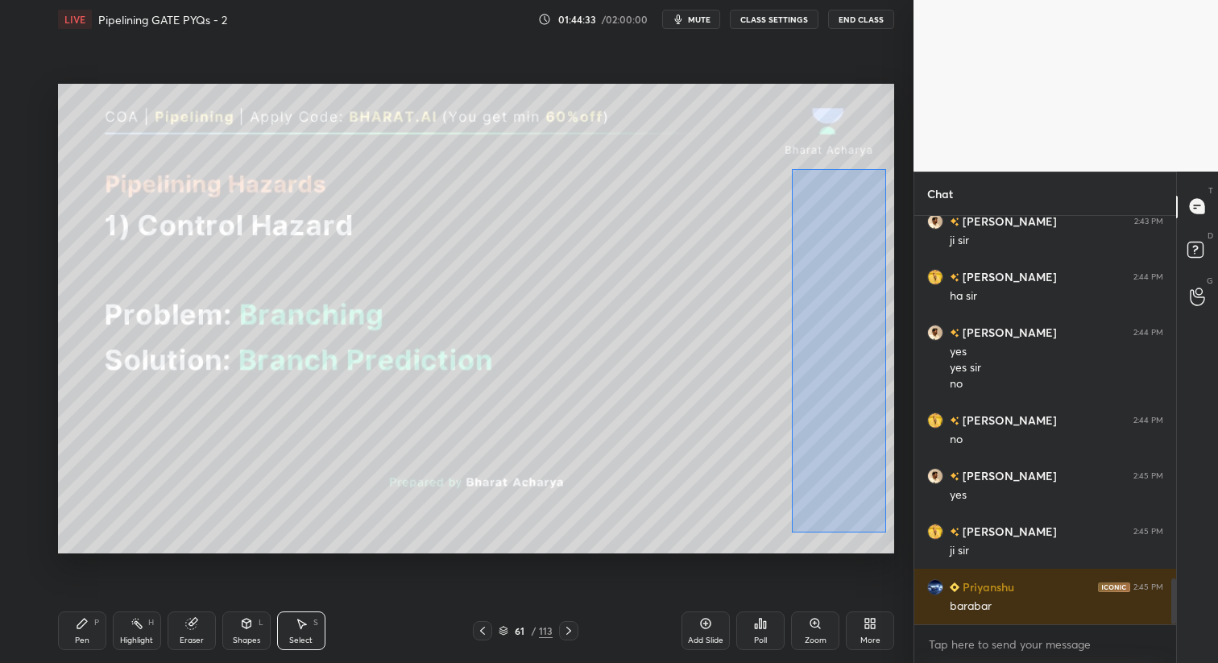
drag, startPoint x: 792, startPoint y: 172, endPoint x: 890, endPoint y: 533, distance: 374.7
click at [890, 534] on div "0 ° Undo Copy Duplicate Duplicate to new slide Delete" at bounding box center [476, 319] width 836 height 471
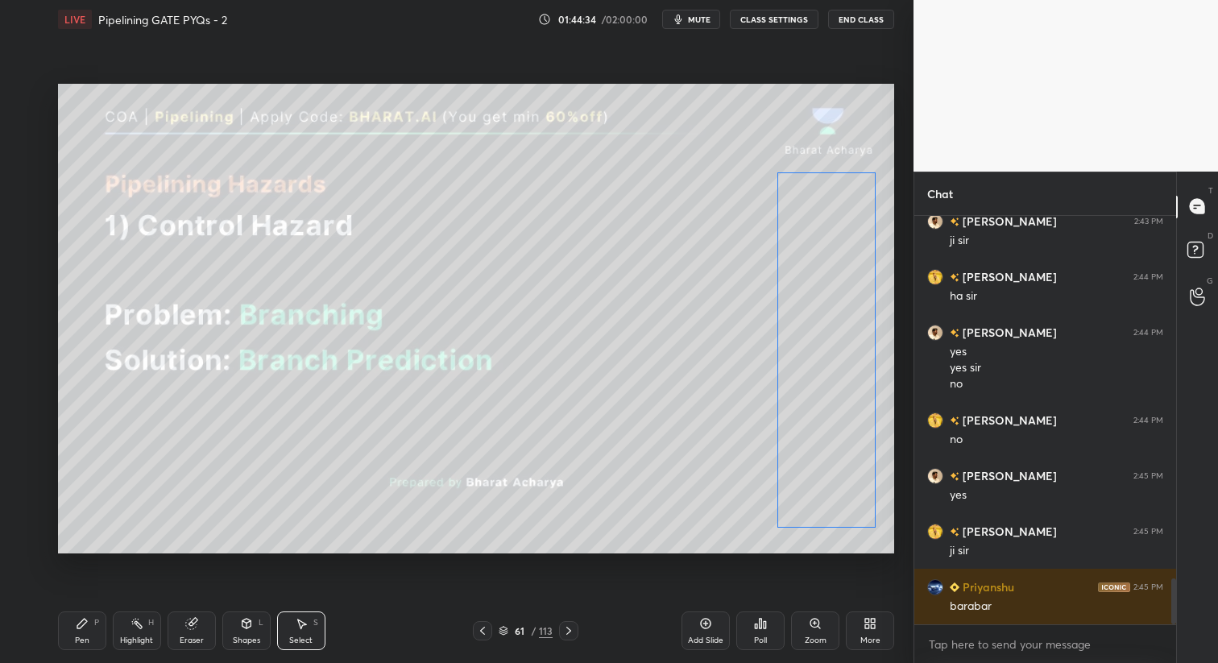
click at [833, 403] on div "0 ° Undo Copy Duplicate Duplicate to new slide Delete" at bounding box center [476, 319] width 836 height 471
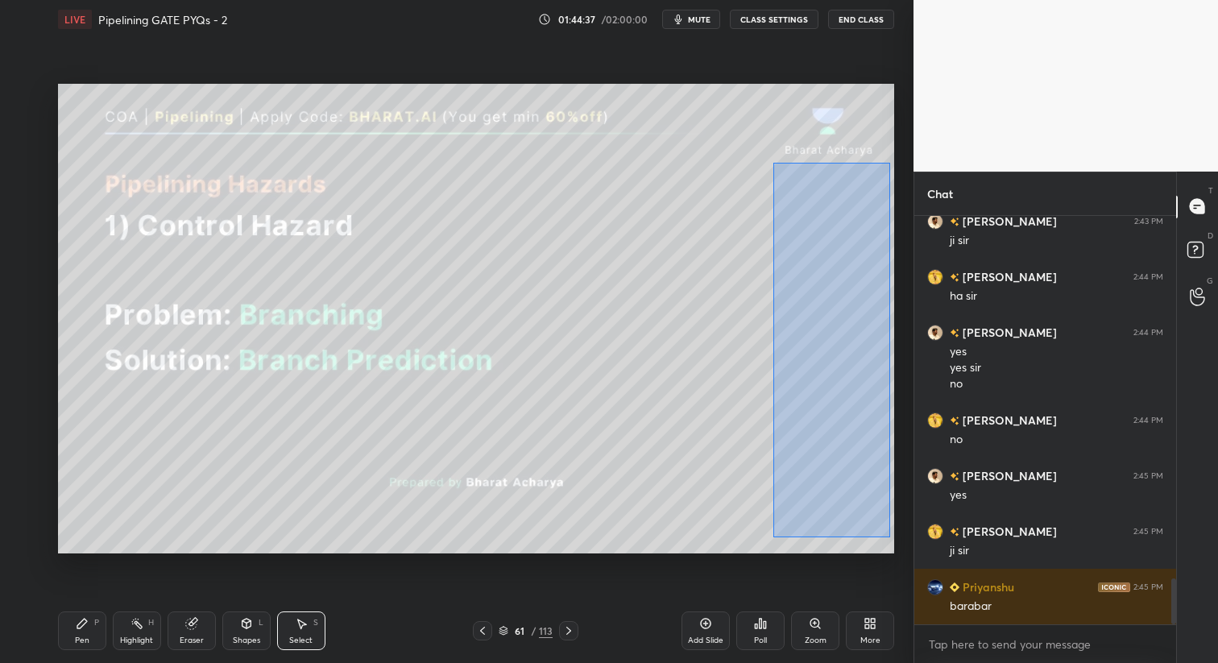
drag, startPoint x: 772, startPoint y: 168, endPoint x: 846, endPoint y: 493, distance: 333.8
click at [889, 537] on div "0 ° Undo Copy Duplicate Duplicate to new slide Delete" at bounding box center [476, 319] width 836 height 471
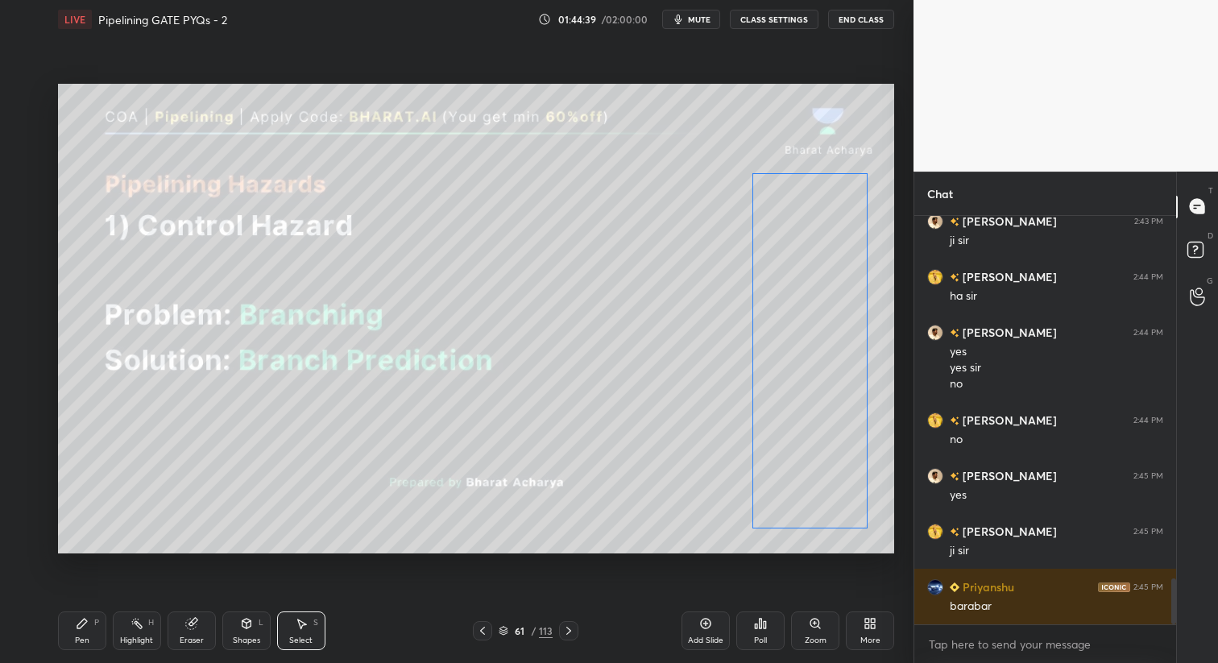
drag, startPoint x: 848, startPoint y: 366, endPoint x: 828, endPoint y: 368, distance: 20.3
click at [828, 368] on div "0 ° Undo Copy Duplicate Duplicate to new slide Delete" at bounding box center [476, 319] width 836 height 471
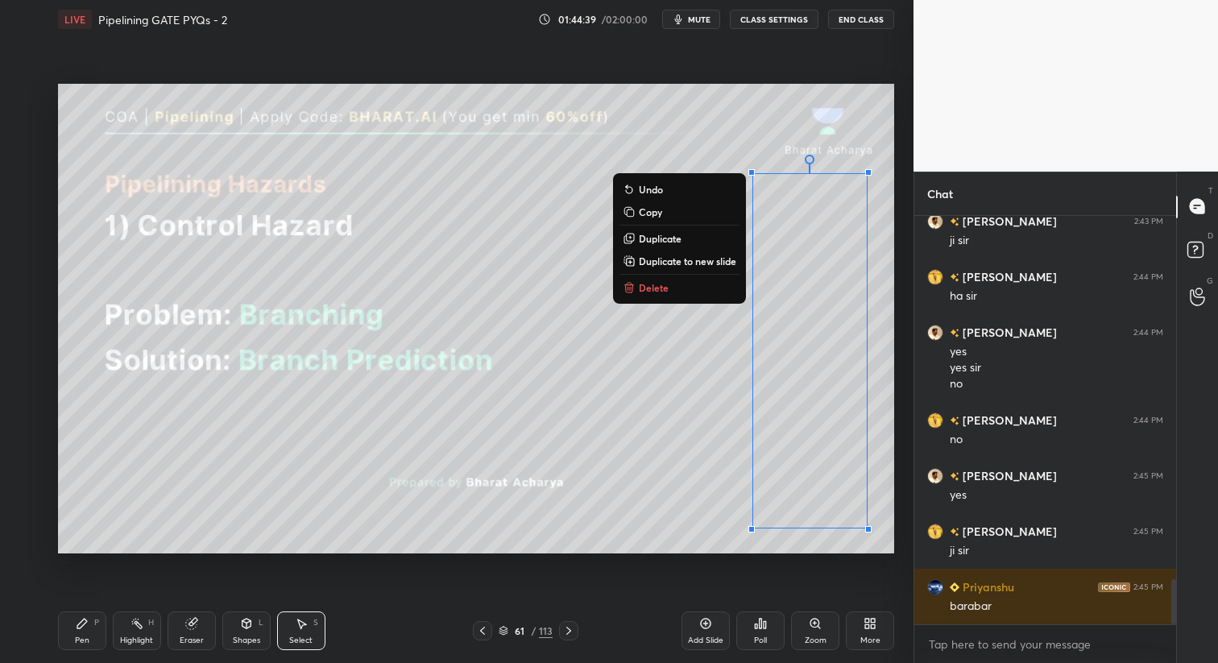
scroll to position [3273, 0]
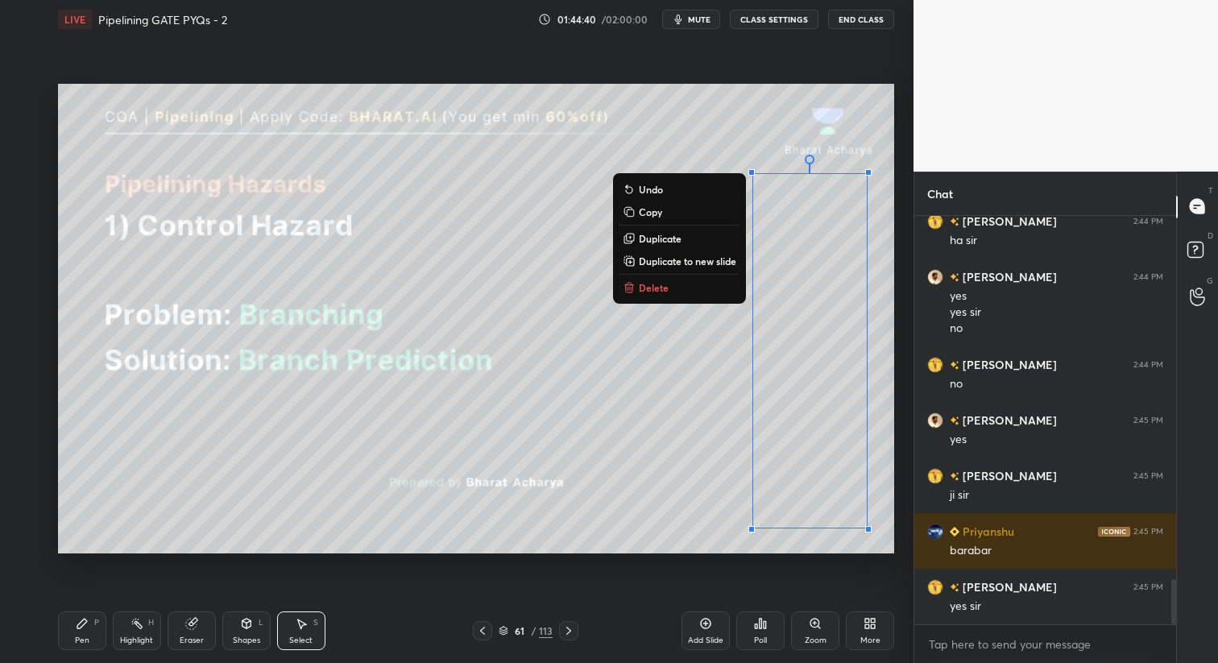
click at [84, 616] on div "Pen P" at bounding box center [82, 631] width 48 height 39
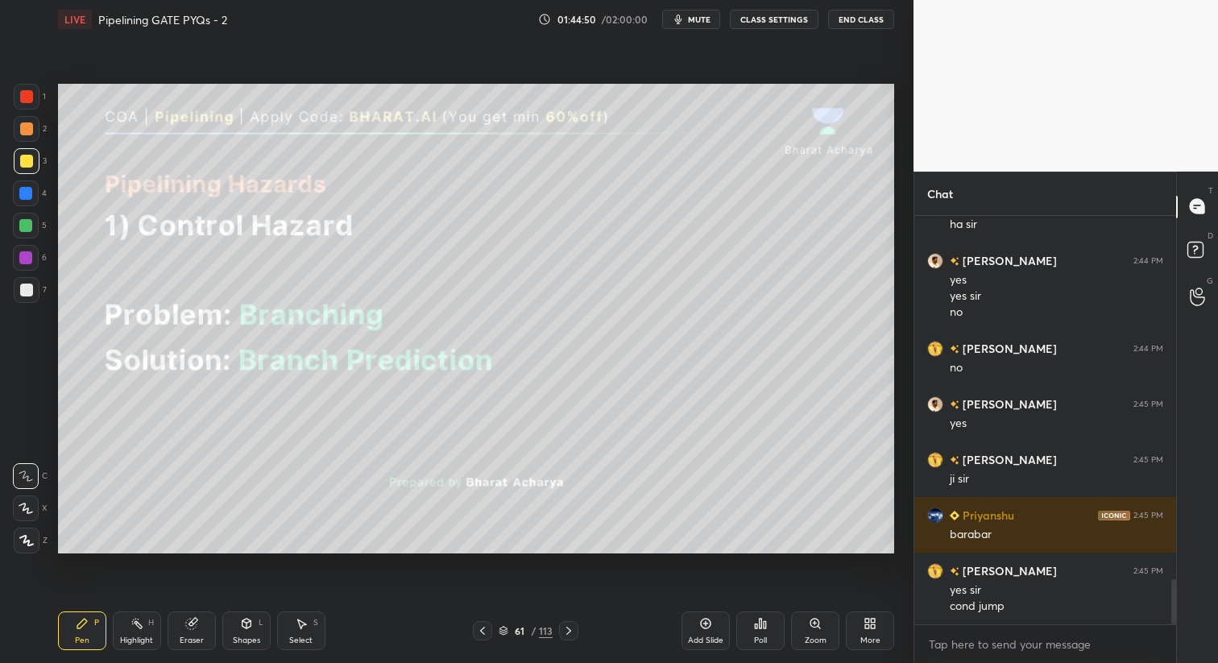
scroll to position [3345, 0]
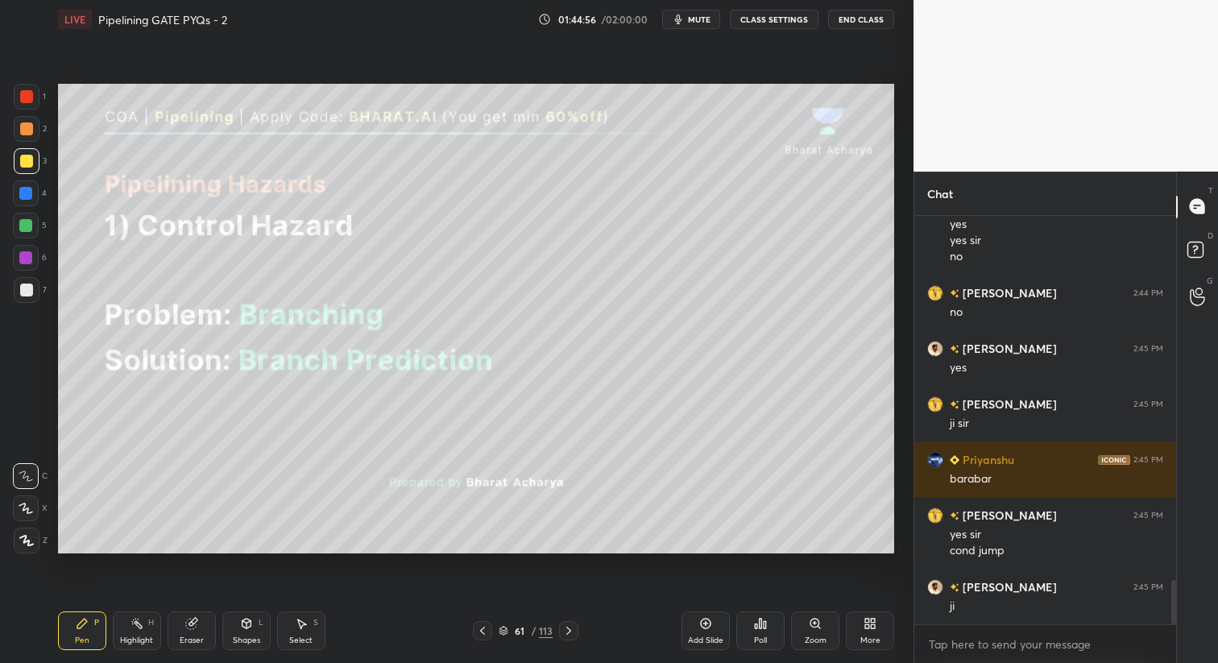
click at [197, 627] on icon at bounding box center [191, 623] width 13 height 13
drag, startPoint x: 85, startPoint y: 641, endPoint x: 106, endPoint y: 612, distance: 34.7
click at [87, 638] on div "Pen" at bounding box center [82, 641] width 15 height 8
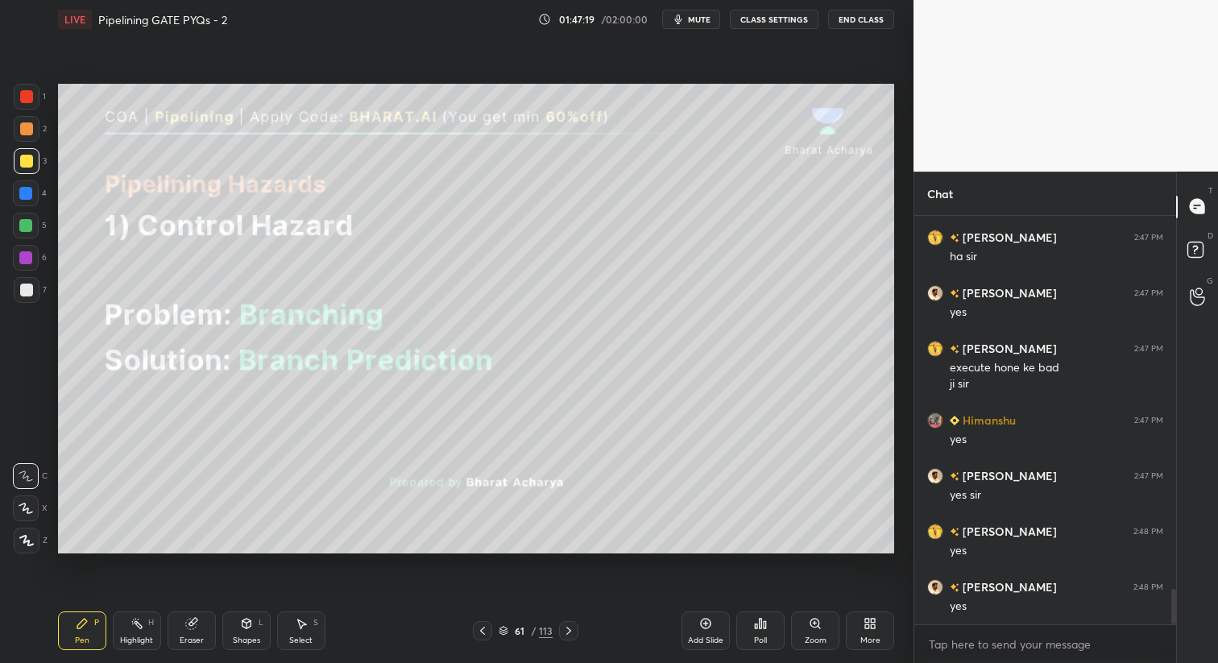
scroll to position [4377, 0]
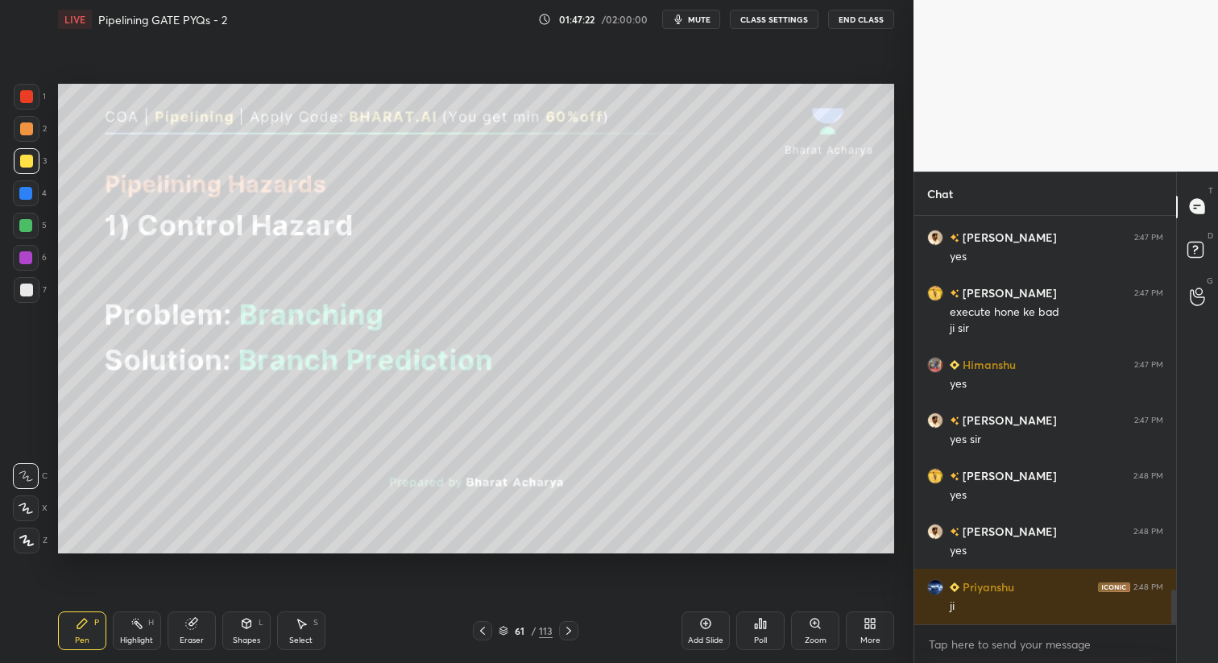
drag, startPoint x: 305, startPoint y: 635, endPoint x: 363, endPoint y: 558, distance: 95.6
click at [306, 635] on div "Select S" at bounding box center [301, 631] width 48 height 39
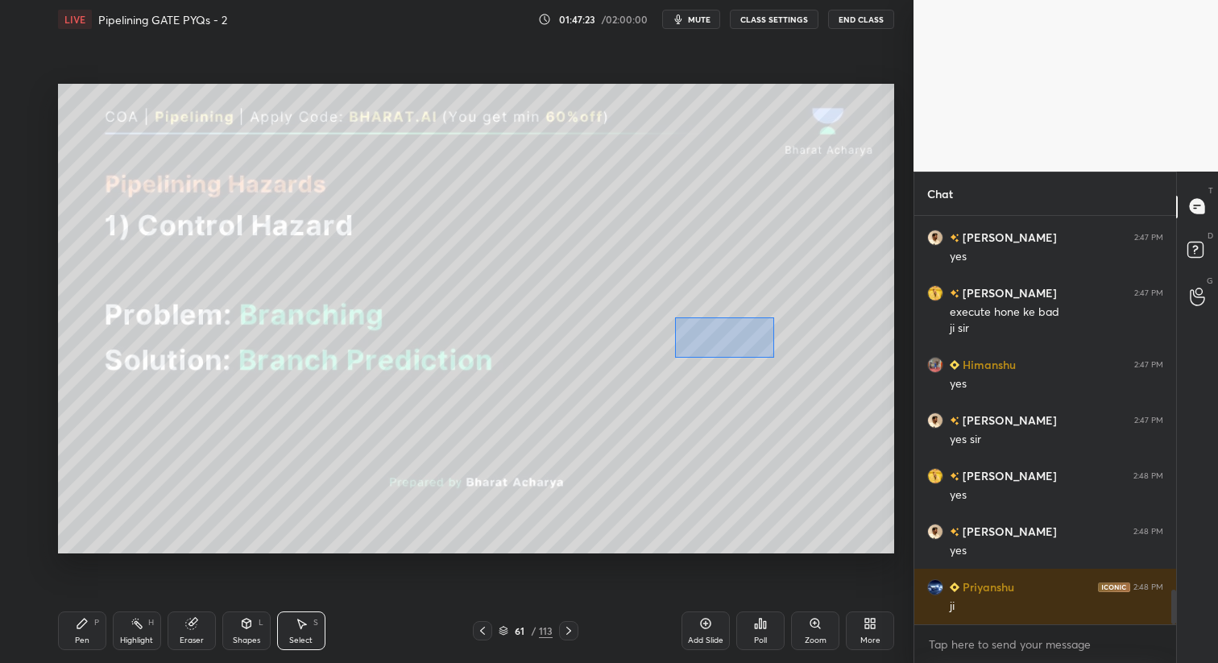
drag, startPoint x: 674, startPoint y: 316, endPoint x: 768, endPoint y: 354, distance: 100.8
click at [774, 357] on div "0 ° Undo Copy Duplicate Duplicate to new slide Delete" at bounding box center [476, 319] width 836 height 471
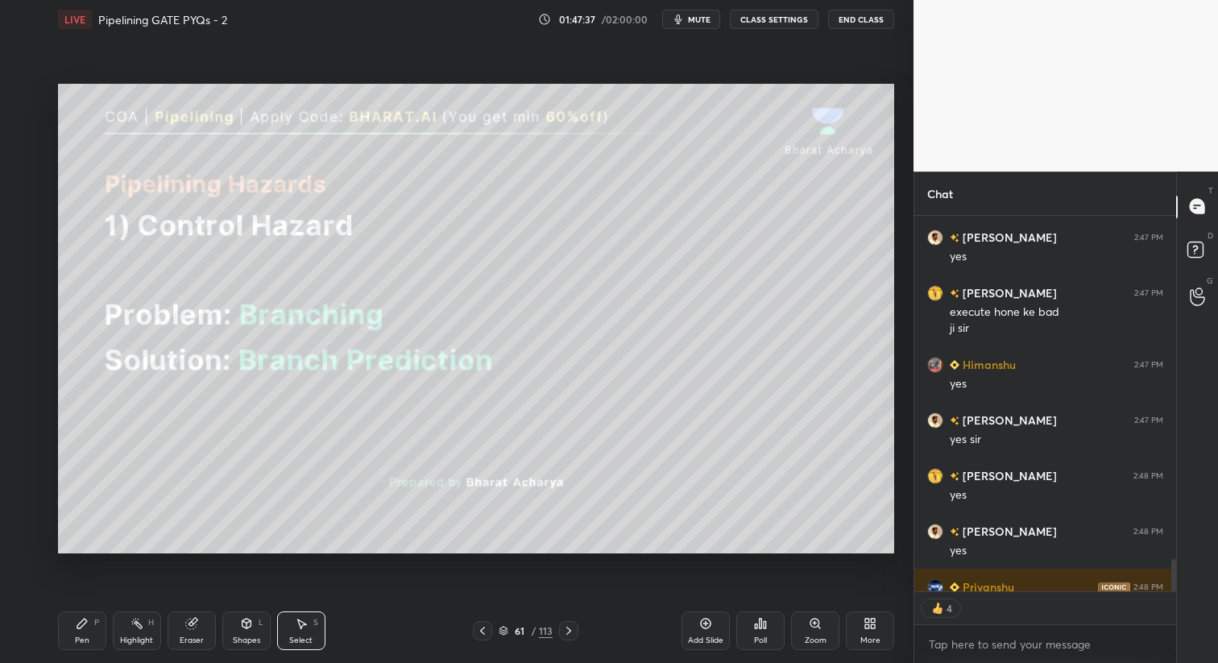
scroll to position [4466, 0]
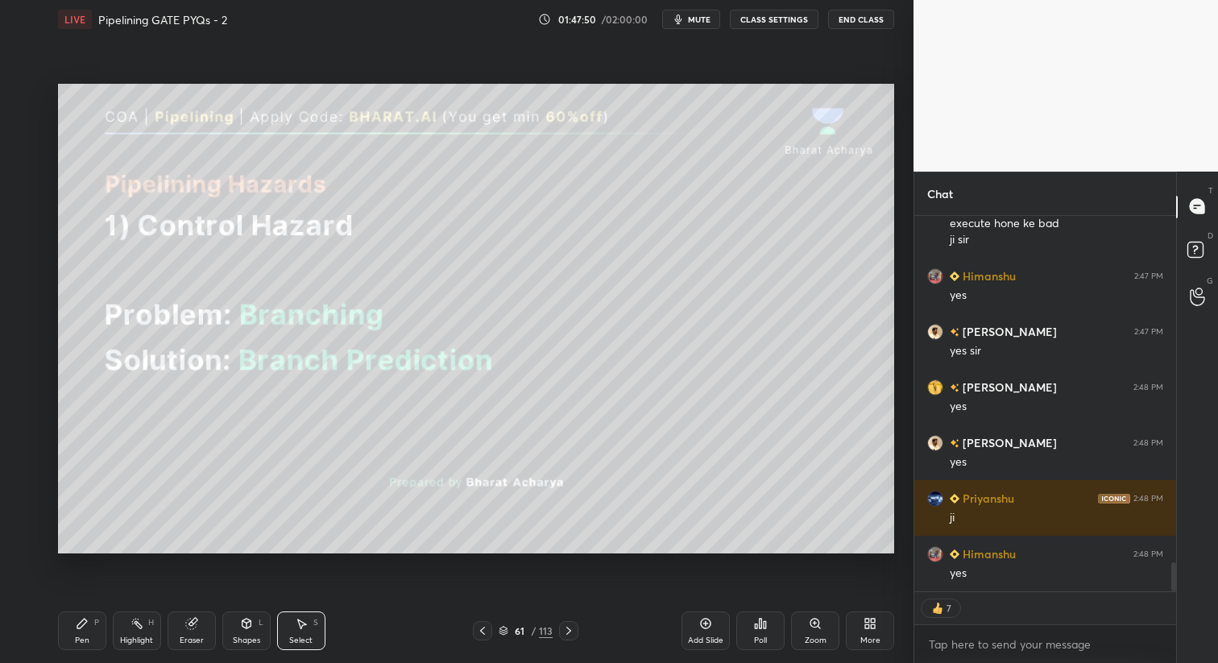
click at [94, 625] on div "P" at bounding box center [96, 623] width 5 height 8
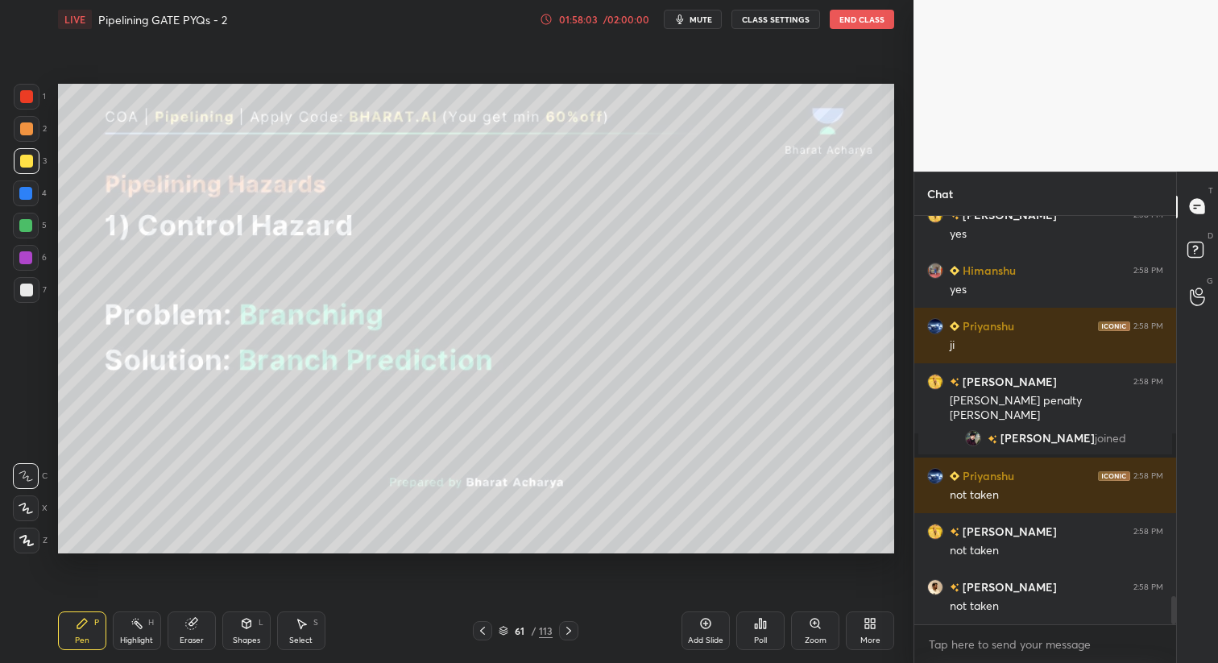
scroll to position [5502, 0]
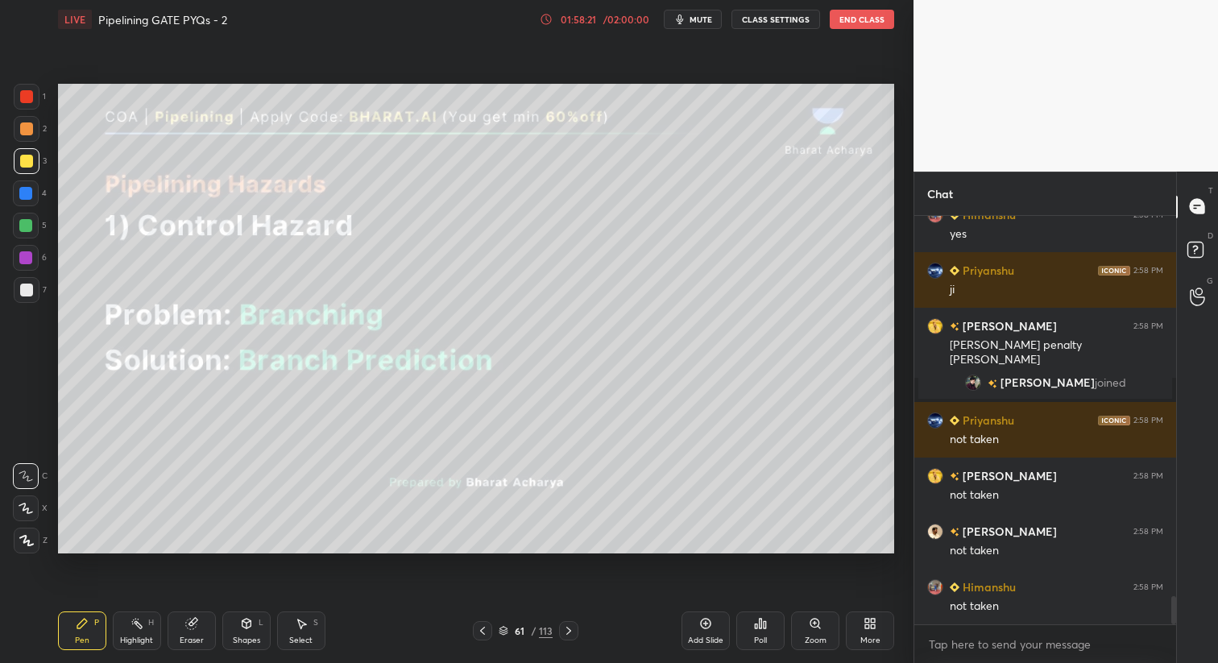
drag, startPoint x: 194, startPoint y: 626, endPoint x: 214, endPoint y: 559, distance: 69.6
click at [196, 626] on icon at bounding box center [191, 624] width 10 height 10
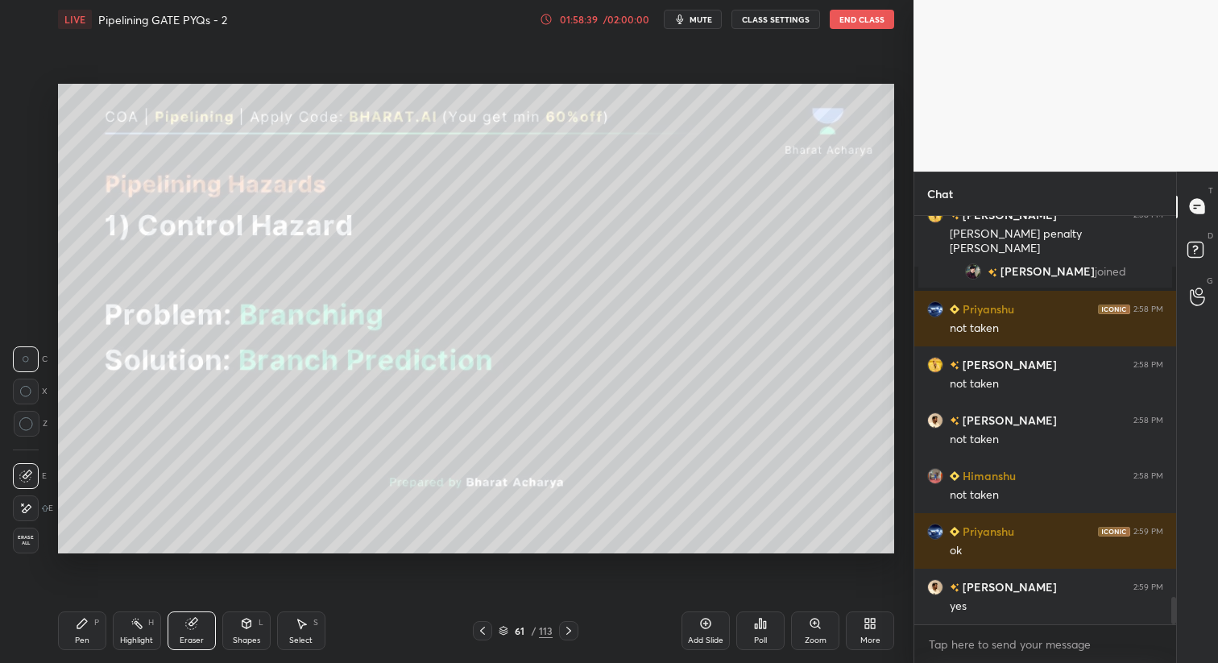
scroll to position [5669, 0]
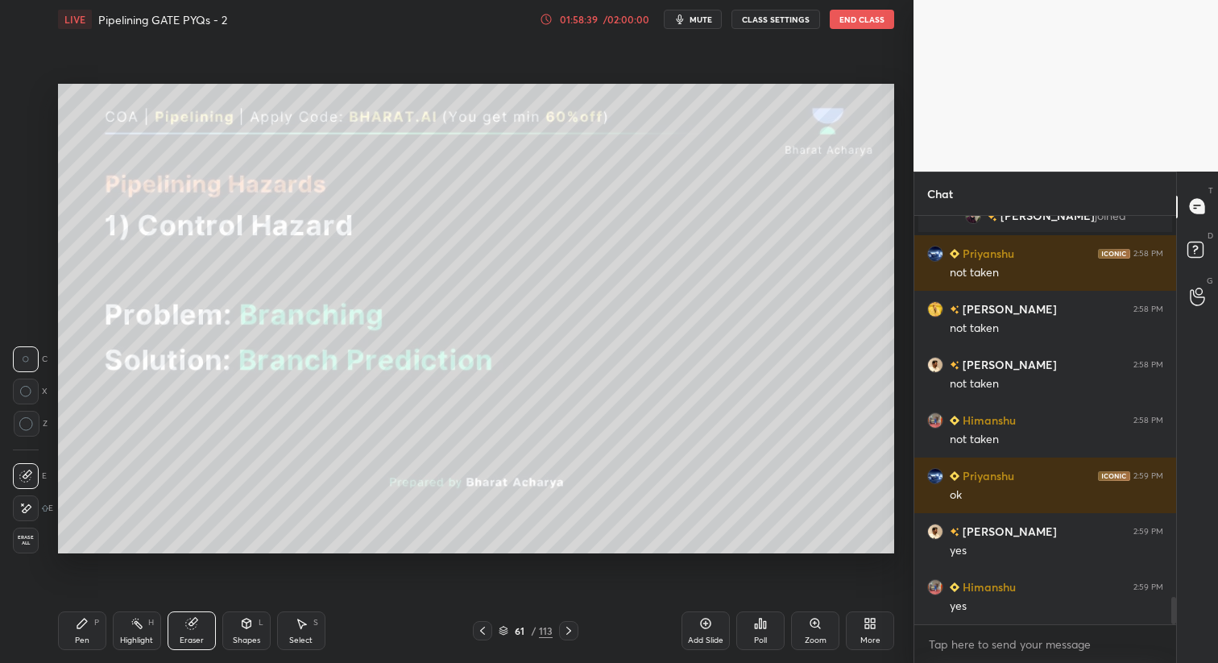
click at [90, 628] on div "Pen P" at bounding box center [82, 631] width 48 height 39
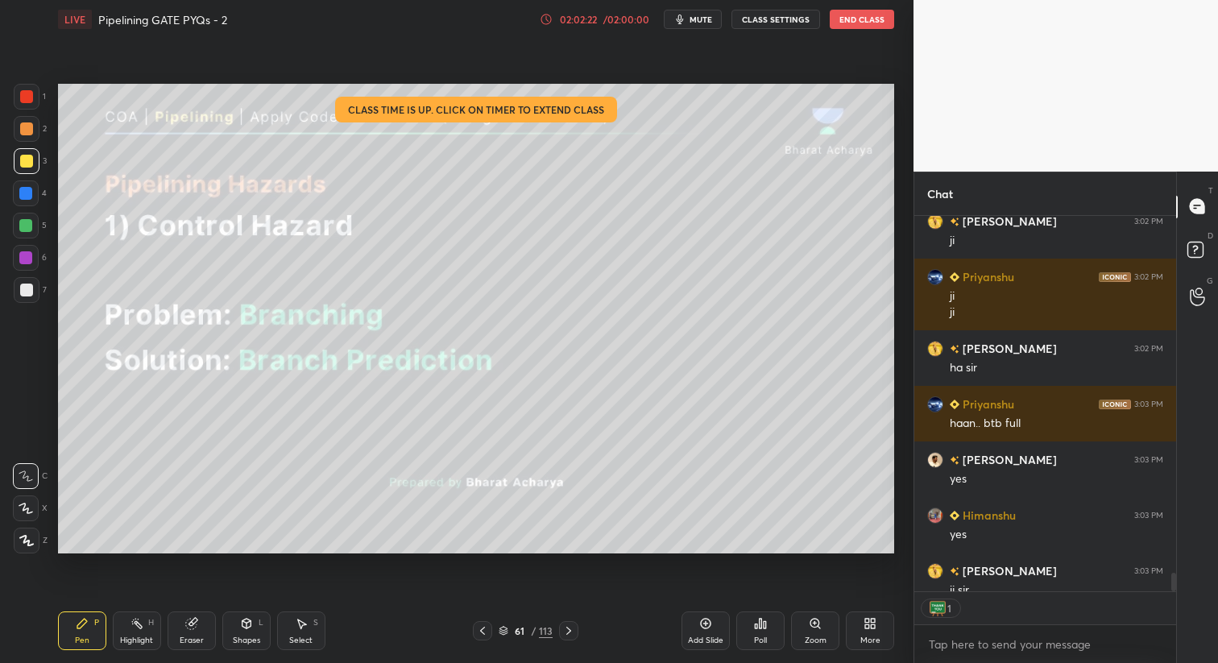
scroll to position [5, 6]
click at [875, 16] on button "End Class" at bounding box center [862, 19] width 64 height 19
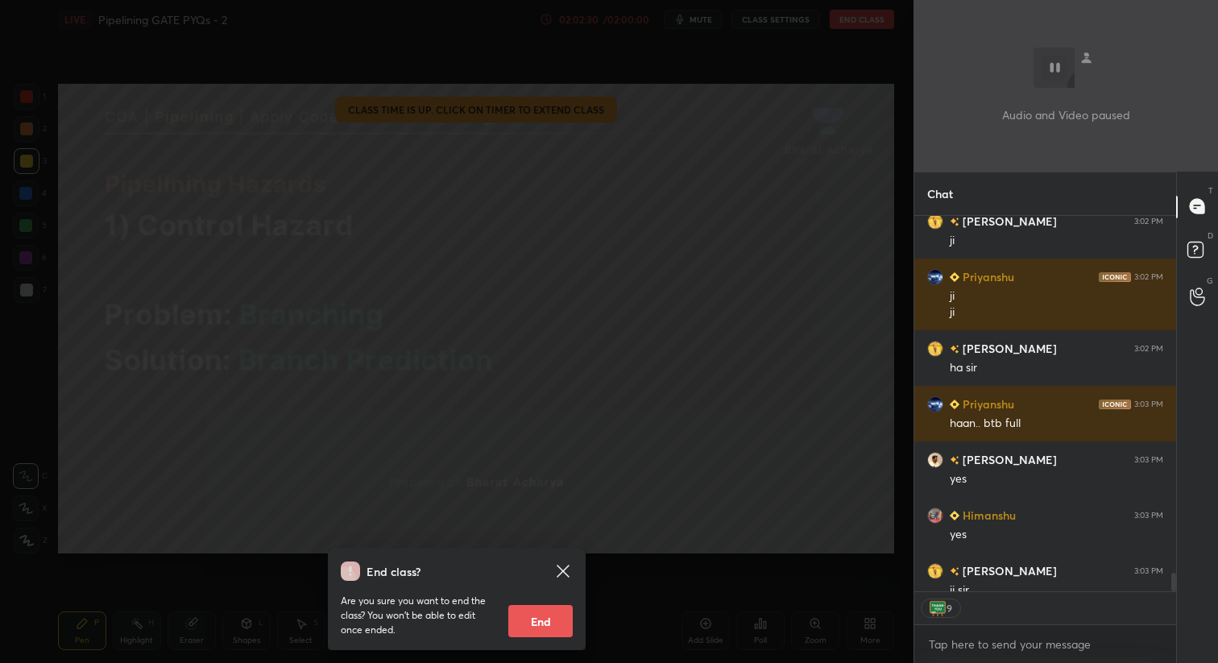
scroll to position [7974, 0]
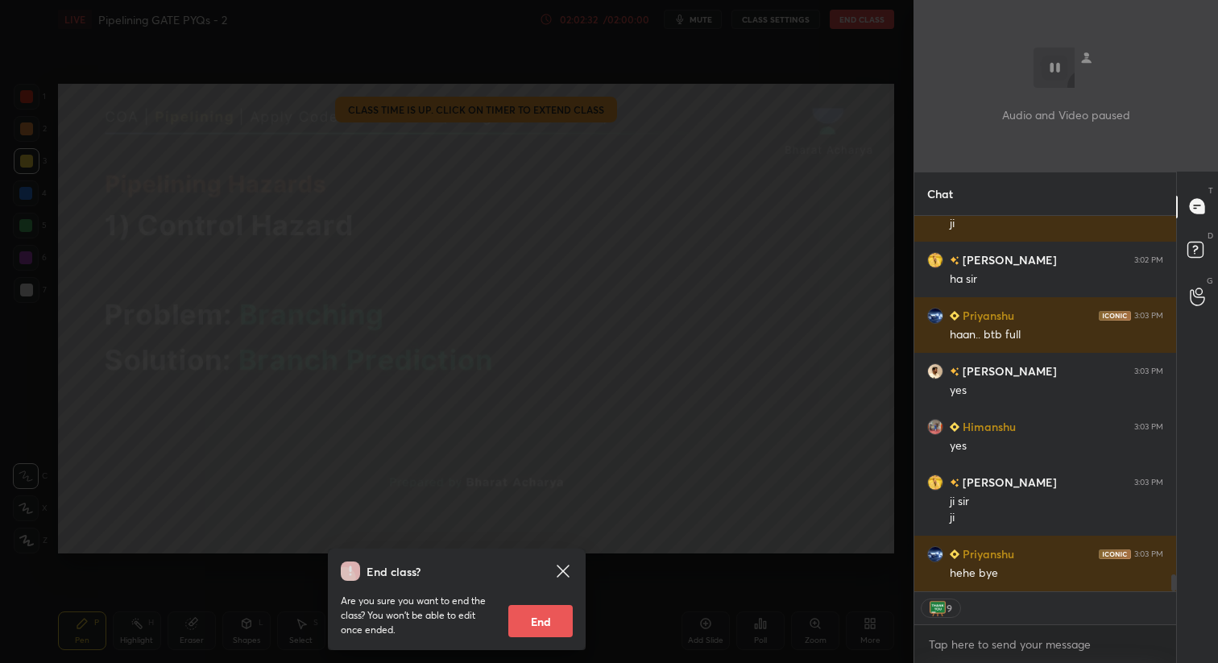
click at [553, 624] on button "End" at bounding box center [540, 621] width 64 height 32
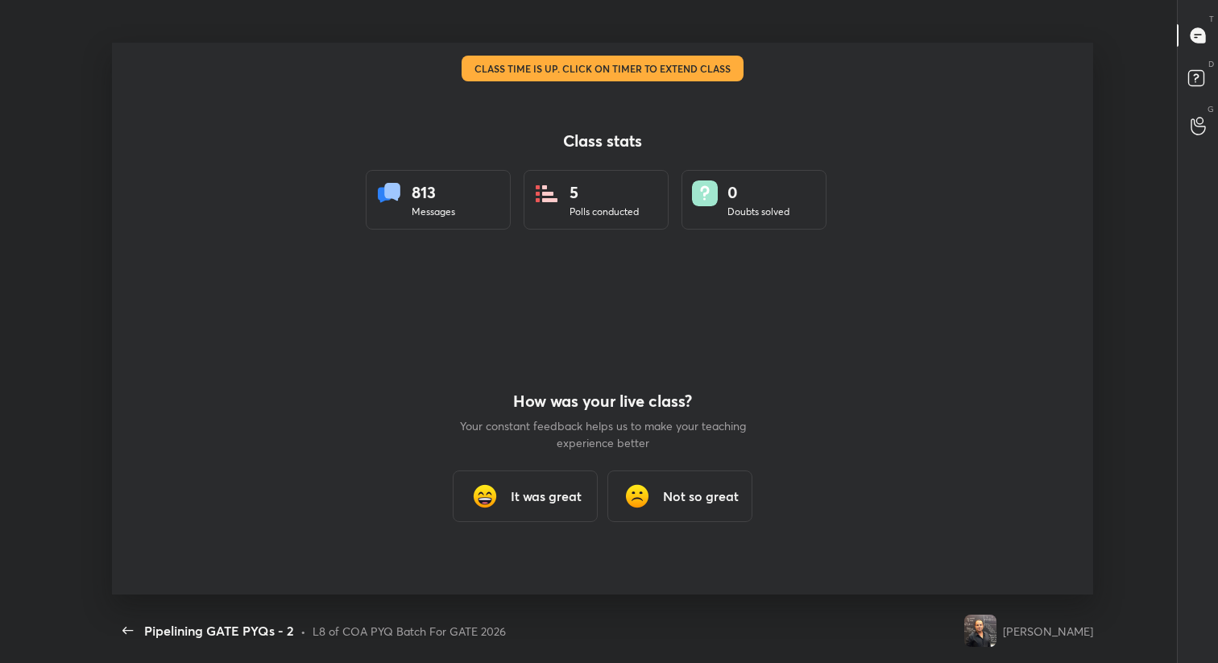
scroll to position [0, 0]
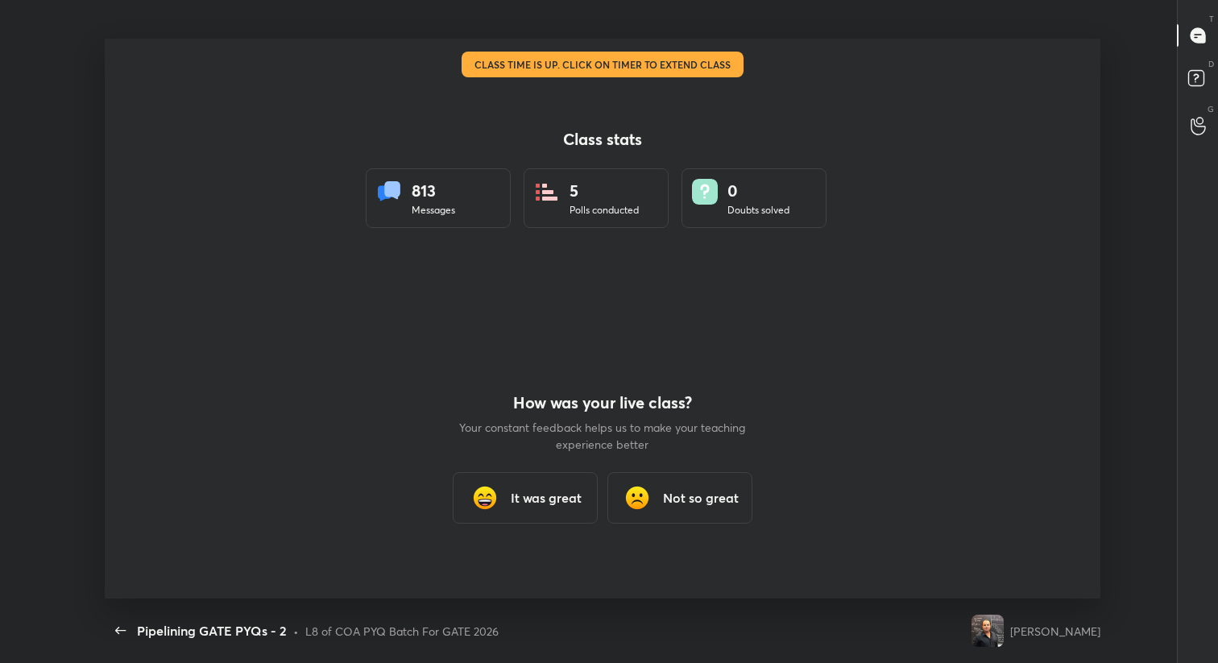
type textarea "x"
click at [557, 507] on h3 "It was great" at bounding box center [546, 497] width 71 height 19
